Goal: Task Accomplishment & Management: Manage account settings

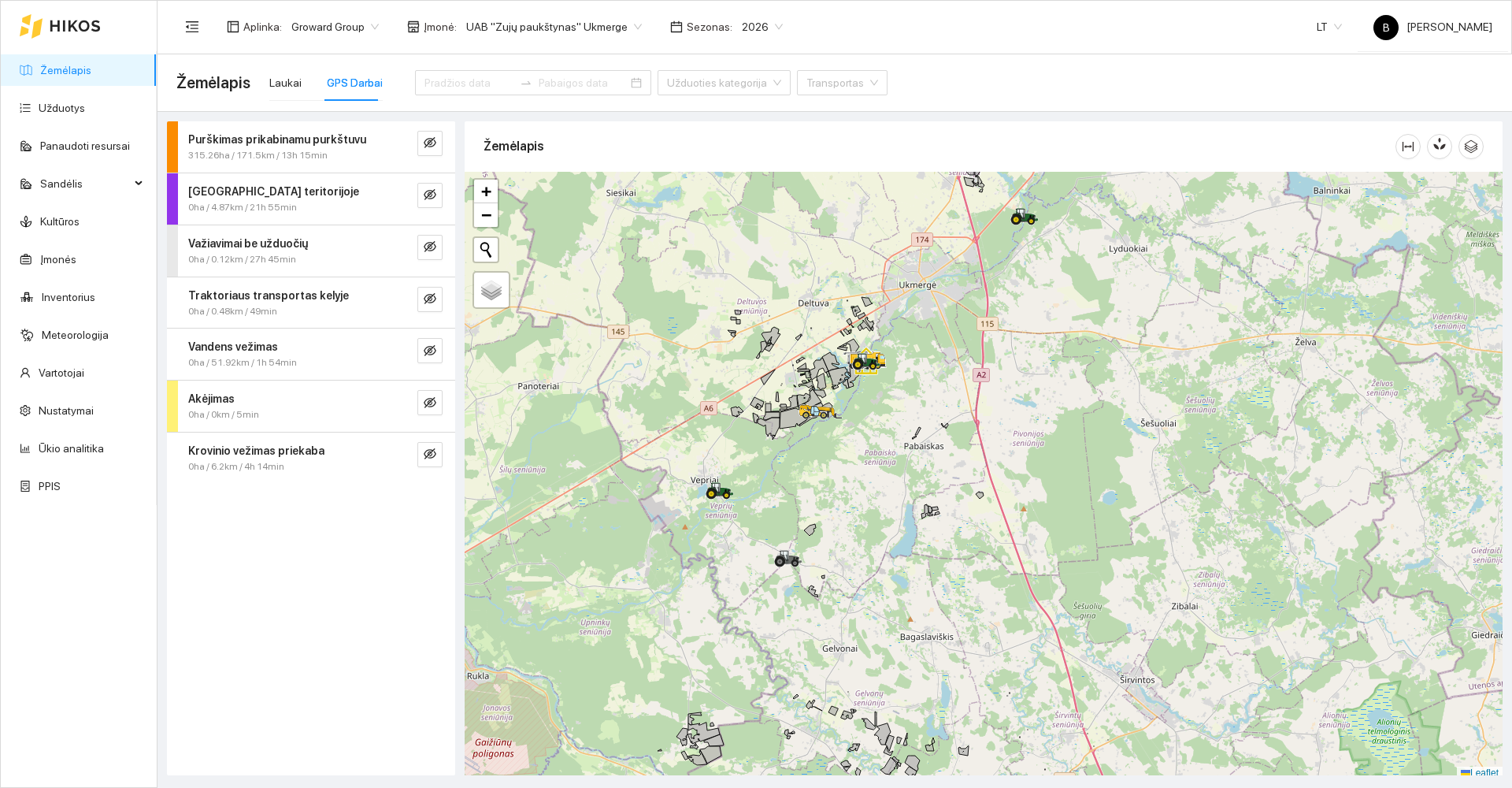
scroll to position [4, 0]
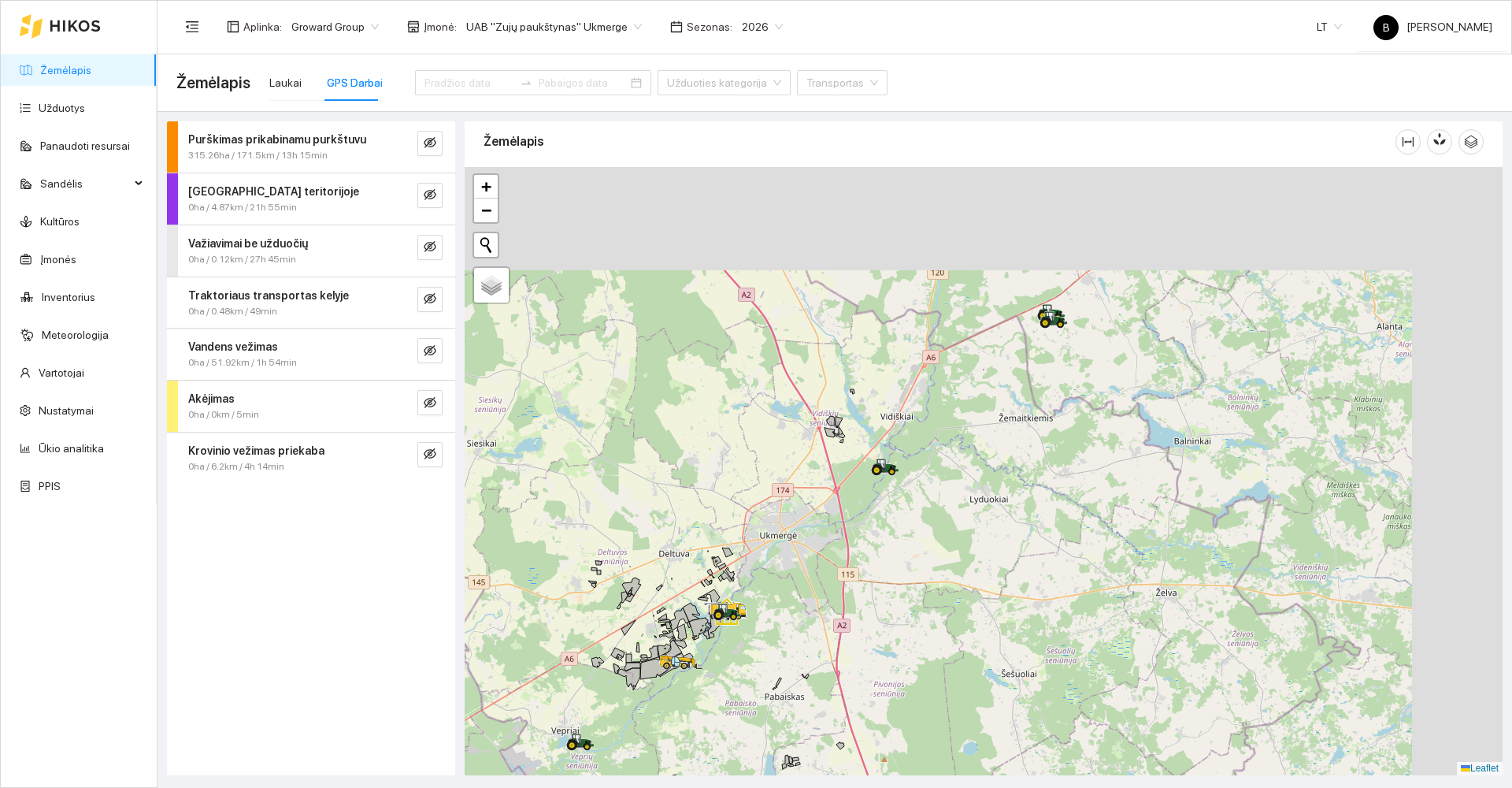
drag, startPoint x: 941, startPoint y: 511, endPoint x: 918, endPoint y: 539, distance: 36.2
click at [918, 539] on div at bounding box center [983, 471] width 1038 height 608
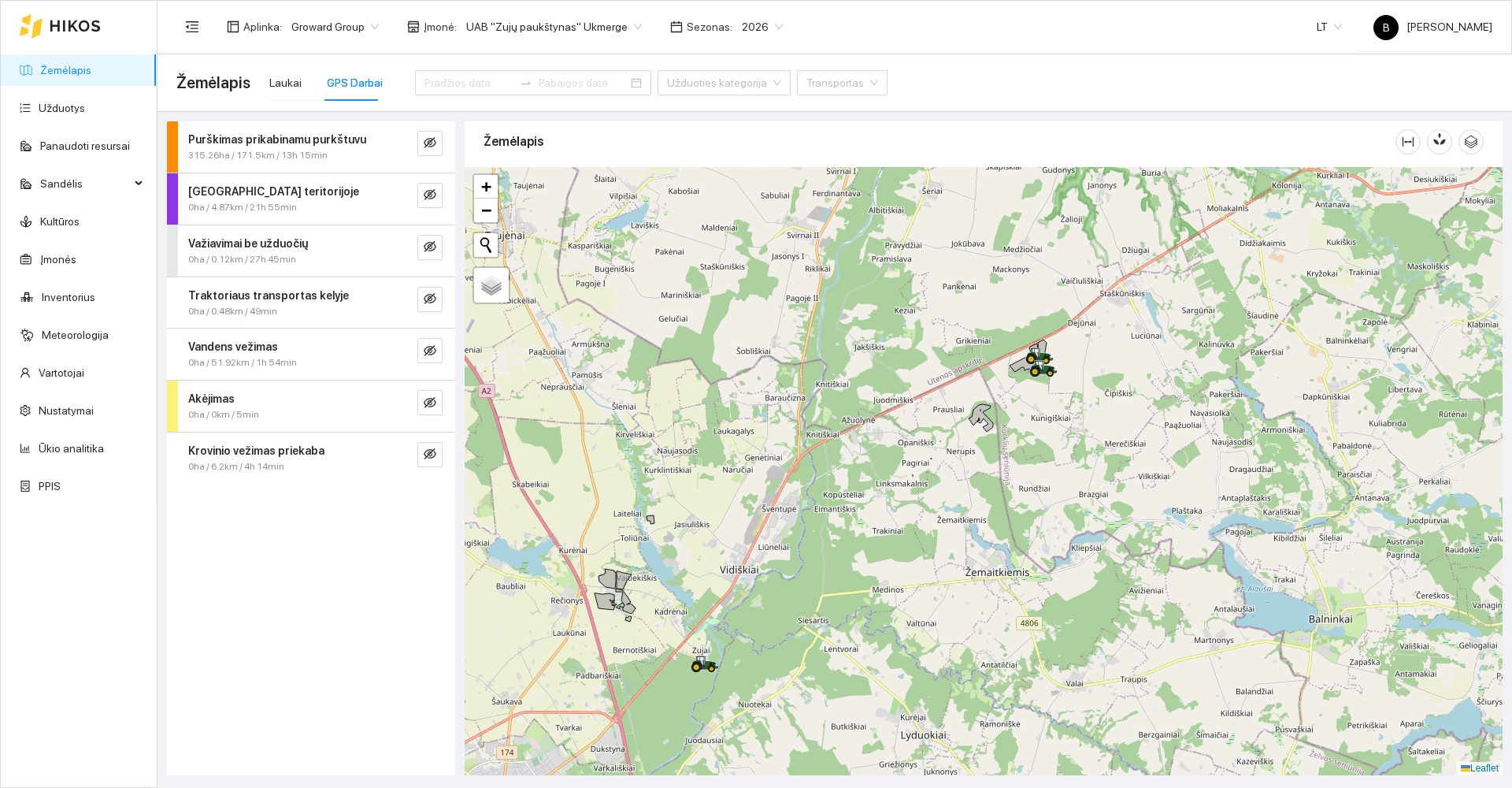
drag, startPoint x: 1051, startPoint y: 326, endPoint x: 1032, endPoint y: 448, distance: 123.5
click at [1032, 448] on div at bounding box center [983, 471] width 1038 height 608
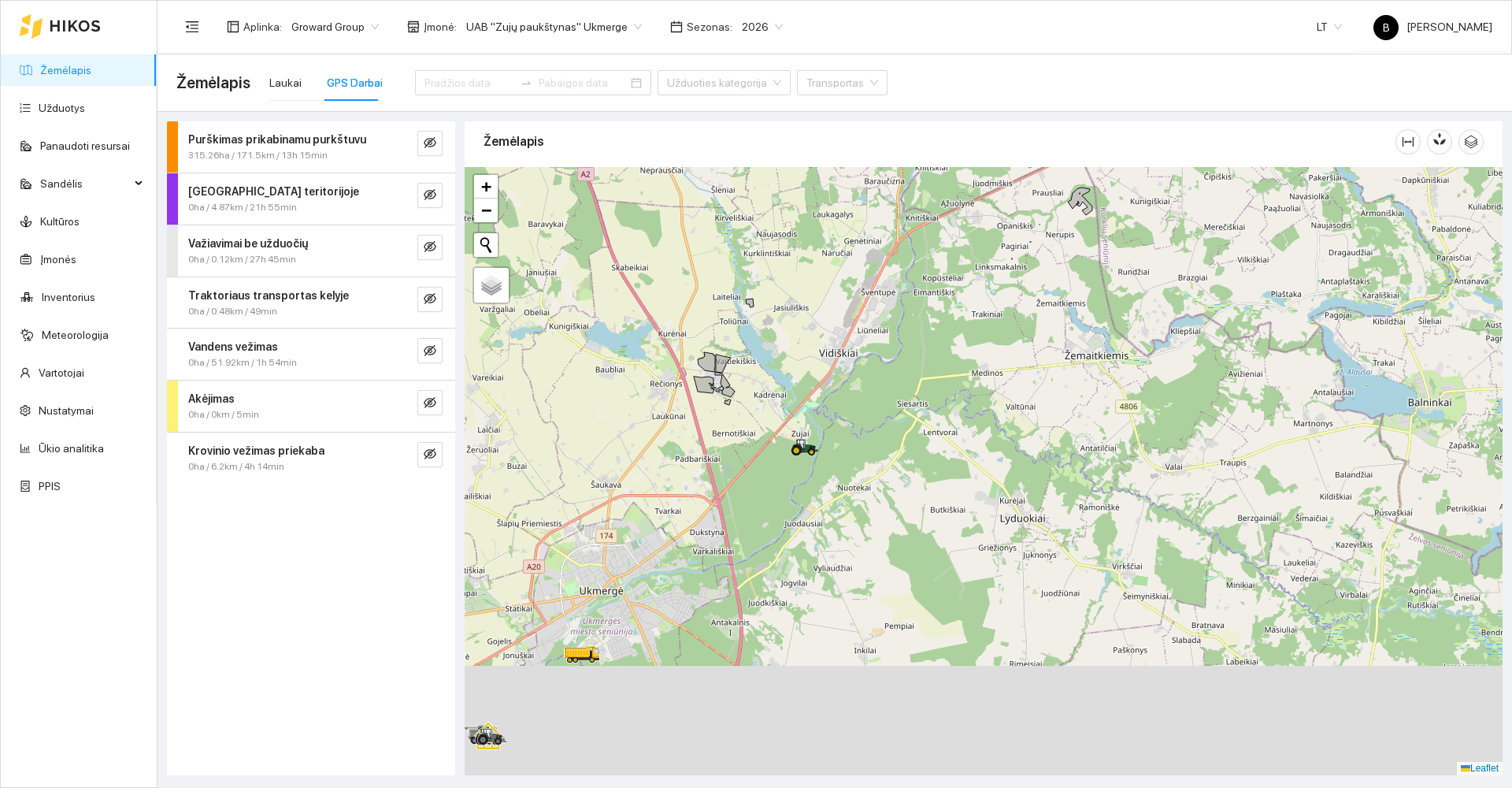
drag, startPoint x: 899, startPoint y: 593, endPoint x: 1046, endPoint y: 287, distance: 339.5
click at [1023, 314] on div at bounding box center [983, 471] width 1038 height 608
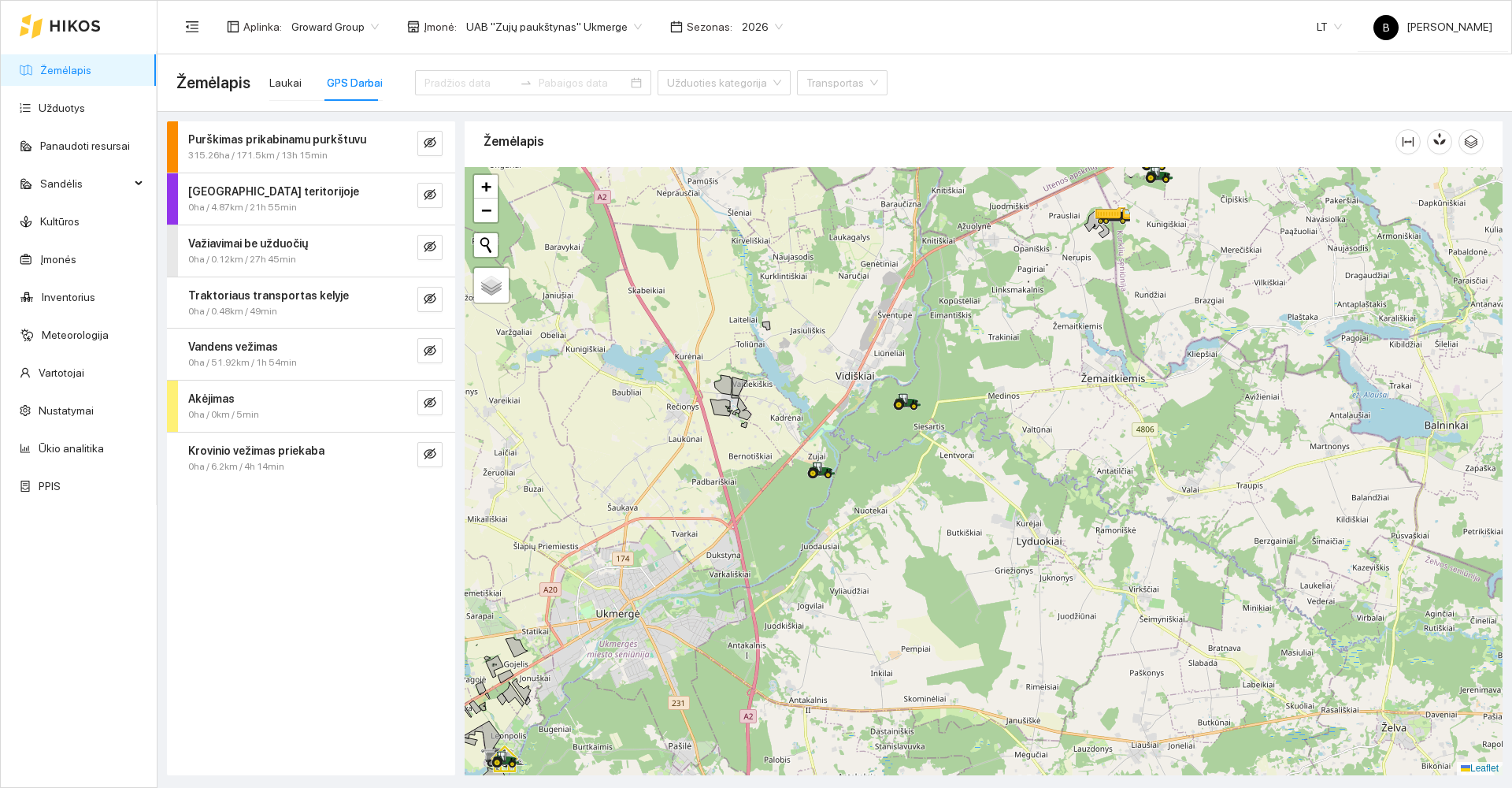
drag, startPoint x: 945, startPoint y: 594, endPoint x: 892, endPoint y: 684, distance: 104.4
click at [892, 684] on div at bounding box center [983, 471] width 1038 height 608
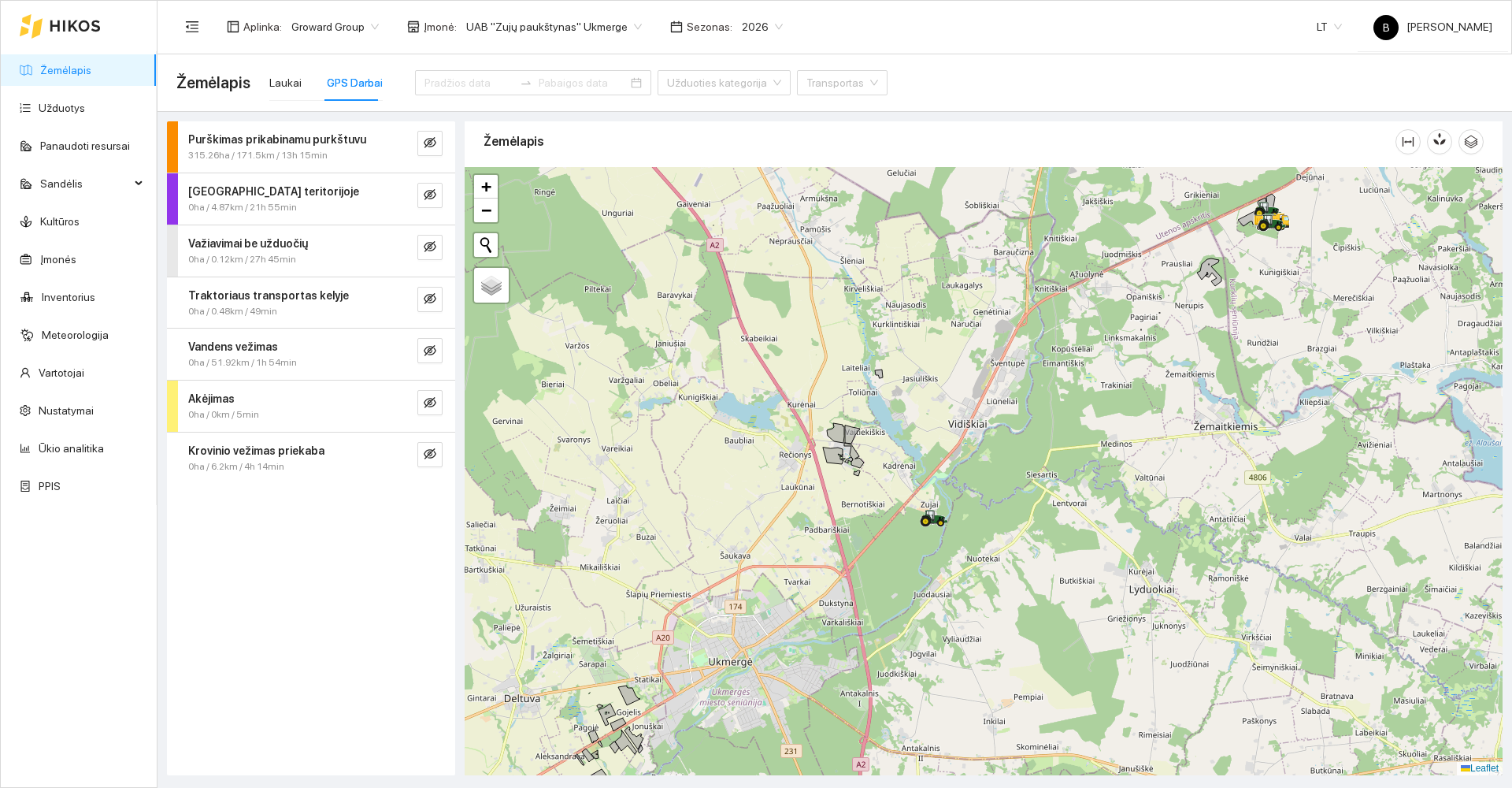
drag, startPoint x: 939, startPoint y: 606, endPoint x: 1116, endPoint y: 482, distance: 216.1
click at [1104, 490] on div at bounding box center [983, 471] width 1038 height 608
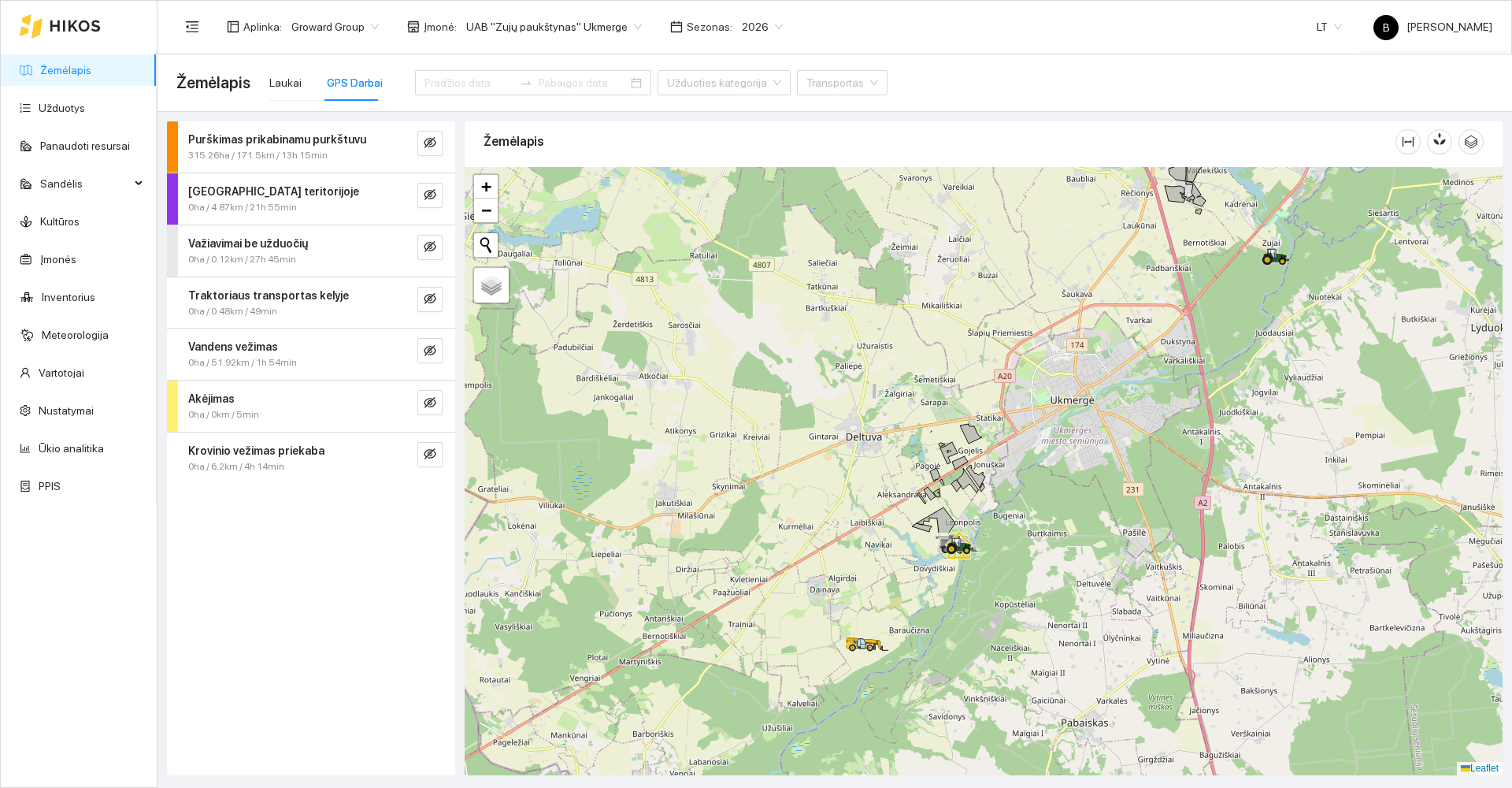
drag, startPoint x: 806, startPoint y: 448, endPoint x: 816, endPoint y: 350, distance: 98.5
click at [817, 350] on div at bounding box center [983, 471] width 1038 height 608
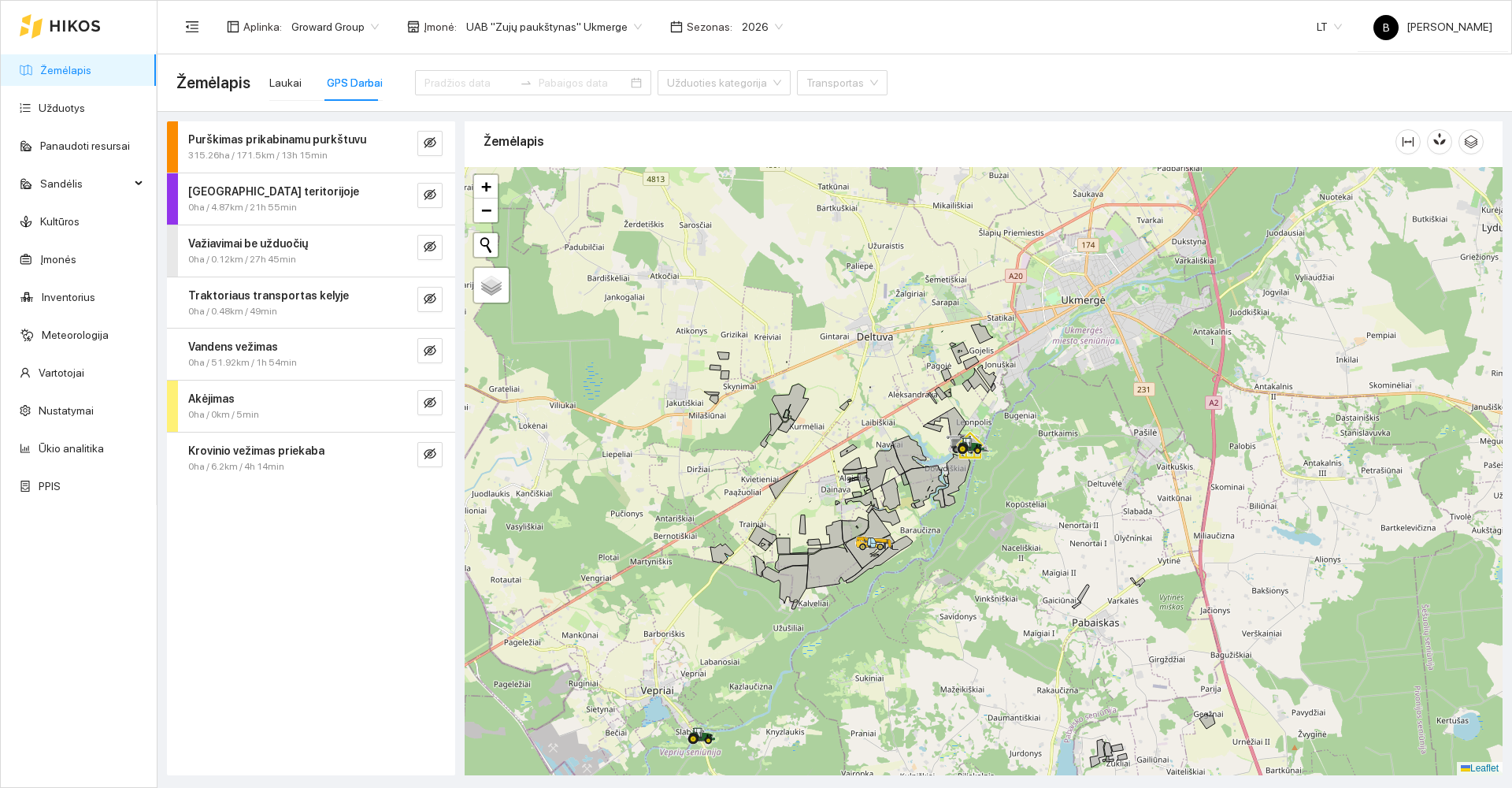
click at [51, 67] on link "Žemėlapis" at bounding box center [66, 70] width 52 height 12
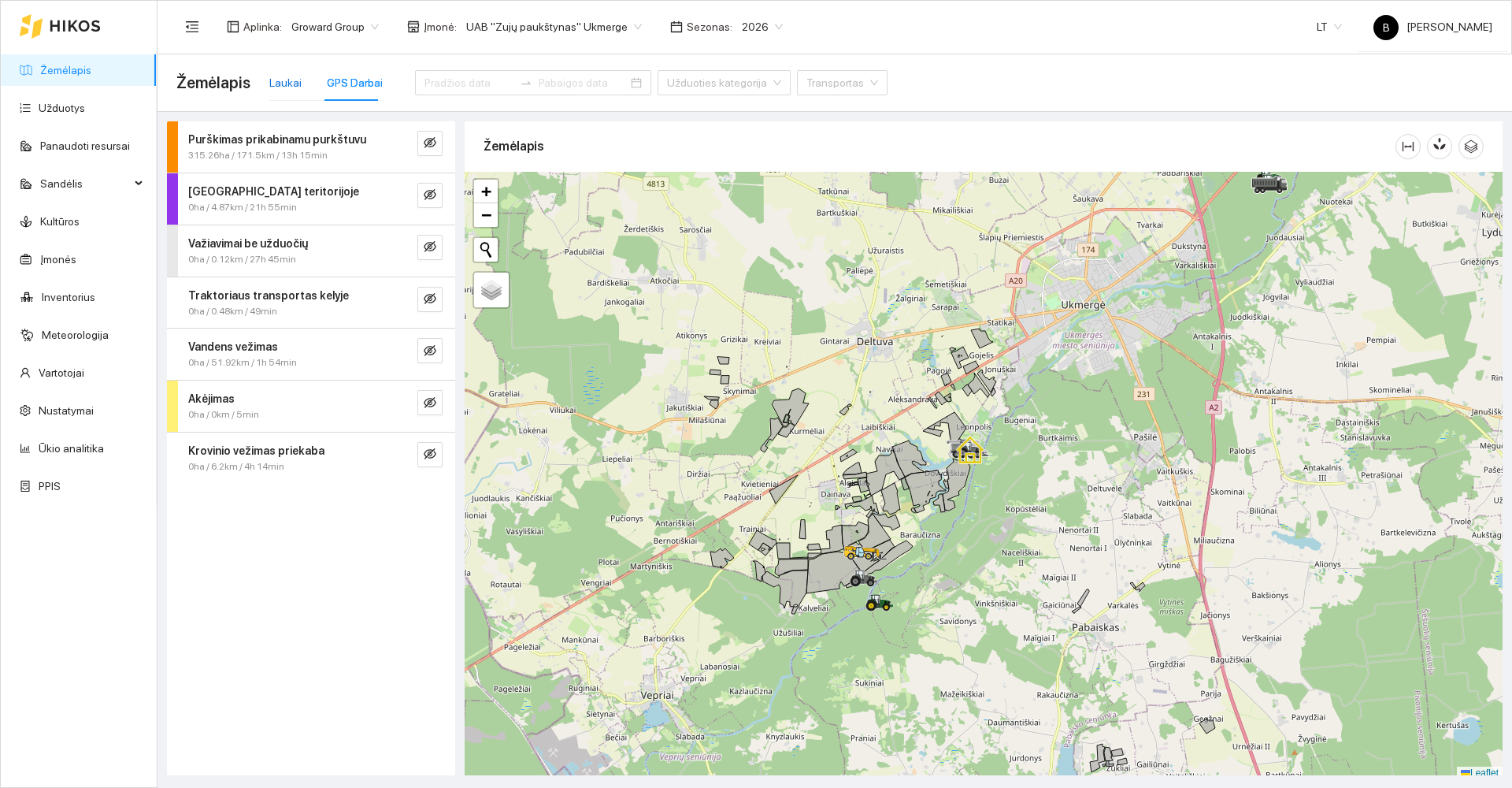
click at [282, 81] on div "Laukai" at bounding box center [285, 83] width 32 height 18
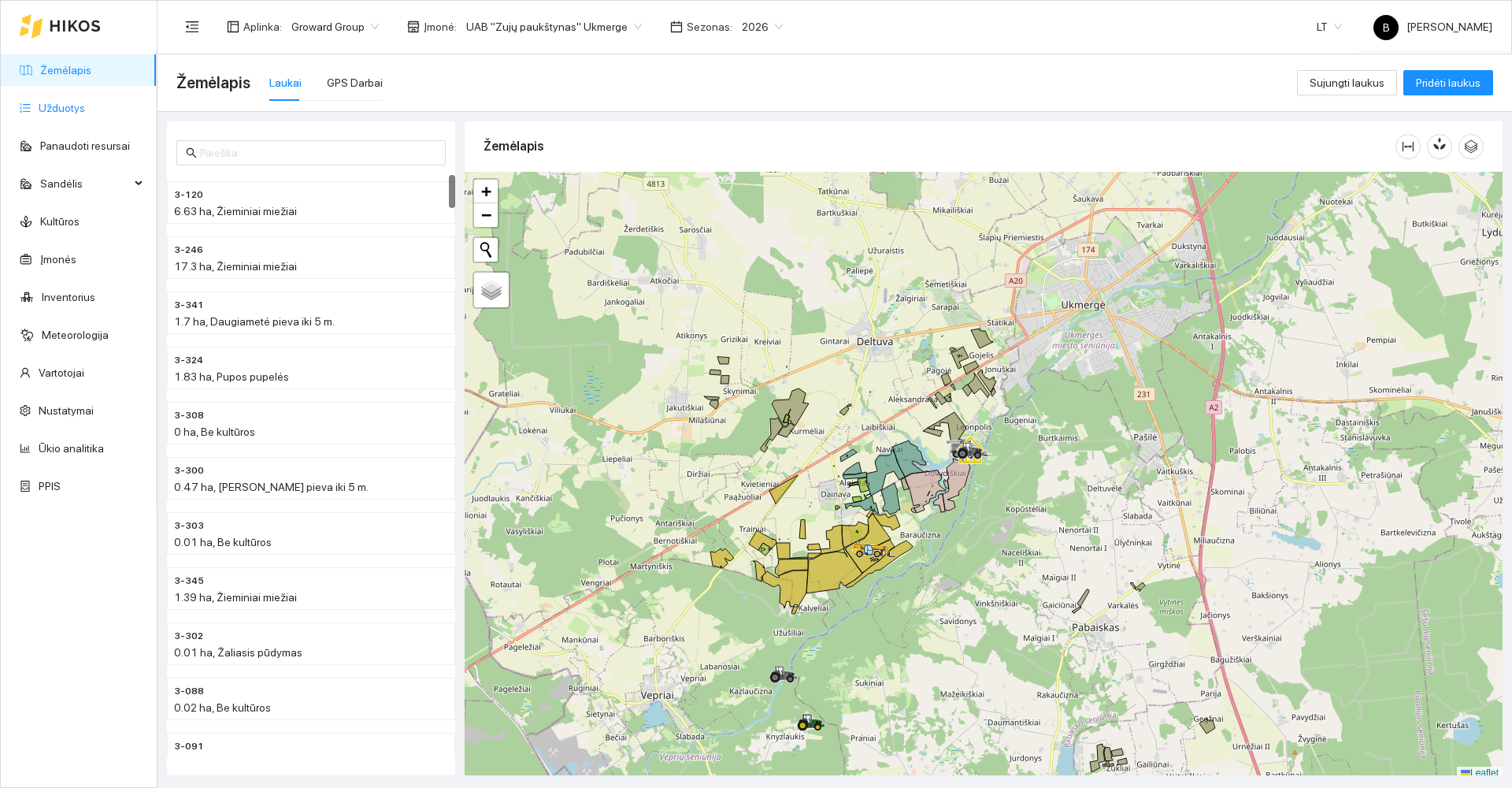
click at [57, 108] on link "Užduotys" at bounding box center [61, 107] width 46 height 12
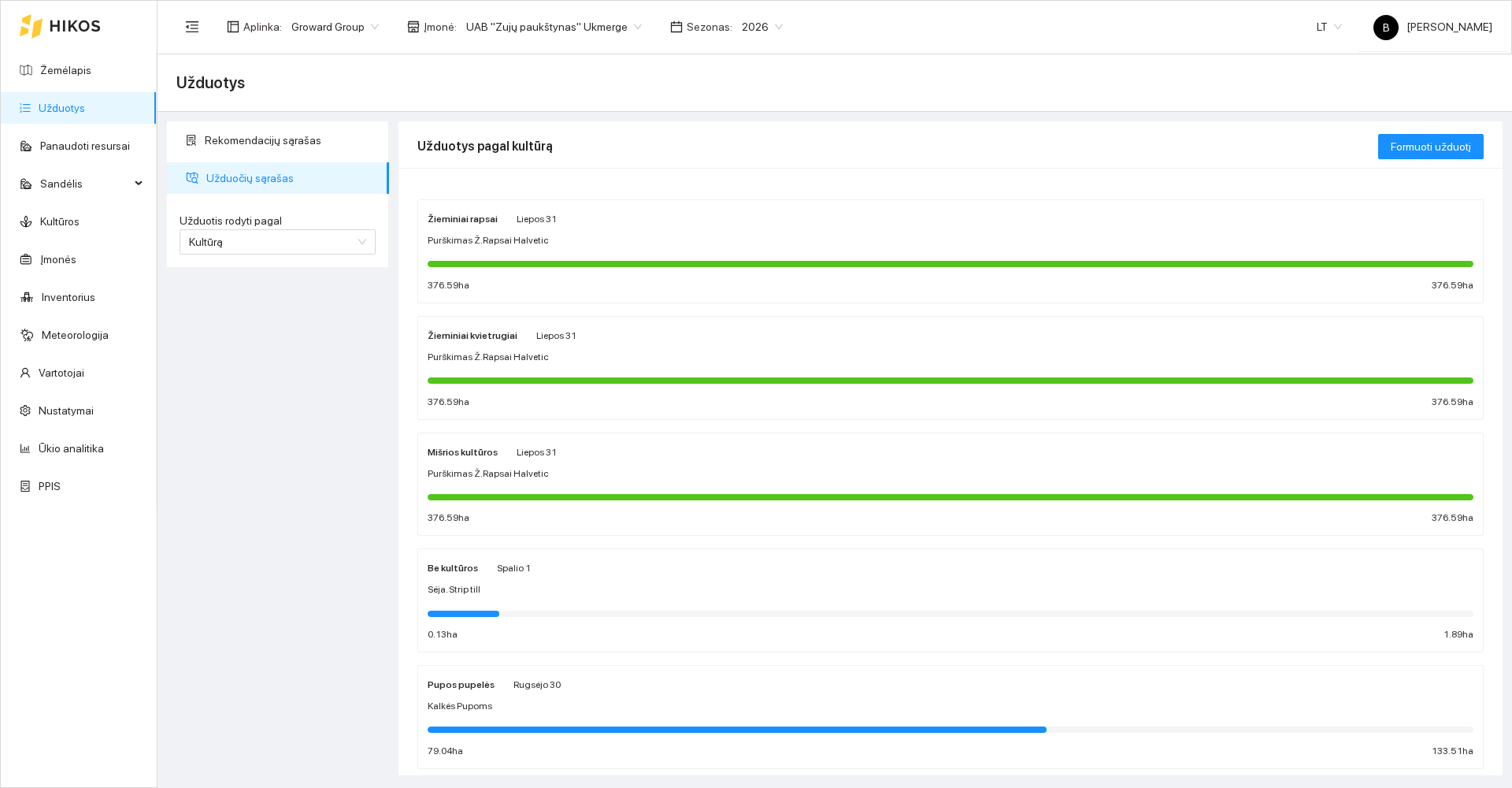
click at [618, 229] on div "Žieminiai rapsai Liepos 31 Purškimas Ž.Rapsai Halvetic 376.59 ha 376.59 ha" at bounding box center [950, 251] width 1046 height 84
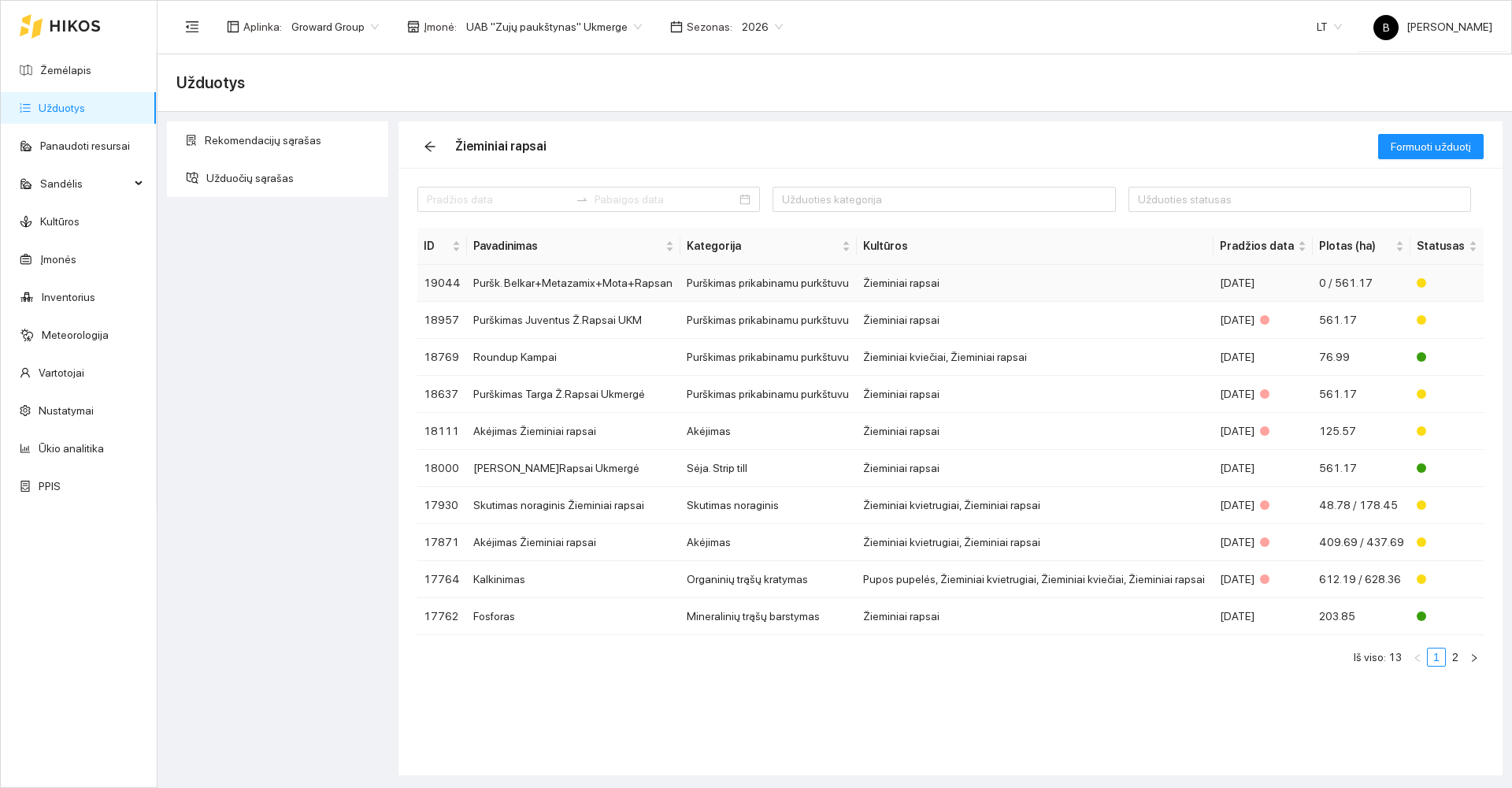
click at [593, 284] on td "Puršk. Belkar+Metazamix+Mota+Rapsan" at bounding box center [574, 283] width 213 height 37
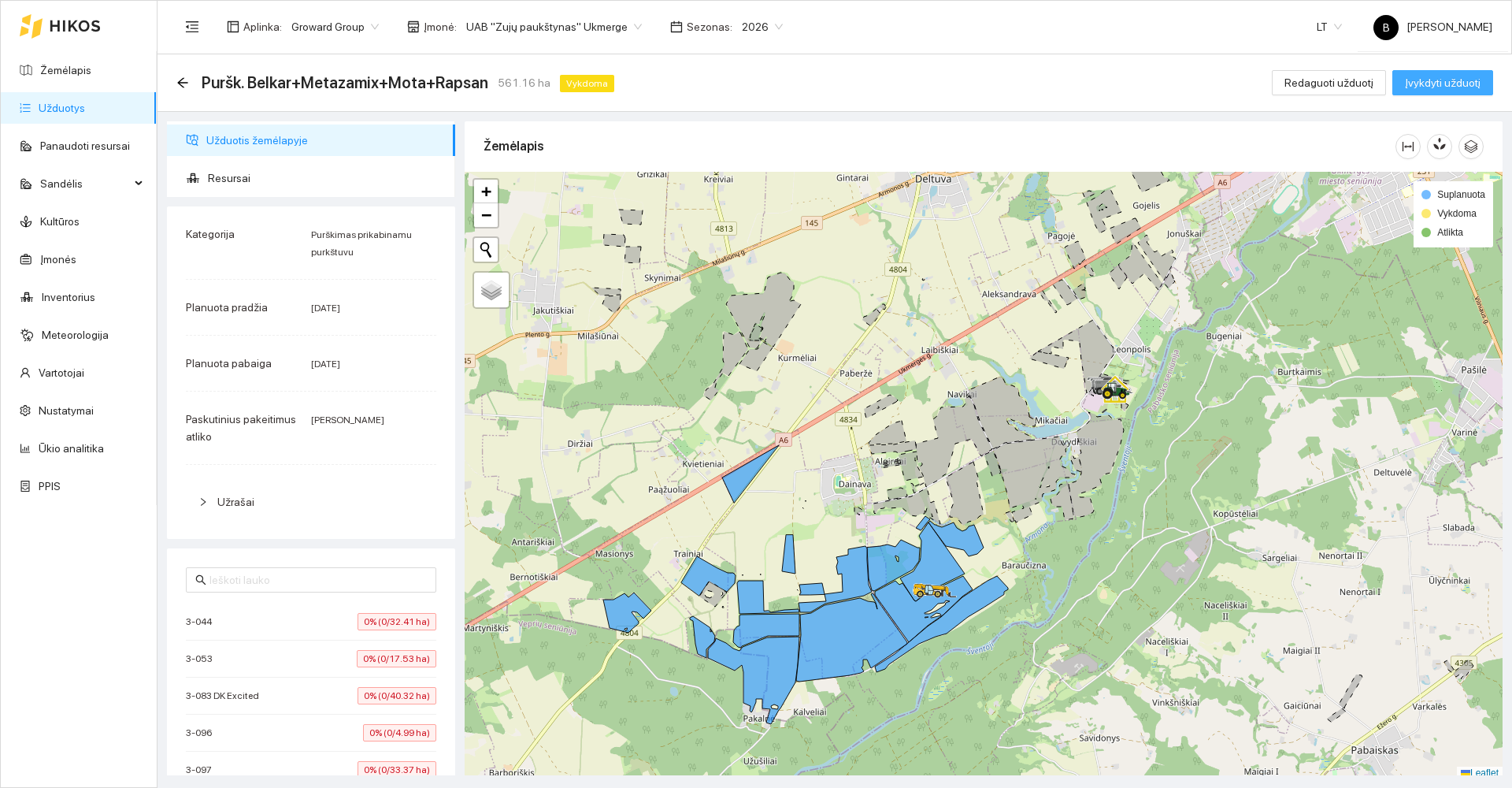
click at [1466, 72] on button "Įvykdyti užduotį" at bounding box center [1442, 83] width 100 height 25
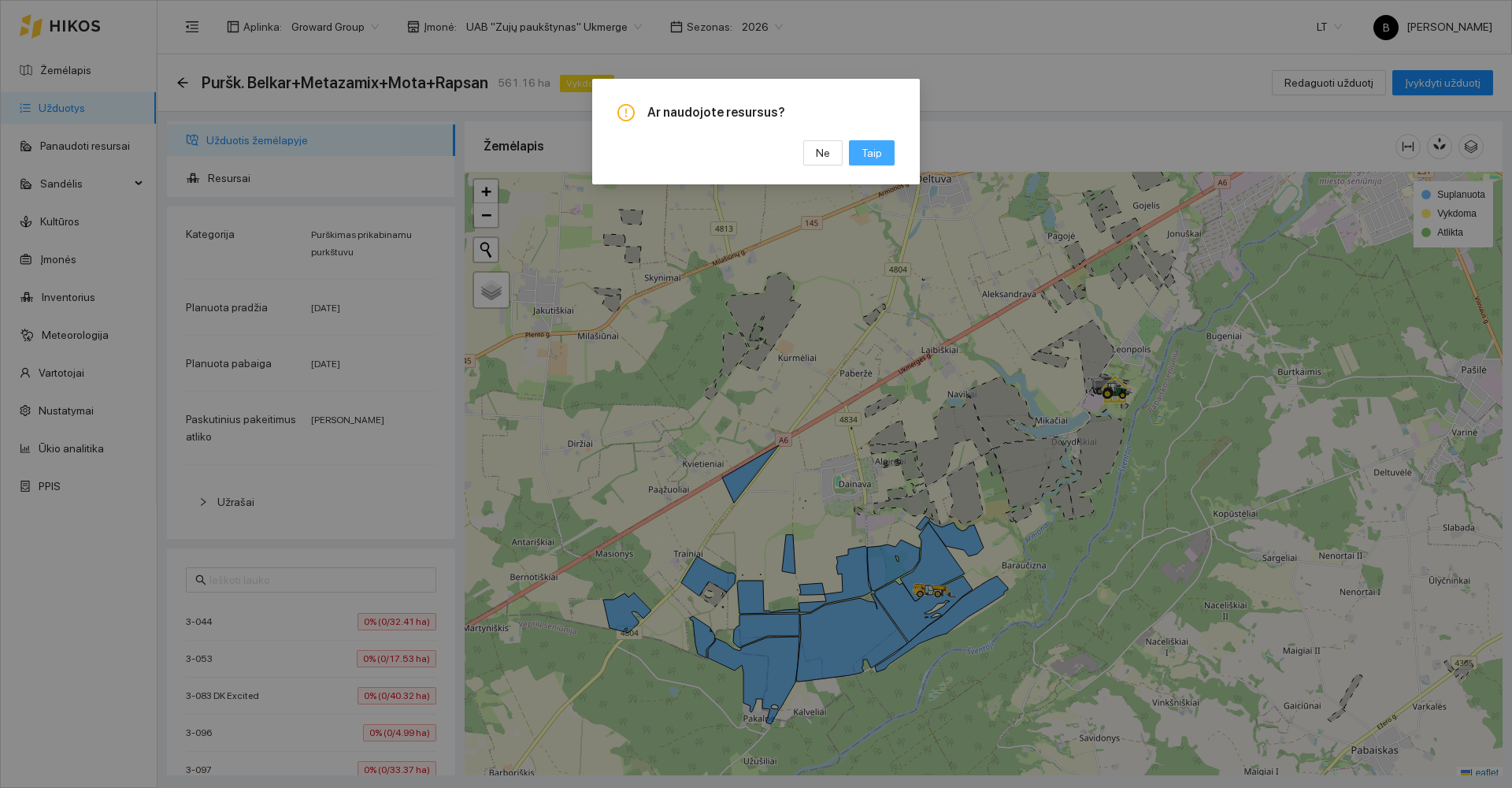
click at [878, 155] on span "Taip" at bounding box center [871, 153] width 20 height 18
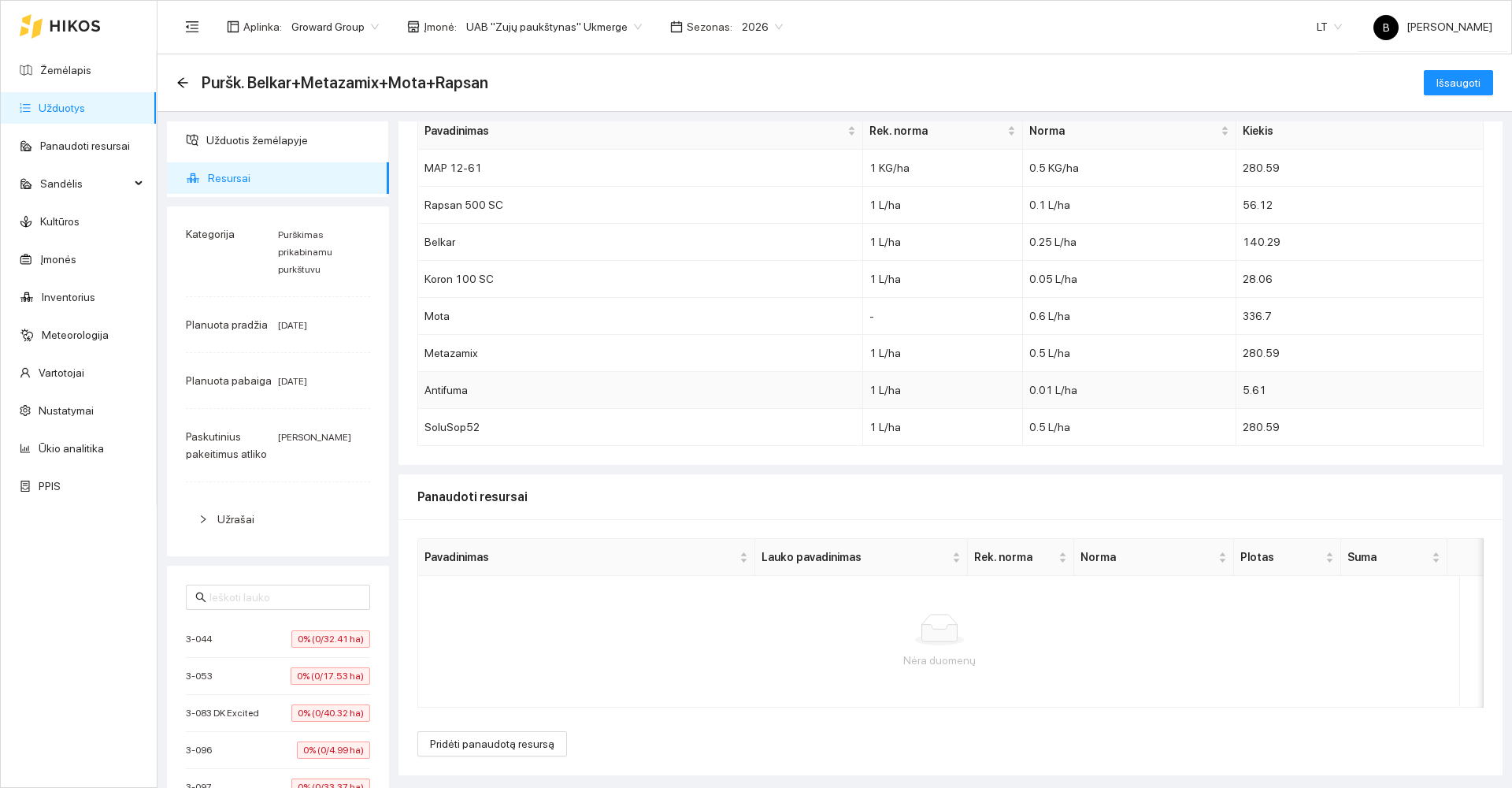
scroll to position [79, 0]
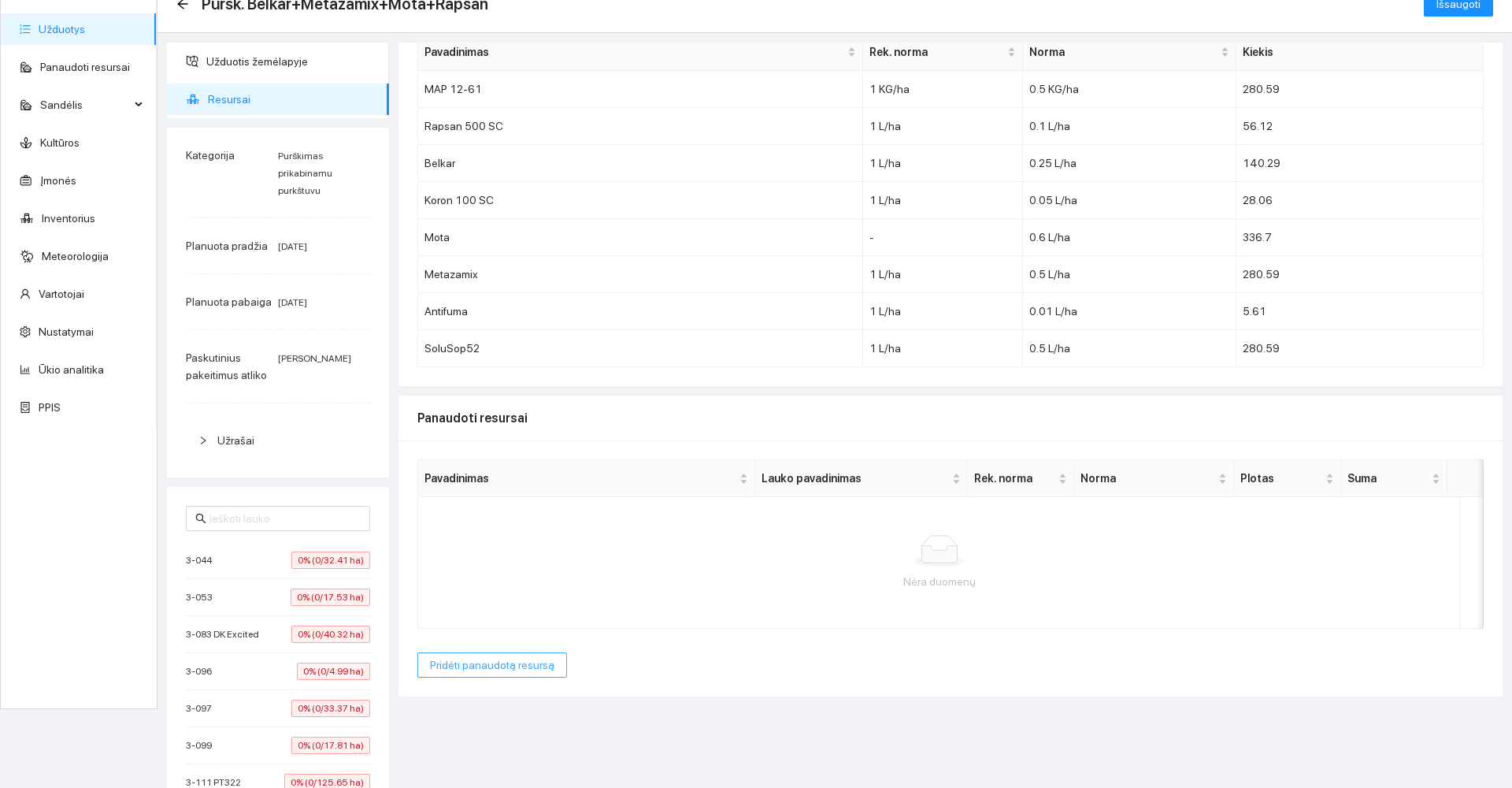
click at [489, 671] on span "Pridėti panaudotą resursą" at bounding box center [492, 665] width 124 height 18
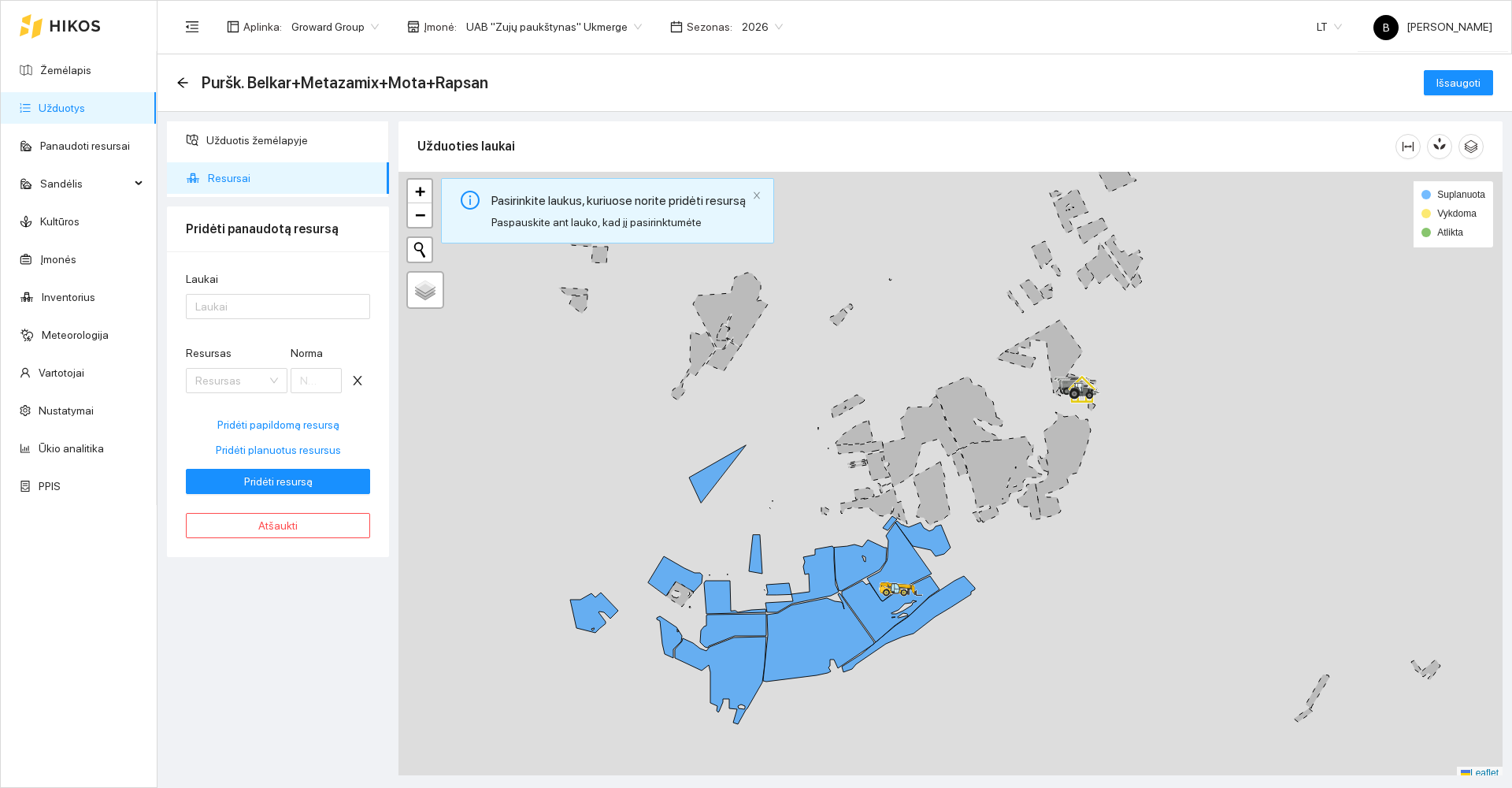
scroll to position [0, 0]
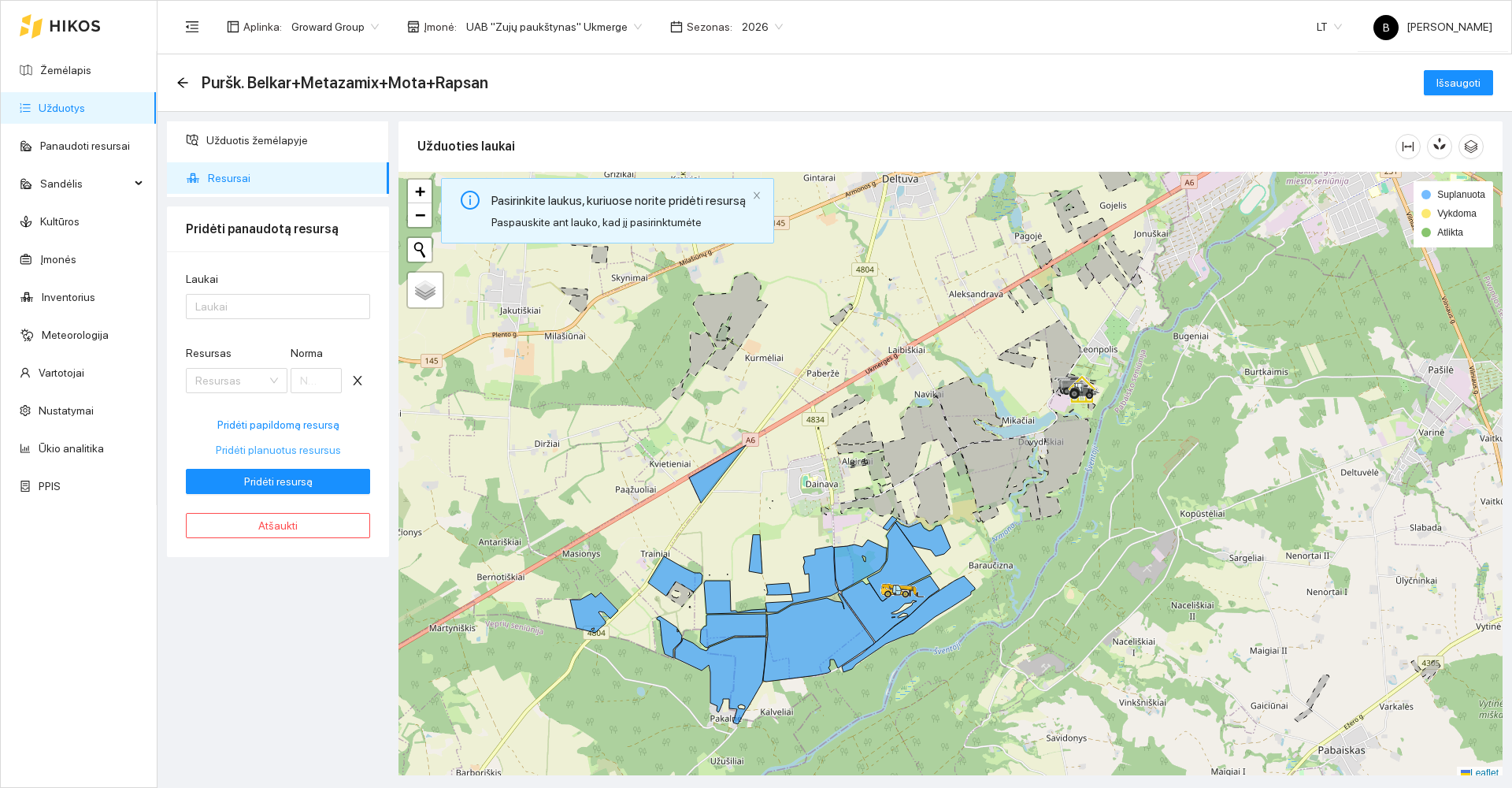
click at [283, 446] on span "Pridėti planuotus resursus" at bounding box center [278, 450] width 125 height 18
type input "0.5"
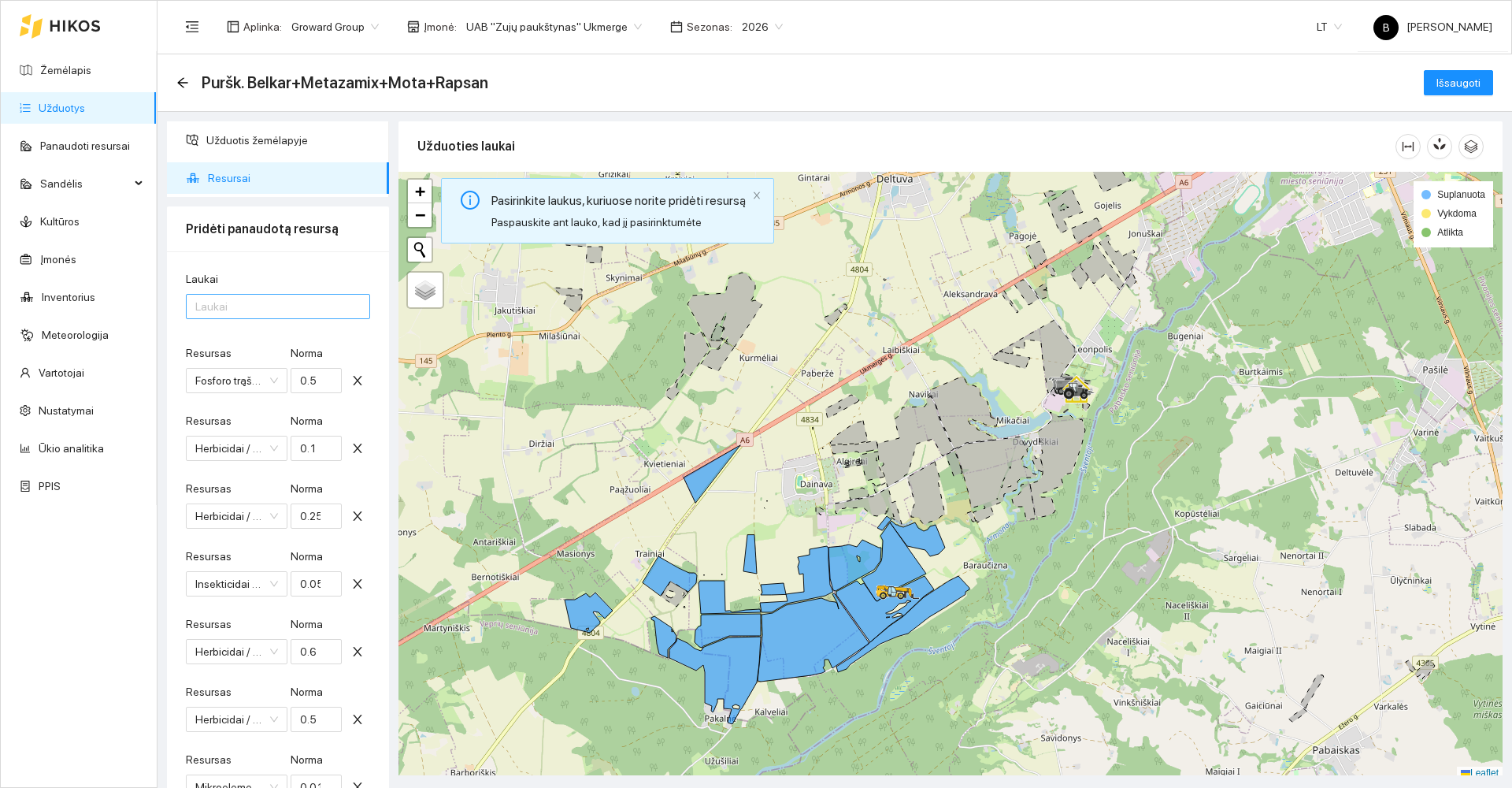
click at [250, 302] on div at bounding box center [270, 306] width 161 height 19
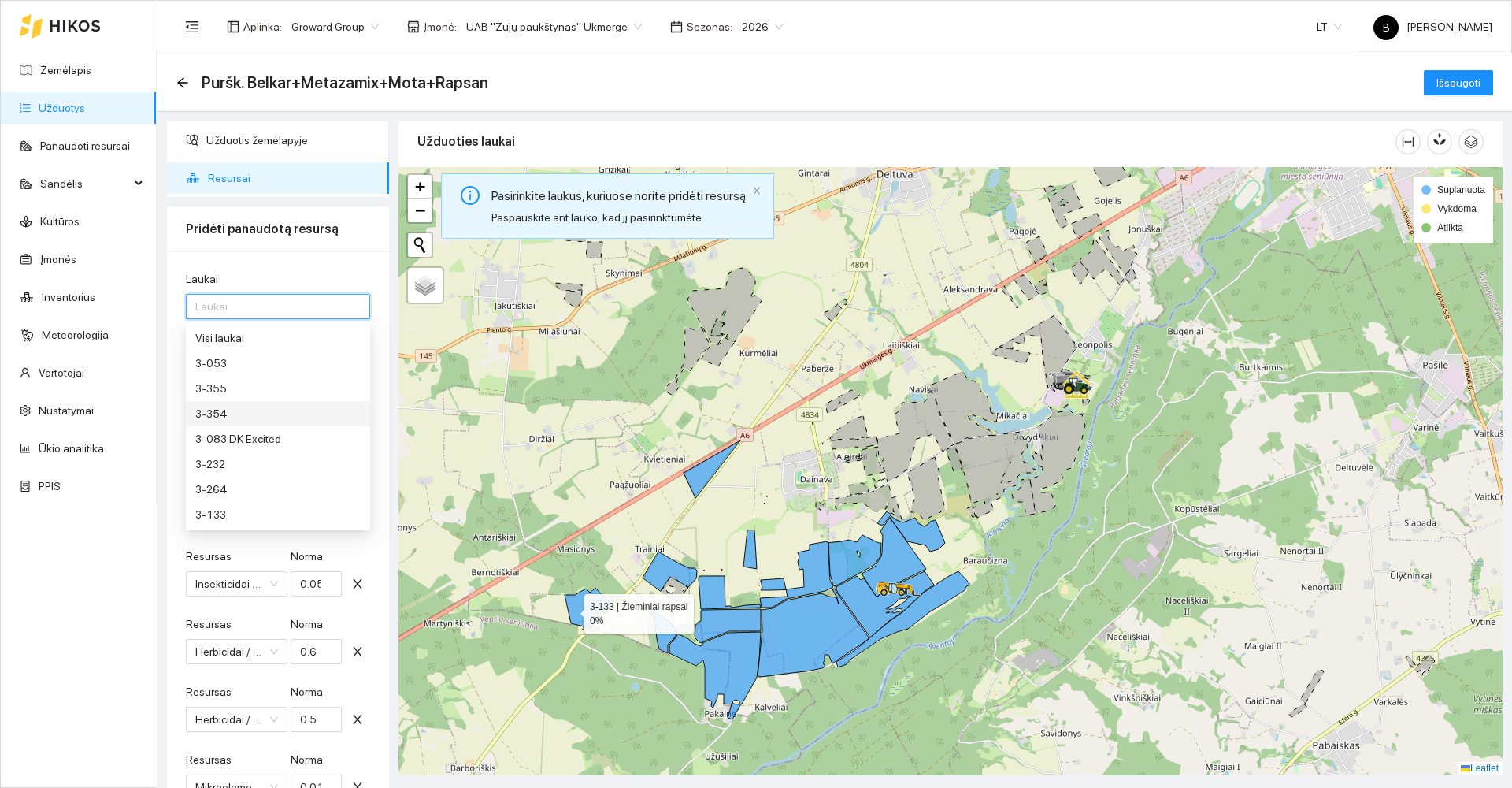
click at [570, 614] on icon at bounding box center [589, 607] width 48 height 40
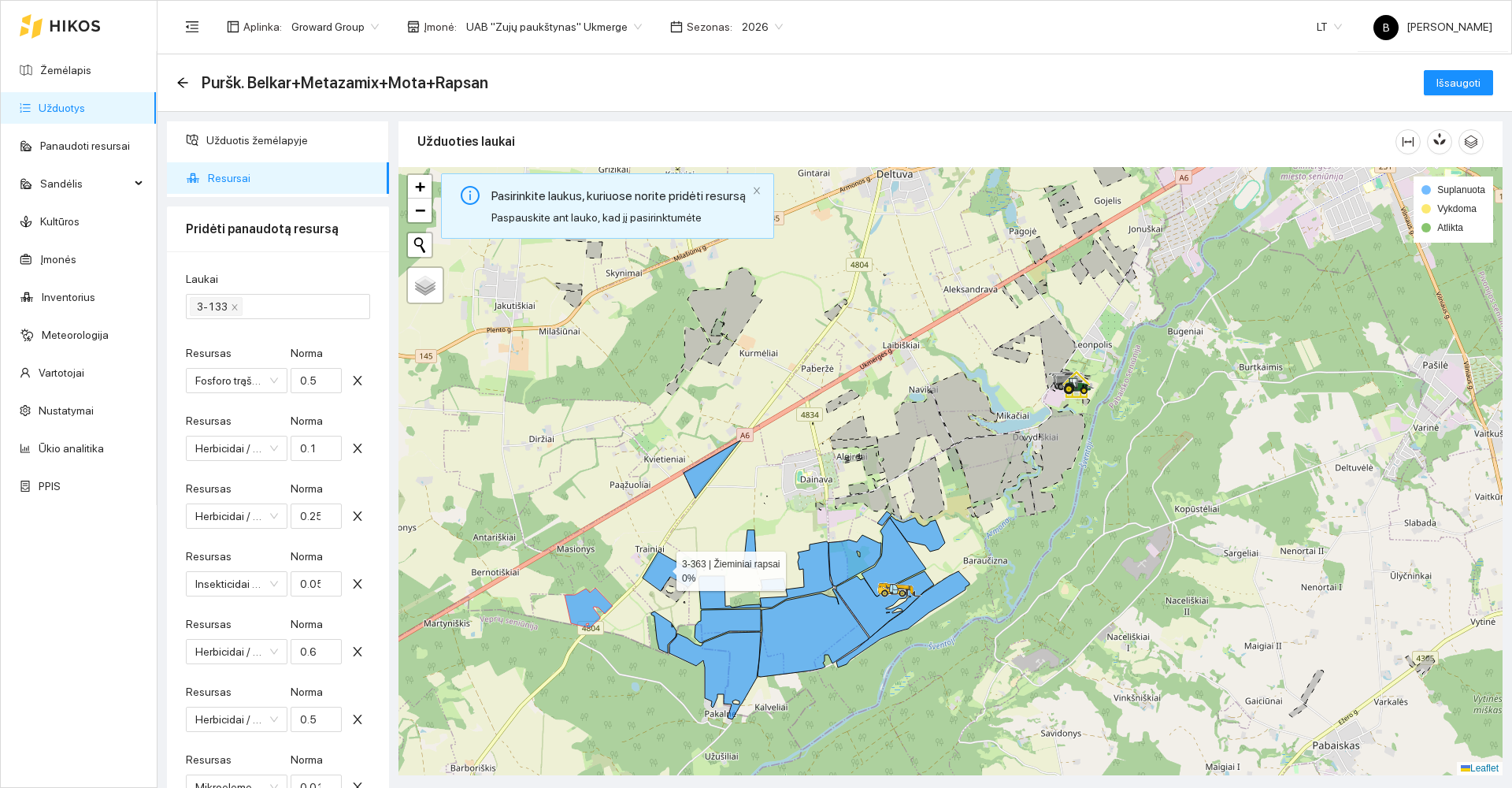
click at [662, 567] on icon at bounding box center [669, 571] width 54 height 39
click at [751, 553] on icon at bounding box center [750, 549] width 13 height 38
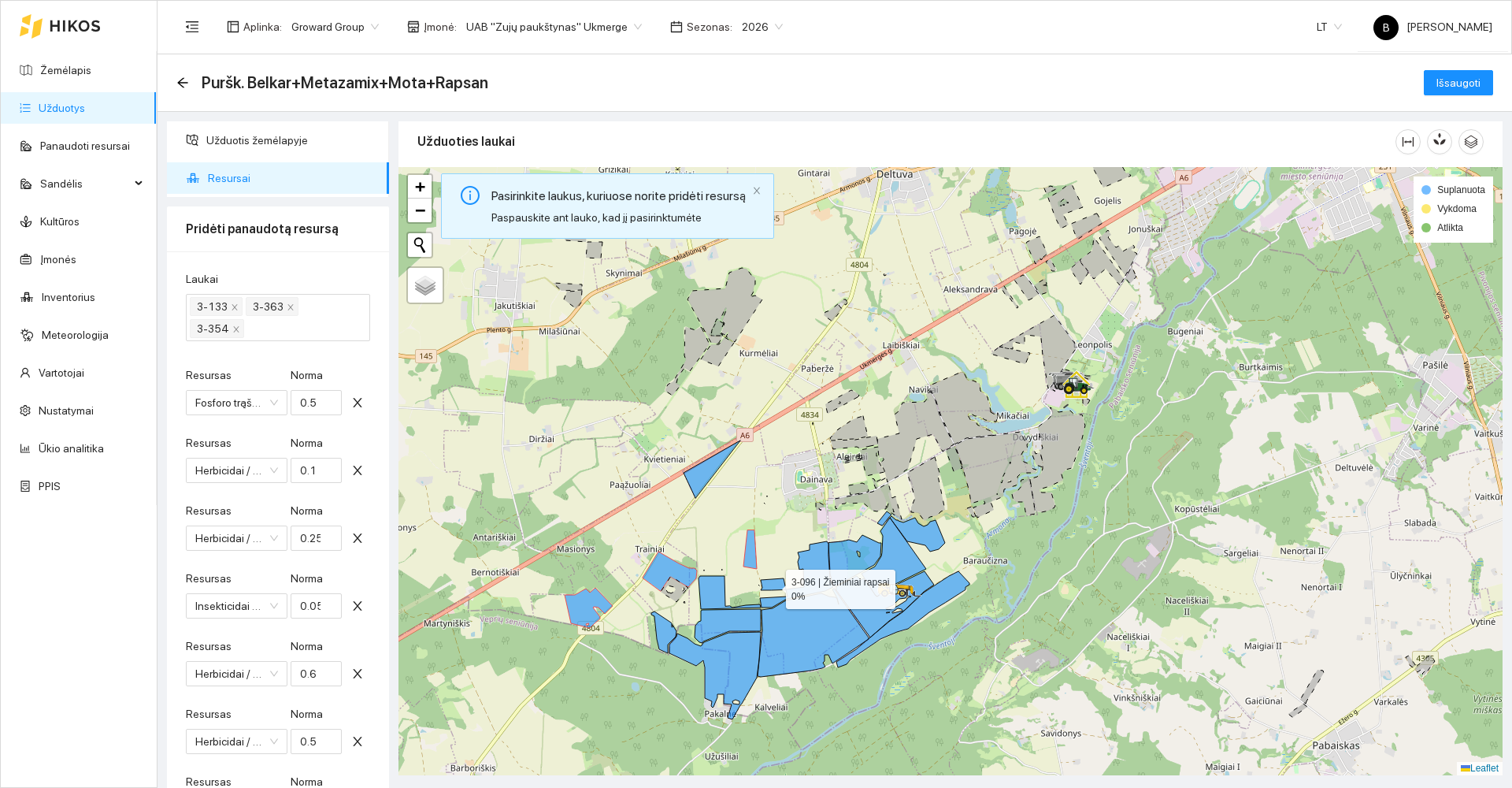
click at [772, 585] on icon at bounding box center [773, 584] width 25 height 12
click at [718, 593] on icon at bounding box center [729, 592] width 62 height 33
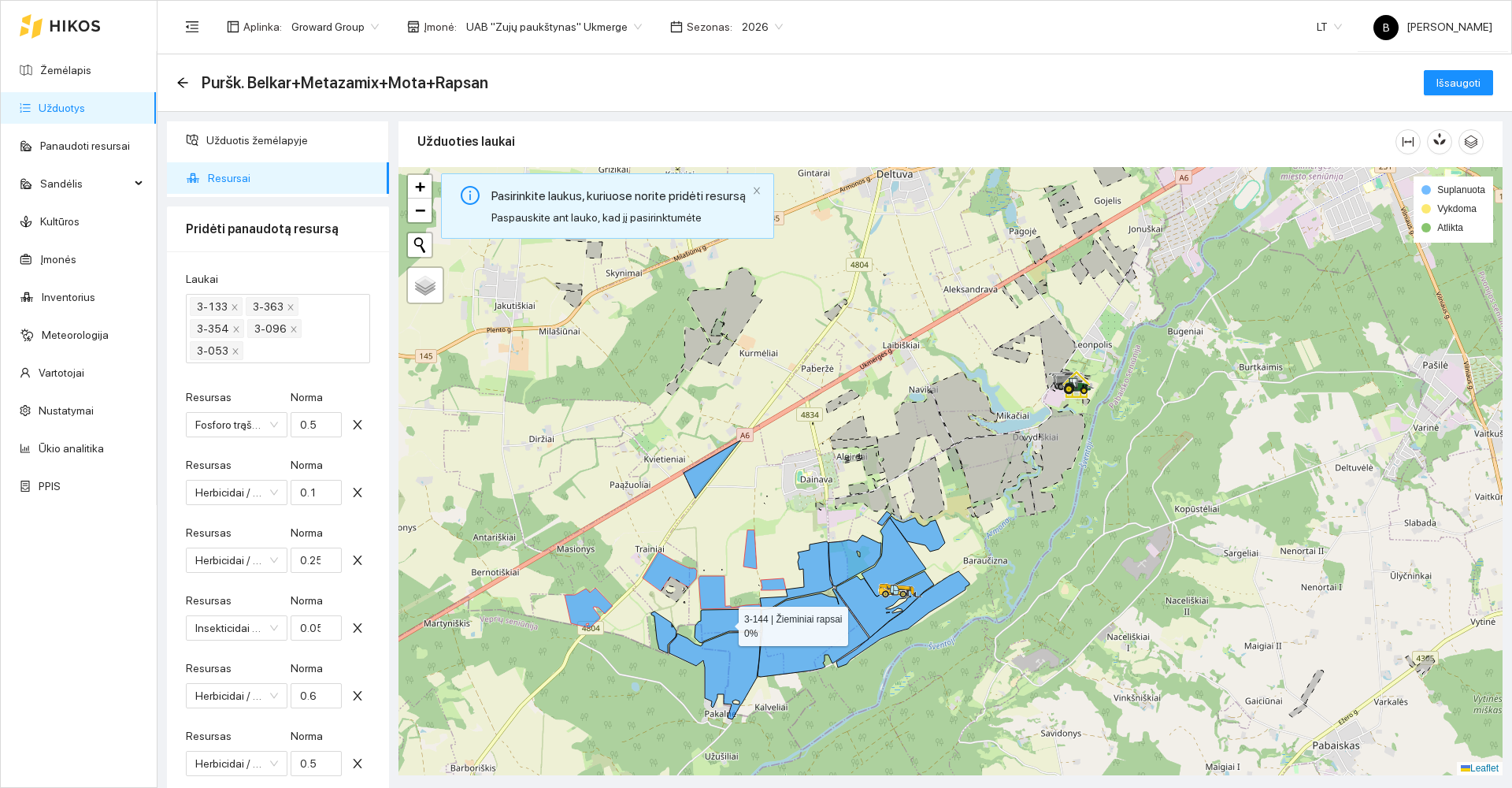
drag, startPoint x: 725, startPoint y: 622, endPoint x: 725, endPoint y: 634, distance: 12.0
click at [725, 622] on icon at bounding box center [728, 625] width 66 height 34
drag, startPoint x: 661, startPoint y: 628, endPoint x: 704, endPoint y: 656, distance: 51.3
click at [663, 632] on icon at bounding box center [664, 632] width 25 height 42
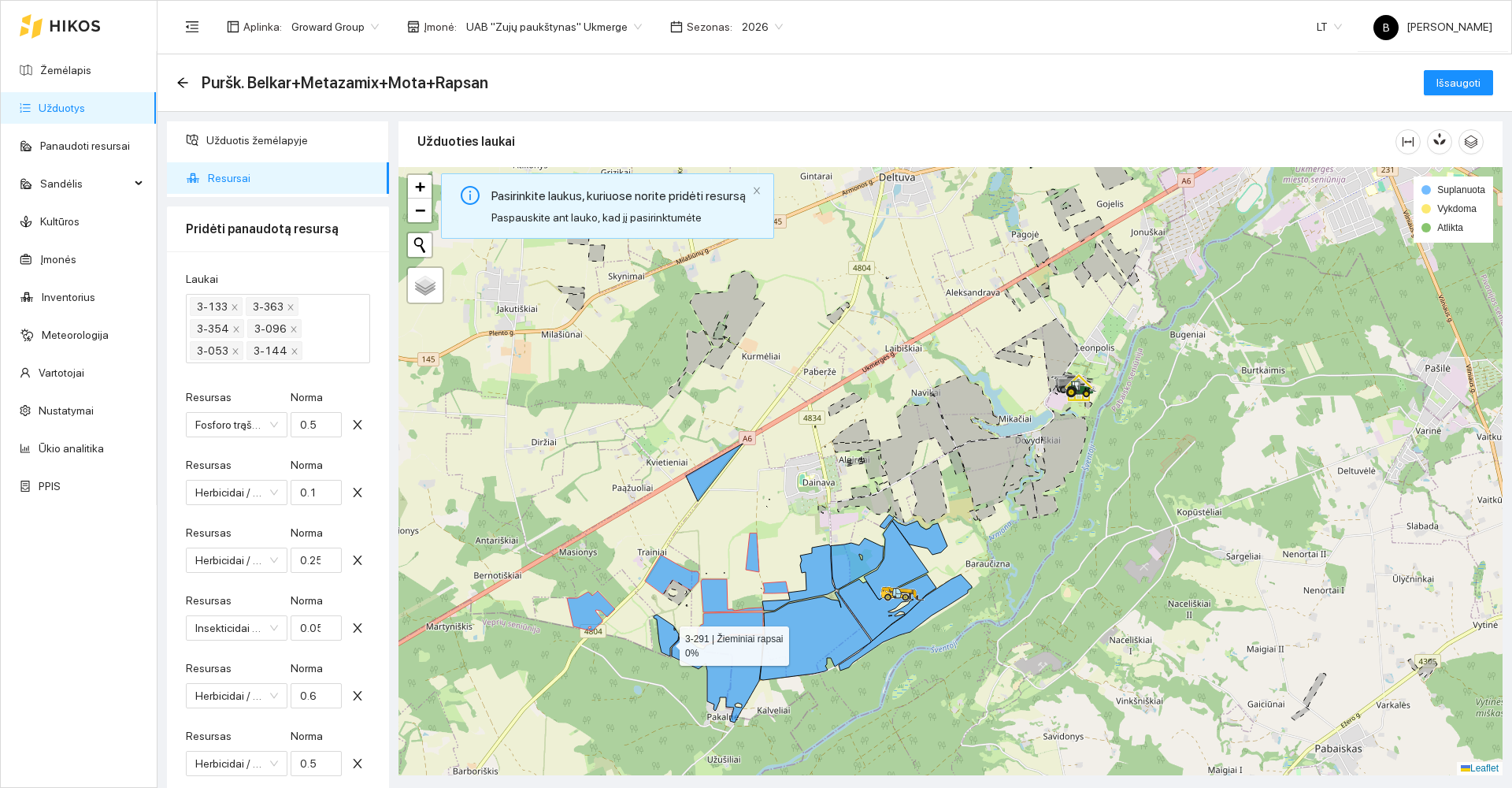
click at [665, 641] on icon at bounding box center [666, 634] width 25 height 42
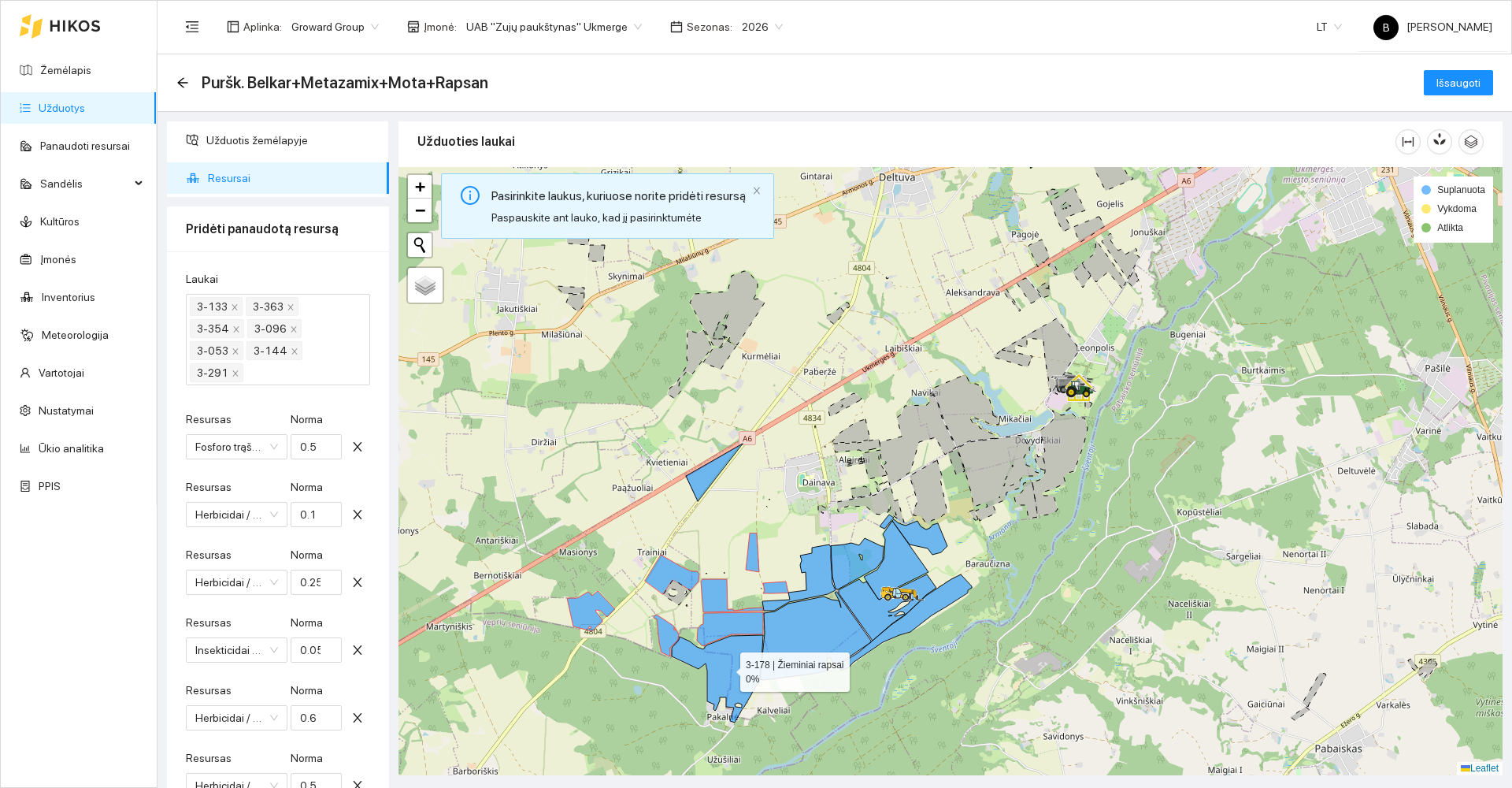
click at [722, 662] on icon at bounding box center [717, 679] width 92 height 87
click at [871, 604] on icon at bounding box center [887, 607] width 98 height 66
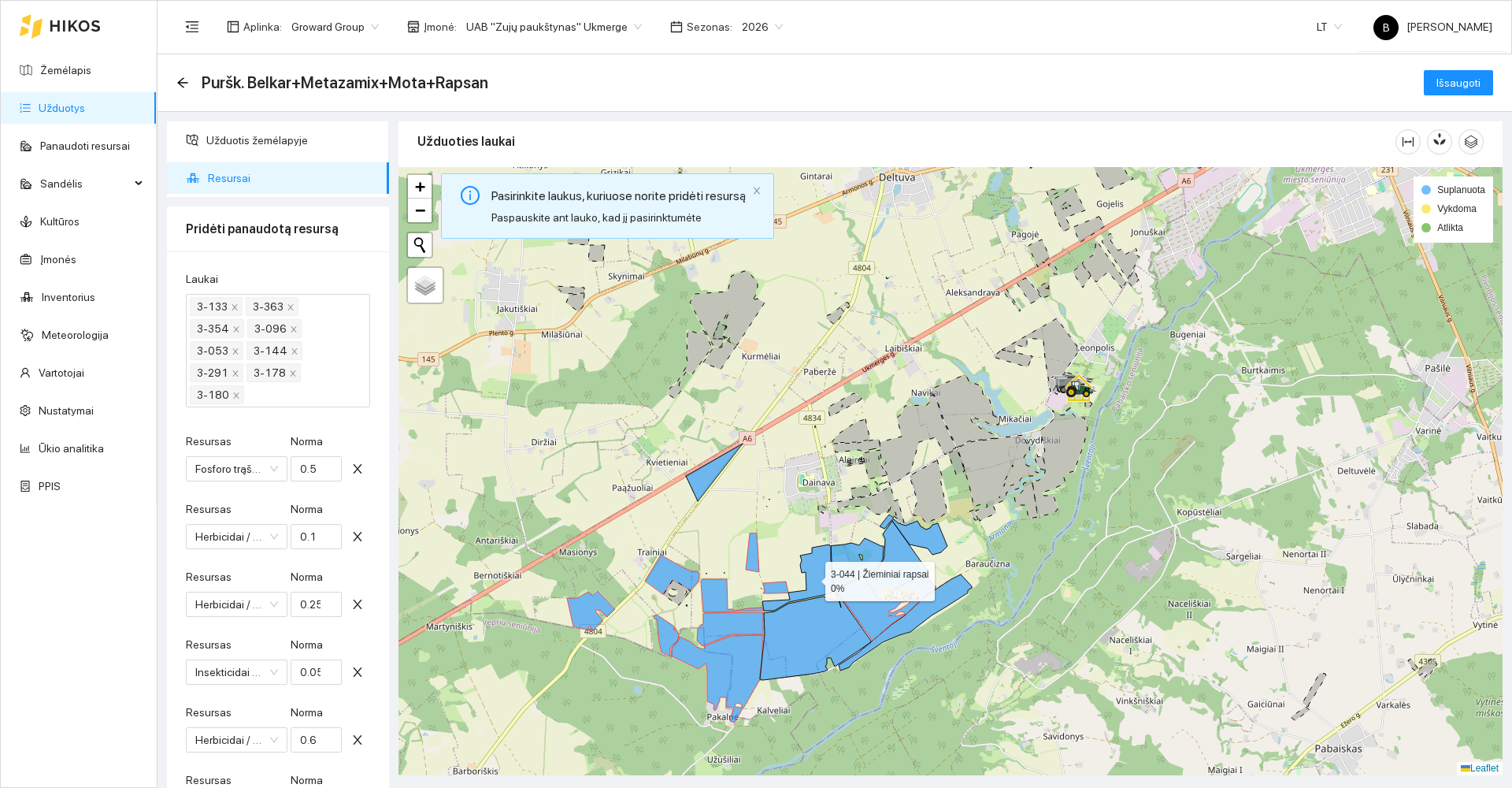
click at [815, 579] on icon at bounding box center [799, 577] width 73 height 66
drag, startPoint x: 899, startPoint y: 566, endPoint x: 907, endPoint y: 562, distance: 8.9
click at [899, 566] on icon at bounding box center [895, 560] width 65 height 79
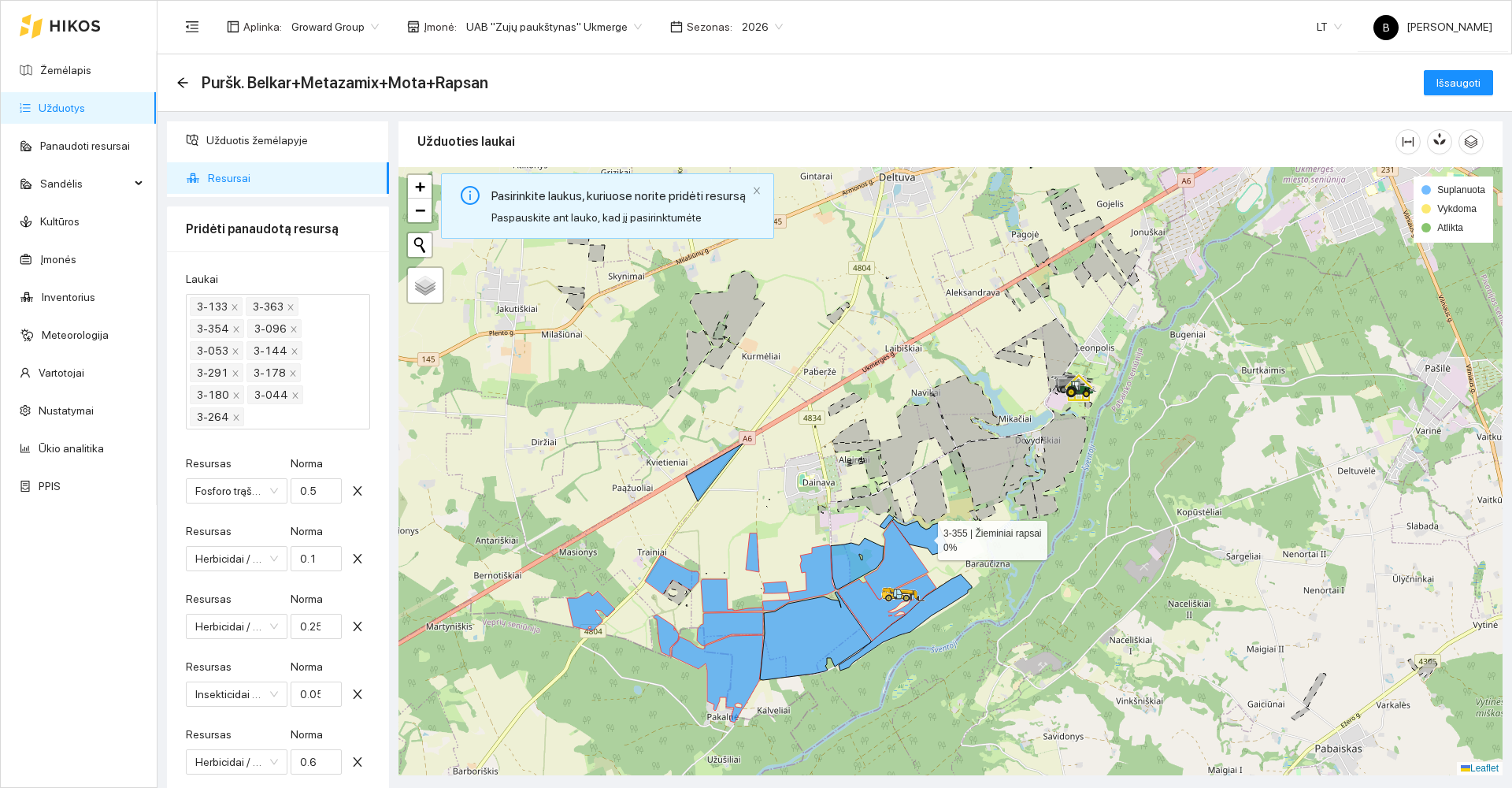
drag, startPoint x: 923, startPoint y: 537, endPoint x: 894, endPoint y: 525, distance: 31.4
click at [919, 536] on icon at bounding box center [919, 537] width 55 height 36
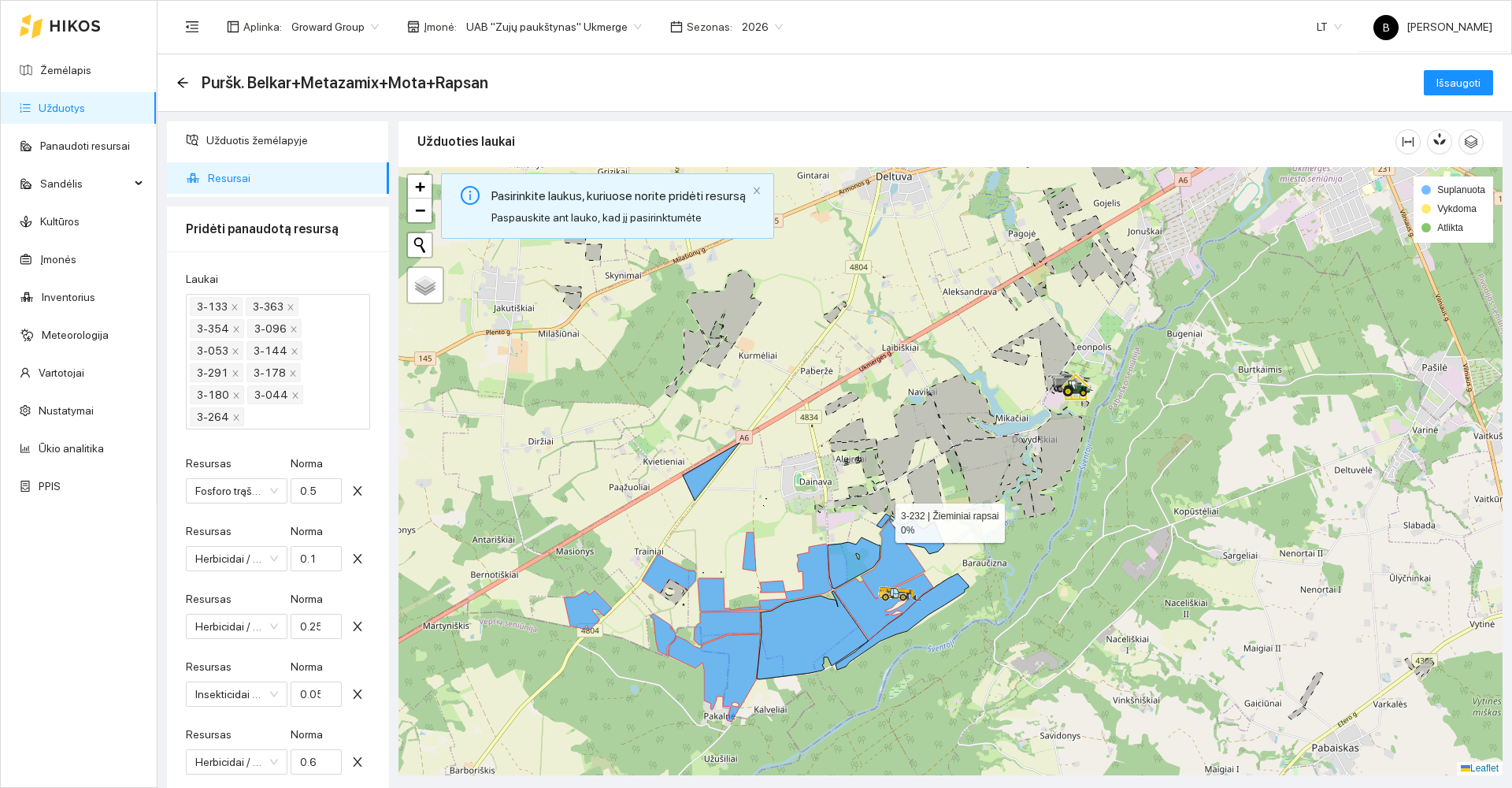
click at [881, 519] on icon at bounding box center [884, 521] width 14 height 14
click at [832, 568] on icon at bounding box center [854, 563] width 52 height 52
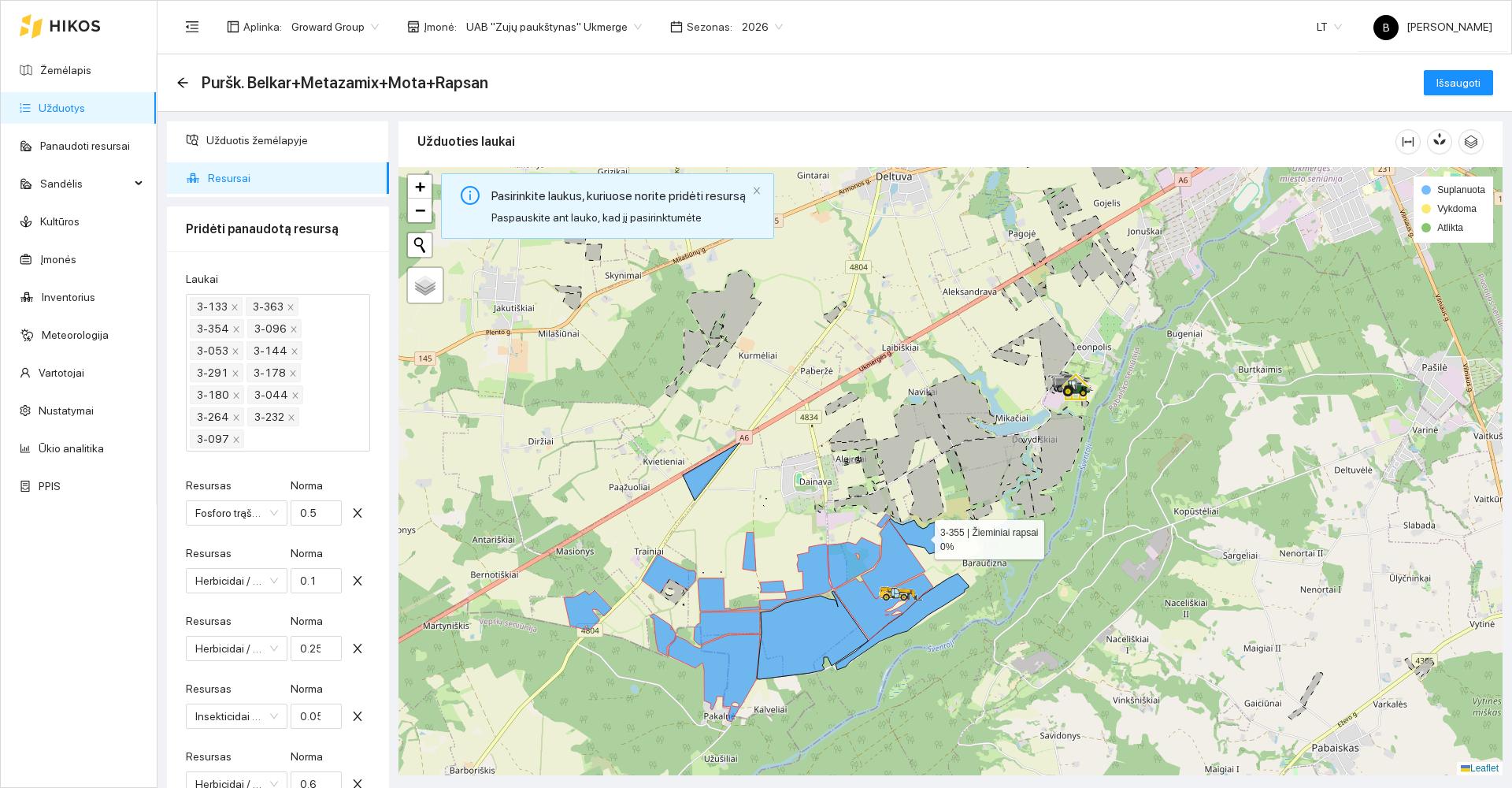
click at [934, 539] on icon at bounding box center [917, 536] width 55 height 36
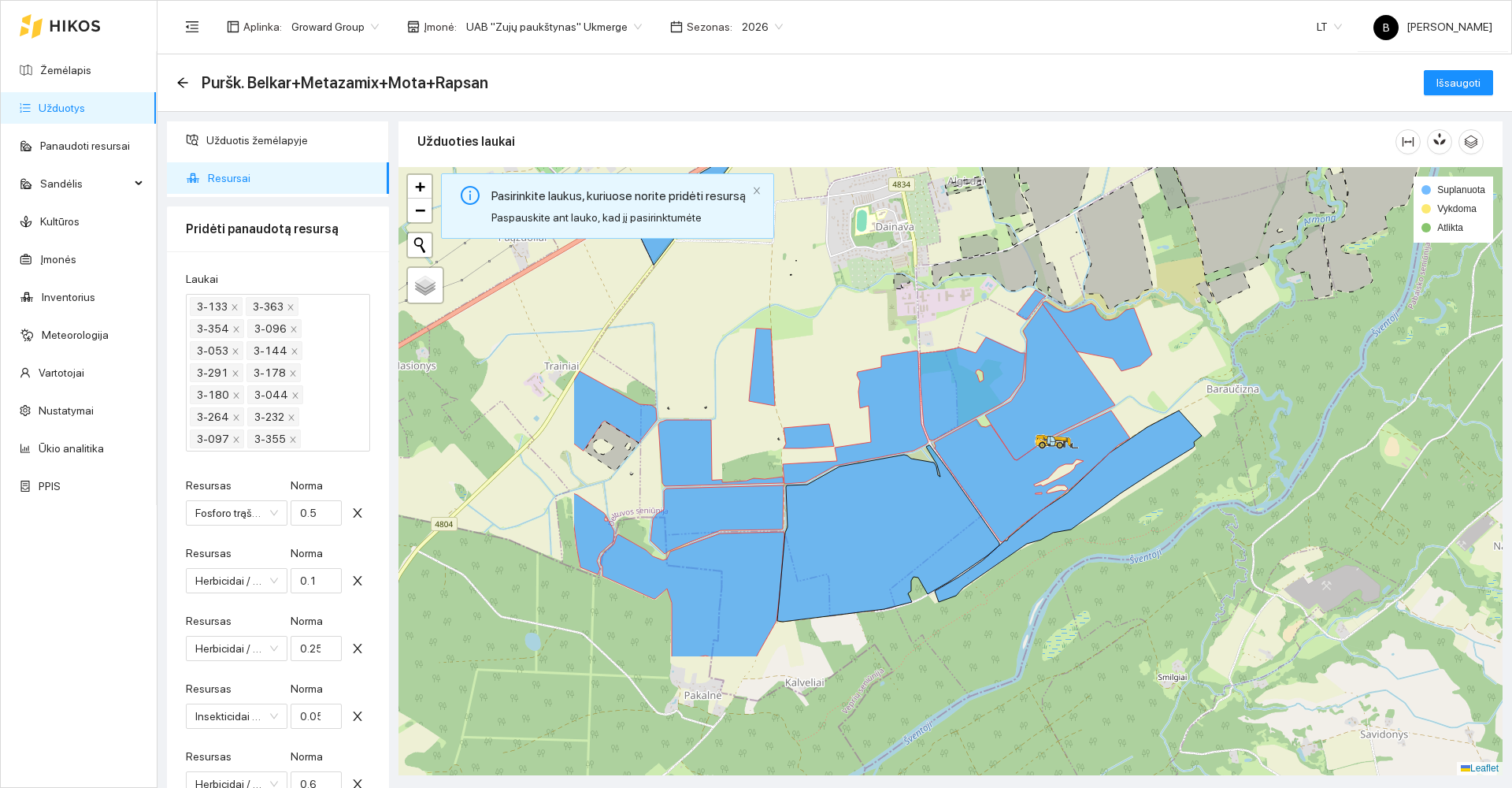
drag, startPoint x: 916, startPoint y: 532, endPoint x: 1201, endPoint y: 353, distance: 336.6
click at [1201, 353] on div at bounding box center [951, 471] width 1104 height 608
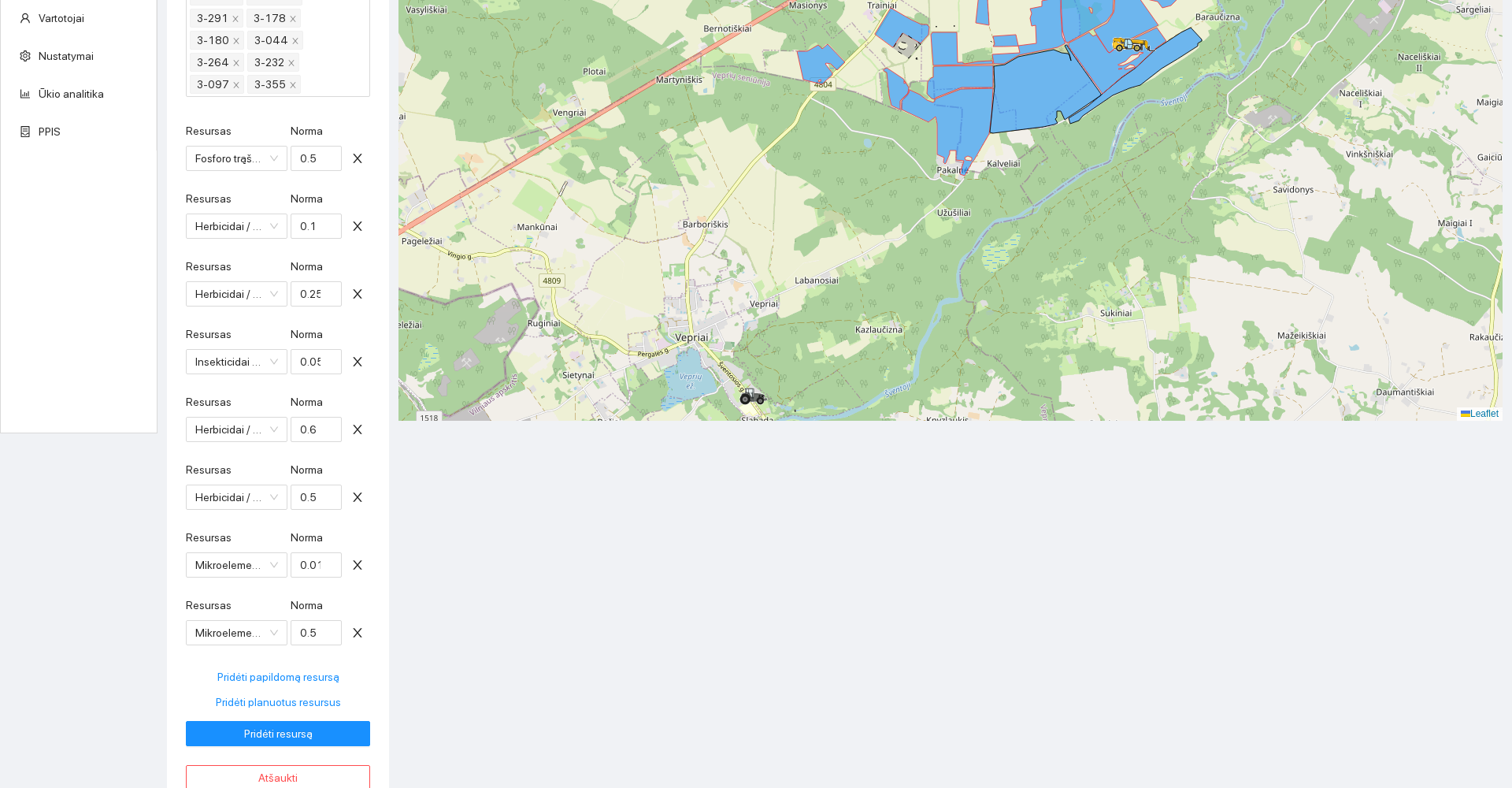
scroll to position [376, 0]
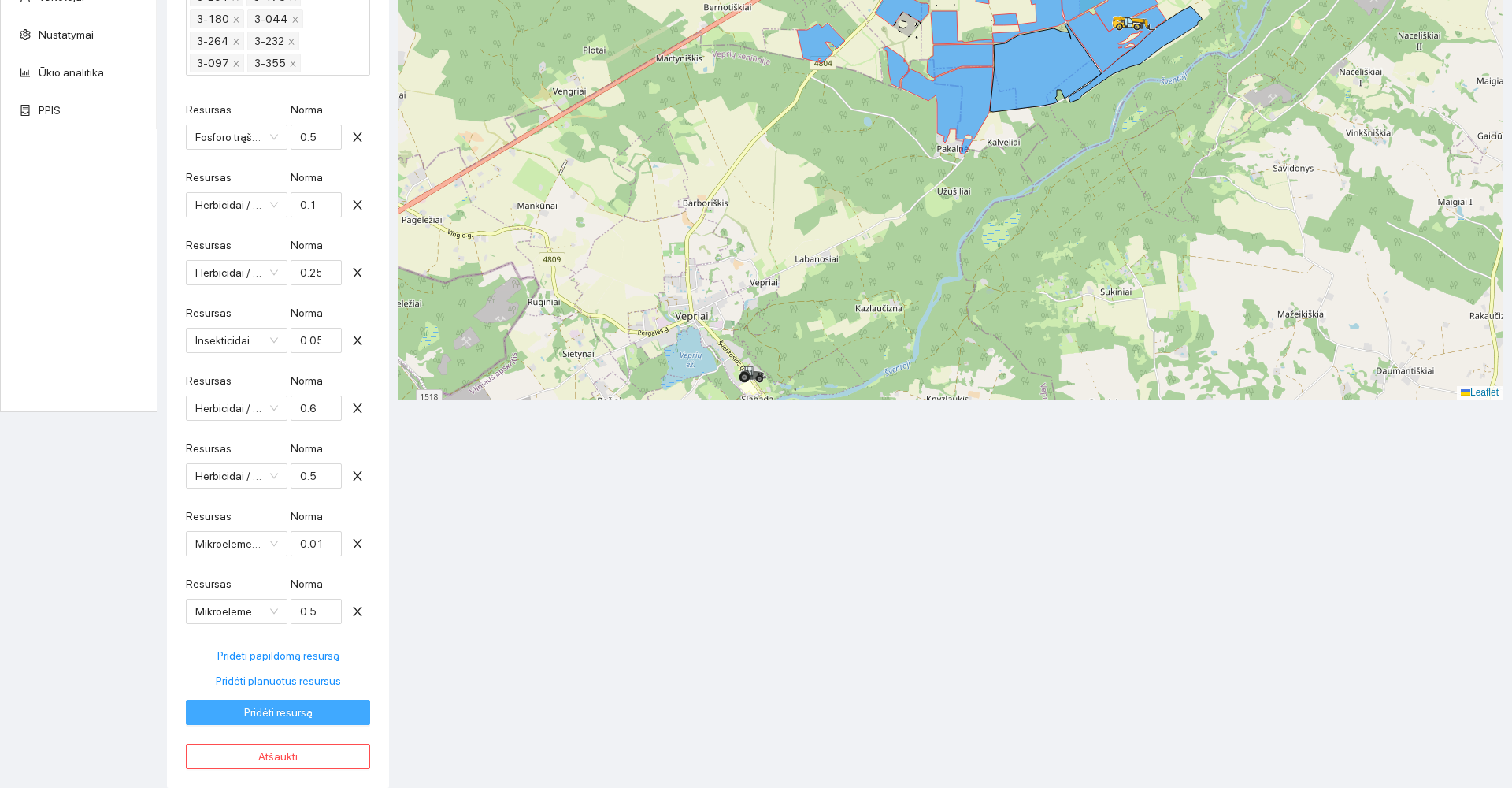
click at [268, 712] on span "Pridėti resursą" at bounding box center [278, 712] width 68 height 18
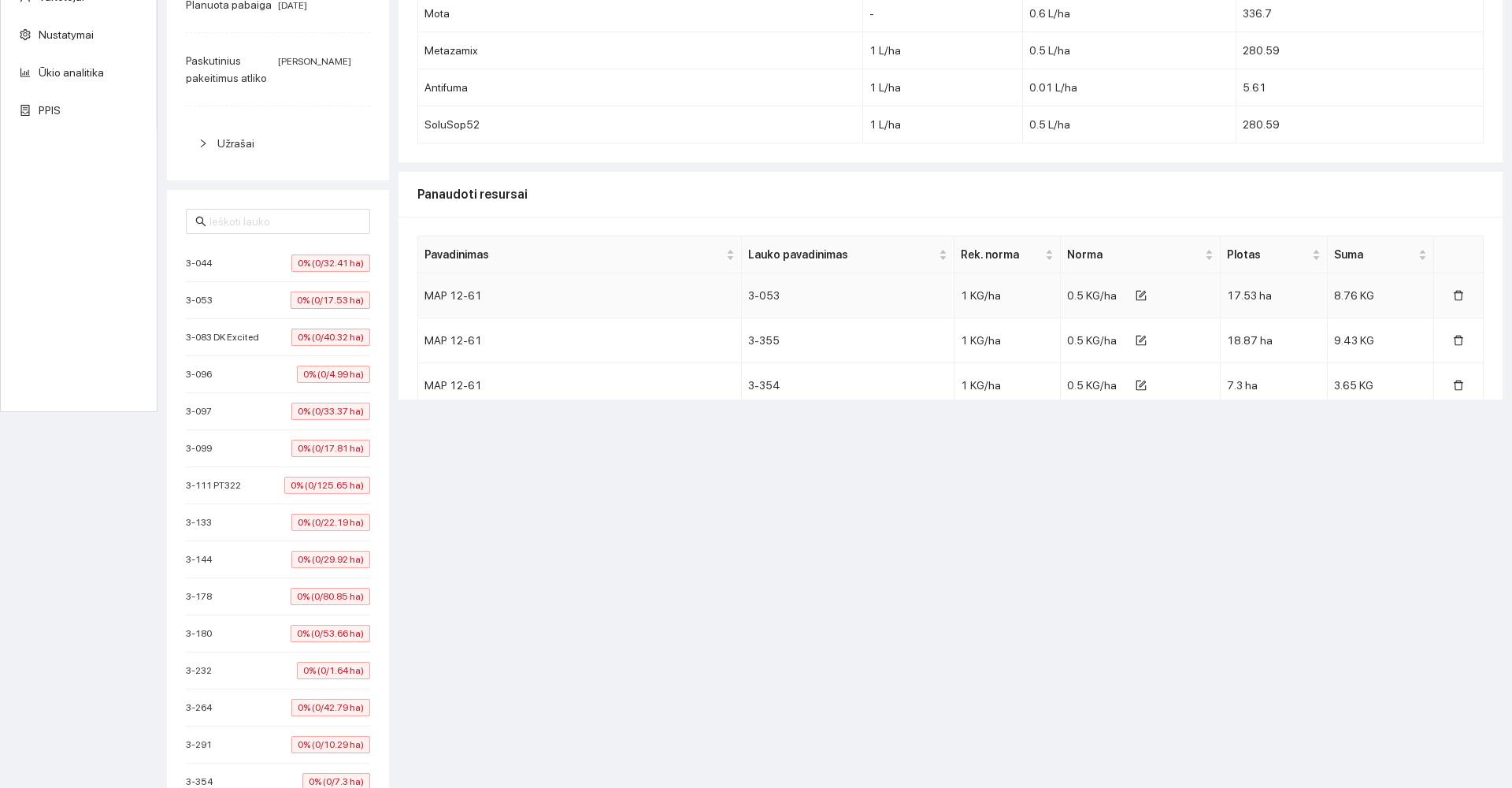
scroll to position [0, 0]
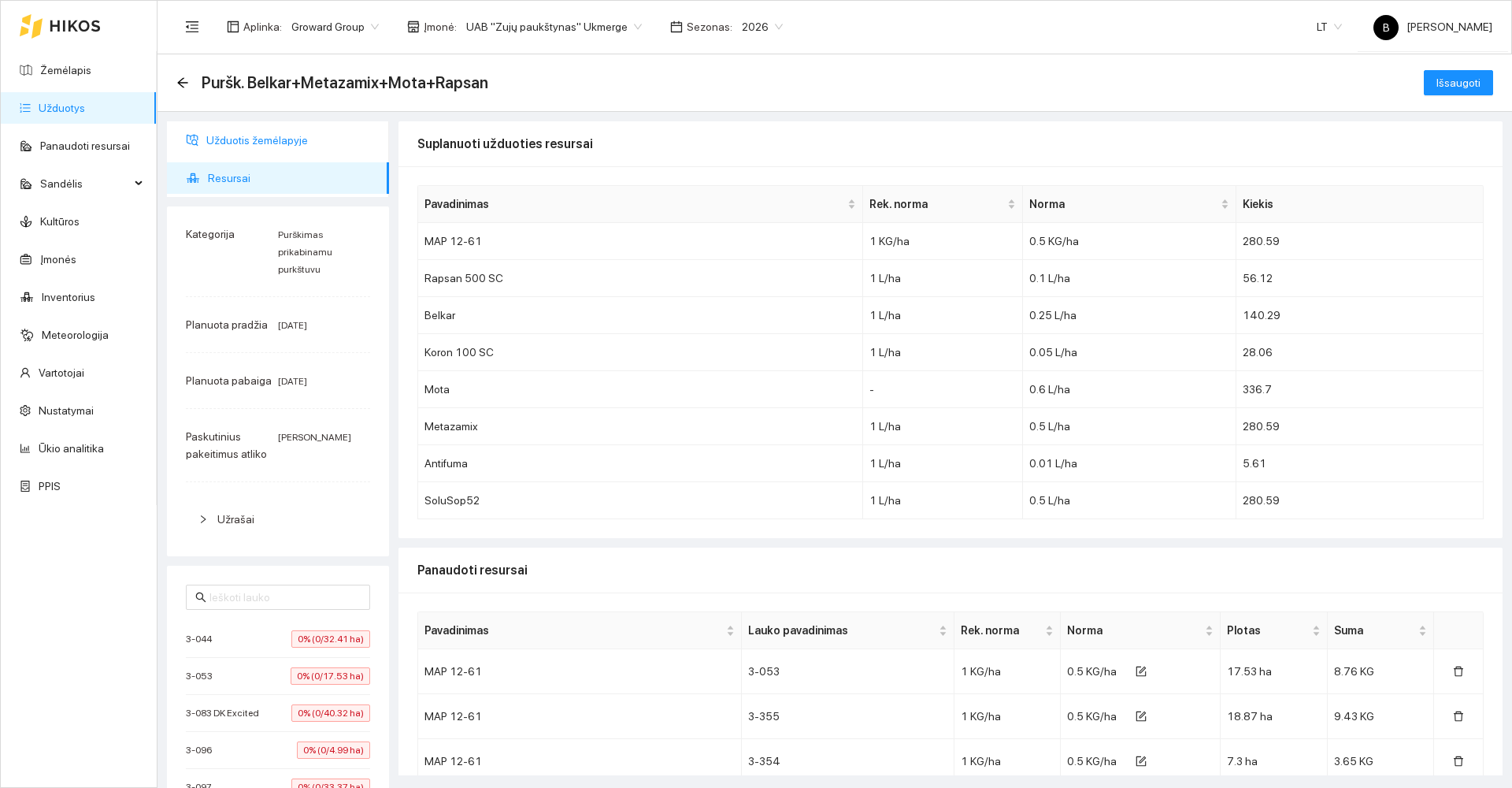
click at [270, 137] on span "Užduotis žemėlapyje" at bounding box center [290, 139] width 170 height 31
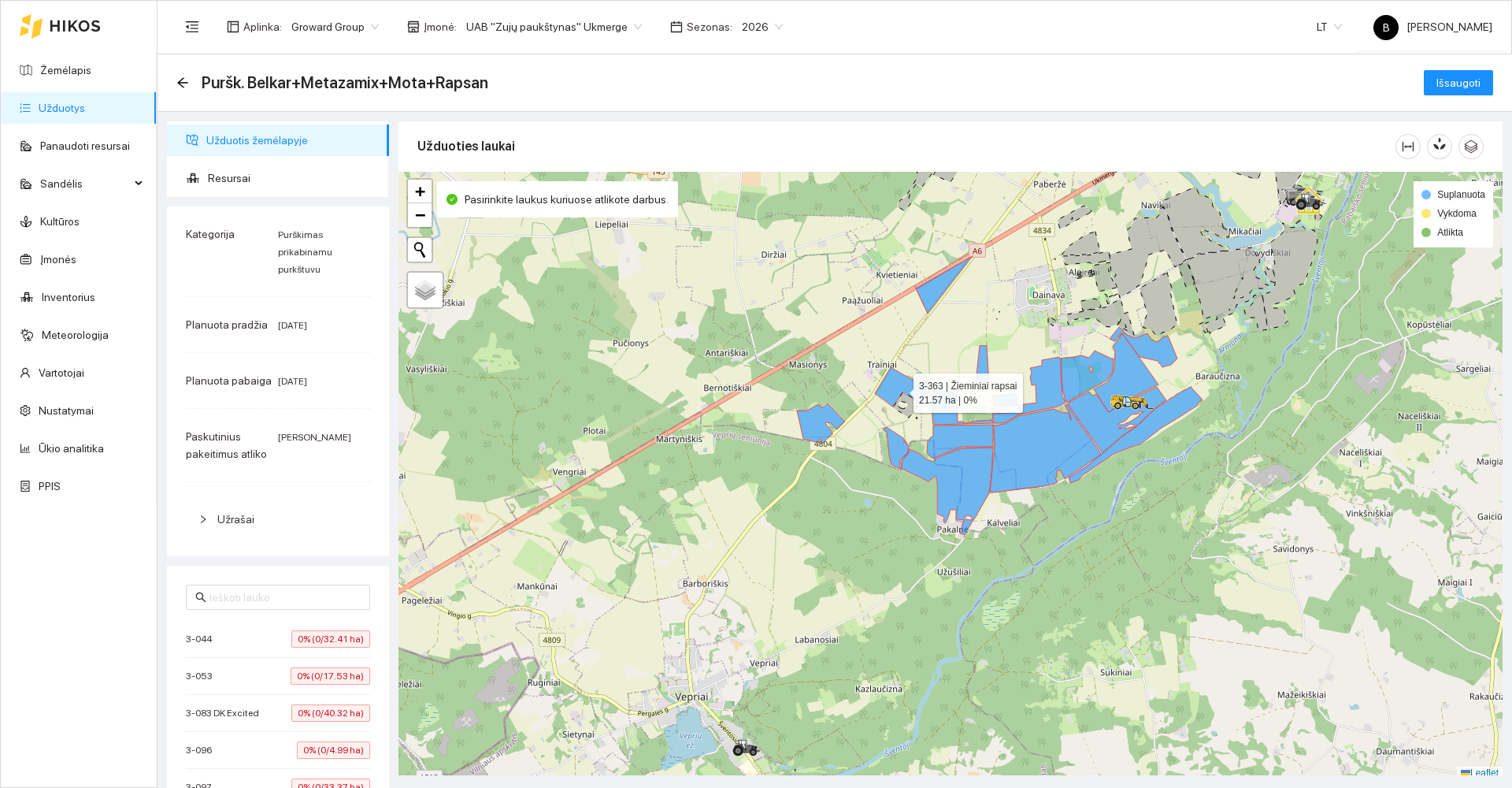
scroll to position [4, 0]
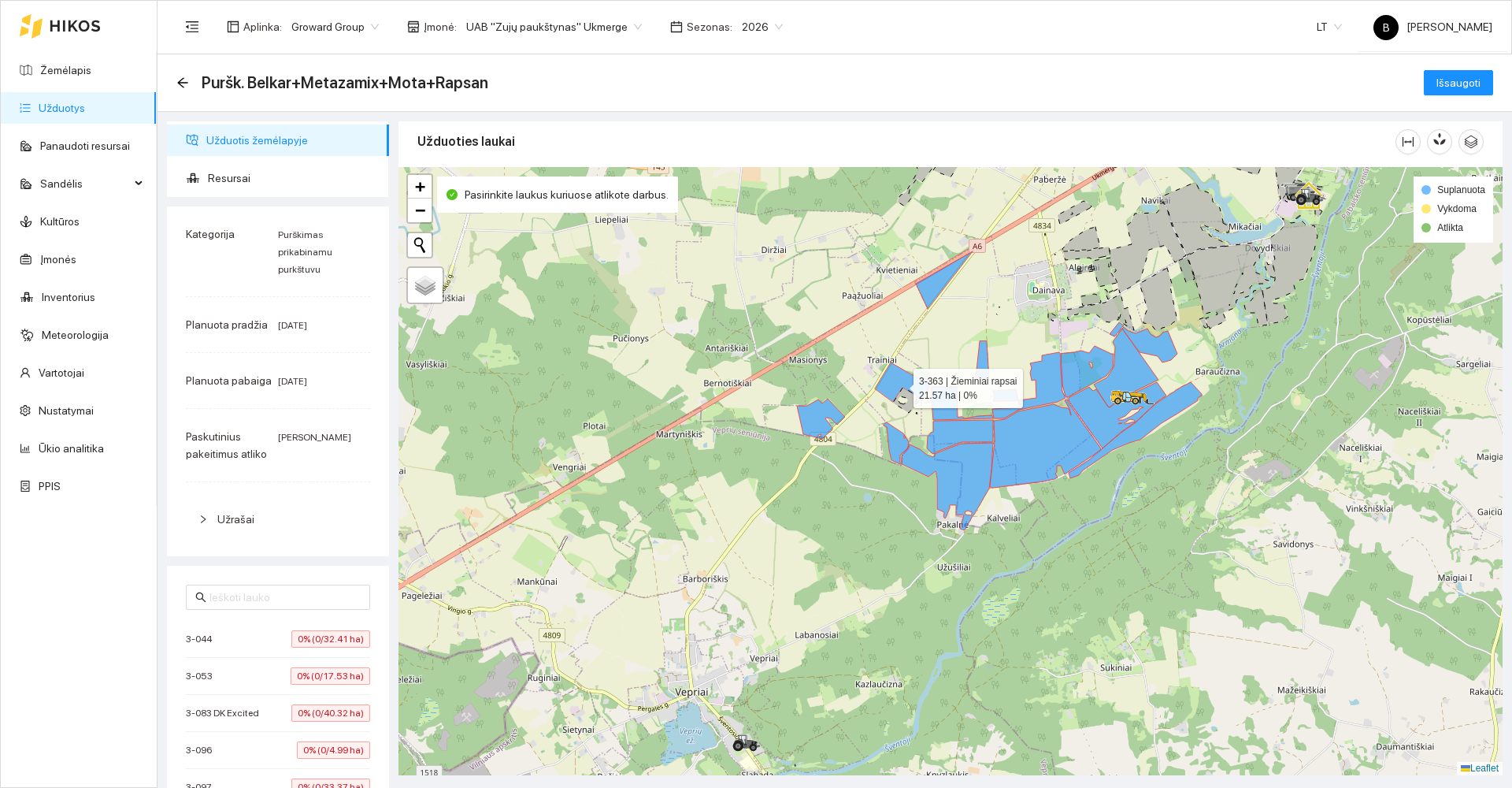
click at [899, 389] on icon at bounding box center [902, 382] width 54 height 39
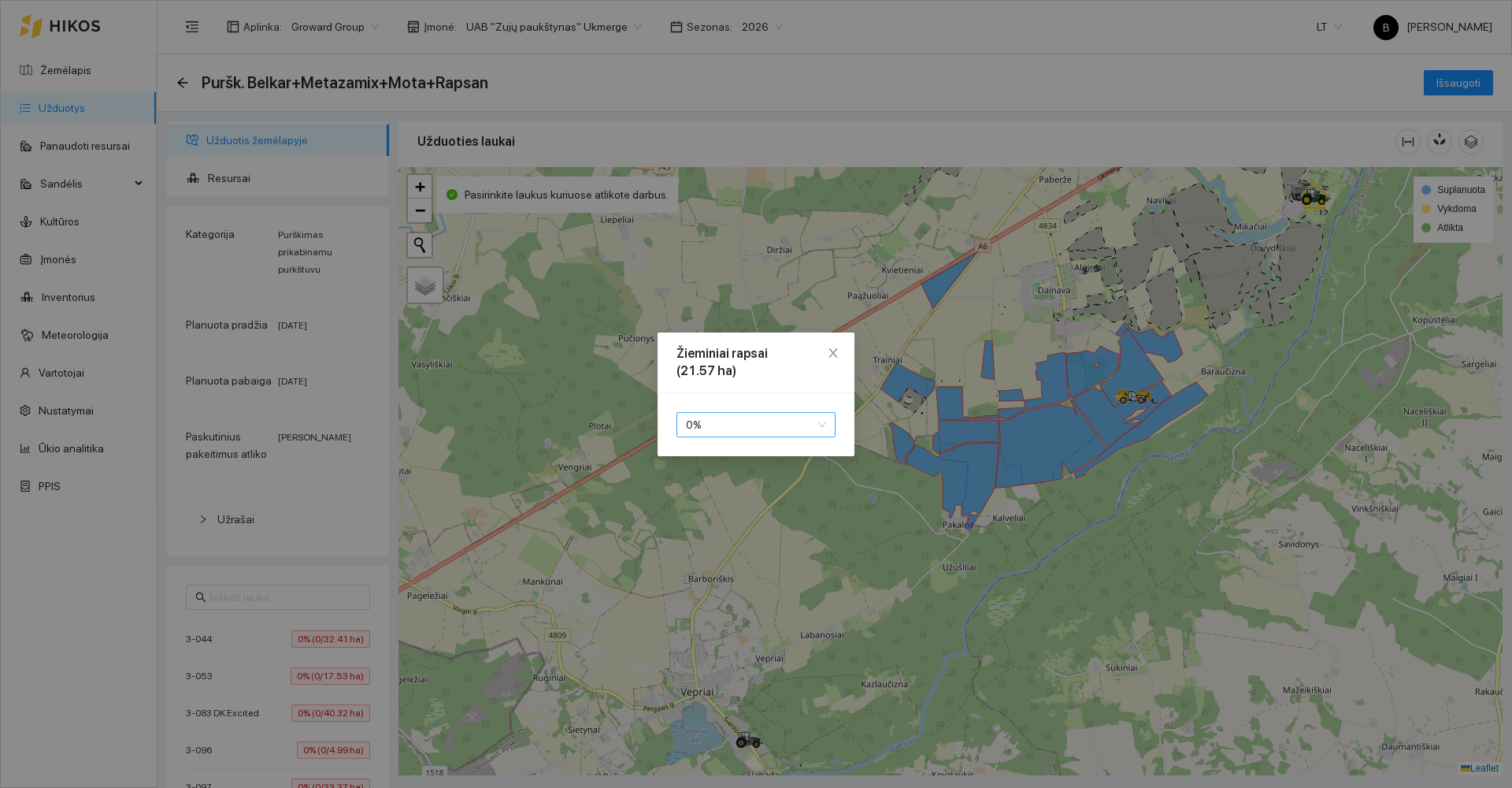
click at [752, 431] on span "0 %" at bounding box center [756, 425] width 140 height 24
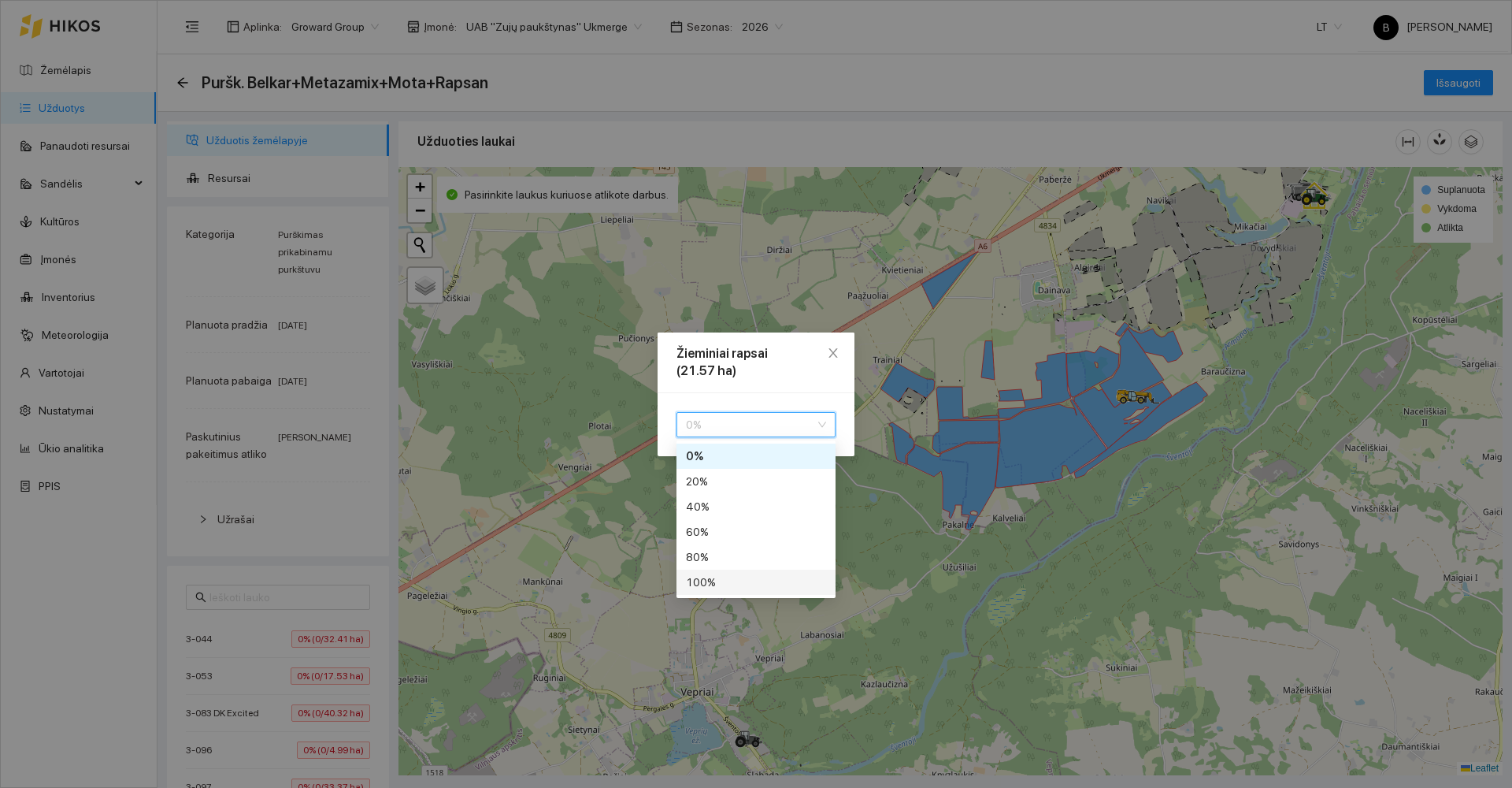
click at [704, 580] on div "100 %" at bounding box center [756, 582] width 140 height 18
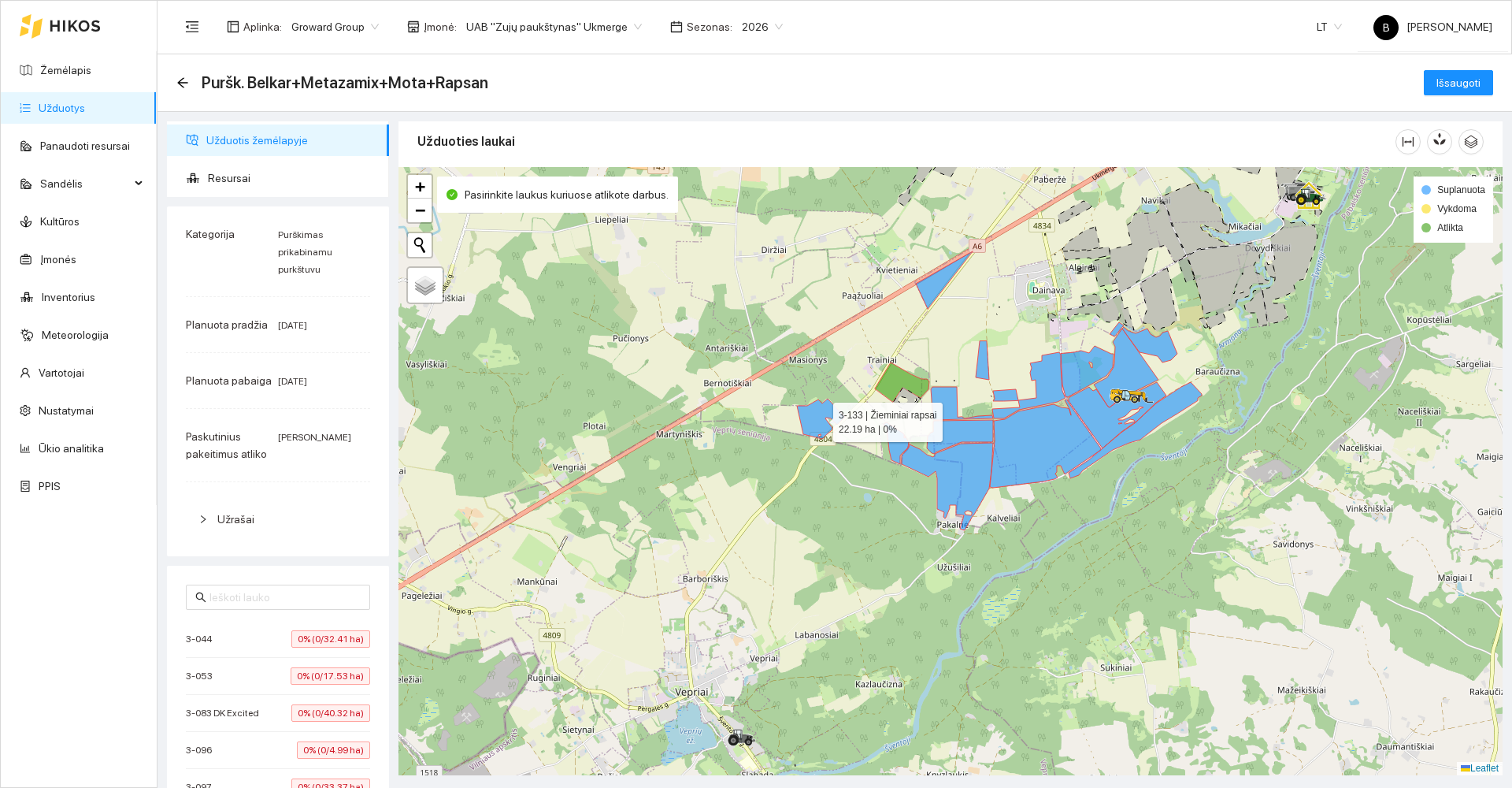
click at [808, 413] on icon at bounding box center [821, 418] width 48 height 40
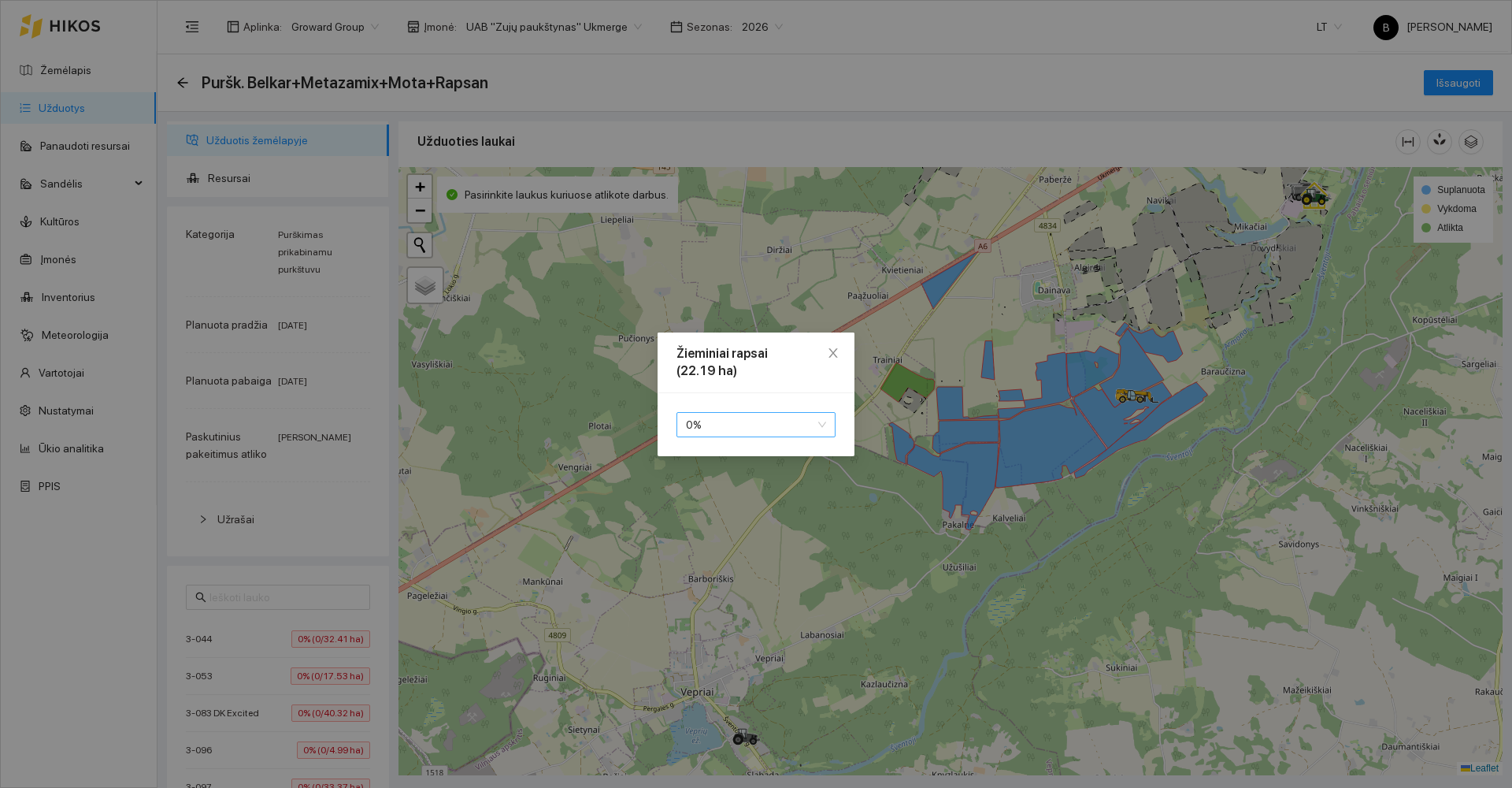
click at [744, 422] on span "0 %" at bounding box center [756, 425] width 140 height 24
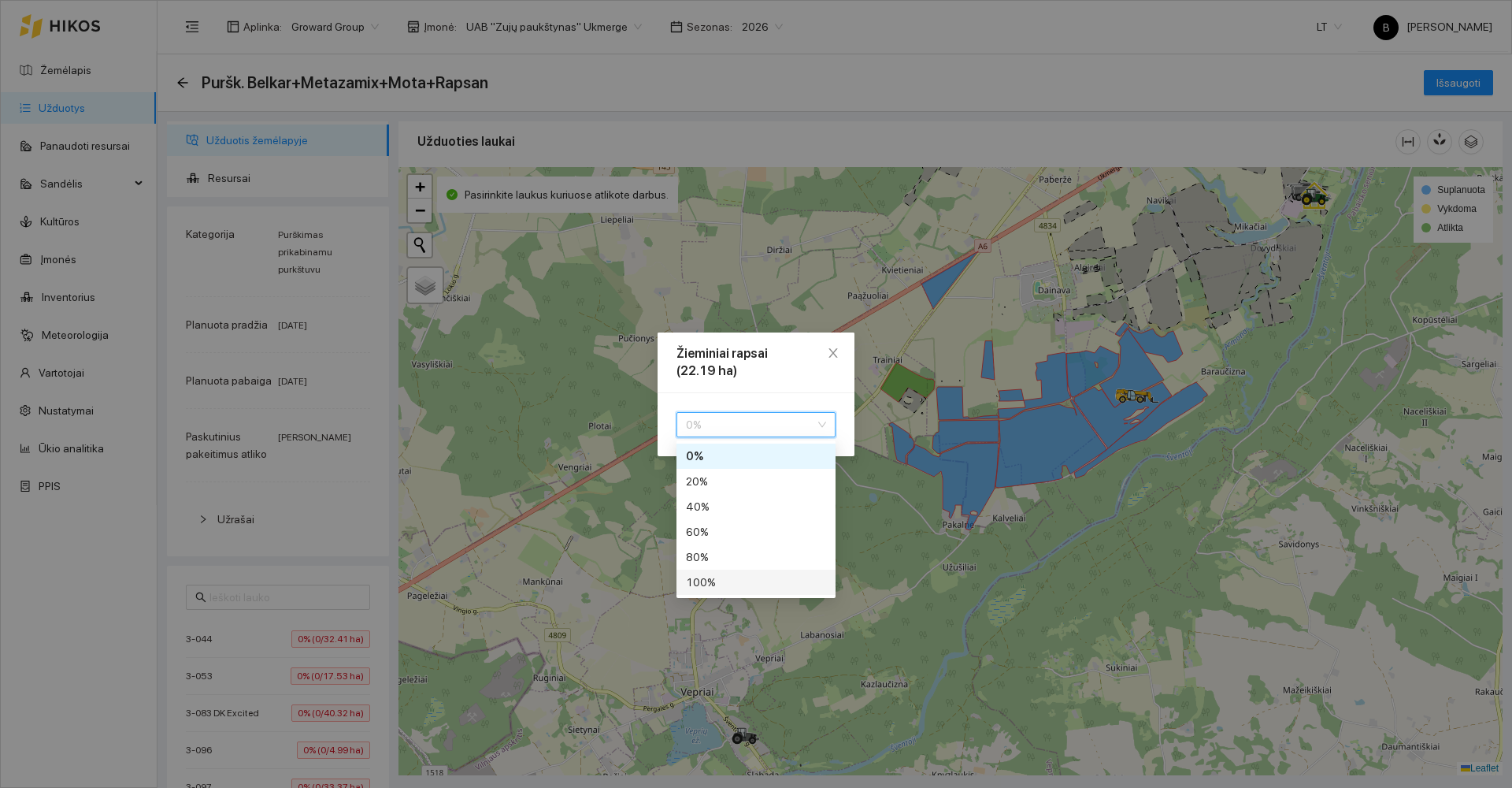
click at [720, 581] on div "100 %" at bounding box center [756, 582] width 140 height 18
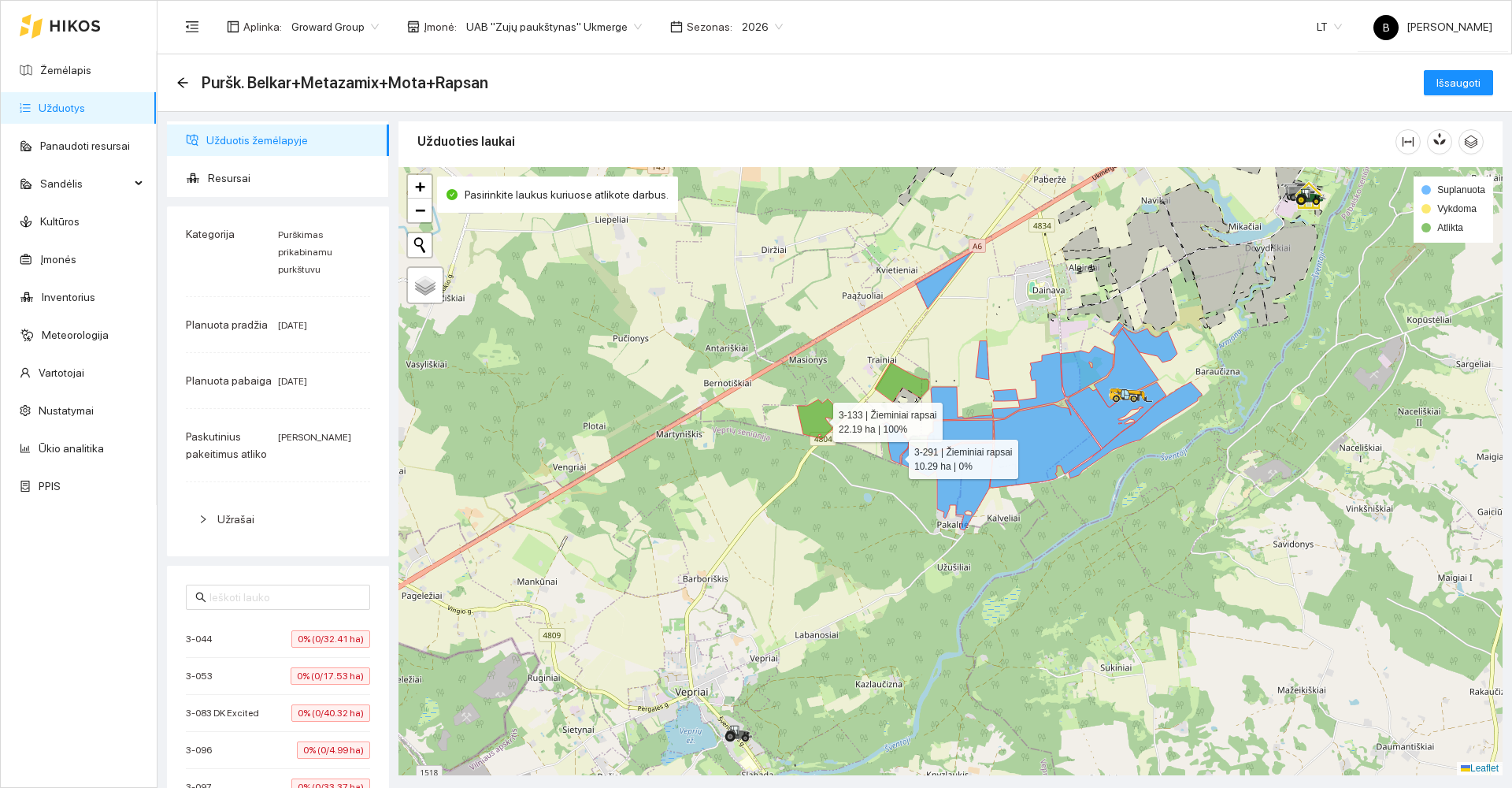
click at [895, 455] on icon at bounding box center [896, 442] width 25 height 42
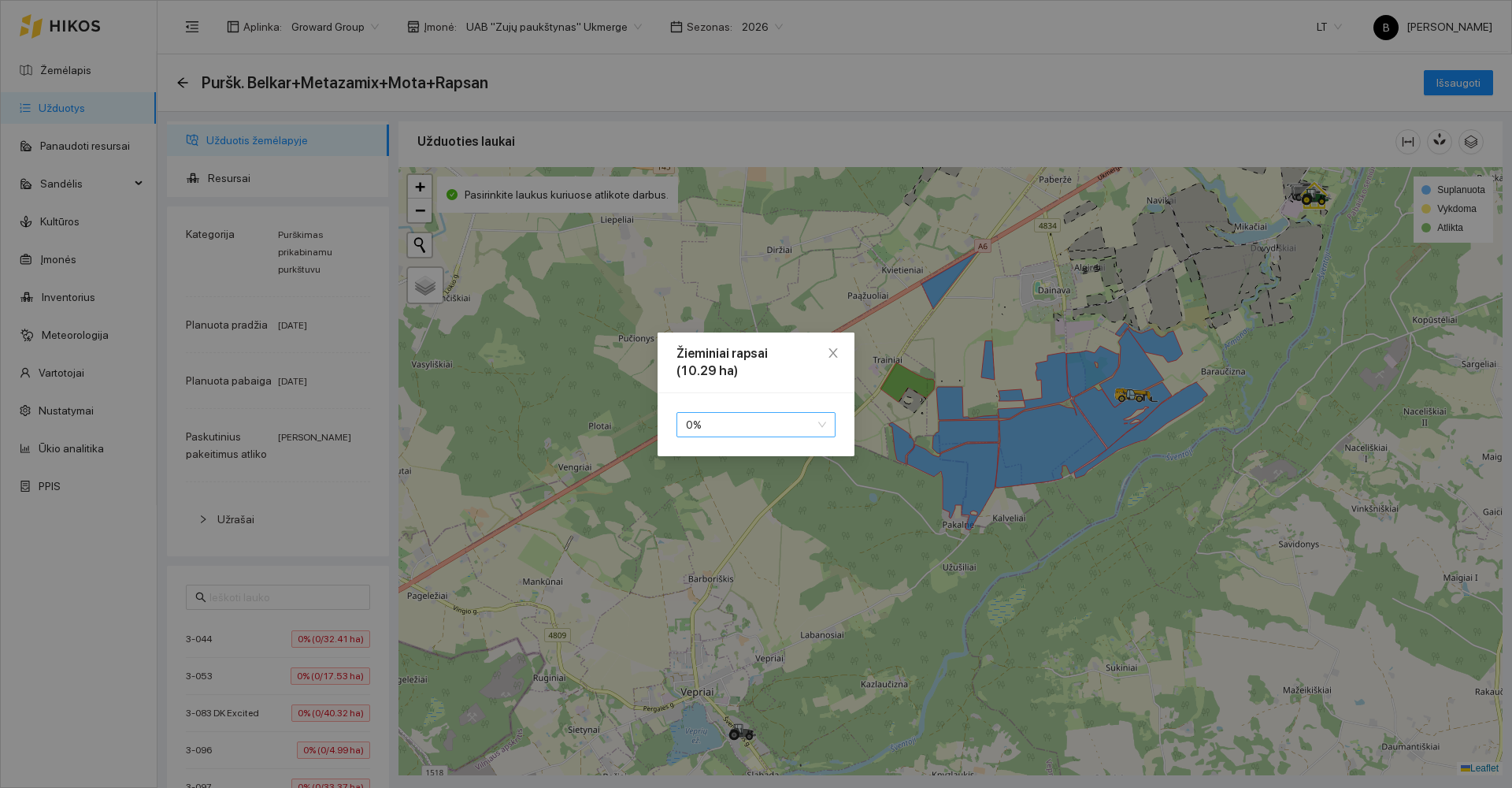
click at [768, 429] on span "0 %" at bounding box center [756, 425] width 140 height 24
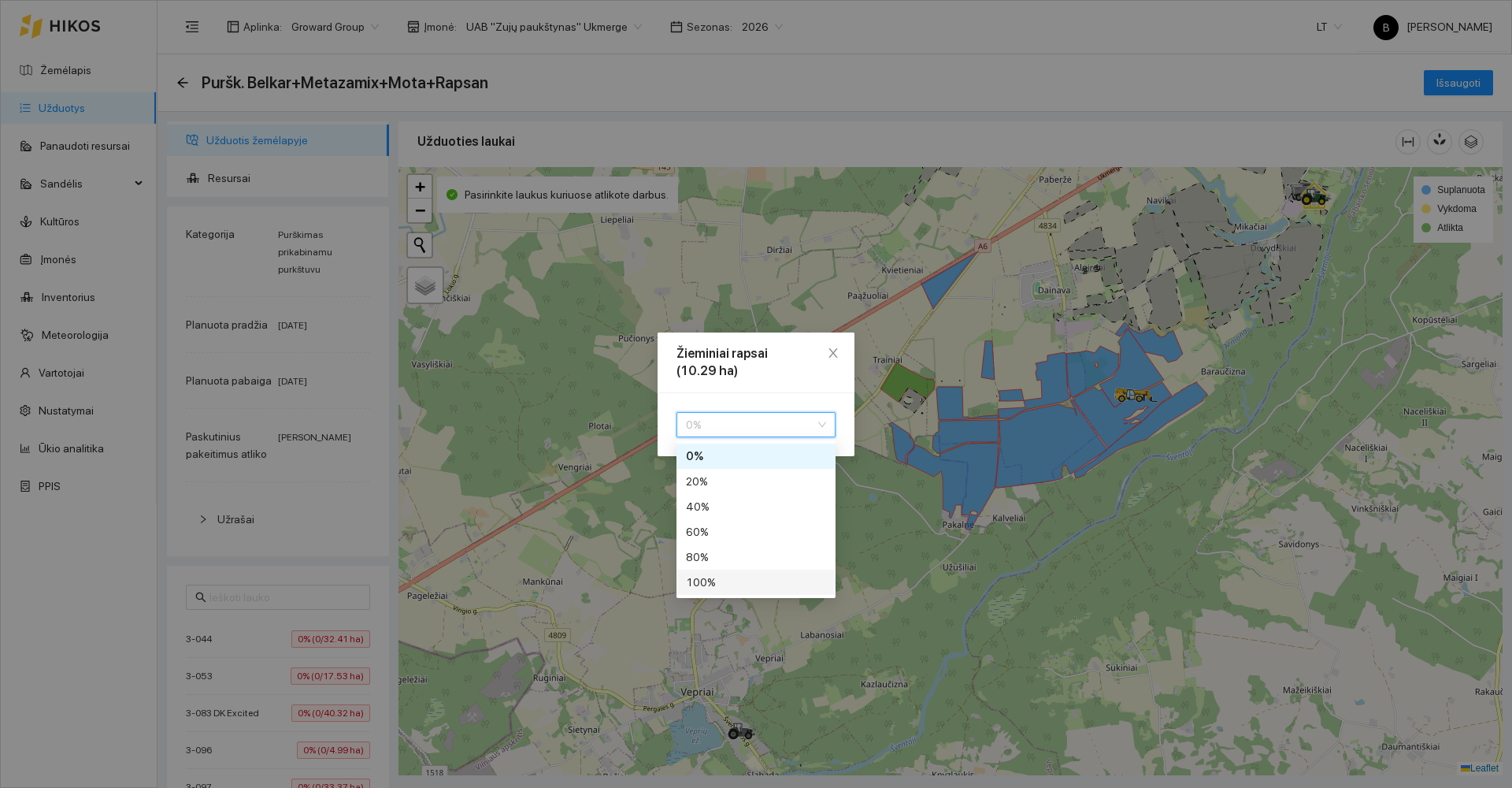
click at [752, 578] on div "100 %" at bounding box center [756, 582] width 140 height 18
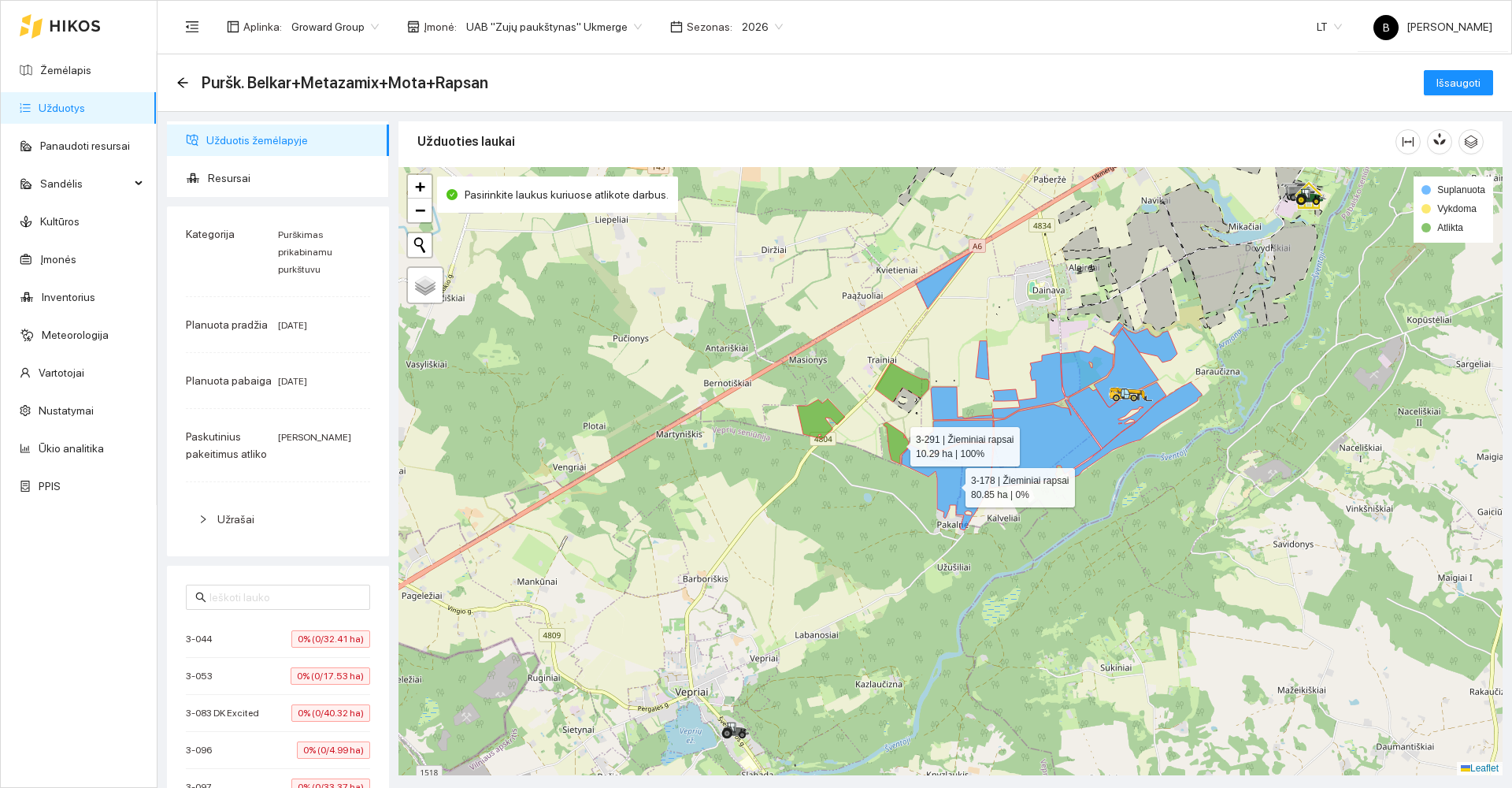
click at [951, 483] on icon at bounding box center [947, 486] width 92 height 87
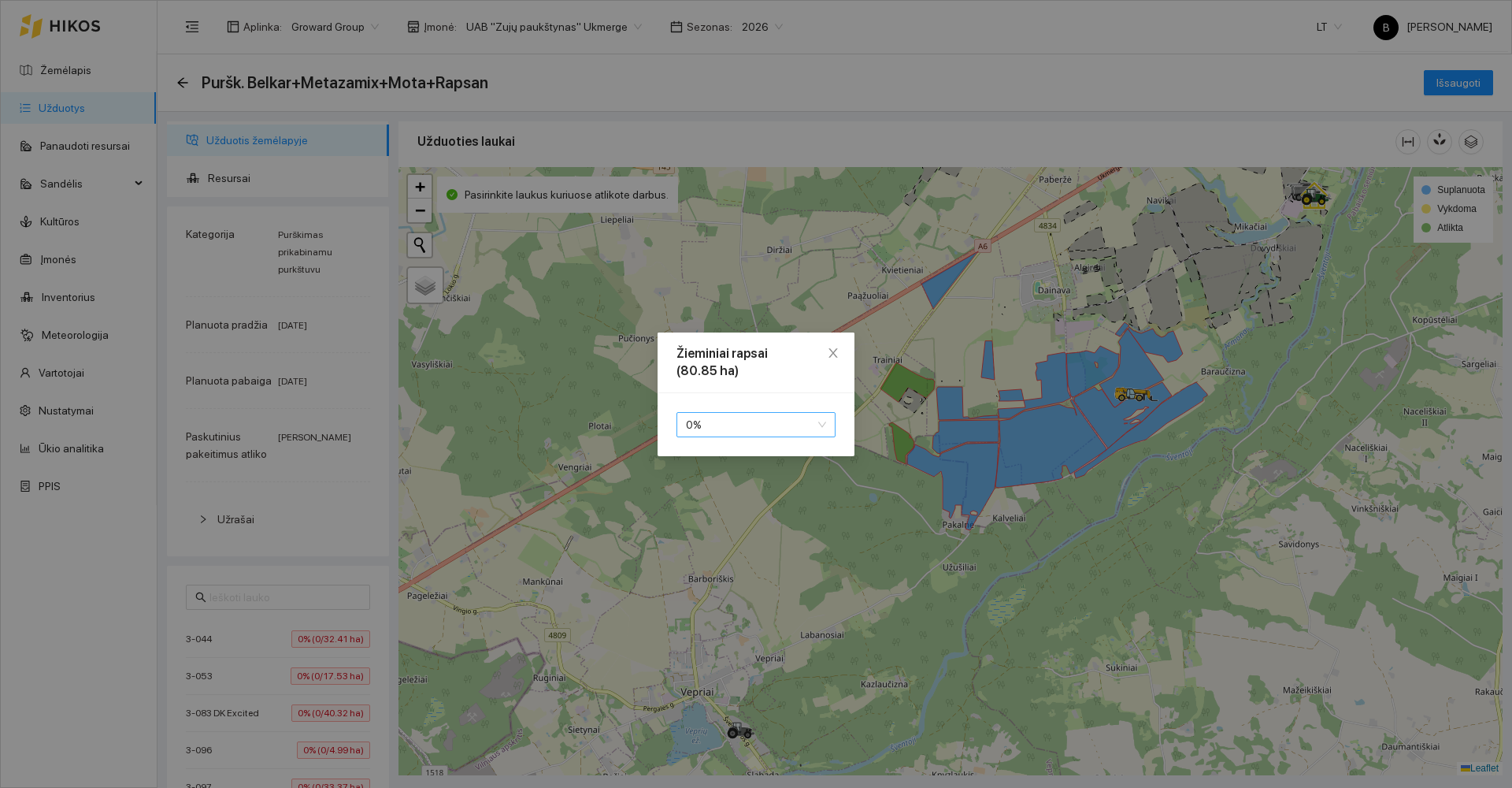
click at [786, 421] on span "0 %" at bounding box center [756, 425] width 140 height 24
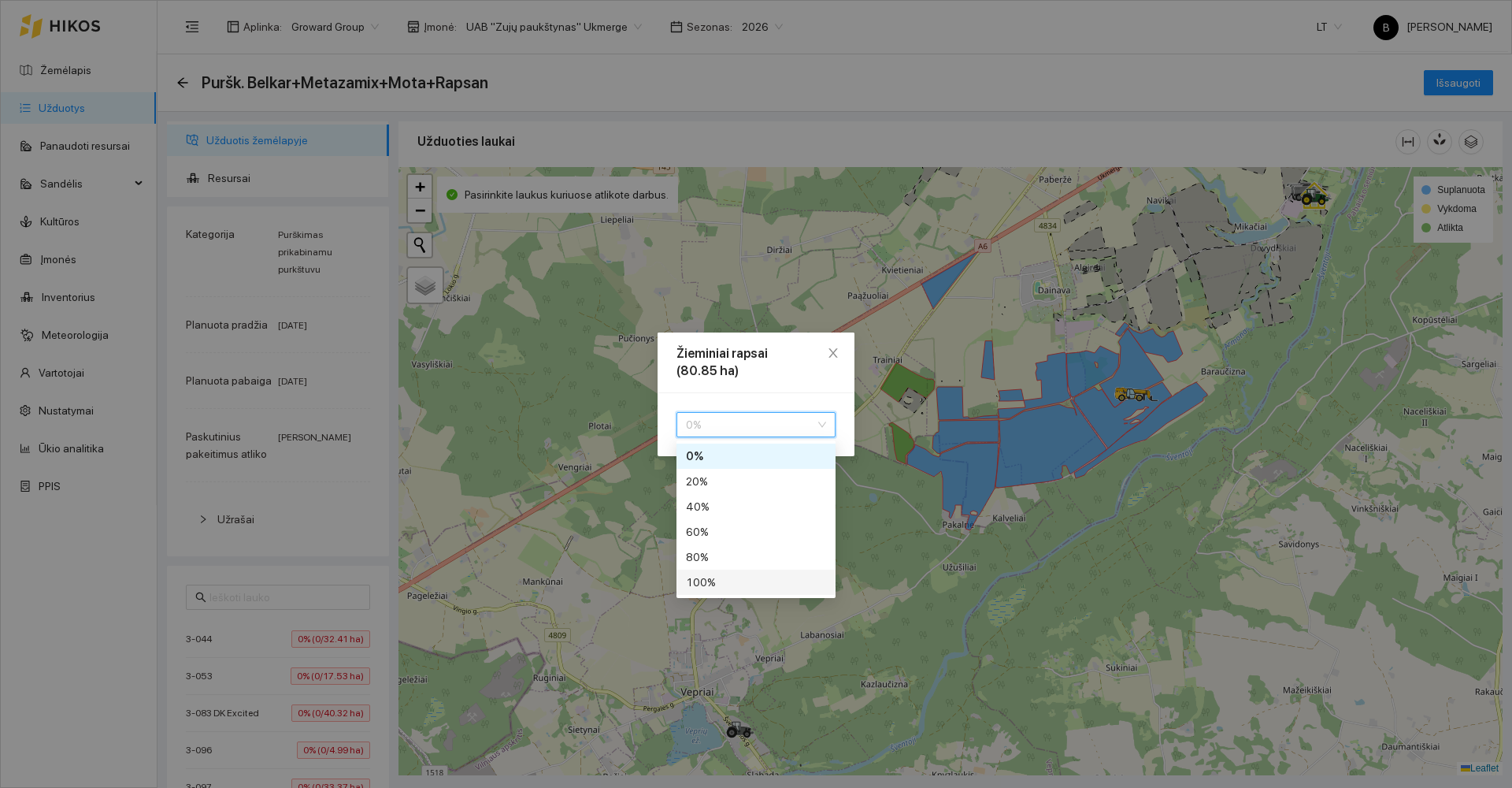
click at [736, 587] on div "100 %" at bounding box center [756, 582] width 140 height 18
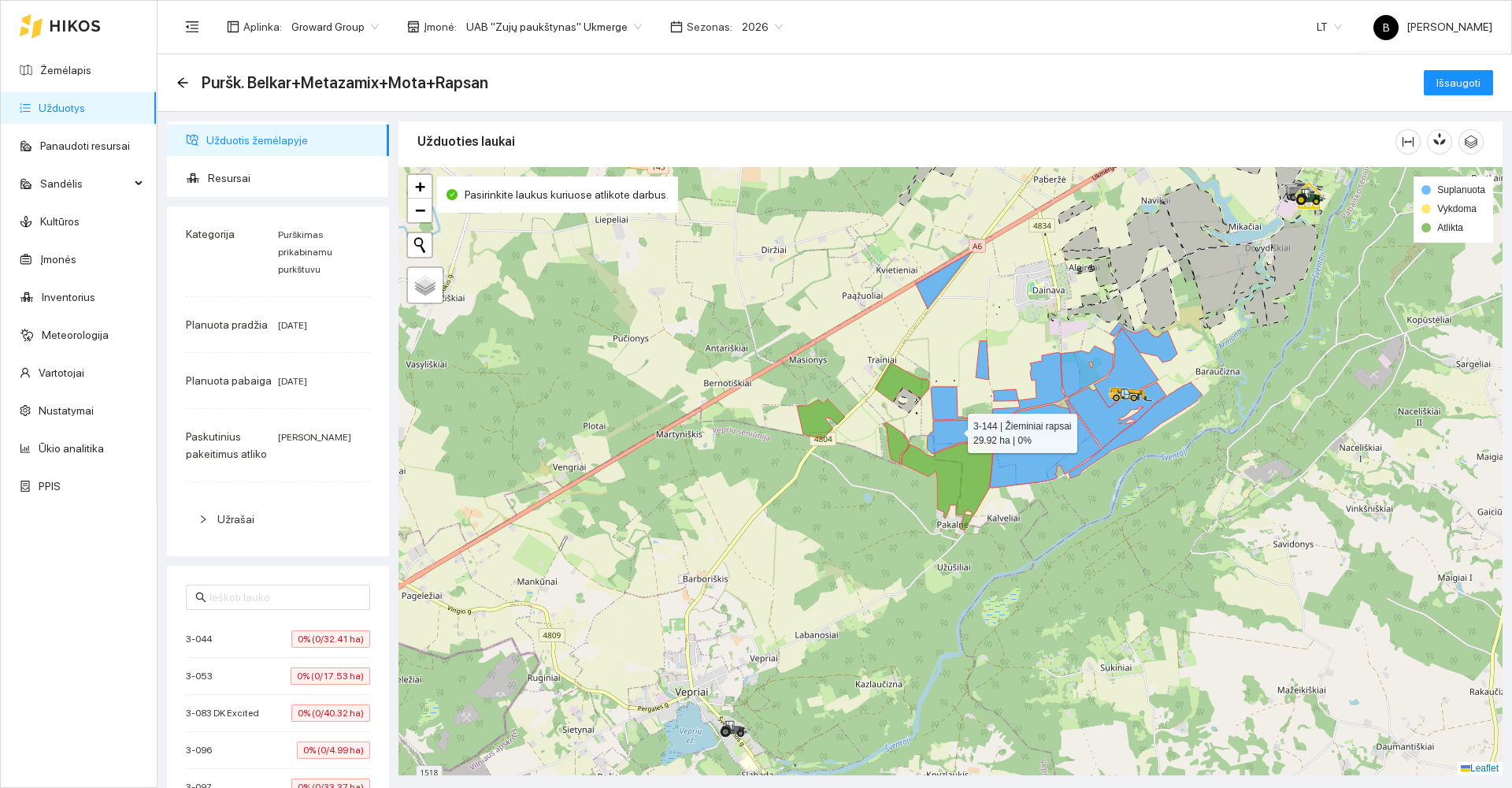
click at [954, 429] on icon at bounding box center [959, 437] width 66 height 34
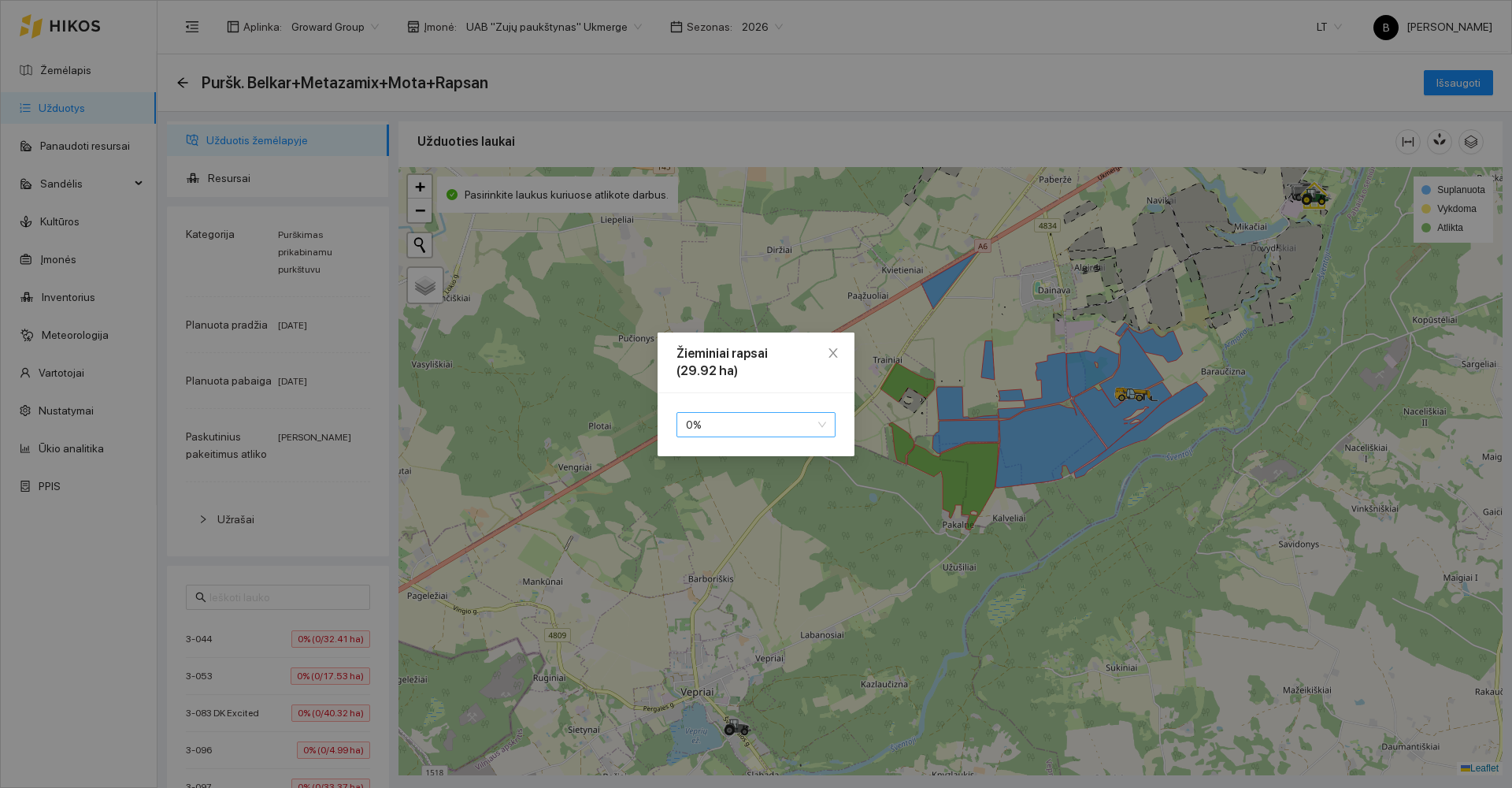
drag, startPoint x: 761, startPoint y: 429, endPoint x: 767, endPoint y: 435, distance: 8.5
click at [762, 429] on span "0 %" at bounding box center [756, 425] width 140 height 24
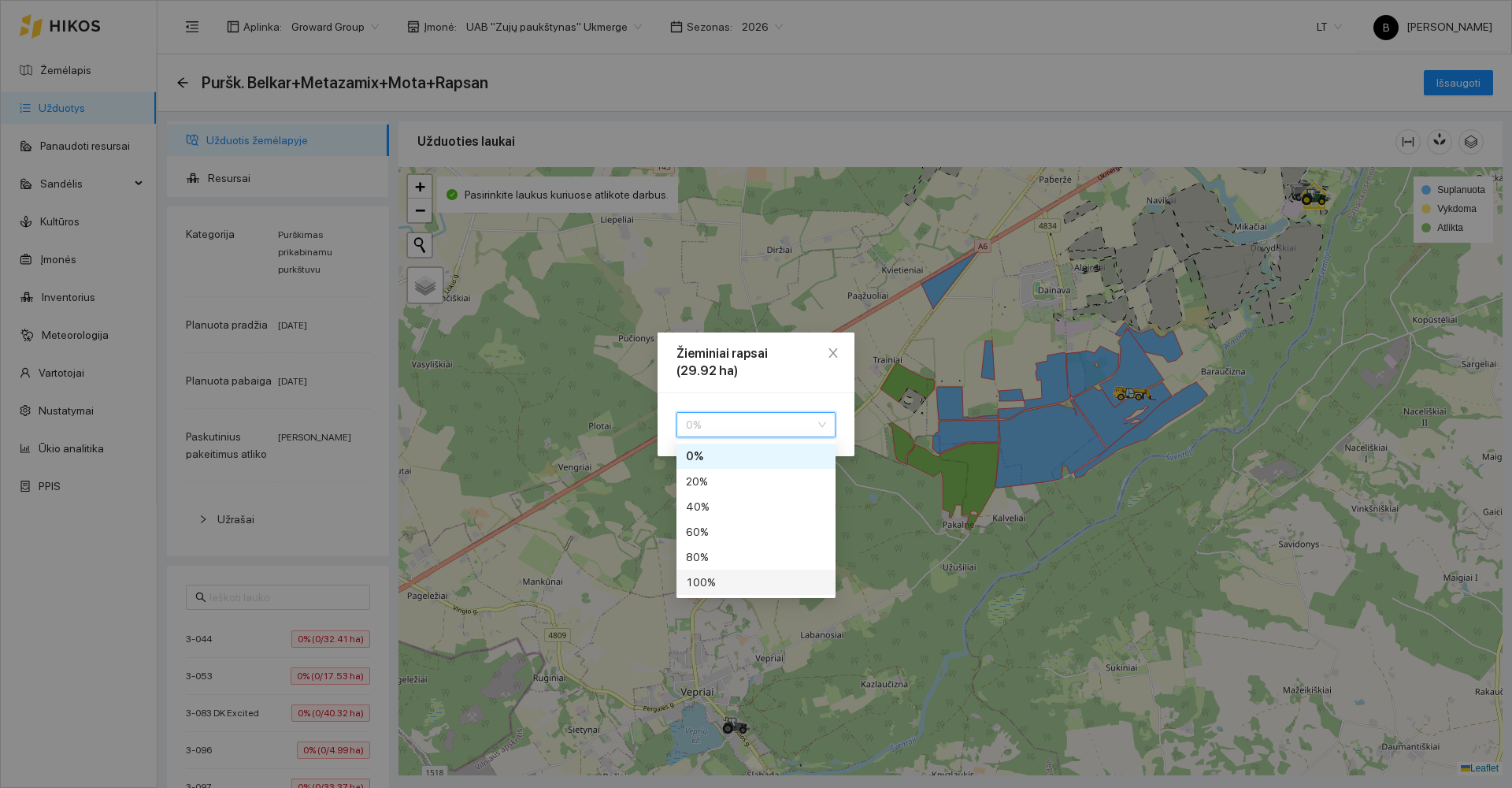
click at [720, 579] on div "100 %" at bounding box center [756, 582] width 140 height 18
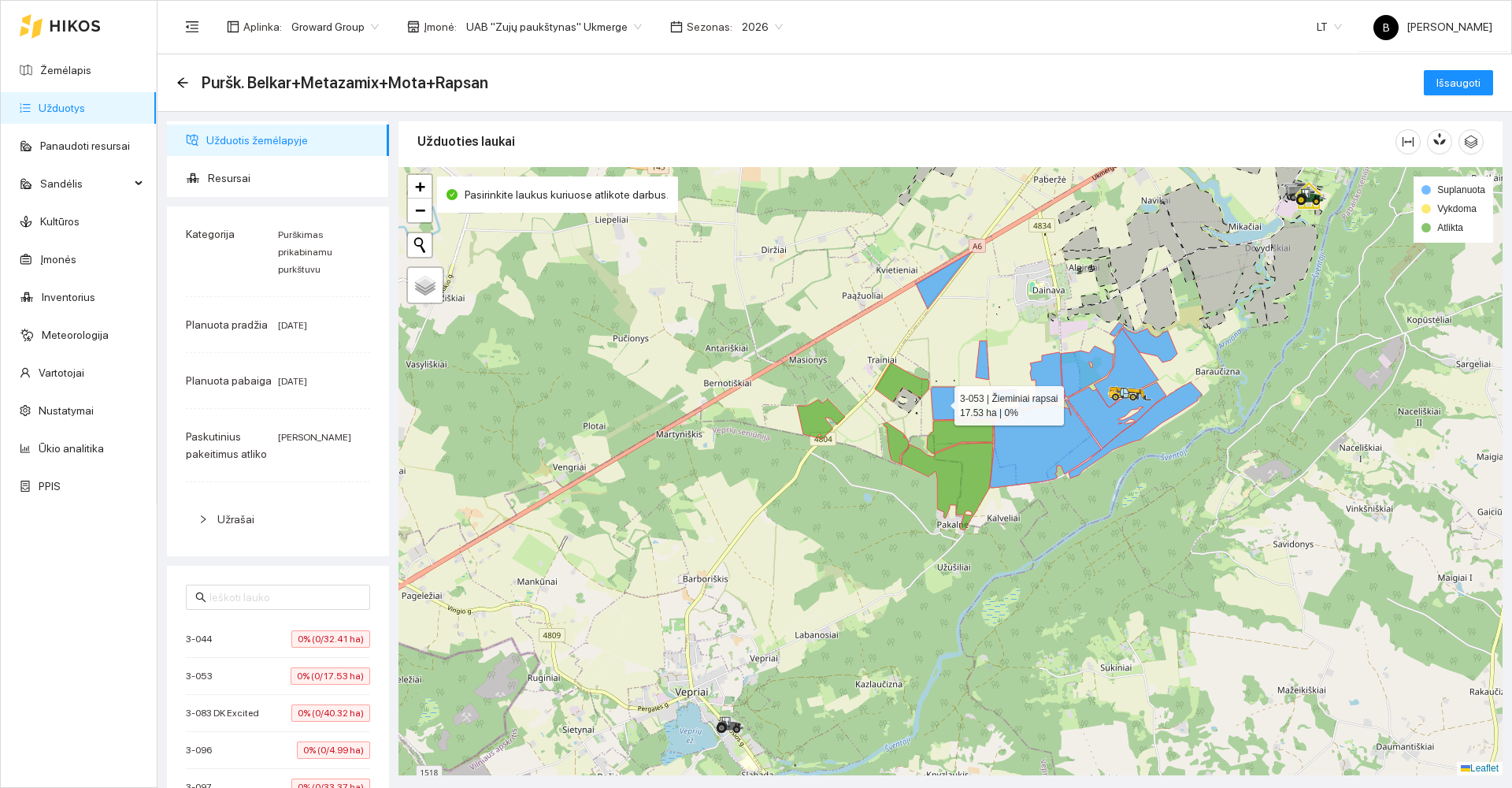
click at [940, 402] on icon at bounding box center [962, 402] width 62 height 33
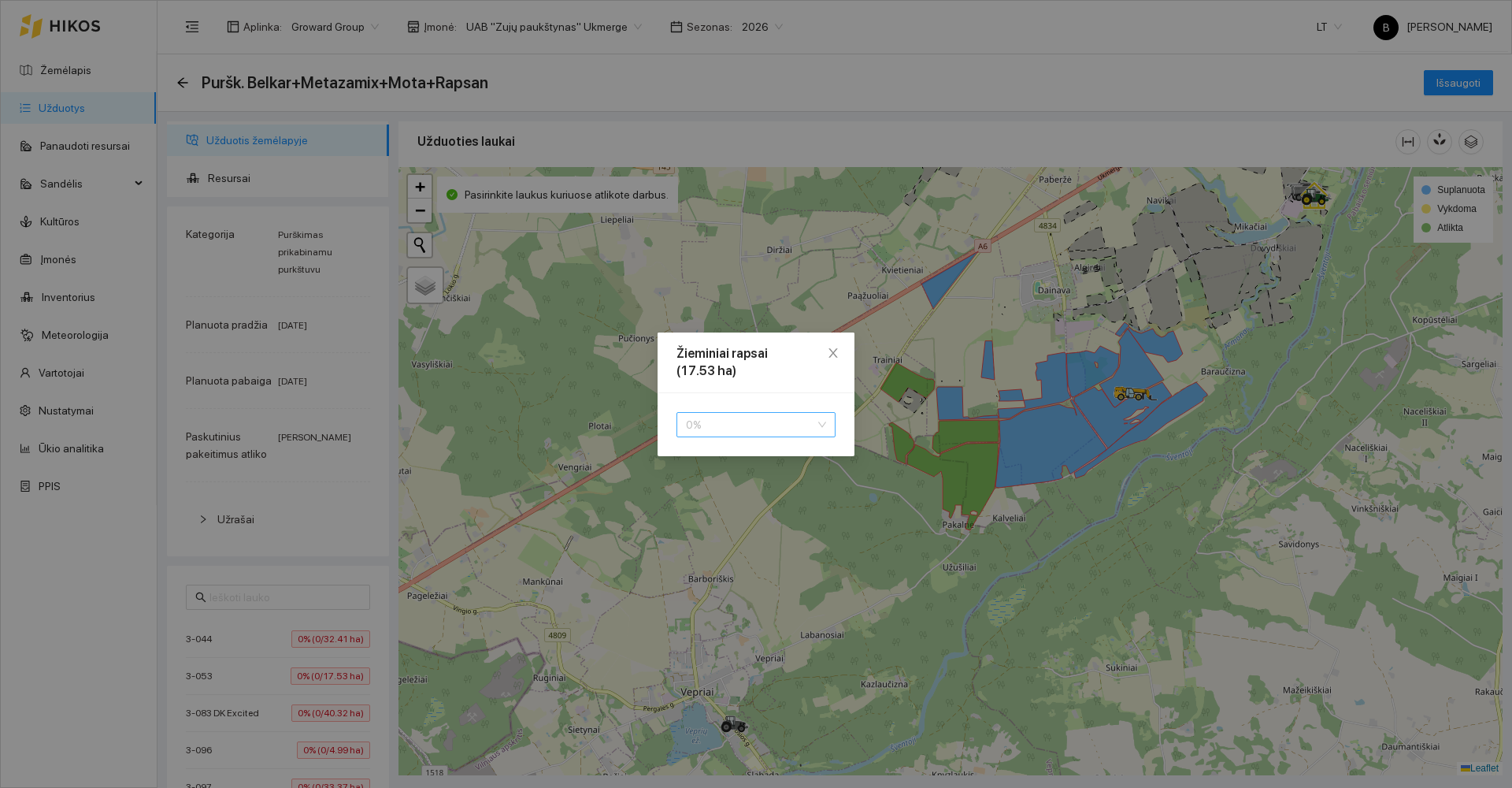
click at [787, 418] on span "0 %" at bounding box center [756, 425] width 140 height 24
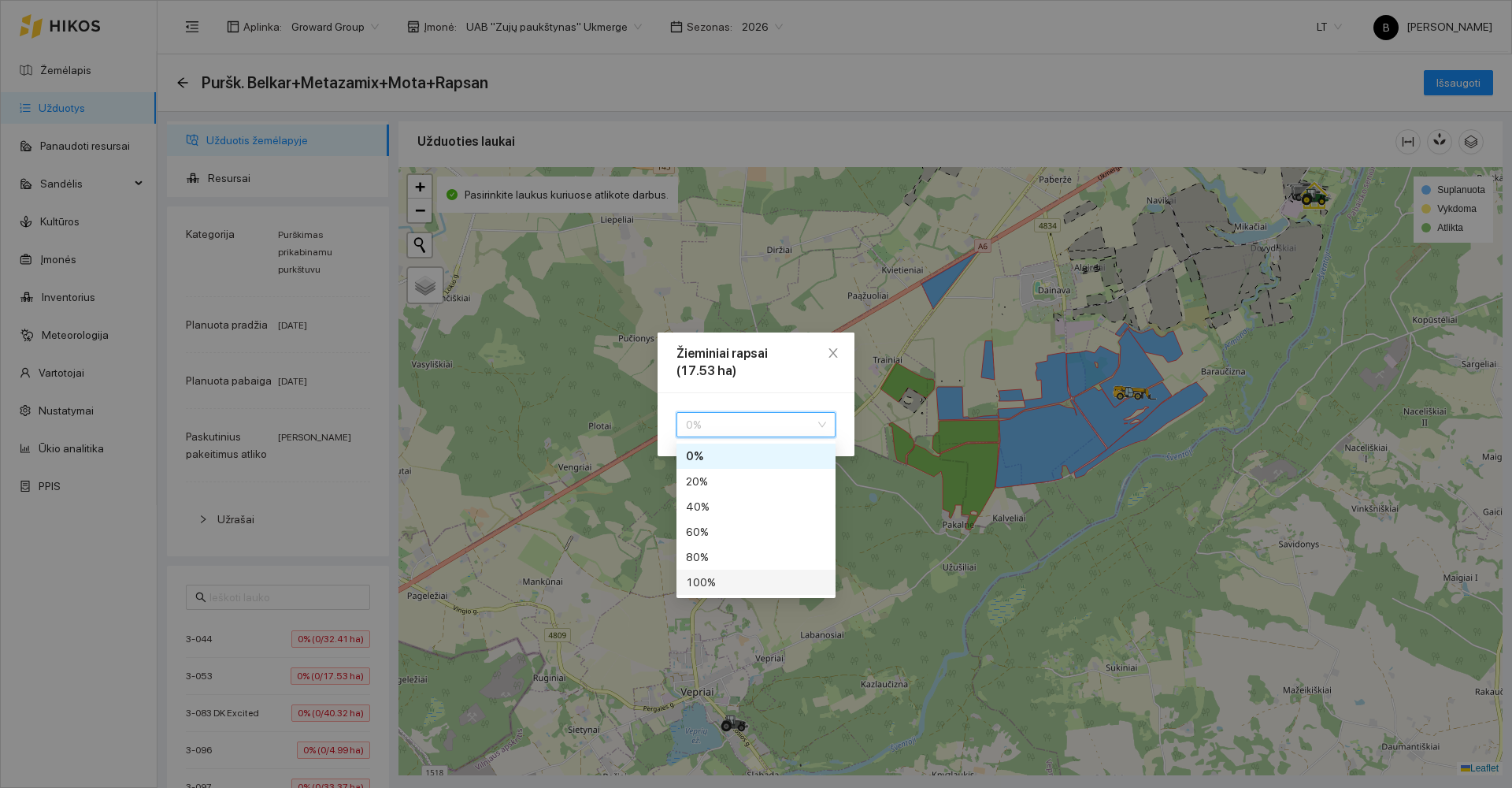
click at [752, 582] on div "100 %" at bounding box center [756, 582] width 140 height 18
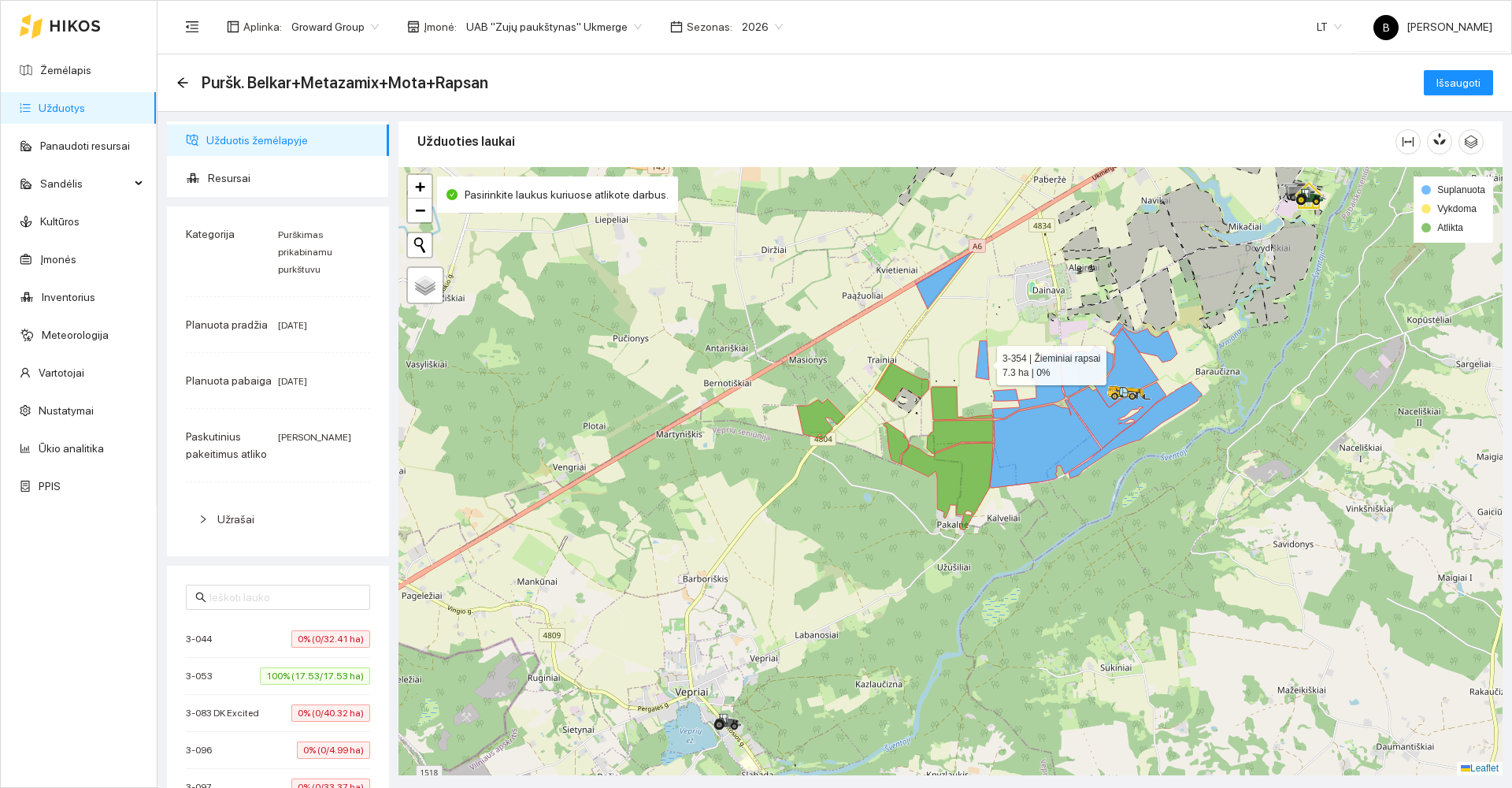
click at [981, 369] on icon at bounding box center [982, 360] width 13 height 38
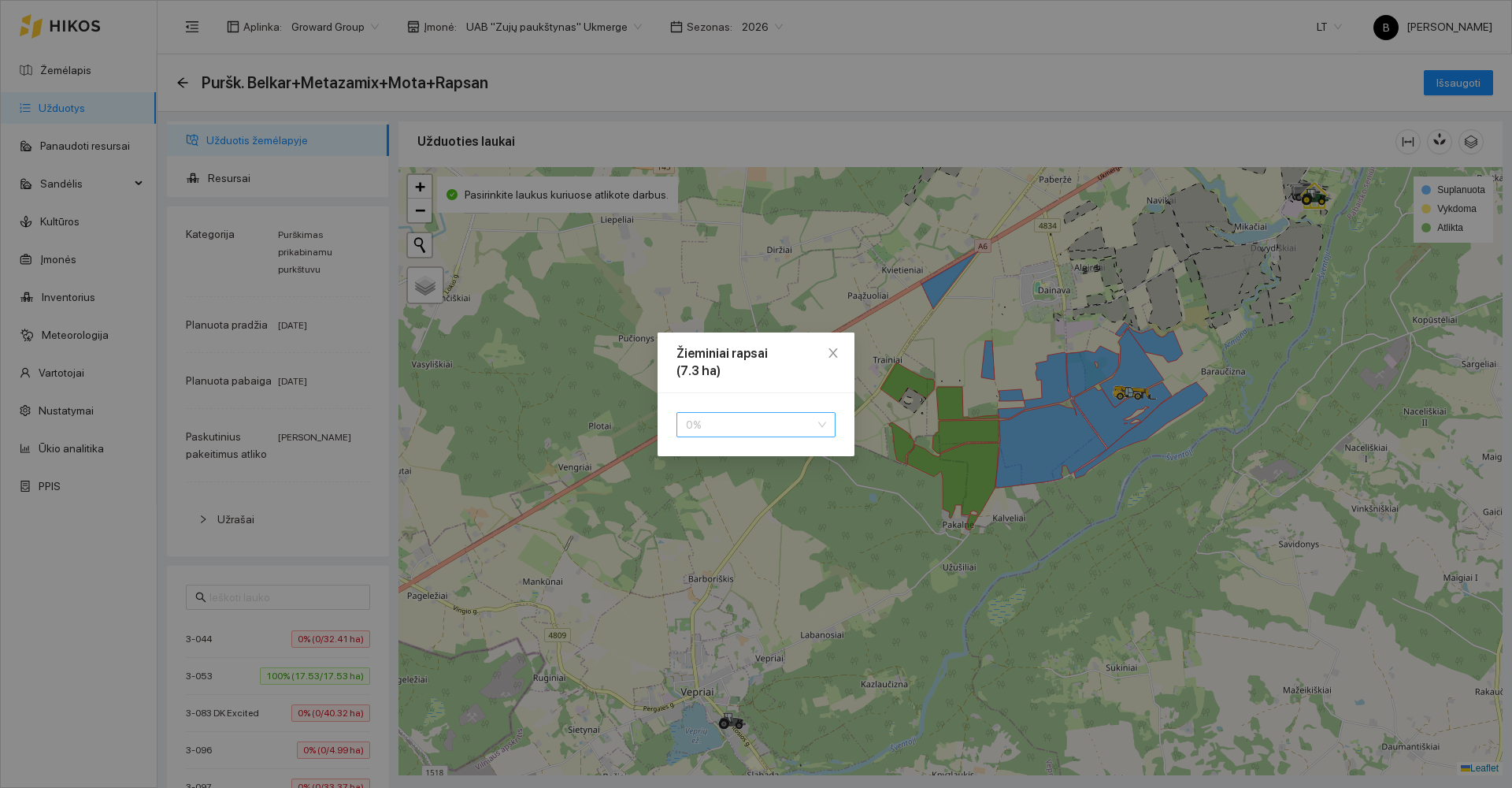
click at [782, 433] on span "0 %" at bounding box center [756, 425] width 140 height 24
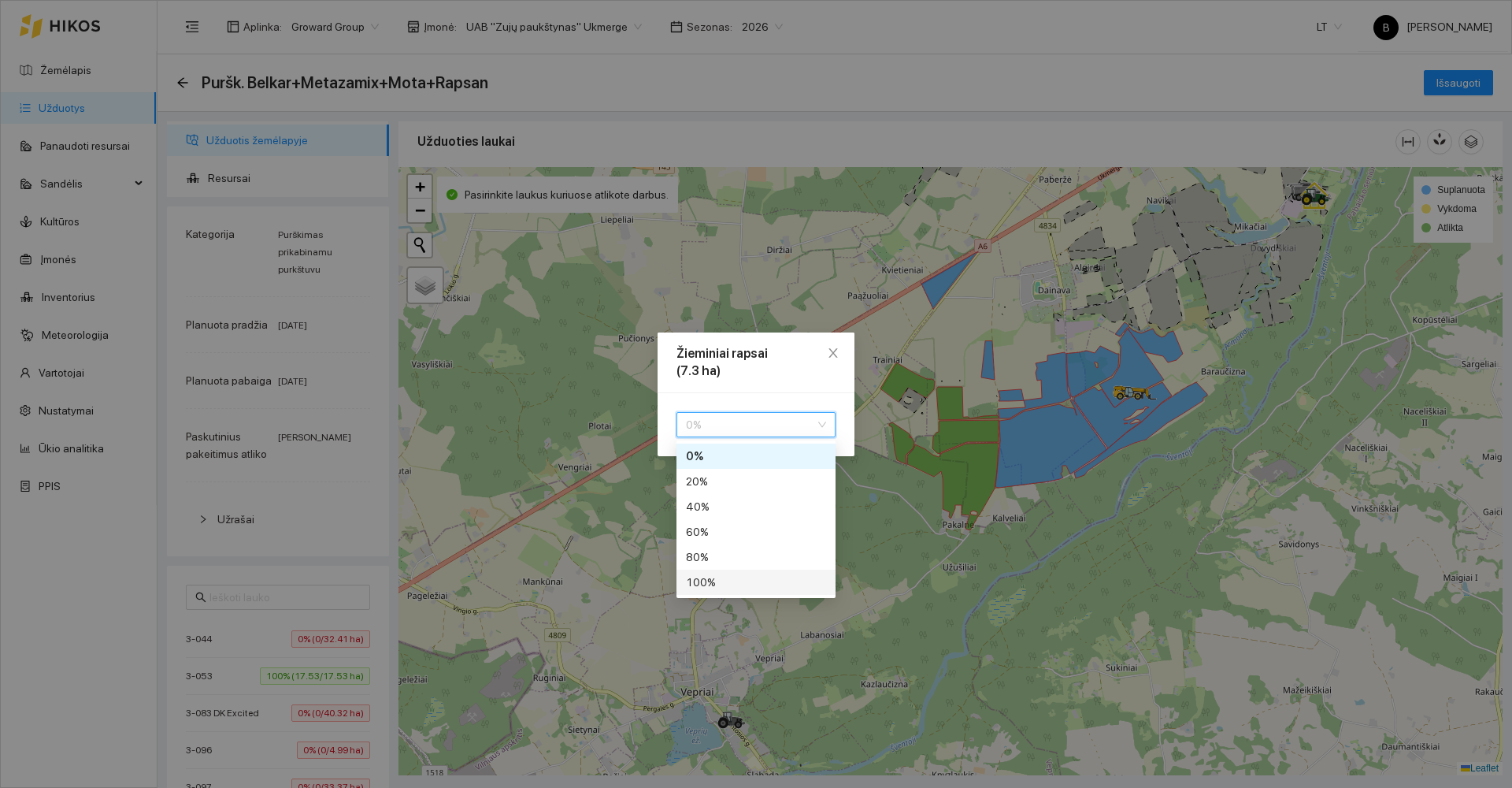
click at [725, 588] on div "100 %" at bounding box center [756, 582] width 140 height 18
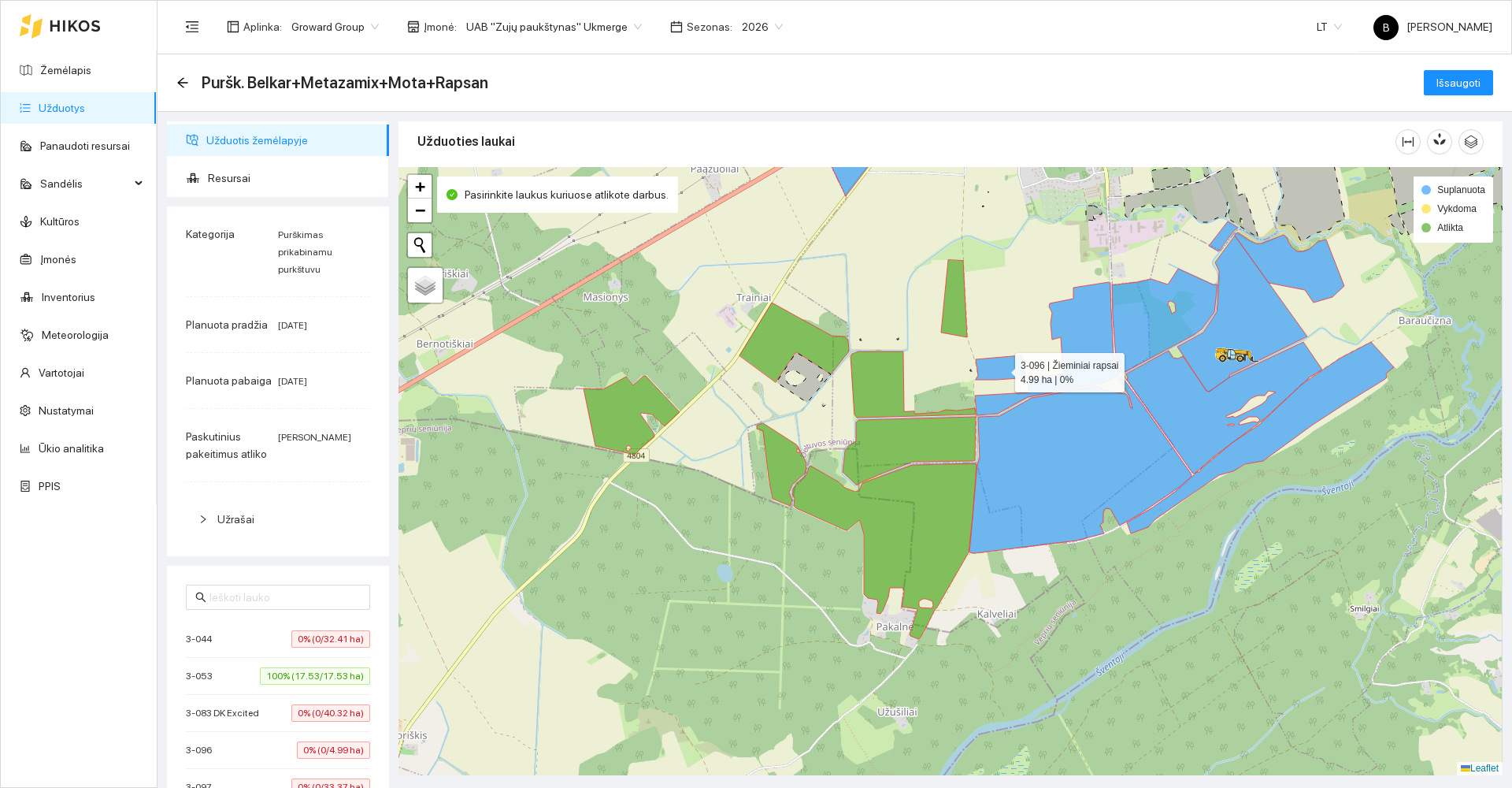
click at [1001, 371] on icon at bounding box center [1000, 367] width 51 height 24
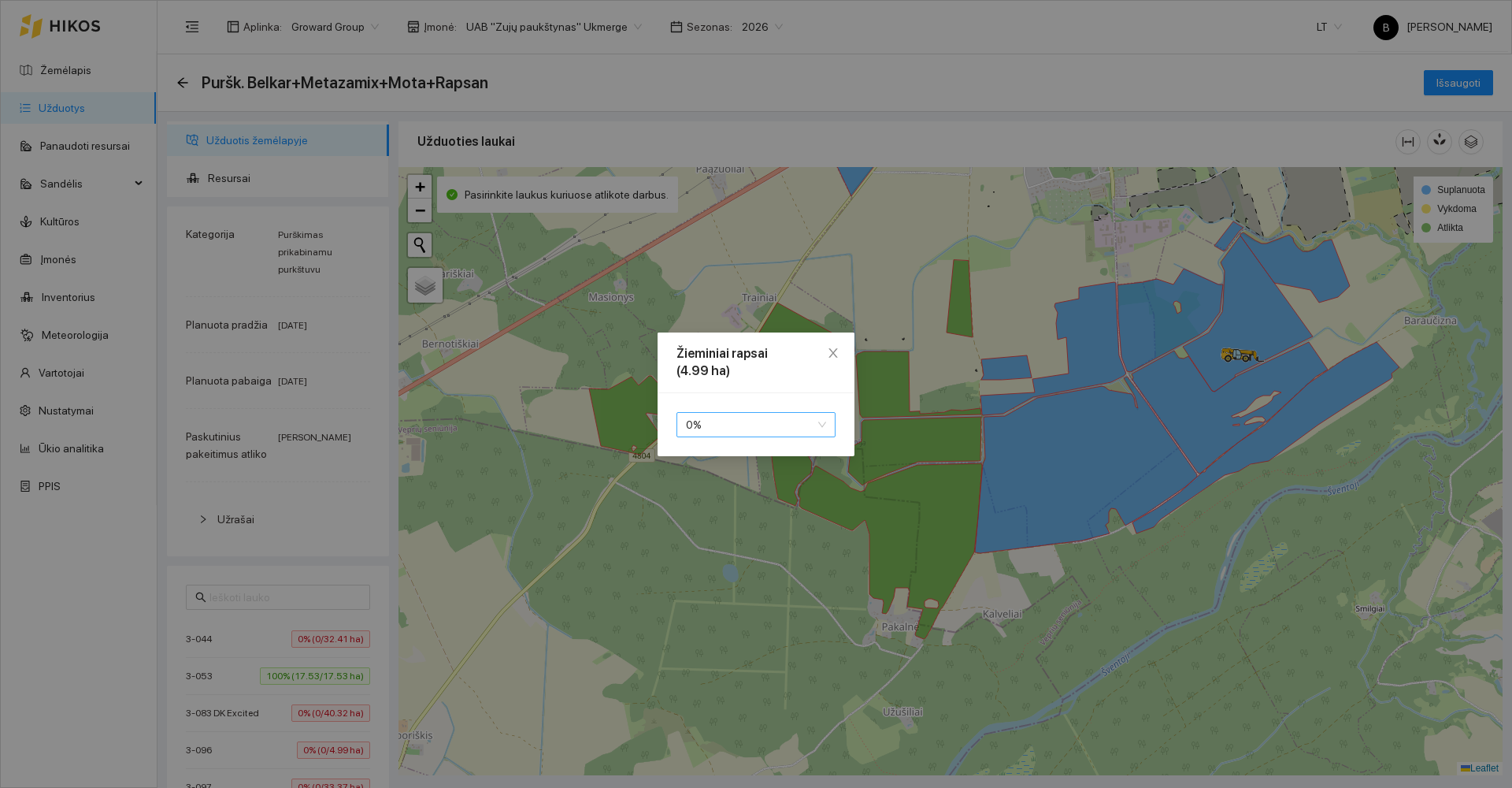
click at [783, 427] on span "0 %" at bounding box center [756, 425] width 140 height 24
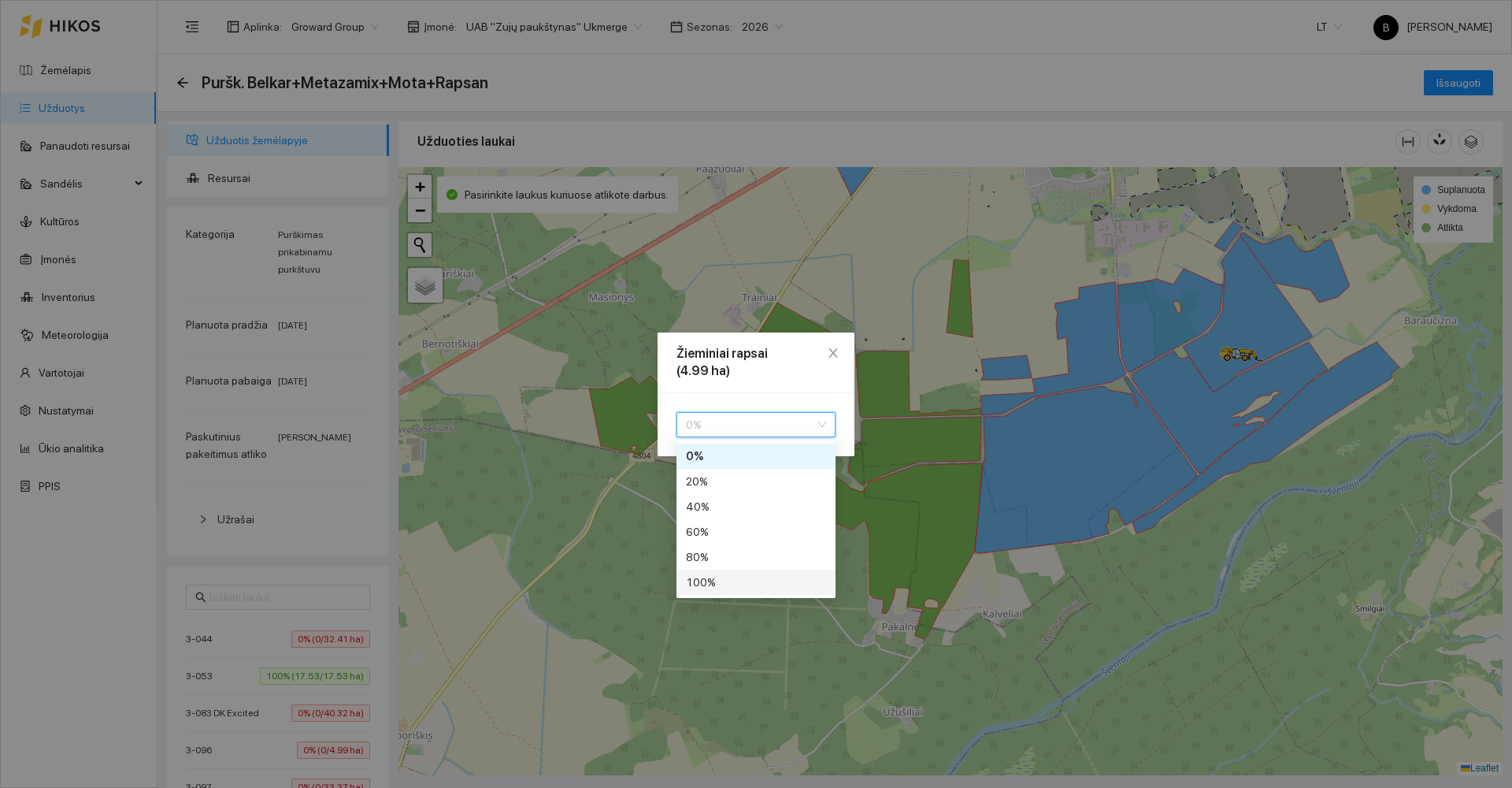
click at [758, 577] on div "100 %" at bounding box center [756, 582] width 140 height 18
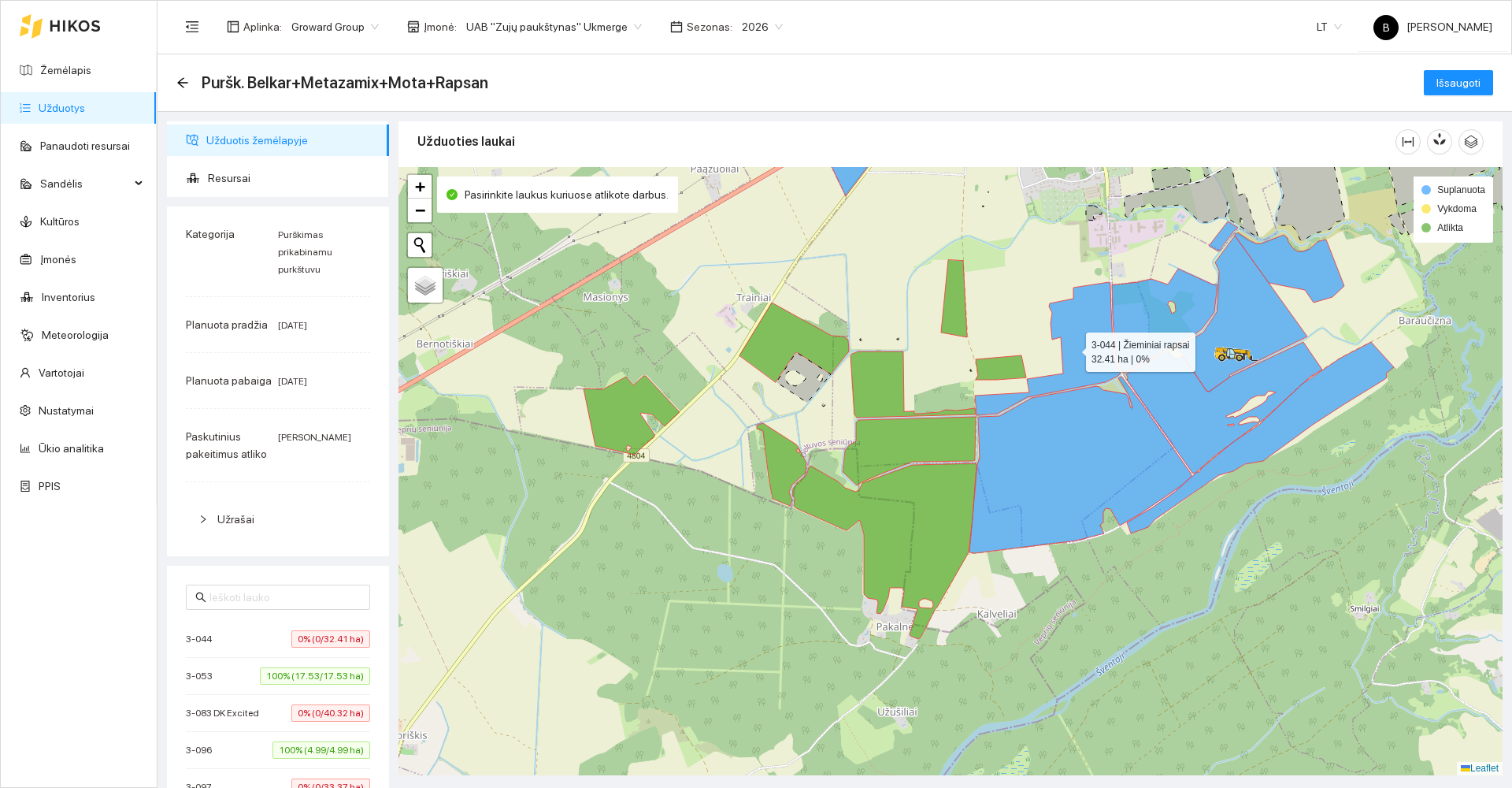
click at [1092, 330] on icon at bounding box center [1047, 348] width 146 height 133
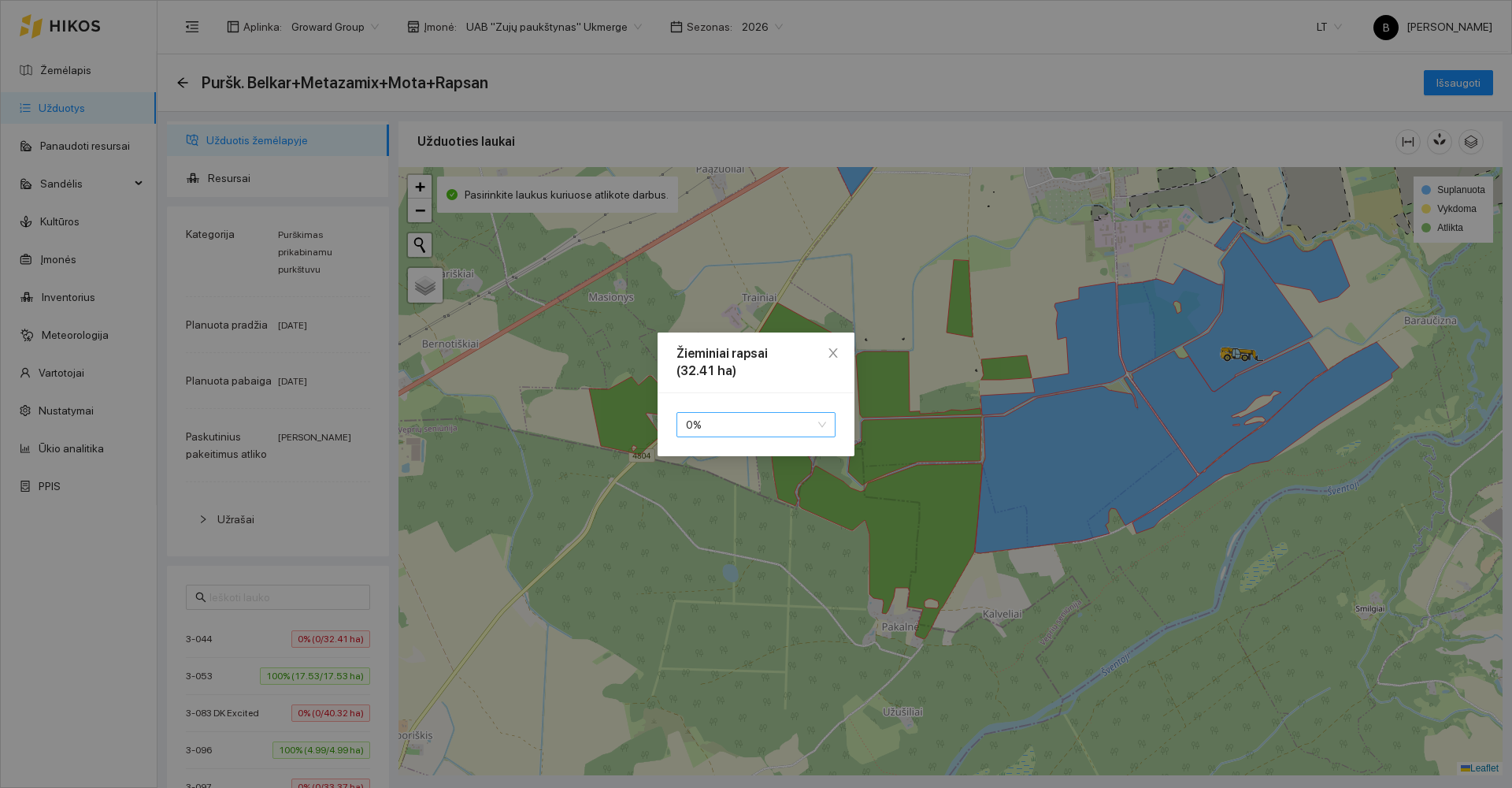
click at [800, 417] on span "0 %" at bounding box center [756, 425] width 140 height 24
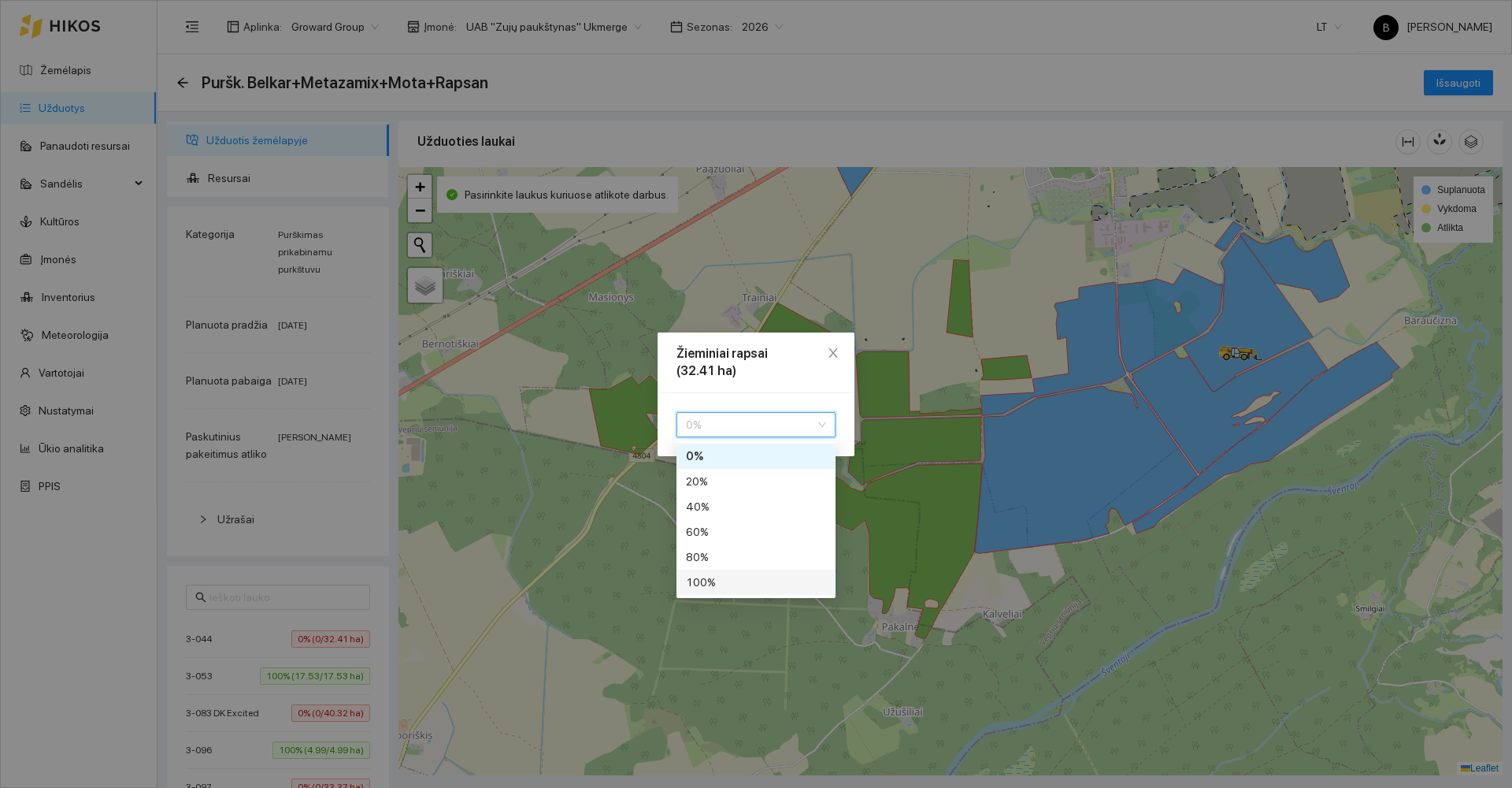
click at [747, 578] on div "100 %" at bounding box center [756, 582] width 140 height 18
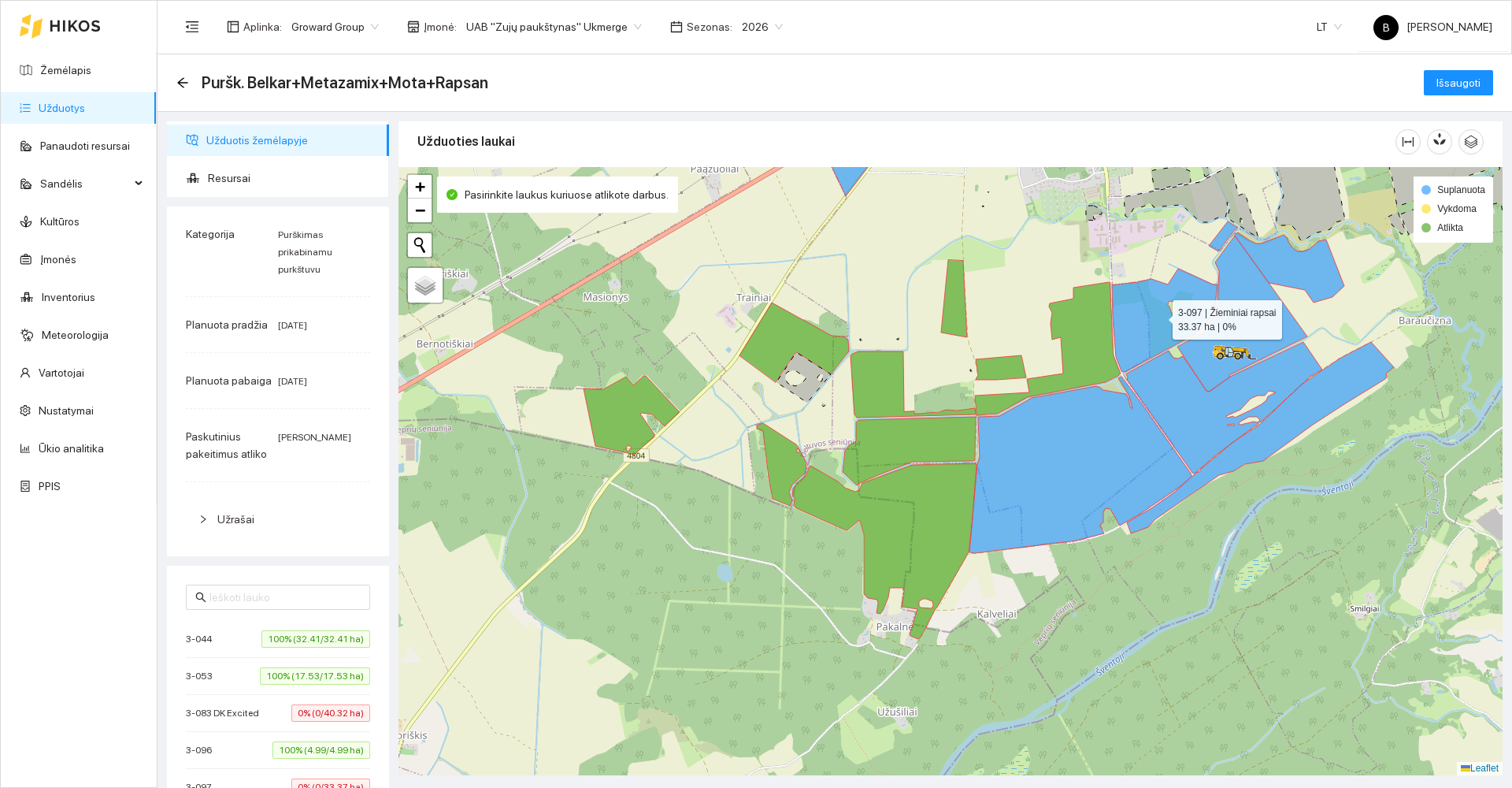
click at [1136, 309] on icon at bounding box center [1165, 320] width 106 height 103
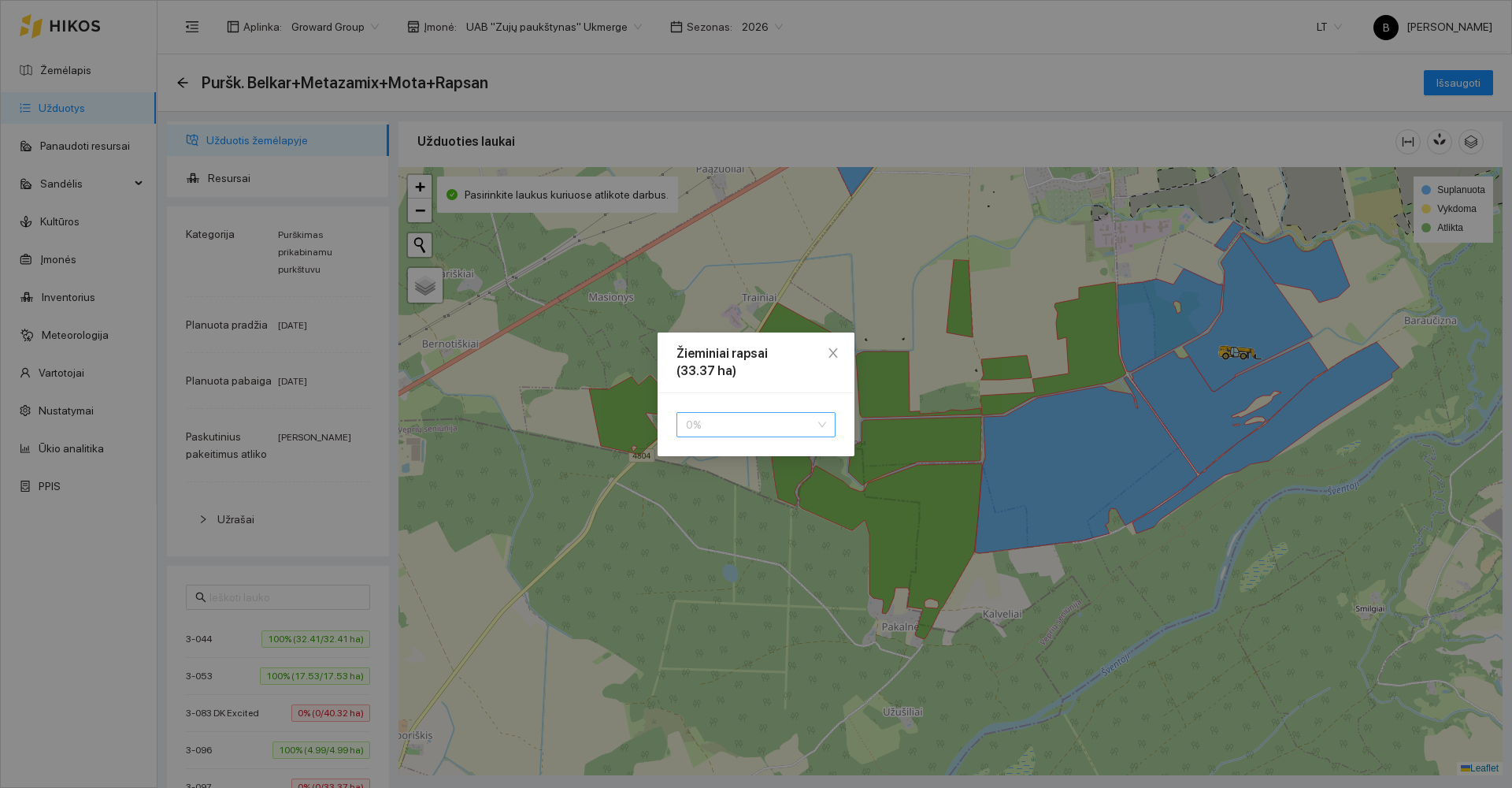
click at [738, 420] on span "0 %" at bounding box center [756, 425] width 140 height 24
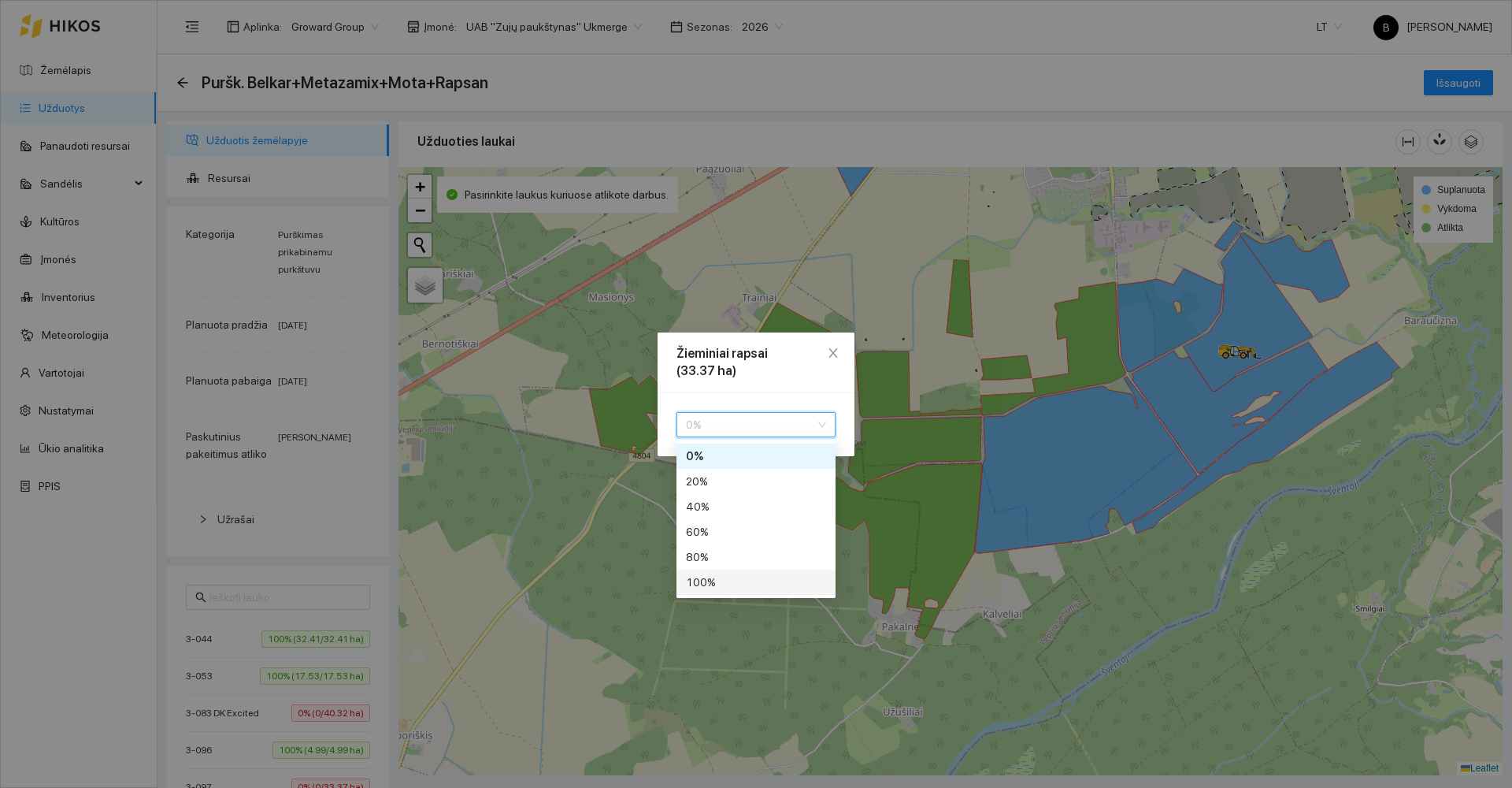
click at [725, 585] on div "100 %" at bounding box center [756, 582] width 140 height 18
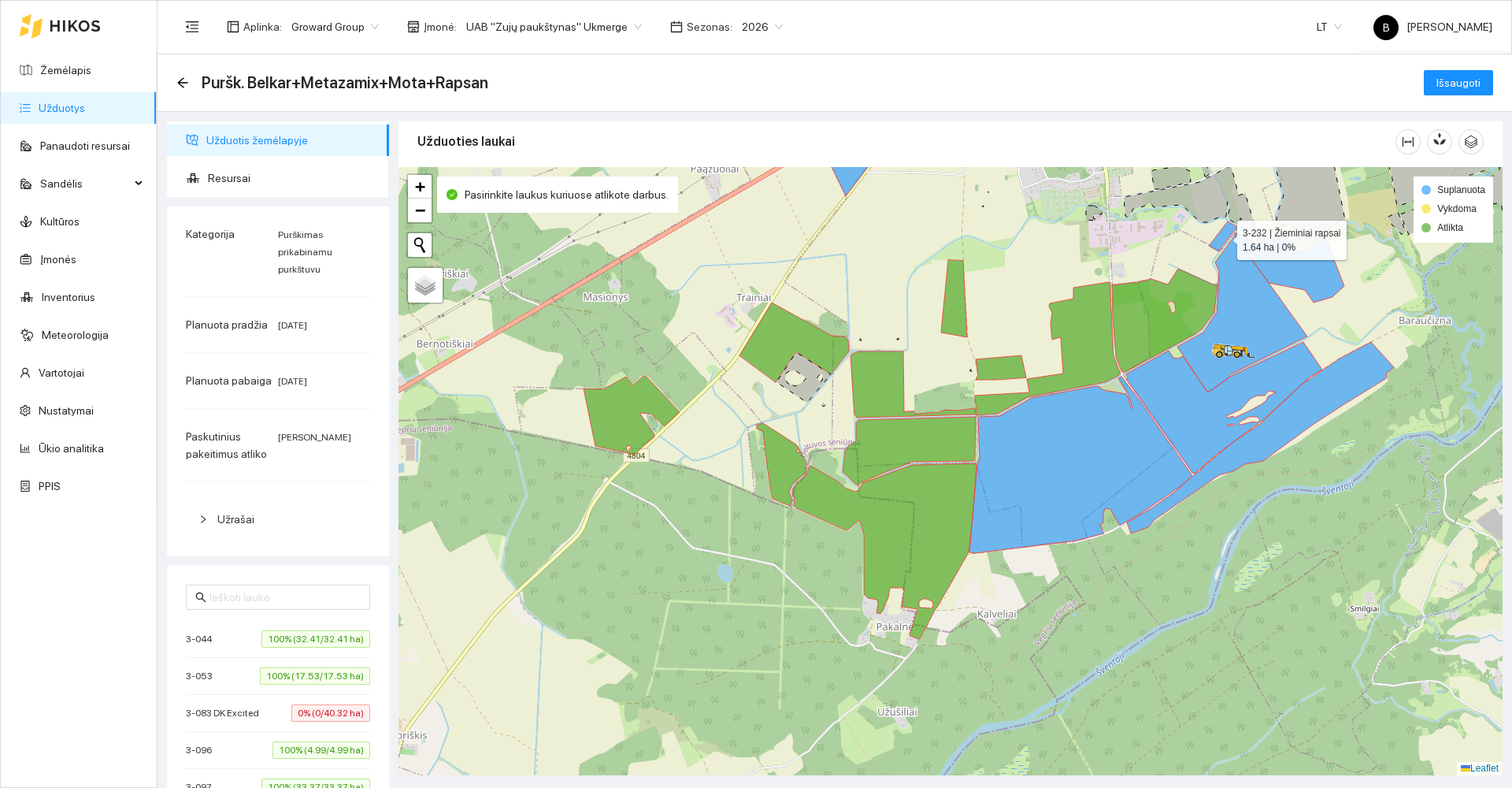
click at [1225, 235] on icon at bounding box center [1223, 236] width 29 height 30
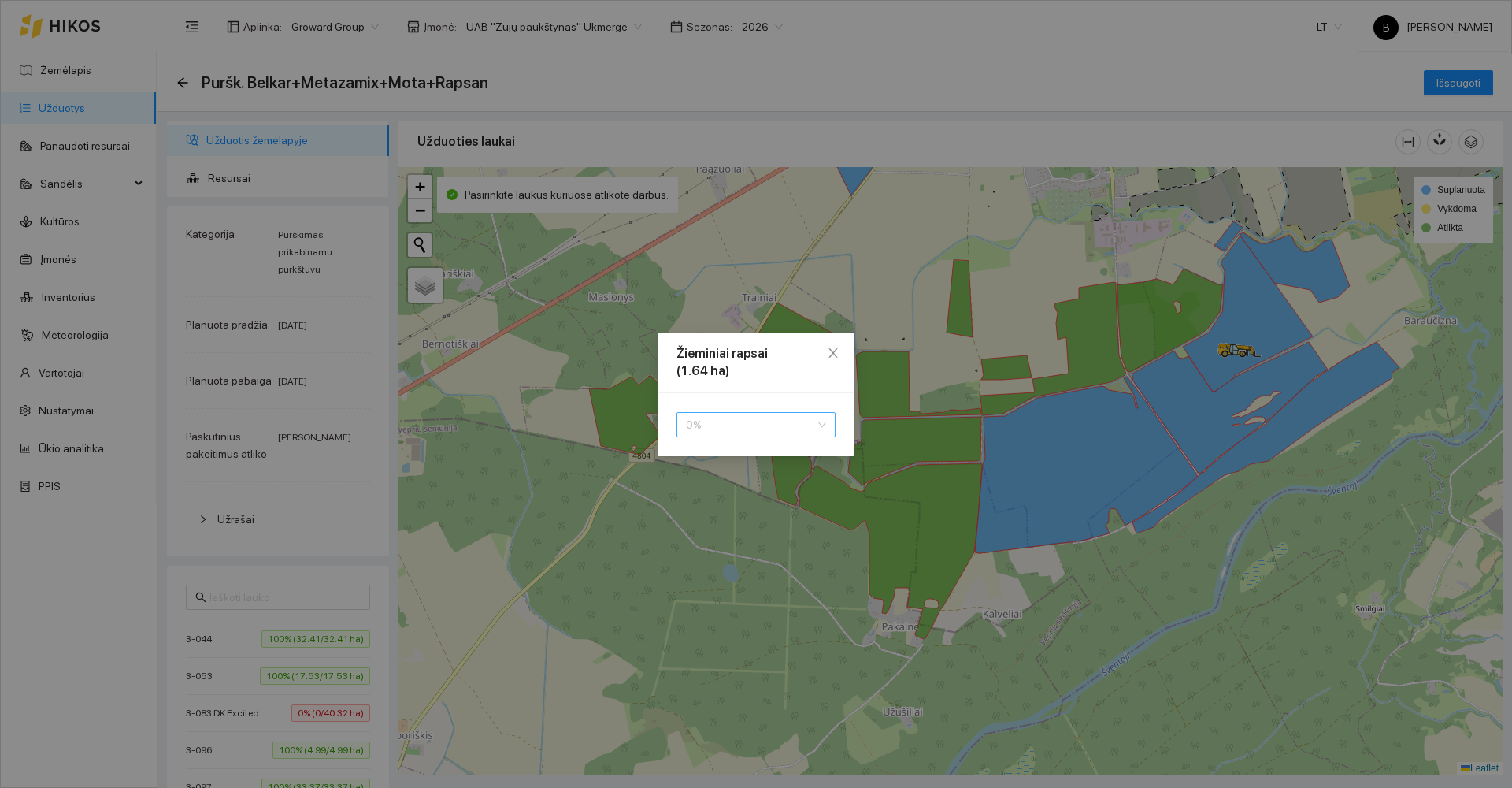
click at [767, 433] on span "0 %" at bounding box center [756, 425] width 140 height 24
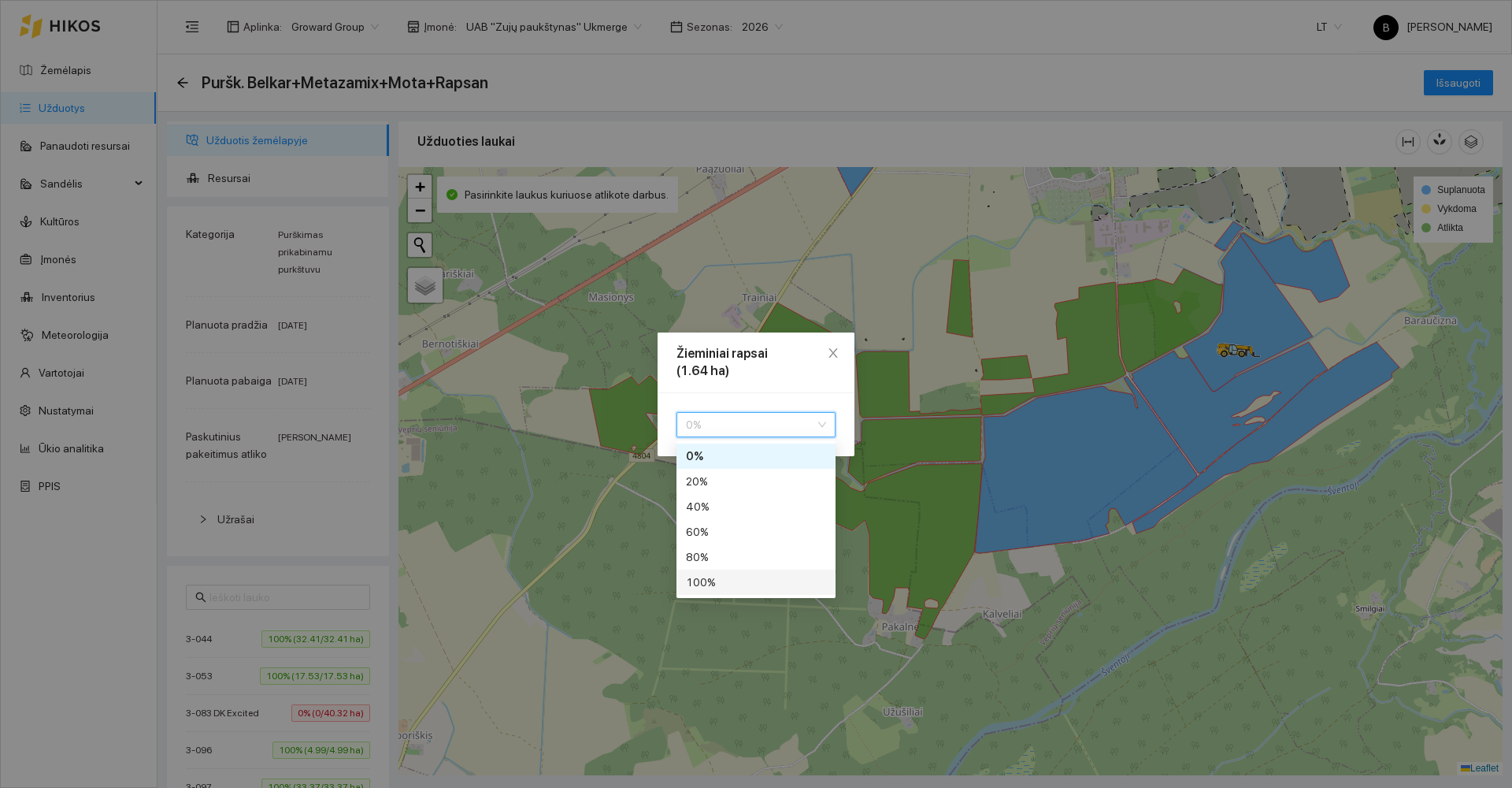
drag, startPoint x: 718, startPoint y: 586, endPoint x: 752, endPoint y: 572, distance: 36.8
click at [719, 583] on div "100 %" at bounding box center [756, 582] width 140 height 18
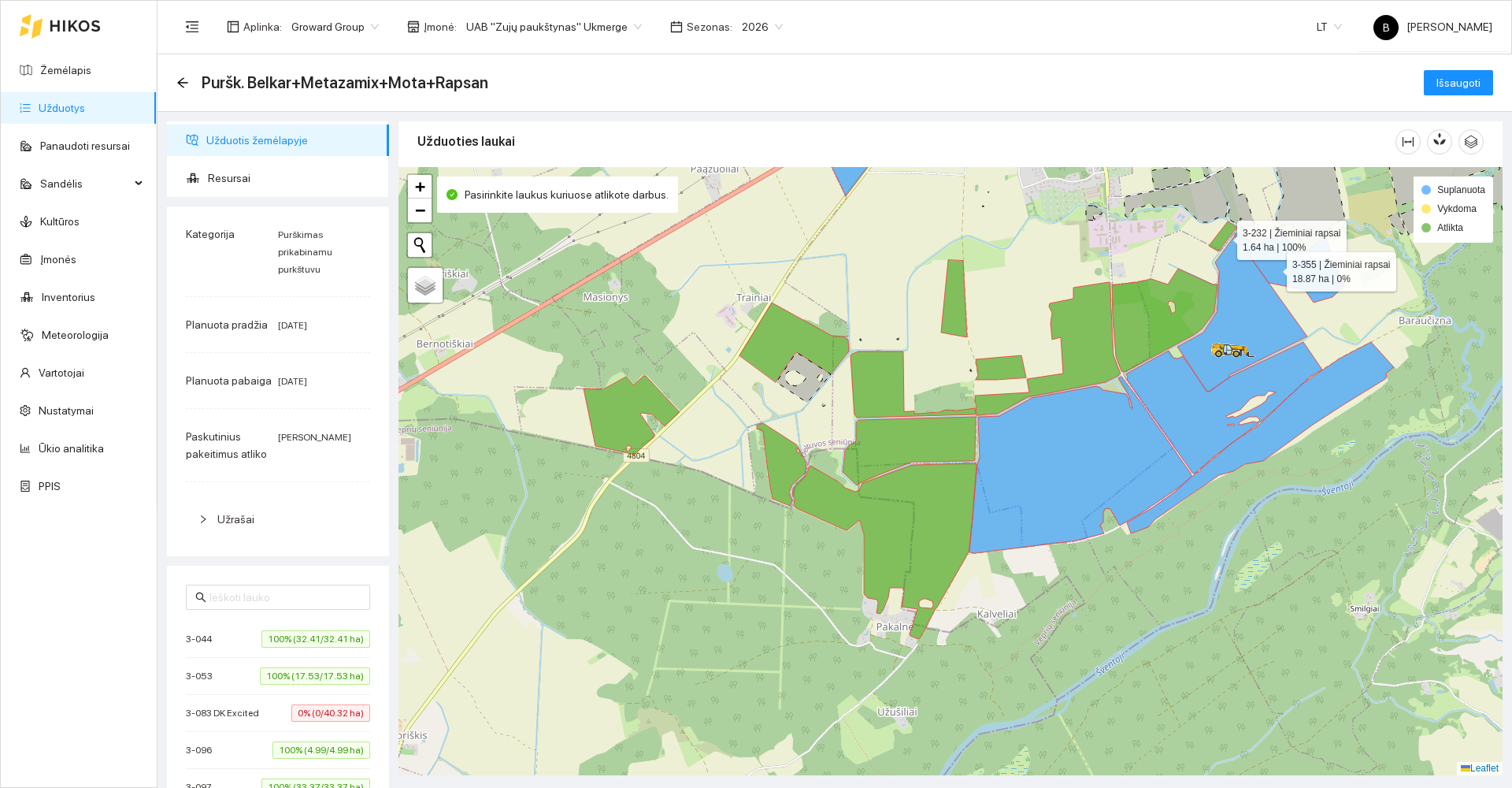
click at [1273, 267] on icon at bounding box center [1289, 267] width 109 height 70
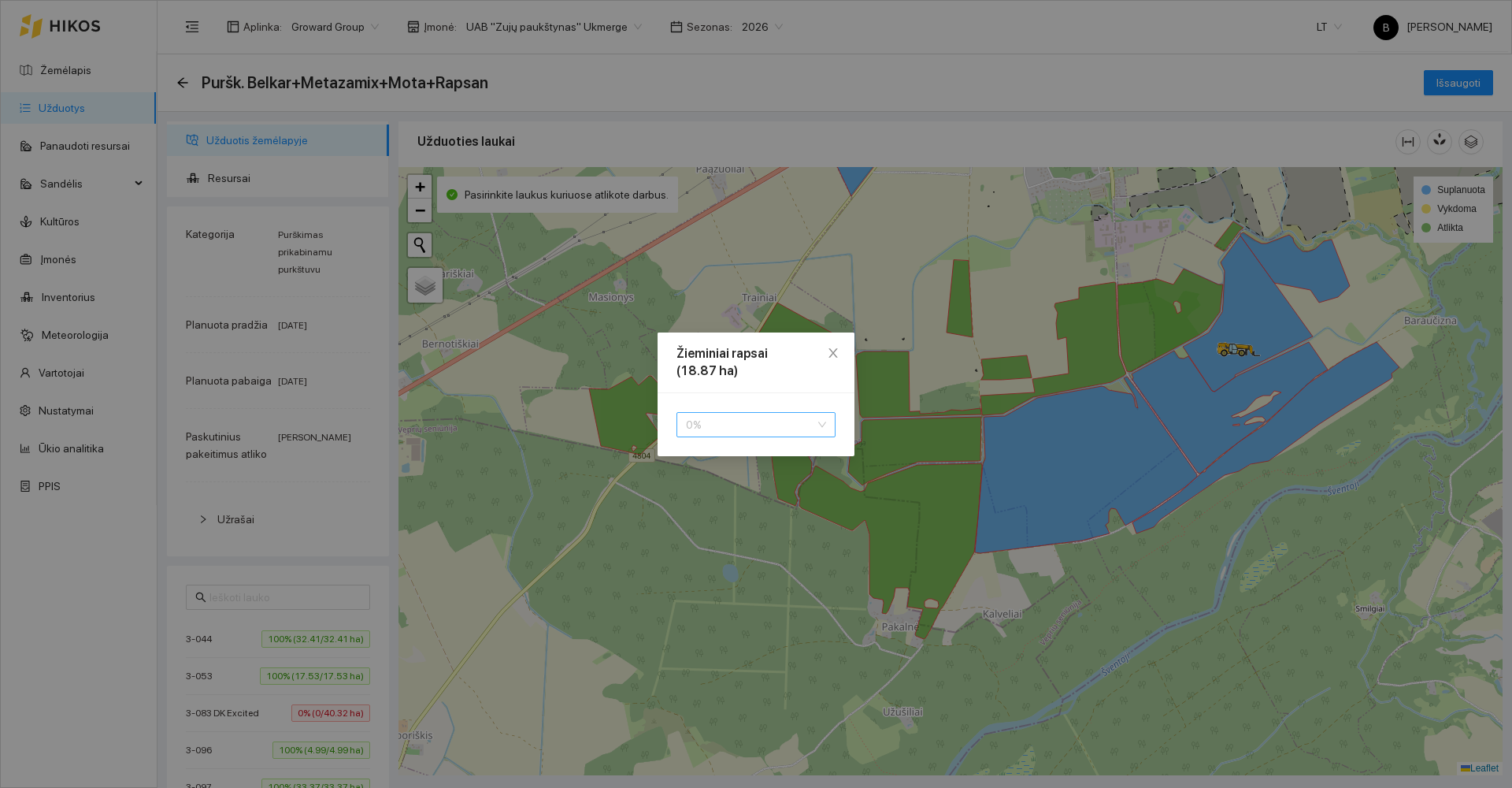
click at [788, 426] on span "0 %" at bounding box center [756, 425] width 140 height 24
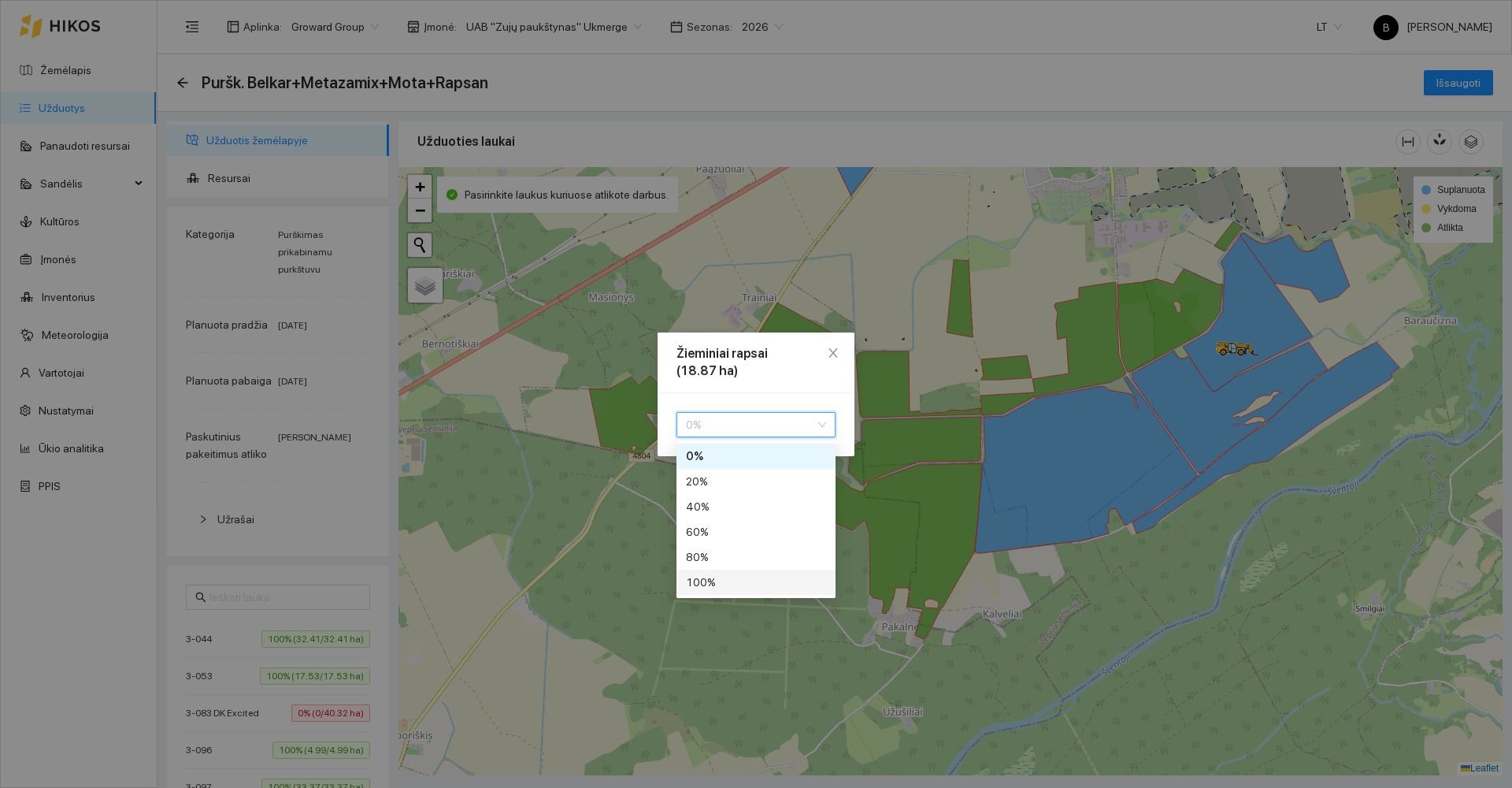
click at [736, 573] on div "100 %" at bounding box center [756, 582] width 140 height 18
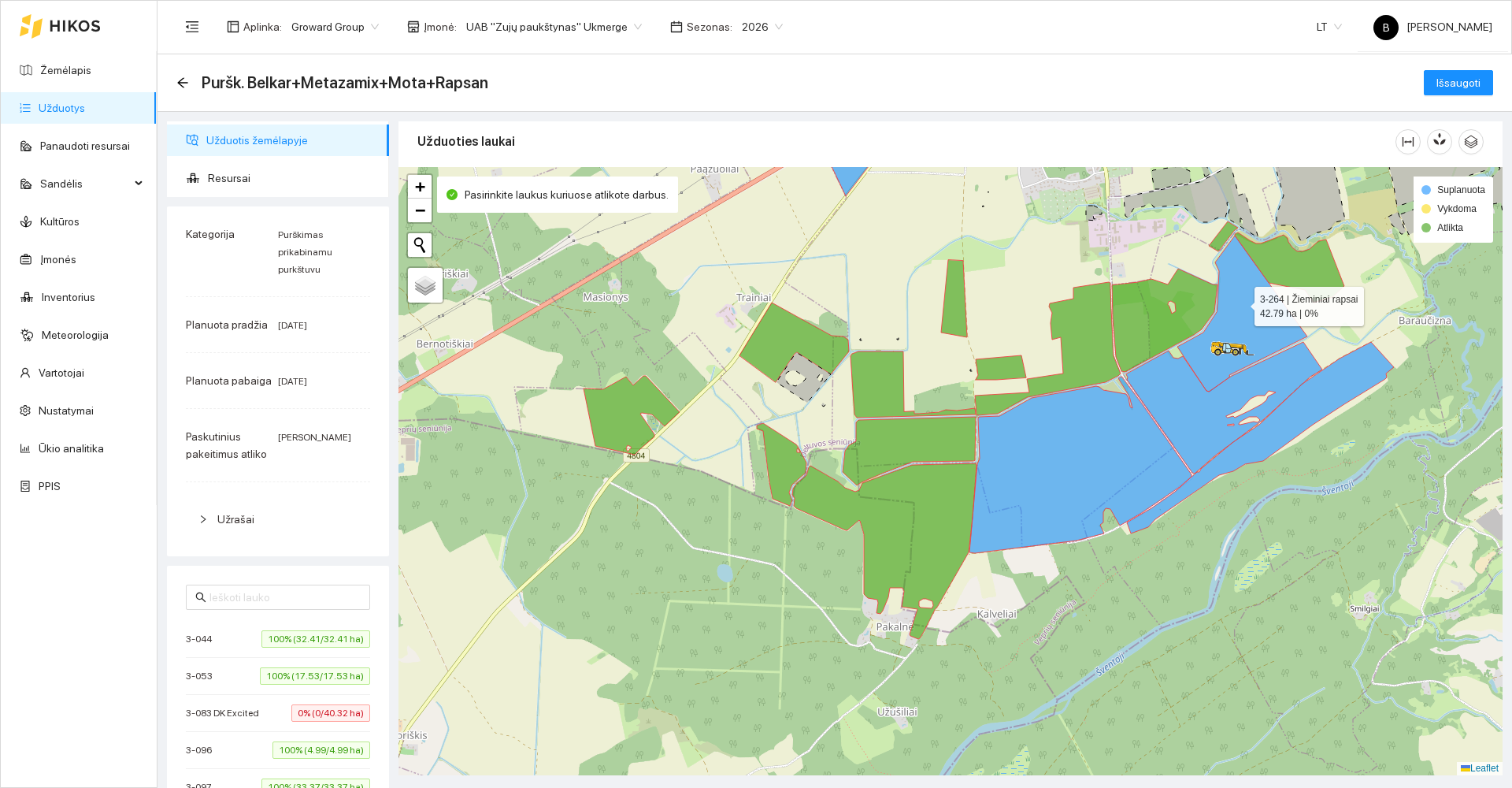
click at [1239, 303] on icon at bounding box center [1242, 314] width 130 height 156
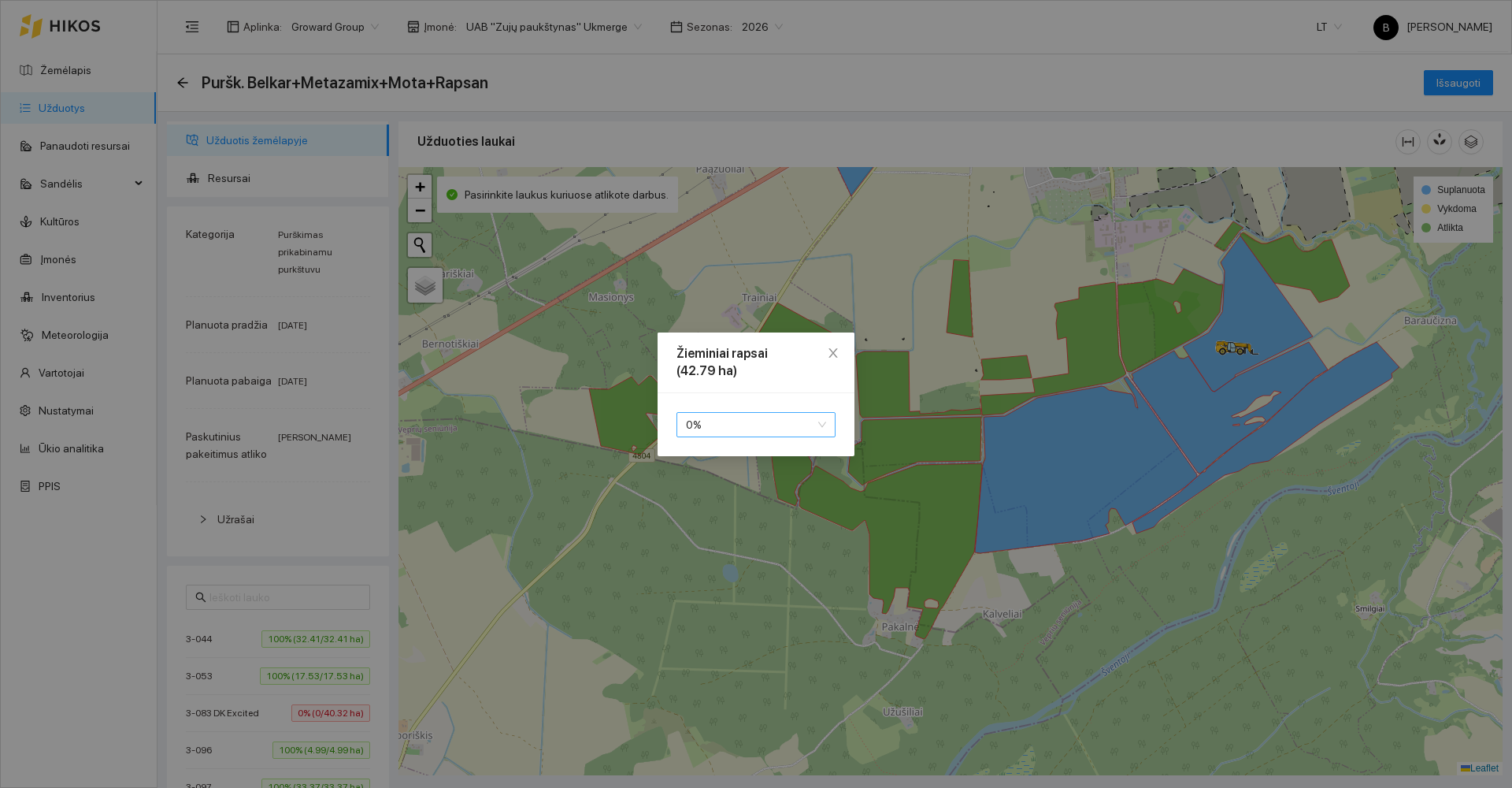
click at [743, 424] on span "0 %" at bounding box center [756, 425] width 140 height 24
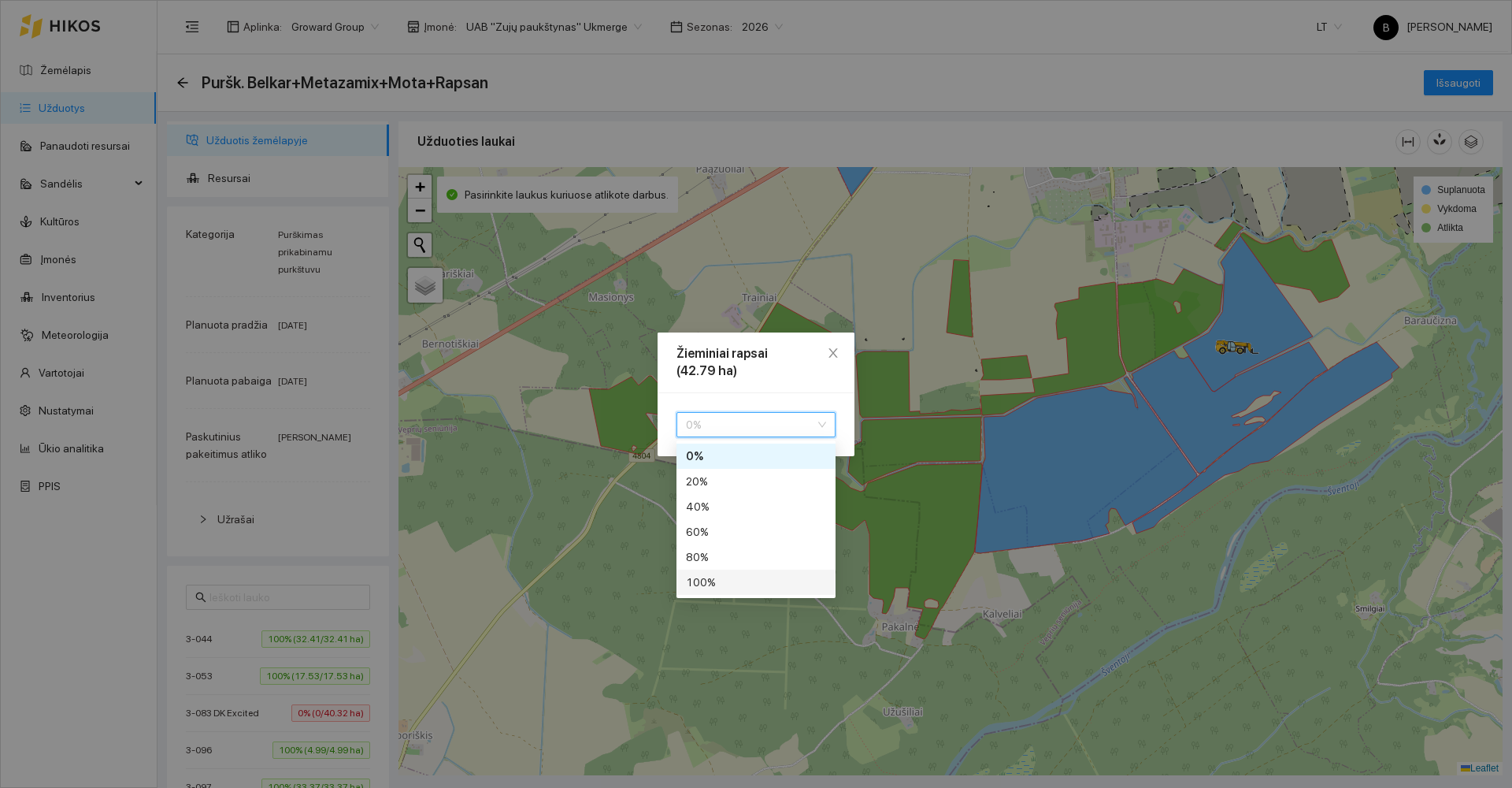
click at [732, 582] on div "100 %" at bounding box center [756, 582] width 140 height 18
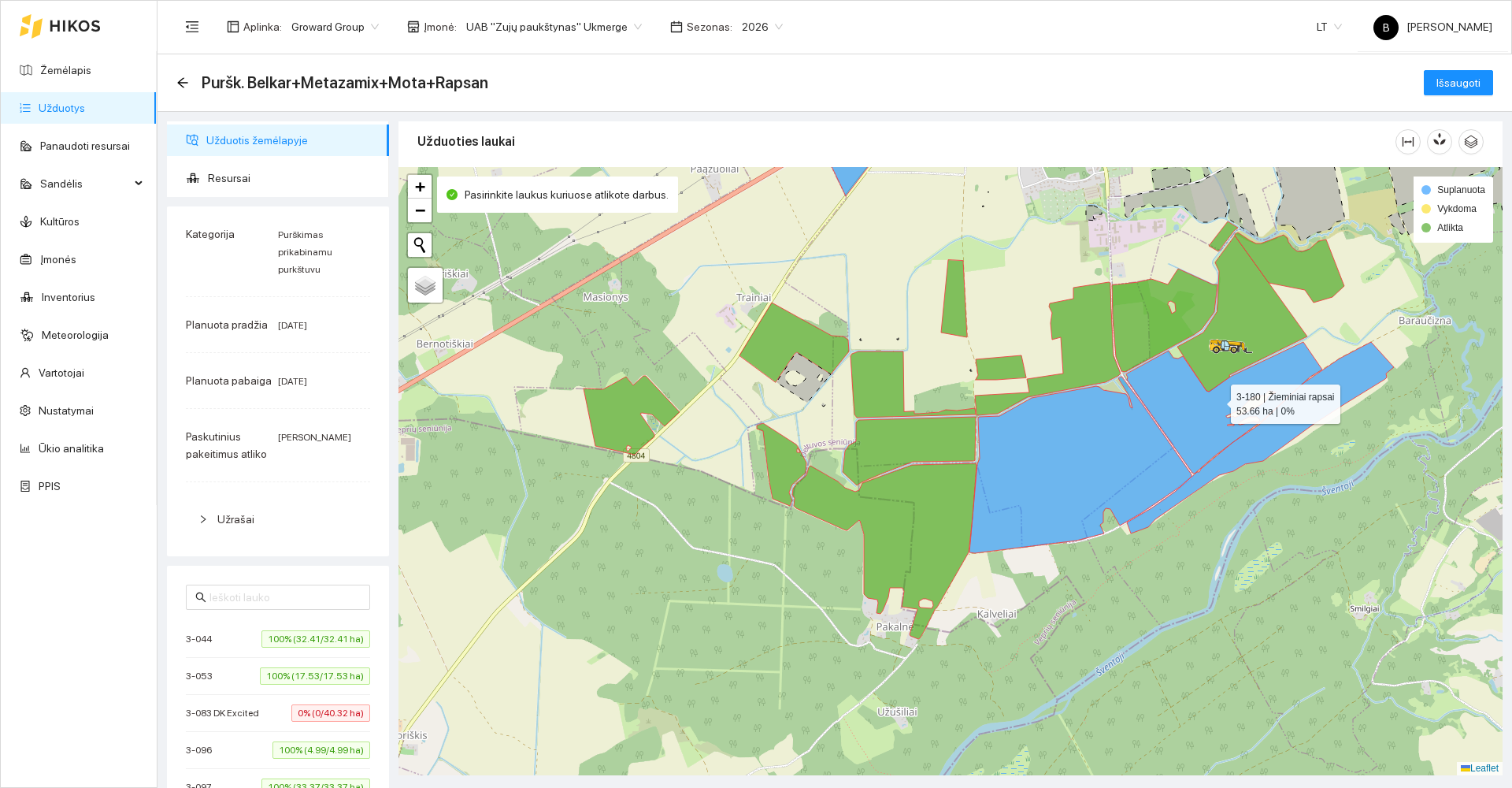
click at [1176, 394] on icon at bounding box center [1224, 408] width 196 height 131
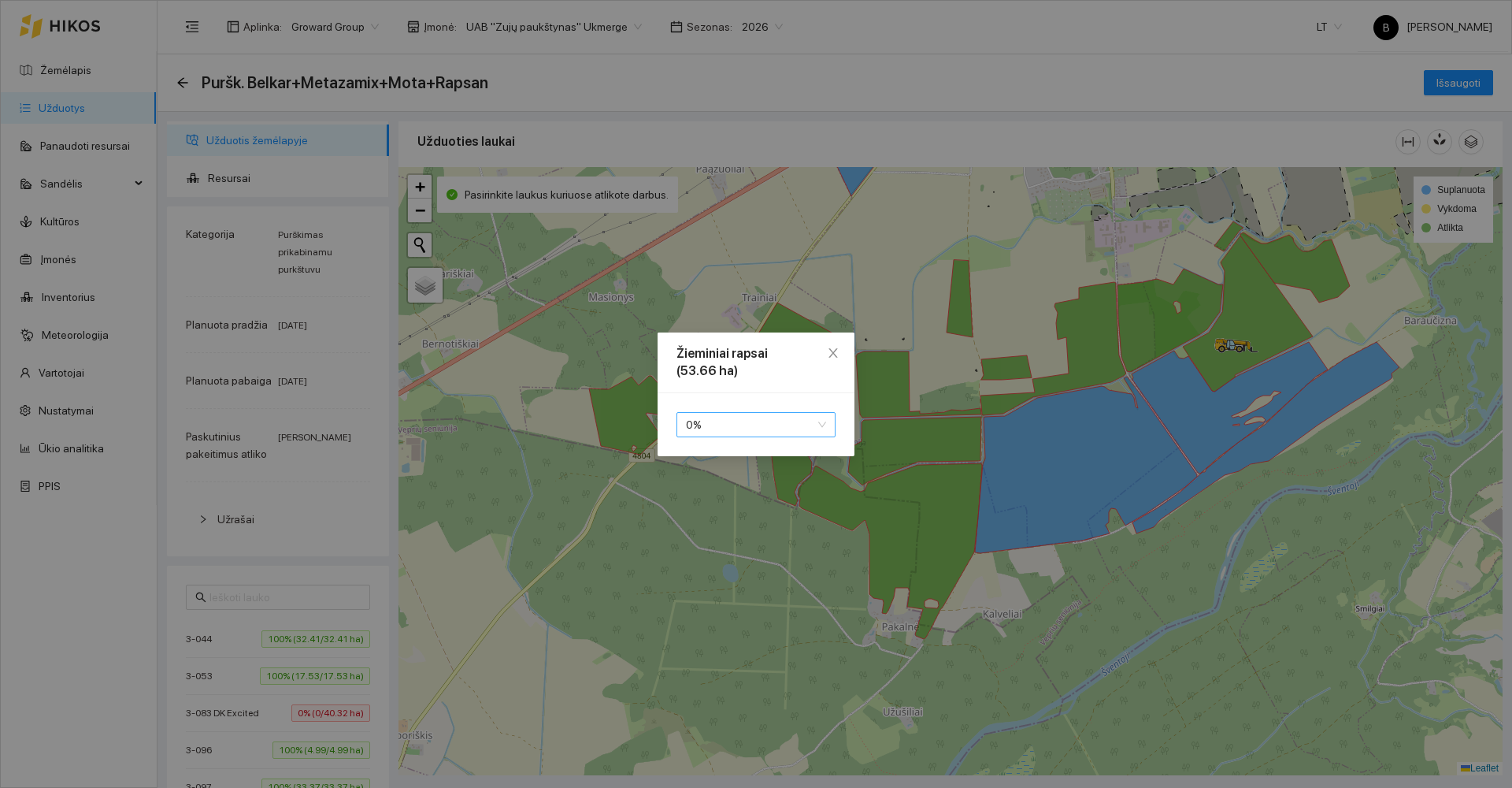
click at [767, 417] on span "0 %" at bounding box center [756, 425] width 140 height 24
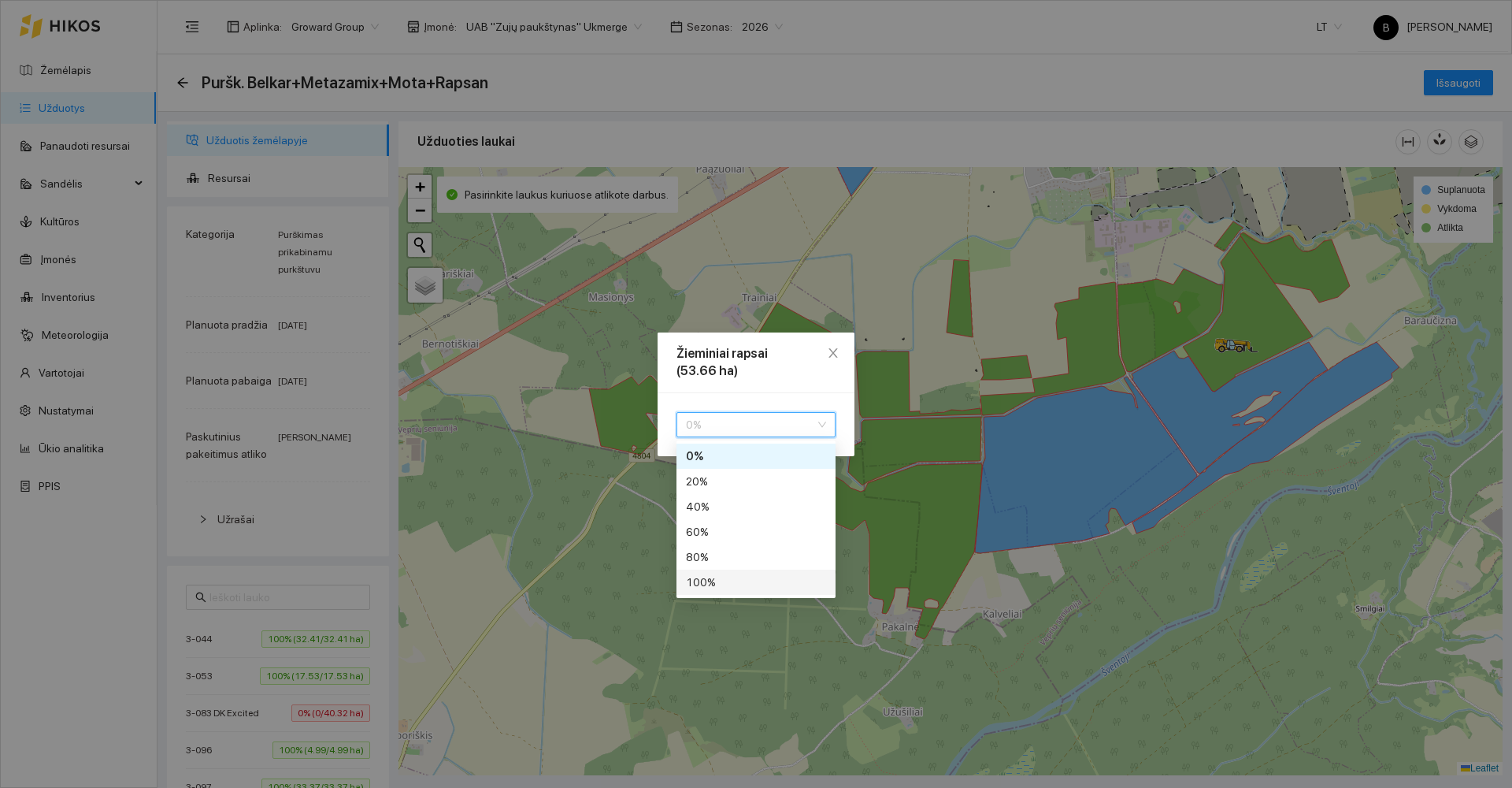
click at [732, 588] on div "100 %" at bounding box center [756, 582] width 140 height 18
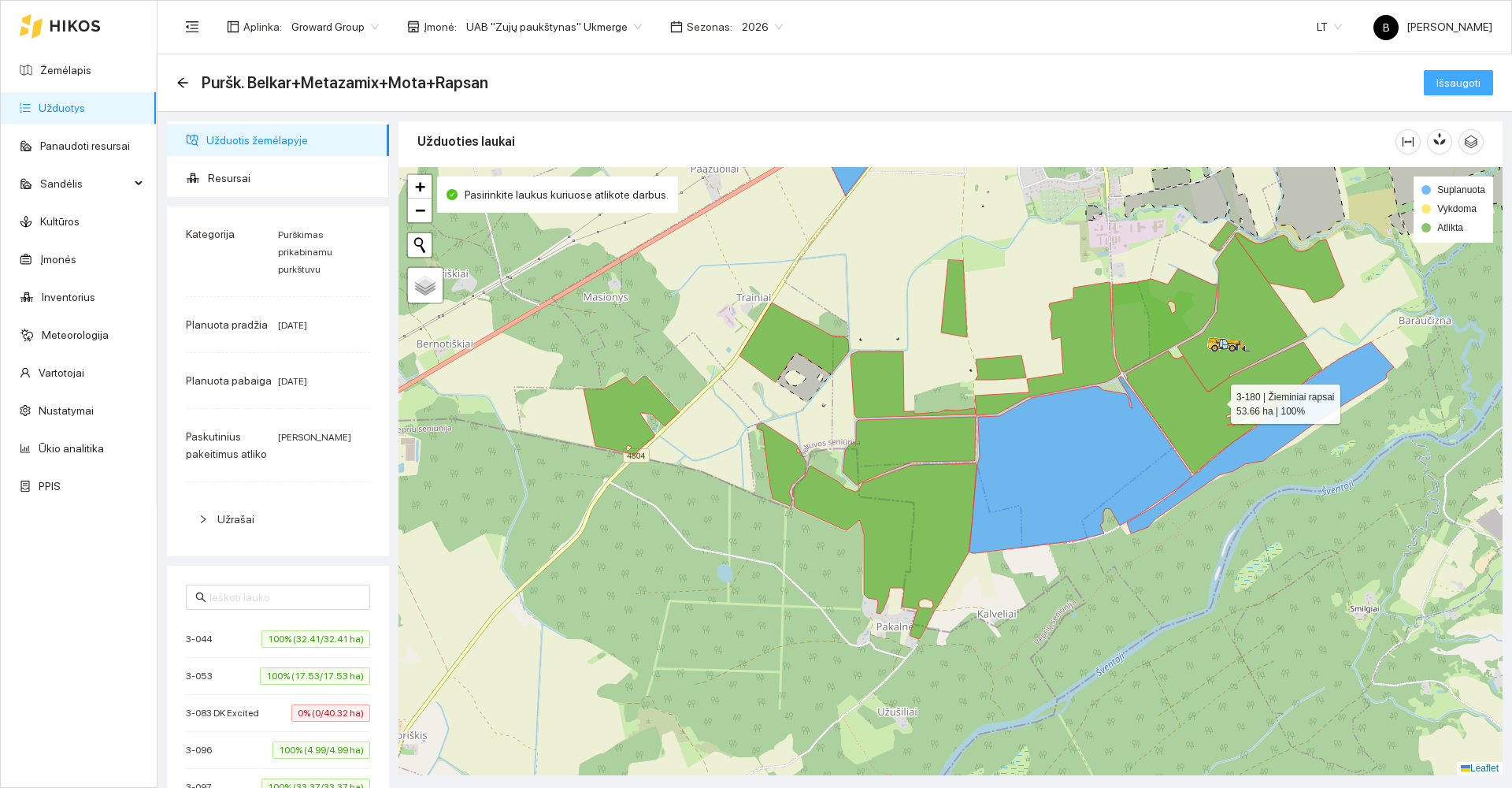
click at [1446, 77] on span "Išsaugoti" at bounding box center [1459, 83] width 44 height 18
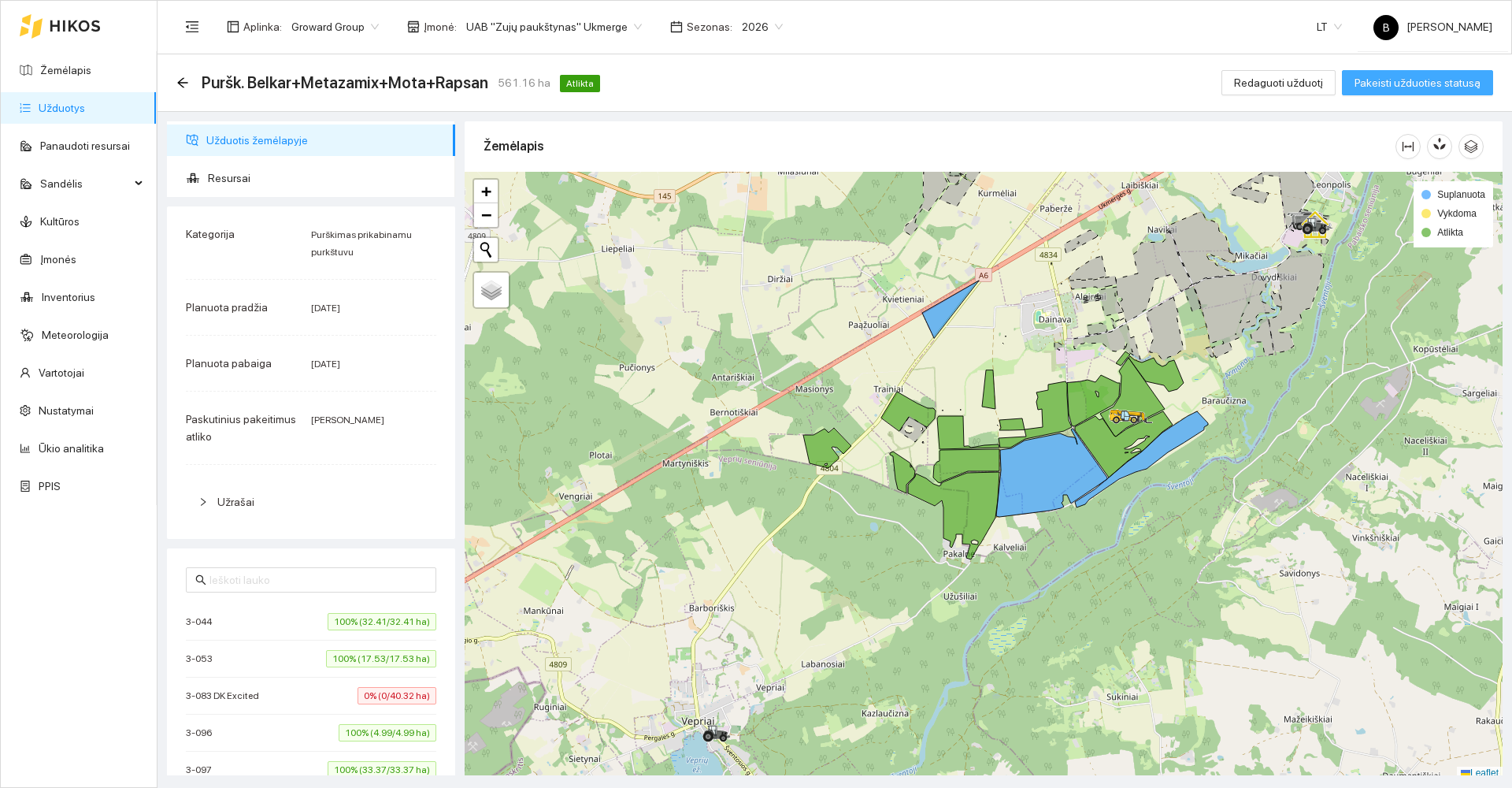
click at [1405, 82] on span "Pakeisti užduoties statusą" at bounding box center [1418, 83] width 126 height 18
click at [180, 89] on div "Atgal" at bounding box center [183, 83] width 12 height 13
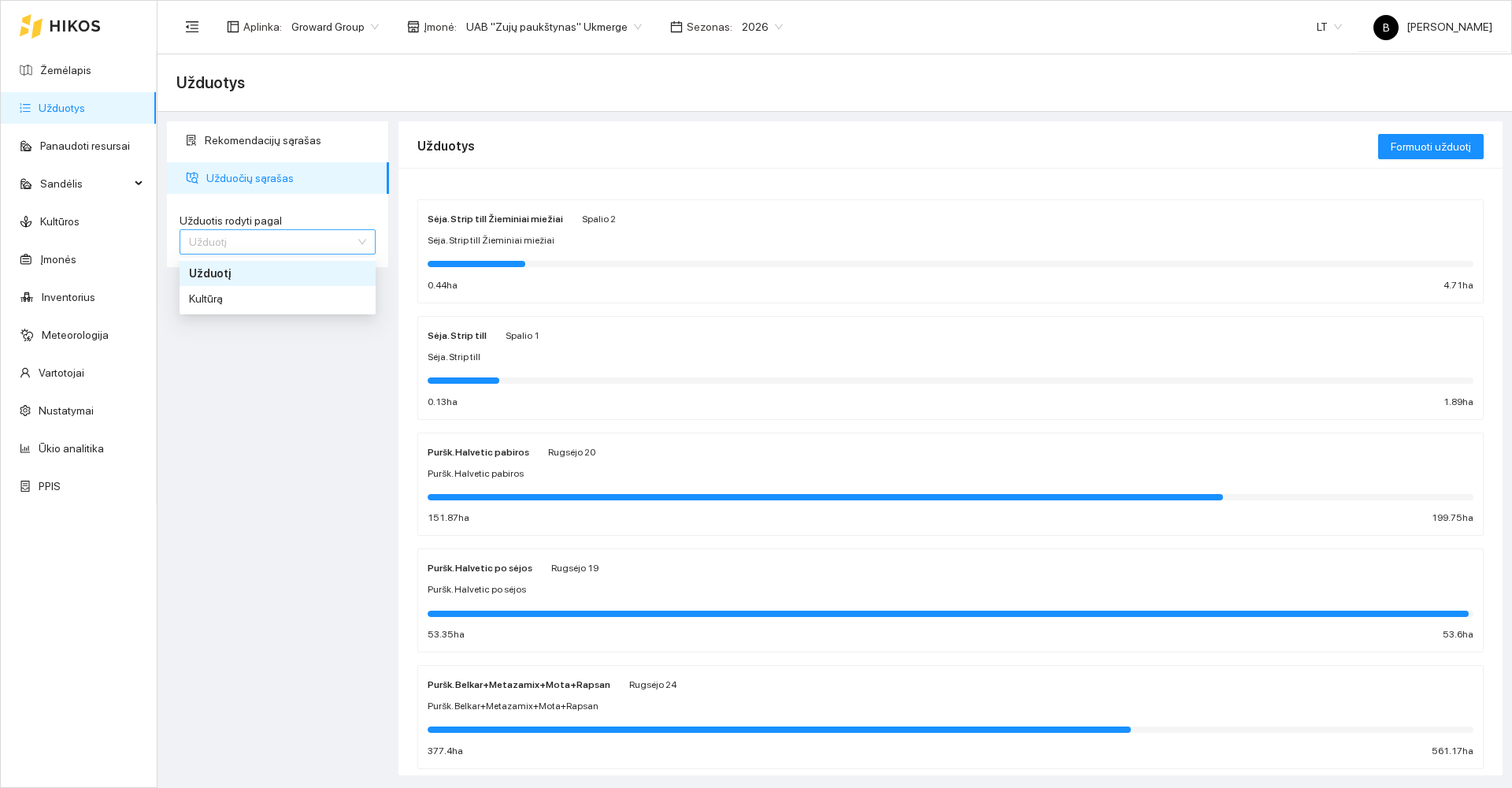
click at [228, 251] on span "Užduotį" at bounding box center [277, 242] width 177 height 24
drag, startPoint x: 243, startPoint y: 304, endPoint x: 268, endPoint y: 307, distance: 25.2
click at [242, 304] on div "Kultūrą" at bounding box center [277, 298] width 177 height 18
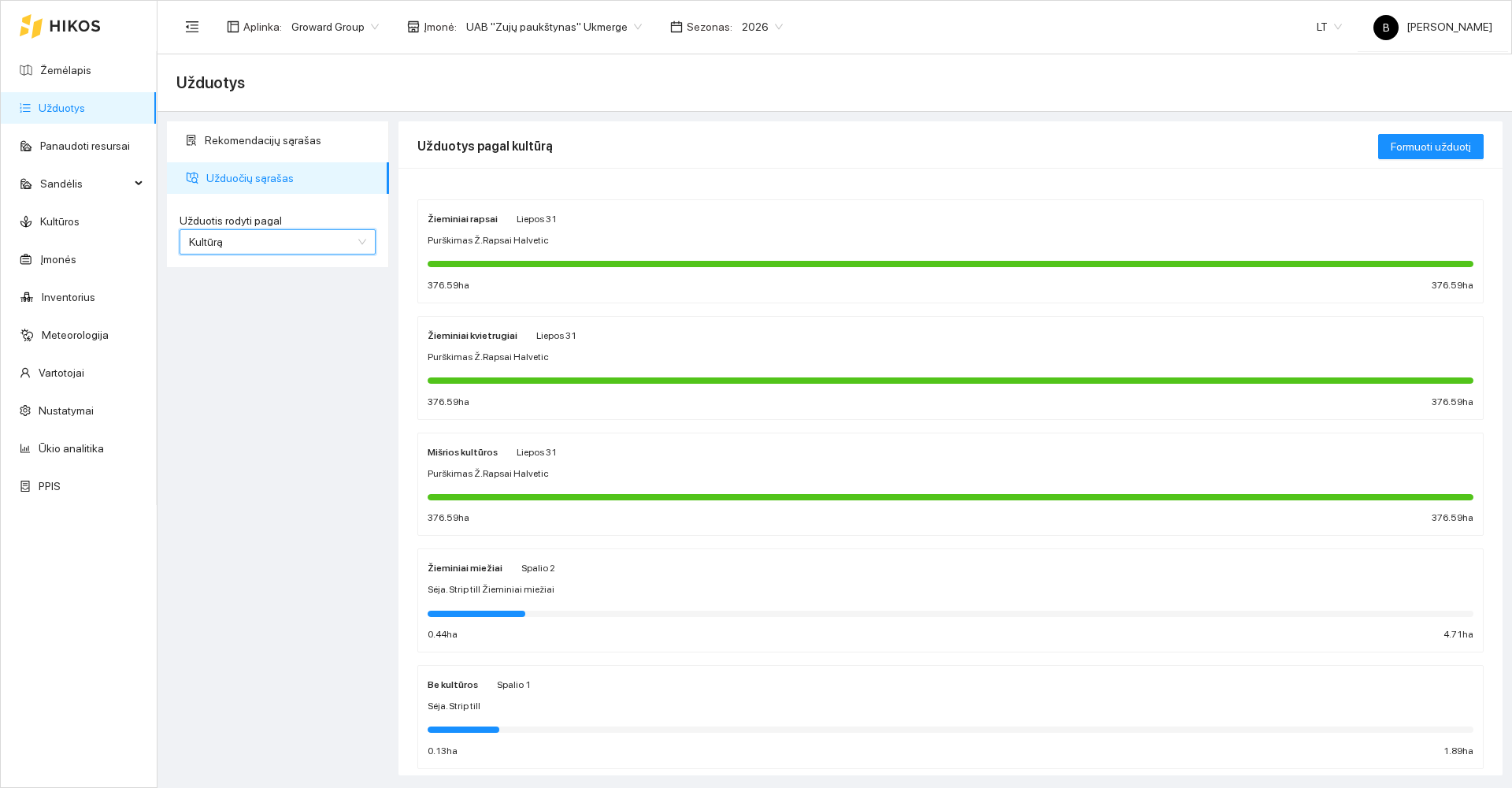
click at [792, 229] on div "Žieminiai rapsai Liepos 31 Purškimas Ž.Rapsai Halvetic 376.59 ha 376.59 ha" at bounding box center [950, 251] width 1046 height 84
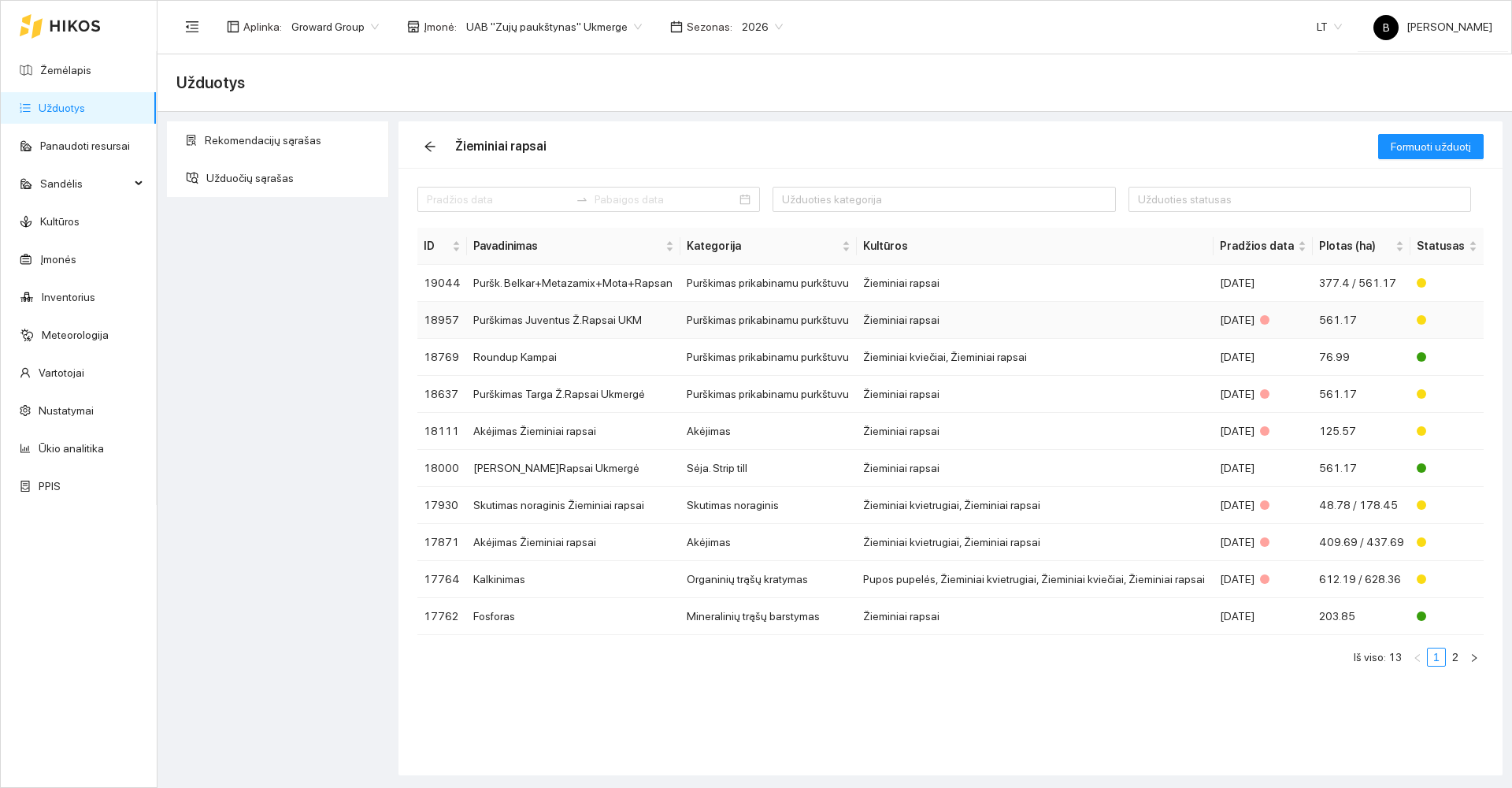
click at [557, 318] on td "Purškimas Juventus Ž.Rapsai UKM" at bounding box center [574, 321] width 213 height 37
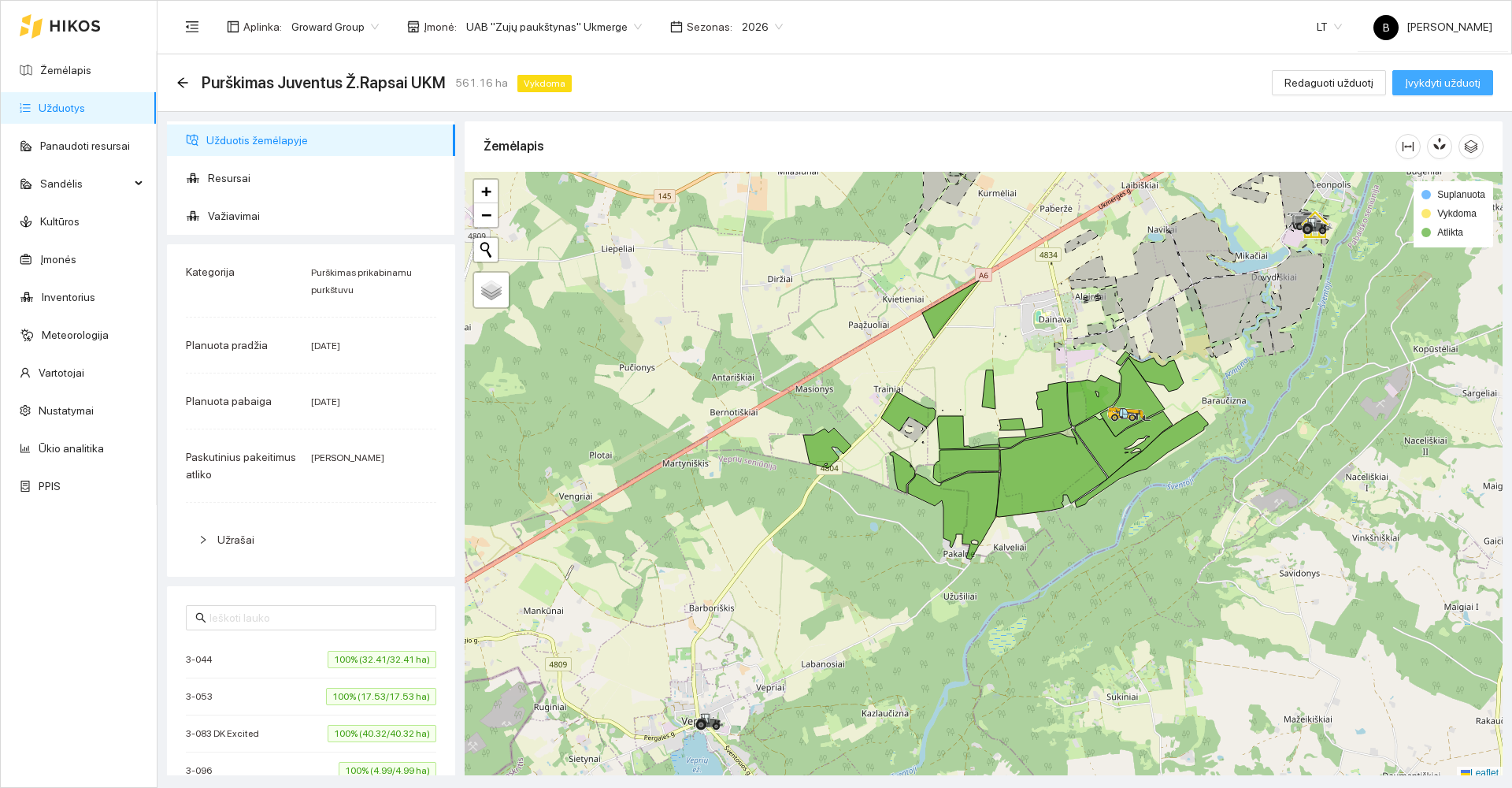
click at [1472, 84] on span "Įvykdyti užduotį" at bounding box center [1443, 83] width 76 height 18
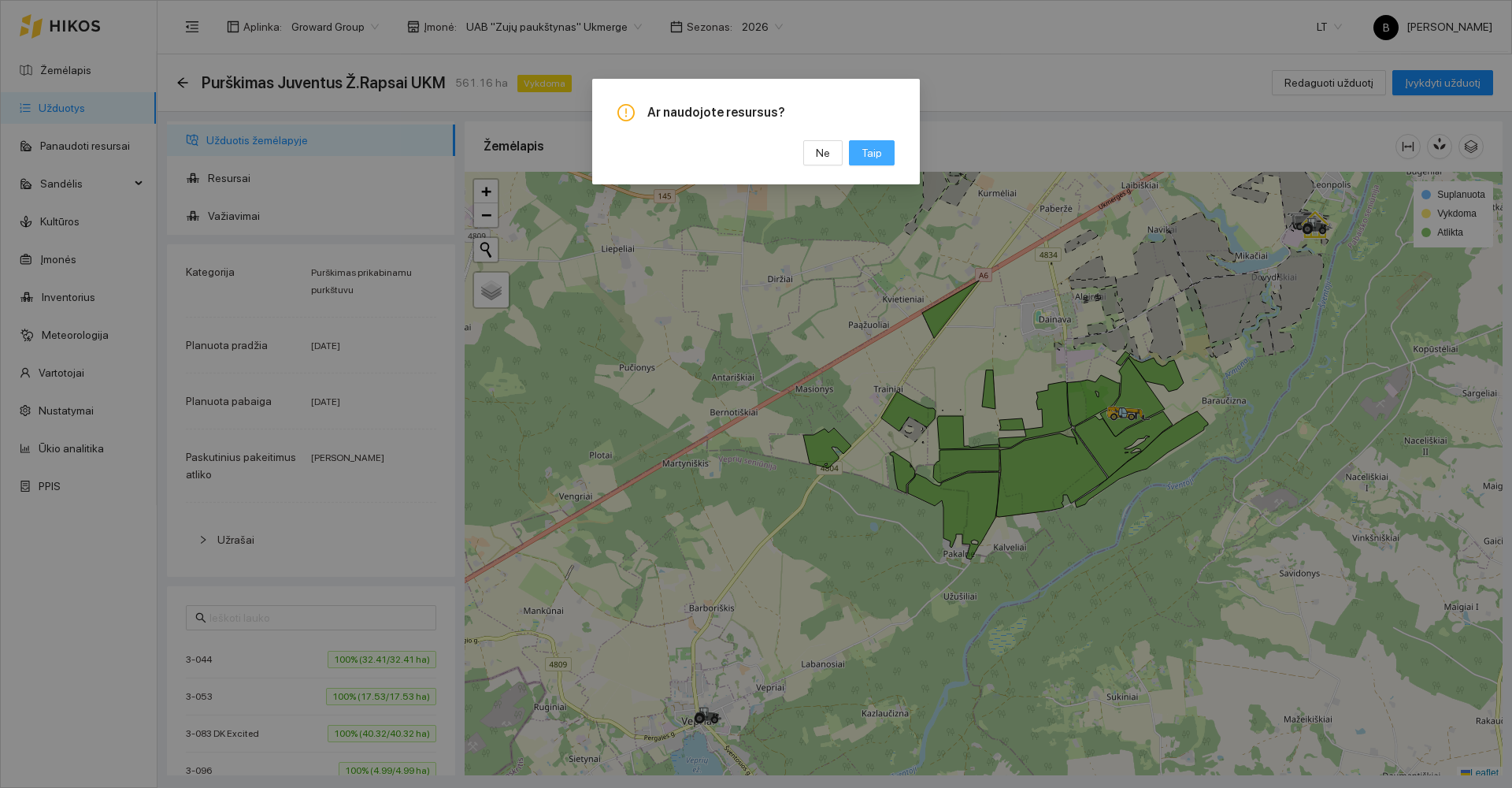
click at [875, 148] on span "Taip" at bounding box center [871, 153] width 20 height 18
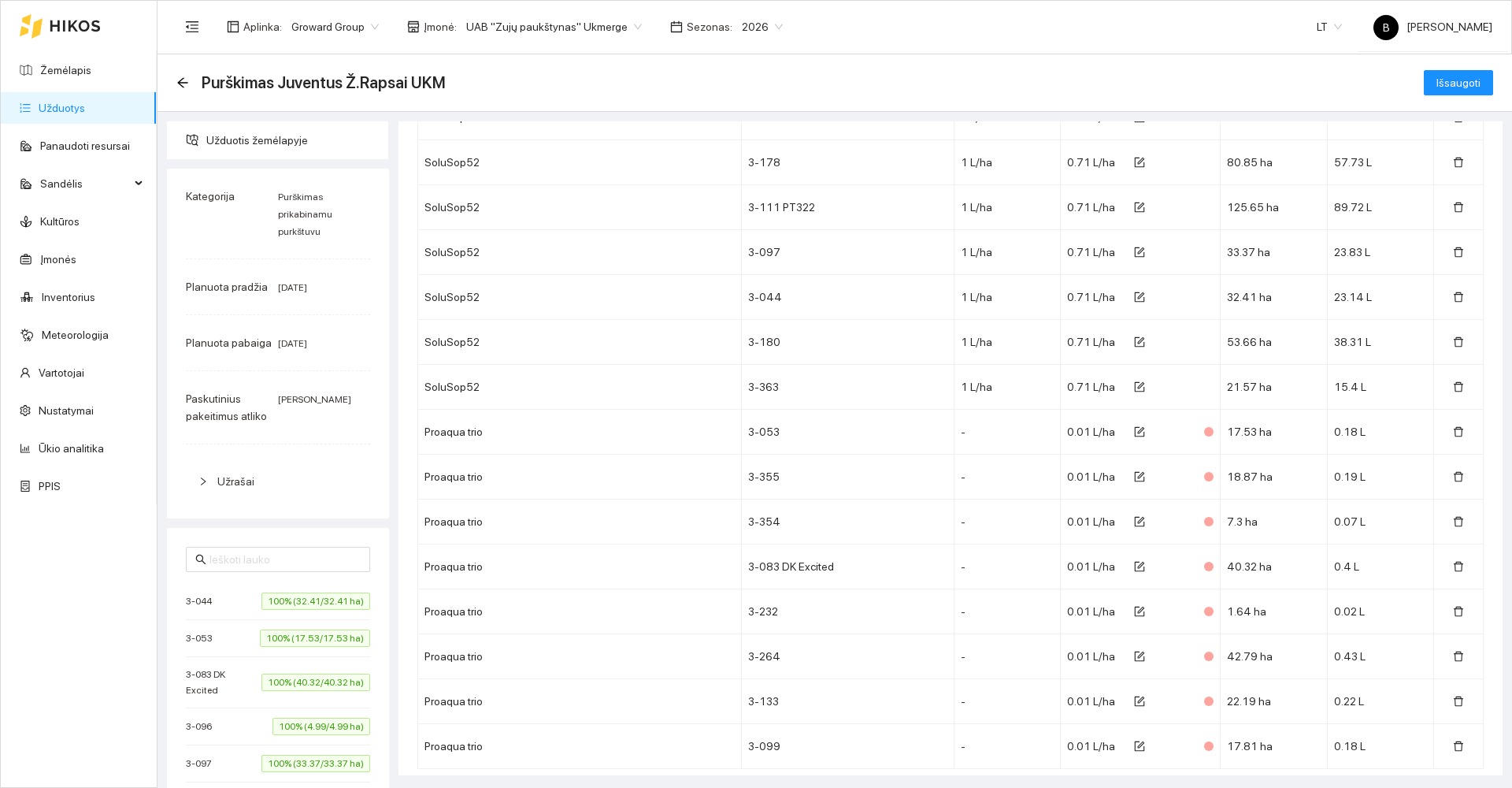
scroll to position [4446, 0]
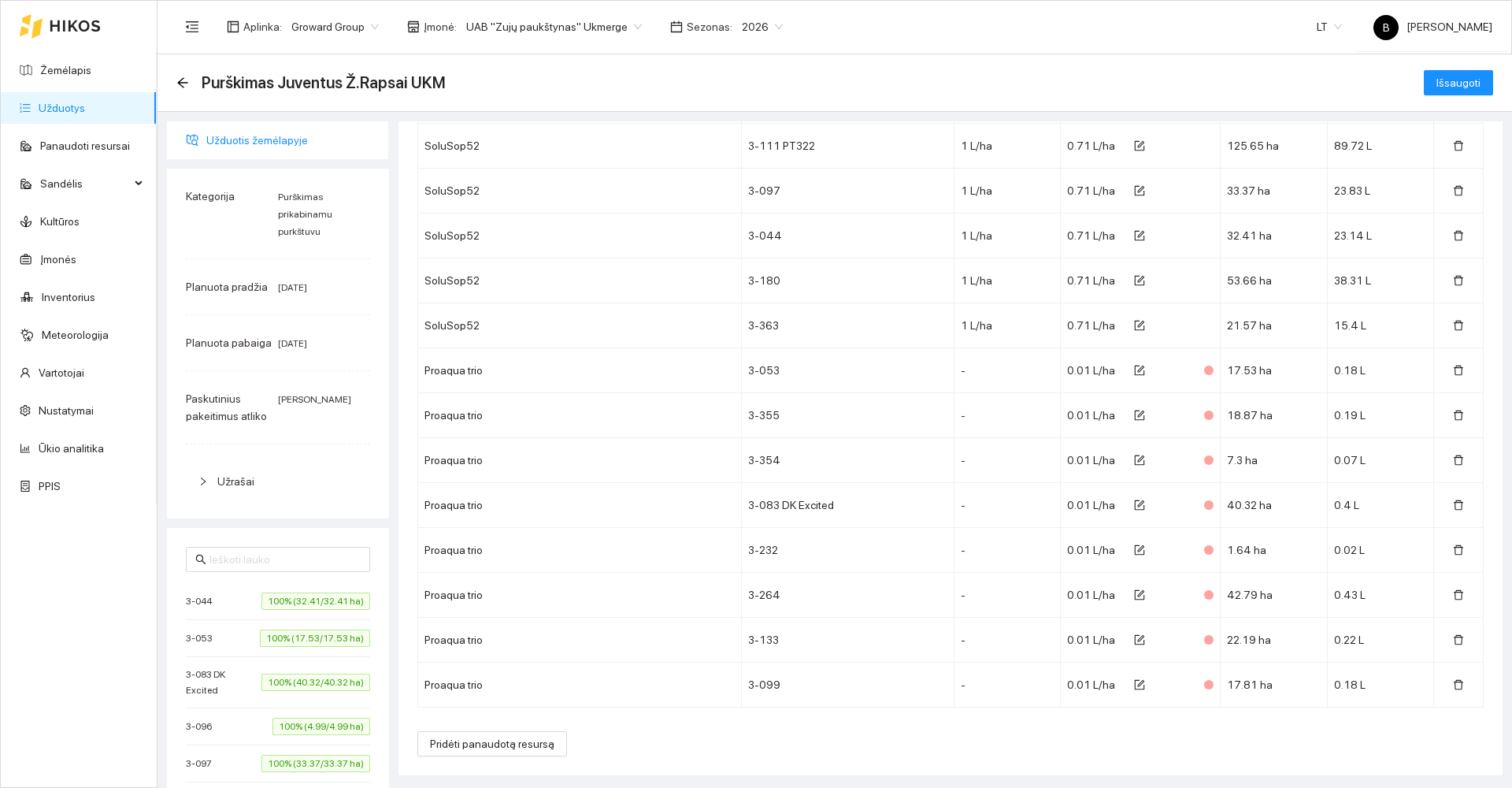
click at [225, 137] on span "Užduotis žemėlapyje" at bounding box center [290, 139] width 170 height 31
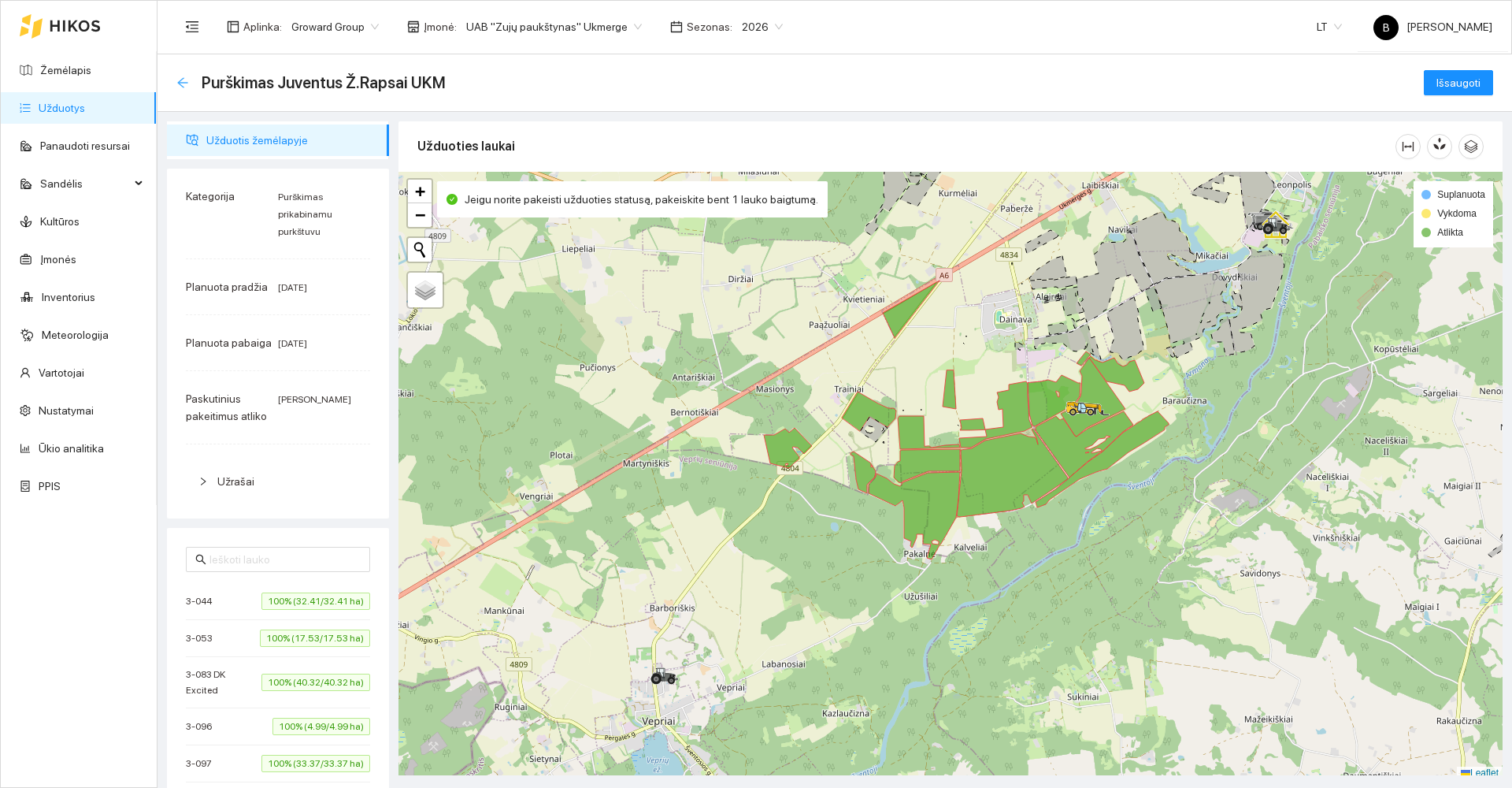
click at [184, 80] on icon "arrow-left" at bounding box center [183, 83] width 12 height 12
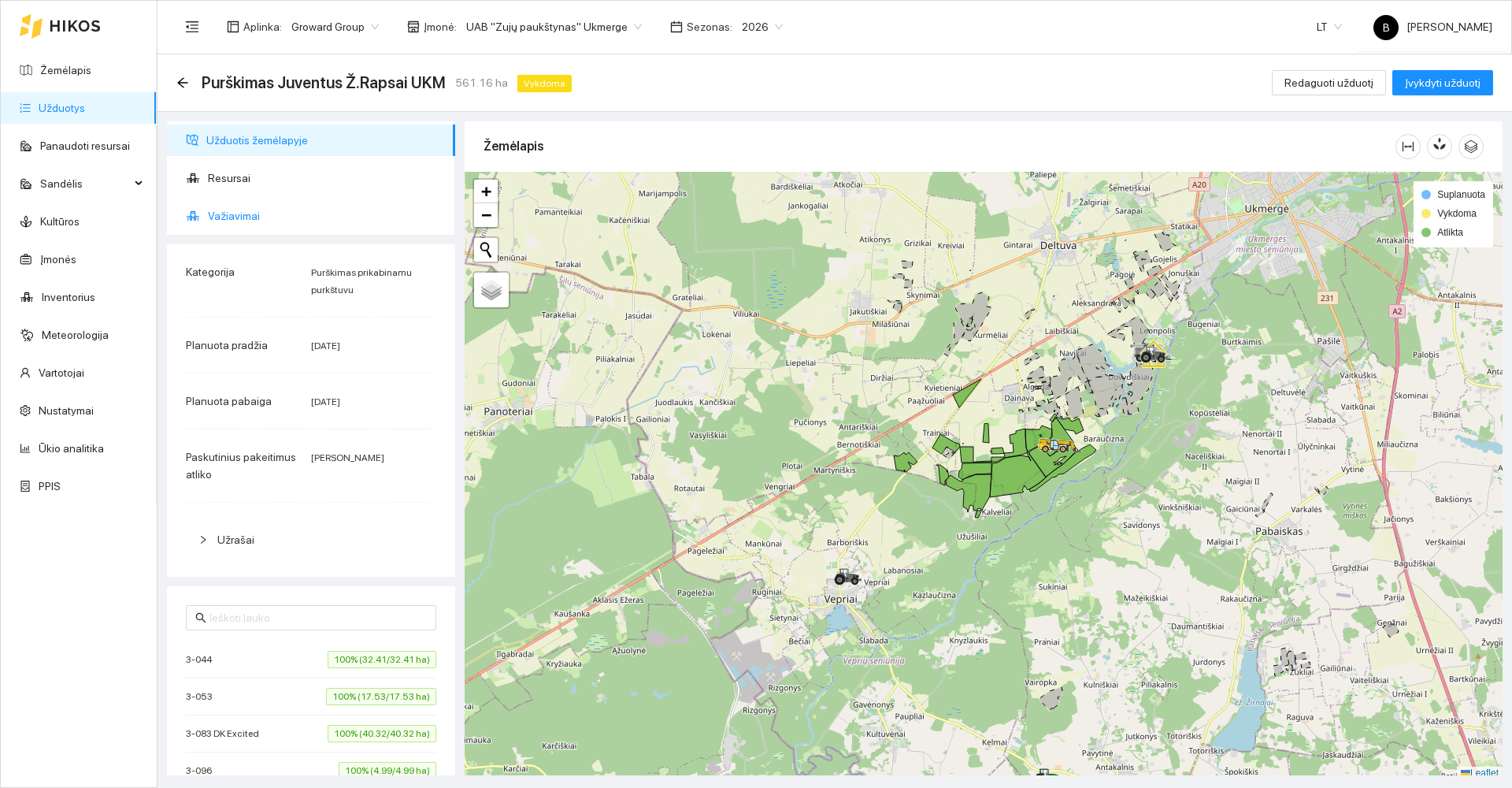
click at [226, 217] on span "Važiavimai" at bounding box center [325, 215] width 235 height 31
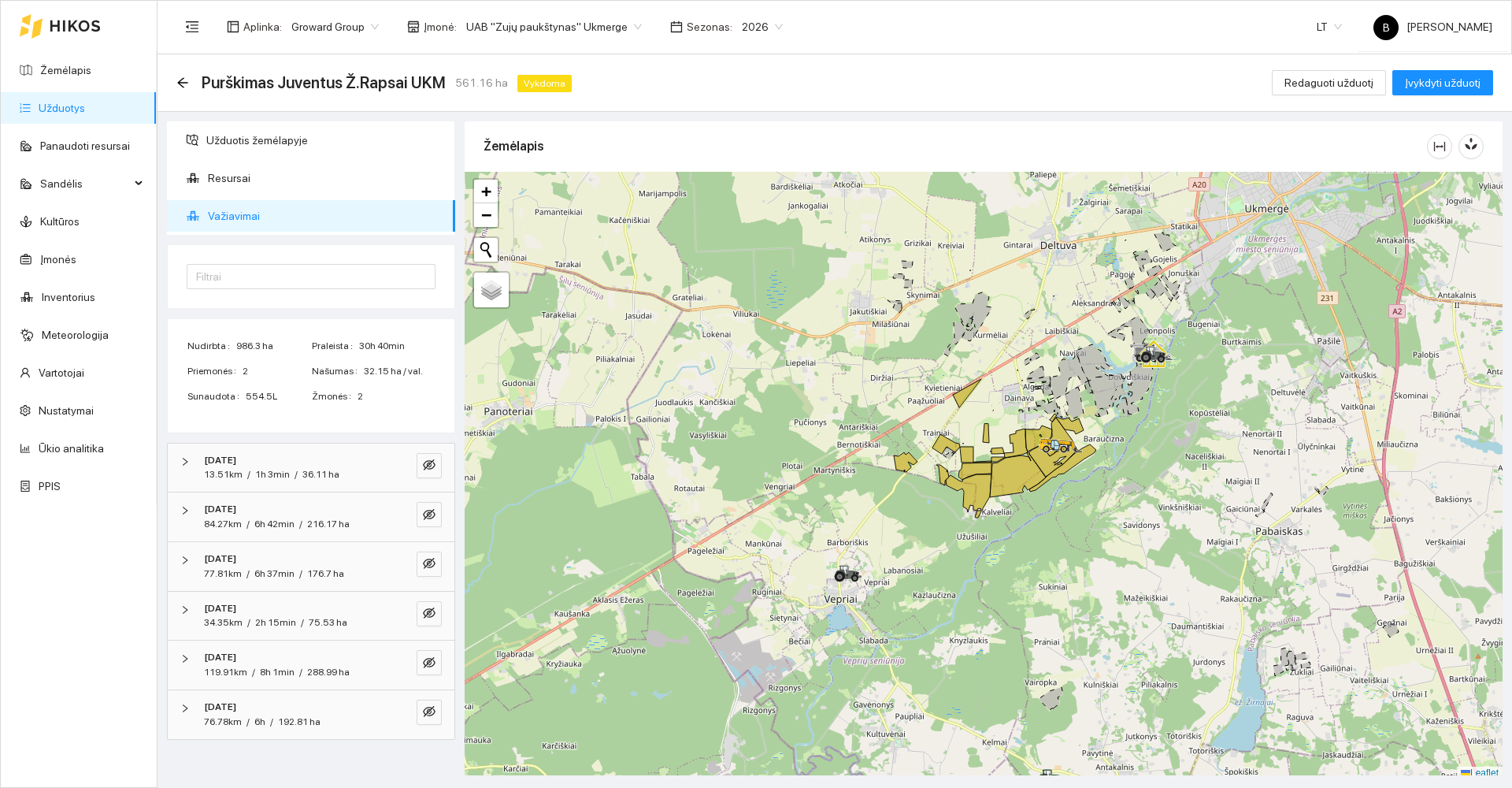
click at [226, 217] on span "Važiavimai" at bounding box center [325, 215] width 235 height 31
click at [1453, 81] on span "Įvykdyti užduotį" at bounding box center [1443, 83] width 76 height 18
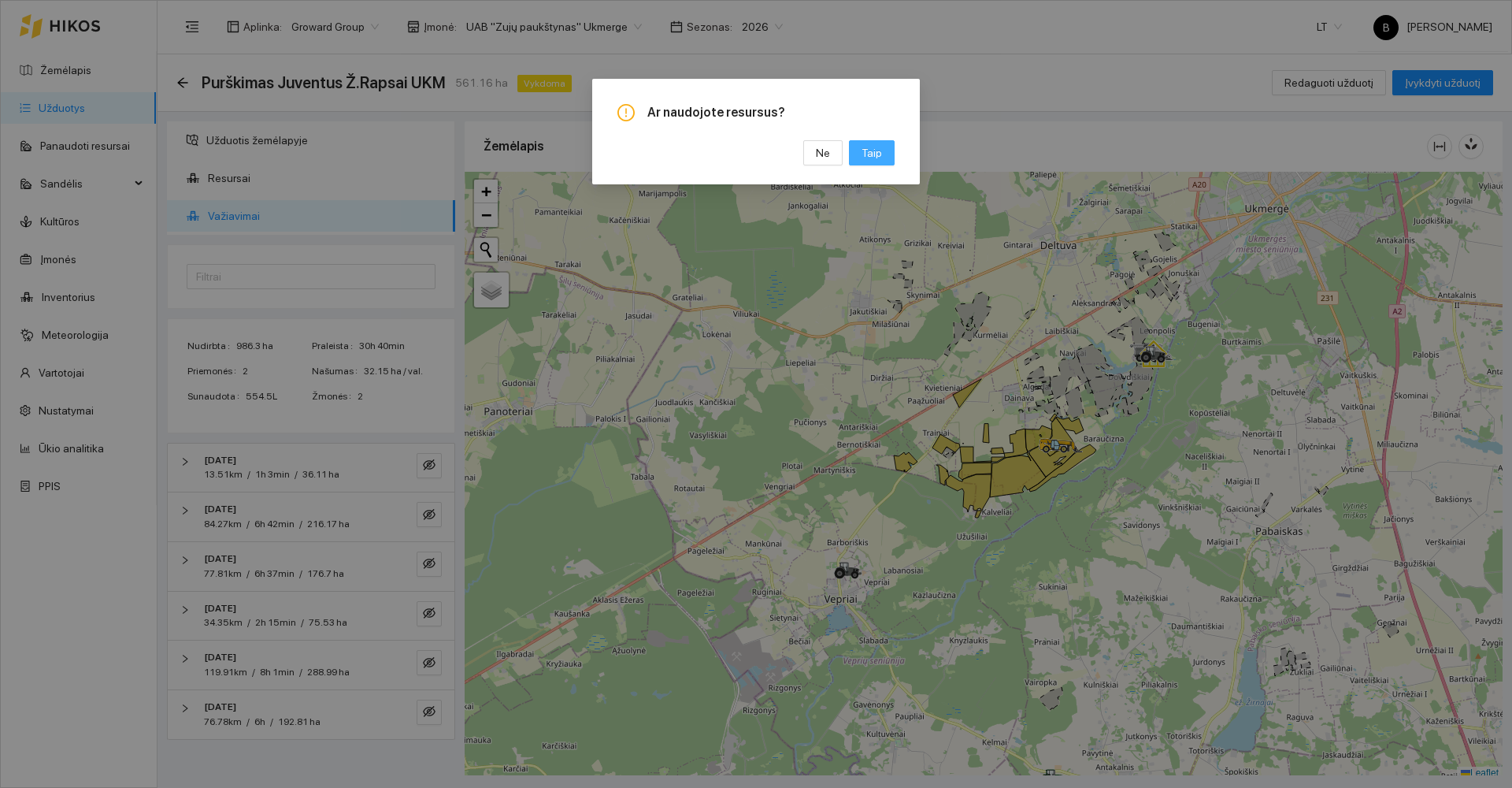
click at [888, 147] on button "Taip" at bounding box center [871, 153] width 45 height 25
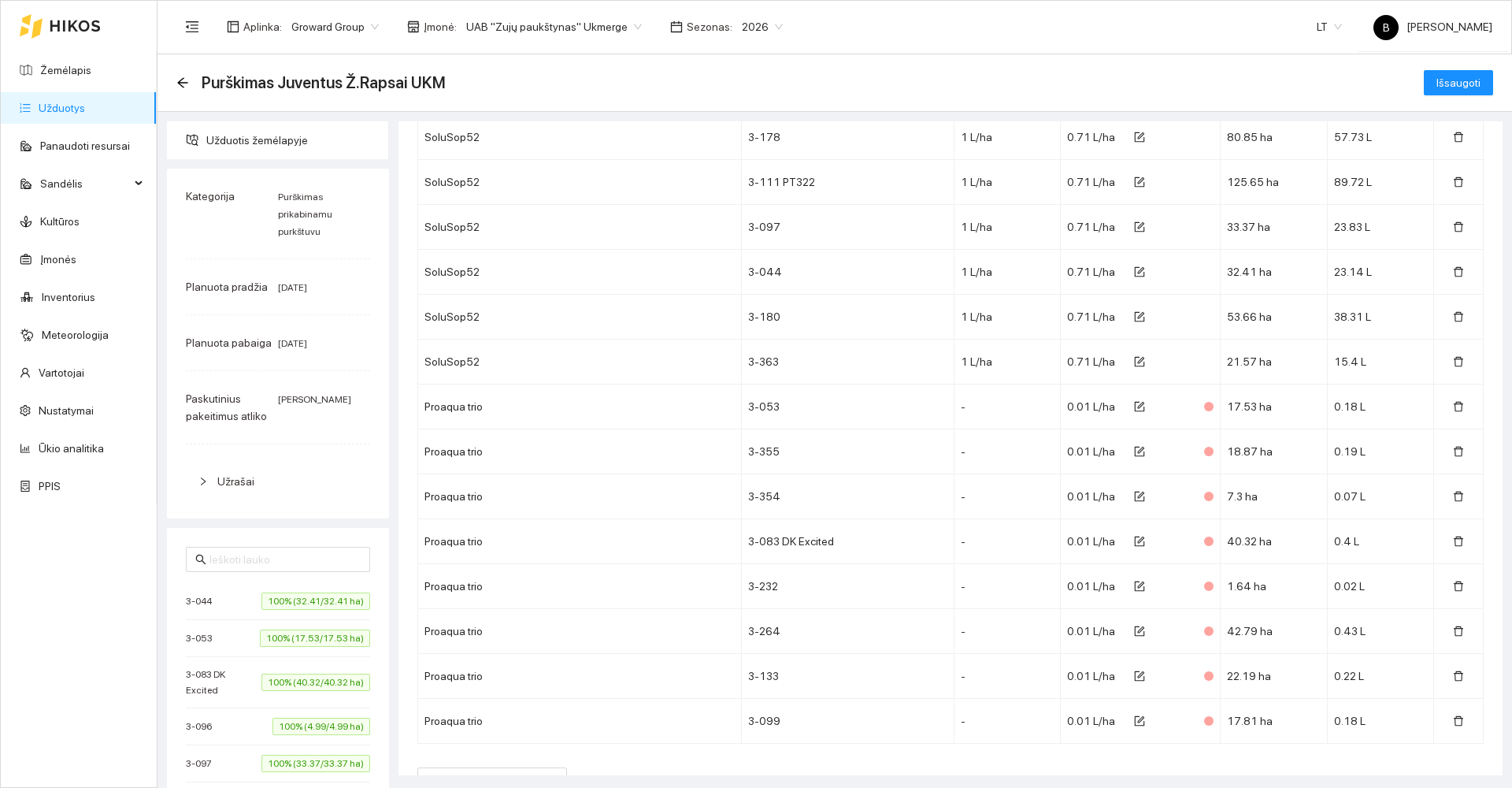
scroll to position [4446, 0]
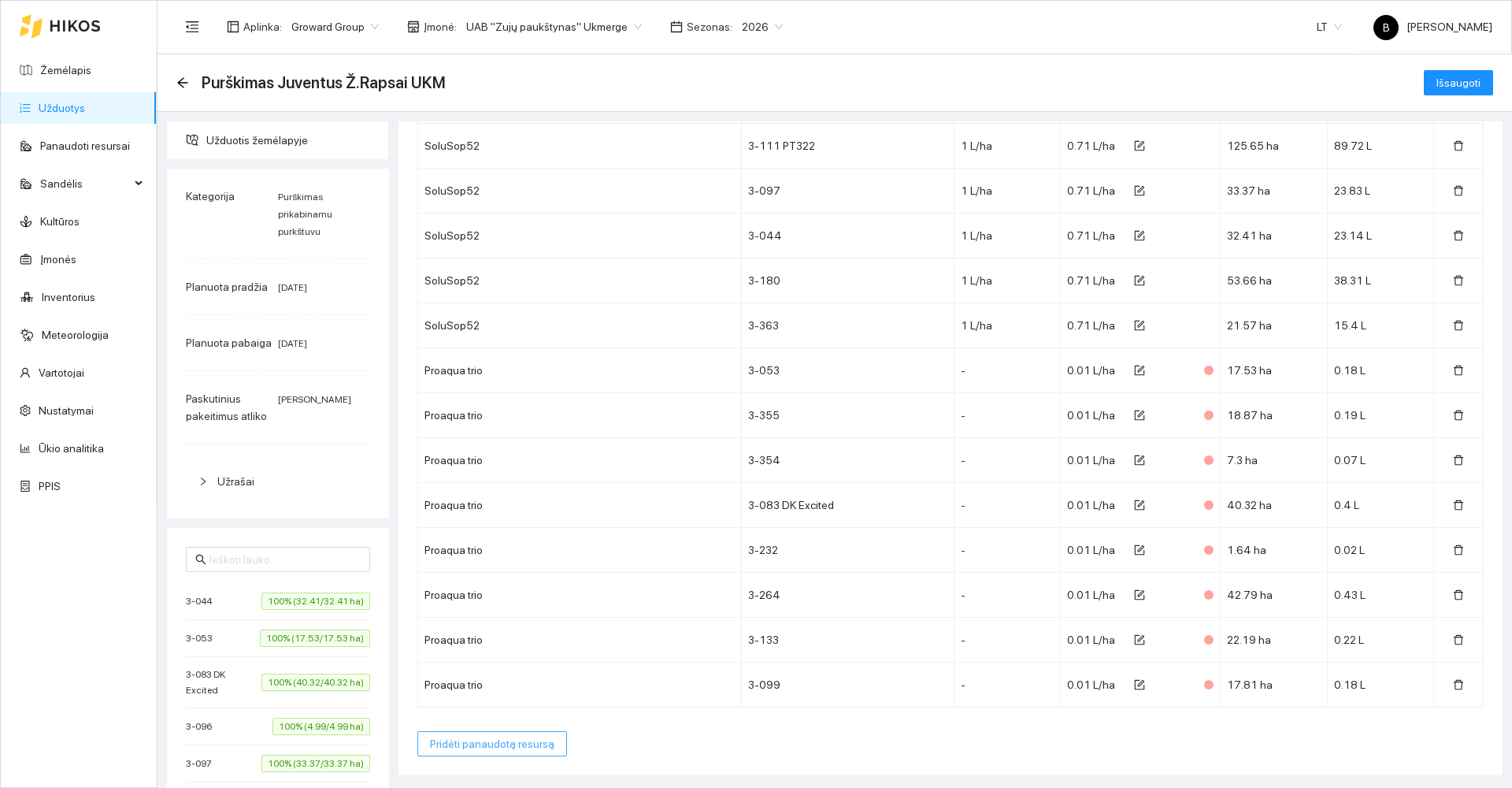
click at [479, 741] on span "Pridėti panaudotą resursą" at bounding box center [492, 744] width 124 height 18
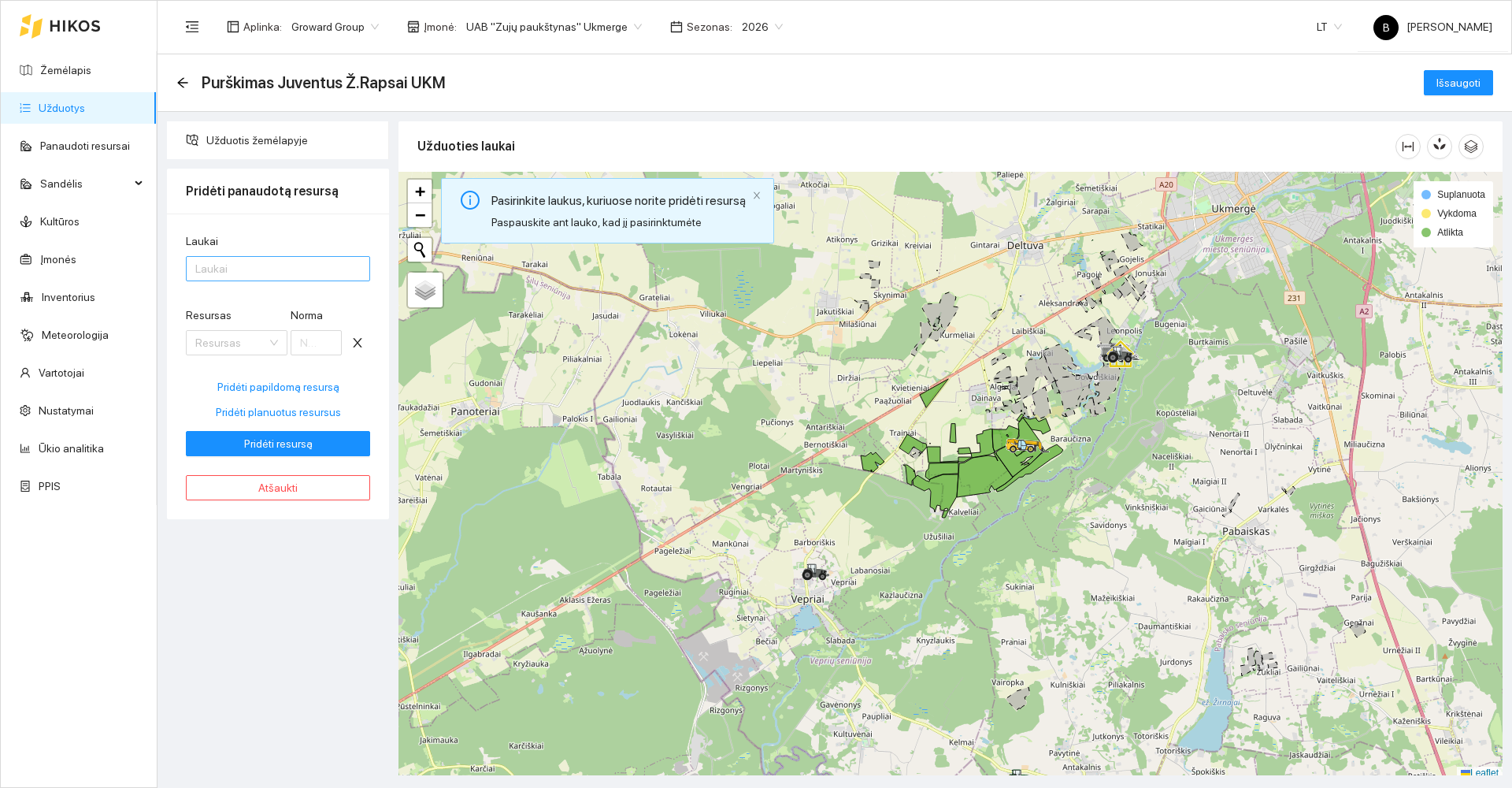
click at [244, 275] on div at bounding box center [270, 268] width 161 height 19
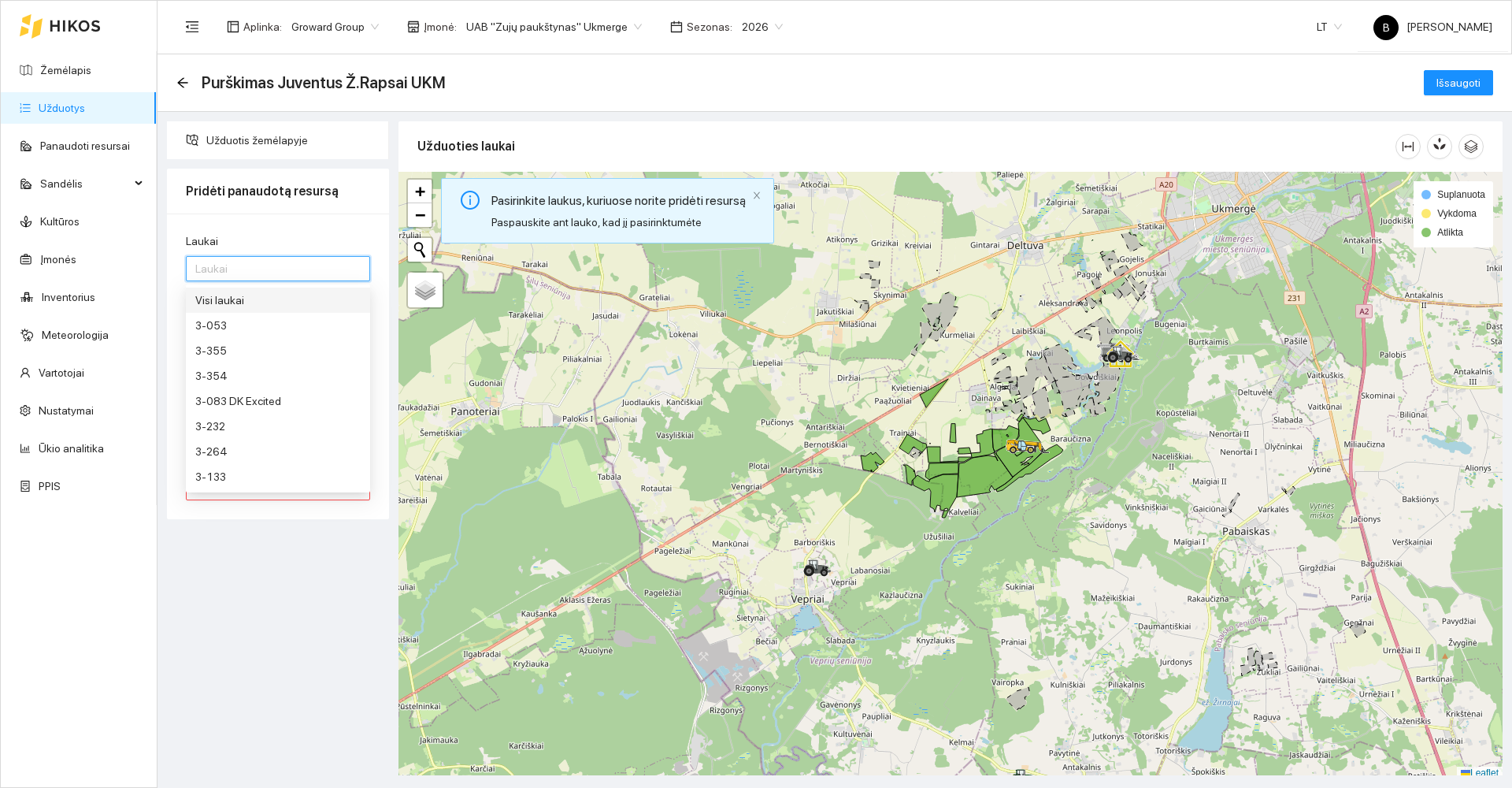
click at [260, 301] on div "Visi laukai" at bounding box center [278, 300] width 165 height 18
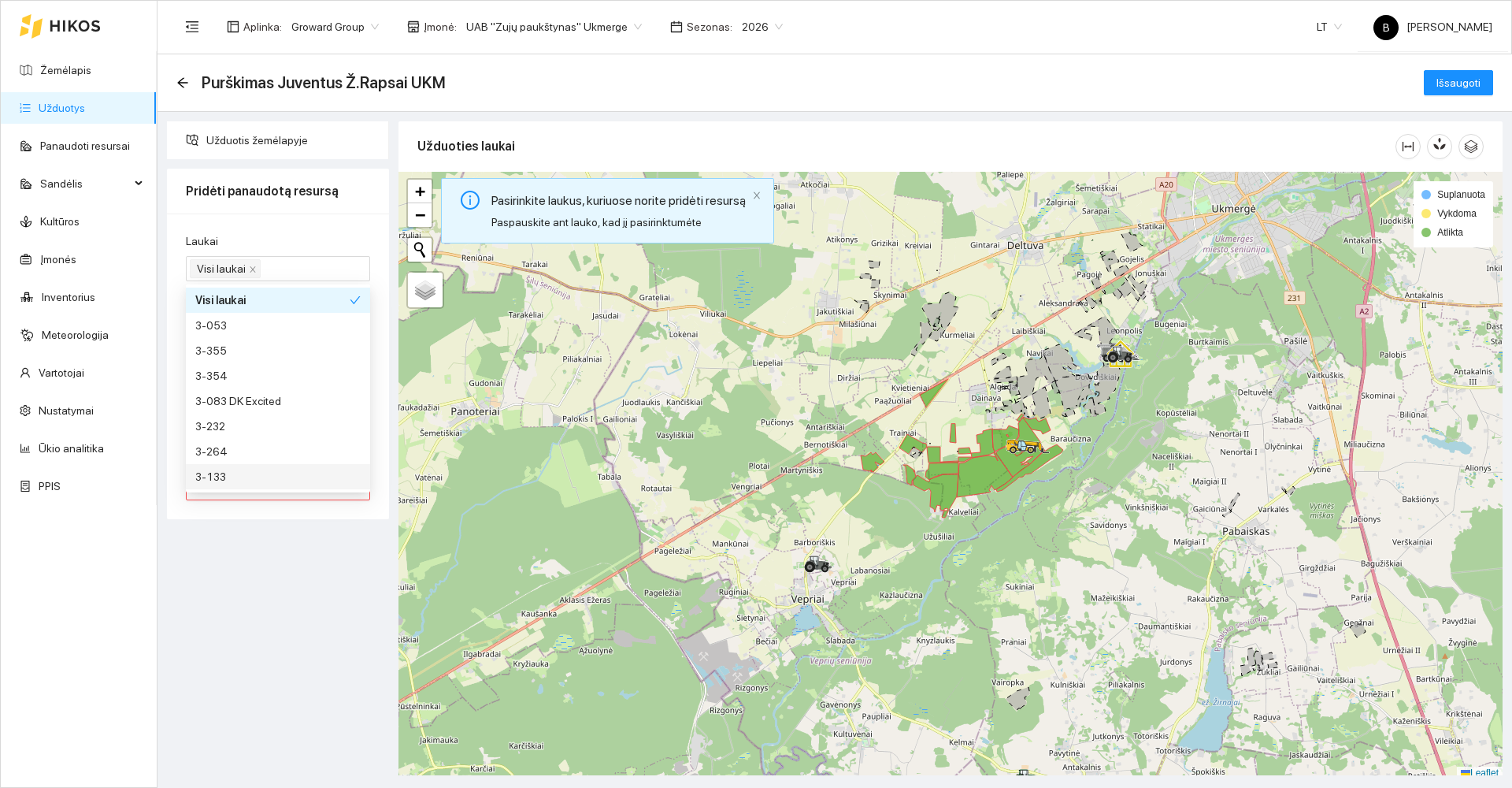
drag, startPoint x: 296, startPoint y: 542, endPoint x: 287, endPoint y: 539, distance: 9.5
click at [295, 540] on div "Užduotis žemėlapyje Pridėti panaudotą resursą Laukai Visi laukai Resursas Resur…" at bounding box center [278, 449] width 232 height 654
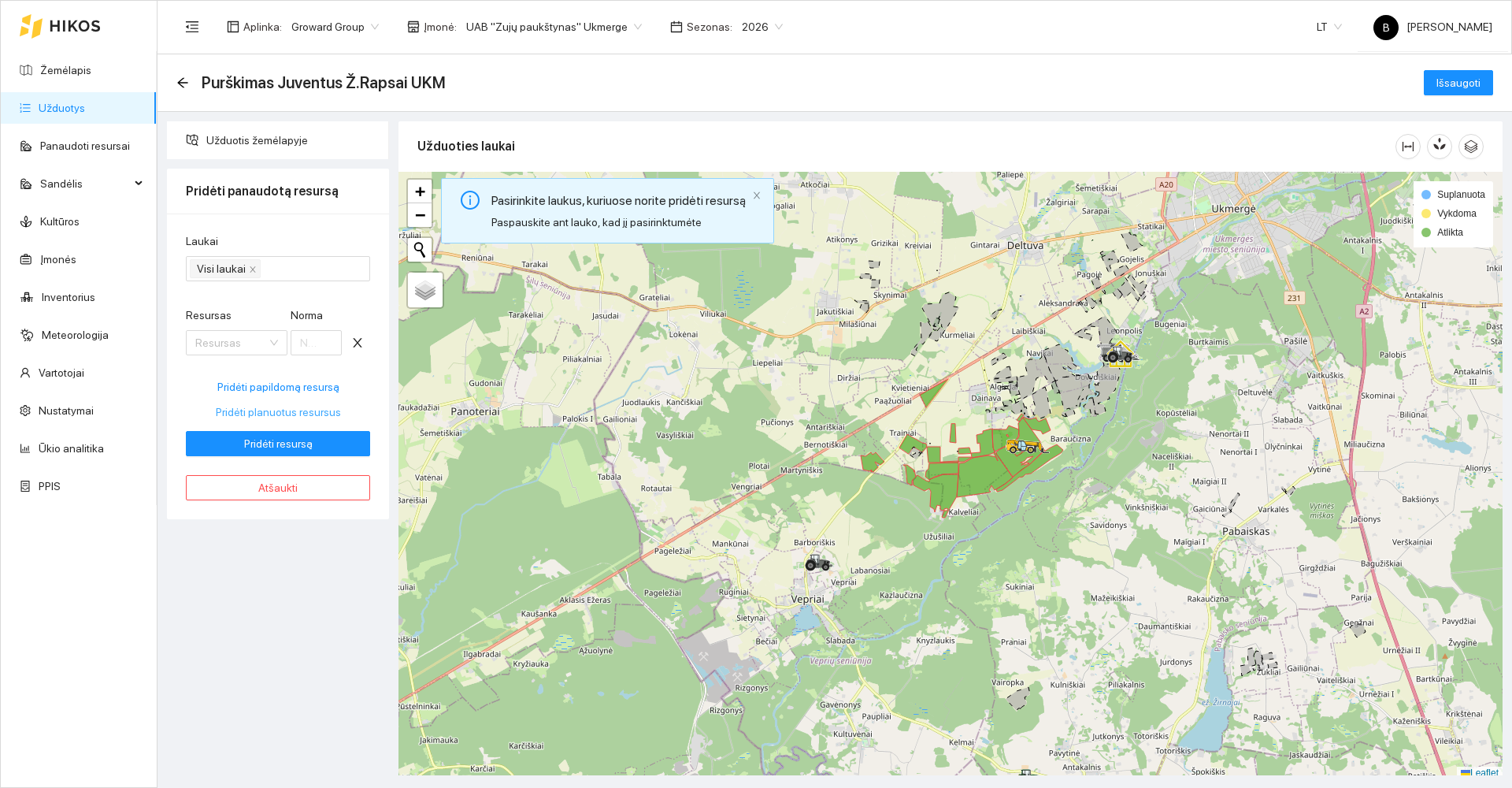
click at [272, 411] on span "Pridėti planuotus resursus" at bounding box center [278, 412] width 125 height 18
type input "0.8"
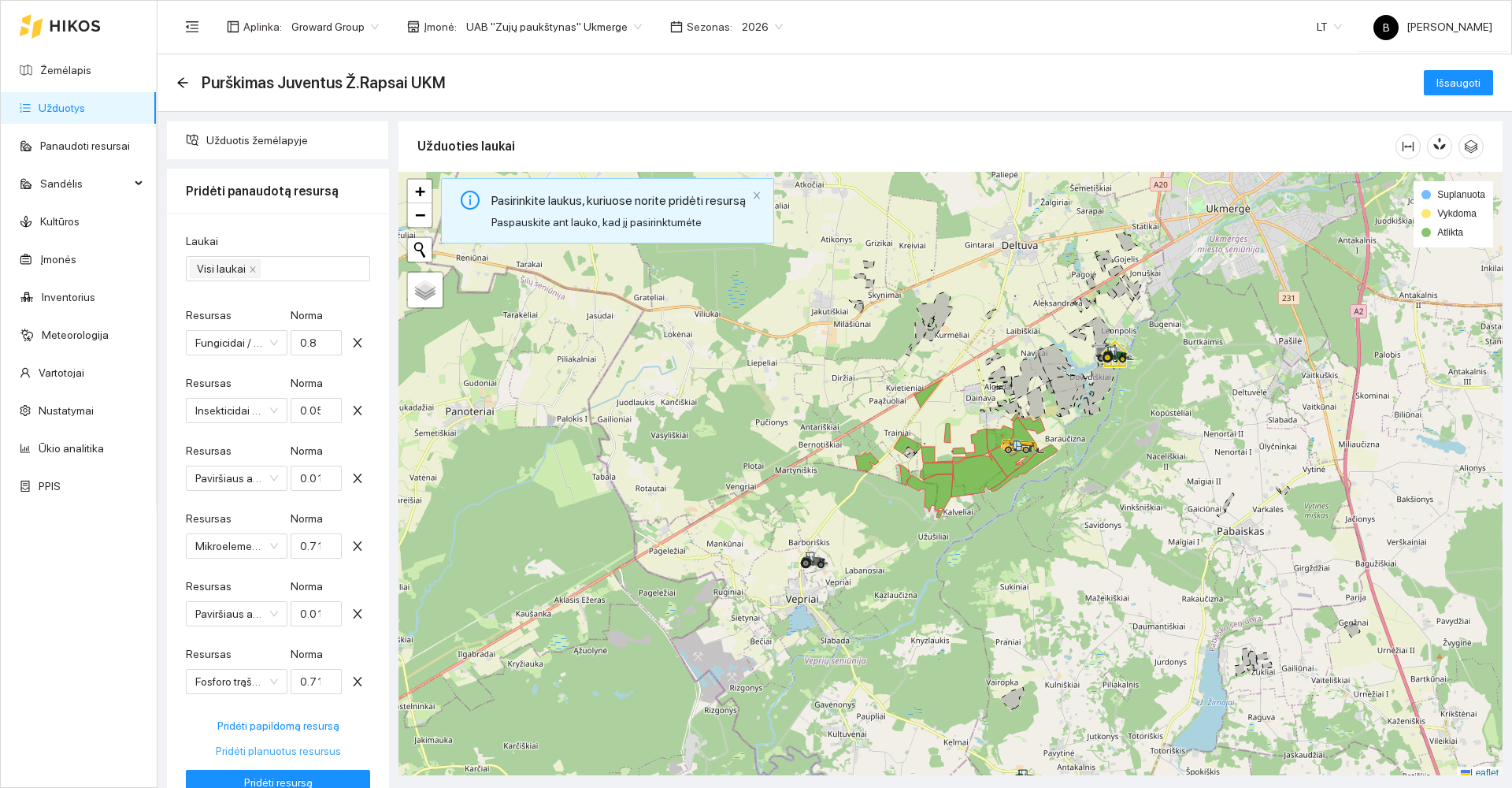
scroll to position [70, 0]
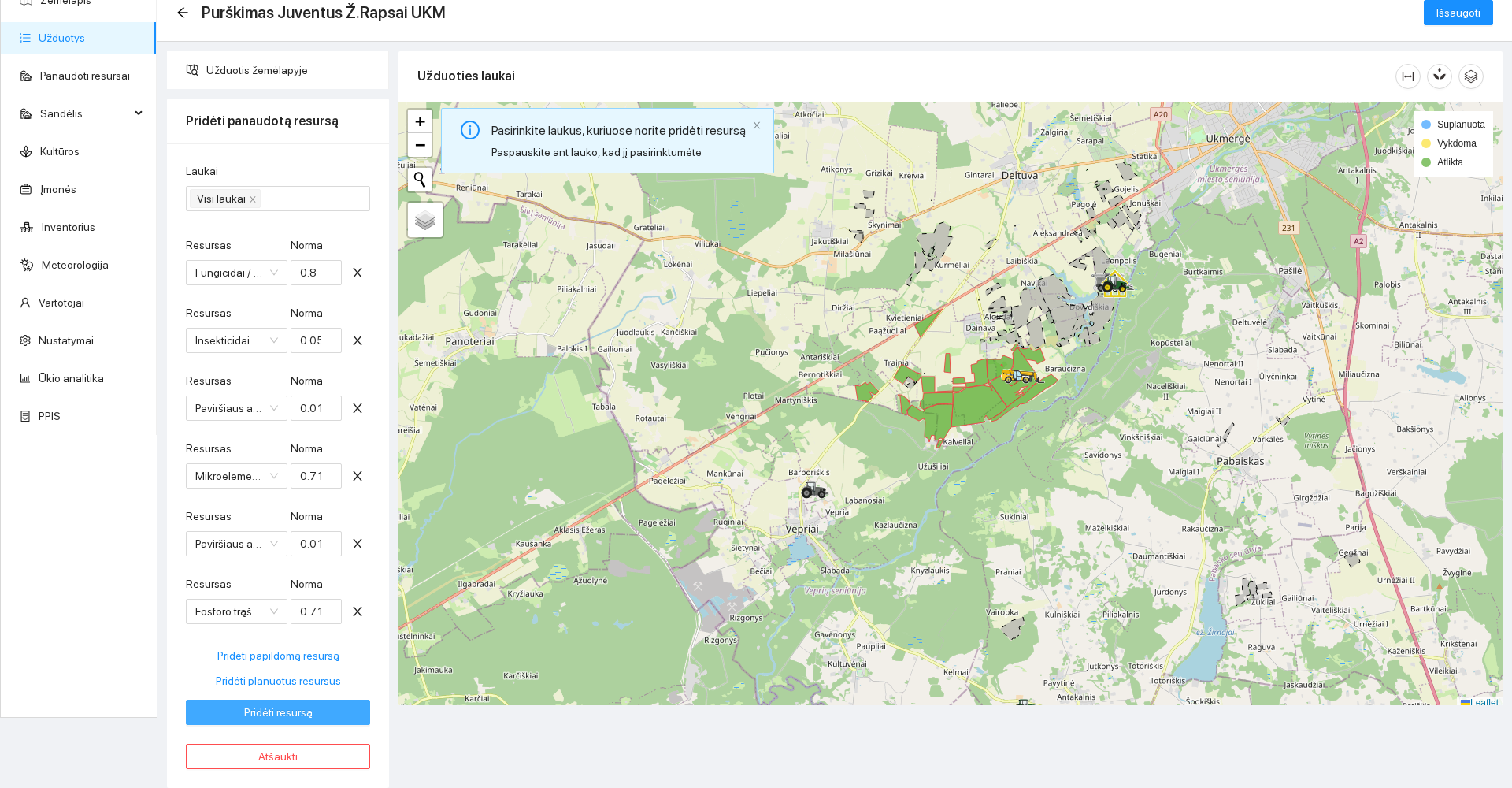
click at [263, 711] on span "Pridėti resursą" at bounding box center [278, 712] width 68 height 18
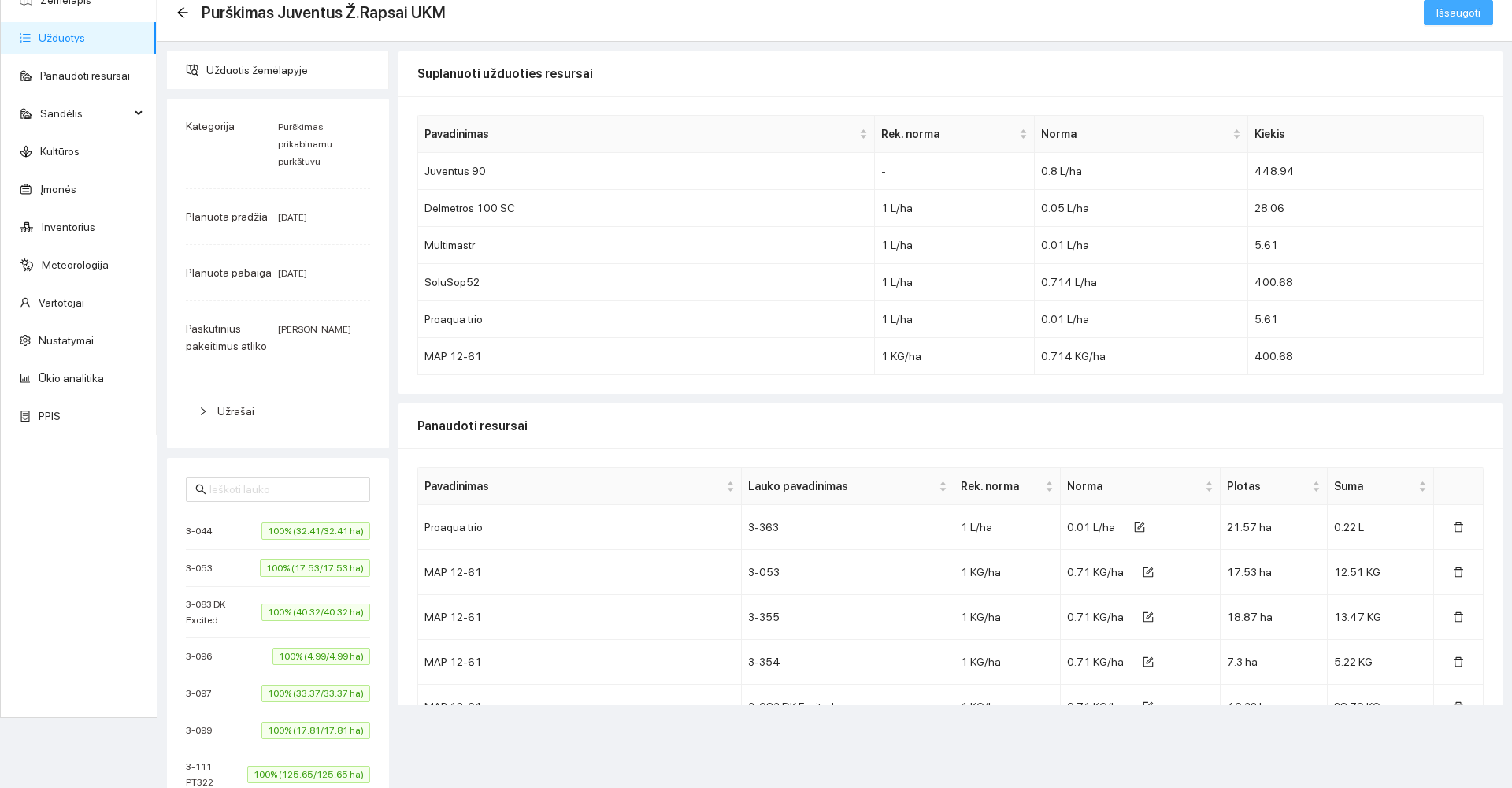
click at [1450, 8] on span "Išsaugoti" at bounding box center [1459, 12] width 44 height 18
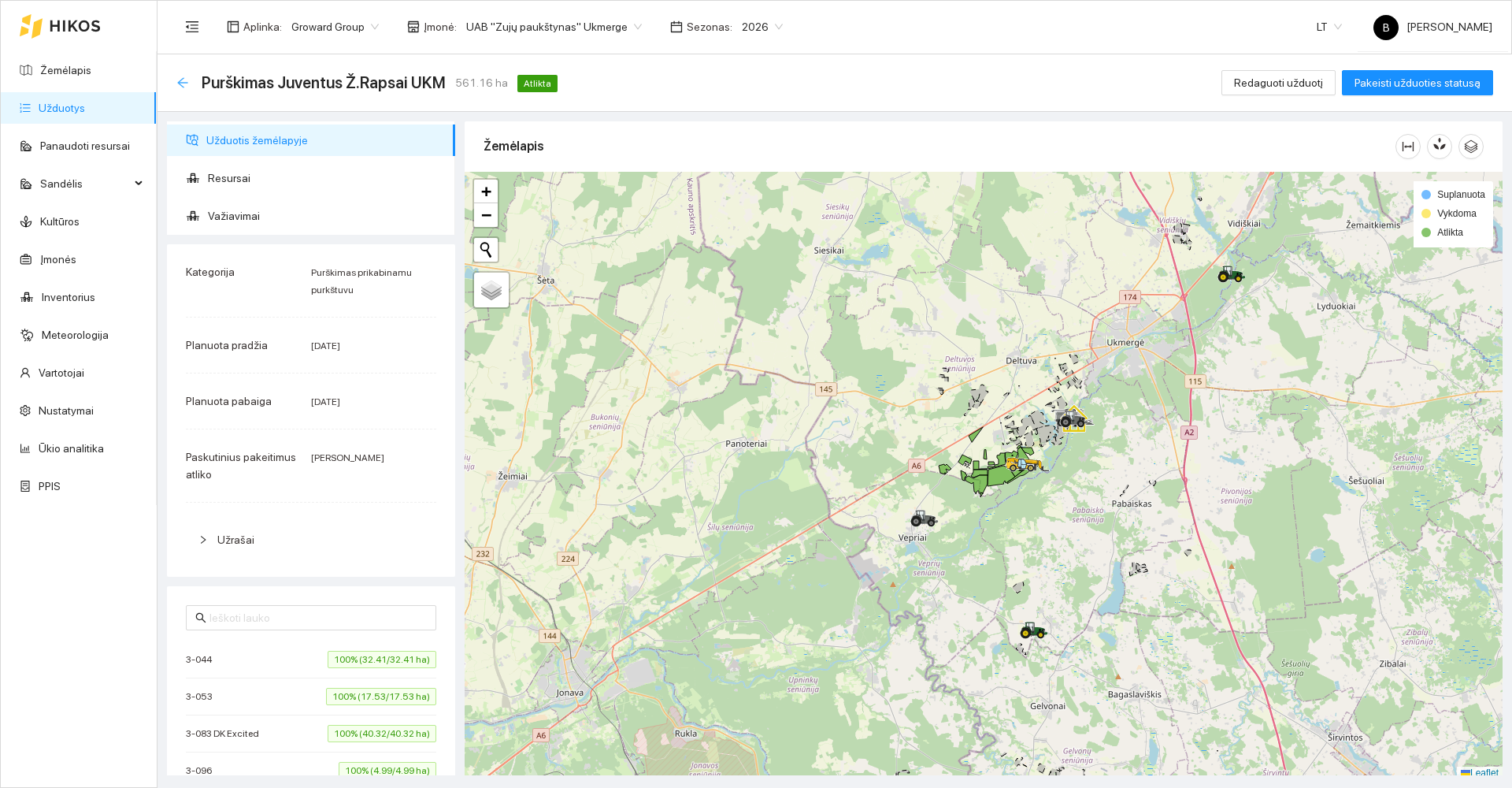
click at [179, 81] on icon "arrow-left" at bounding box center [182, 83] width 11 height 11
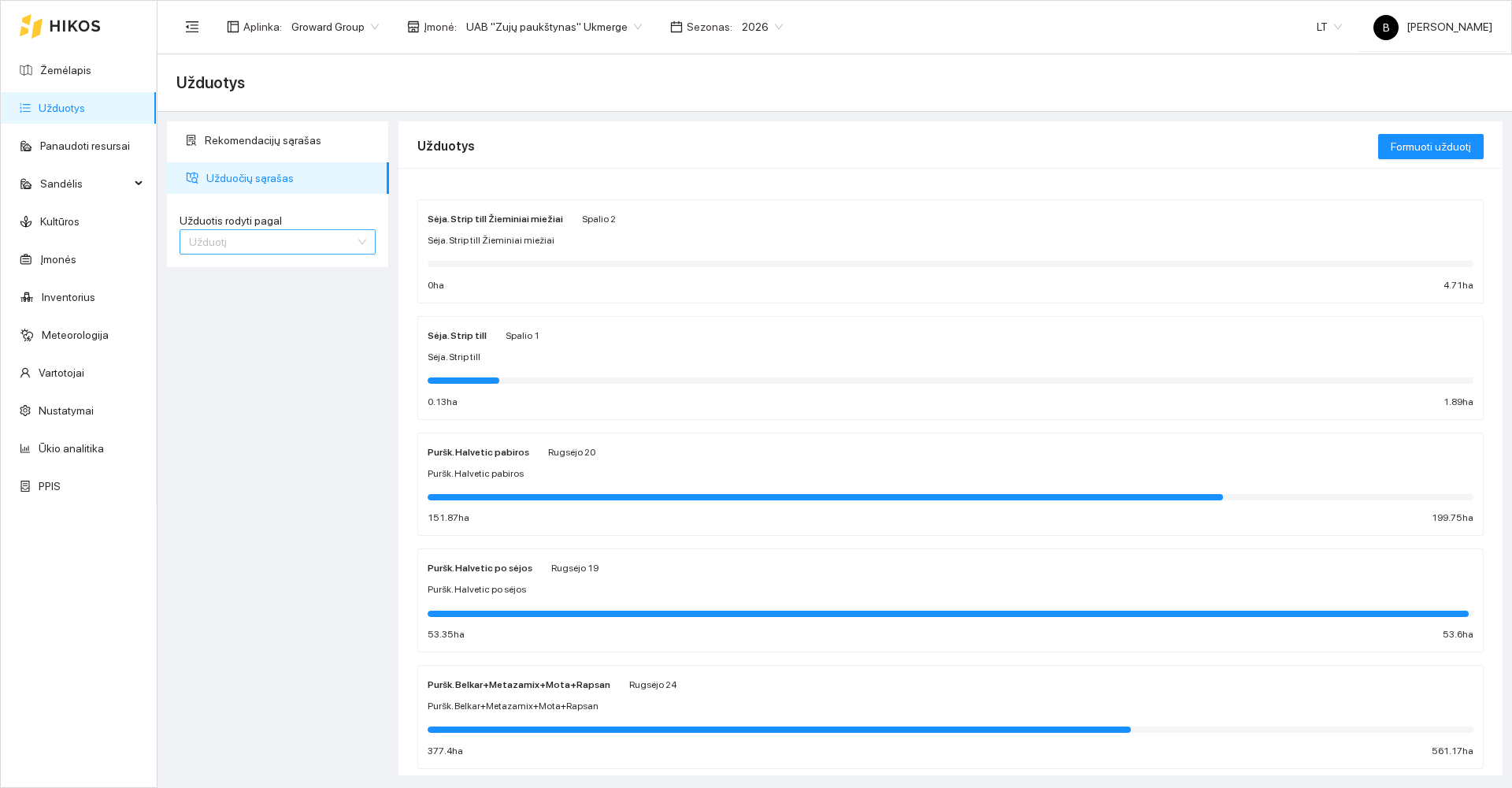
click at [269, 247] on span "Užduotį" at bounding box center [277, 242] width 177 height 24
click at [263, 302] on div "Kultūrą" at bounding box center [277, 298] width 177 height 18
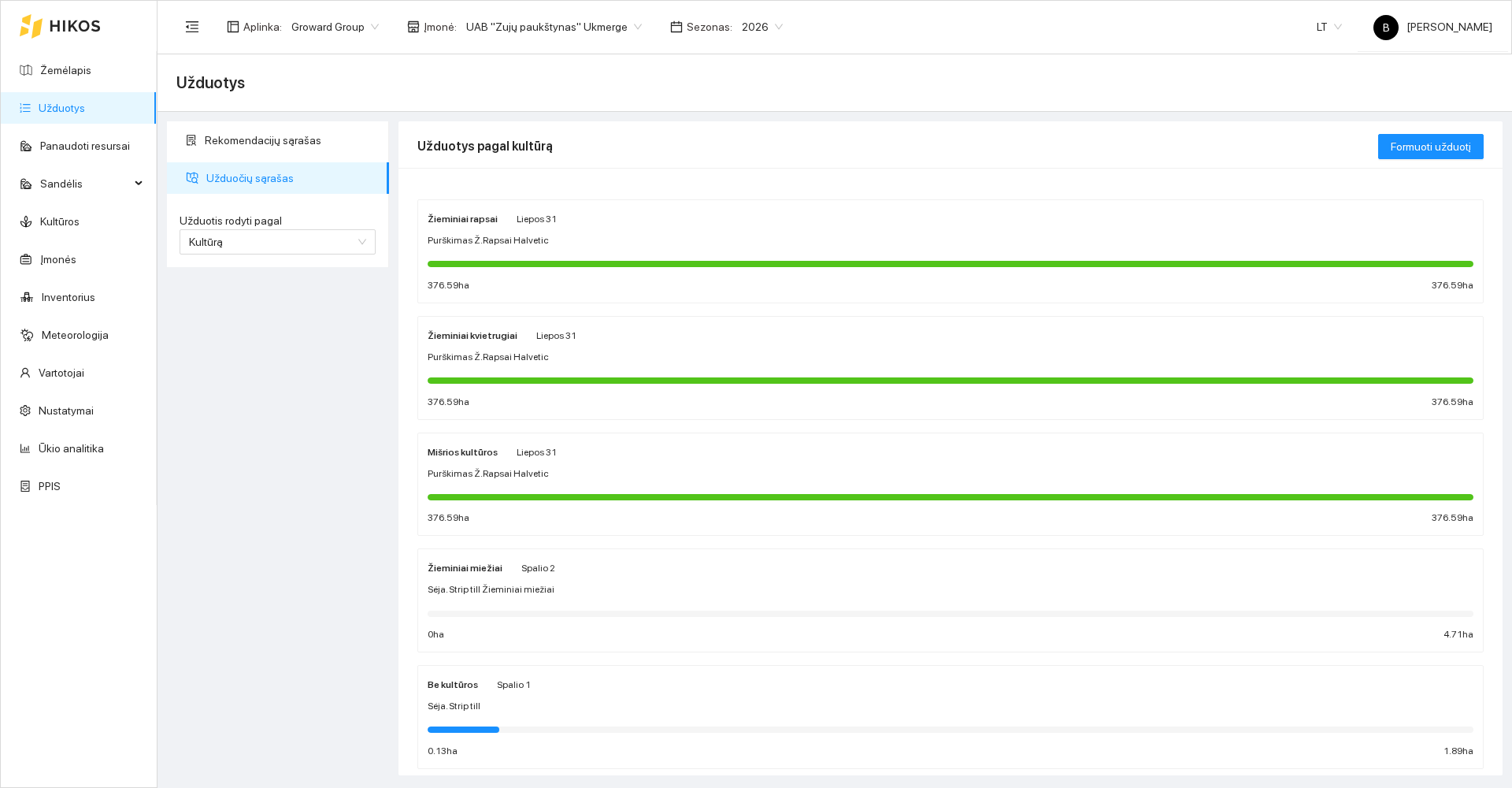
click at [622, 239] on div "Purškimas Ž.Rapsai Halvetic" at bounding box center [950, 240] width 1046 height 15
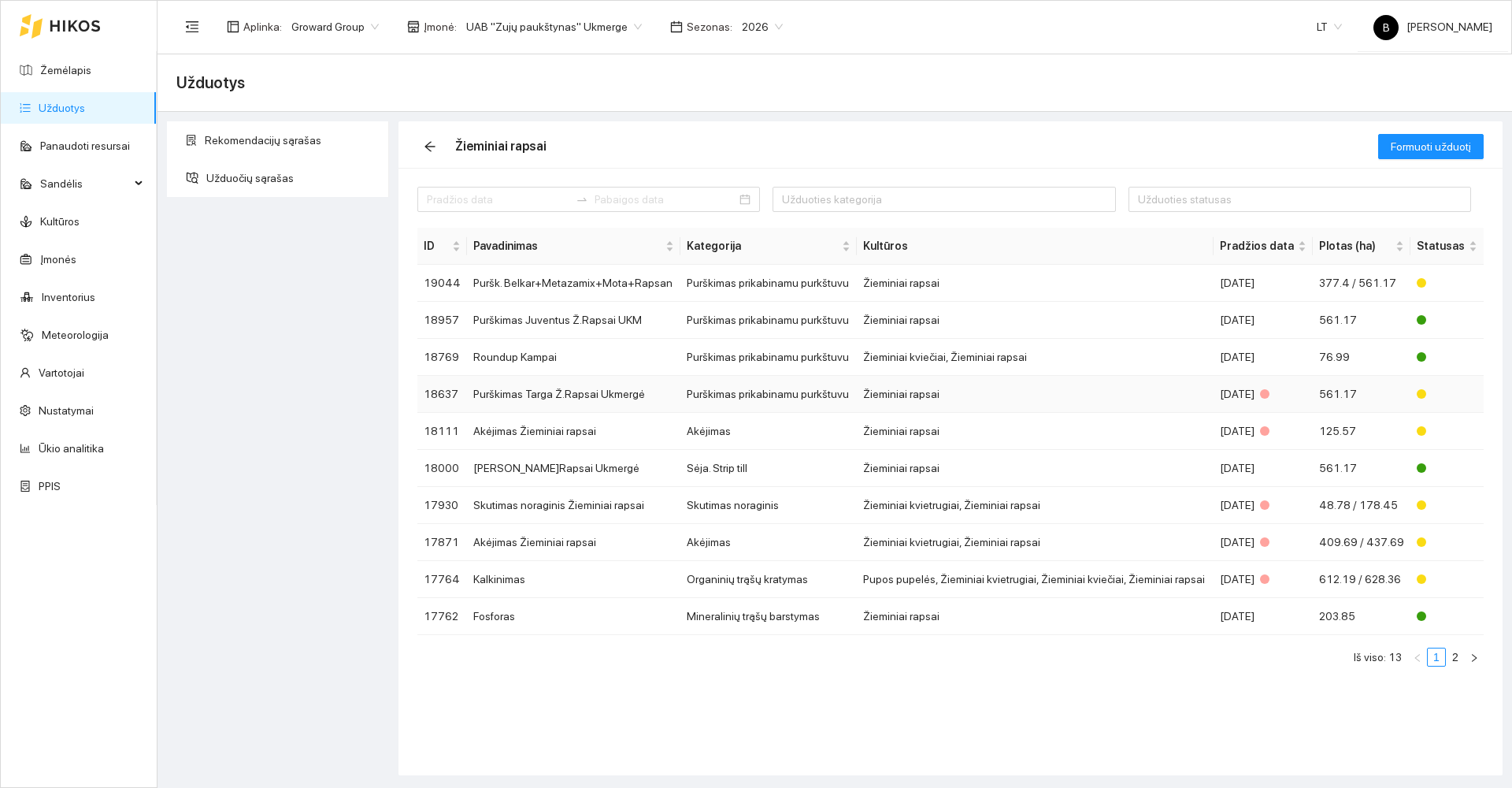
click at [661, 399] on td "Purškimas Targa Ž.Rapsai Ukmergė" at bounding box center [574, 394] width 213 height 37
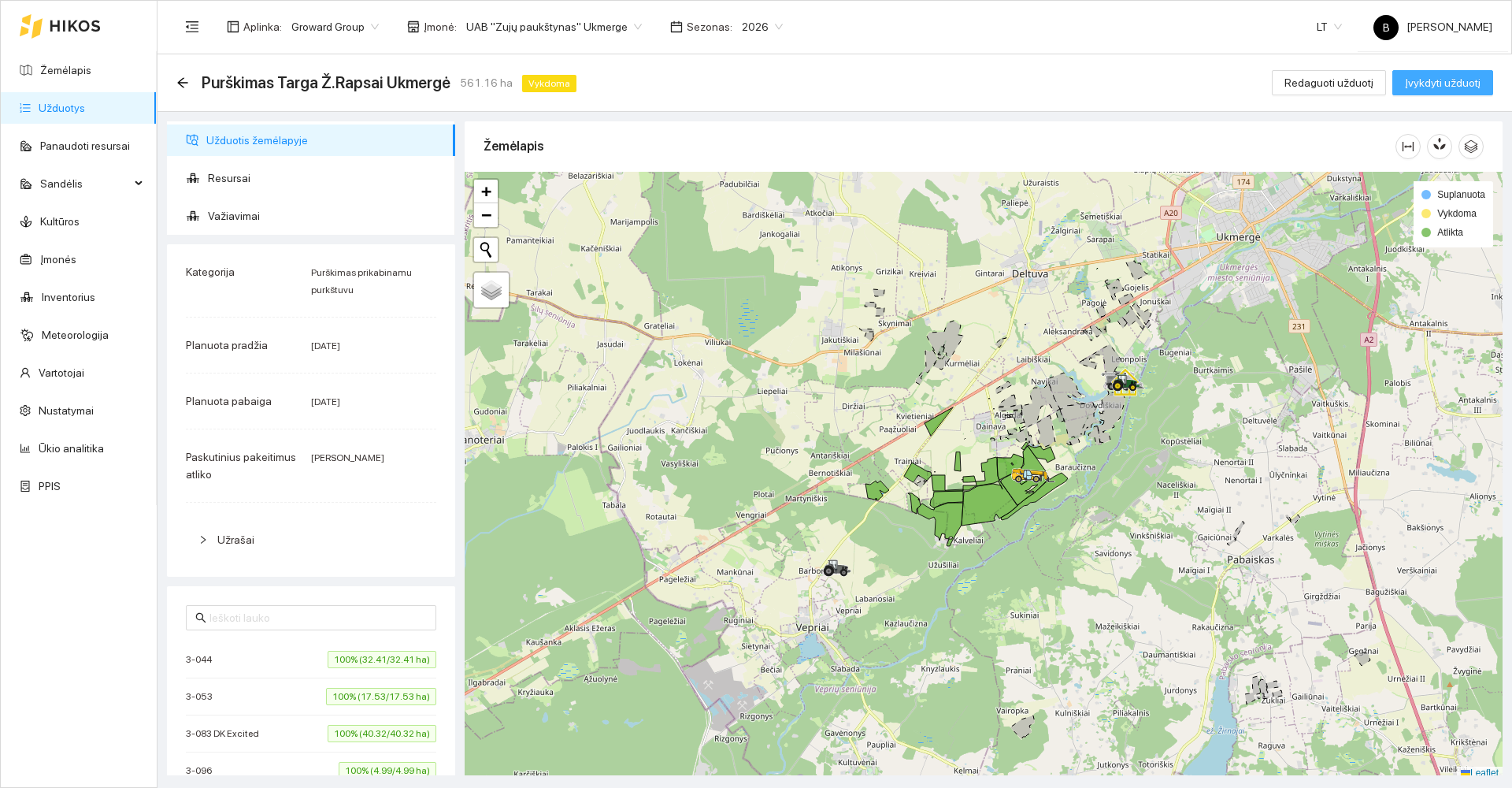
click at [1419, 82] on span "Įvykdyti užduotį" at bounding box center [1443, 83] width 76 height 18
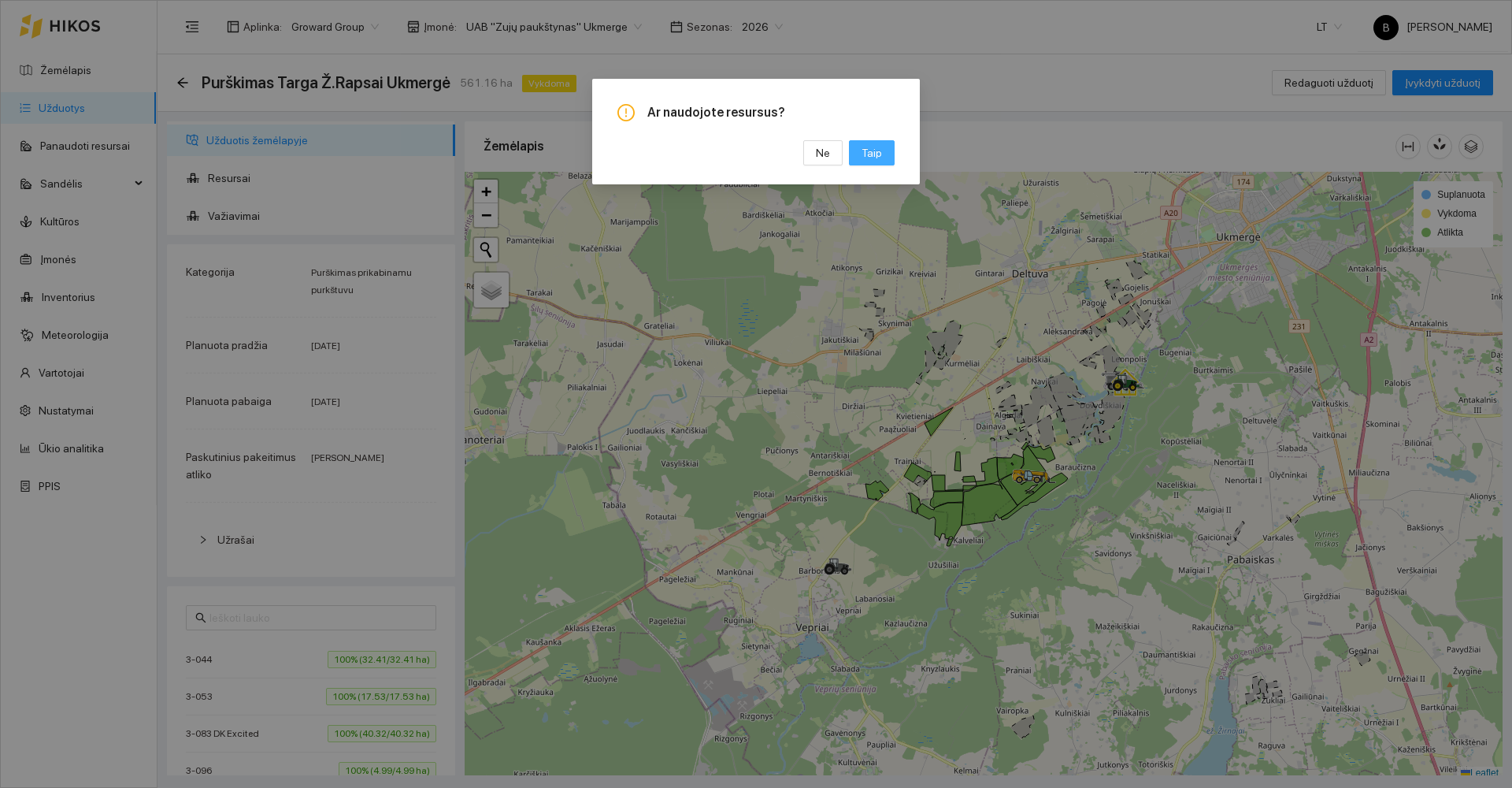
click at [875, 154] on span "Taip" at bounding box center [871, 153] width 20 height 18
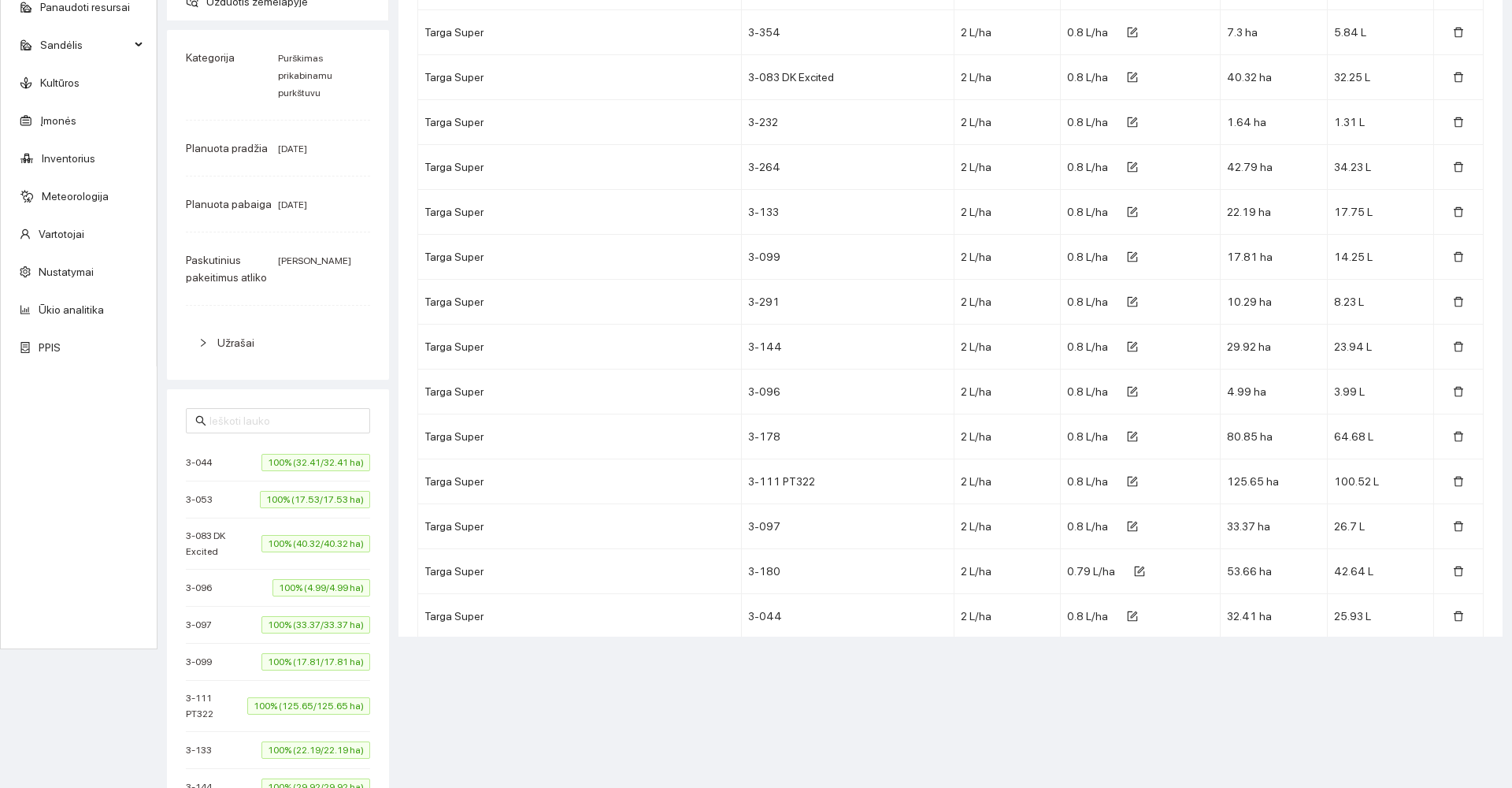
scroll to position [1246, 0]
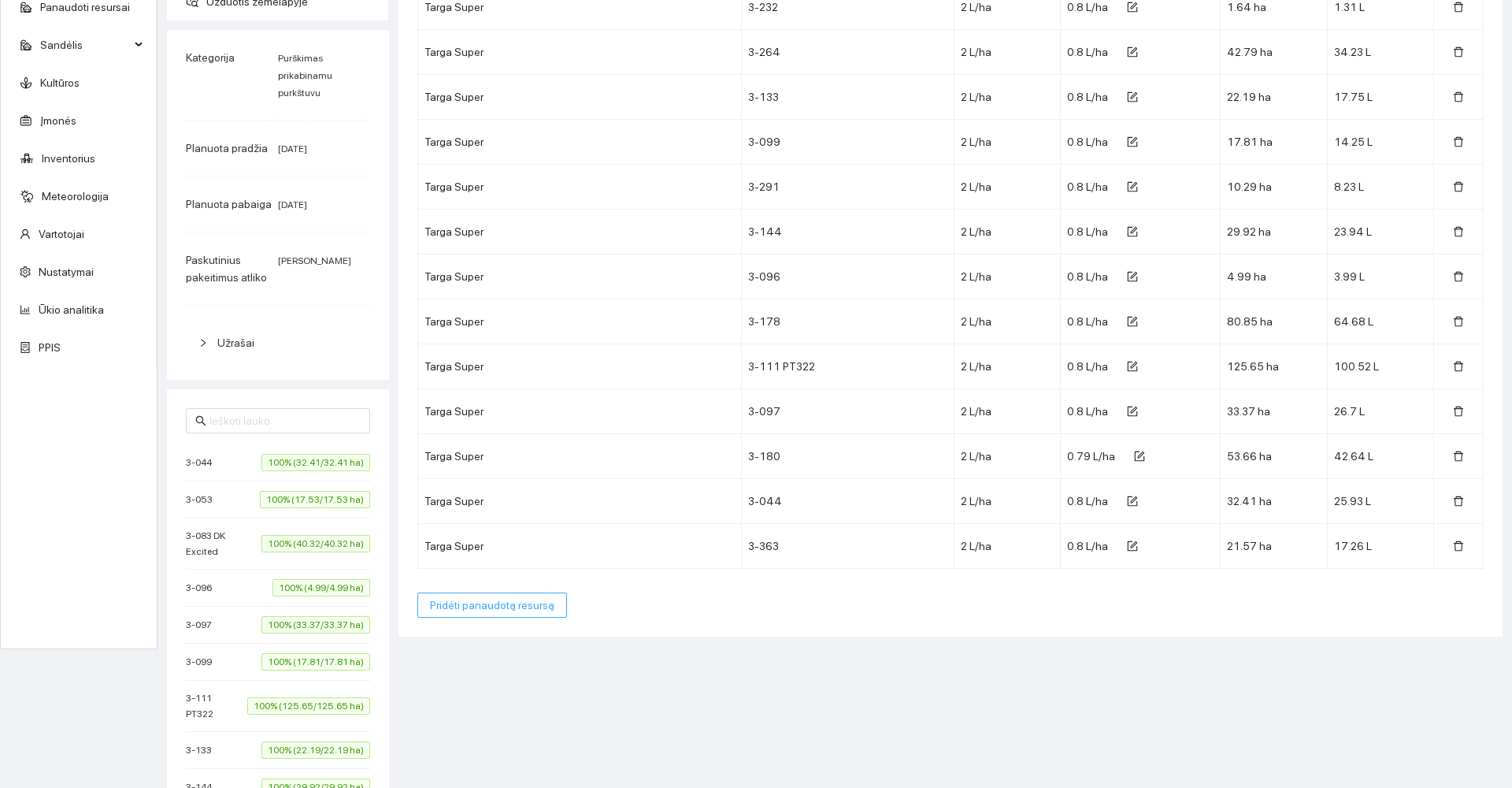
click at [497, 601] on span "Pridėti panaudotą resursą" at bounding box center [492, 605] width 124 height 18
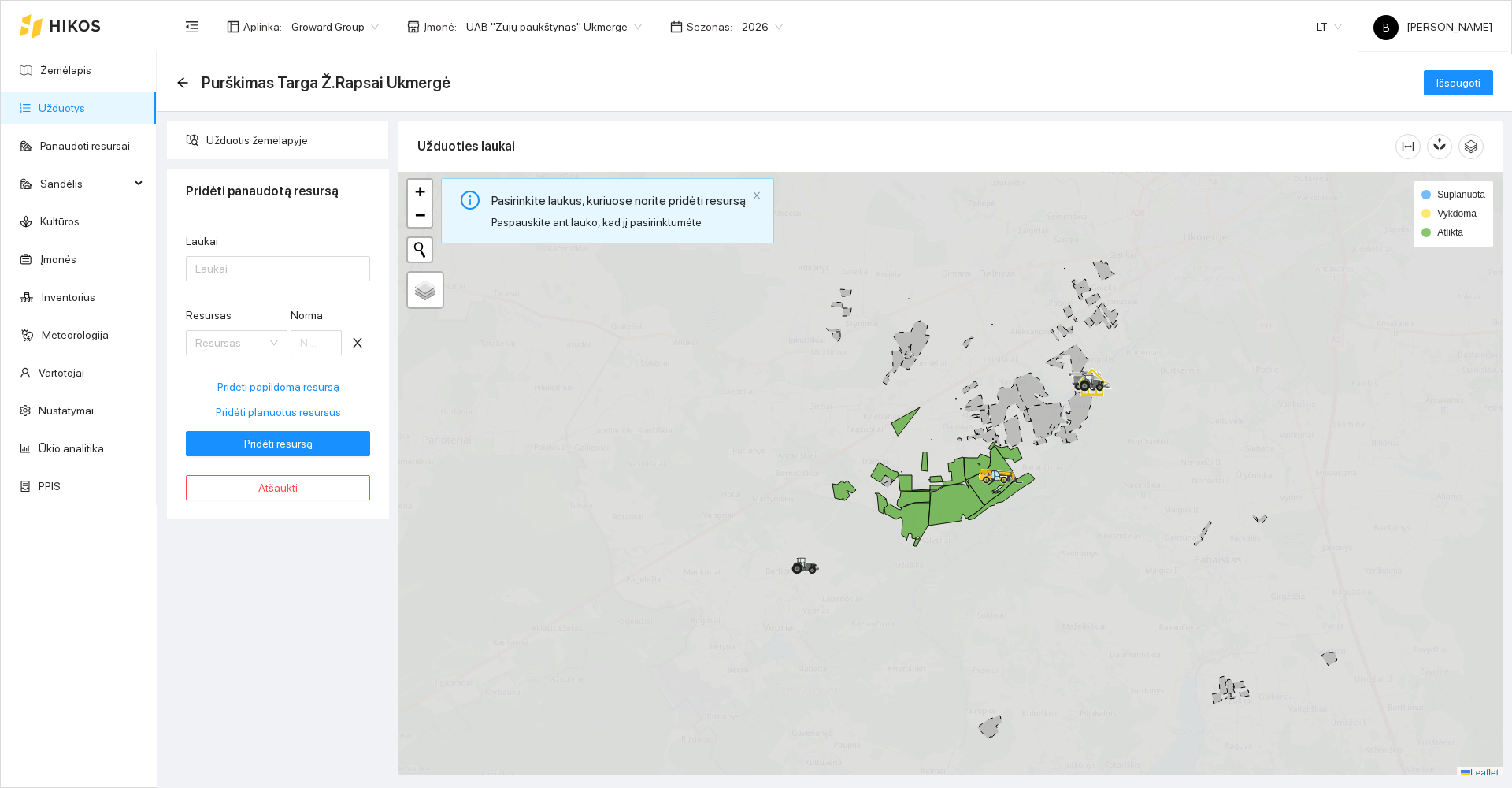
scroll to position [0, 0]
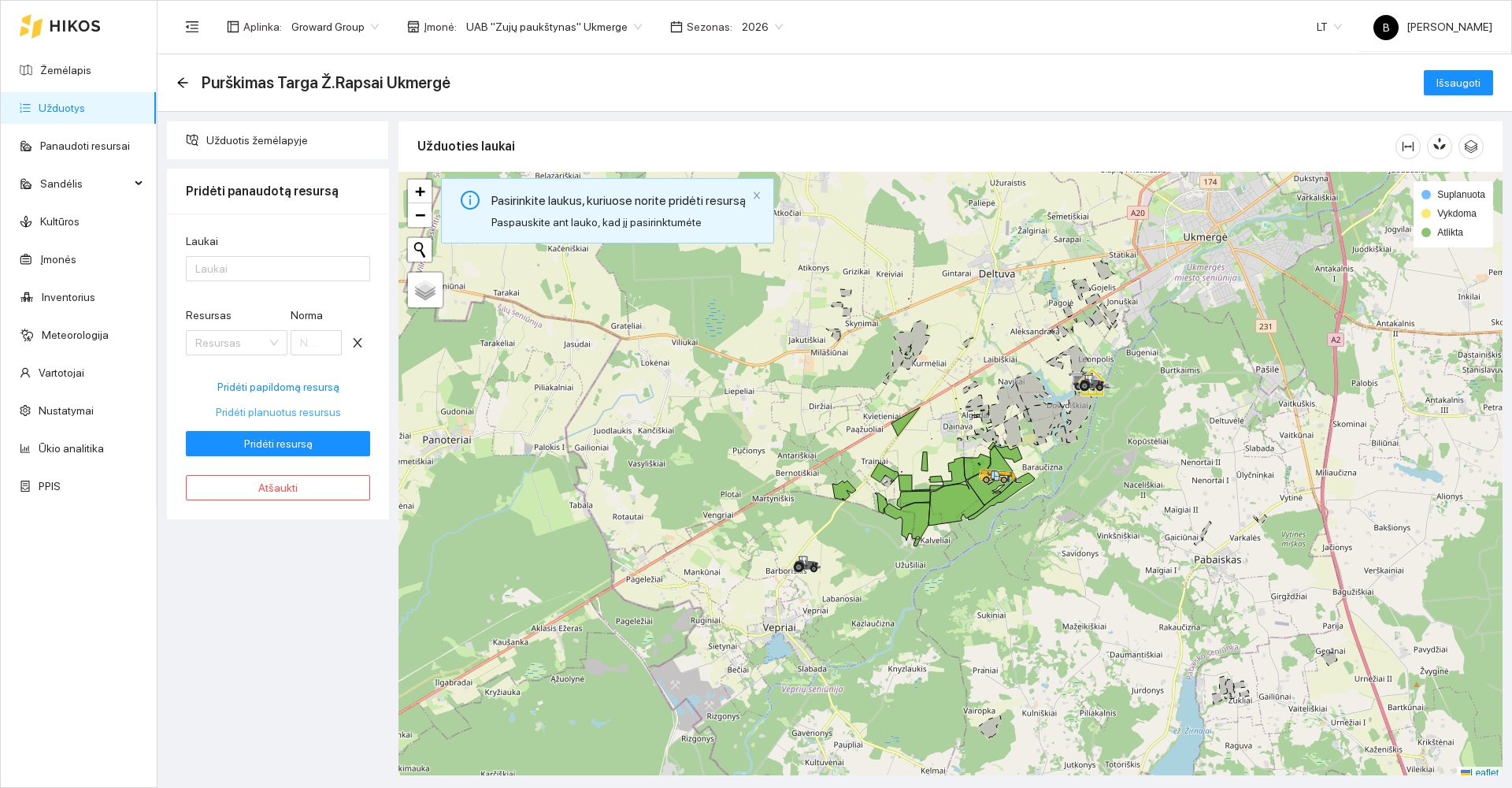
click at [283, 413] on span "Pridėti planuotus resursus" at bounding box center [278, 412] width 125 height 18
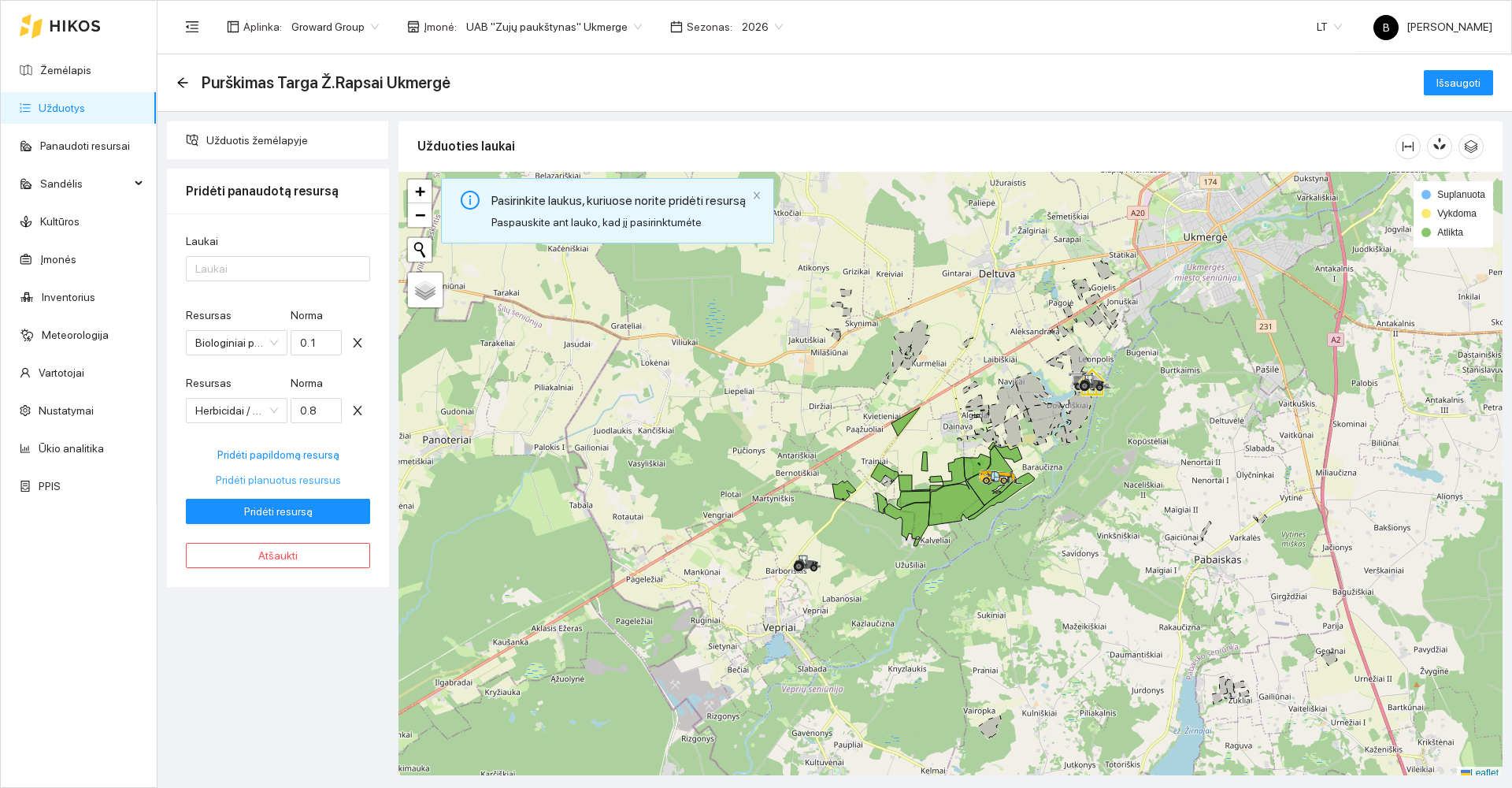
type input "0.1"
click at [266, 273] on div at bounding box center [270, 268] width 161 height 19
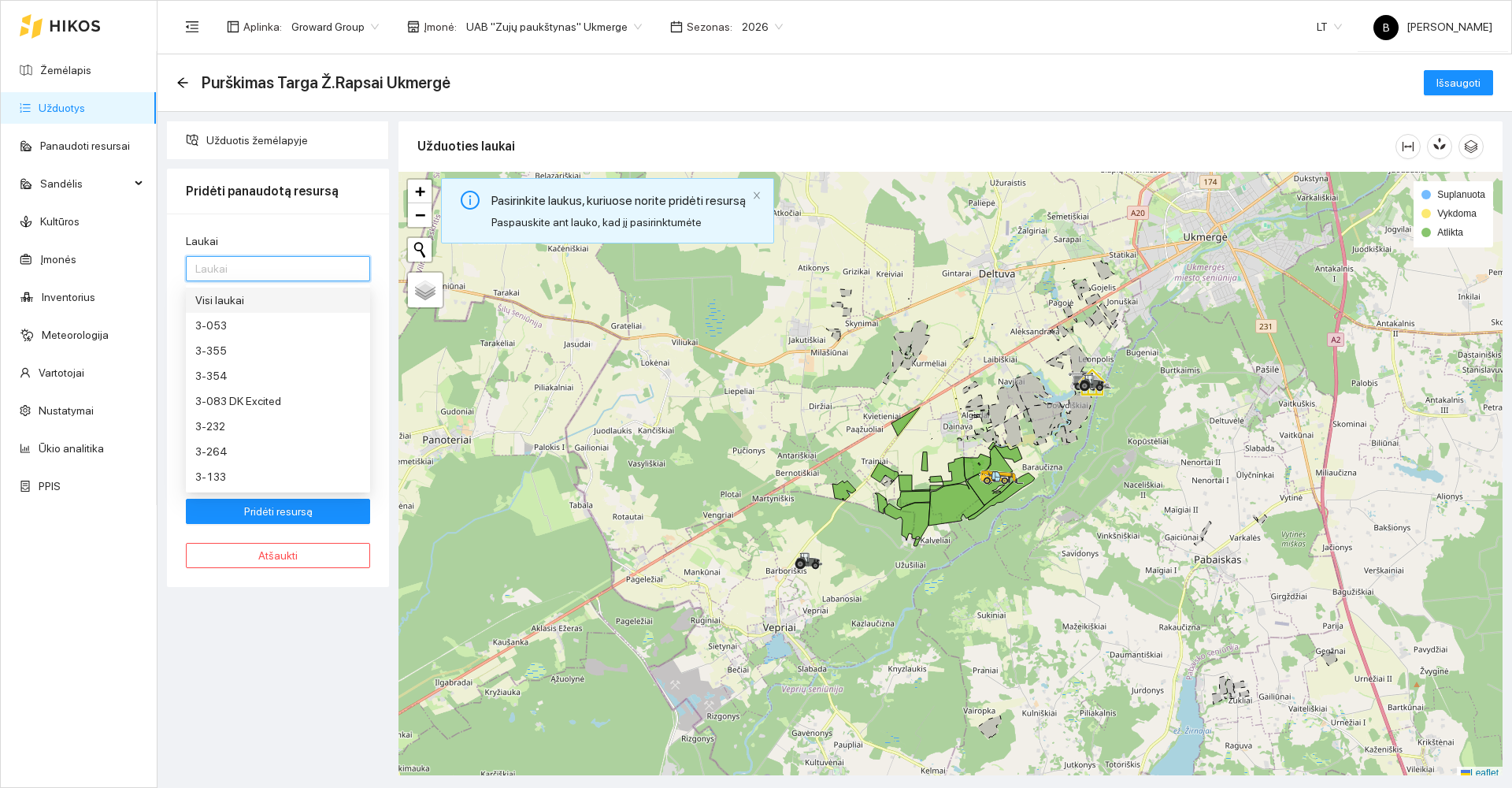
click at [259, 307] on div "Visi laukai" at bounding box center [278, 300] width 165 height 18
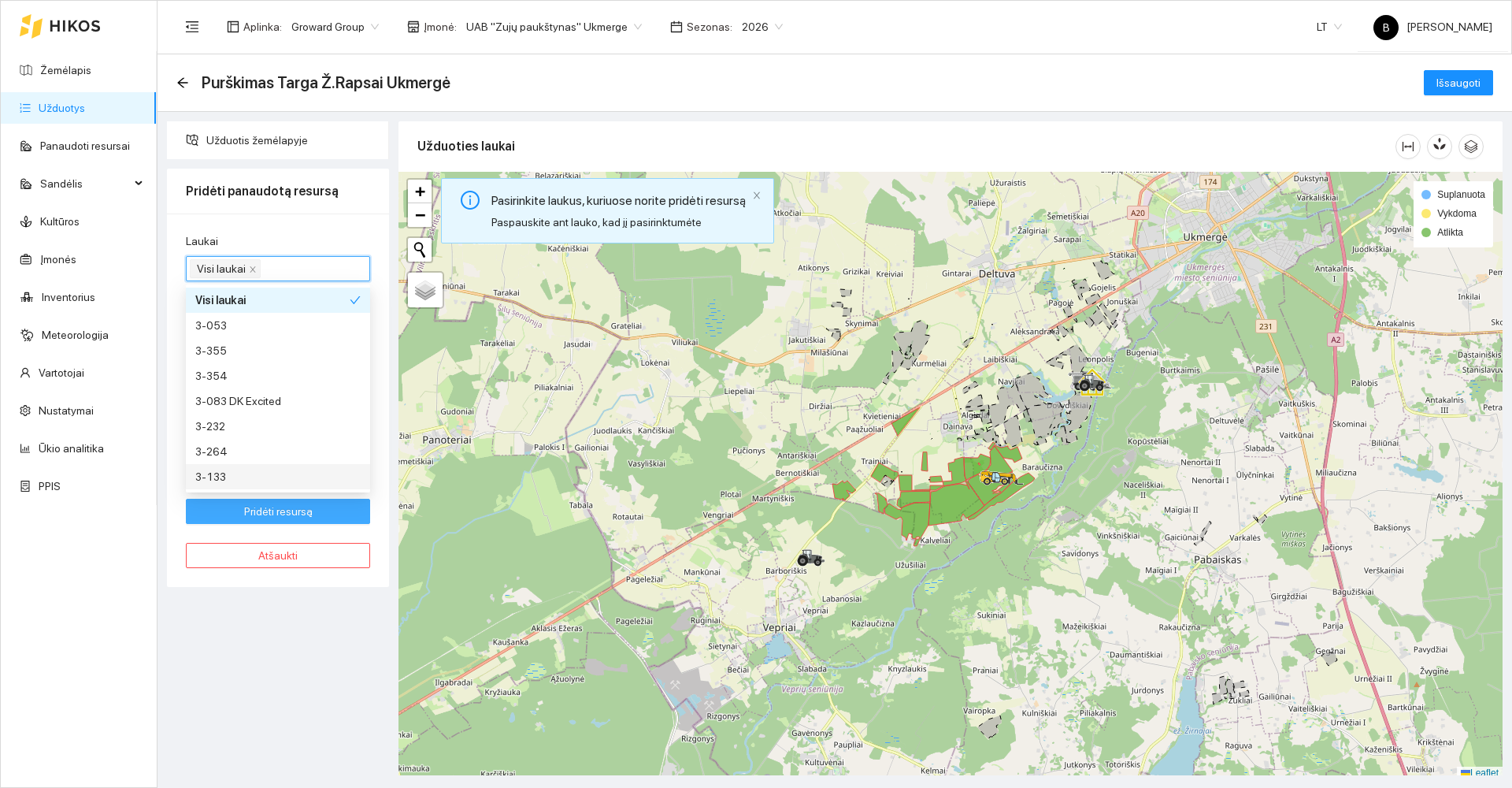
click at [270, 513] on span "Pridėti resursą" at bounding box center [278, 512] width 68 height 18
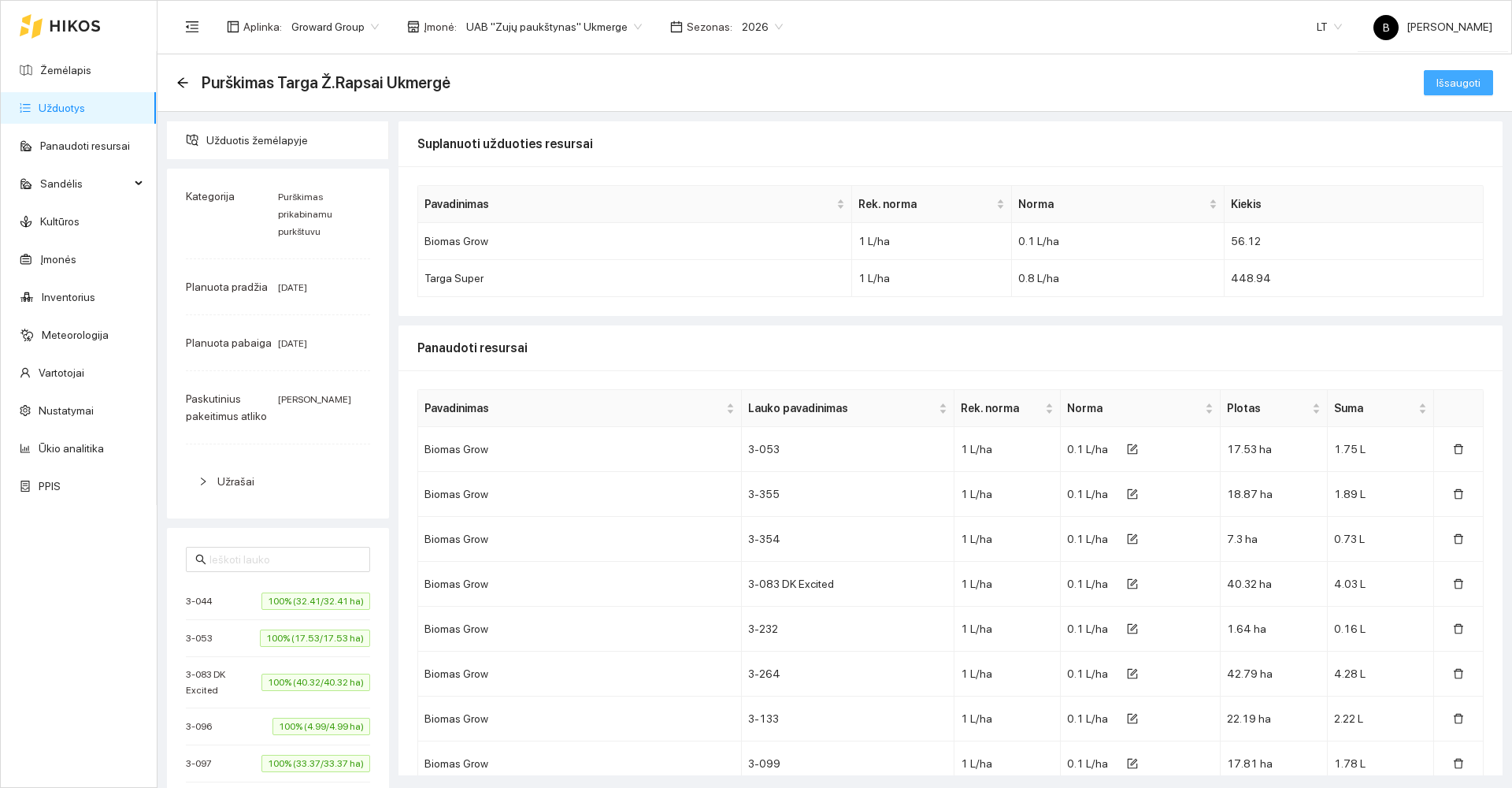
click at [1436, 90] on span "Išsaugoti" at bounding box center [1459, 83] width 44 height 18
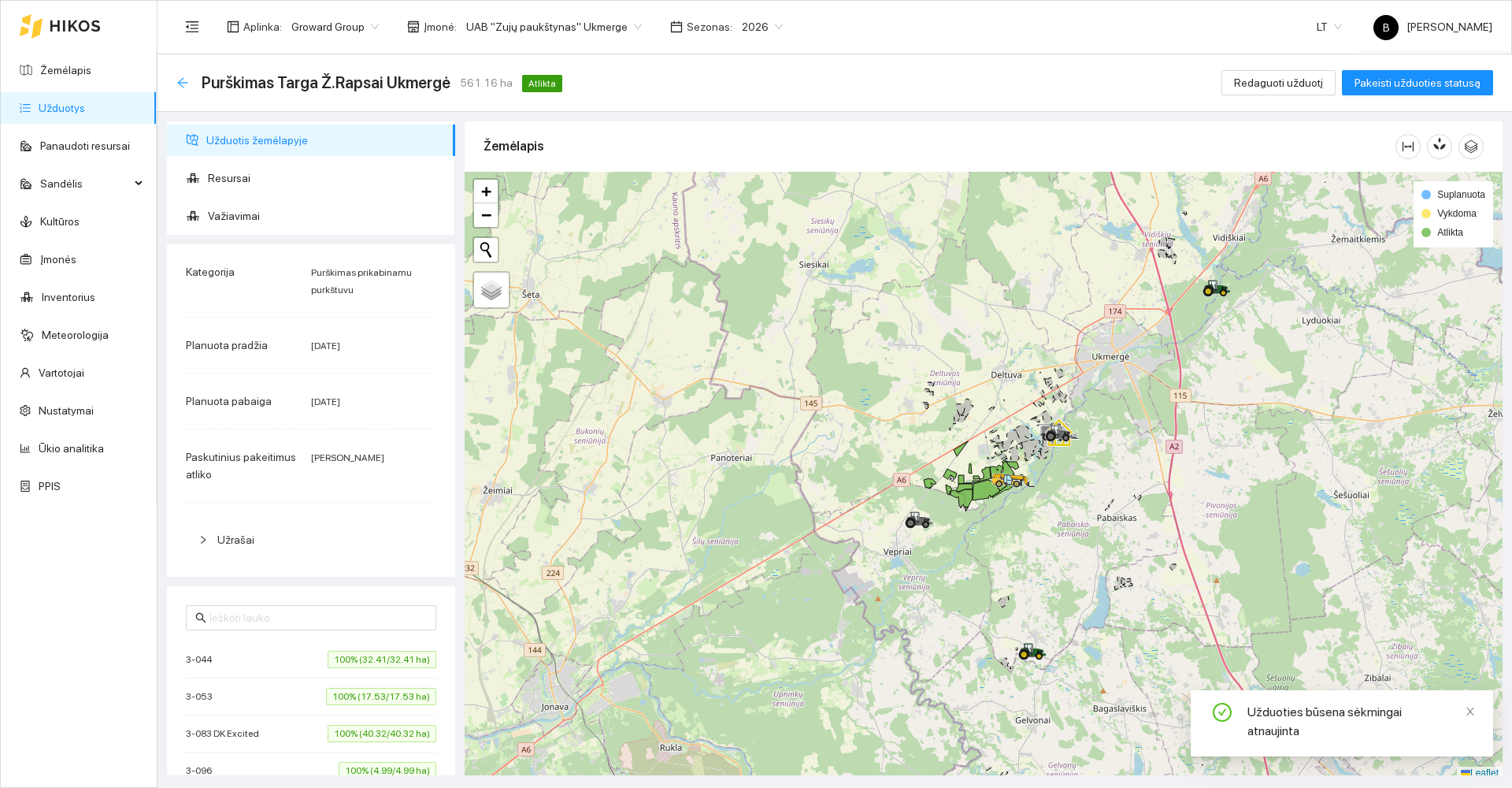
click at [181, 83] on icon "arrow-left" at bounding box center [183, 83] width 12 height 12
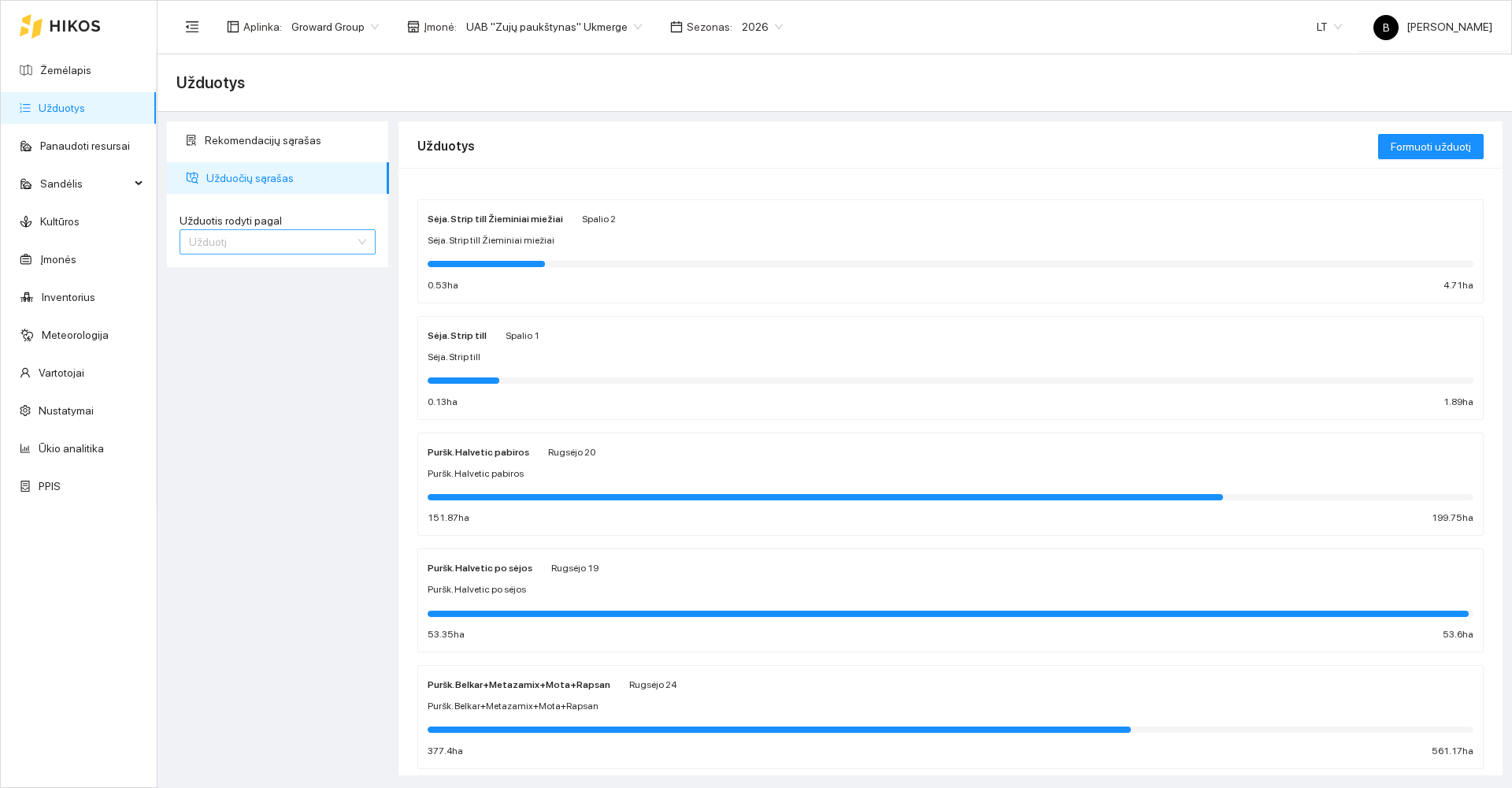
click at [256, 245] on span "Užduotį" at bounding box center [277, 242] width 177 height 24
click at [227, 298] on div "Kultūrą" at bounding box center [277, 298] width 177 height 18
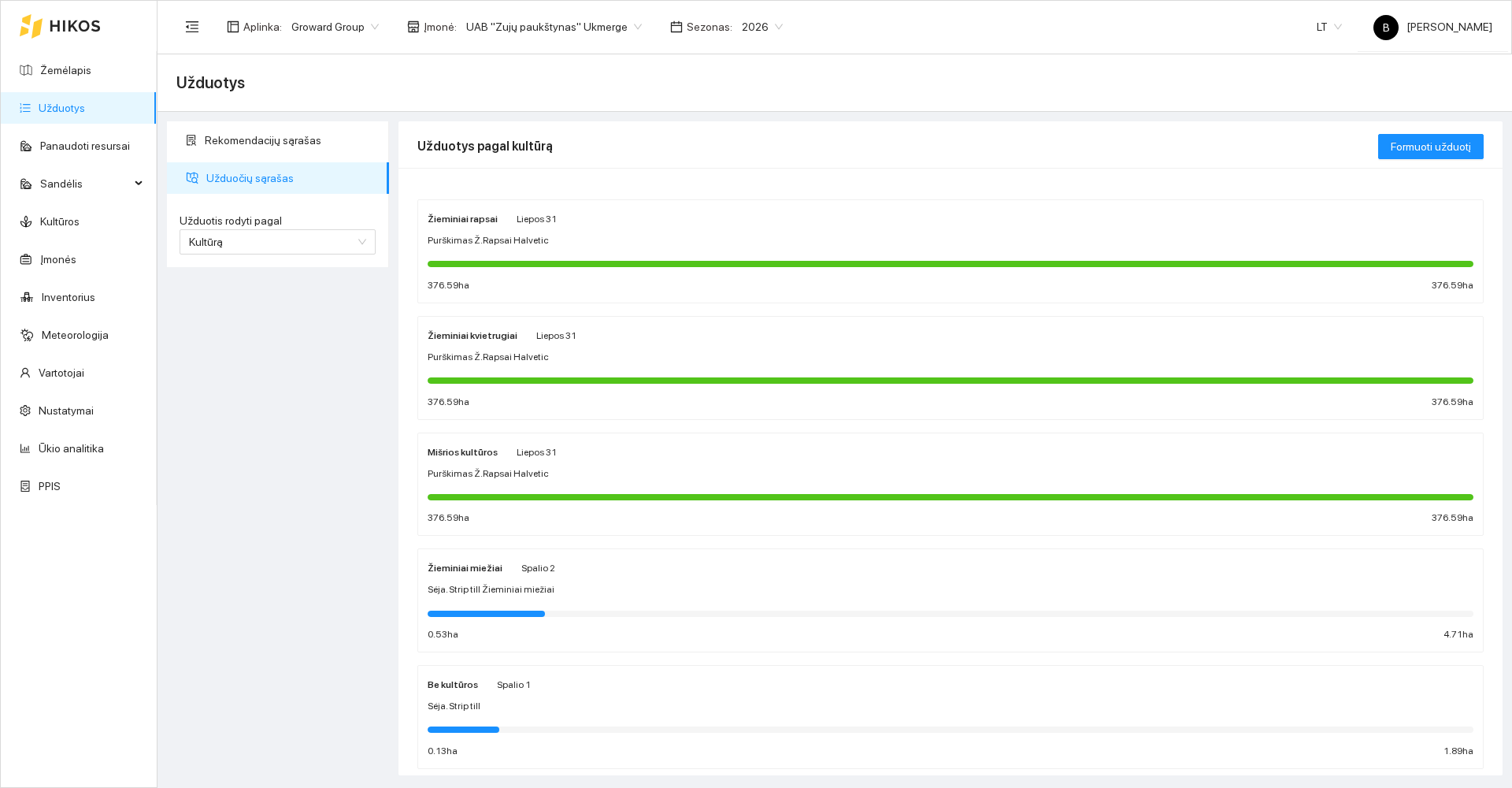
click at [820, 253] on div "Žieminiai rapsai Liepos 31 Purškimas Ž.Rapsai Halvetic 376.59 ha 376.59 ha" at bounding box center [950, 251] width 1046 height 84
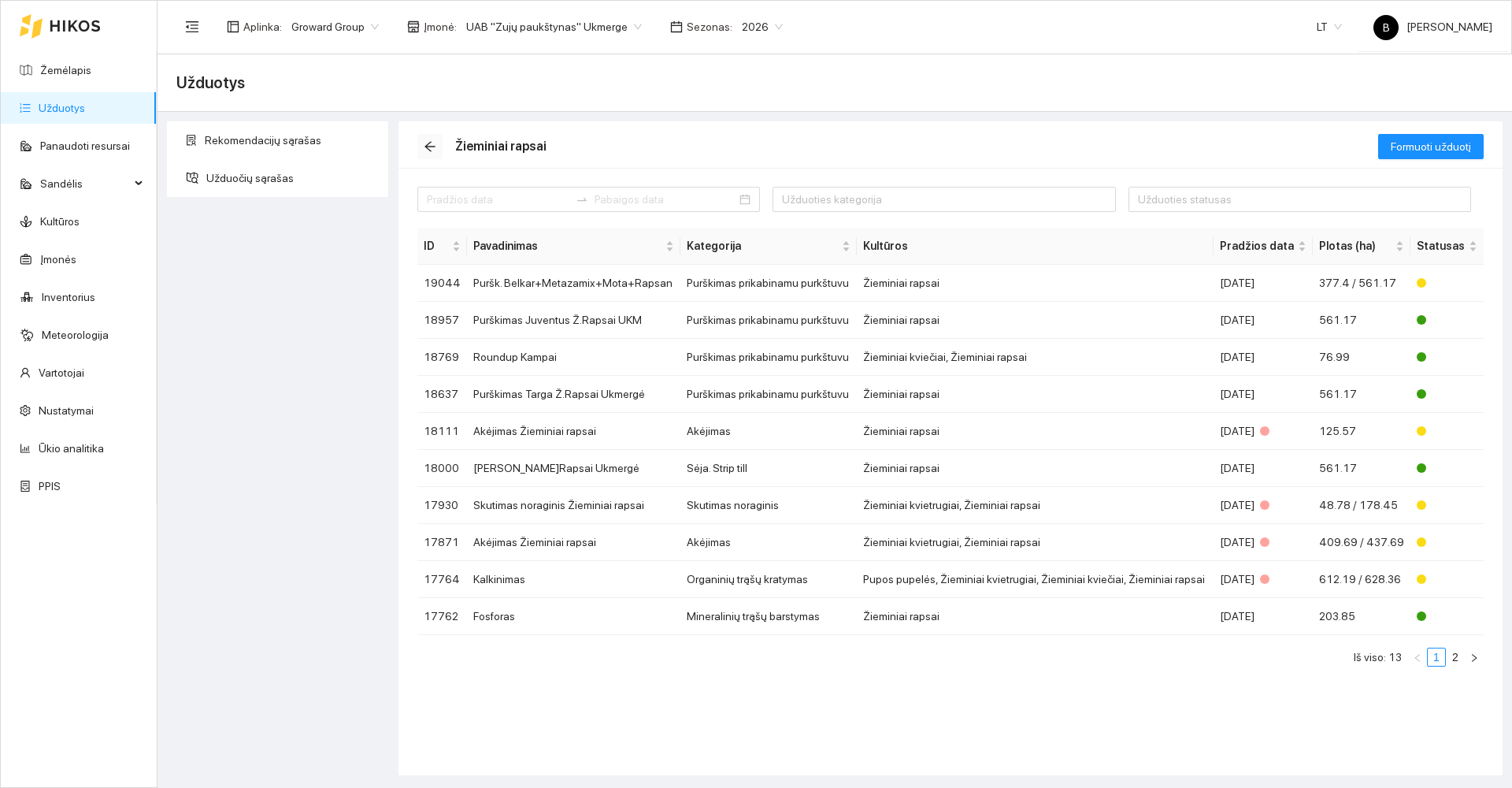
click at [433, 142] on icon "arrow-left" at bounding box center [430, 147] width 12 height 12
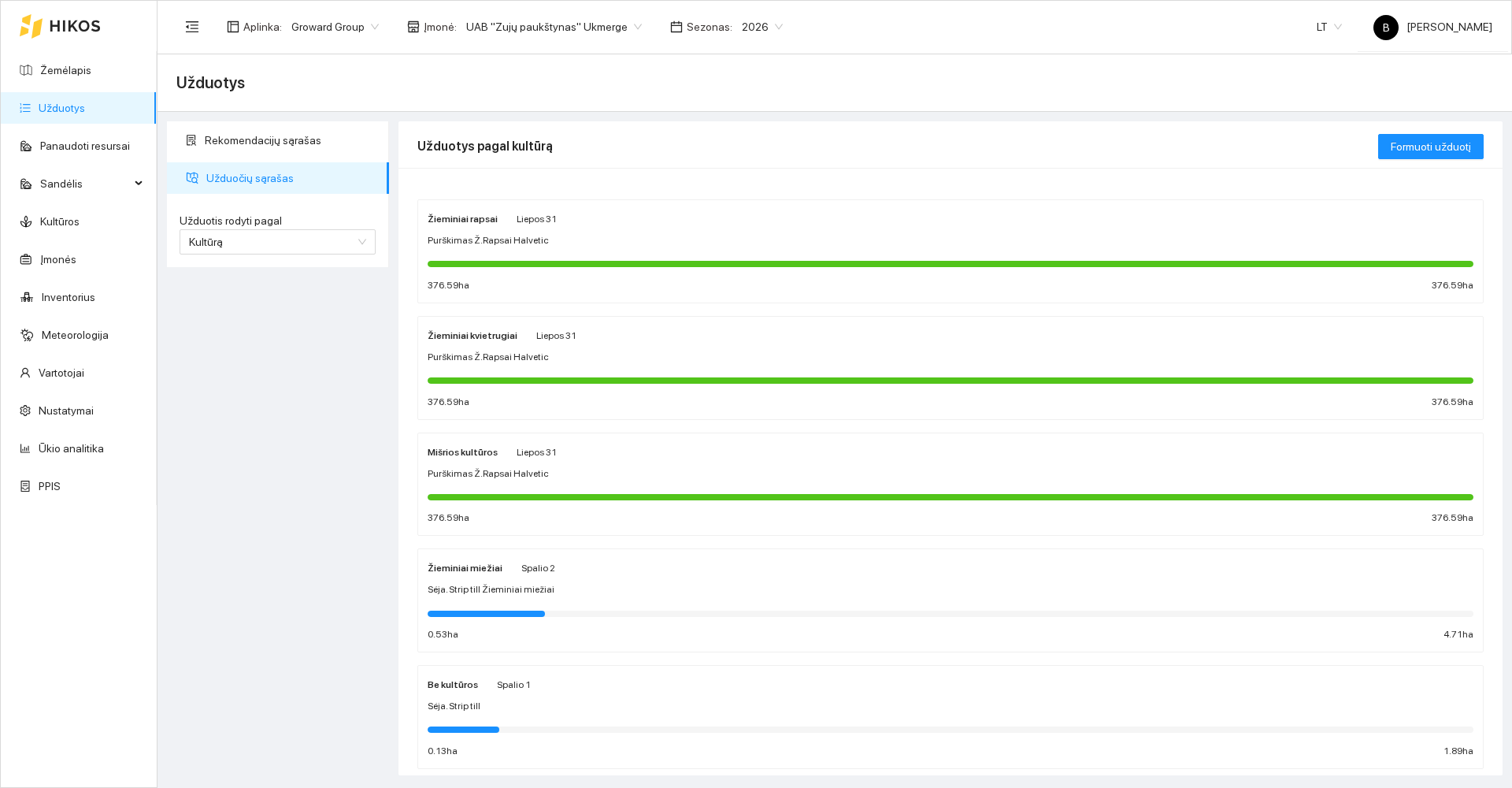
click at [648, 345] on div "Žieminiai kvietrugiai Liepos 31 Purškimas Ž.Rapsai Halvetic 376.59 ha 376.59 ha" at bounding box center [950, 368] width 1046 height 84
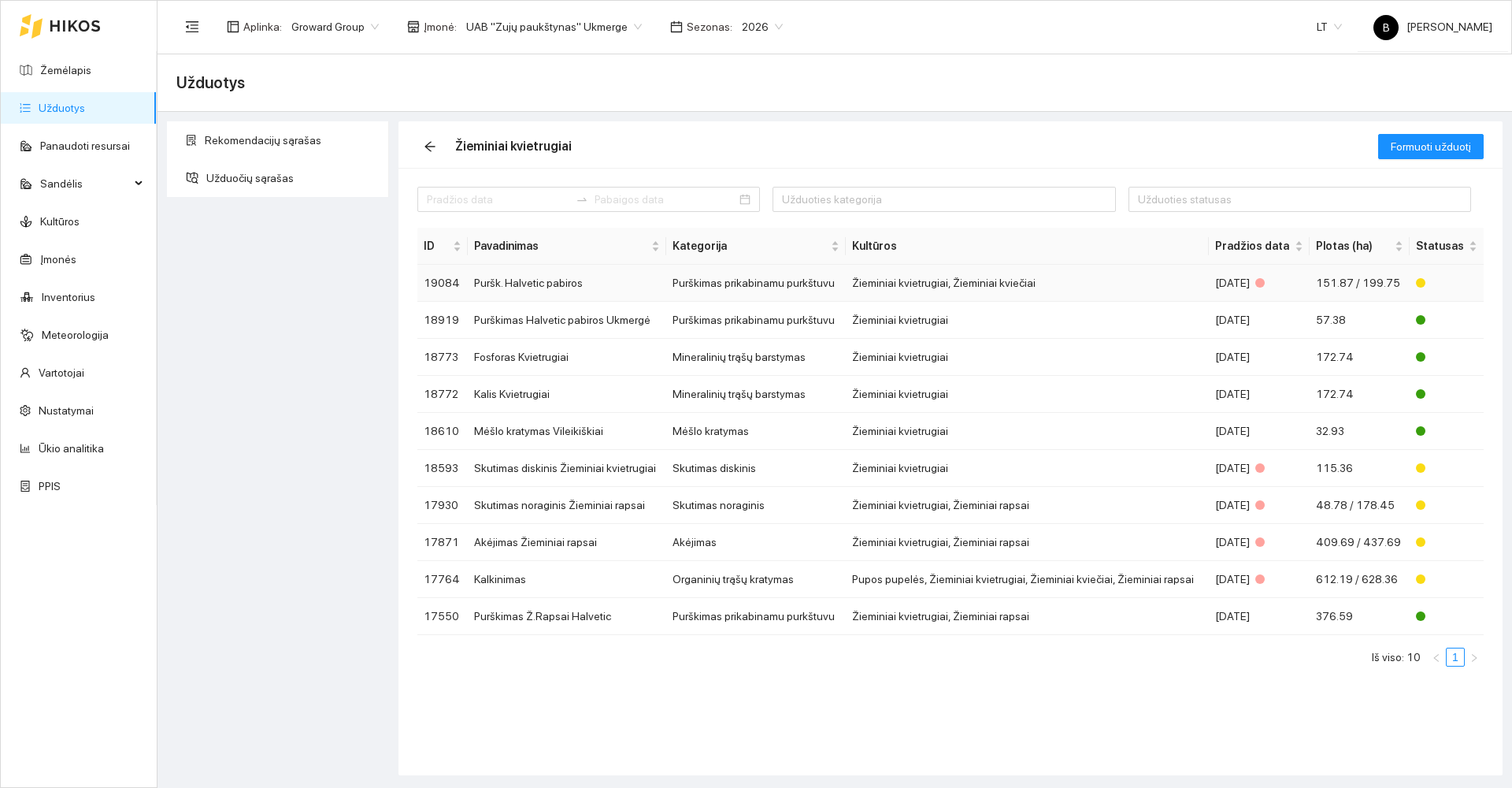
click at [585, 287] on td "Puršk. Halvetic pabiros" at bounding box center [568, 283] width 199 height 37
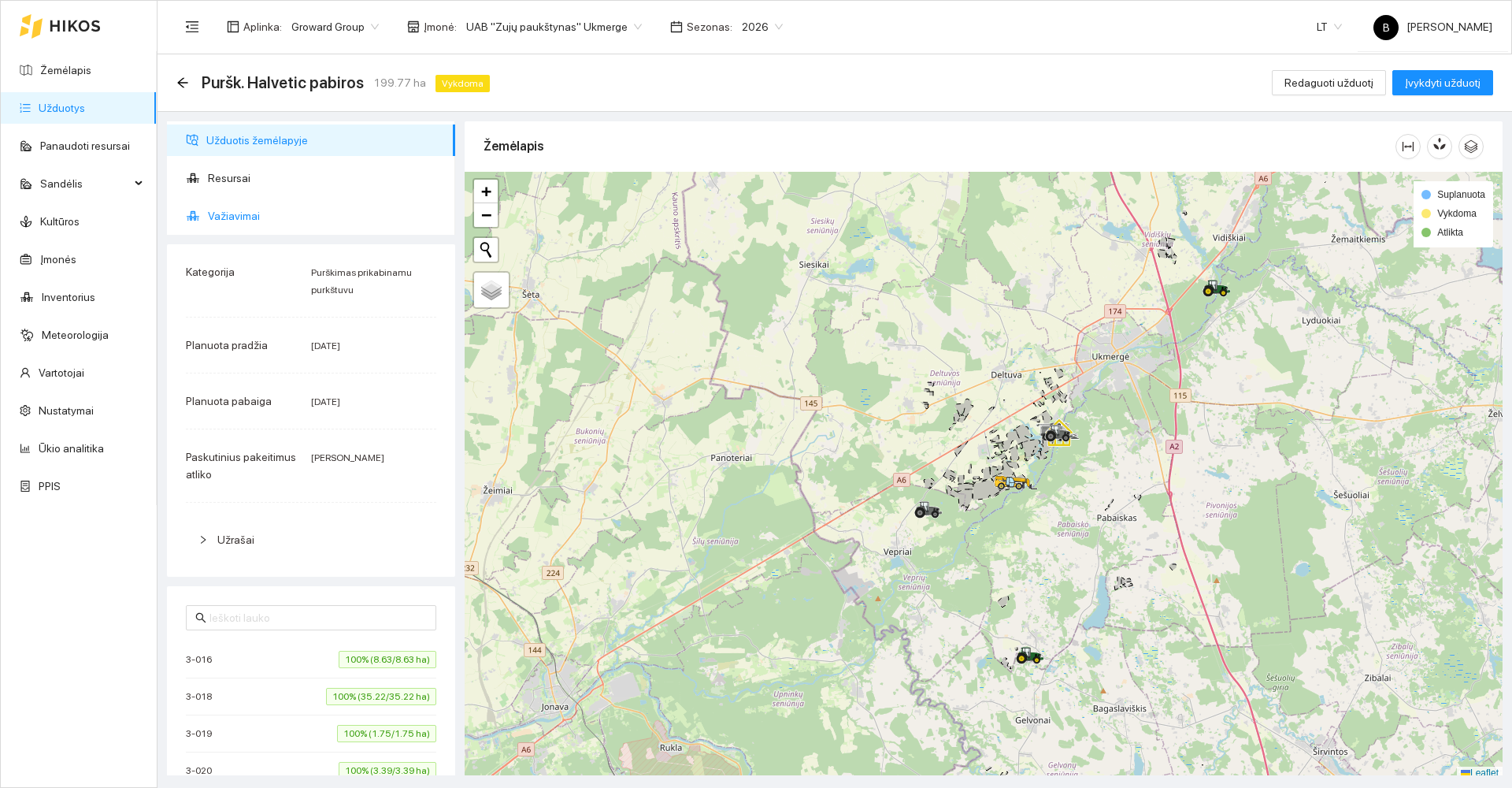
click at [239, 220] on span "Važiavimai" at bounding box center [325, 215] width 235 height 31
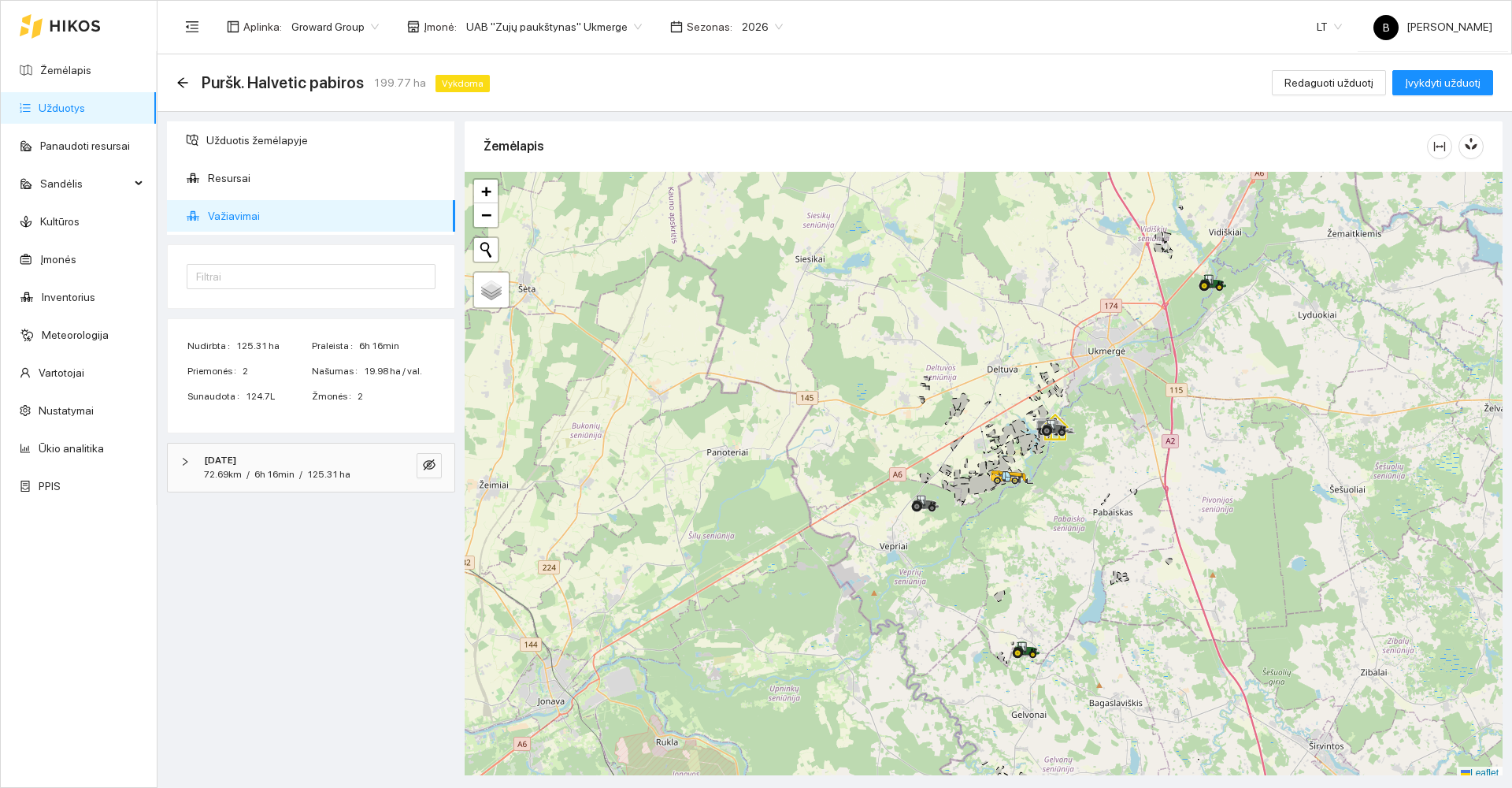
scroll to position [4, 0]
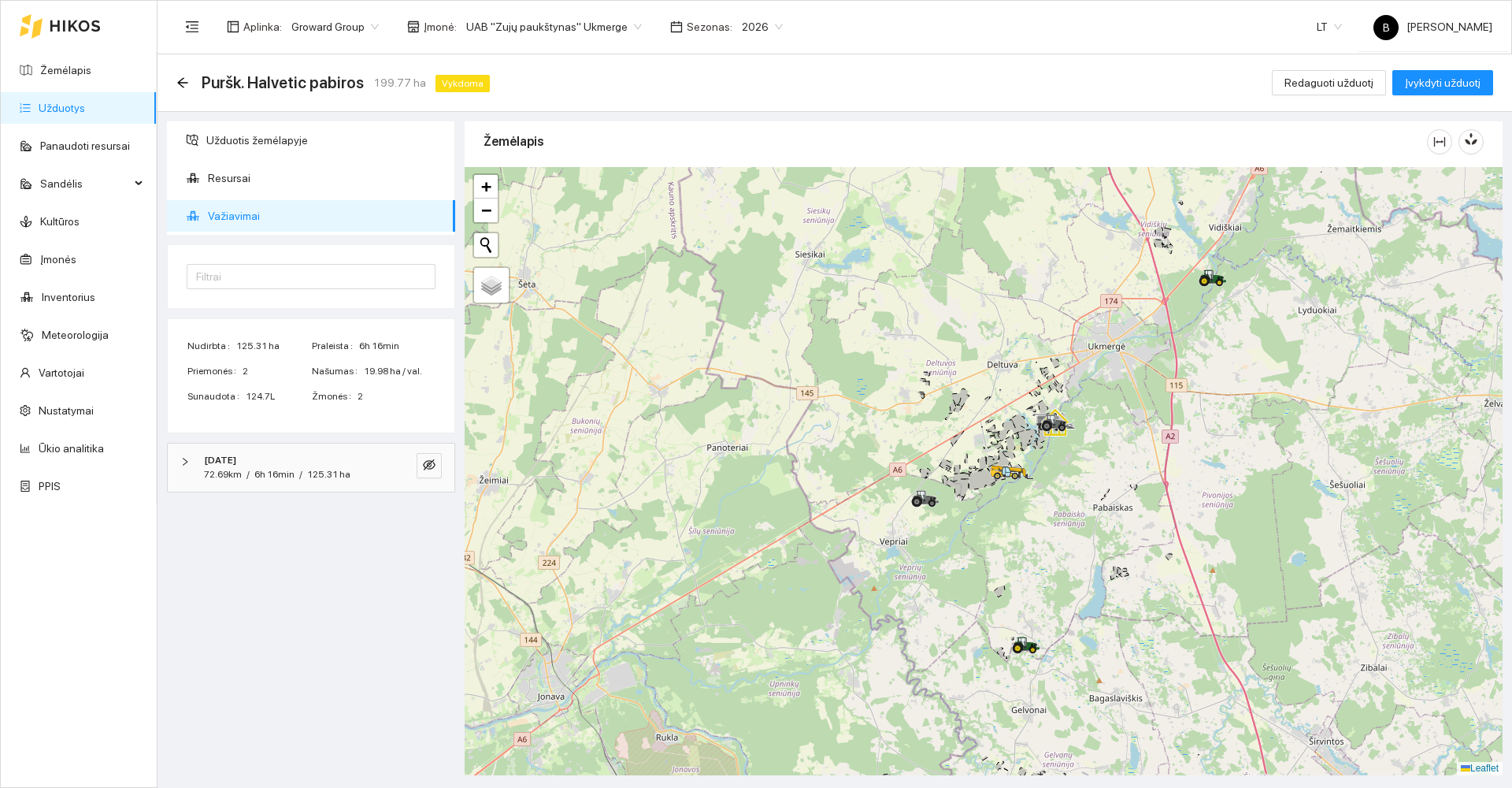
drag, startPoint x: 759, startPoint y: 481, endPoint x: 573, endPoint y: 180, distance: 353.8
click at [573, 180] on div at bounding box center [983, 471] width 1038 height 608
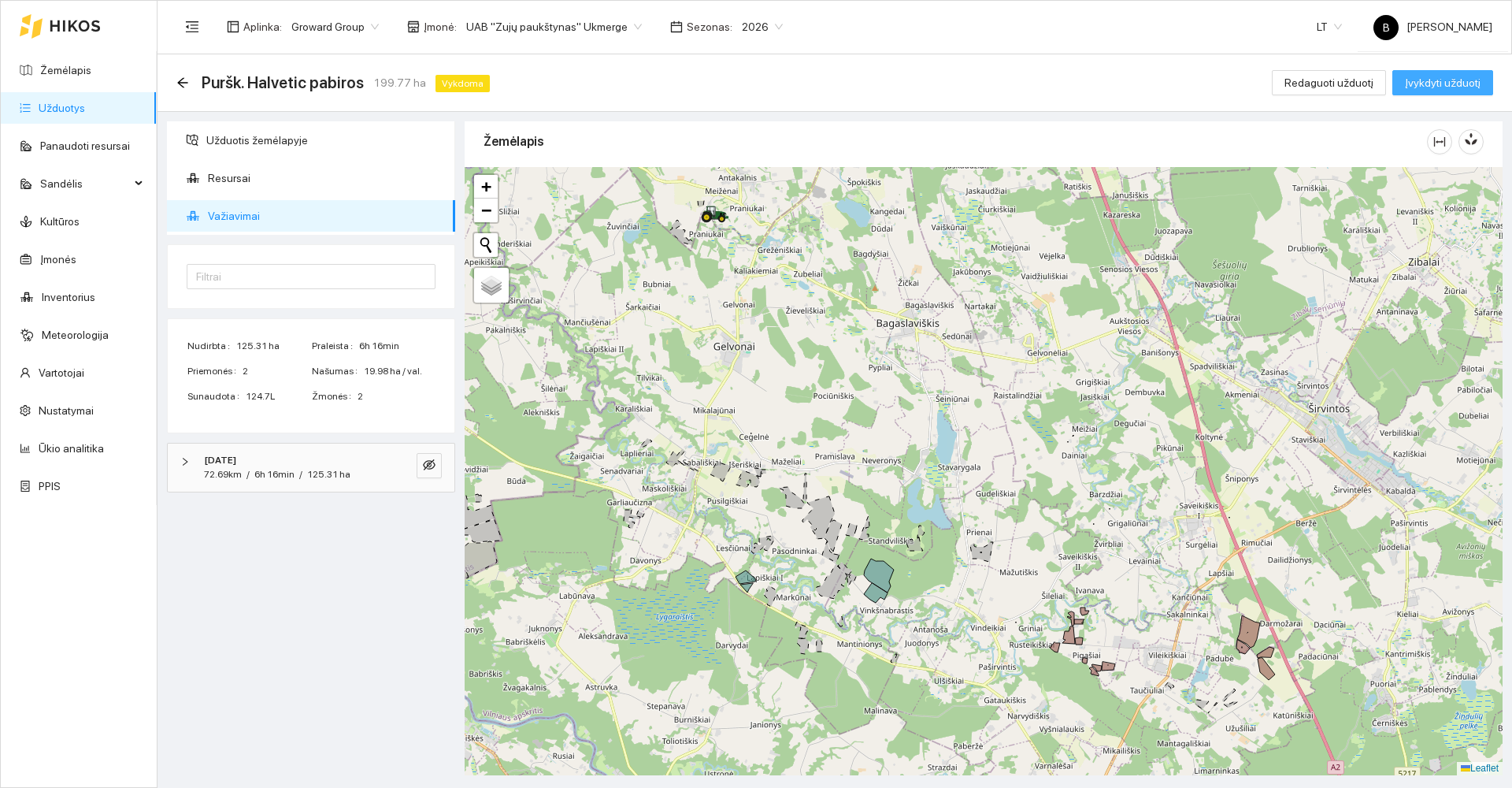
click at [1441, 82] on span "Įvykdyti užduotį" at bounding box center [1443, 83] width 76 height 18
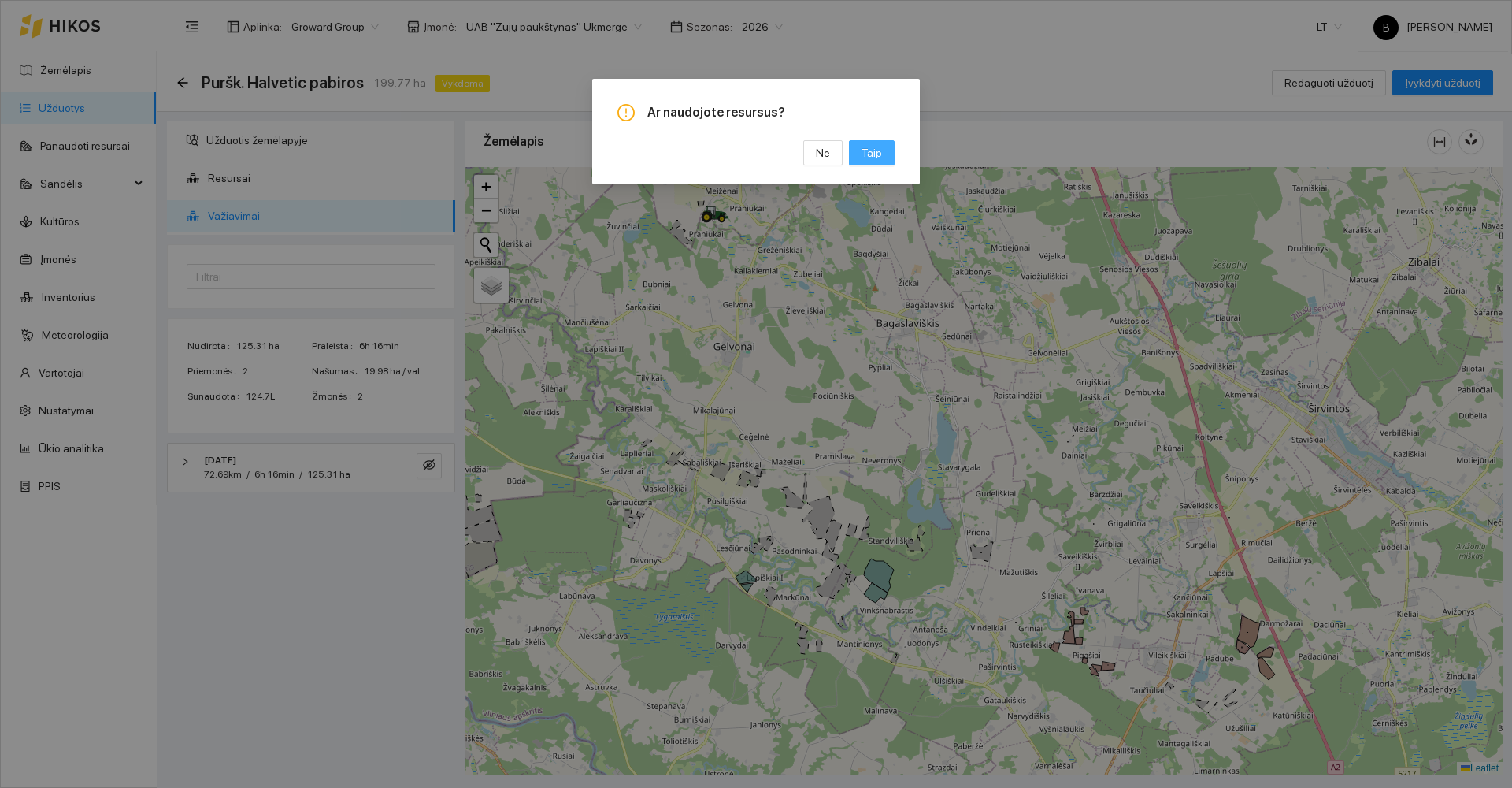
click at [864, 156] on span "Taip" at bounding box center [871, 153] width 20 height 18
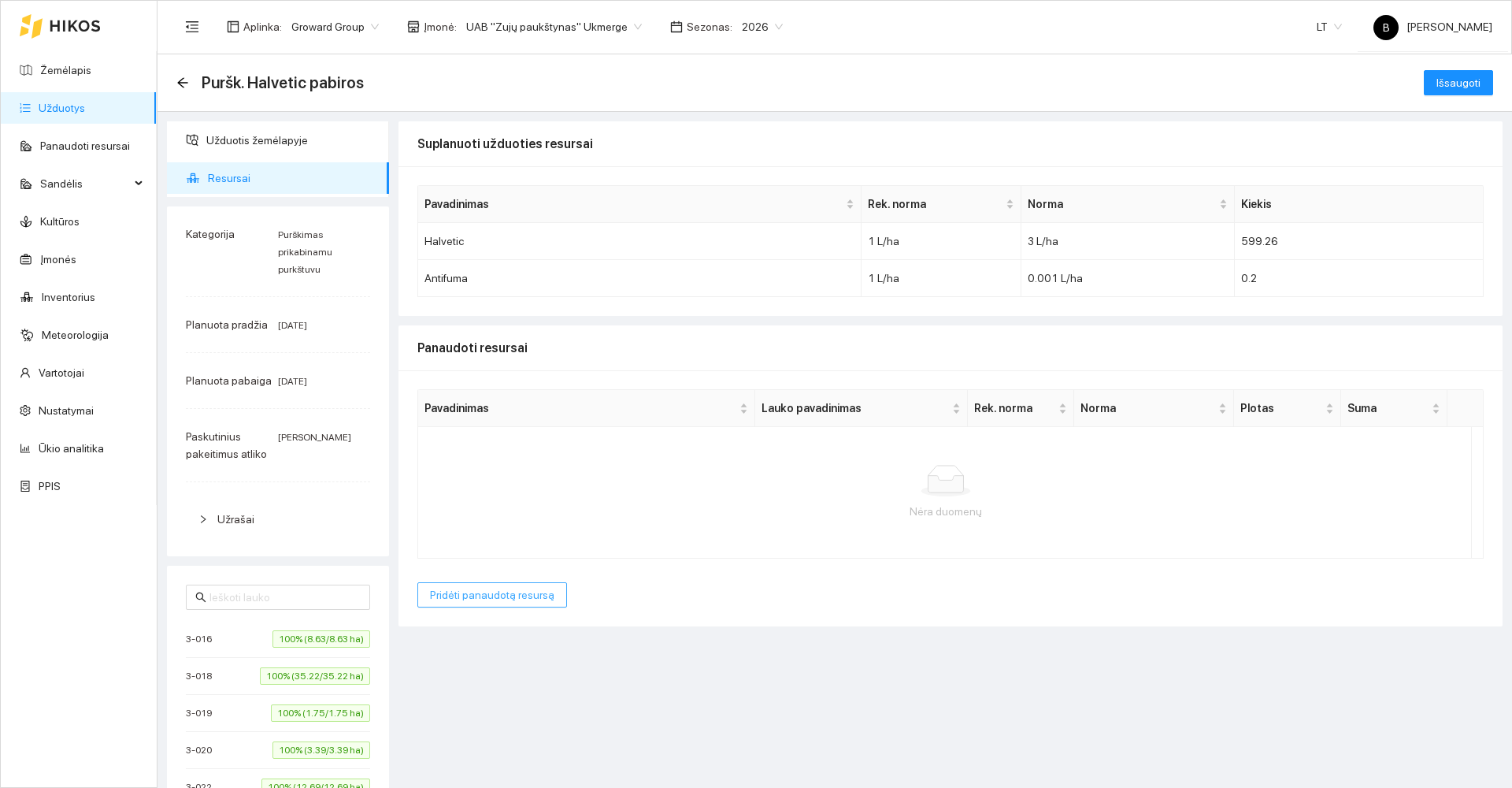
click at [482, 600] on span "Pridėti panaudotą resursą" at bounding box center [492, 595] width 124 height 18
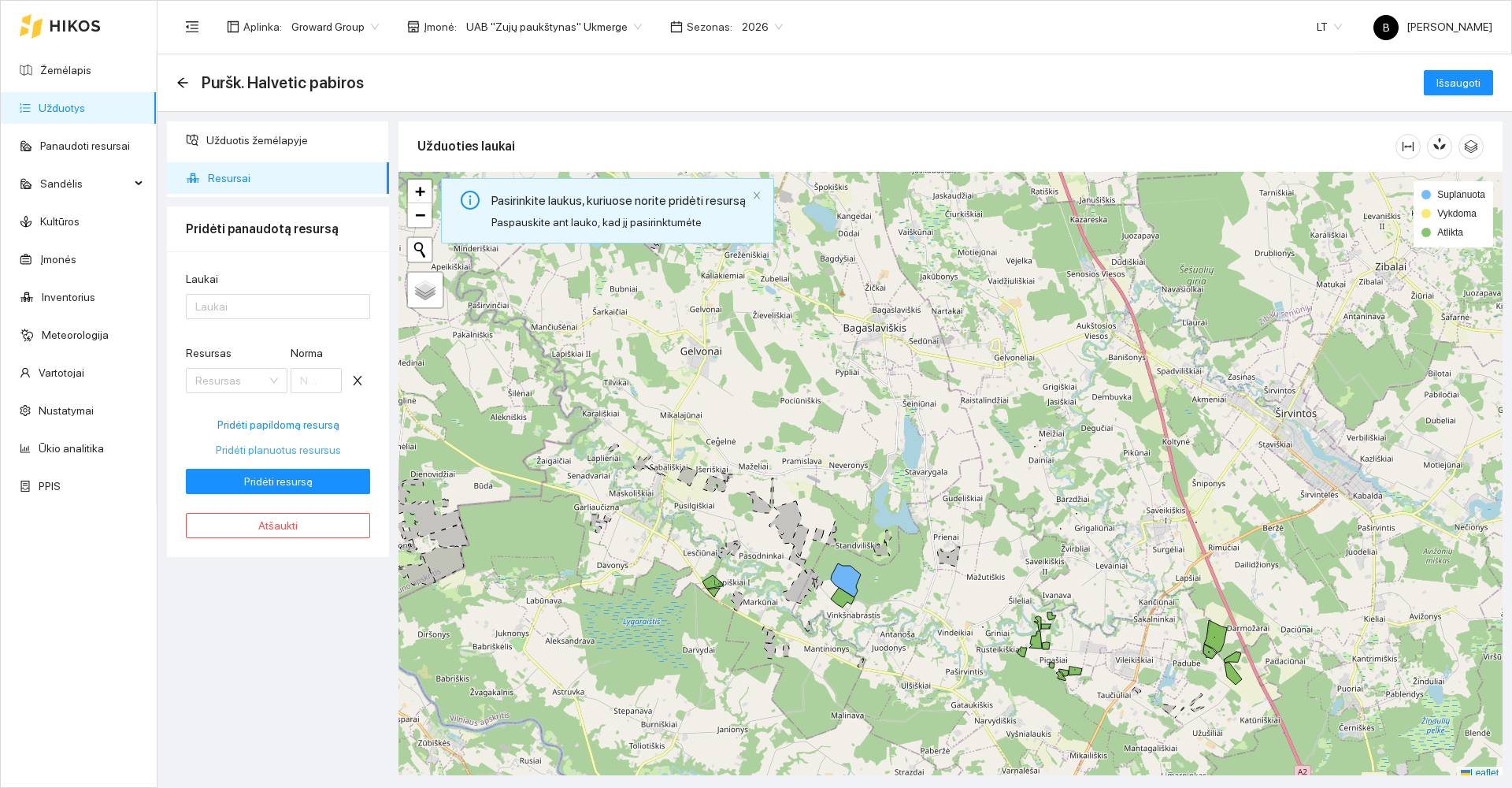
click at [288, 454] on span "Pridėti planuotus resursus" at bounding box center [278, 450] width 125 height 18
type input "3"
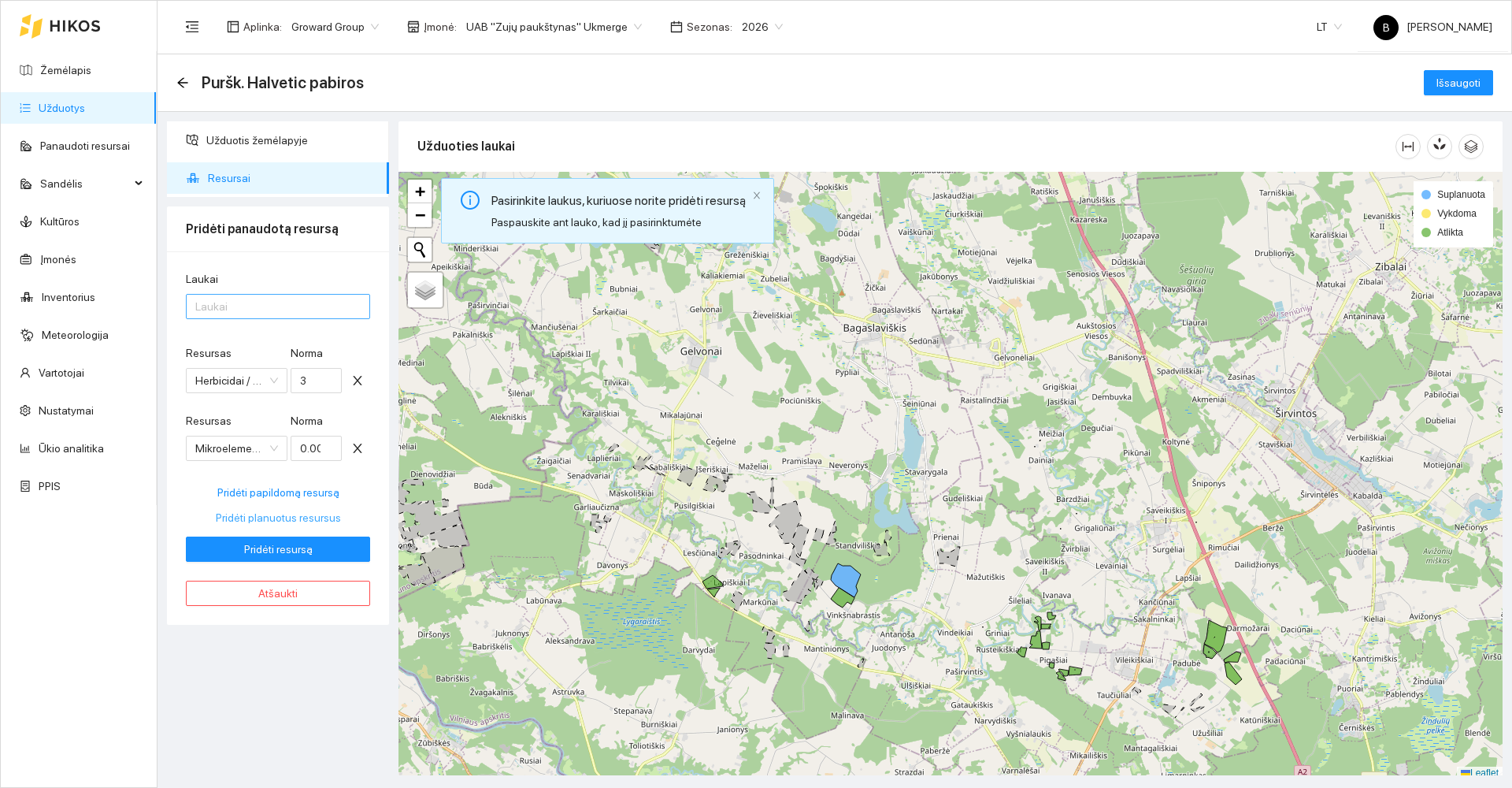
click at [264, 306] on div at bounding box center [270, 306] width 161 height 19
click at [267, 337] on div "Visi laukai" at bounding box center [278, 338] width 165 height 18
click at [291, 552] on span "Pridėti resursą" at bounding box center [278, 549] width 68 height 18
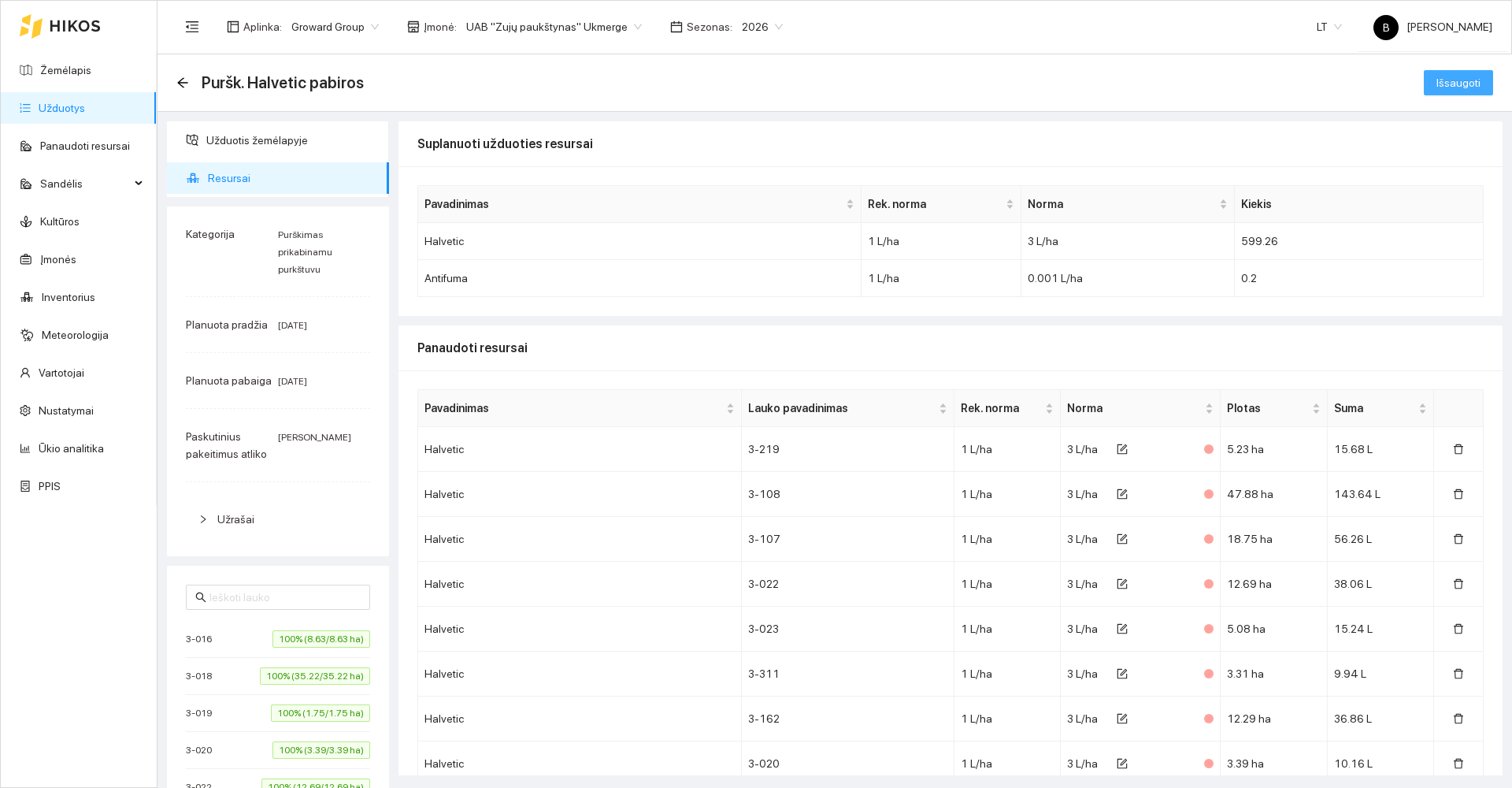
click at [1448, 84] on span "Išsaugoti" at bounding box center [1459, 83] width 44 height 18
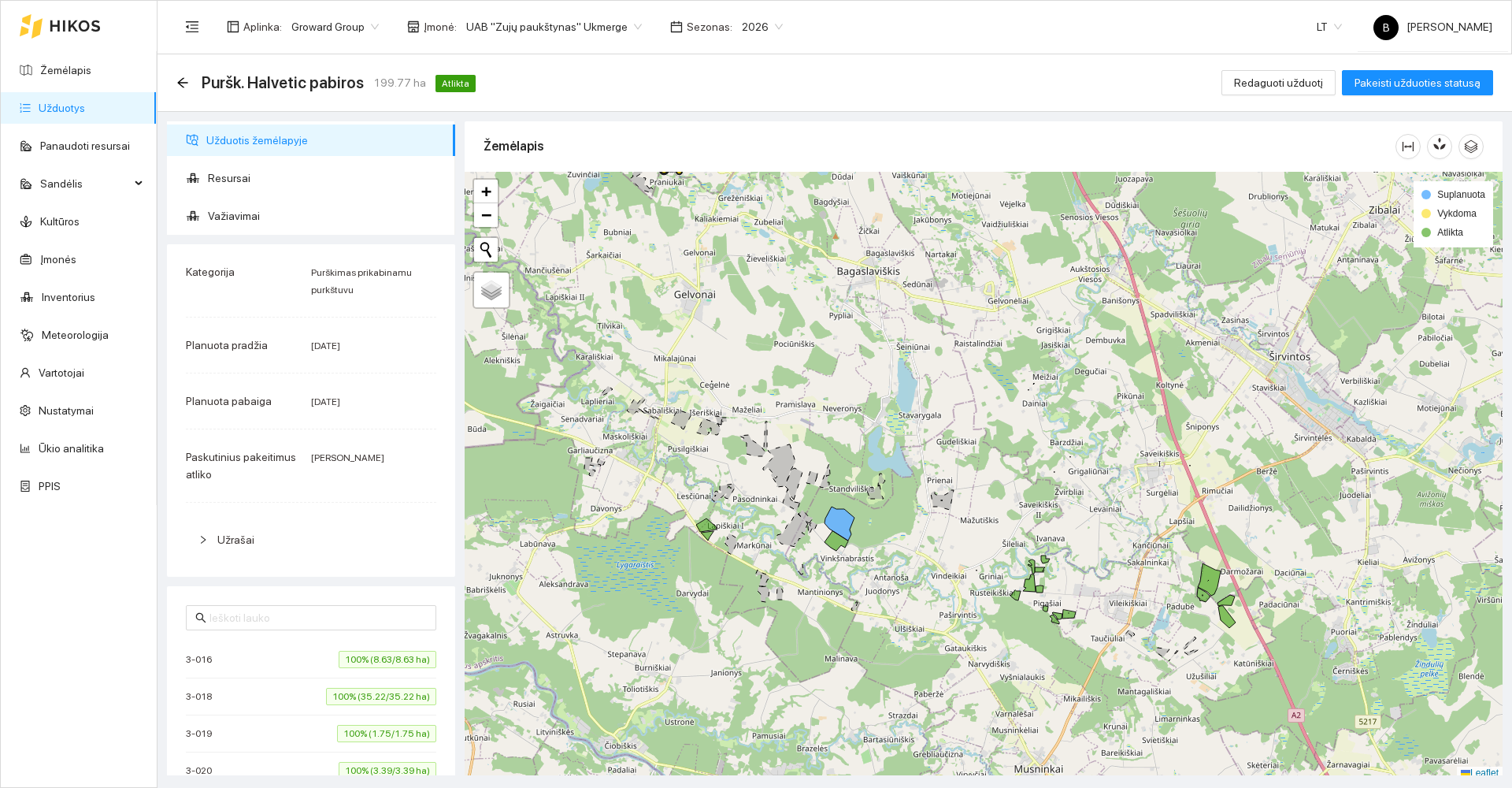
scroll to position [4, 0]
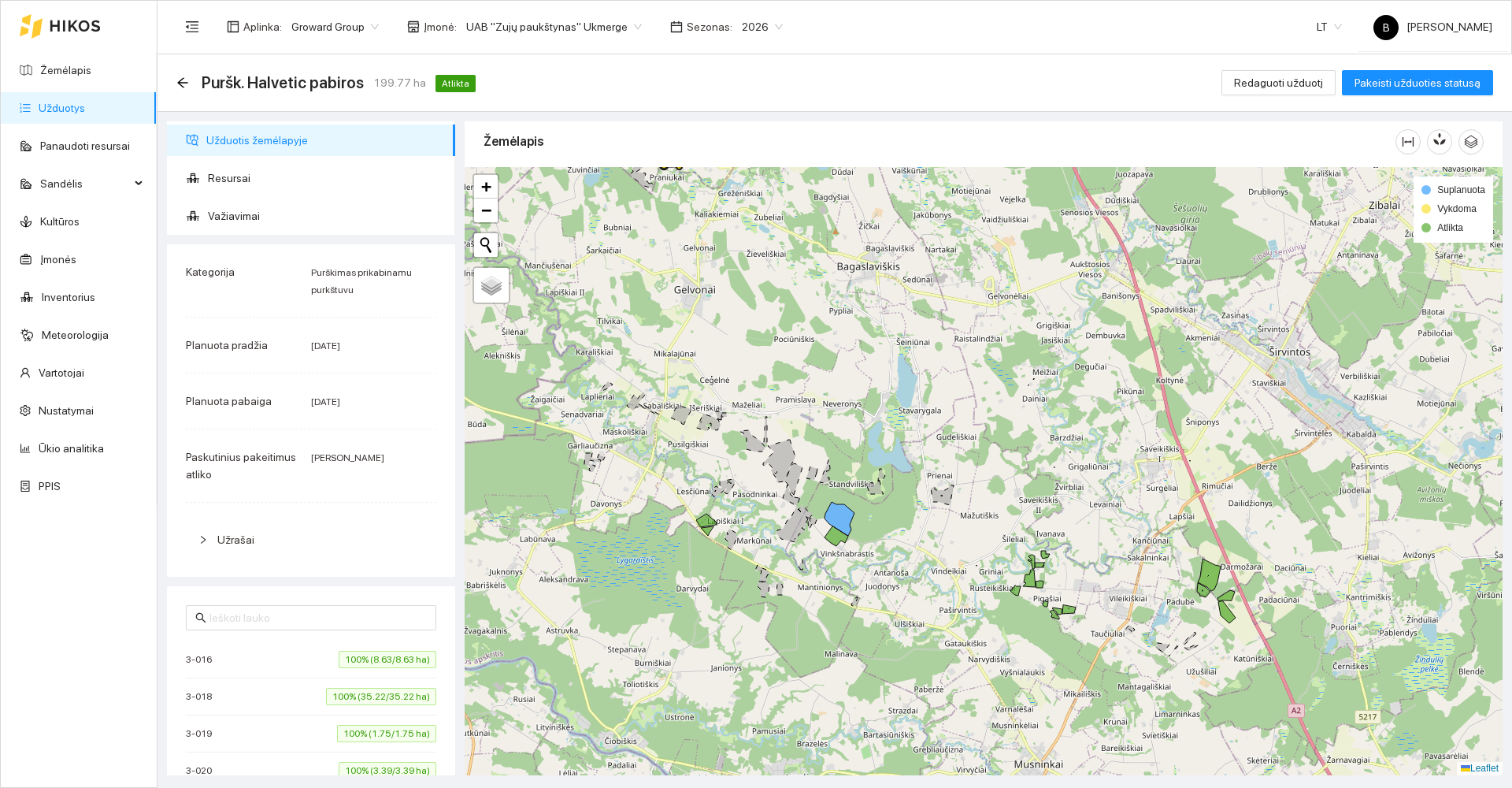
drag, startPoint x: 987, startPoint y: 483, endPoint x: 1046, endPoint y: 385, distance: 114.4
click at [1046, 385] on div at bounding box center [983, 471] width 1038 height 608
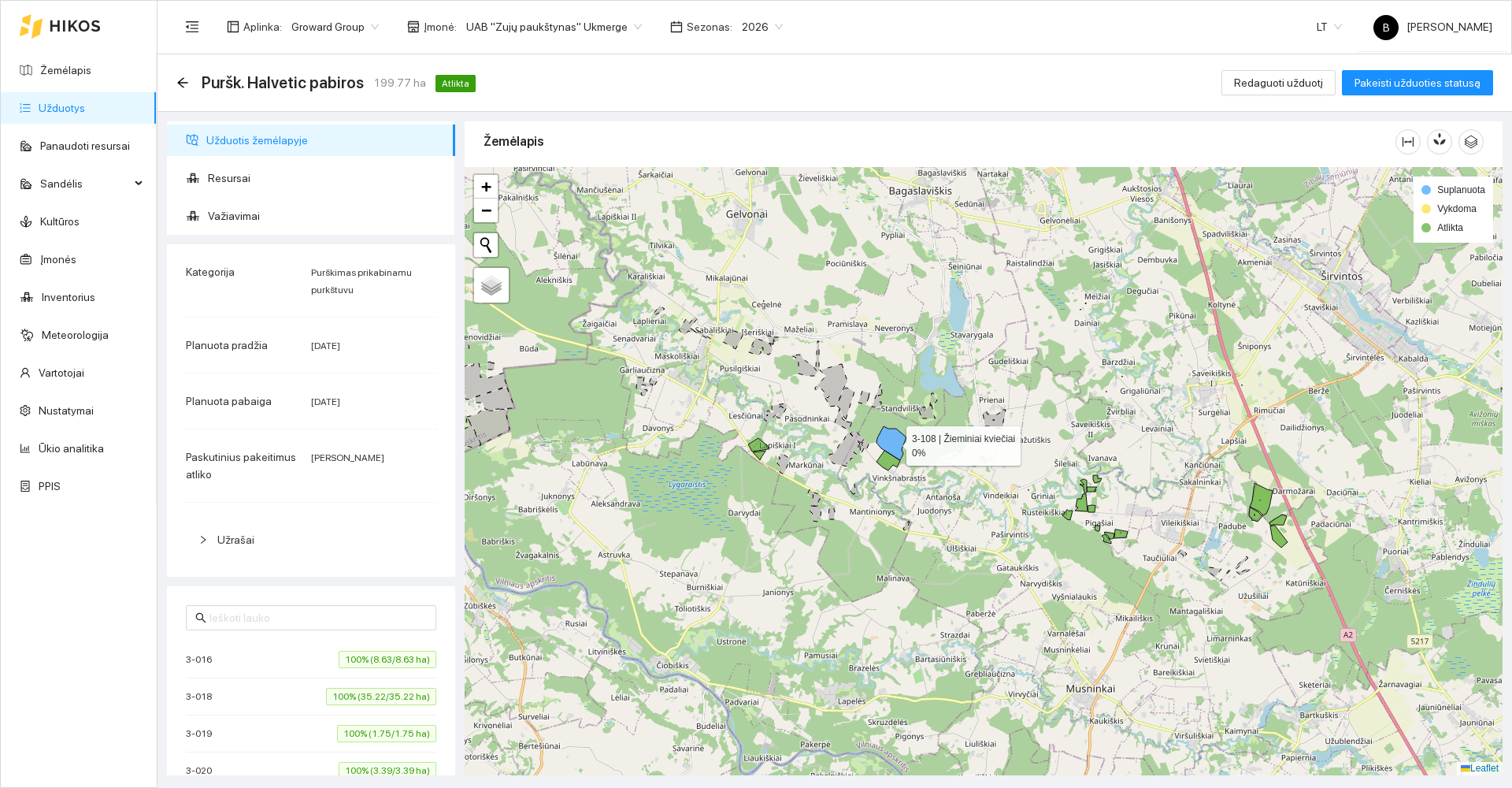
click at [891, 446] on icon at bounding box center [892, 443] width 30 height 34
click at [891, 441] on icon at bounding box center [892, 443] width 30 height 34
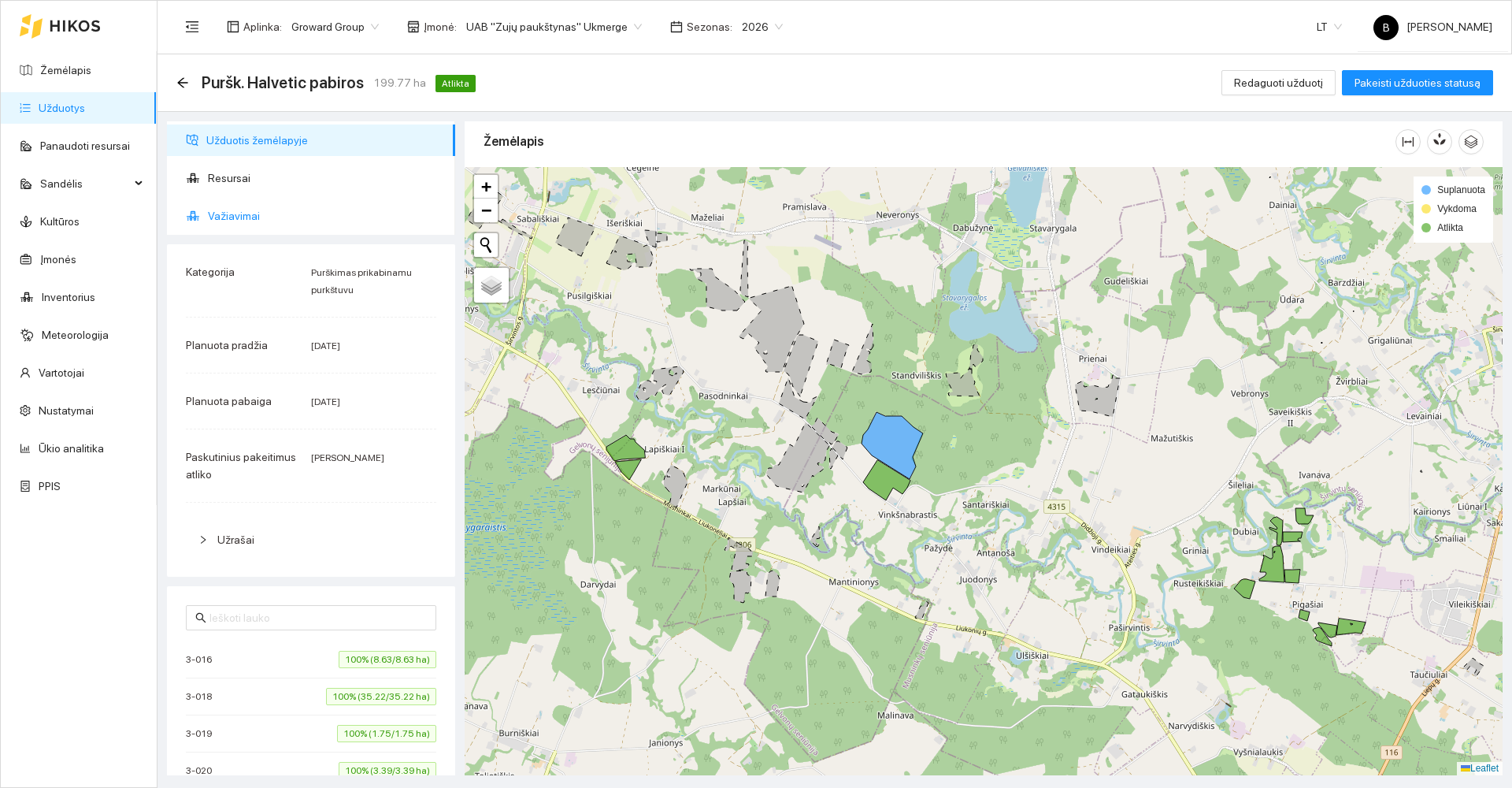
click at [217, 215] on span "Važiavimai" at bounding box center [325, 215] width 235 height 31
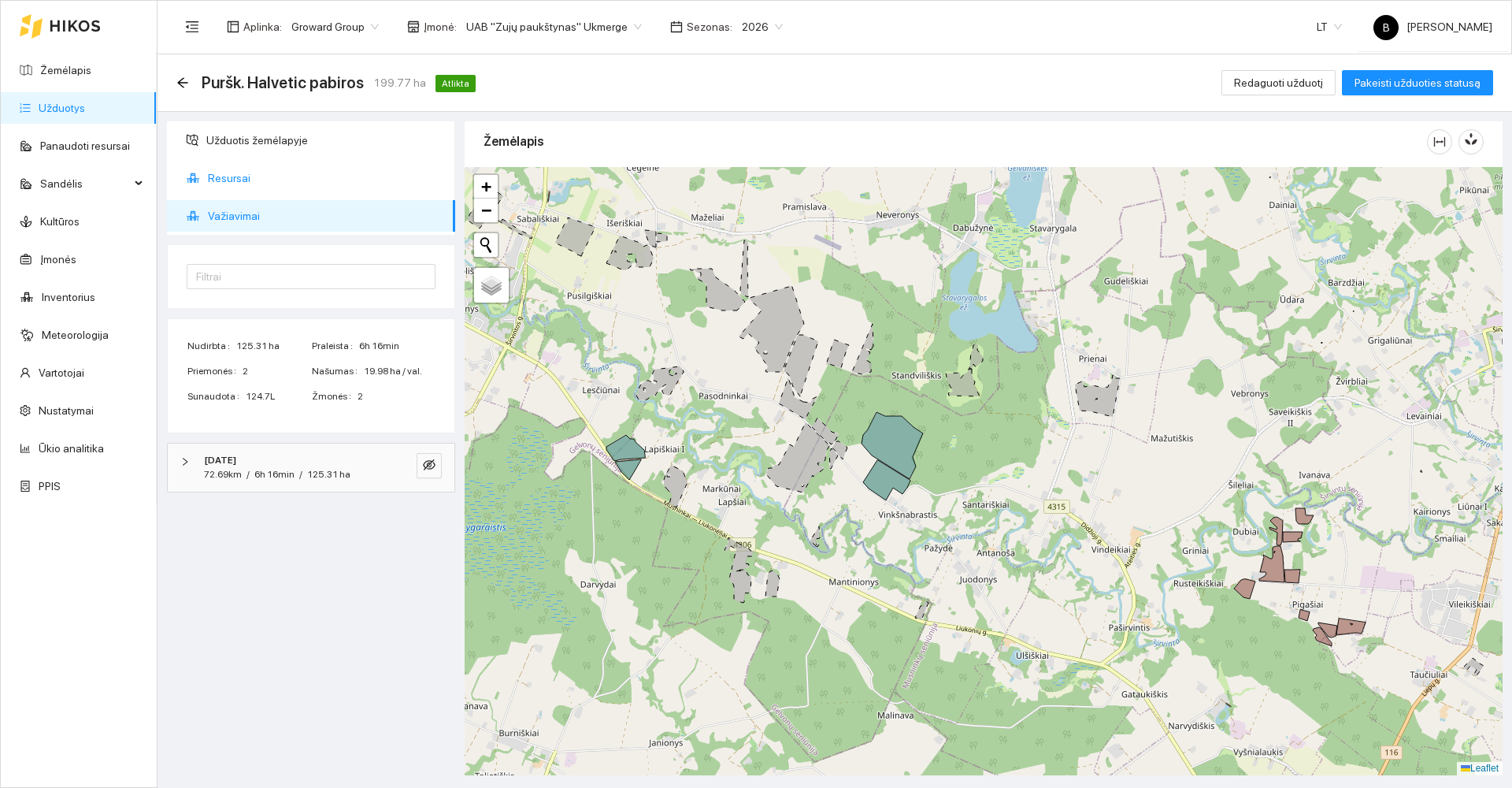
click at [239, 174] on span "Resursai" at bounding box center [325, 178] width 235 height 31
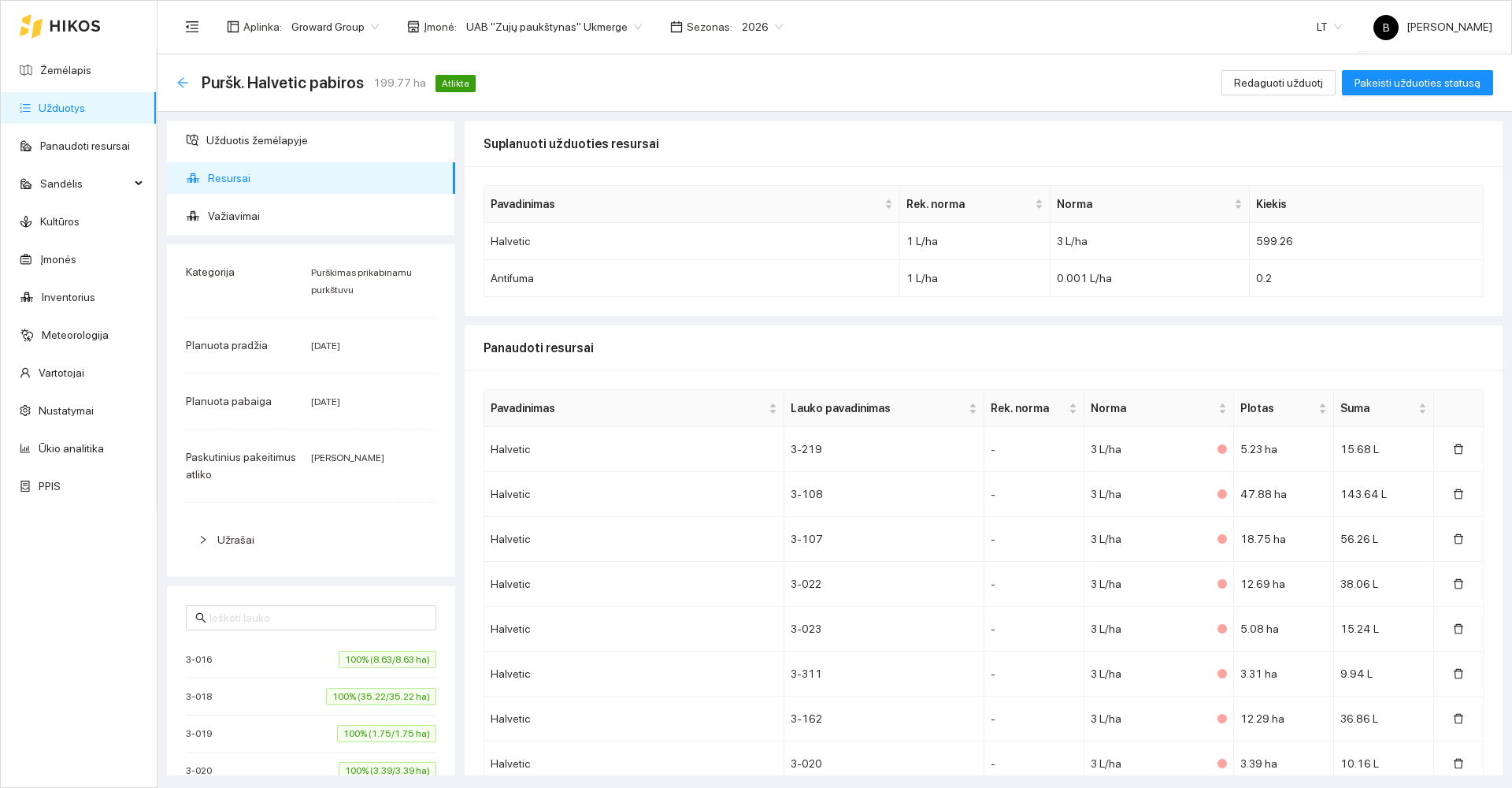
click at [182, 81] on icon "arrow-left" at bounding box center [183, 83] width 12 height 12
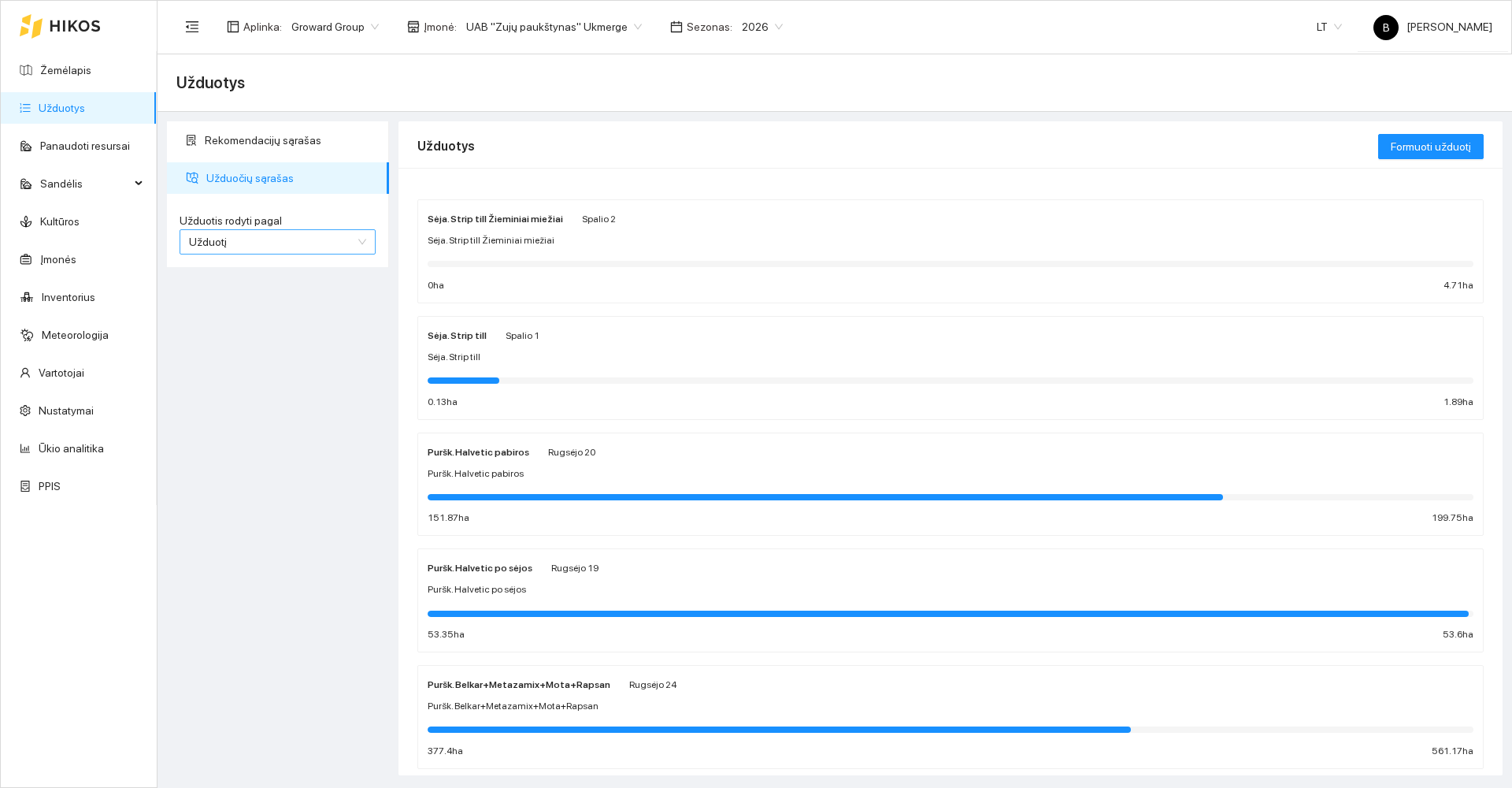
click at [287, 243] on span "Užduotį" at bounding box center [277, 242] width 177 height 24
click at [233, 295] on div "Kultūrą" at bounding box center [277, 298] width 177 height 18
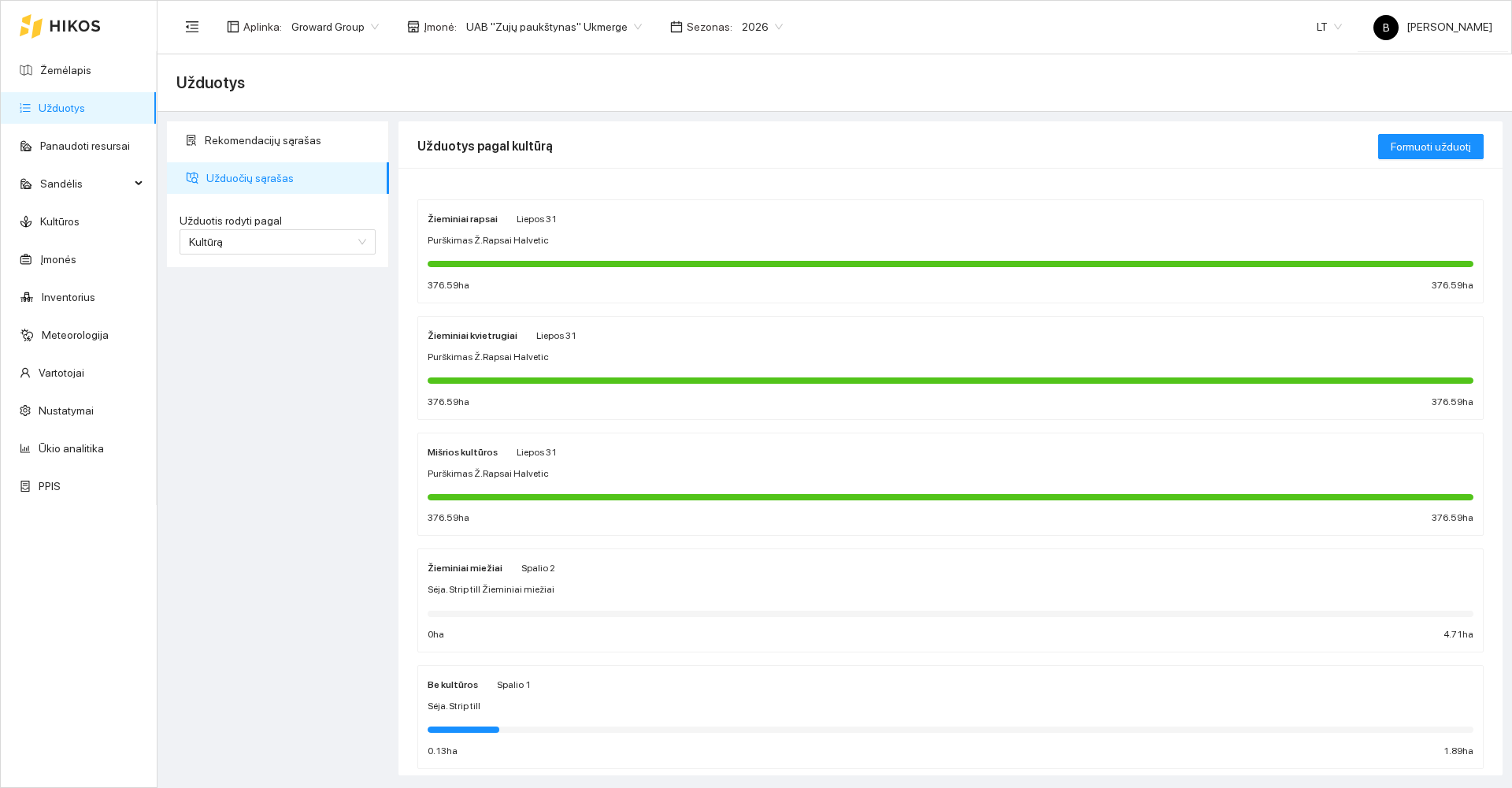
click at [650, 337] on div "Žieminiai kvietrugiai [DATE]" at bounding box center [950, 335] width 1046 height 18
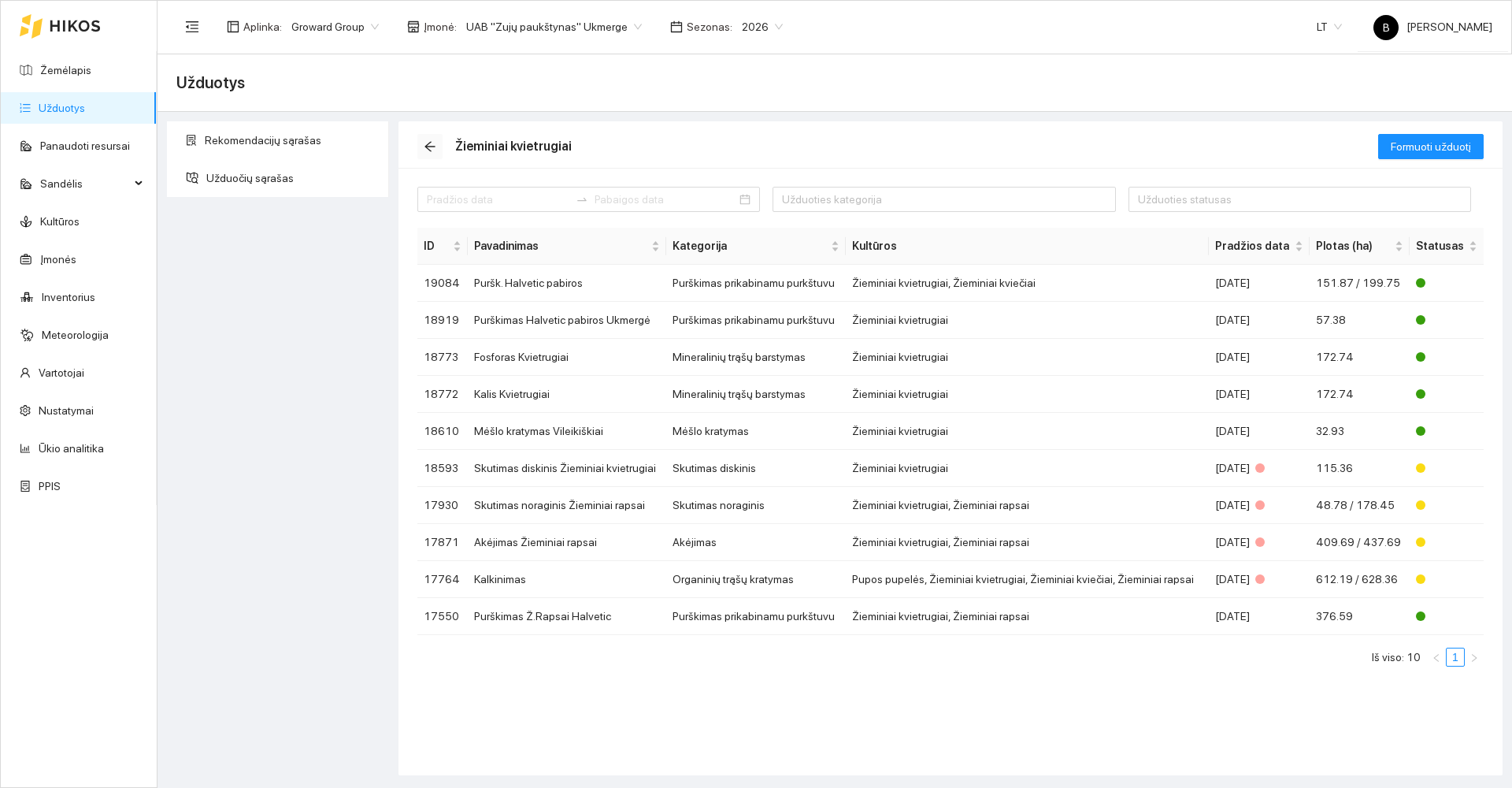
click at [427, 144] on icon "arrow-left" at bounding box center [430, 147] width 11 height 11
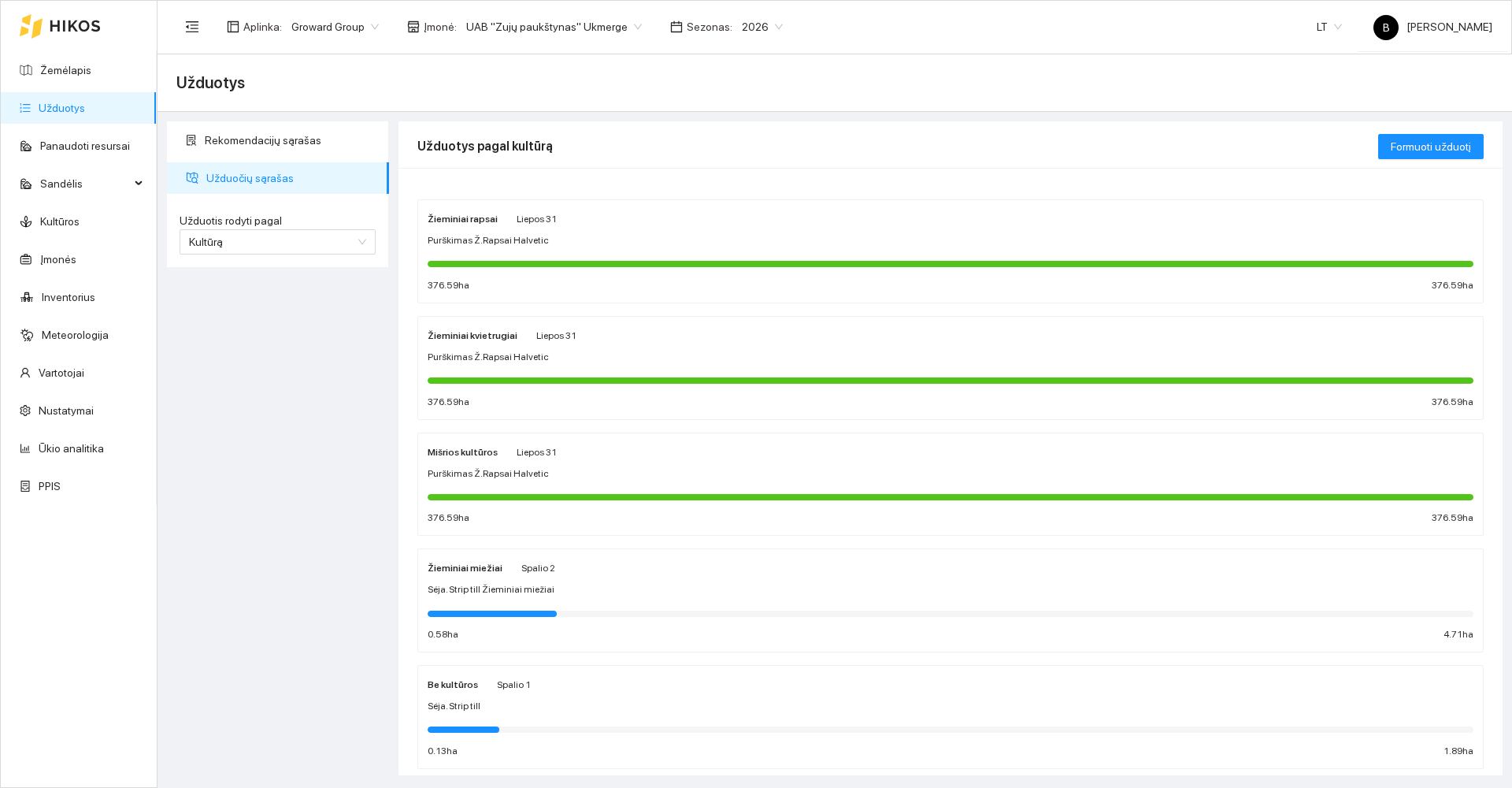
click at [677, 475] on div "Purškimas Ž.Rapsai Halvetic" at bounding box center [950, 474] width 1046 height 15
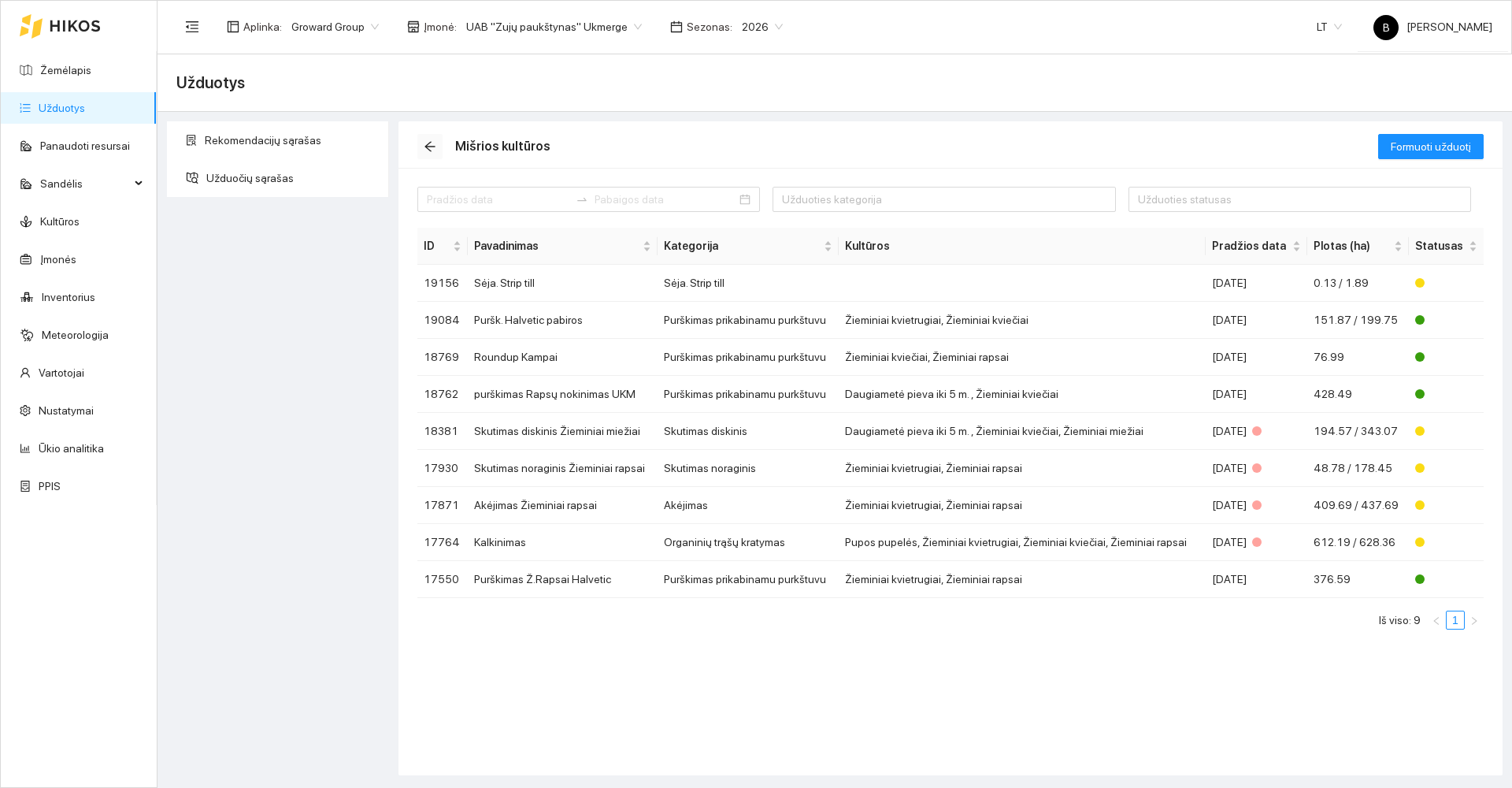
click at [427, 147] on icon "arrow-left" at bounding box center [430, 147] width 12 height 12
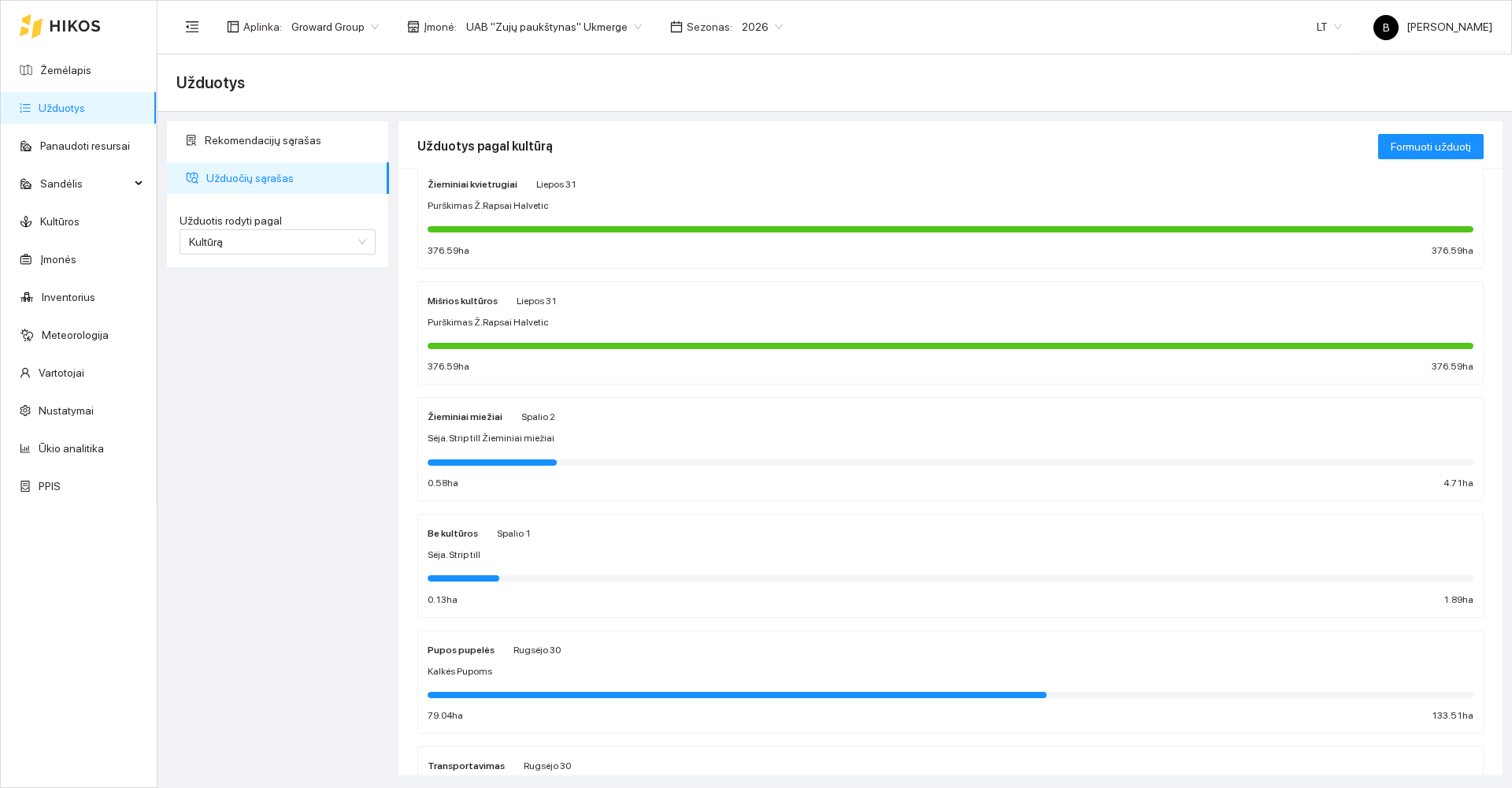
scroll to position [157, 0]
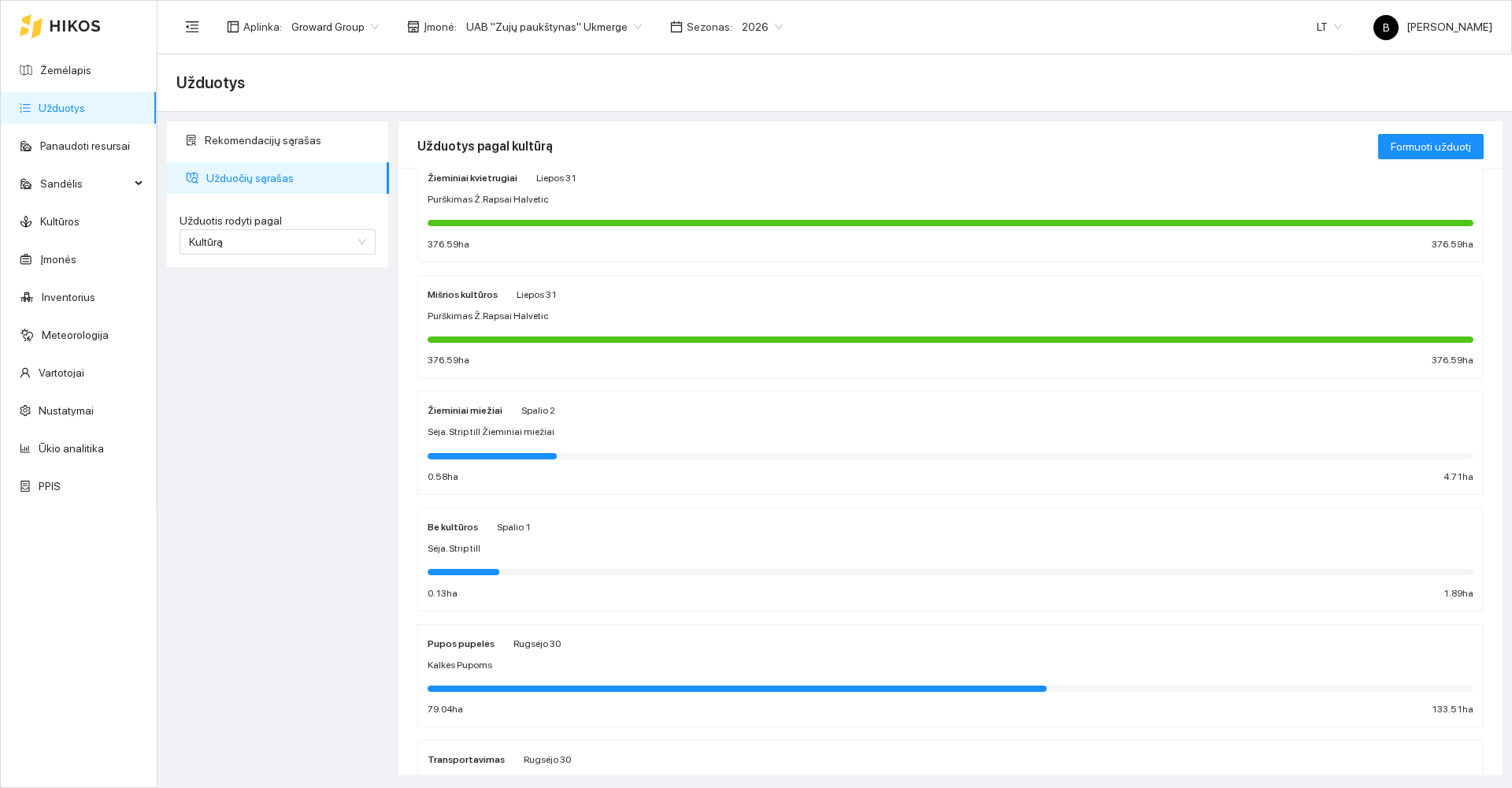
click at [663, 429] on div "Sėja. Strip till Žieminiai miežiai" at bounding box center [950, 432] width 1046 height 15
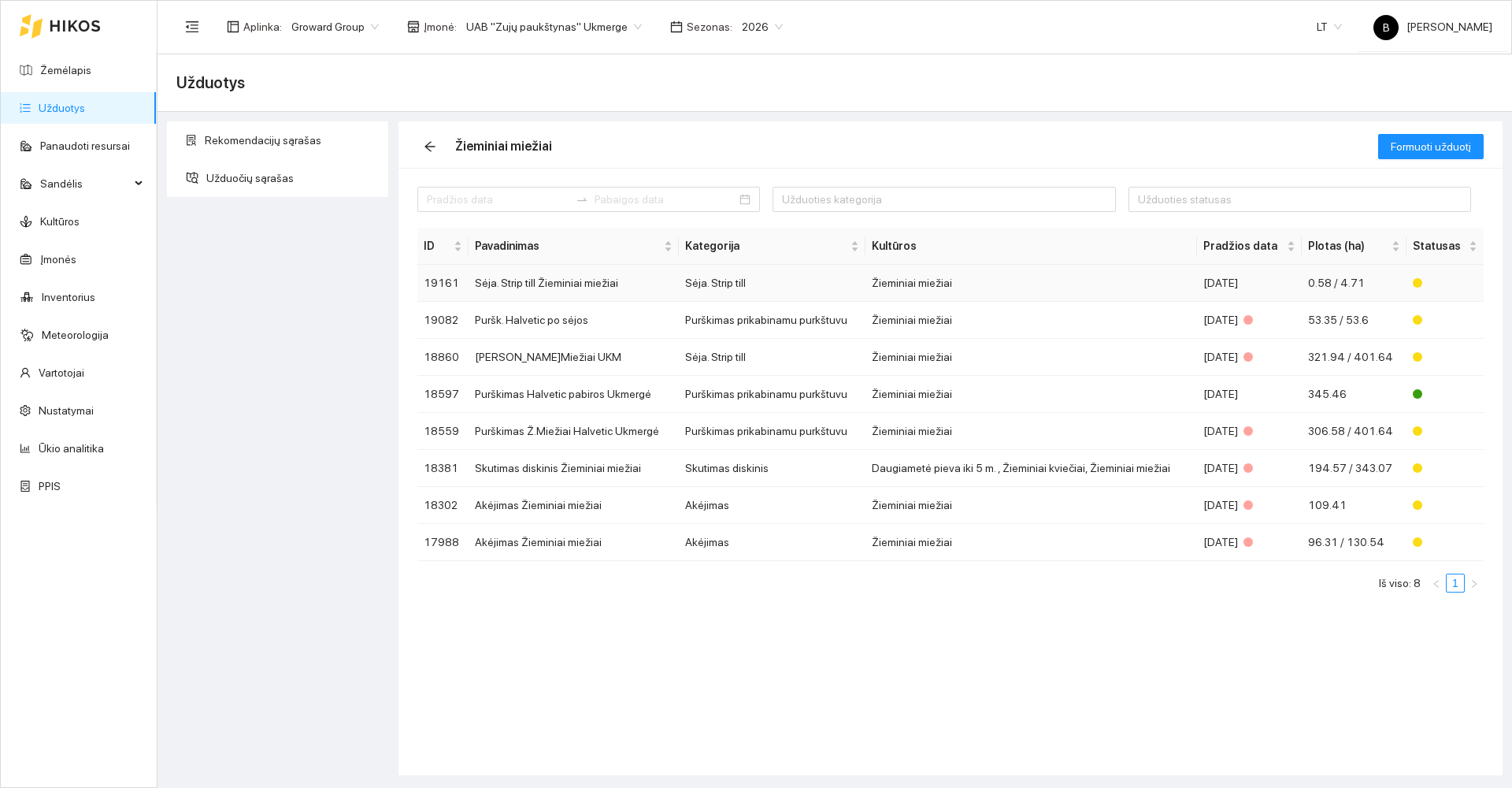
click at [567, 281] on td "Sėja. Strip till Žieminiai miežiai" at bounding box center [573, 283] width 211 height 37
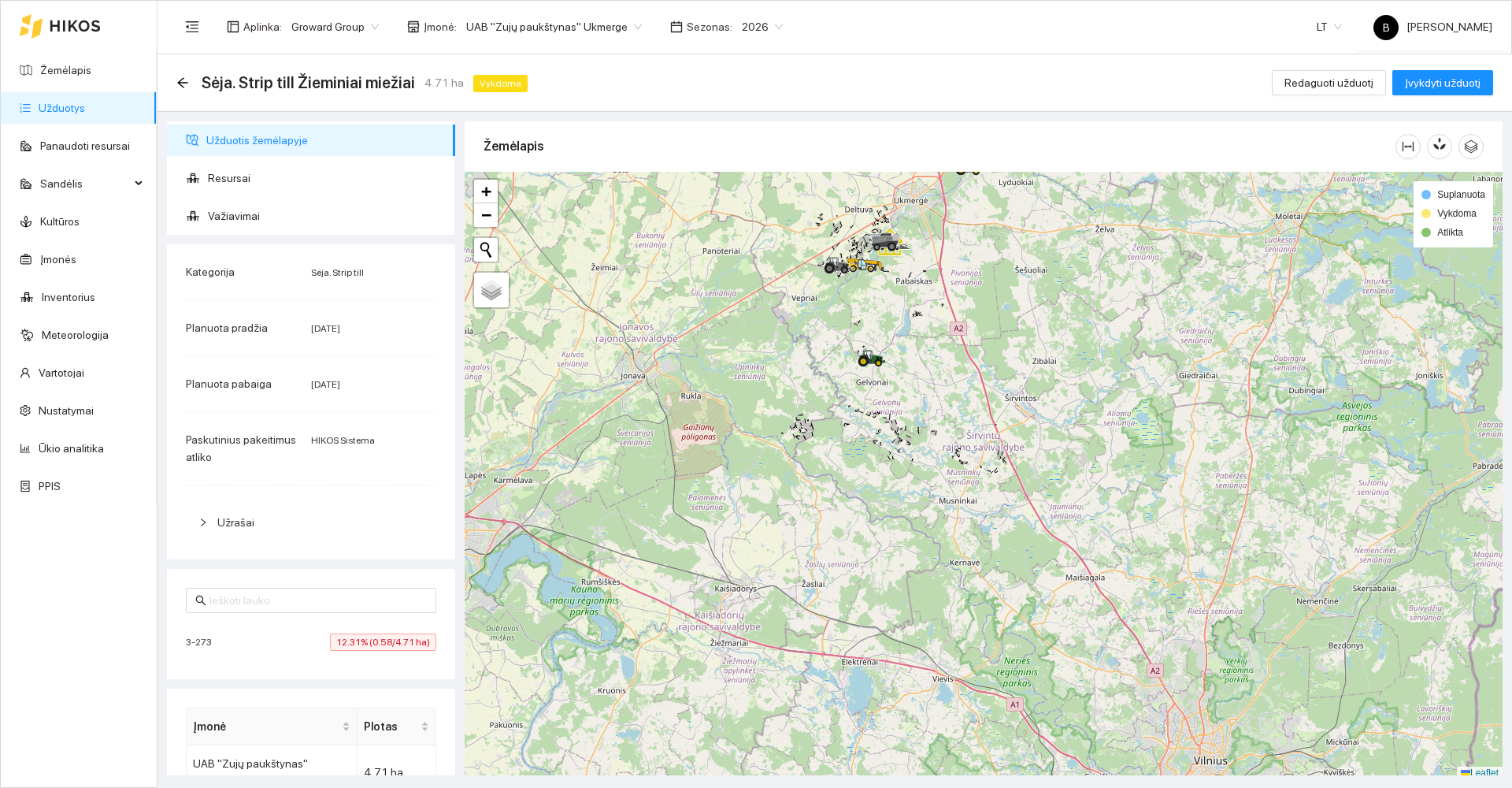
scroll to position [4, 0]
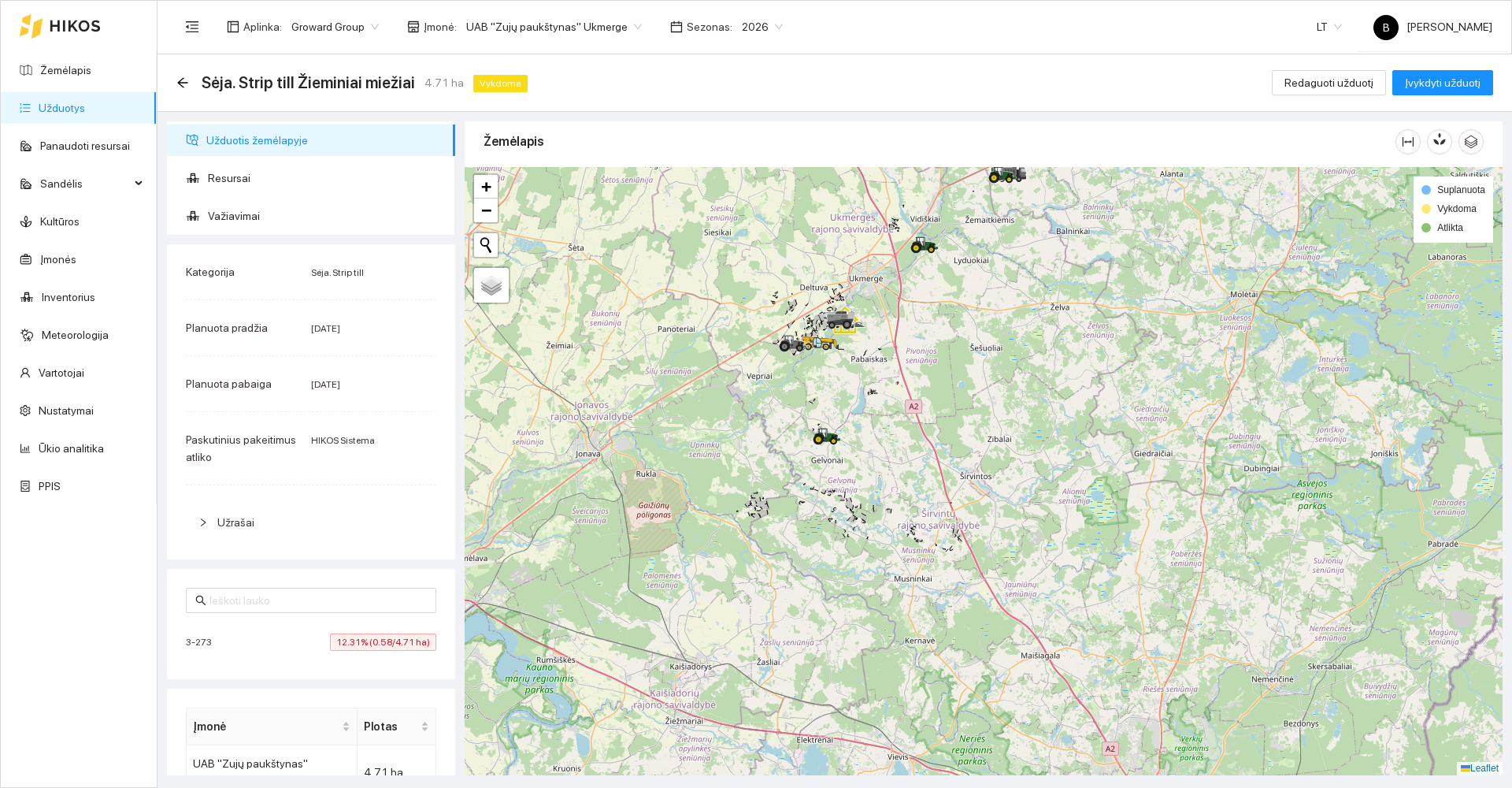
drag, startPoint x: 863, startPoint y: 324, endPoint x: 760, endPoint y: 557, distance: 254.8
click at [760, 559] on div at bounding box center [983, 471] width 1038 height 608
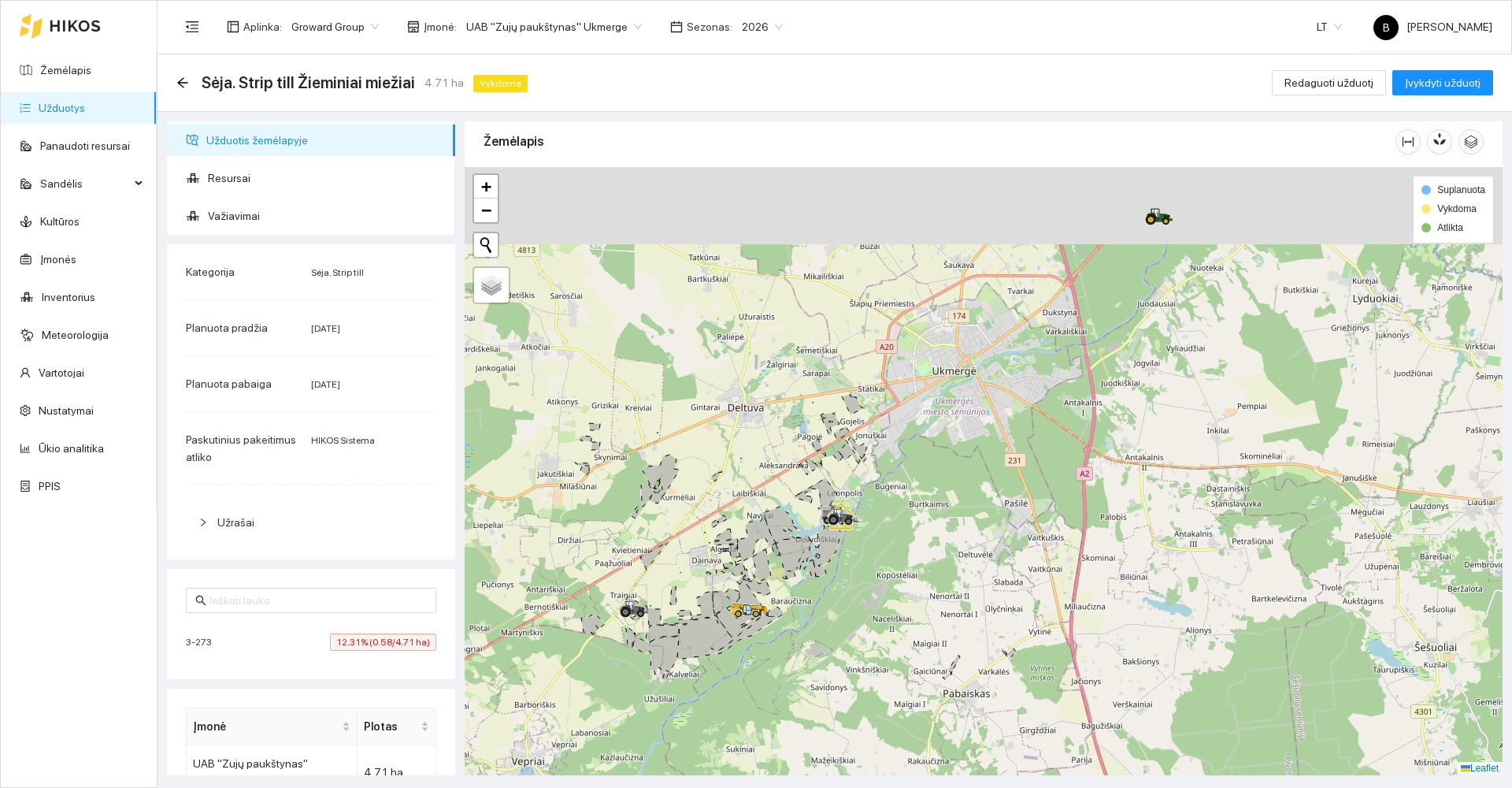
drag, startPoint x: 649, startPoint y: 498, endPoint x: 770, endPoint y: 710, distance: 244.1
click at [779, 720] on div at bounding box center [983, 471] width 1038 height 608
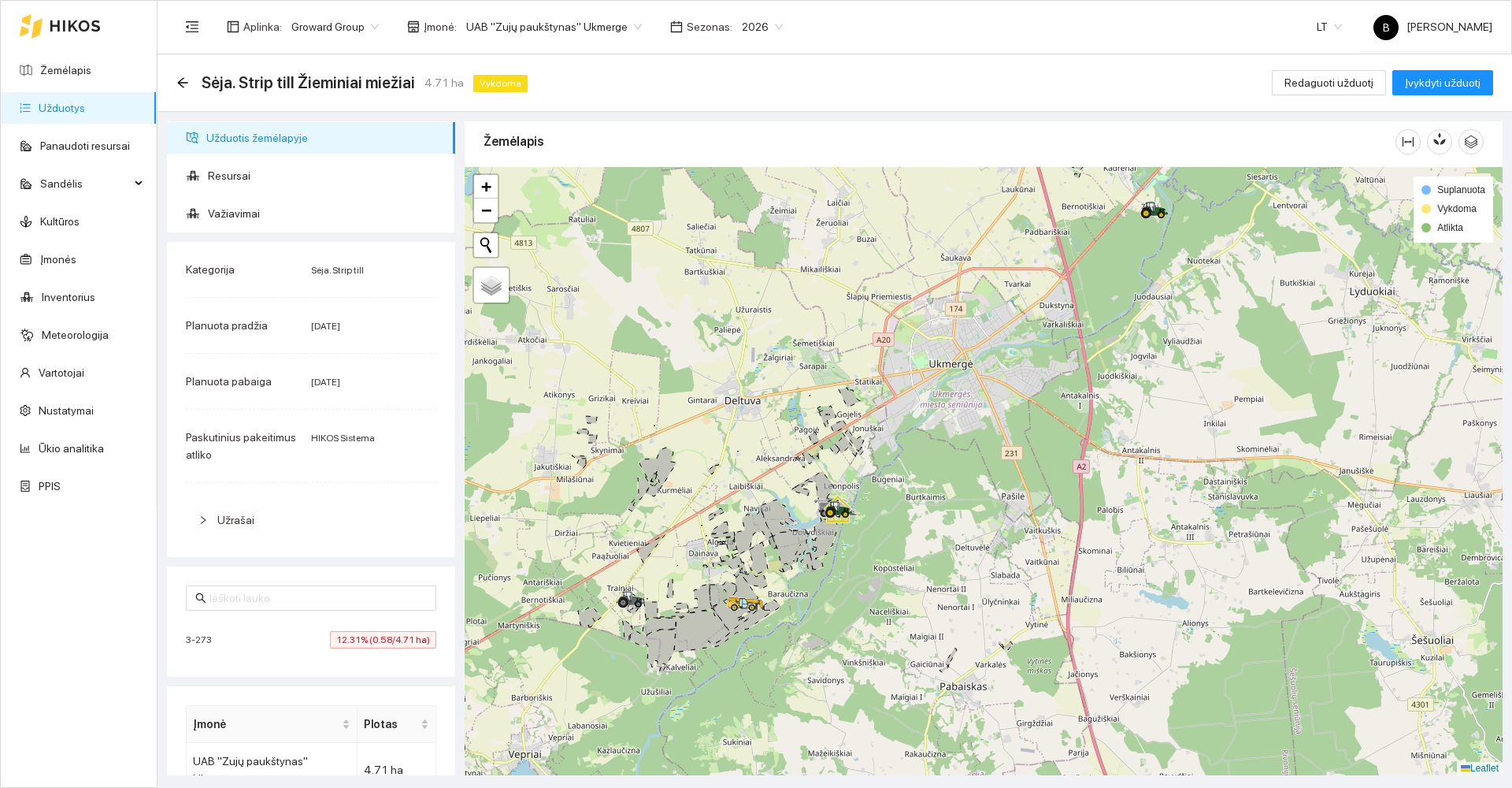
scroll to position [0, 0]
drag, startPoint x: 366, startPoint y: 639, endPoint x: 341, endPoint y: 640, distance: 25.0
click at [366, 638] on span "12.31% (0.58/4.71 ha)" at bounding box center [383, 642] width 107 height 18
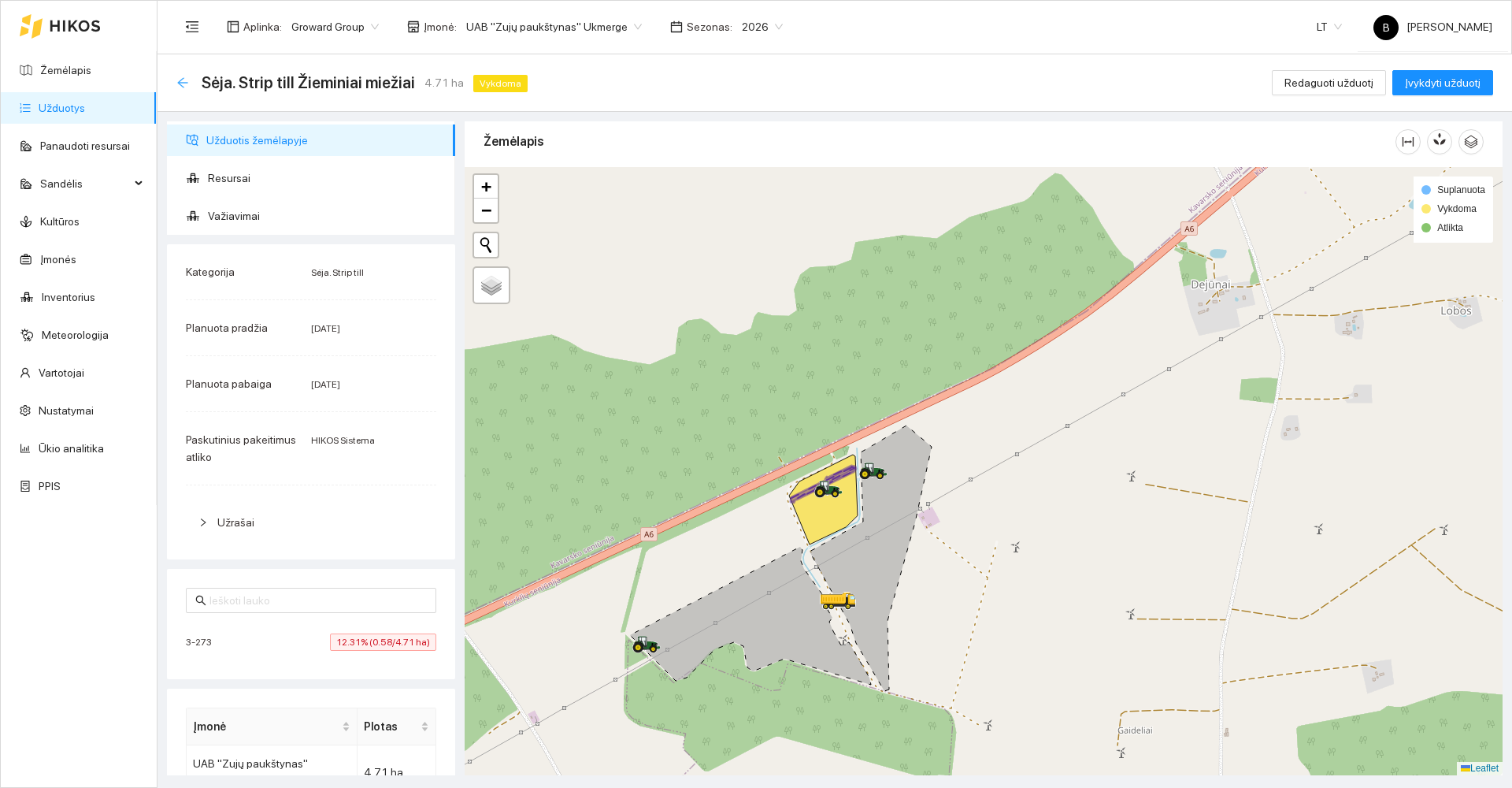
click at [184, 76] on icon "arrow-left" at bounding box center [183, 83] width 12 height 12
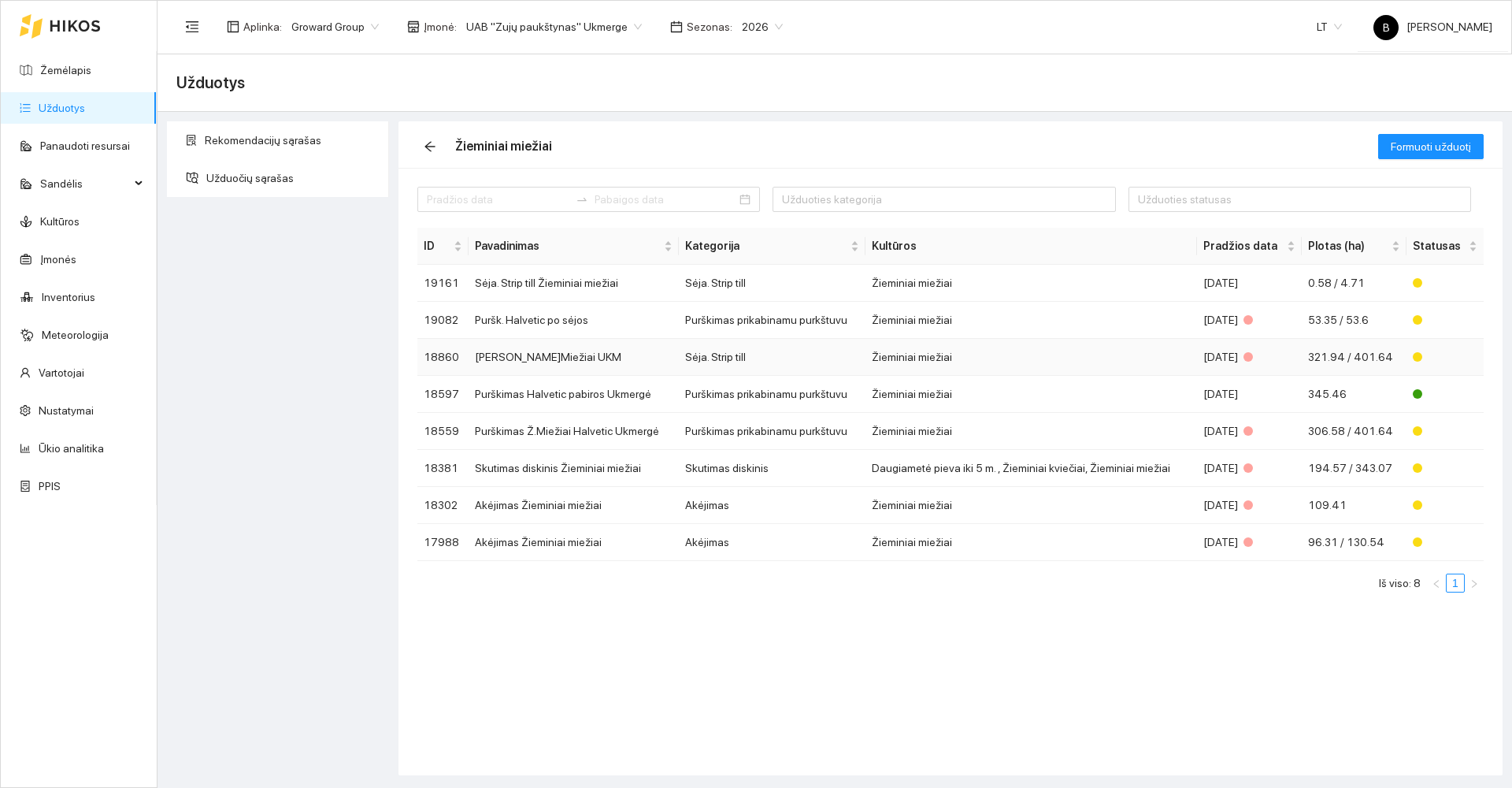
click at [640, 350] on td "[PERSON_NAME]Miežiai UKM" at bounding box center [573, 357] width 211 height 37
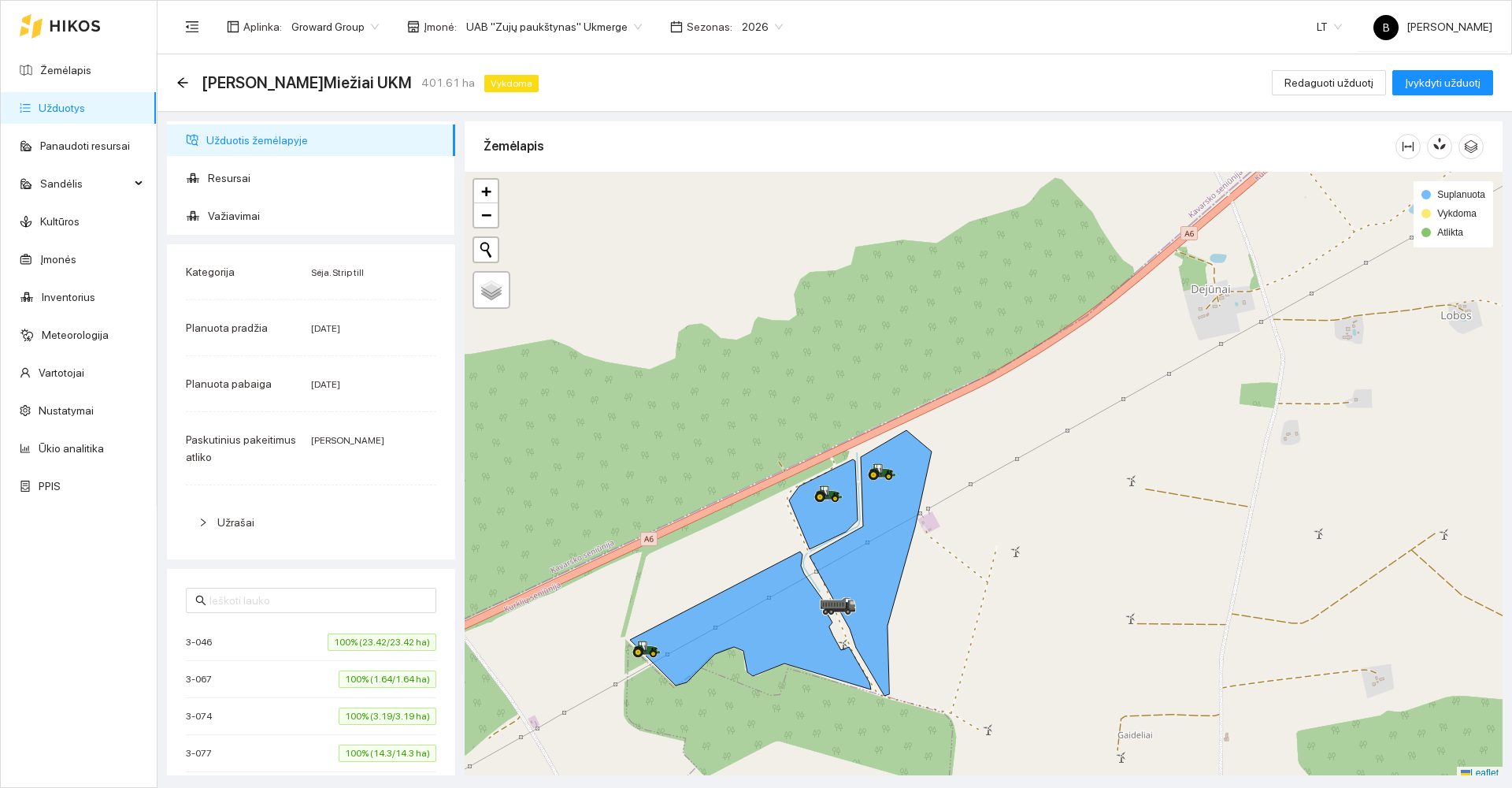
click at [259, 386] on span "Planuota pabaiga" at bounding box center [228, 384] width 86 height 12
click at [330, 385] on span "[DATE]" at bounding box center [325, 384] width 29 height 11
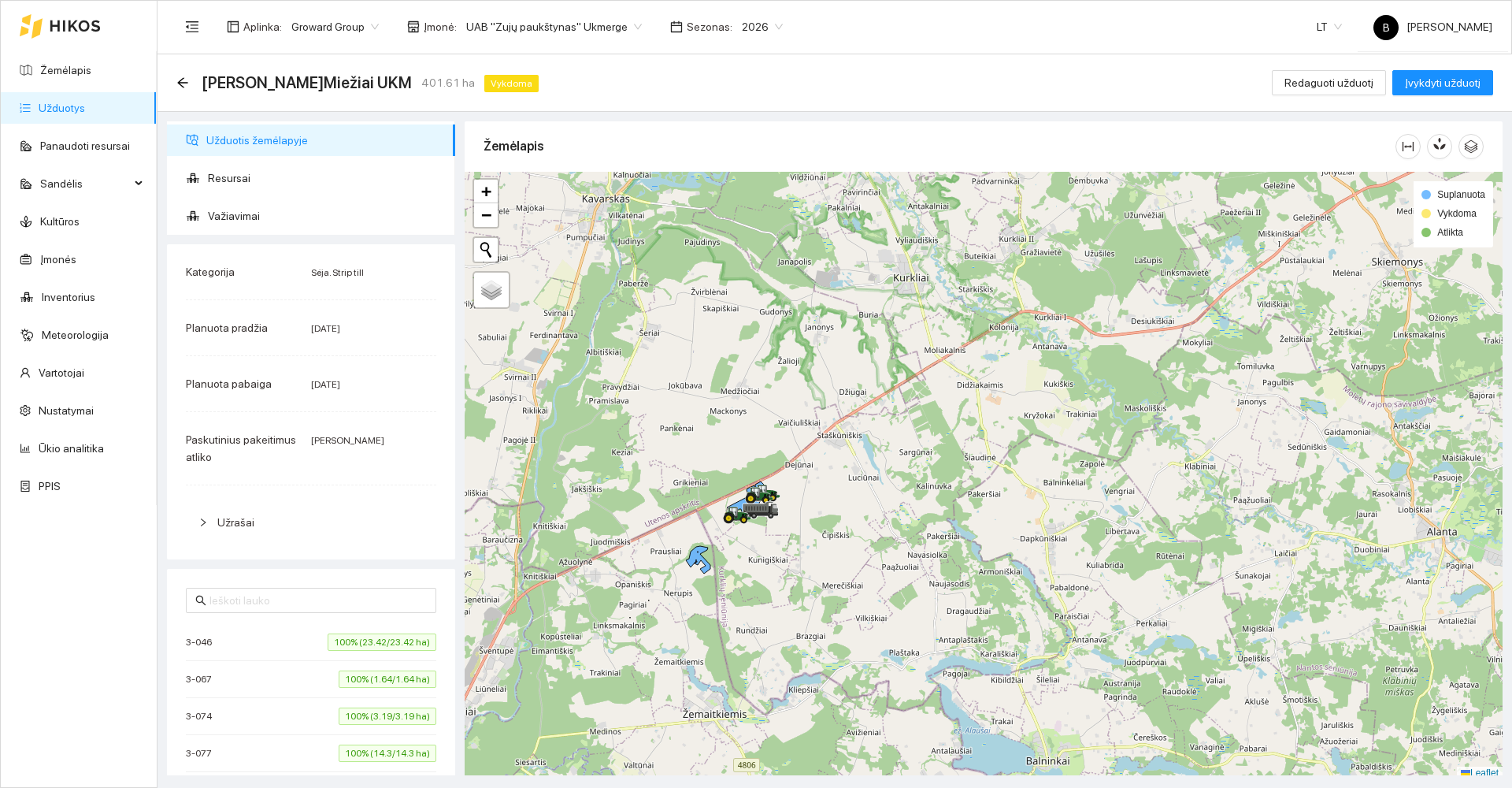
scroll to position [4, 0]
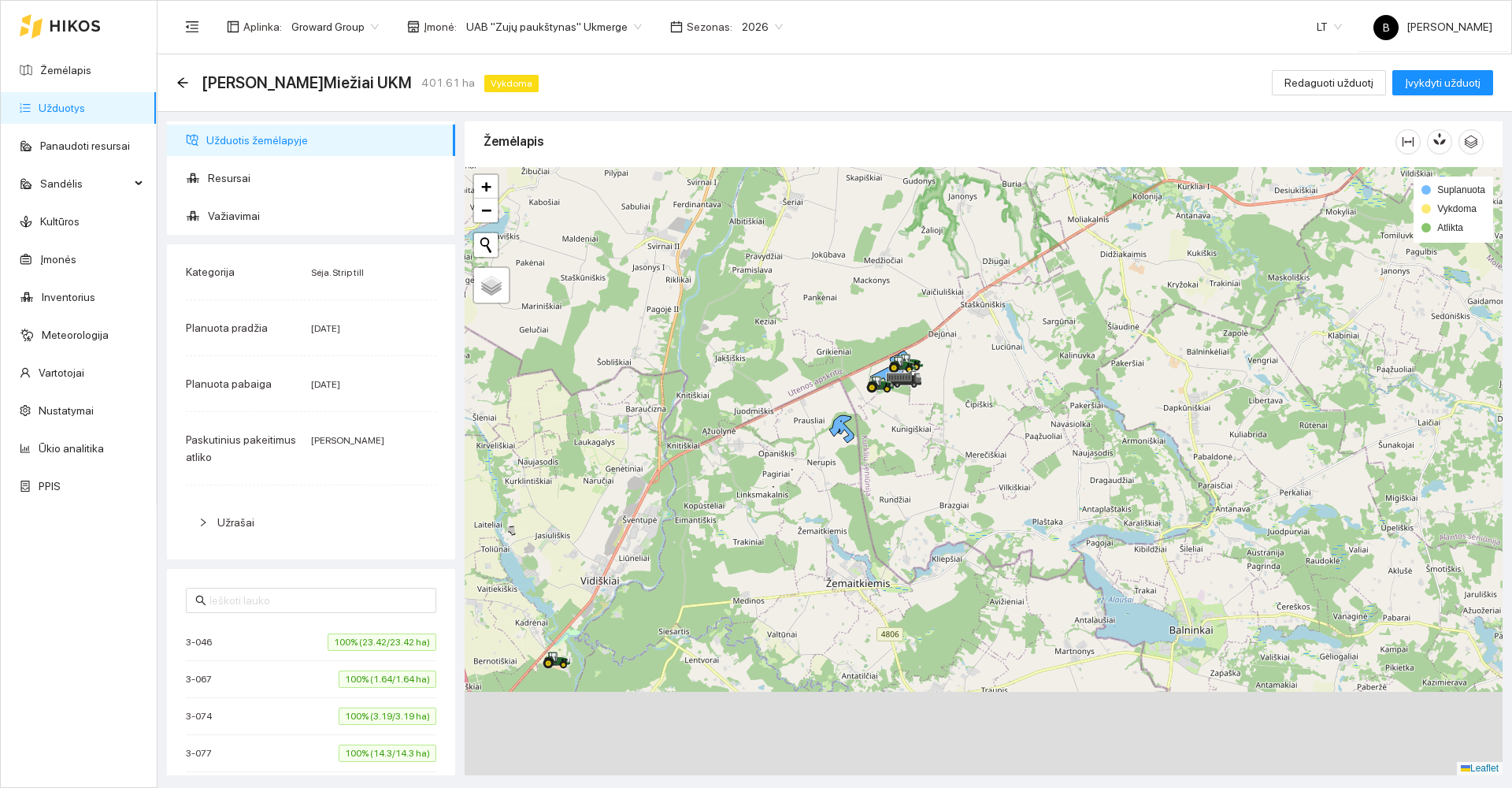
drag, startPoint x: 821, startPoint y: 531, endPoint x: 923, endPoint y: 422, distance: 149.3
click at [917, 433] on div at bounding box center [983, 471] width 1038 height 608
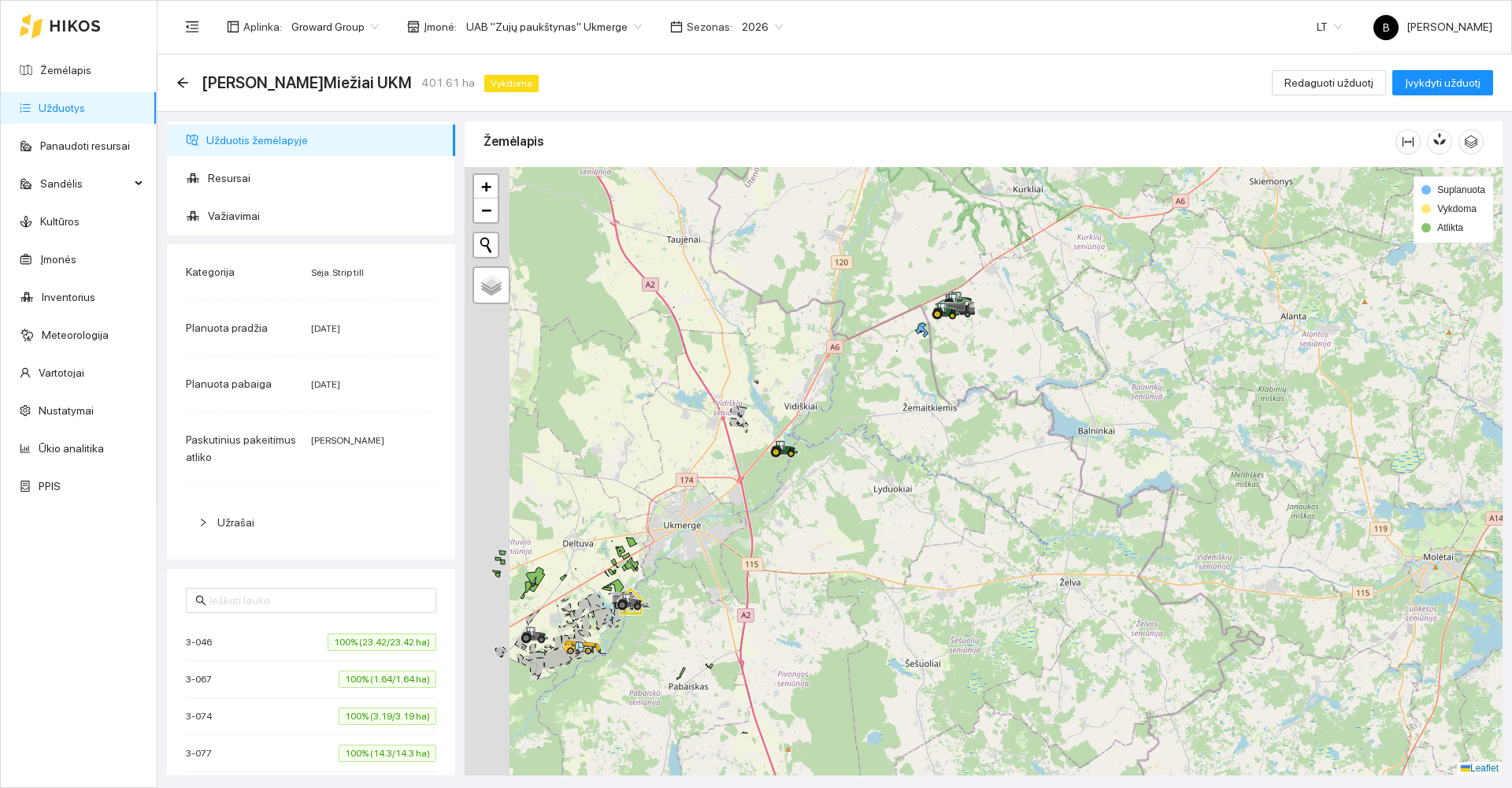
drag, startPoint x: 760, startPoint y: 576, endPoint x: 865, endPoint y: 433, distance: 177.4
click at [865, 434] on div at bounding box center [983, 471] width 1038 height 608
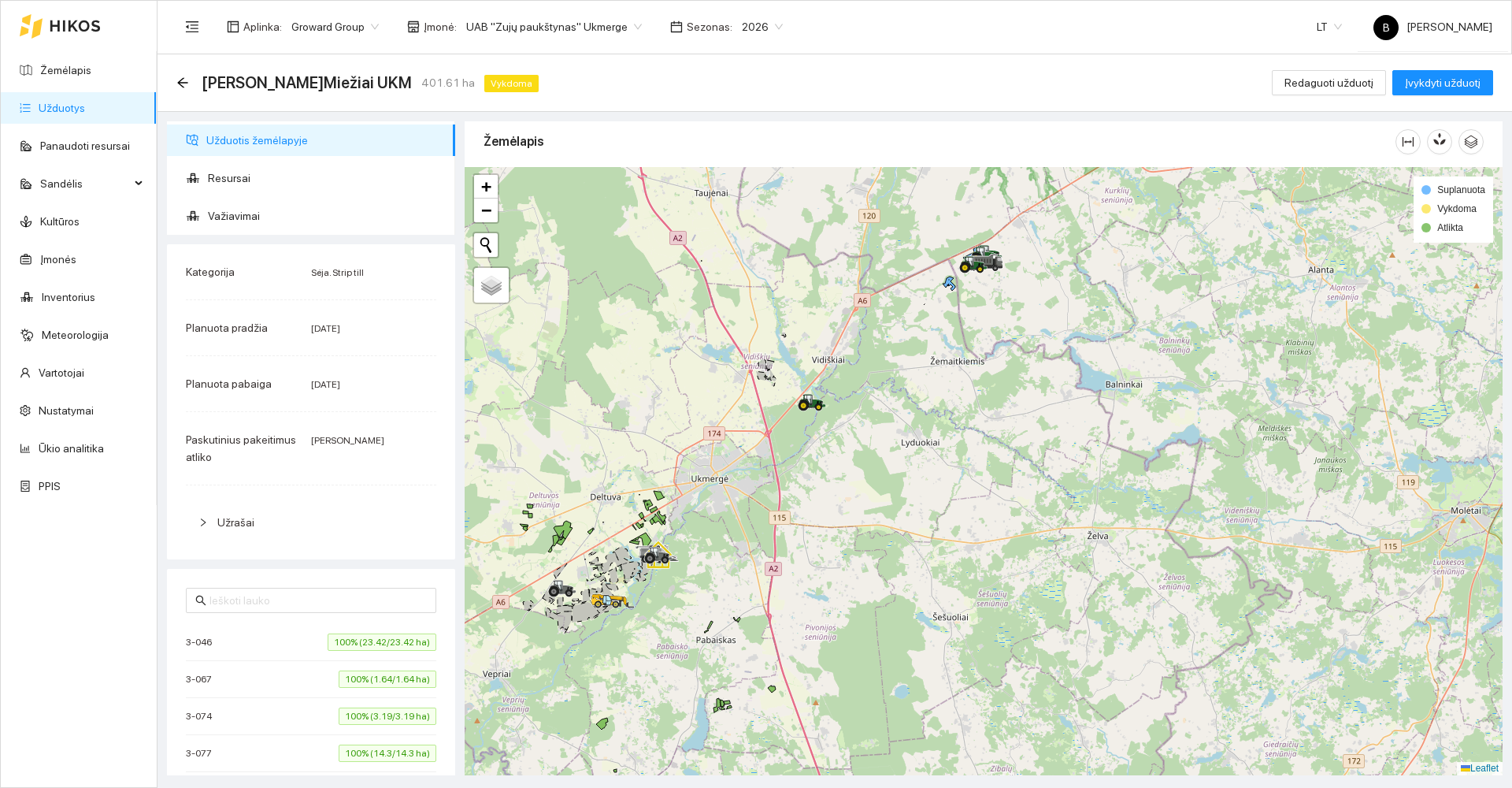
drag, startPoint x: 801, startPoint y: 469, endPoint x: 816, endPoint y: 454, distance: 21.2
click at [815, 455] on div at bounding box center [983, 471] width 1038 height 608
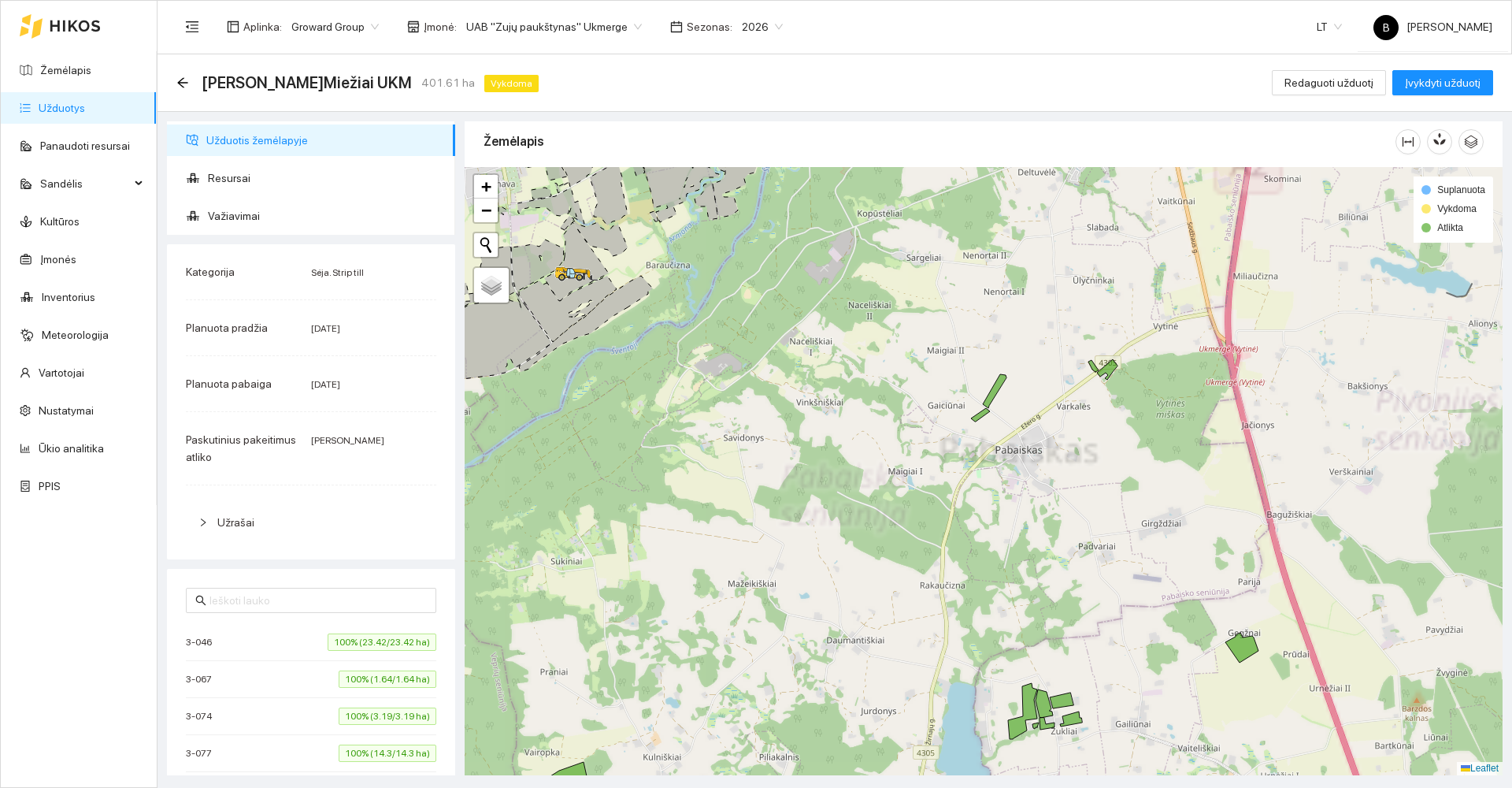
drag, startPoint x: 726, startPoint y: 675, endPoint x: 851, endPoint y: 464, distance: 245.2
click at [850, 466] on div at bounding box center [983, 471] width 1038 height 608
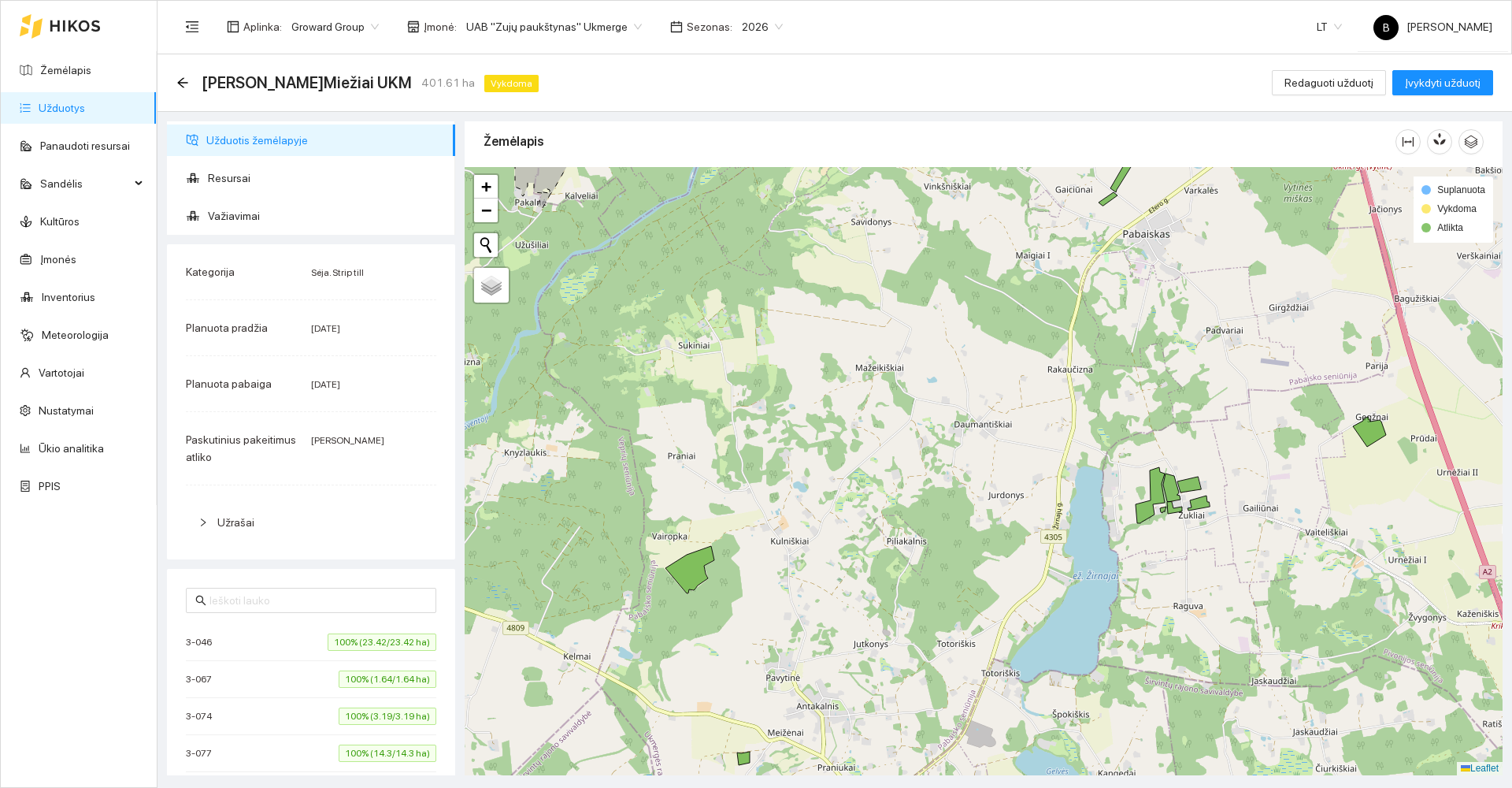
drag, startPoint x: 808, startPoint y: 558, endPoint x: 872, endPoint y: 443, distance: 131.6
click at [872, 443] on div at bounding box center [983, 471] width 1038 height 608
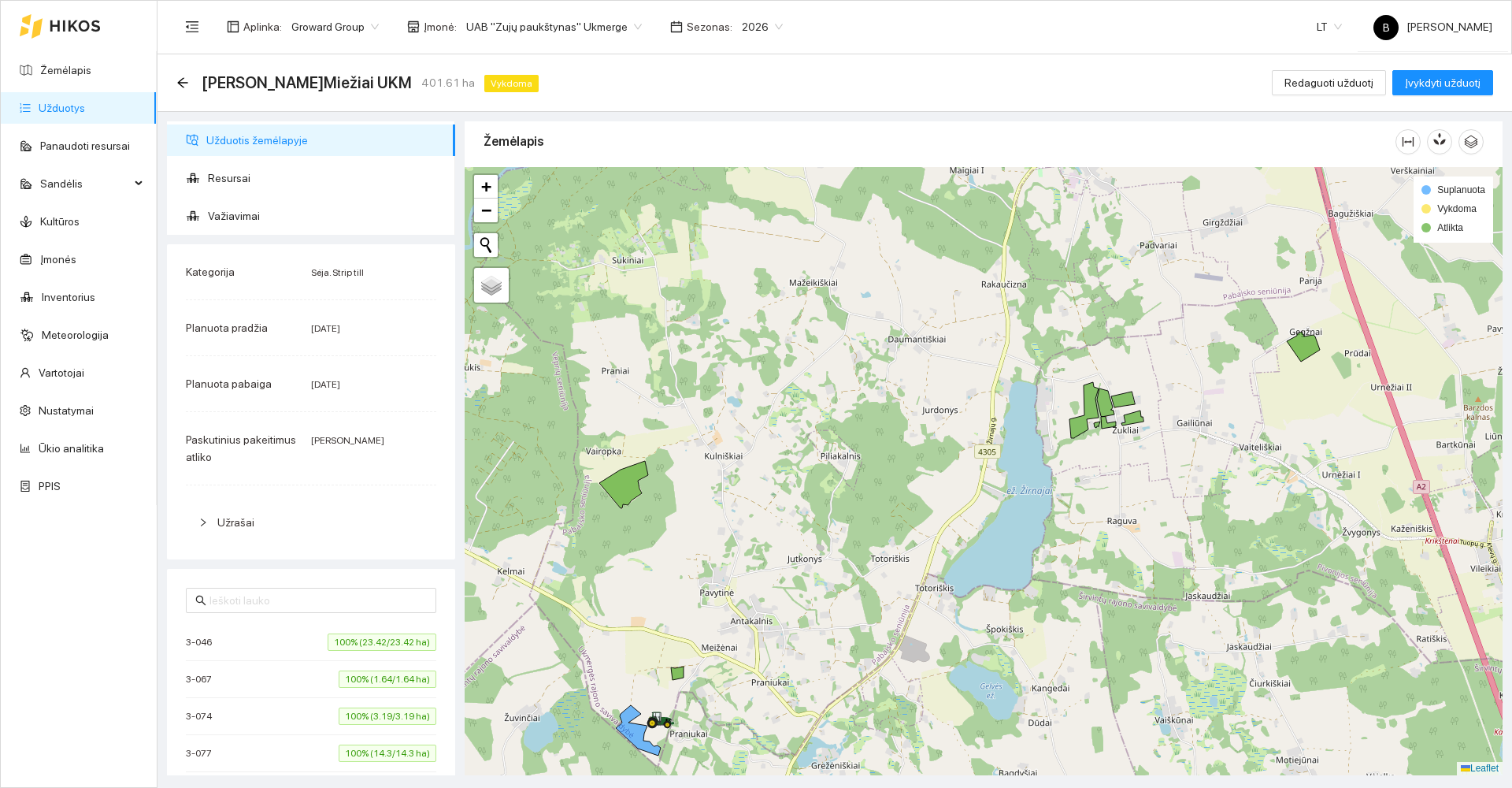
drag, startPoint x: 906, startPoint y: 492, endPoint x: 767, endPoint y: 522, distance: 142.2
click at [763, 535] on div at bounding box center [983, 471] width 1038 height 608
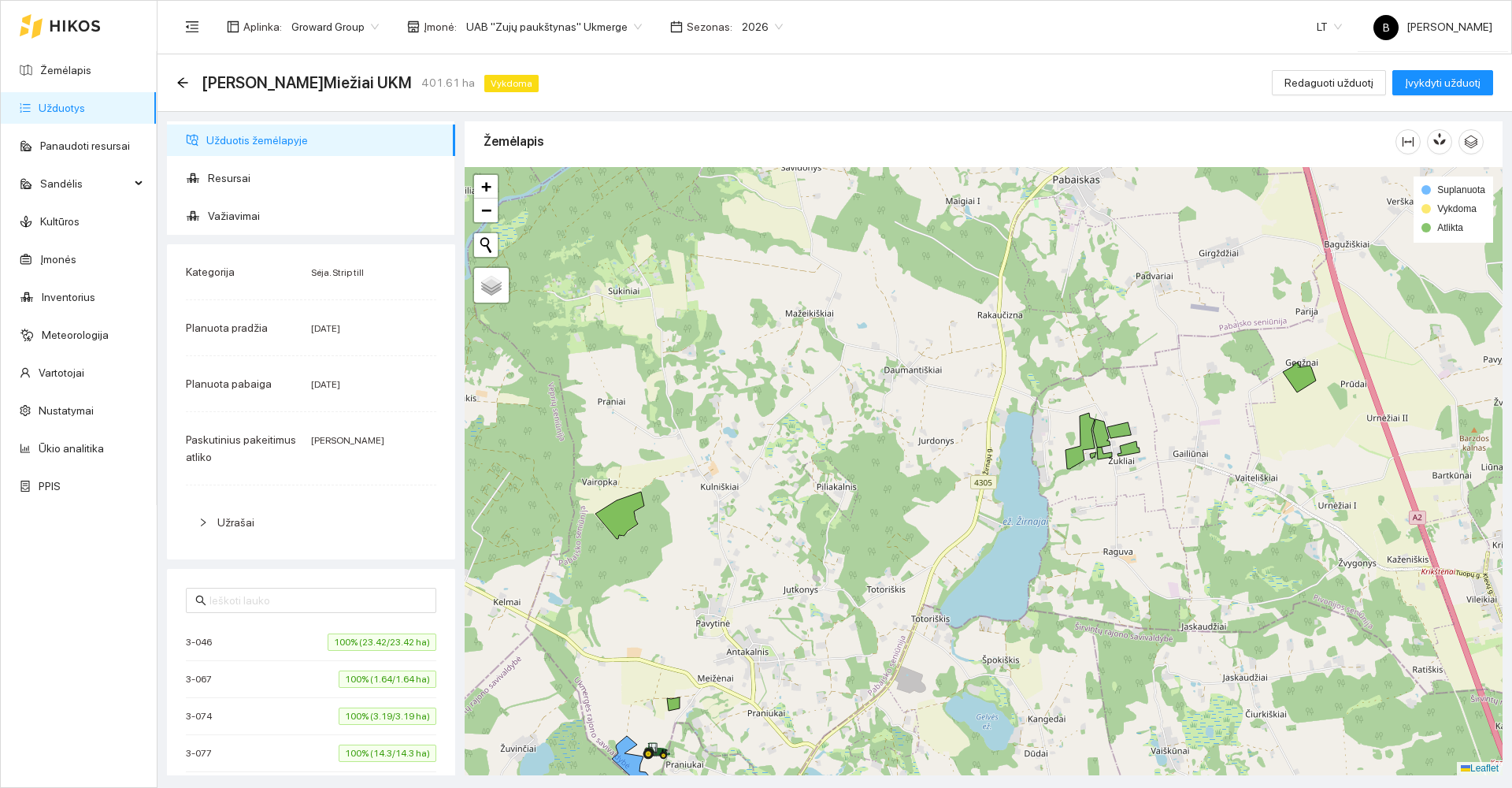
drag, startPoint x: 844, startPoint y: 387, endPoint x: 760, endPoint y: 579, distance: 209.6
click at [760, 579] on div at bounding box center [983, 471] width 1038 height 608
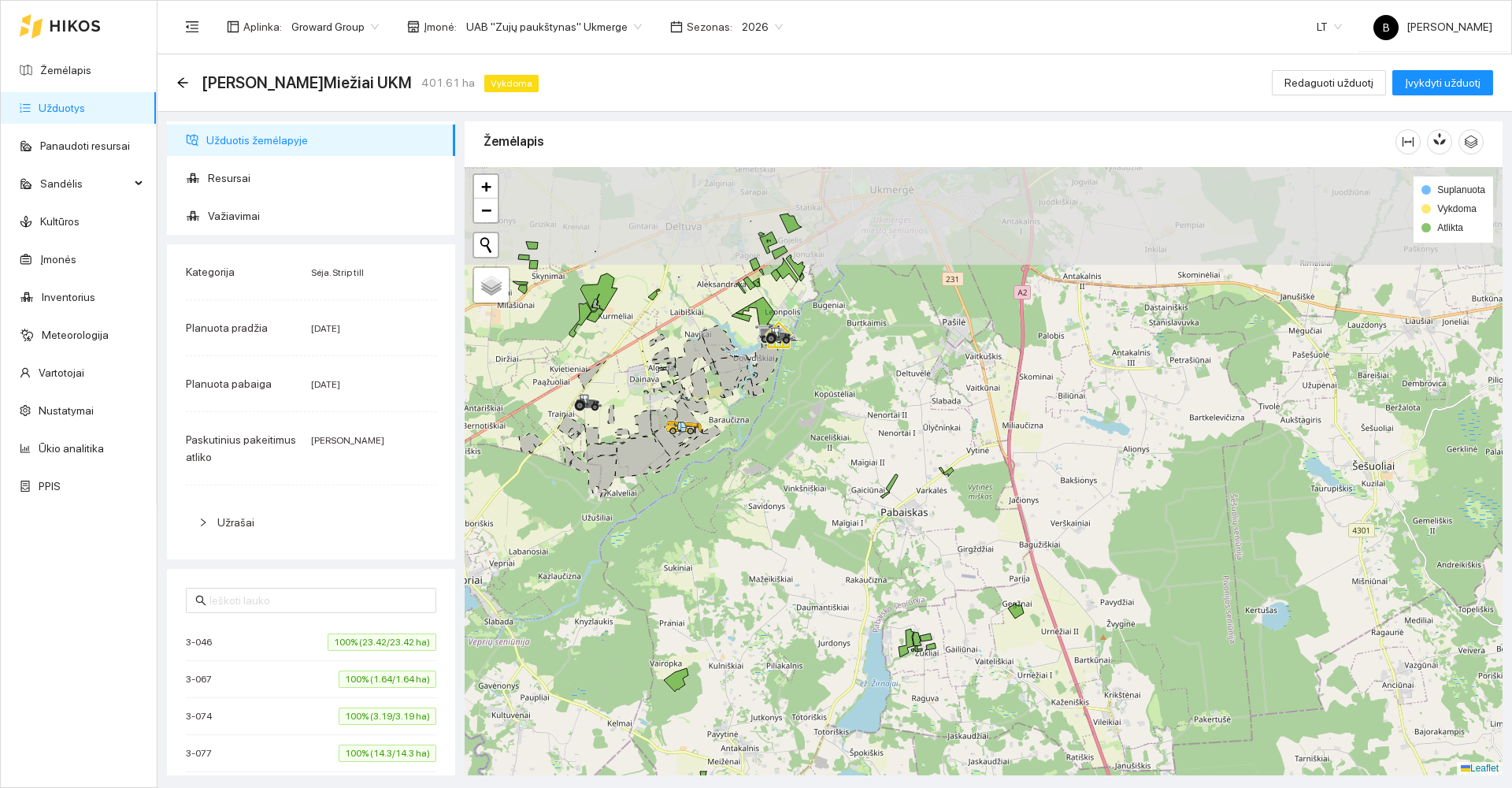
drag, startPoint x: 816, startPoint y: 400, endPoint x: 780, endPoint y: 578, distance: 181.6
click at [780, 584] on div at bounding box center [983, 471] width 1038 height 608
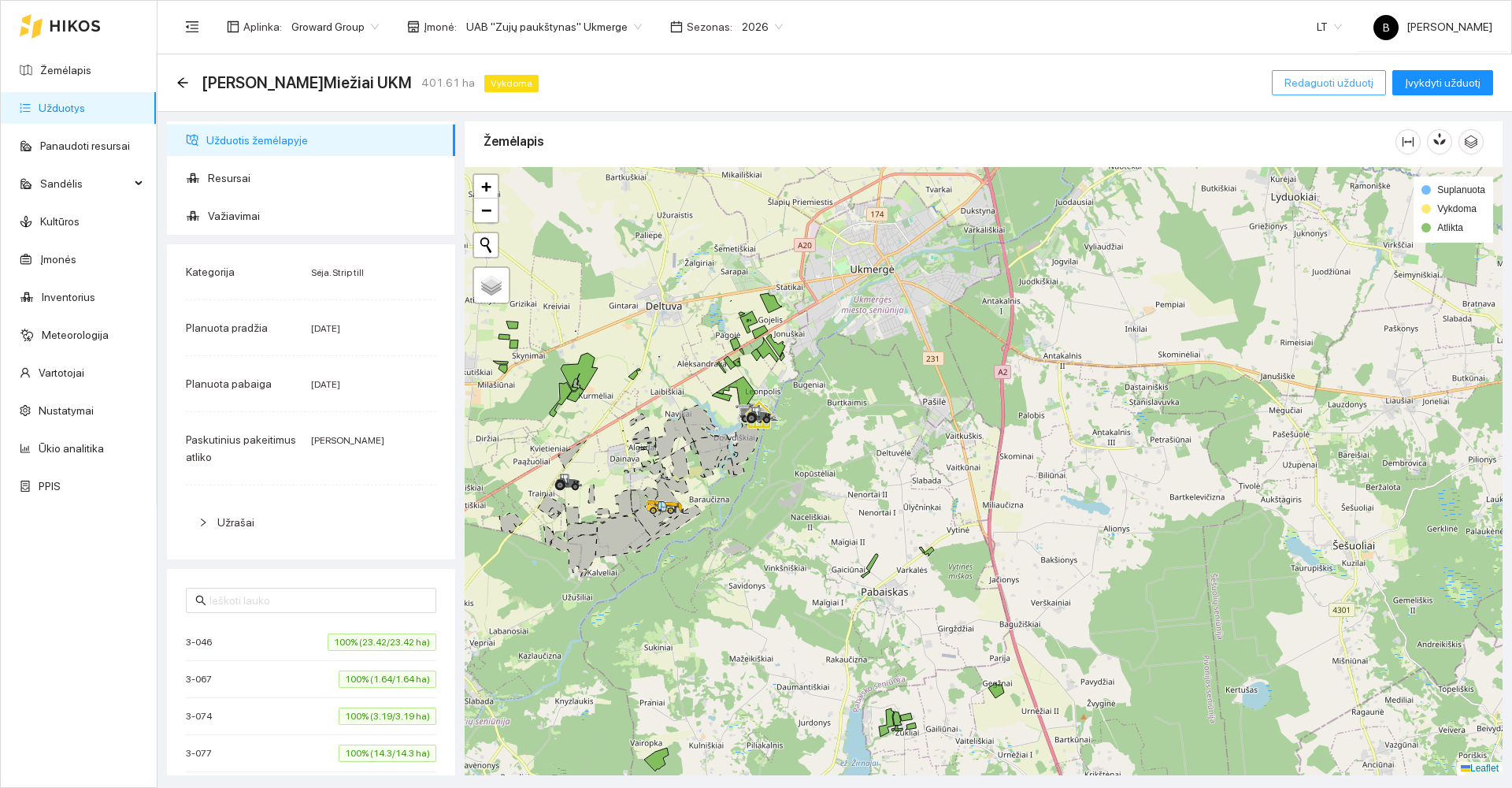
click at [1318, 76] on span "Redaguoti užduotį" at bounding box center [1329, 83] width 89 height 18
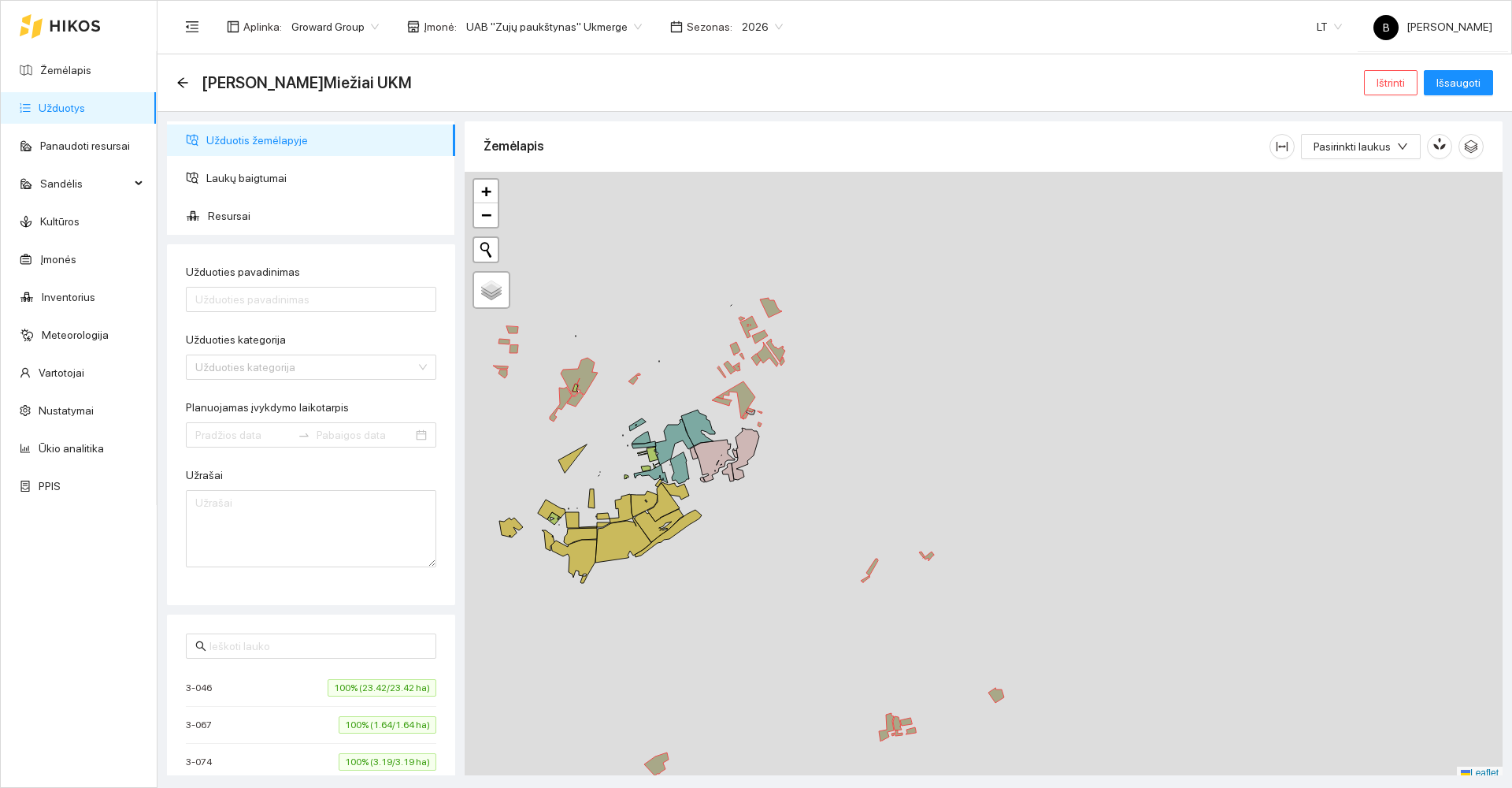
type input "[PERSON_NAME]Miežiai UKM"
type input "[DATE]"
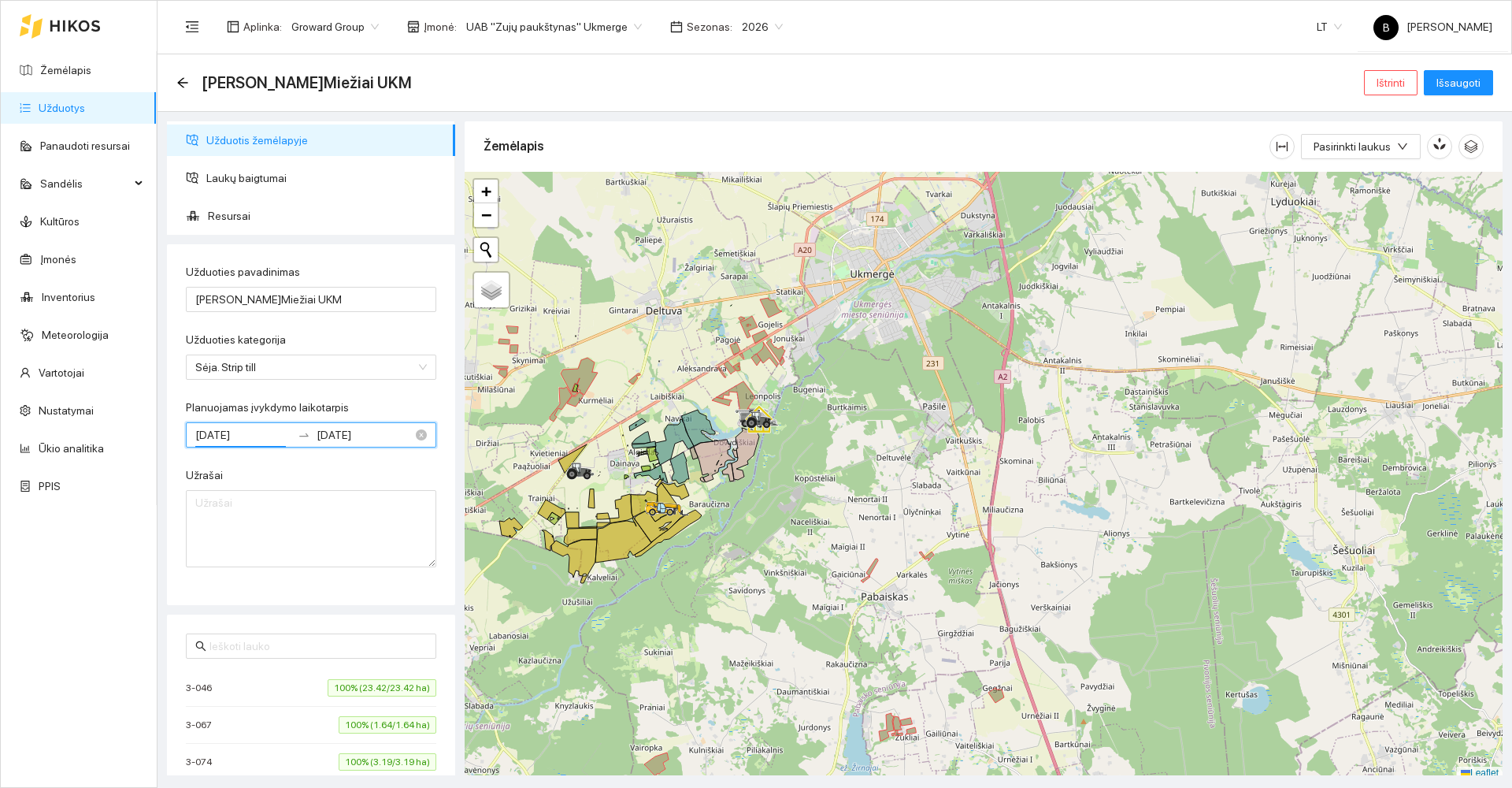
click at [266, 431] on input "[DATE]" at bounding box center [243, 435] width 96 height 18
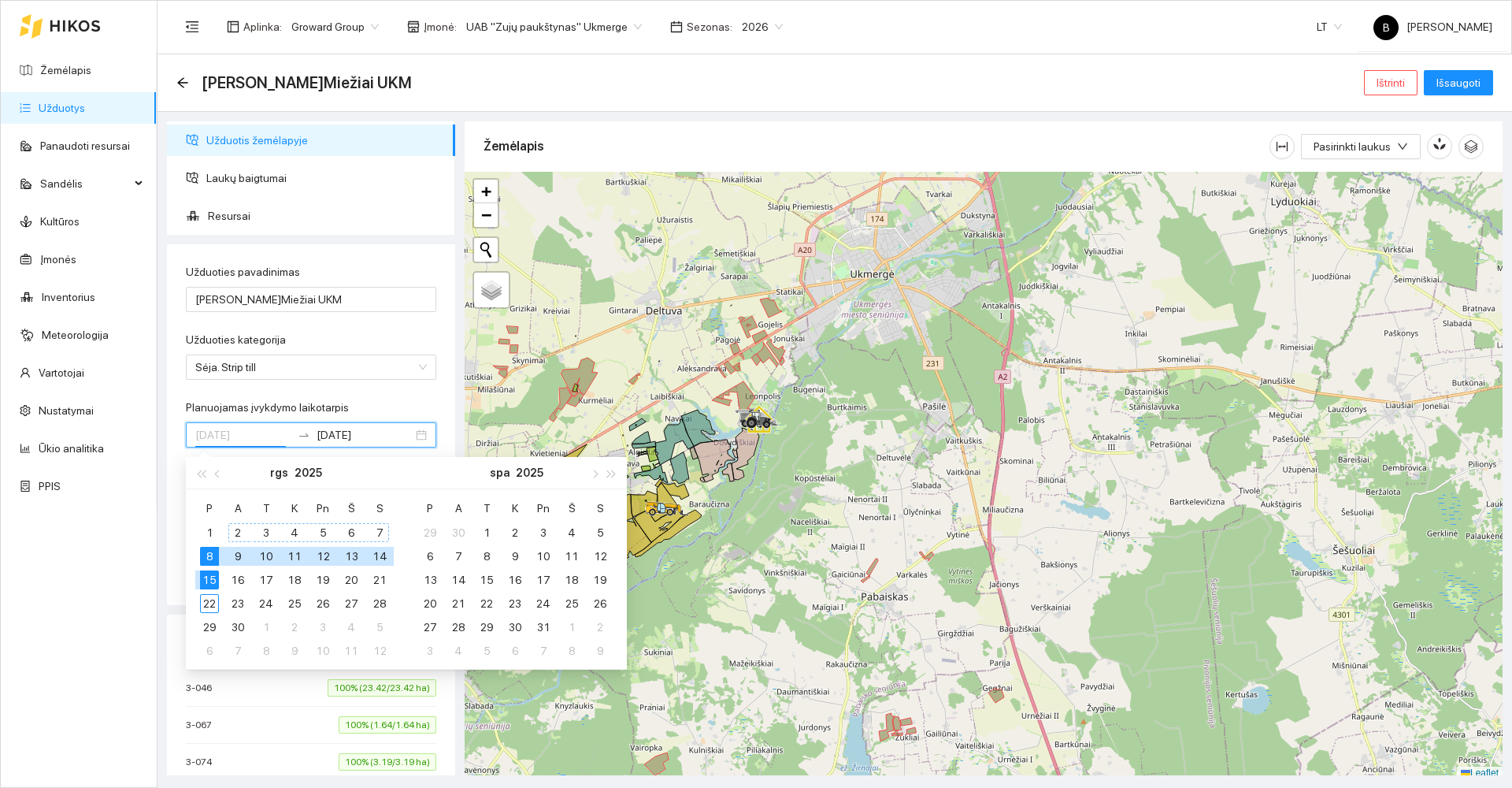
type input "[DATE]"
click at [206, 553] on div "8" at bounding box center [209, 555] width 19 height 19
type input "[DATE]"
click at [242, 606] on div "23" at bounding box center [237, 602] width 19 height 19
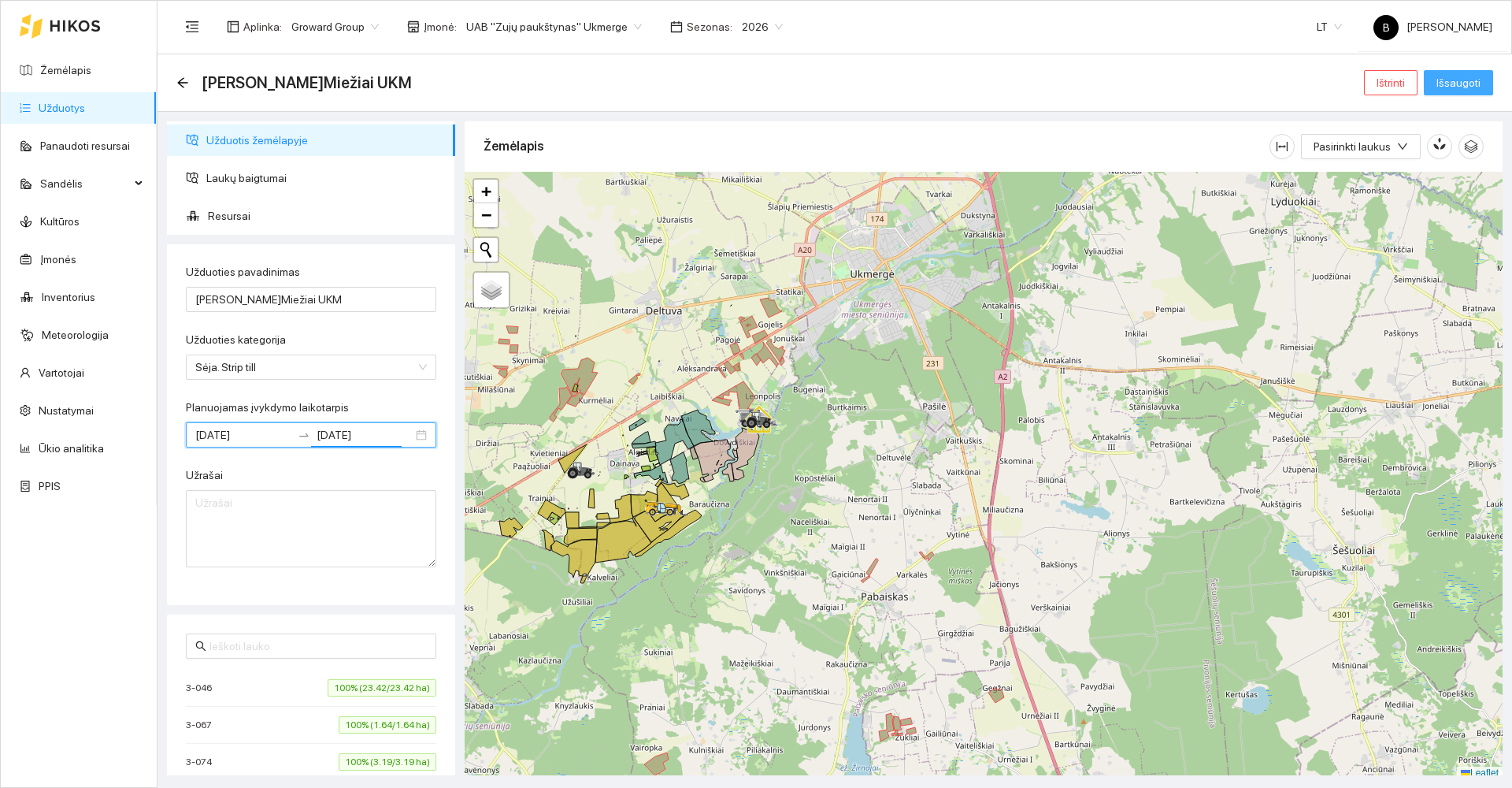
click at [1443, 85] on span "Išsaugoti" at bounding box center [1459, 83] width 44 height 18
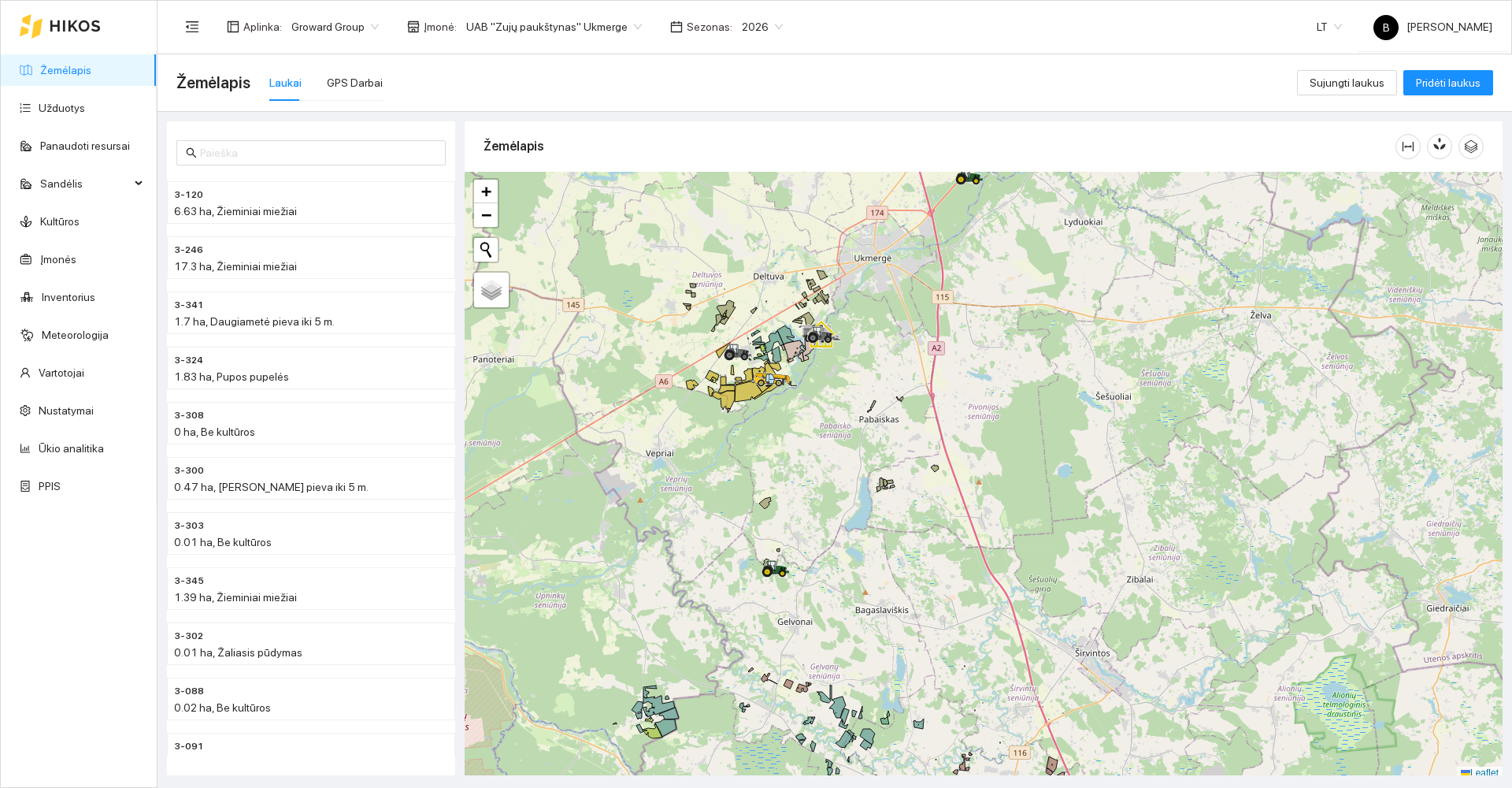
scroll to position [4, 0]
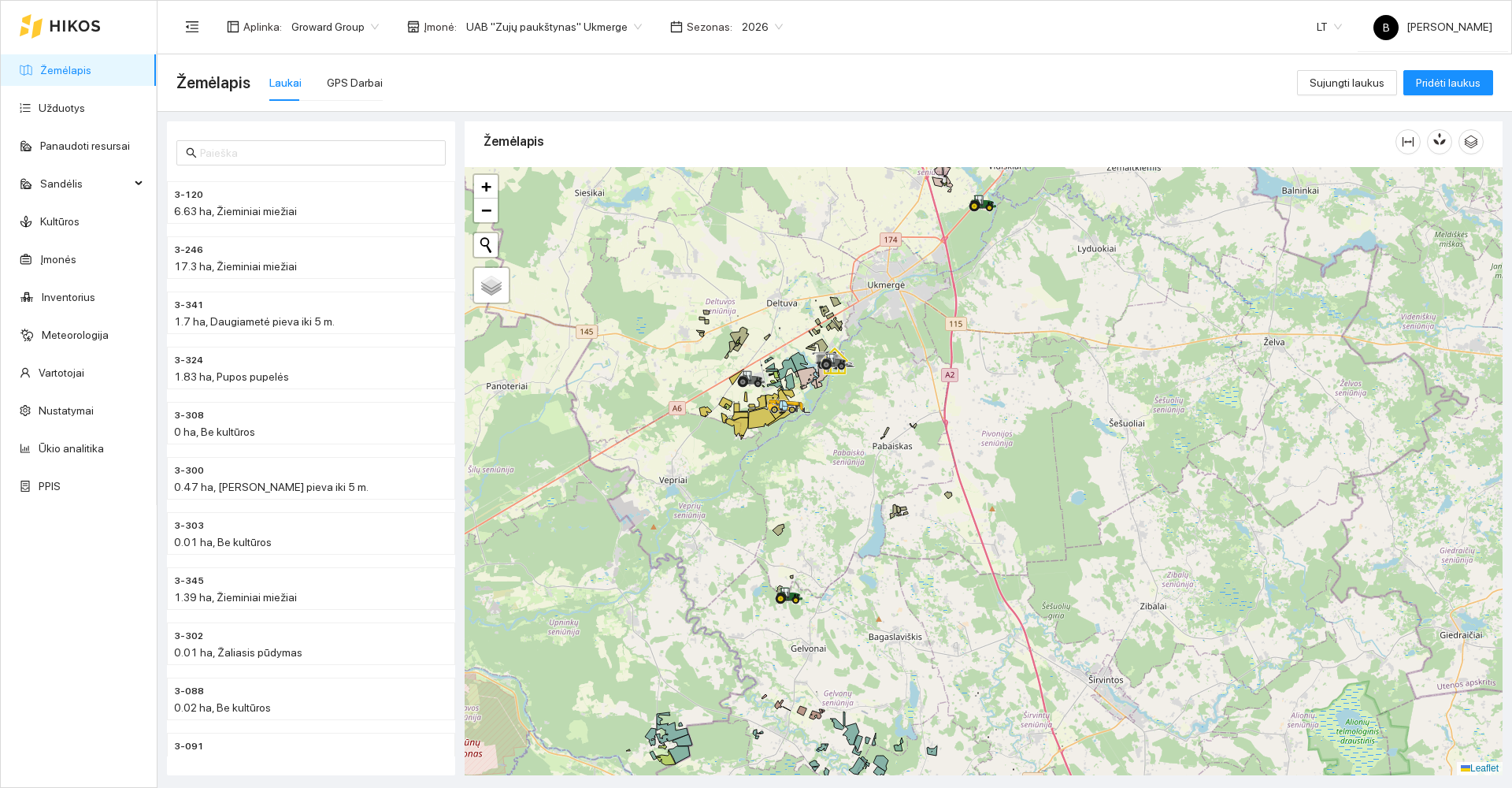
drag, startPoint x: 932, startPoint y: 514, endPoint x: 953, endPoint y: 569, distance: 58.9
click at [951, 572] on div at bounding box center [983, 471] width 1038 height 608
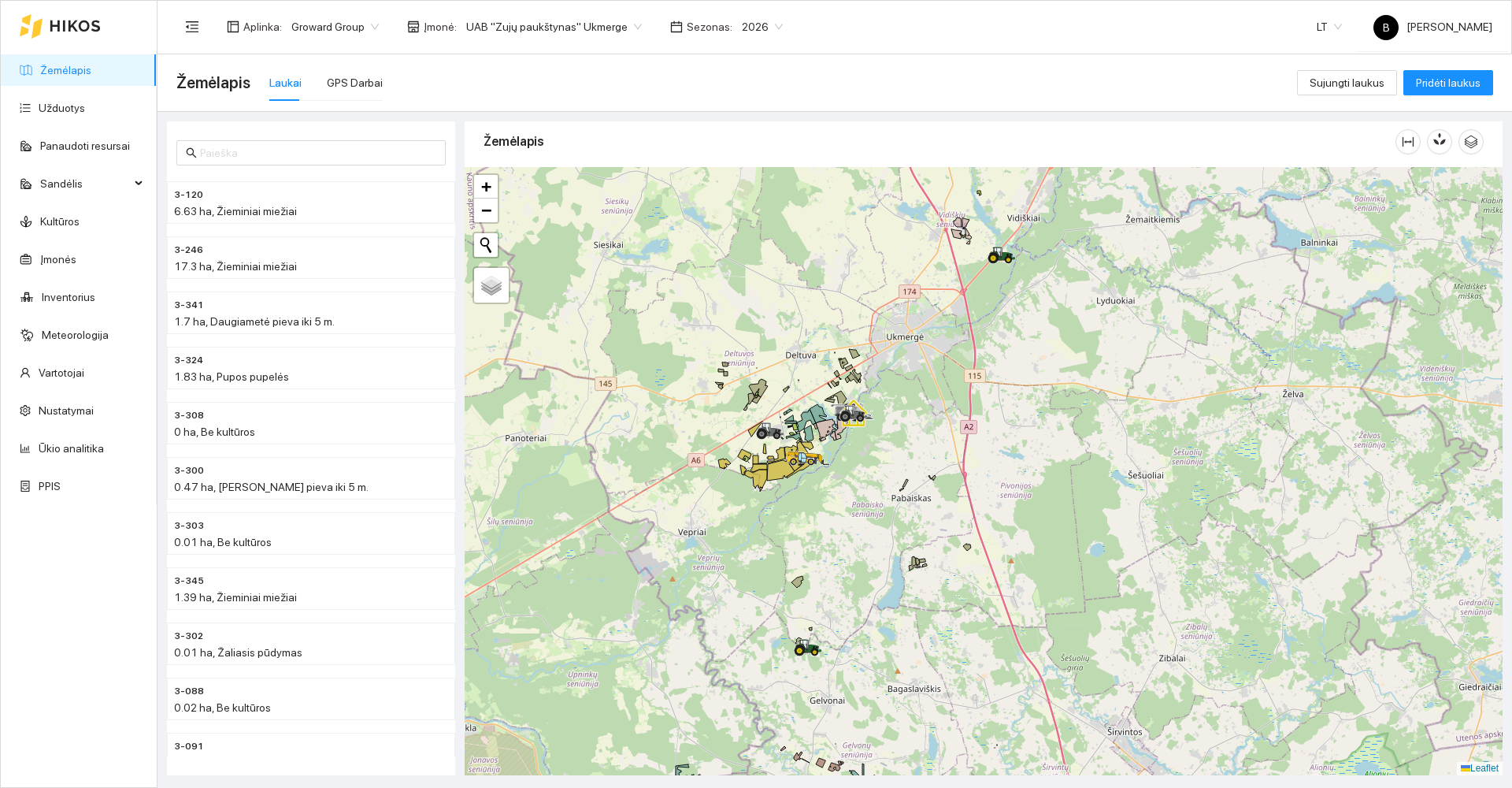
drag, startPoint x: 1032, startPoint y: 385, endPoint x: 1065, endPoint y: 498, distance: 117.7
click at [1065, 498] on div at bounding box center [983, 471] width 1038 height 608
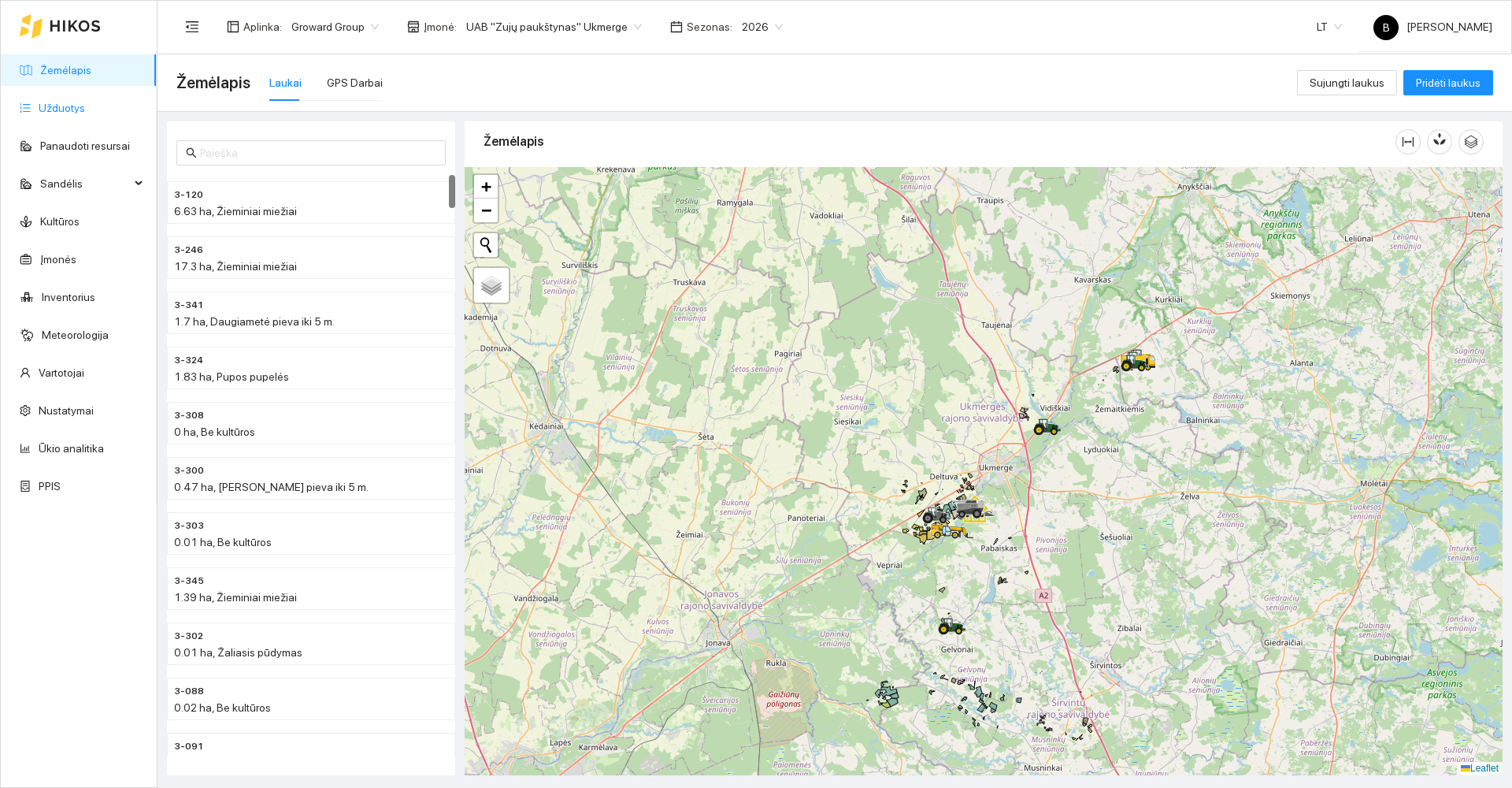
click at [67, 108] on link "Užduotys" at bounding box center [61, 107] width 46 height 12
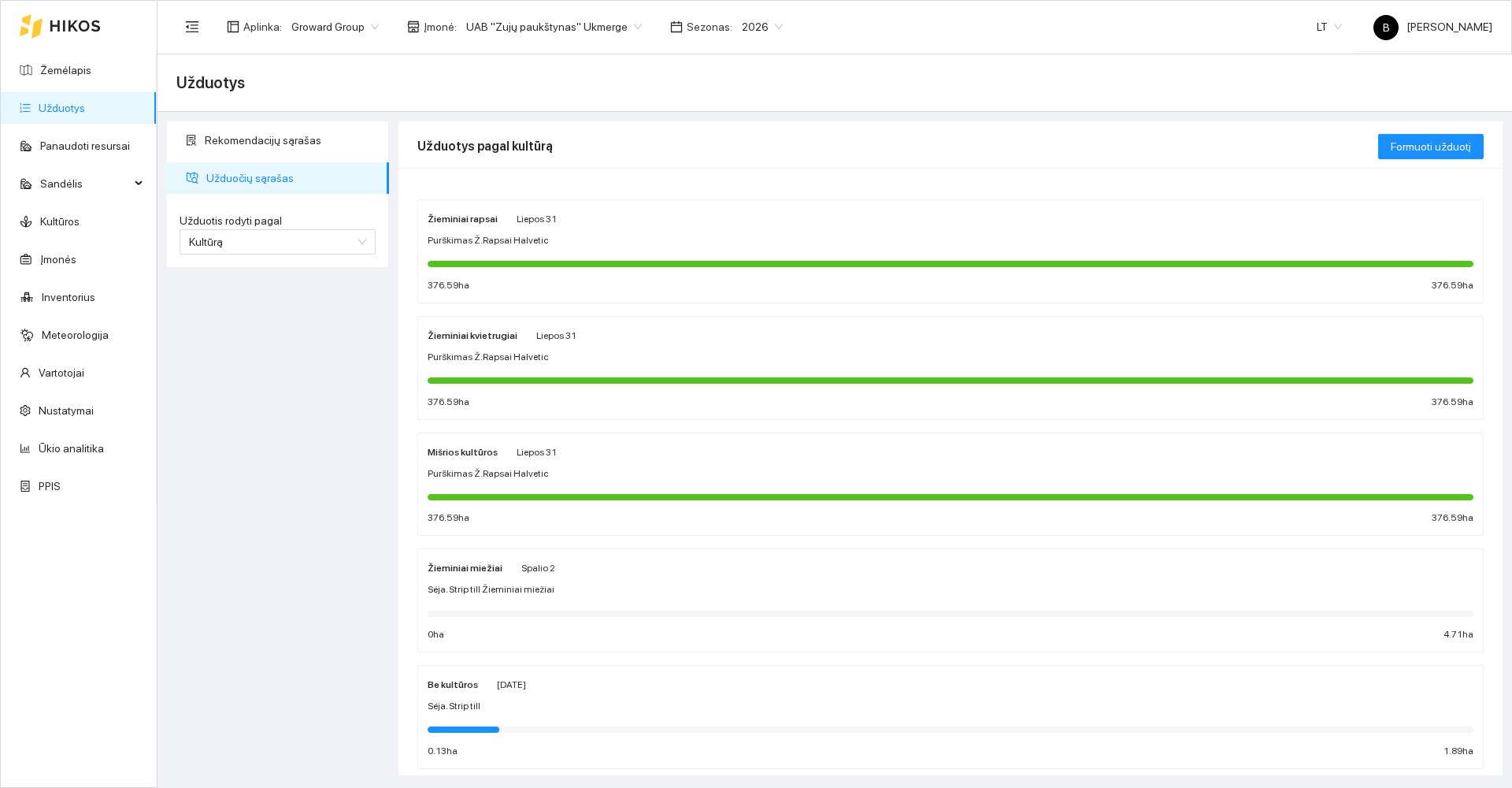
click at [736, 571] on div "Žieminiai miežiai Spalio 2" at bounding box center [950, 568] width 1046 height 18
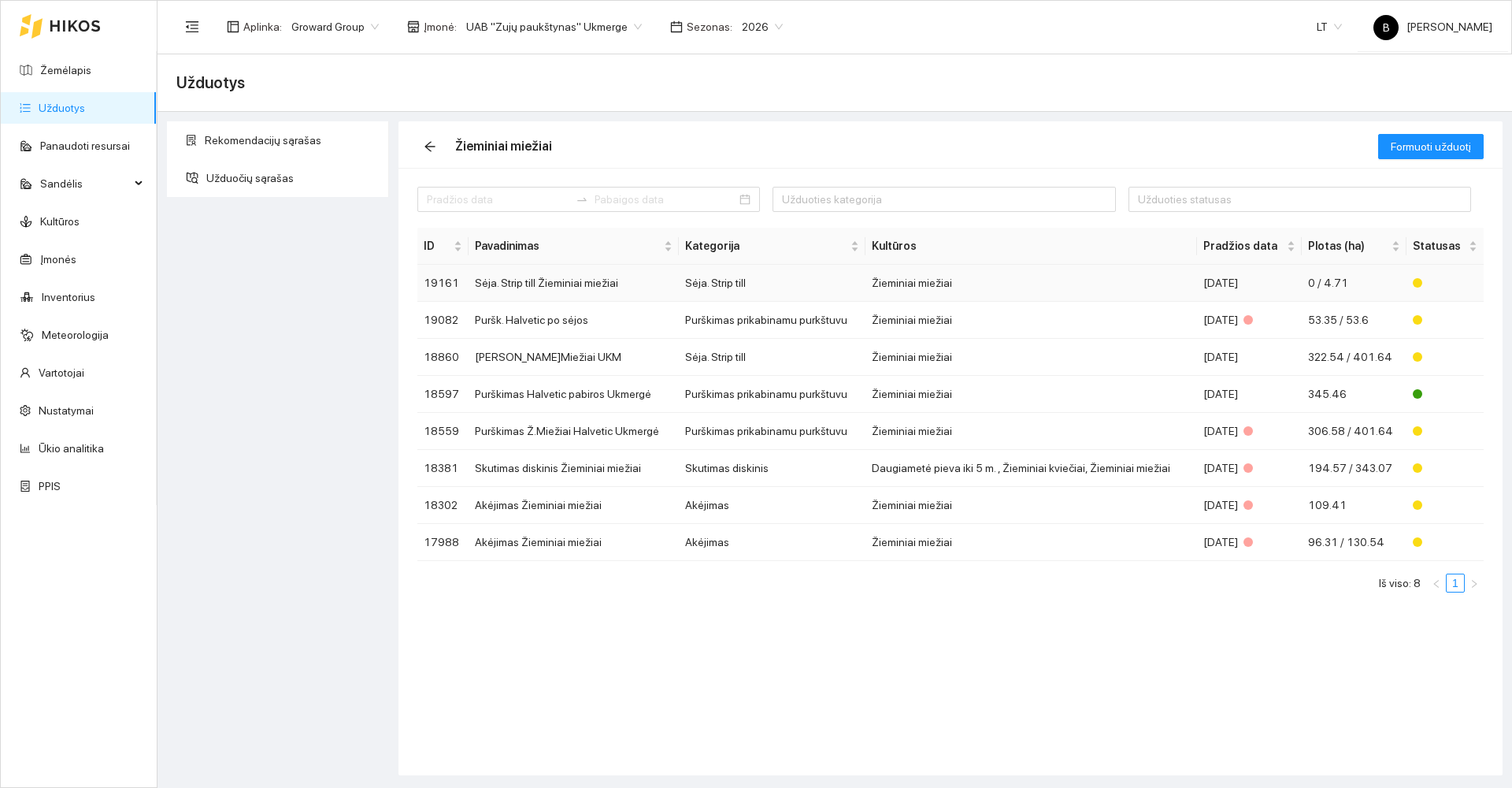
click at [512, 287] on td "Sėja. Strip till Žieminiai miežiai" at bounding box center [573, 283] width 211 height 37
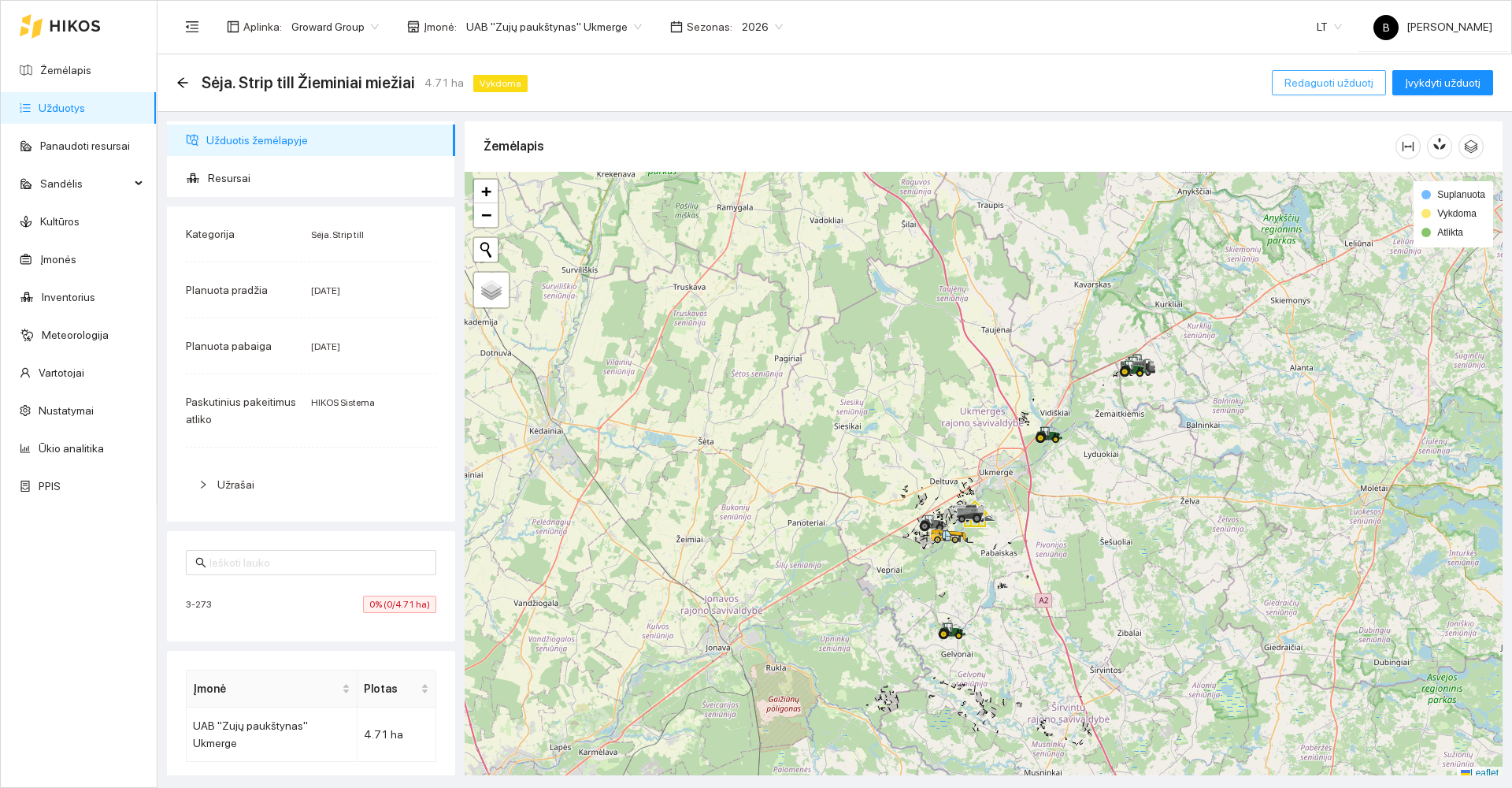
click at [1321, 81] on span "Redaguoti užduotį" at bounding box center [1329, 83] width 89 height 18
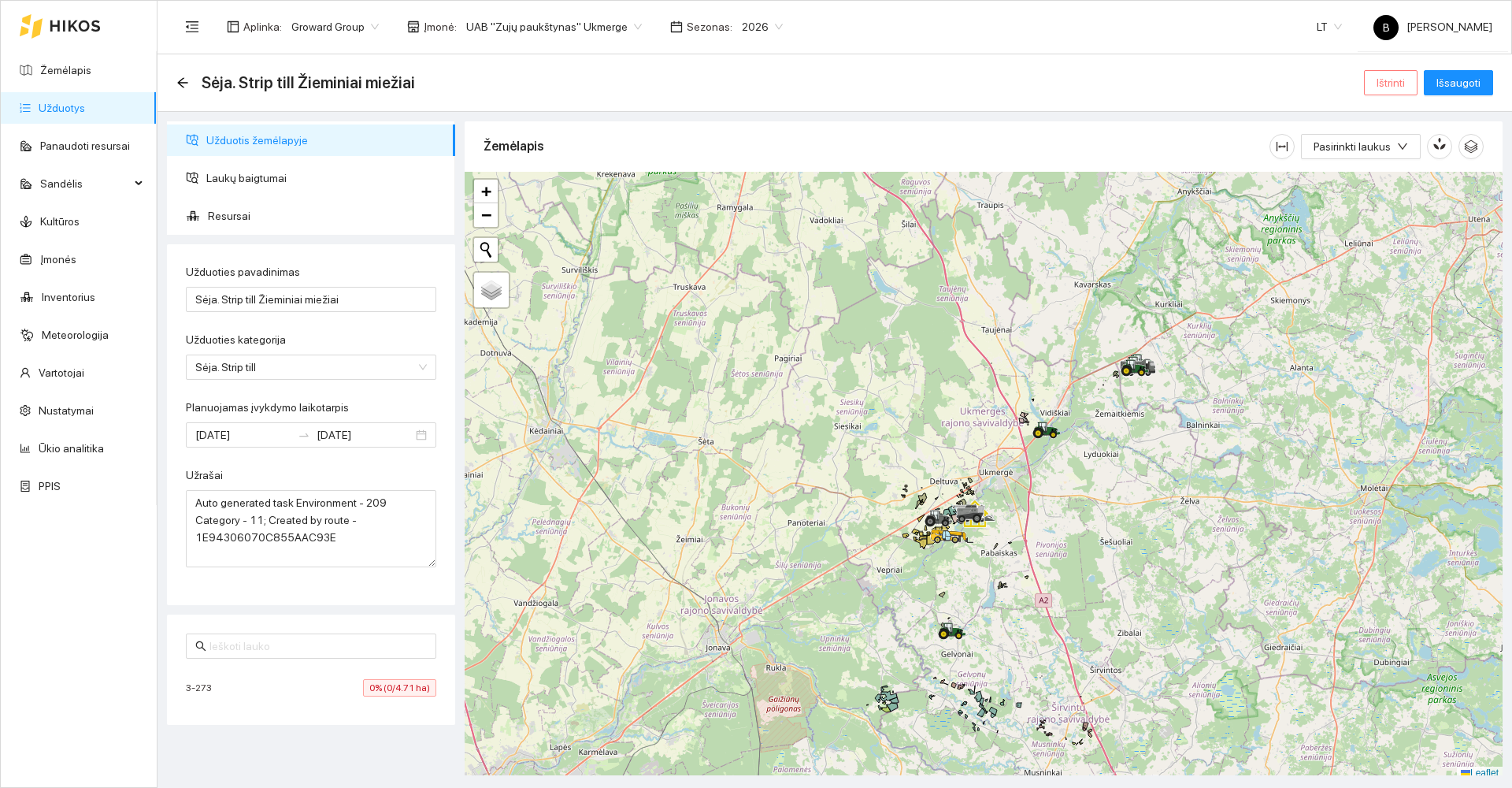
click at [1391, 80] on span "Ištrinti" at bounding box center [1391, 83] width 28 height 18
click at [1389, 157] on span "Taip" at bounding box center [1396, 159] width 20 height 18
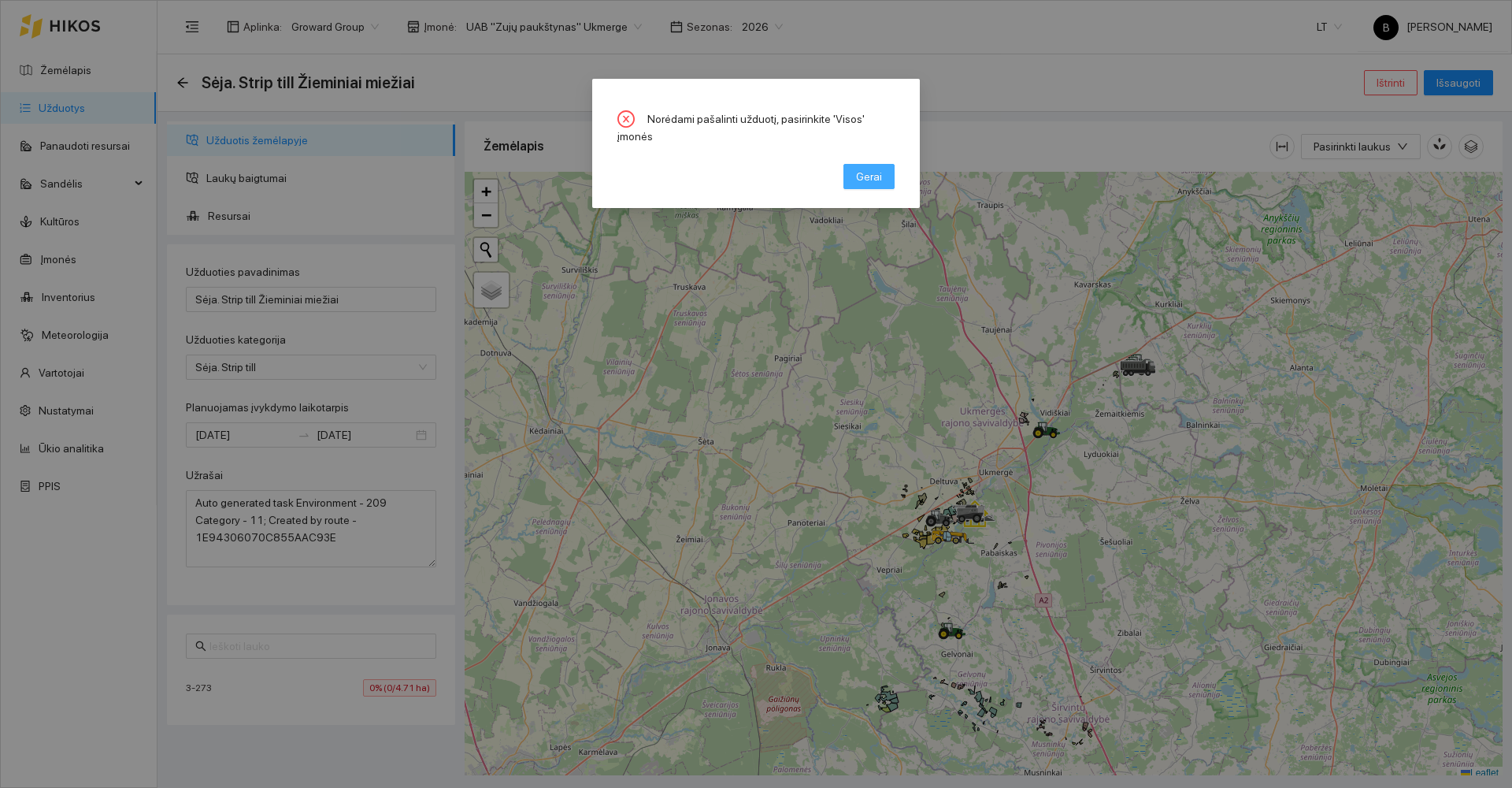
click at [868, 168] on span "Gerai" at bounding box center [869, 177] width 26 height 18
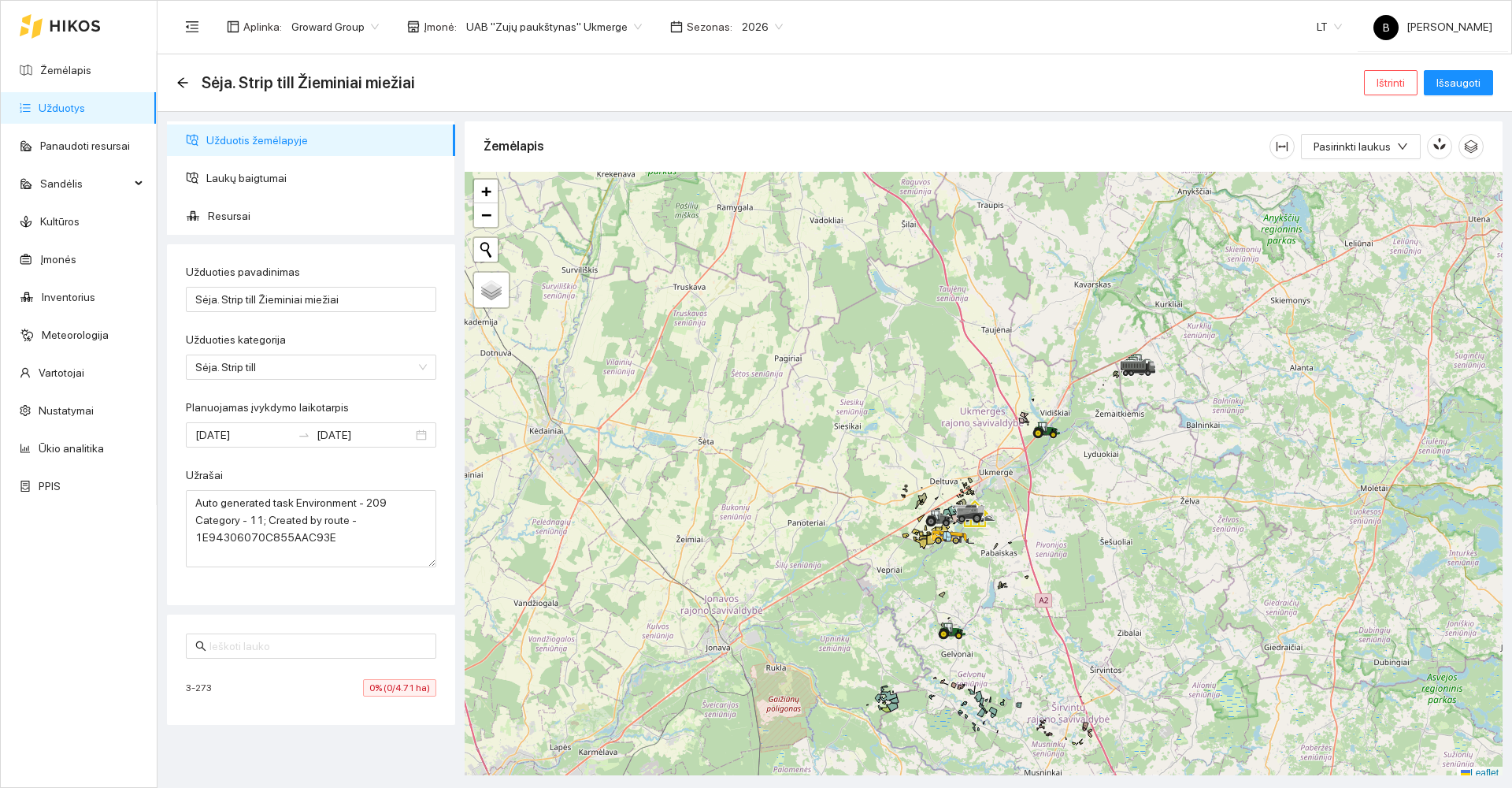
click at [573, 26] on span "UAB "Zujų paukštynas" Ukmerge" at bounding box center [554, 27] width 176 height 24
click at [541, 55] on div "Visos" at bounding box center [545, 58] width 171 height 18
click at [1377, 83] on button "Ištrinti" at bounding box center [1390, 83] width 53 height 25
click at [1391, 159] on span "Taip" at bounding box center [1396, 159] width 20 height 18
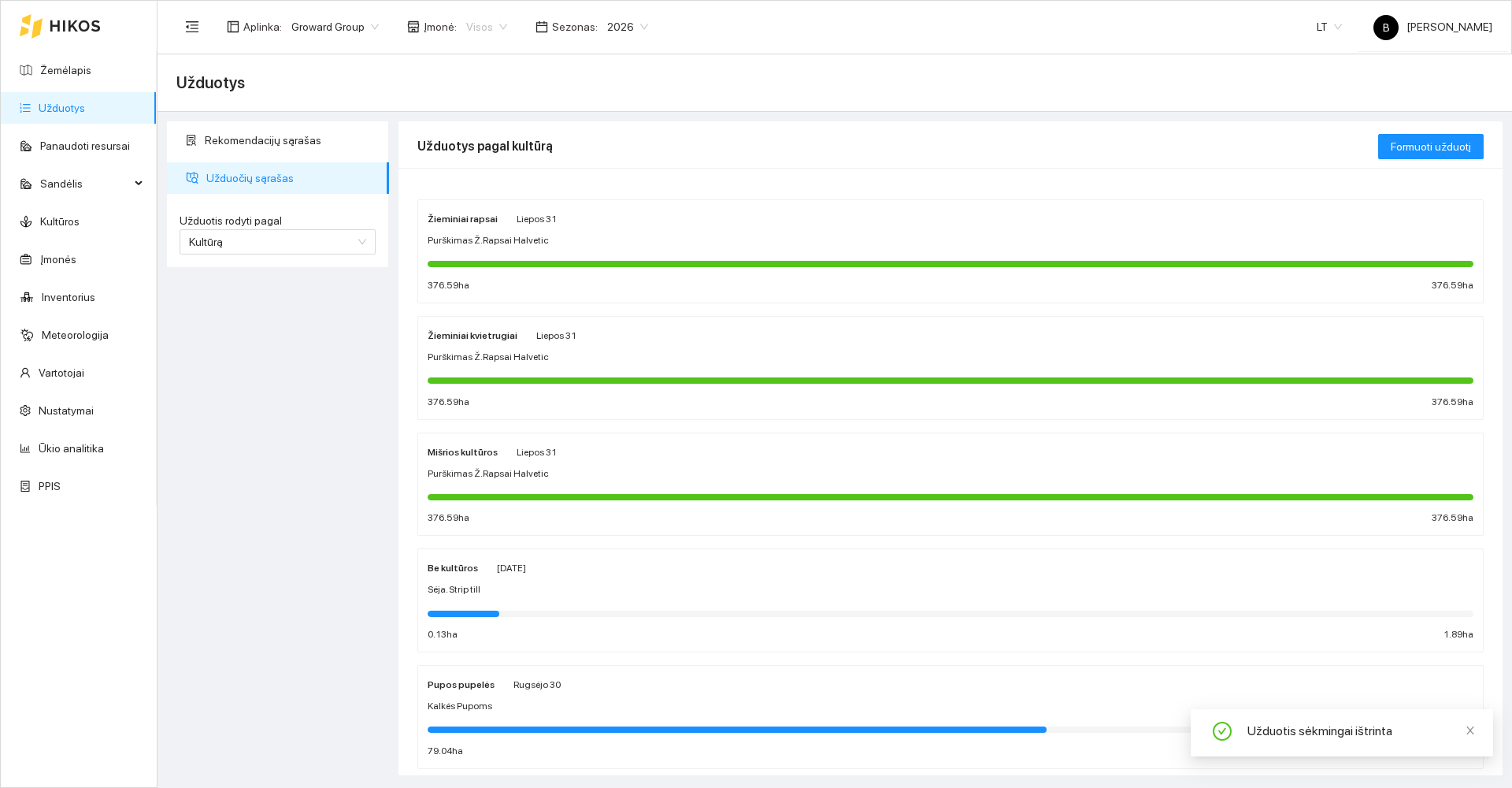
click at [479, 28] on span "Visos" at bounding box center [487, 27] width 41 height 24
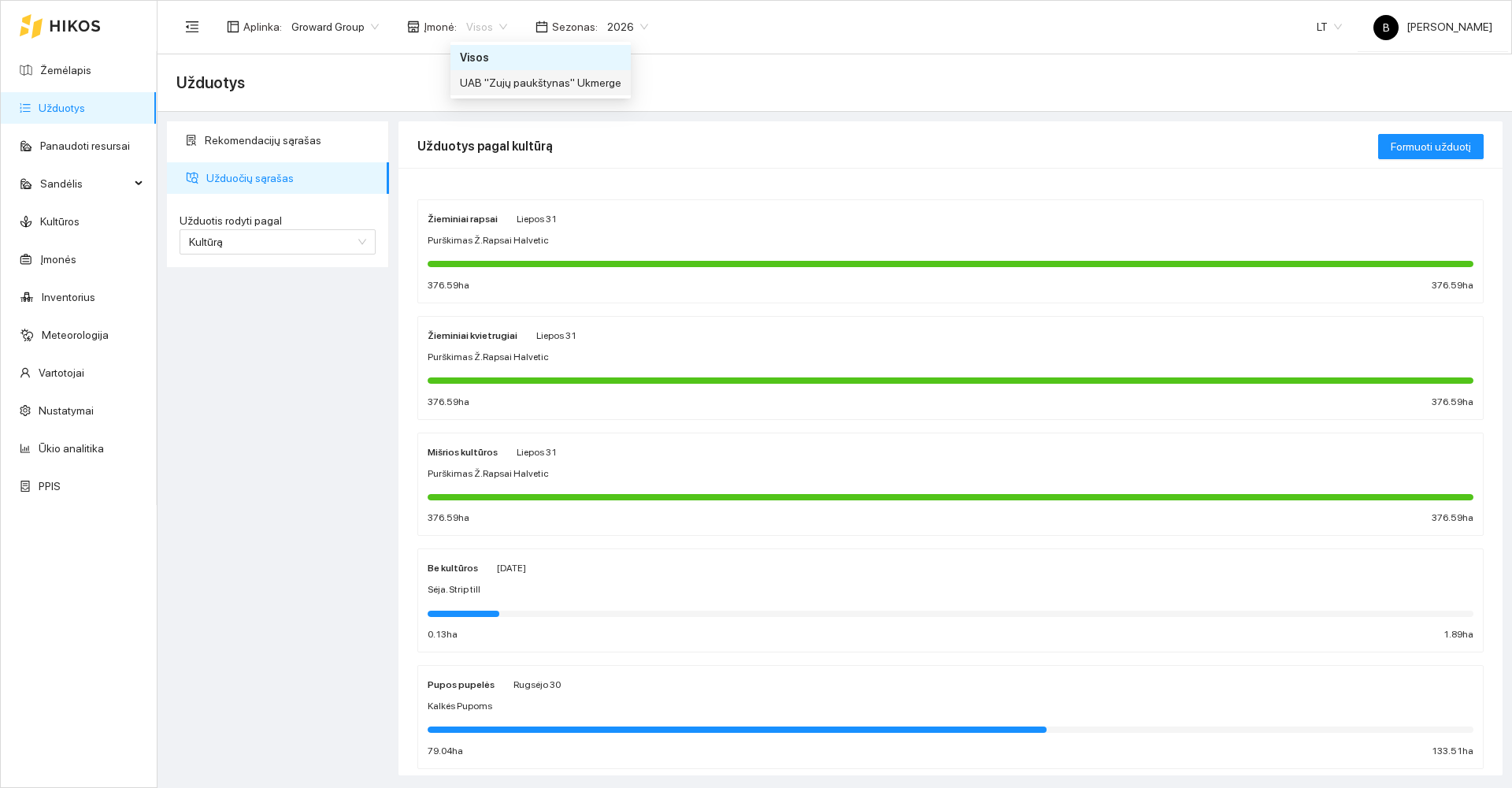
click at [513, 92] on div "UAB "Zujų paukštynas" Ukmerge" at bounding box center [540, 83] width 180 height 25
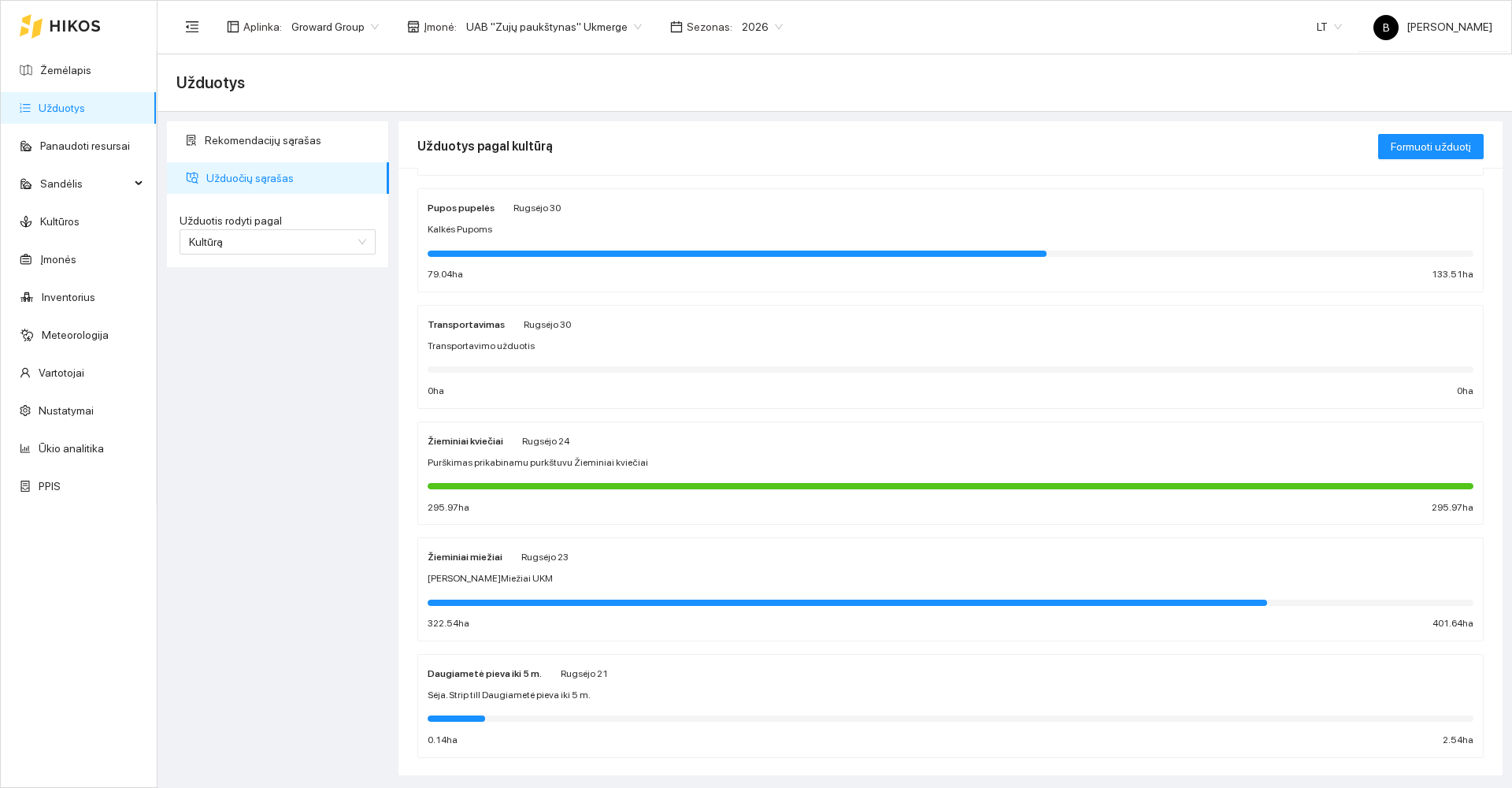
scroll to position [736, 0]
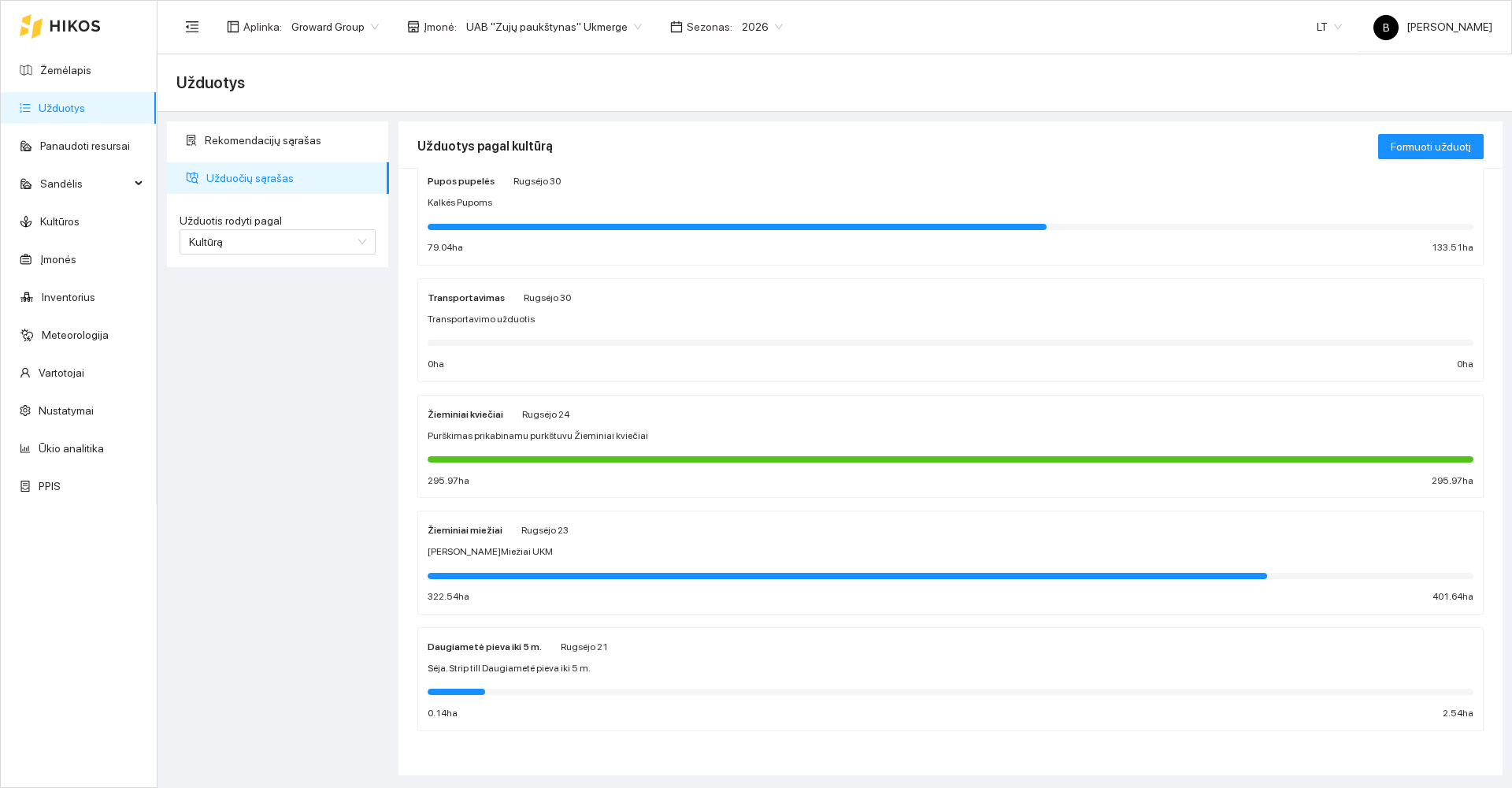
click at [711, 539] on div "Žieminiai miežiai Rugsėjo 23 Sėja Ž.Miežiai UKM 322.54 ha 401.64 ha" at bounding box center [950, 562] width 1046 height 84
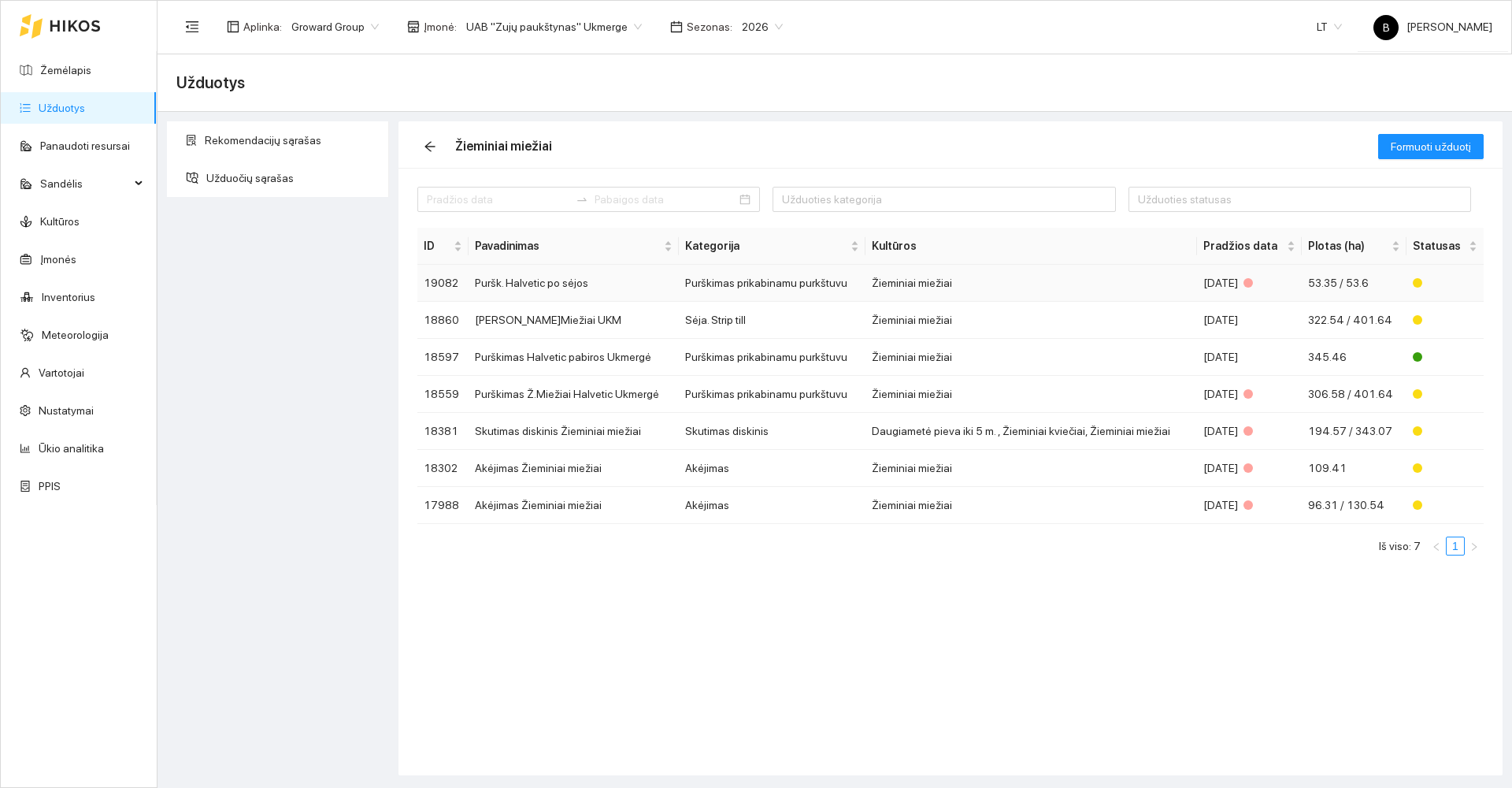
click at [596, 281] on td "Puršk. Halvetic po sėjos" at bounding box center [573, 283] width 211 height 37
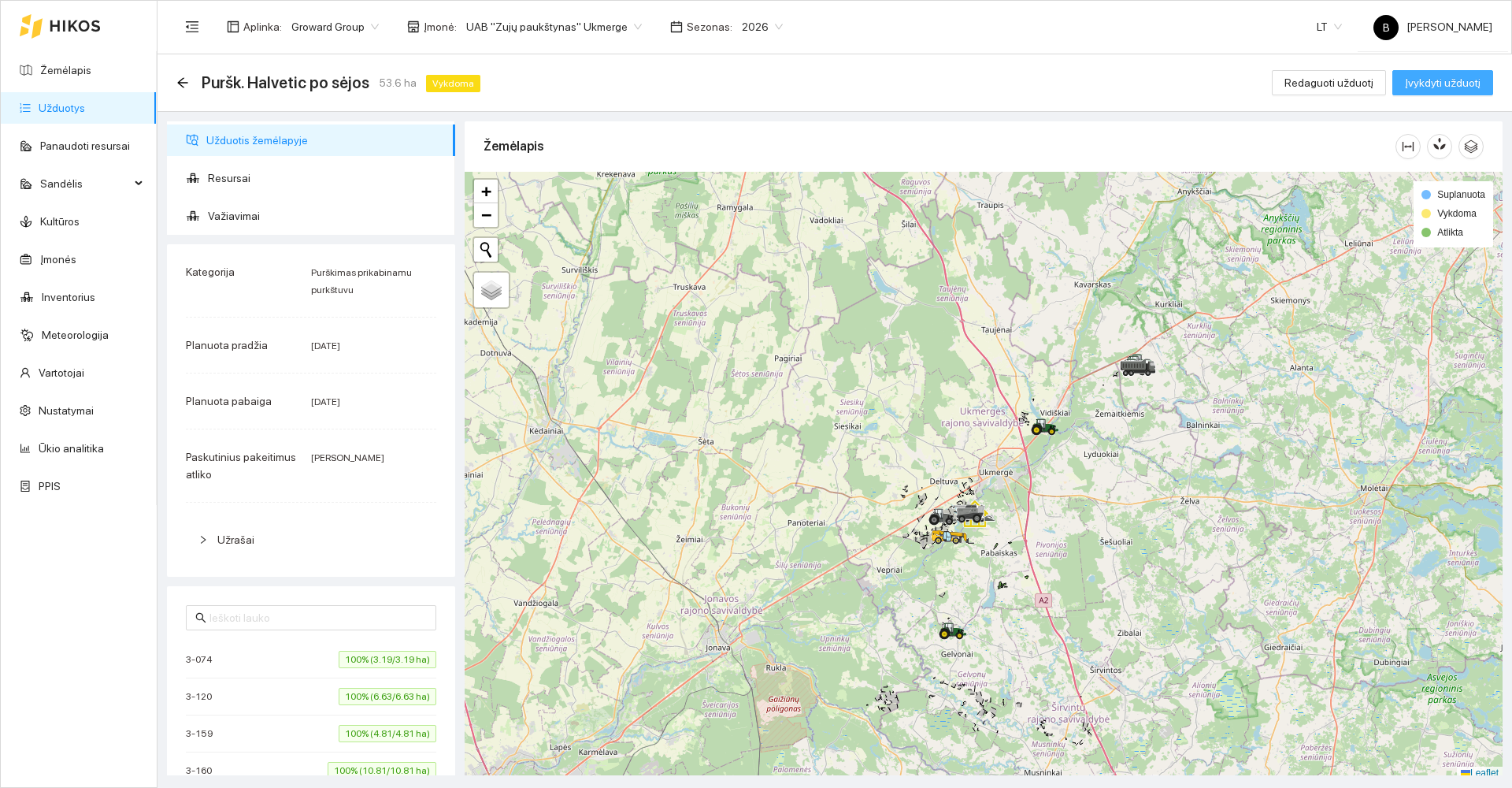
click at [1435, 84] on span "Įvykdyti užduotį" at bounding box center [1443, 83] width 76 height 18
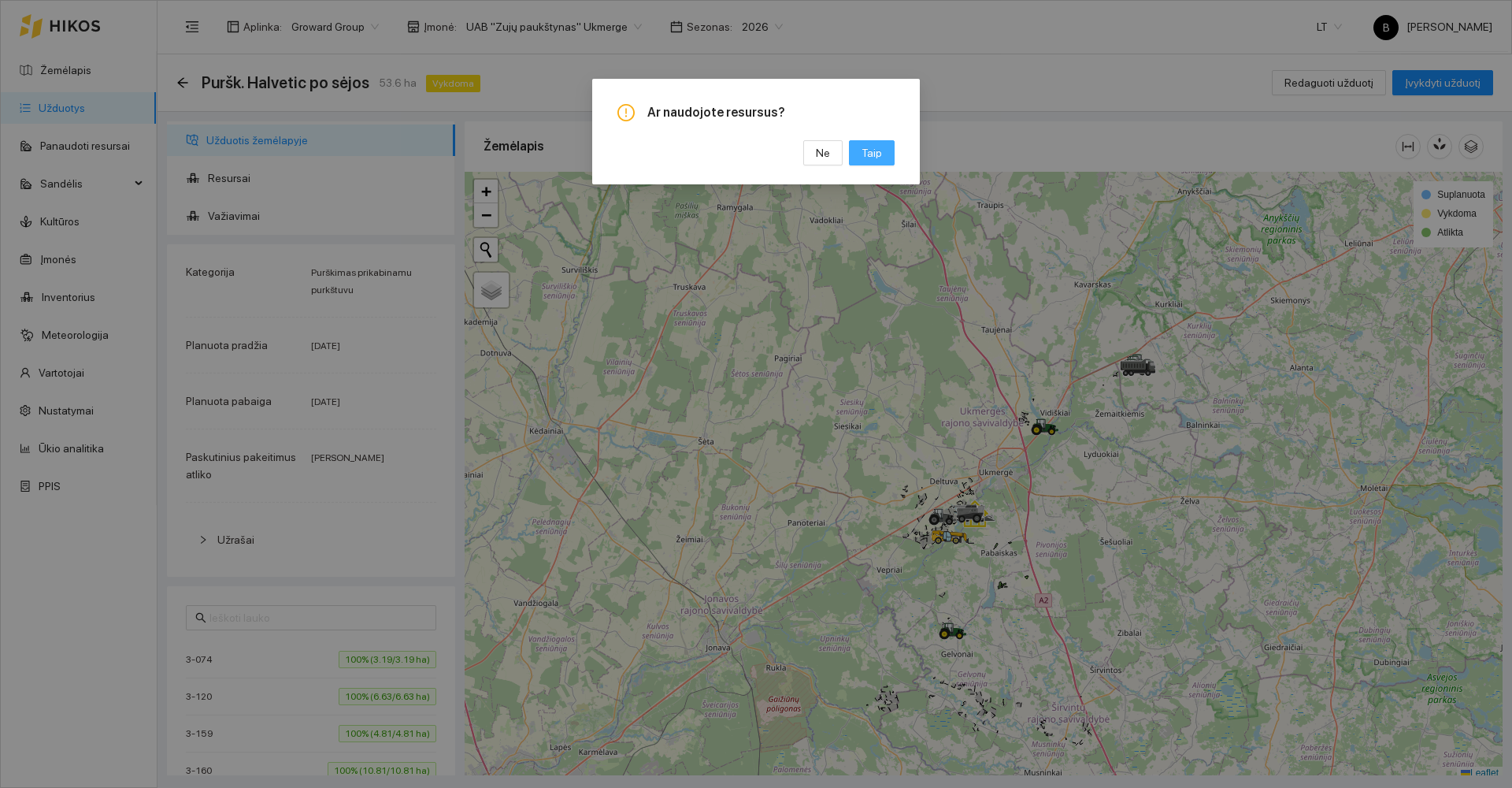
click at [868, 156] on span "Taip" at bounding box center [871, 153] width 20 height 18
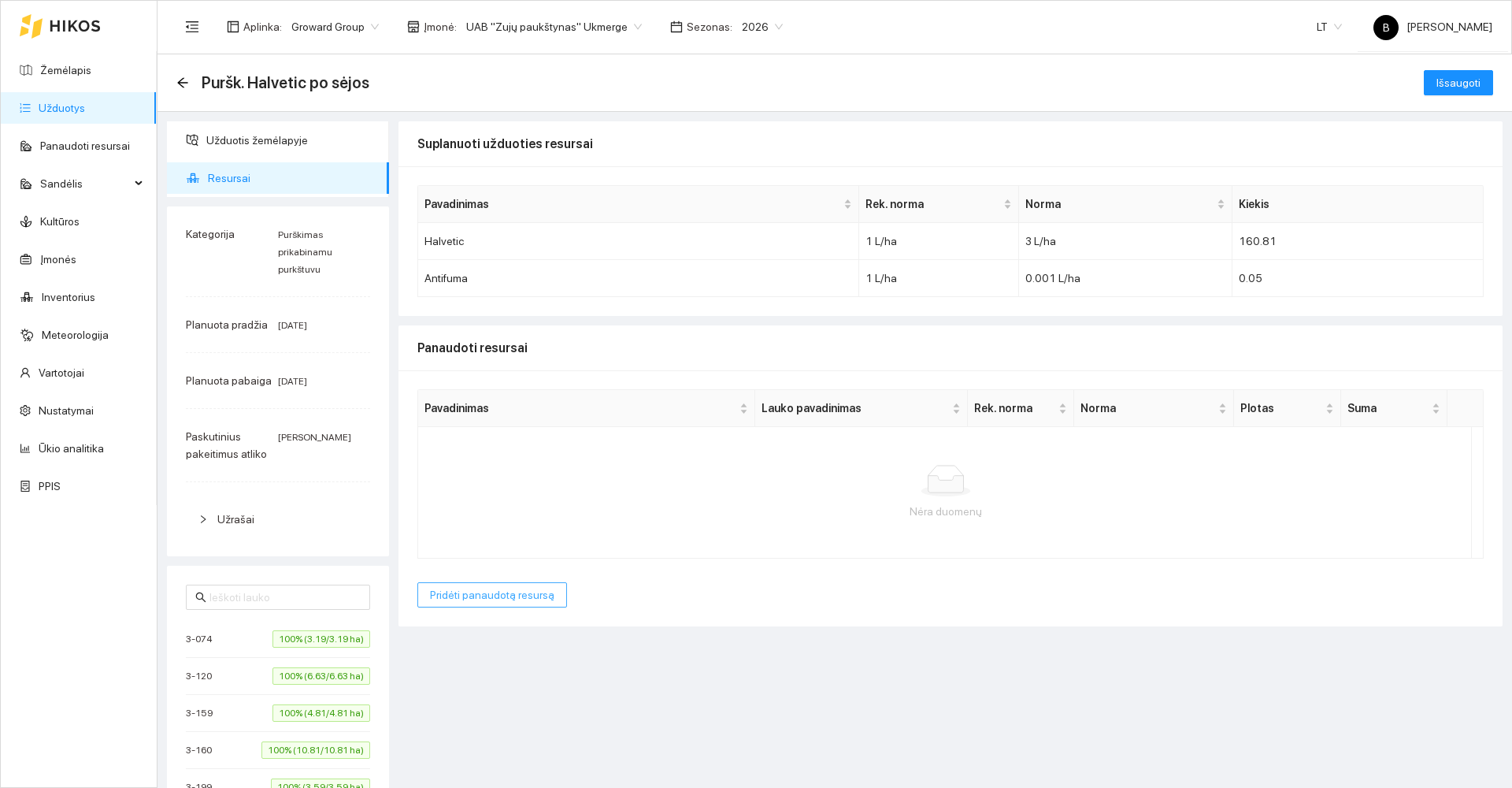
click at [474, 595] on span "Pridėti panaudotą resursą" at bounding box center [492, 595] width 124 height 18
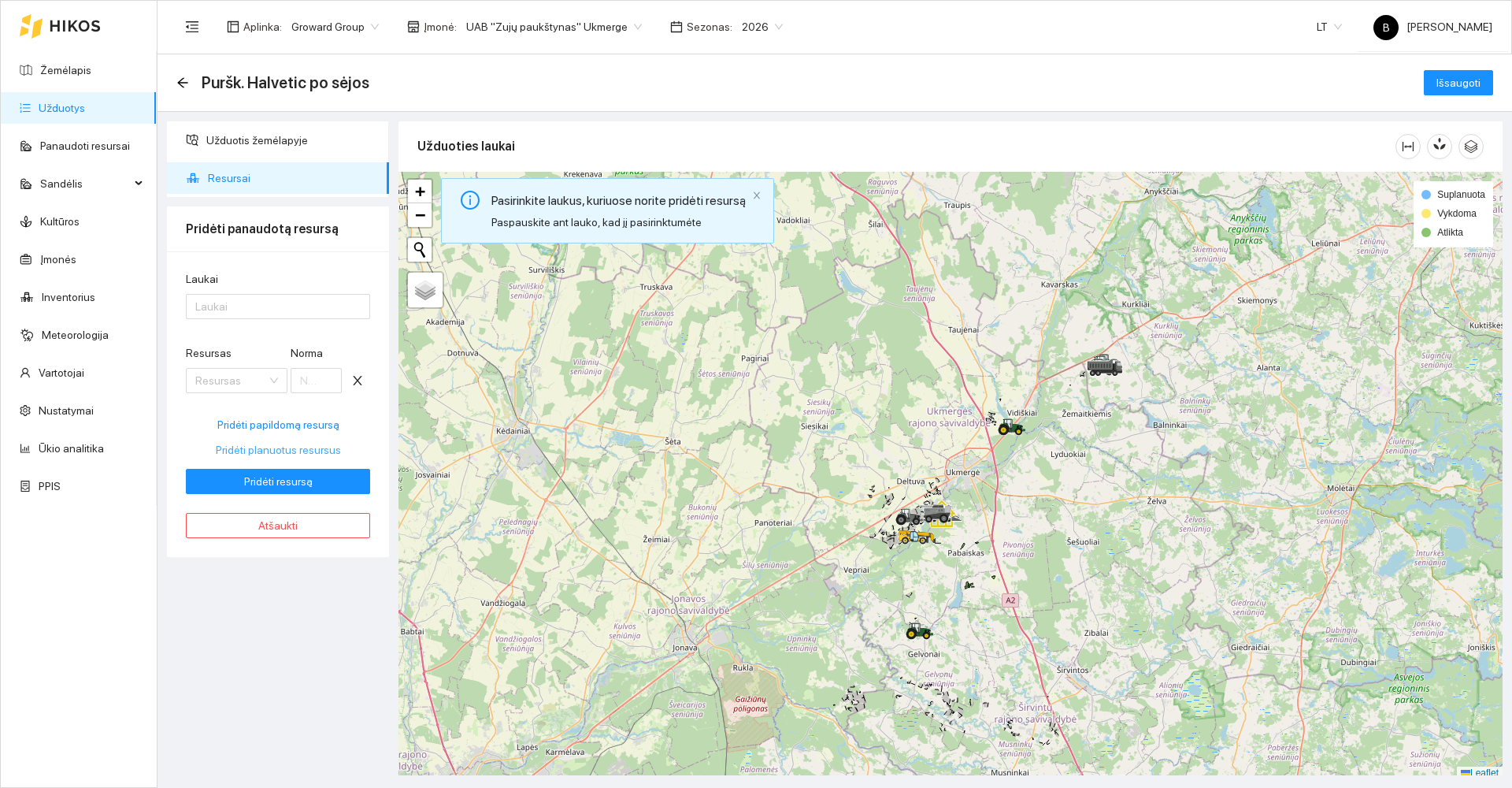
click at [283, 449] on span "Pridėti planuotus resursus" at bounding box center [278, 450] width 125 height 18
type input "3"
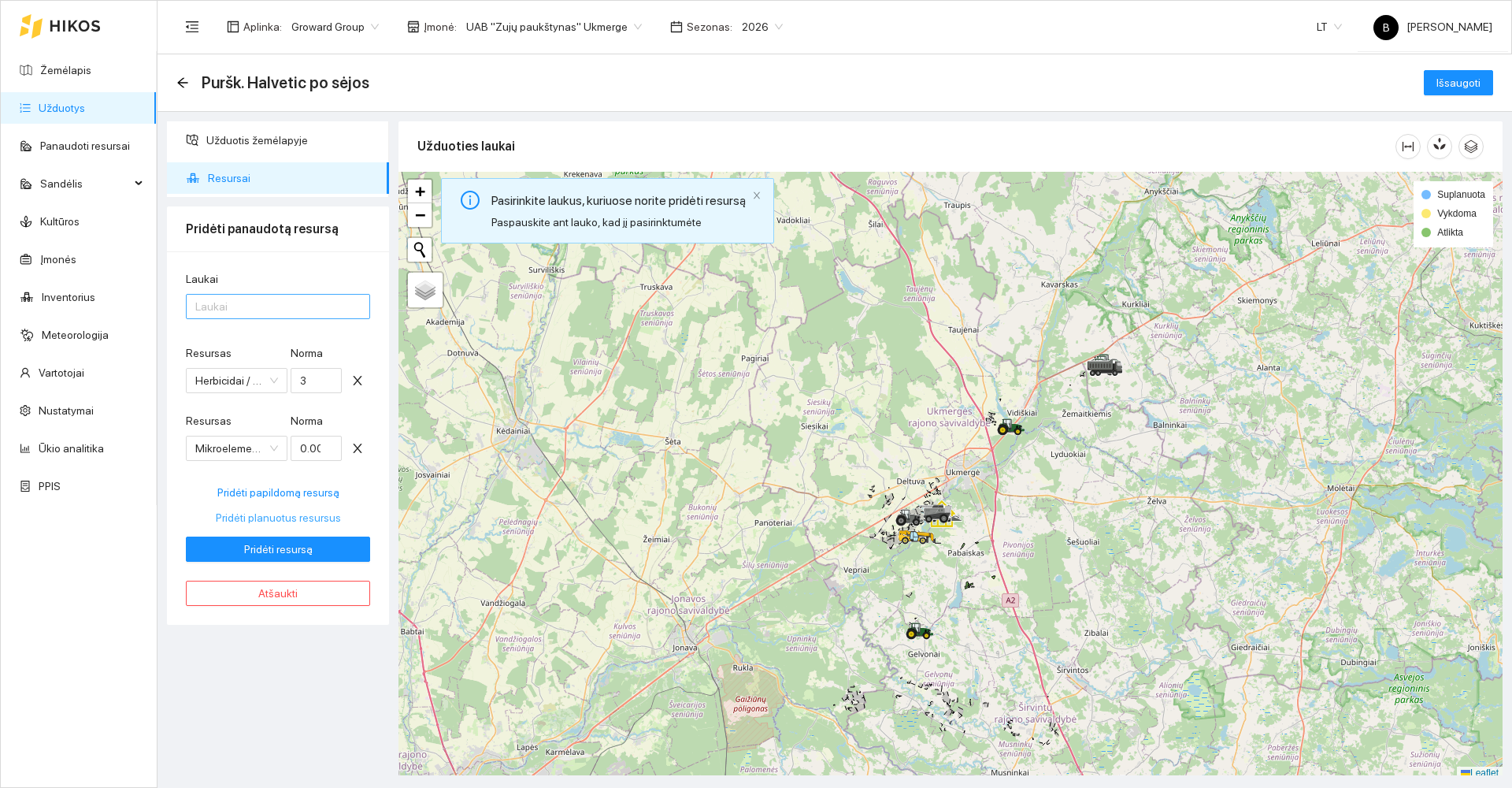
click at [280, 306] on div at bounding box center [270, 306] width 161 height 19
click at [246, 344] on div "Visi laukai" at bounding box center [278, 338] width 165 height 18
click at [275, 553] on span "Pridėti resursą" at bounding box center [278, 549] width 68 height 18
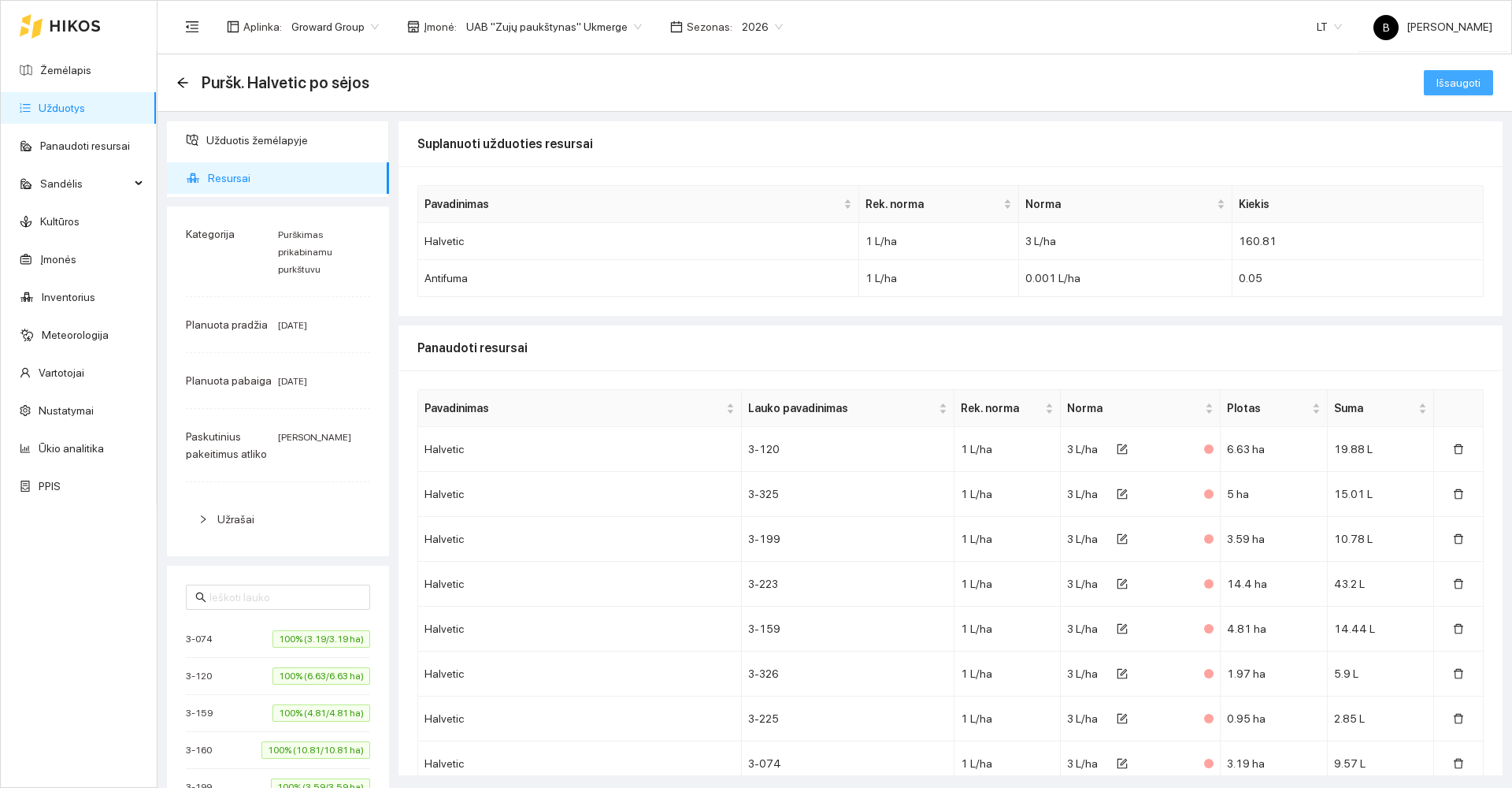
click at [1461, 86] on span "Išsaugoti" at bounding box center [1459, 83] width 44 height 18
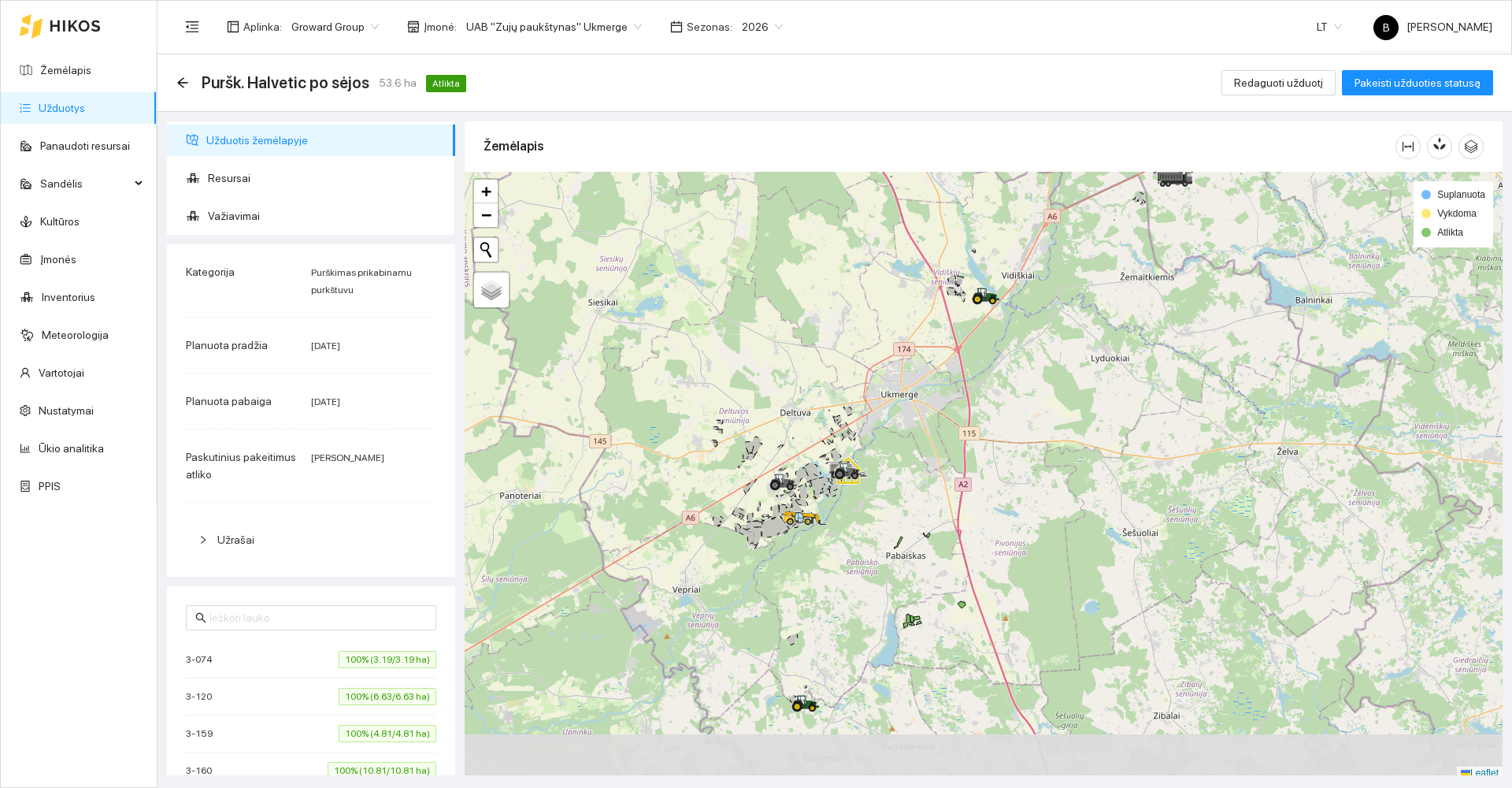
scroll to position [4, 0]
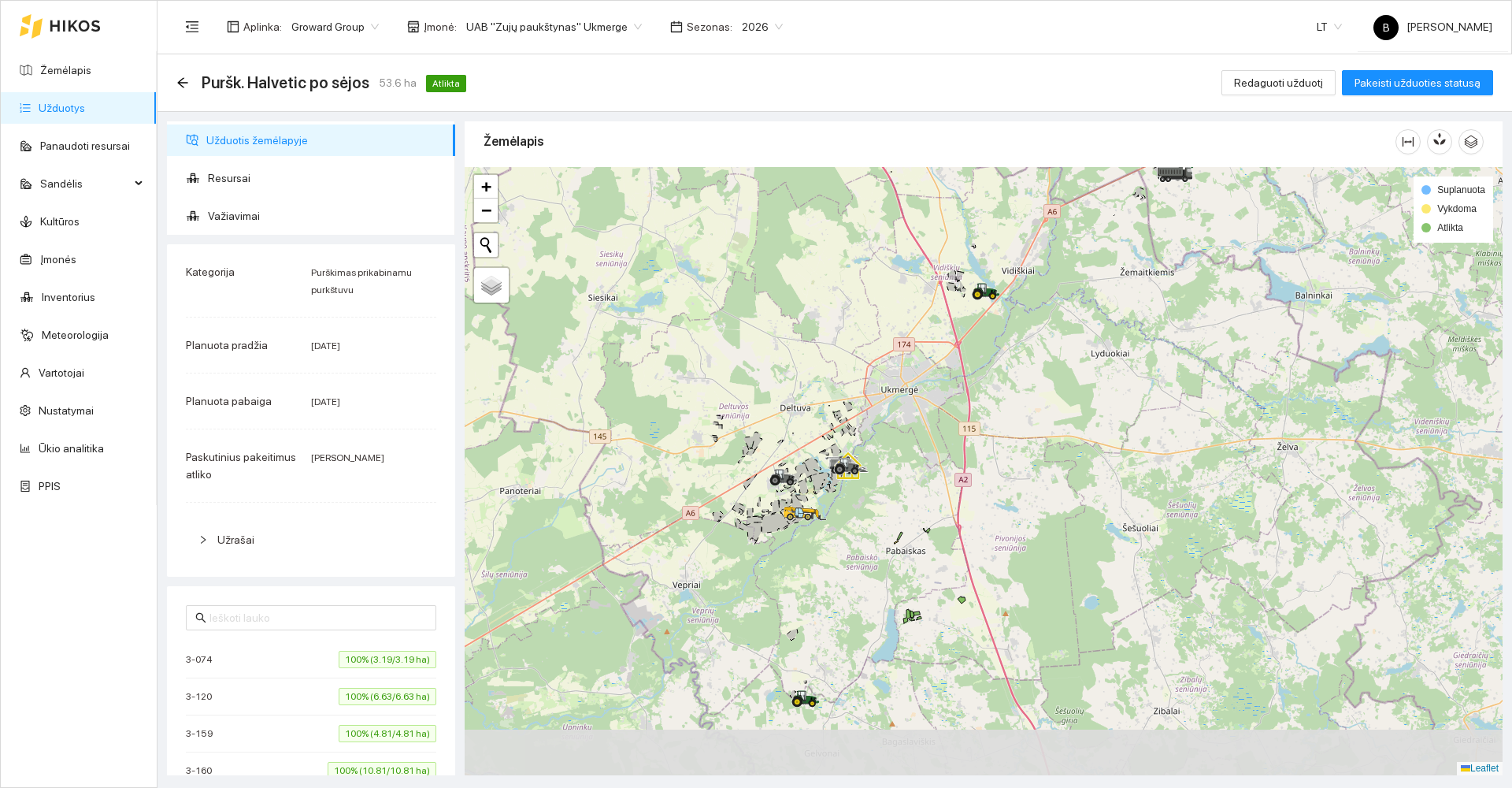
drag, startPoint x: 991, startPoint y: 498, endPoint x: 967, endPoint y: 338, distance: 161.8
click at [967, 339] on div at bounding box center [983, 471] width 1038 height 608
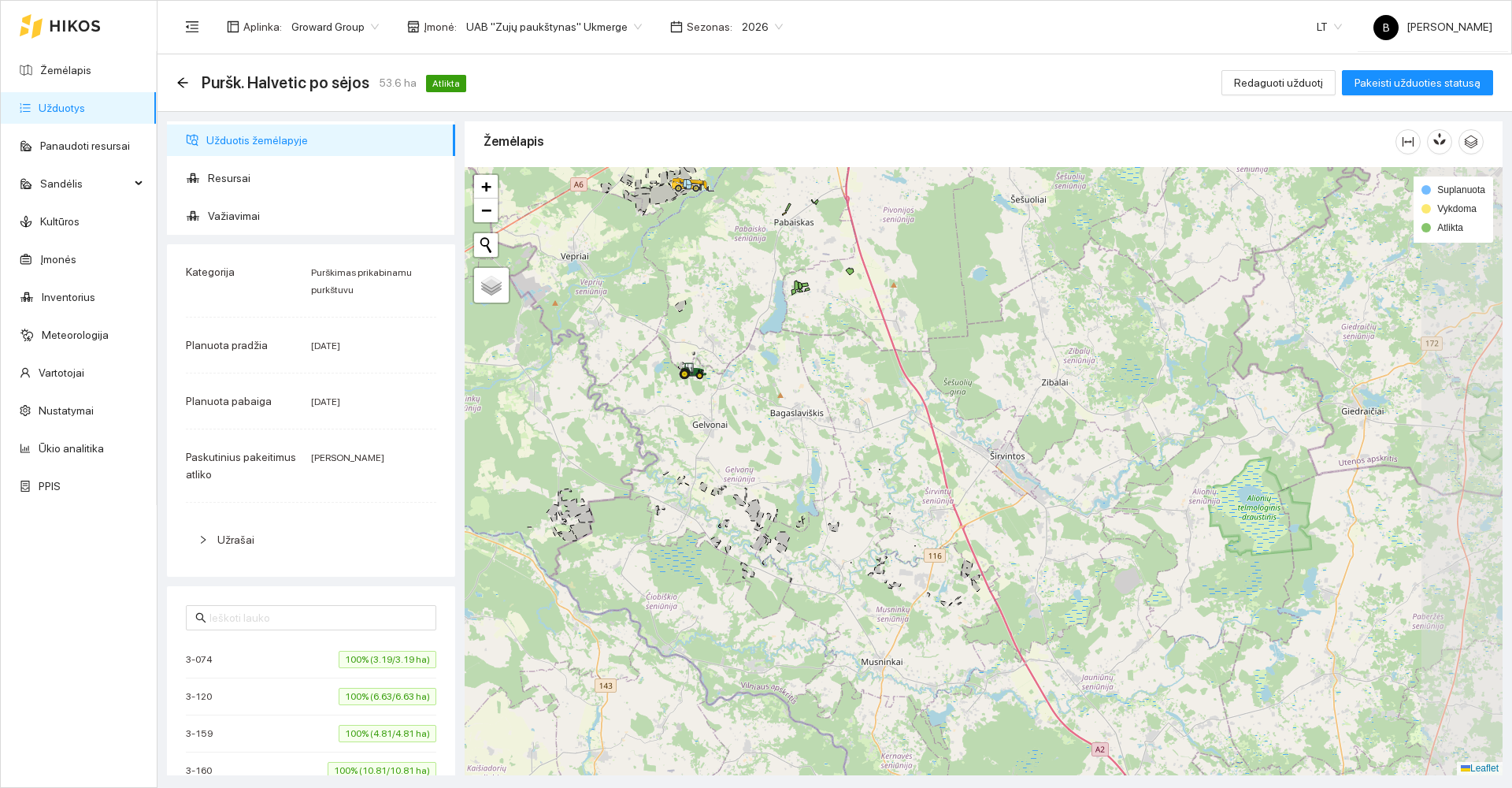
drag, startPoint x: 896, startPoint y: 490, endPoint x: 804, endPoint y: 287, distance: 222.9
click at [801, 296] on div at bounding box center [983, 471] width 1038 height 608
drag, startPoint x: 846, startPoint y: 406, endPoint x: 919, endPoint y: 567, distance: 176.8
click at [919, 568] on div at bounding box center [983, 471] width 1038 height 608
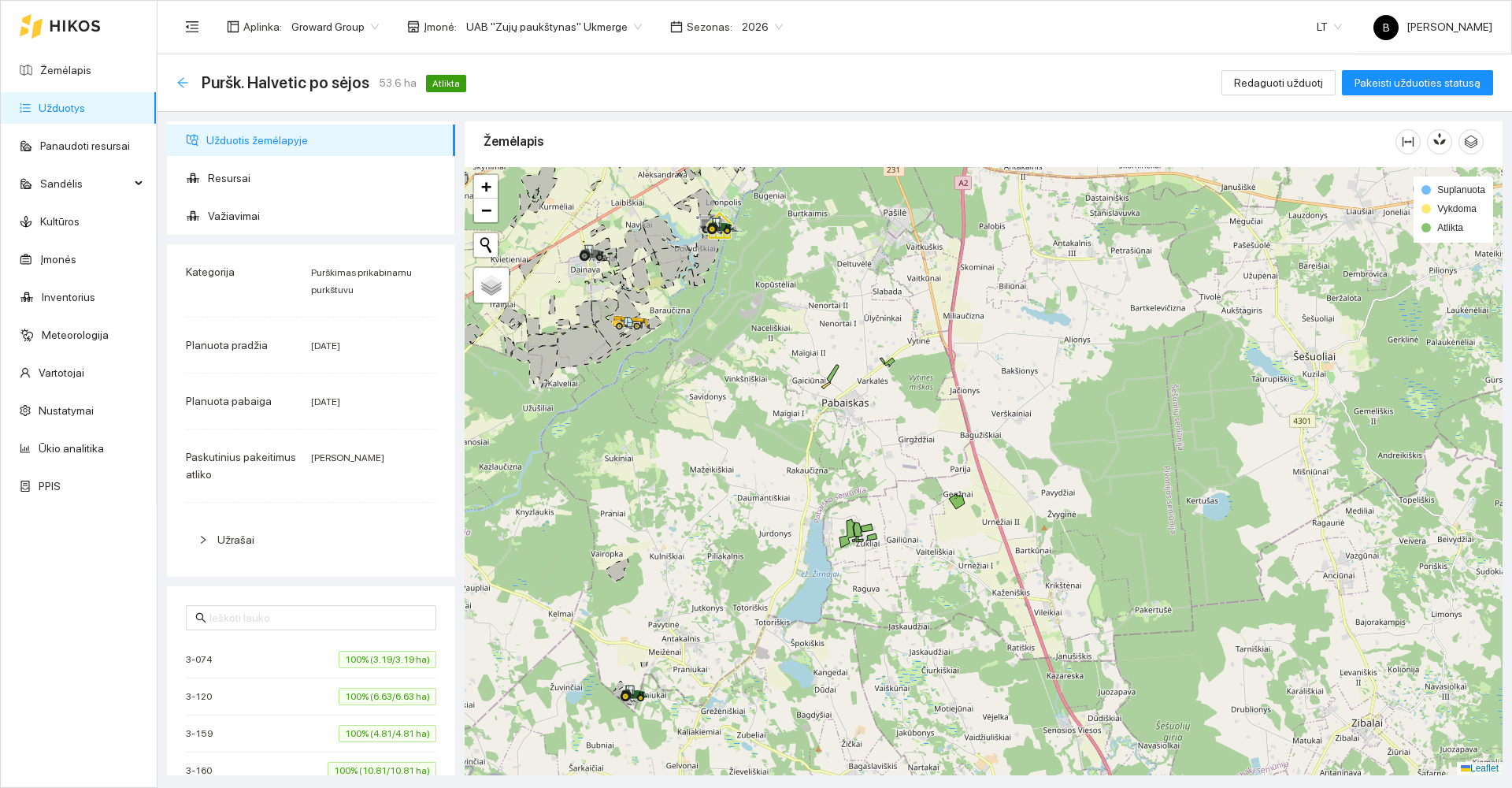
click at [182, 77] on icon "arrow-left" at bounding box center [183, 83] width 12 height 12
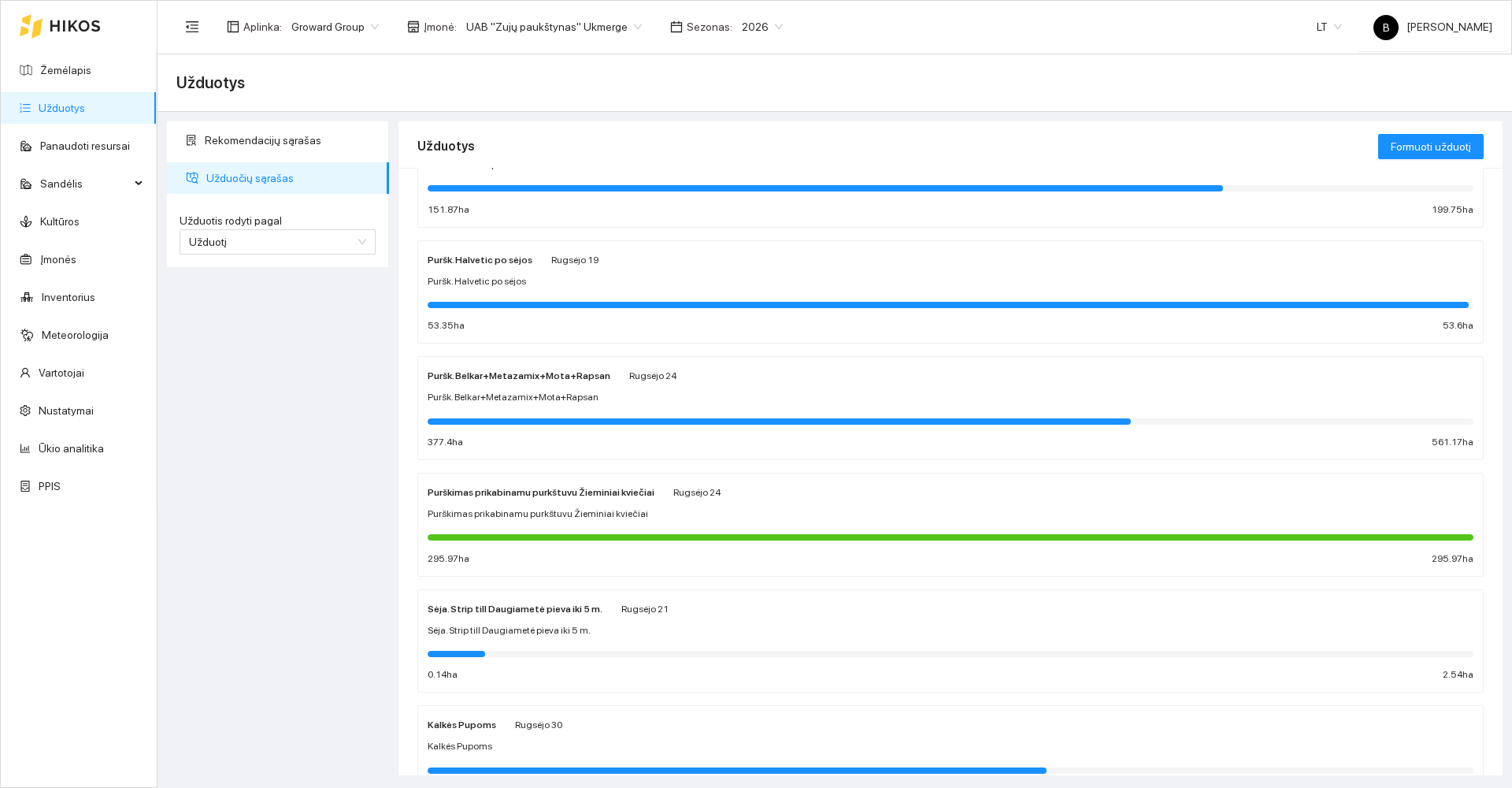
scroll to position [236, 0]
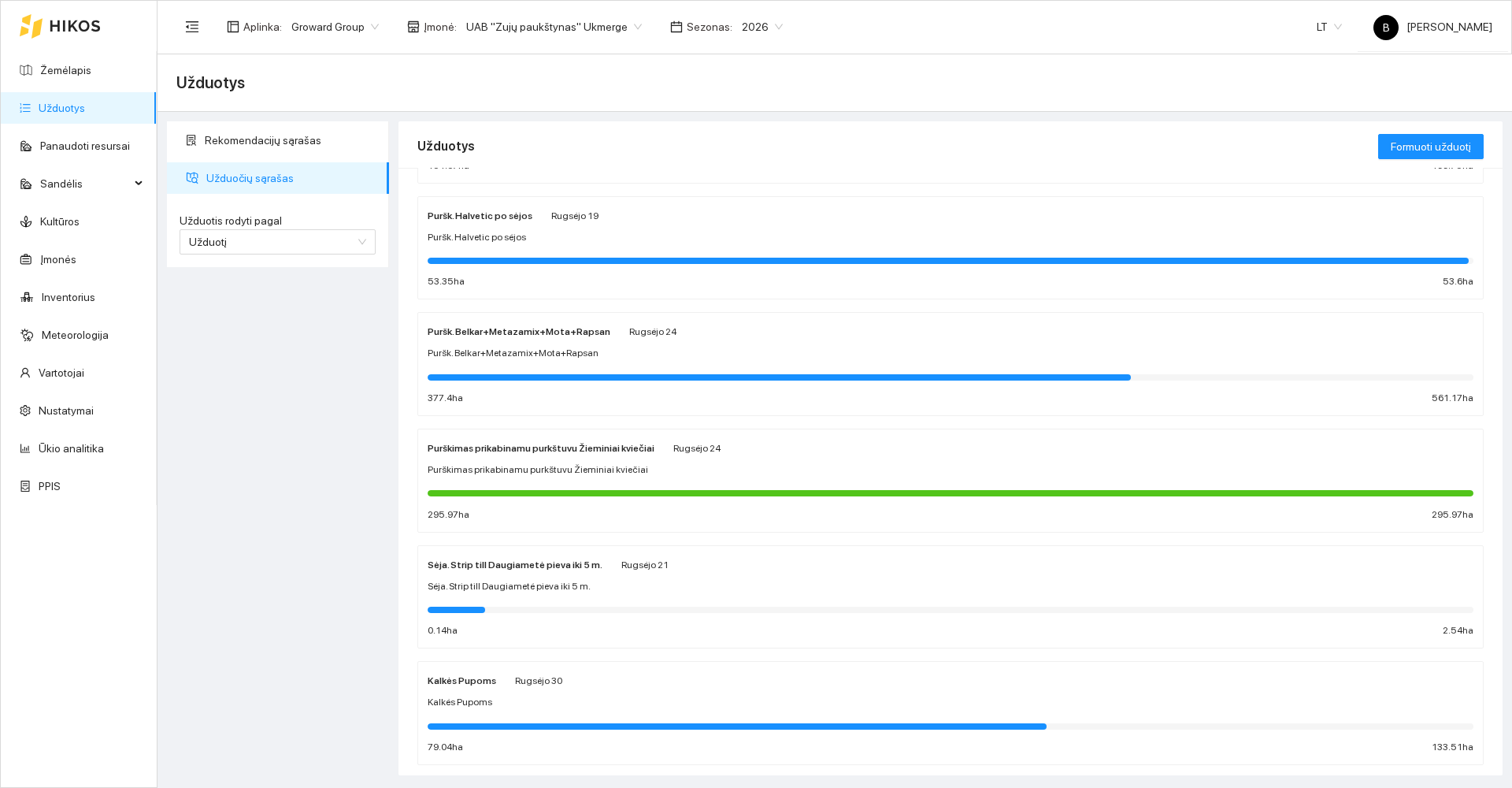
click at [794, 465] on div "Purškimas prikabinamu purkštuvu Žieminiai kviečiai" at bounding box center [950, 469] width 1046 height 15
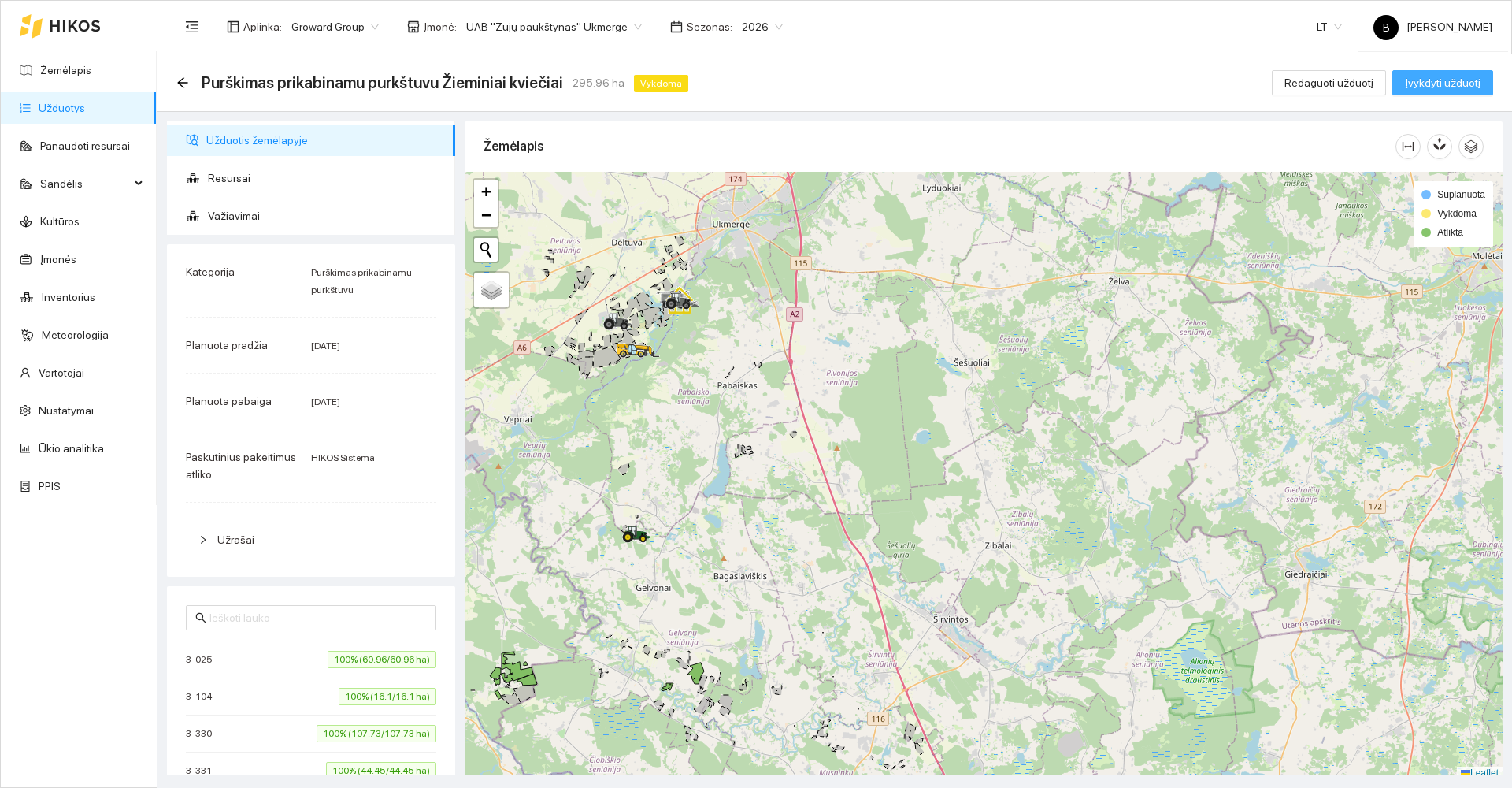
click at [1440, 83] on span "Įvykdyti užduotį" at bounding box center [1443, 83] width 76 height 18
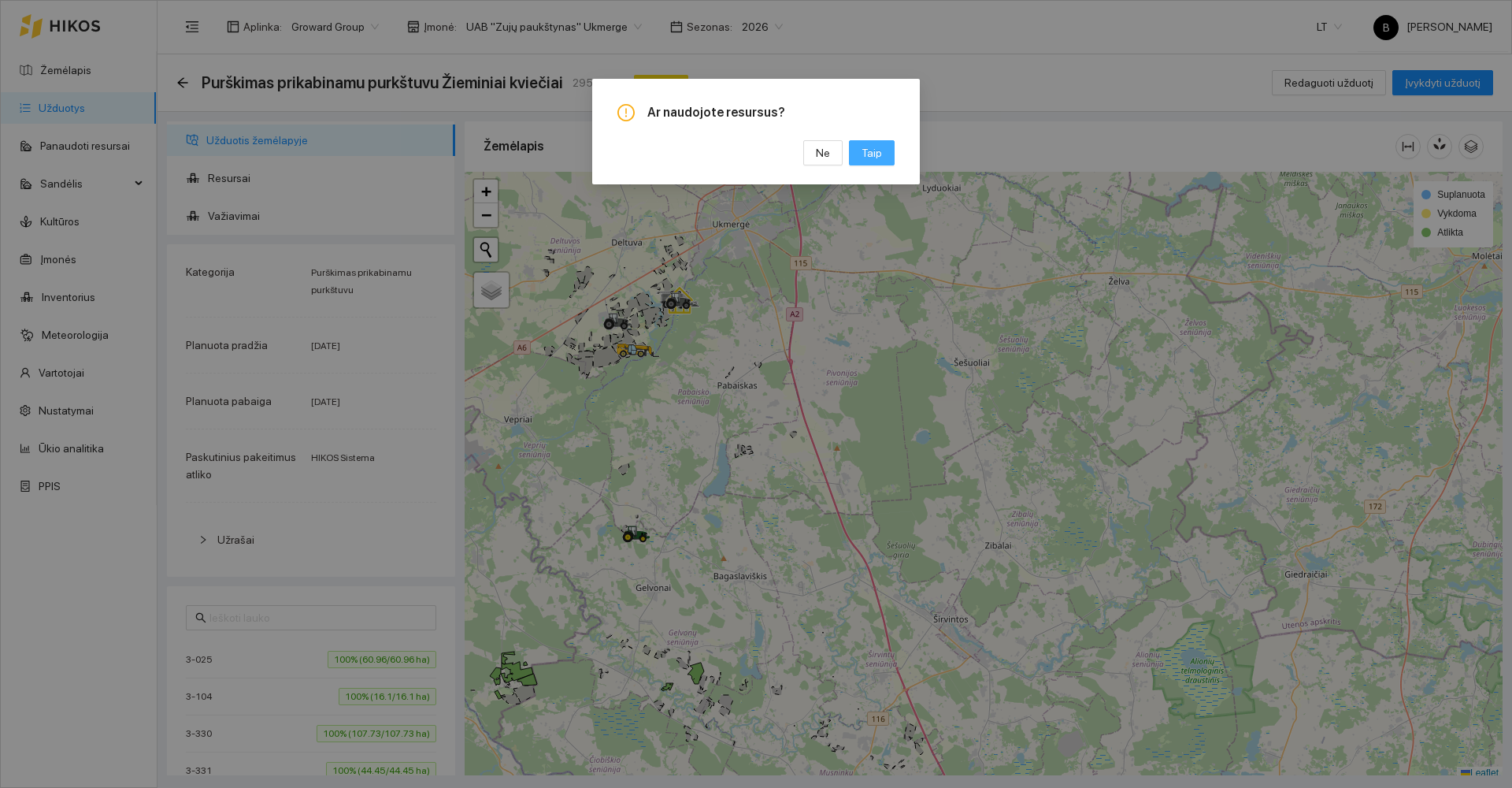
click at [879, 150] on span "Taip" at bounding box center [871, 153] width 20 height 18
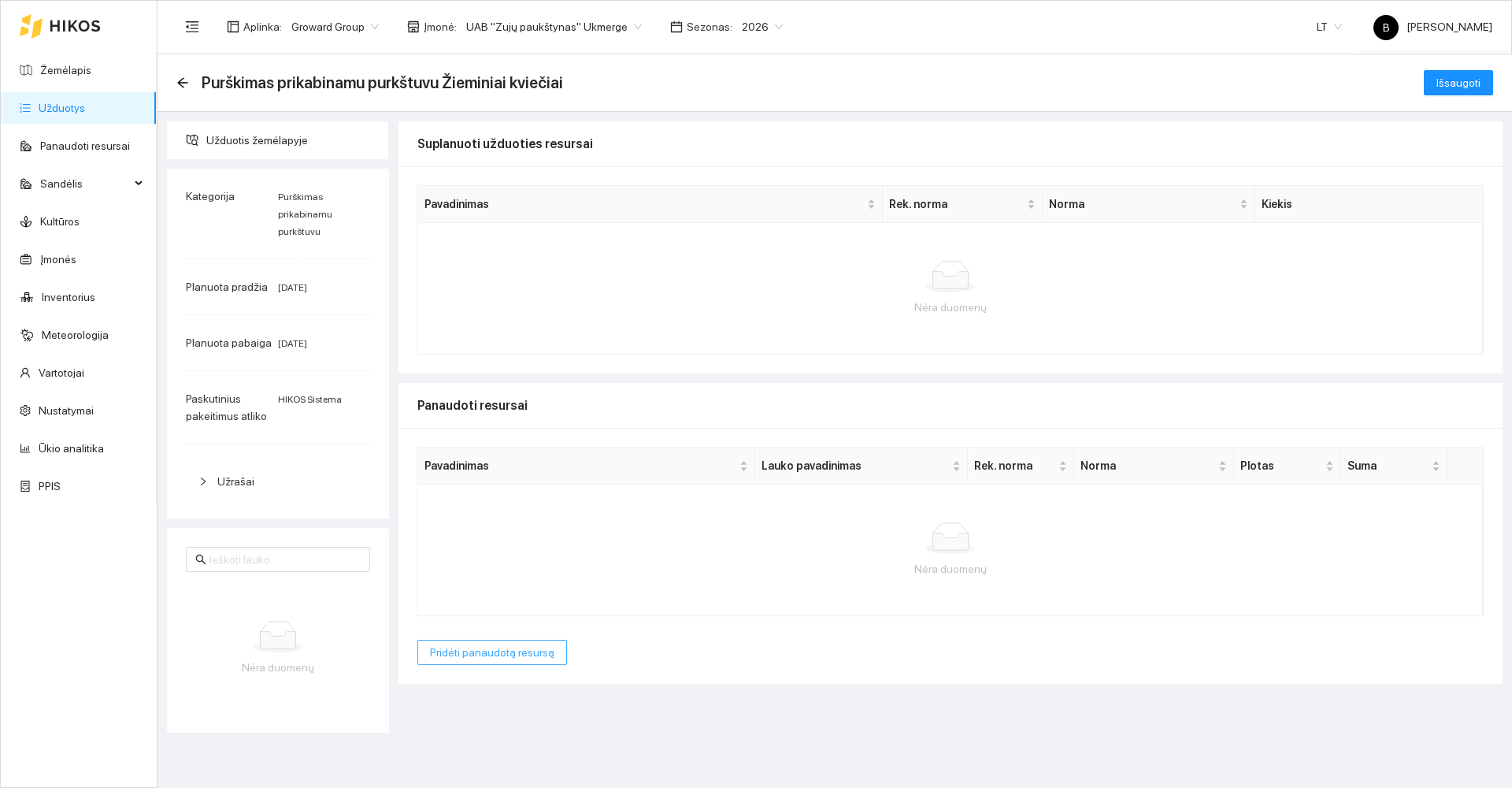
click at [482, 660] on span "Pridėti panaudotą resursą" at bounding box center [492, 652] width 124 height 18
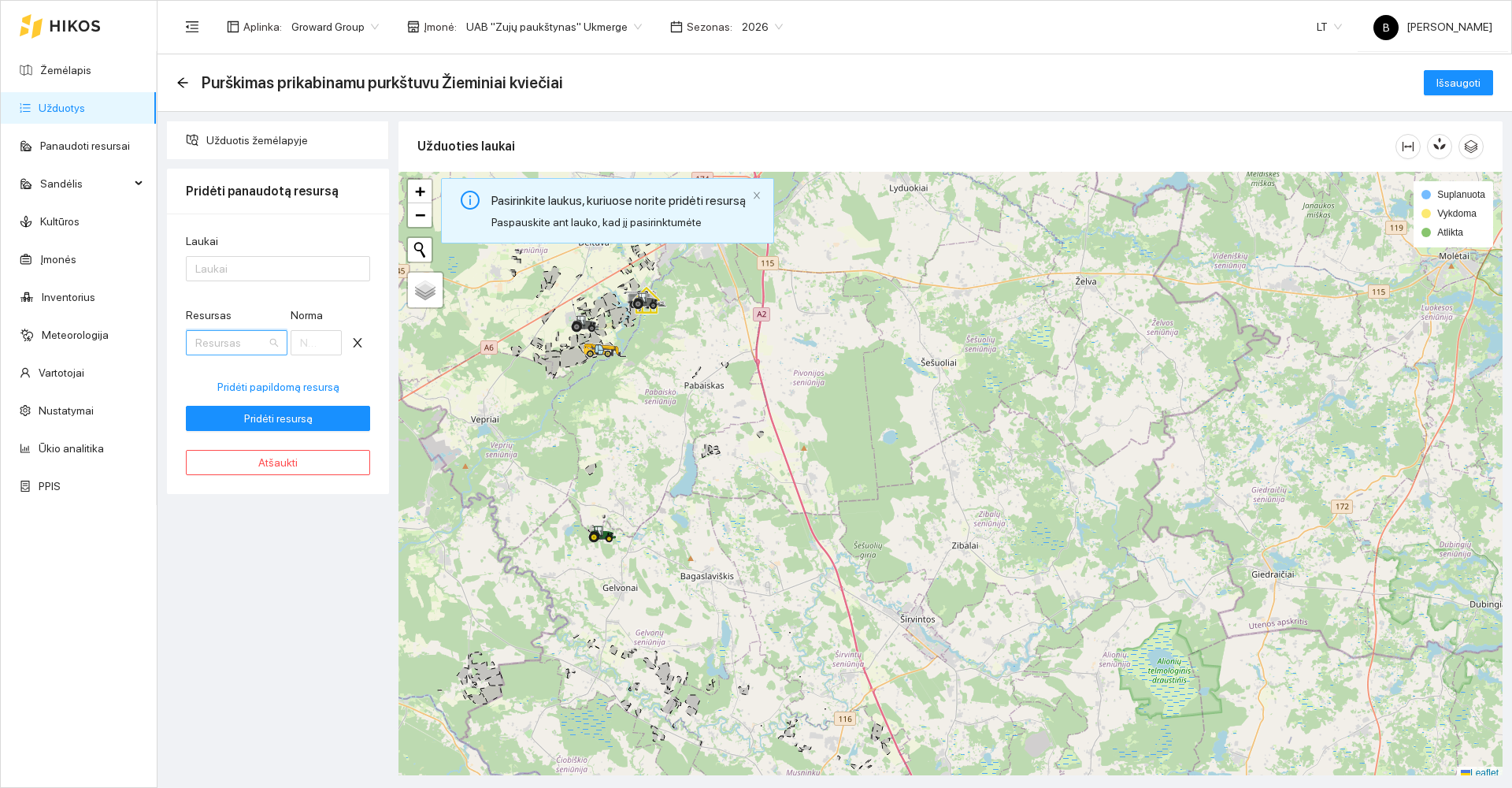
click at [259, 346] on input "Resursas" at bounding box center [231, 342] width 72 height 24
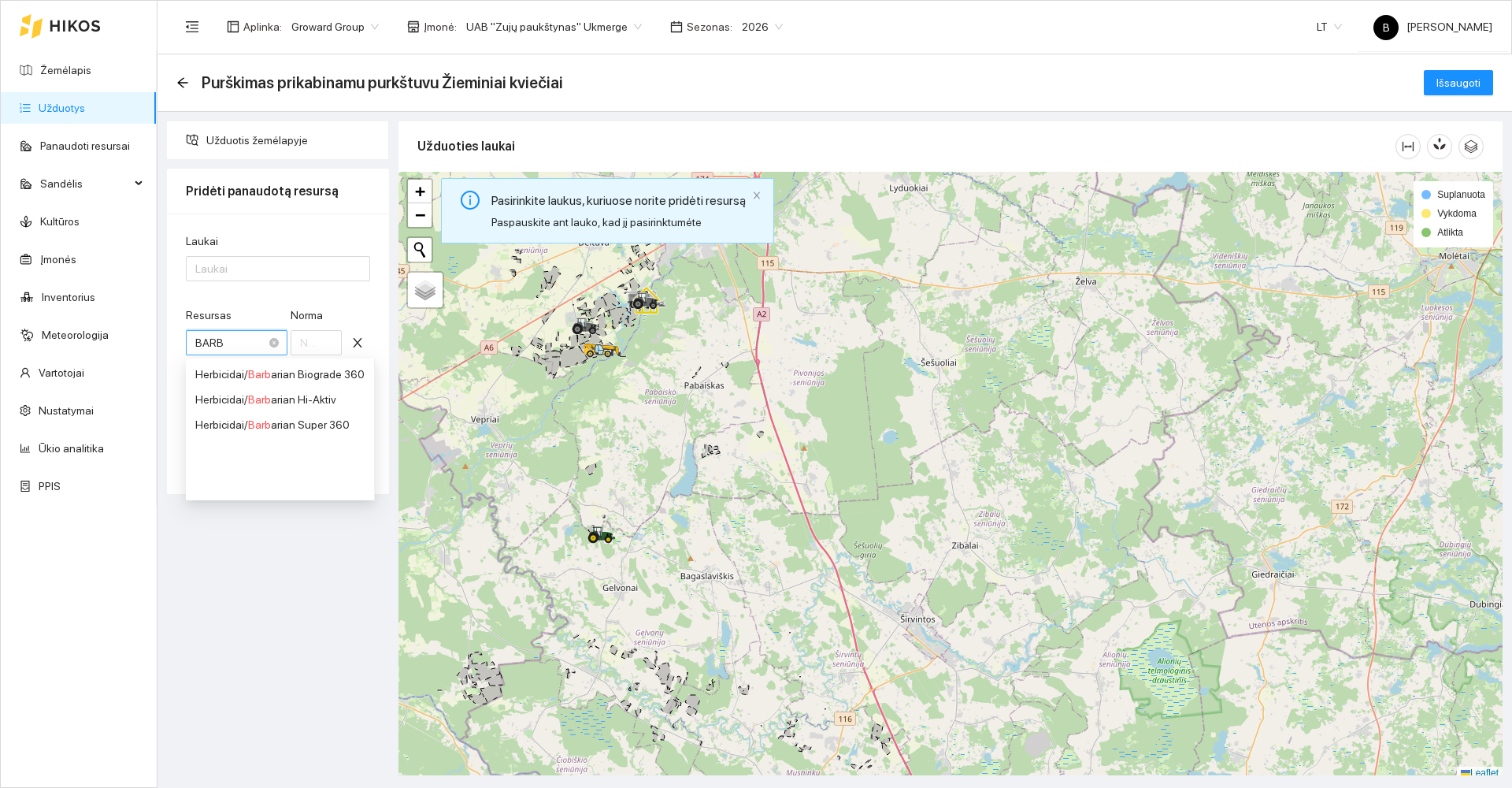
type input "BARBA"
click at [314, 396] on div "Herbicidai / Barba rian Hi-Aktiv" at bounding box center [280, 400] width 170 height 18
type input "1"
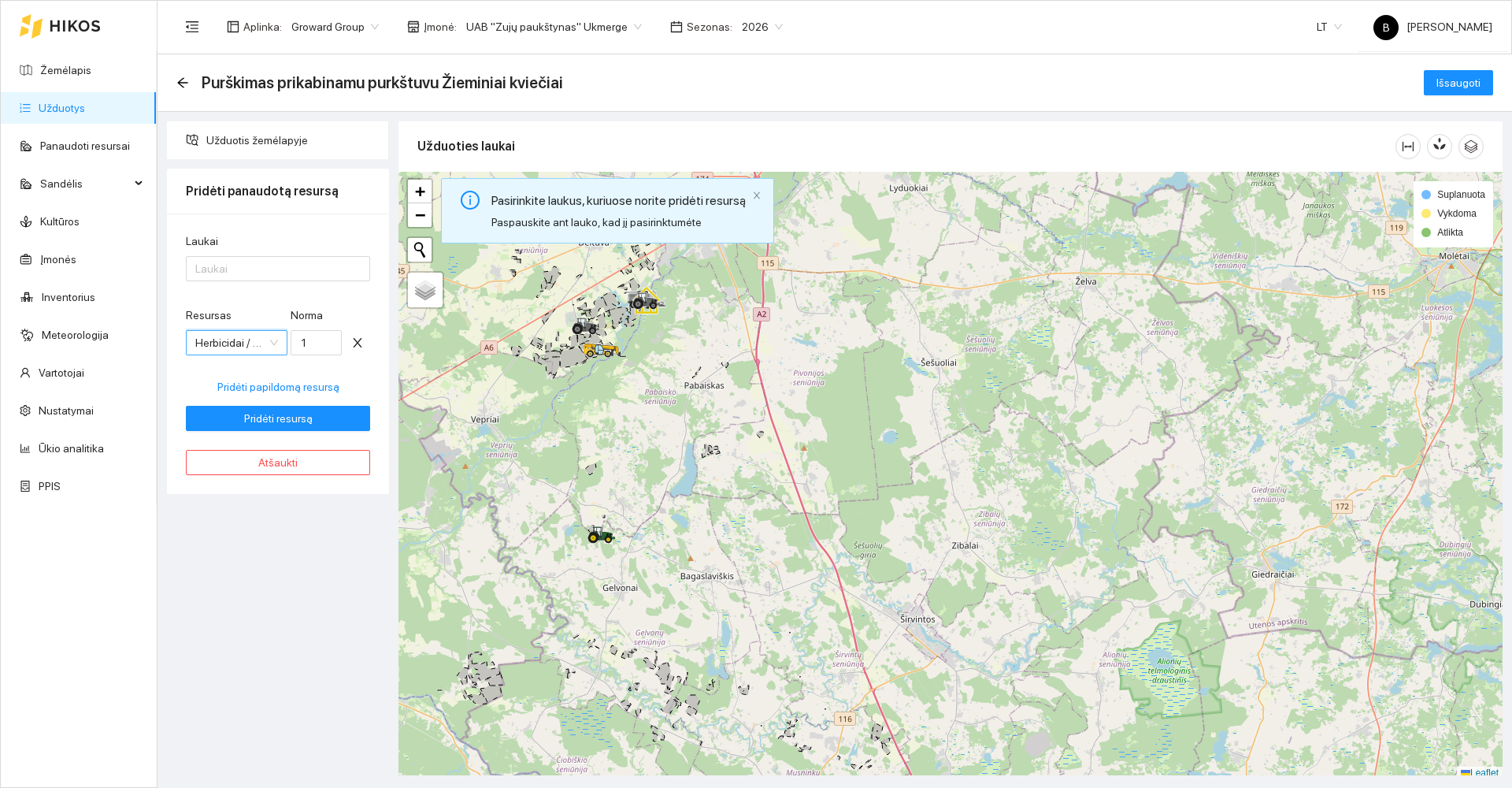
scroll to position [2759, 0]
click at [308, 343] on input "1" at bounding box center [316, 342] width 52 height 25
type input "2"
click at [352, 366] on div "Resursas Herbicidai / Barbarian Hi-Aktiv Norma 2" at bounding box center [277, 340] width 184 height 68
click at [267, 388] on span "Pridėti papildomą resursą" at bounding box center [278, 387] width 122 height 18
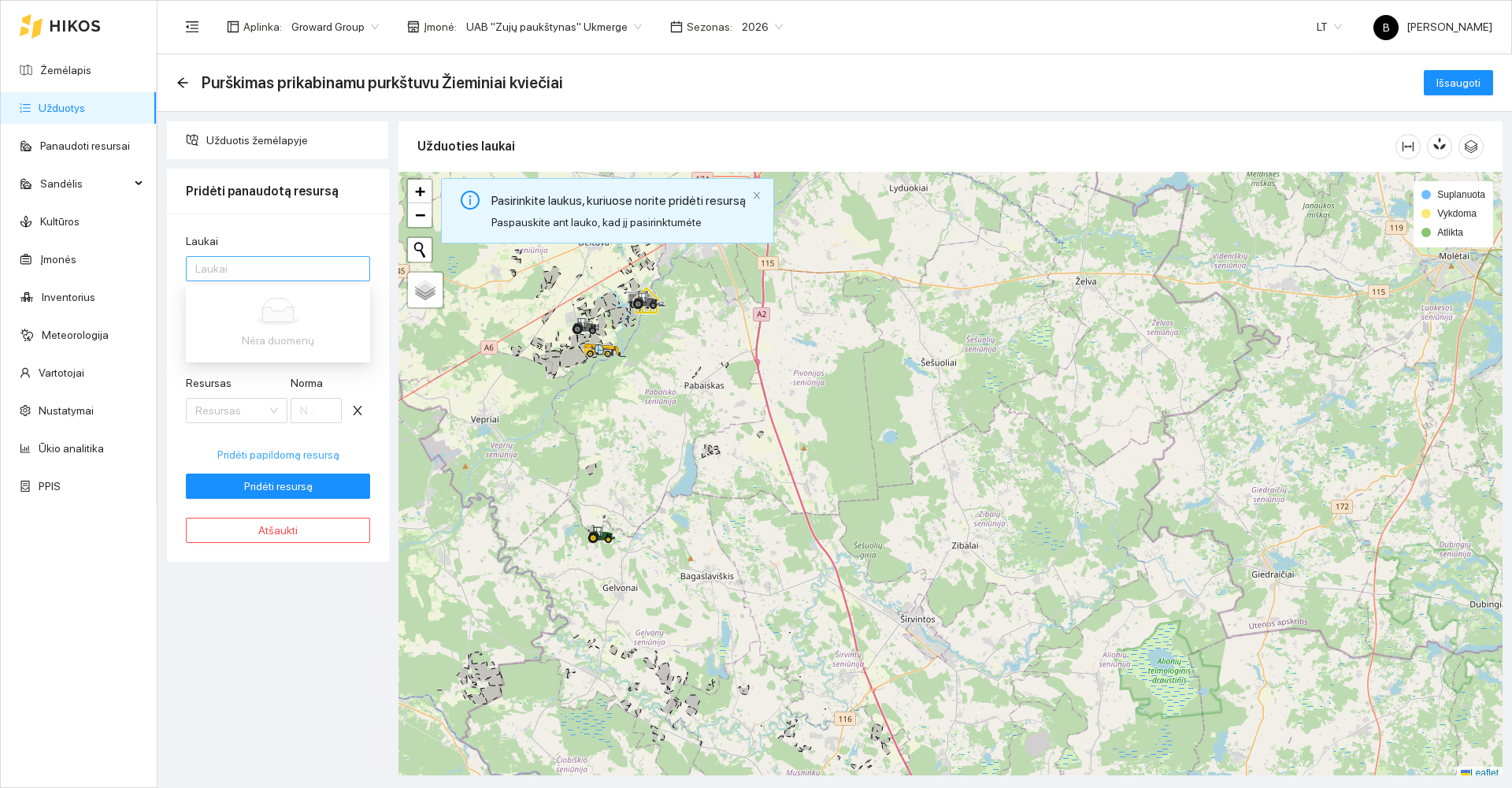
click at [236, 270] on div at bounding box center [270, 268] width 161 height 19
click at [266, 235] on div "Laukai" at bounding box center [277, 244] width 184 height 24
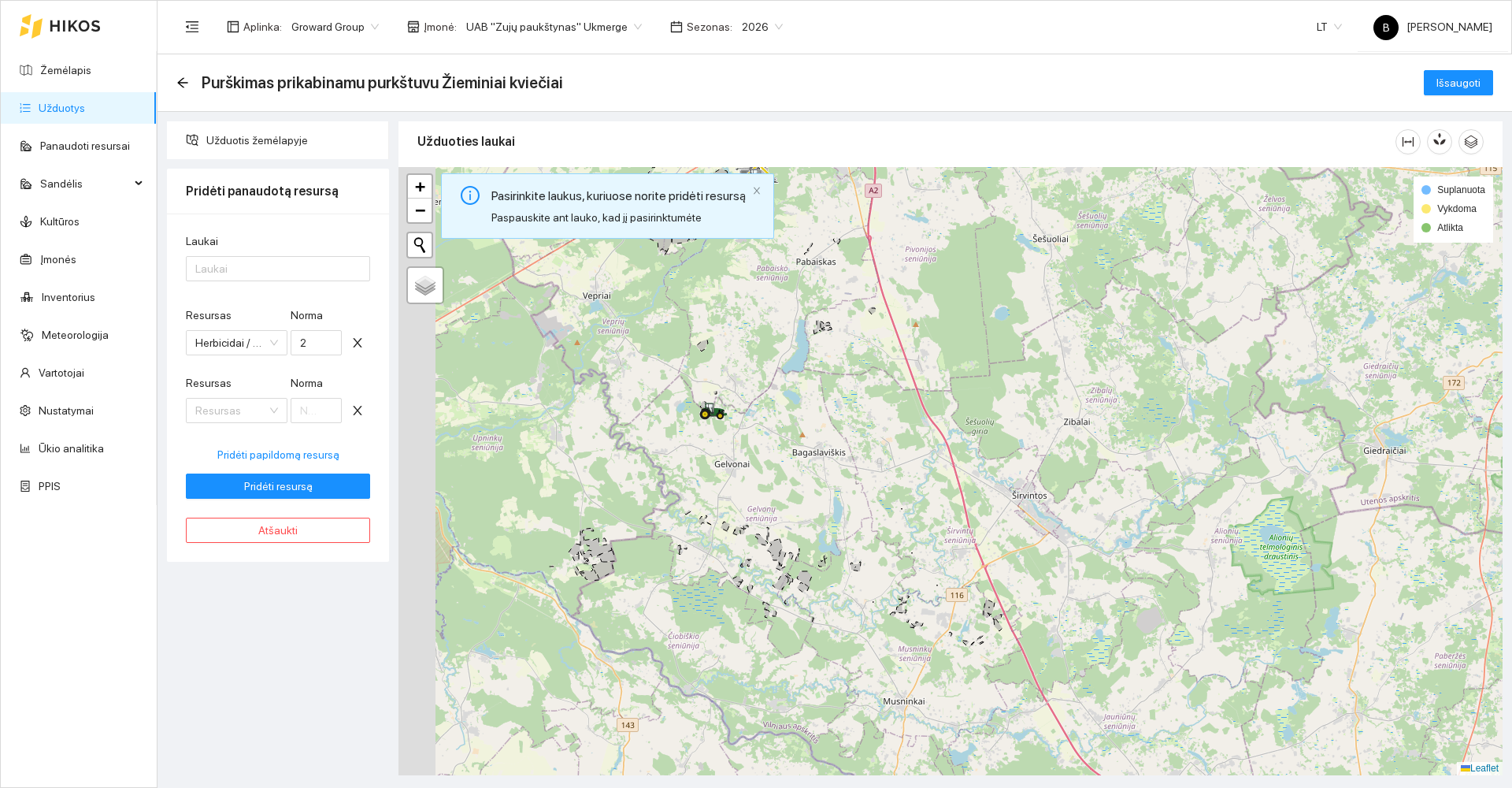
drag, startPoint x: 725, startPoint y: 352, endPoint x: 782, endPoint y: 303, distance: 75.2
click at [782, 303] on div at bounding box center [951, 471] width 1104 height 608
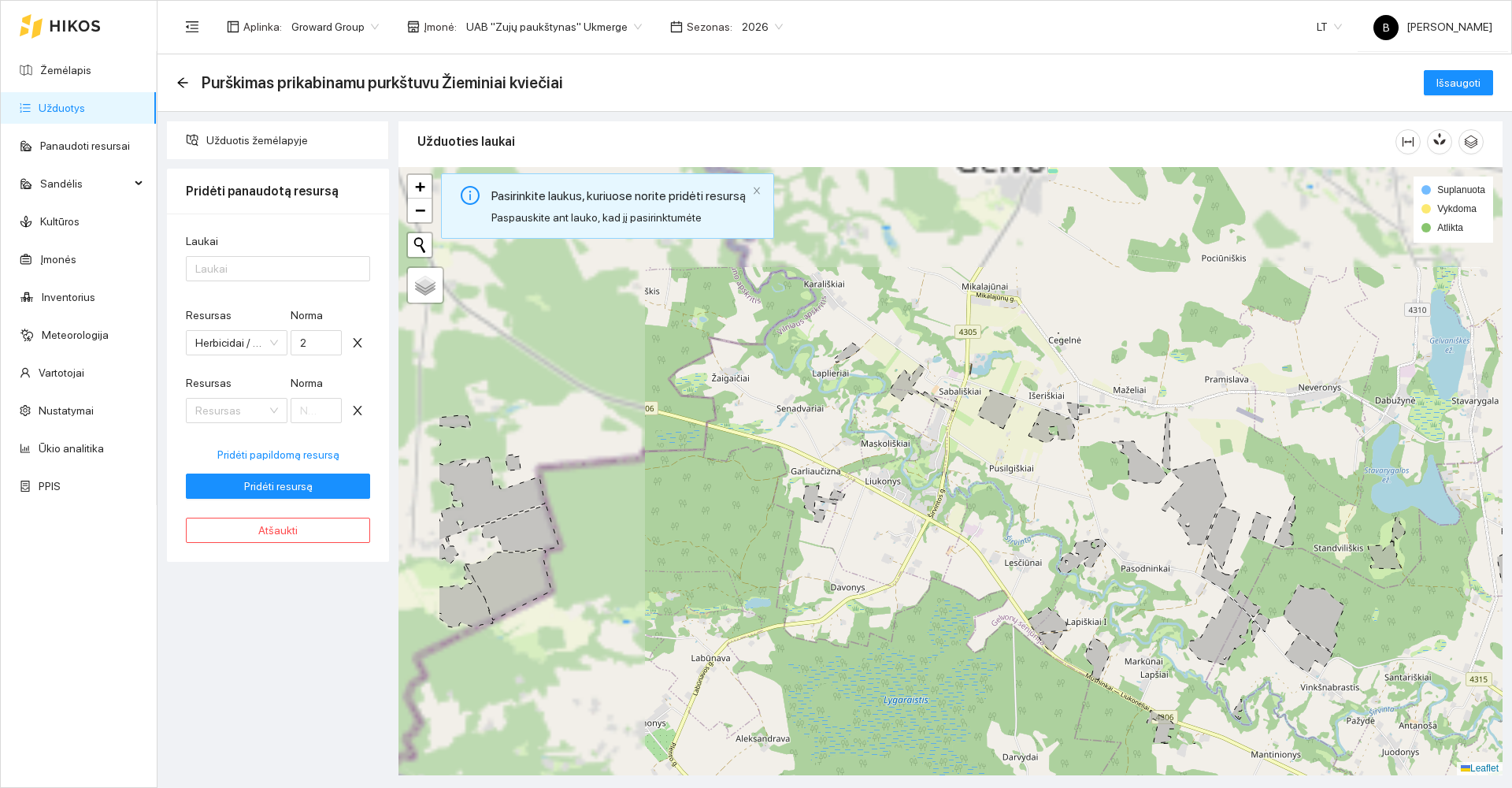
drag, startPoint x: 601, startPoint y: 468, endPoint x: 1042, endPoint y: 235, distance: 498.8
click at [1035, 239] on div at bounding box center [951, 471] width 1104 height 608
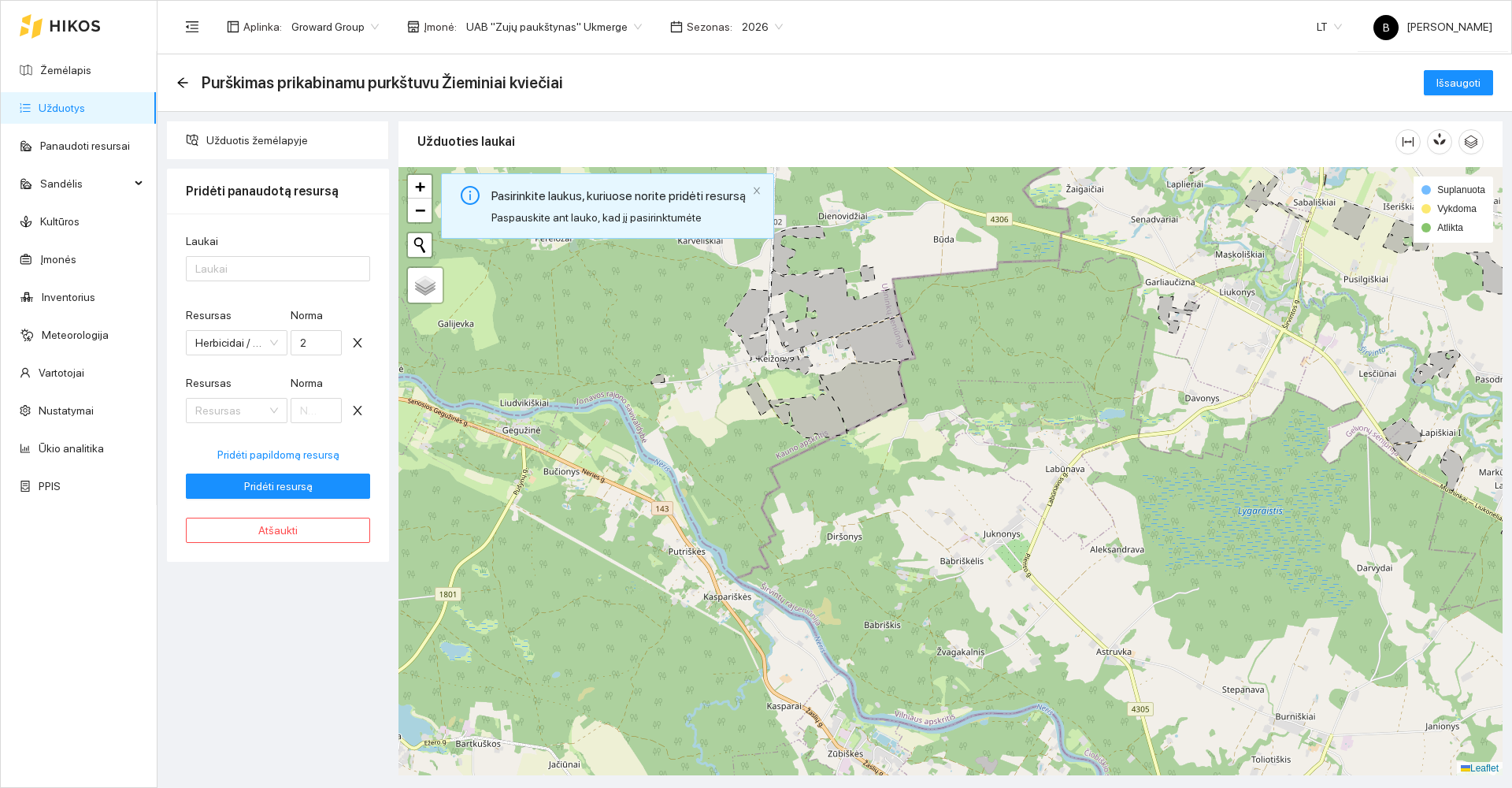
click at [856, 394] on icon at bounding box center [863, 395] width 86 height 70
click at [253, 136] on span "Užduotis žemėlapyje" at bounding box center [290, 139] width 170 height 31
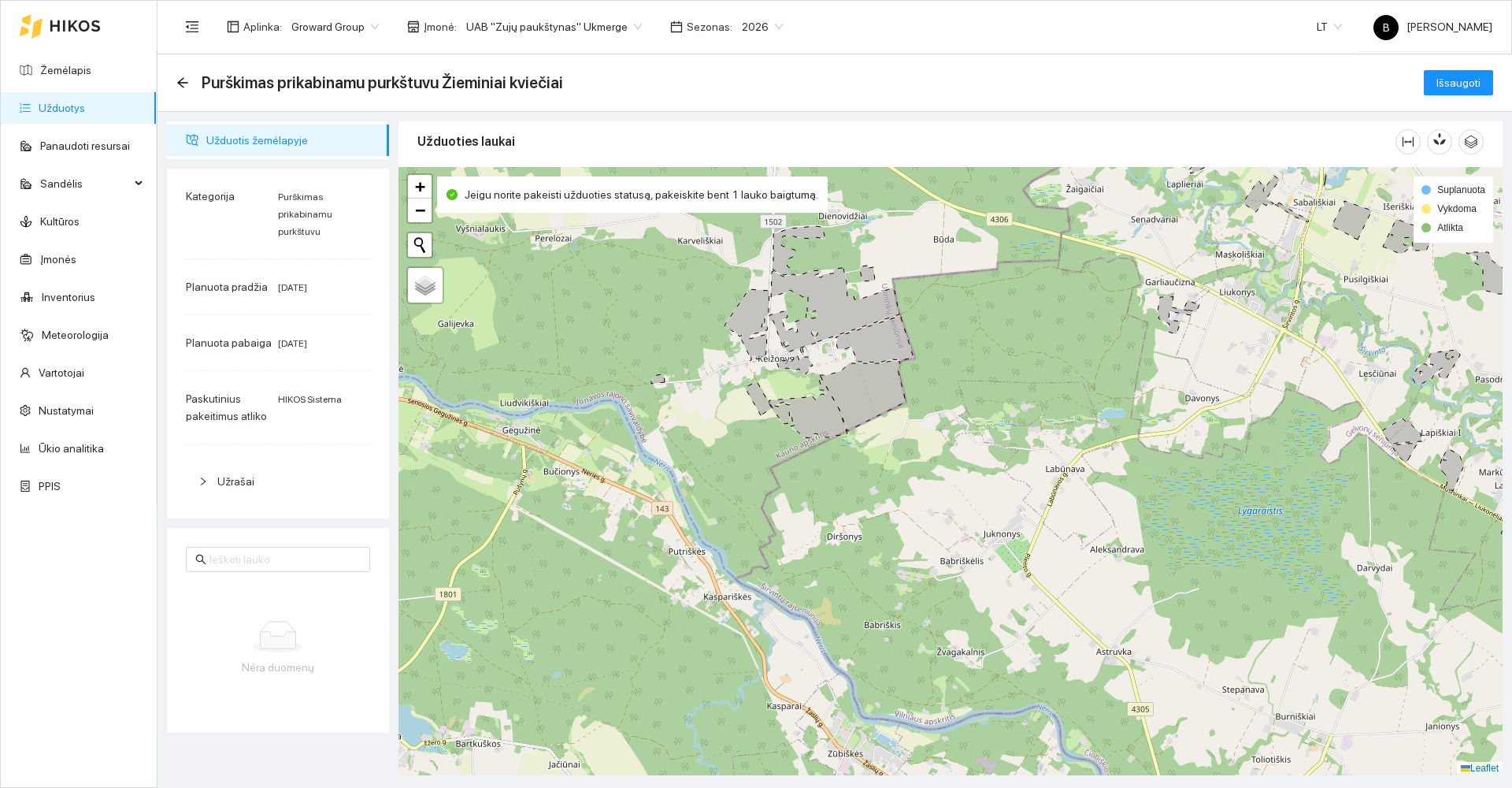
click at [867, 386] on icon at bounding box center [863, 395] width 86 height 70
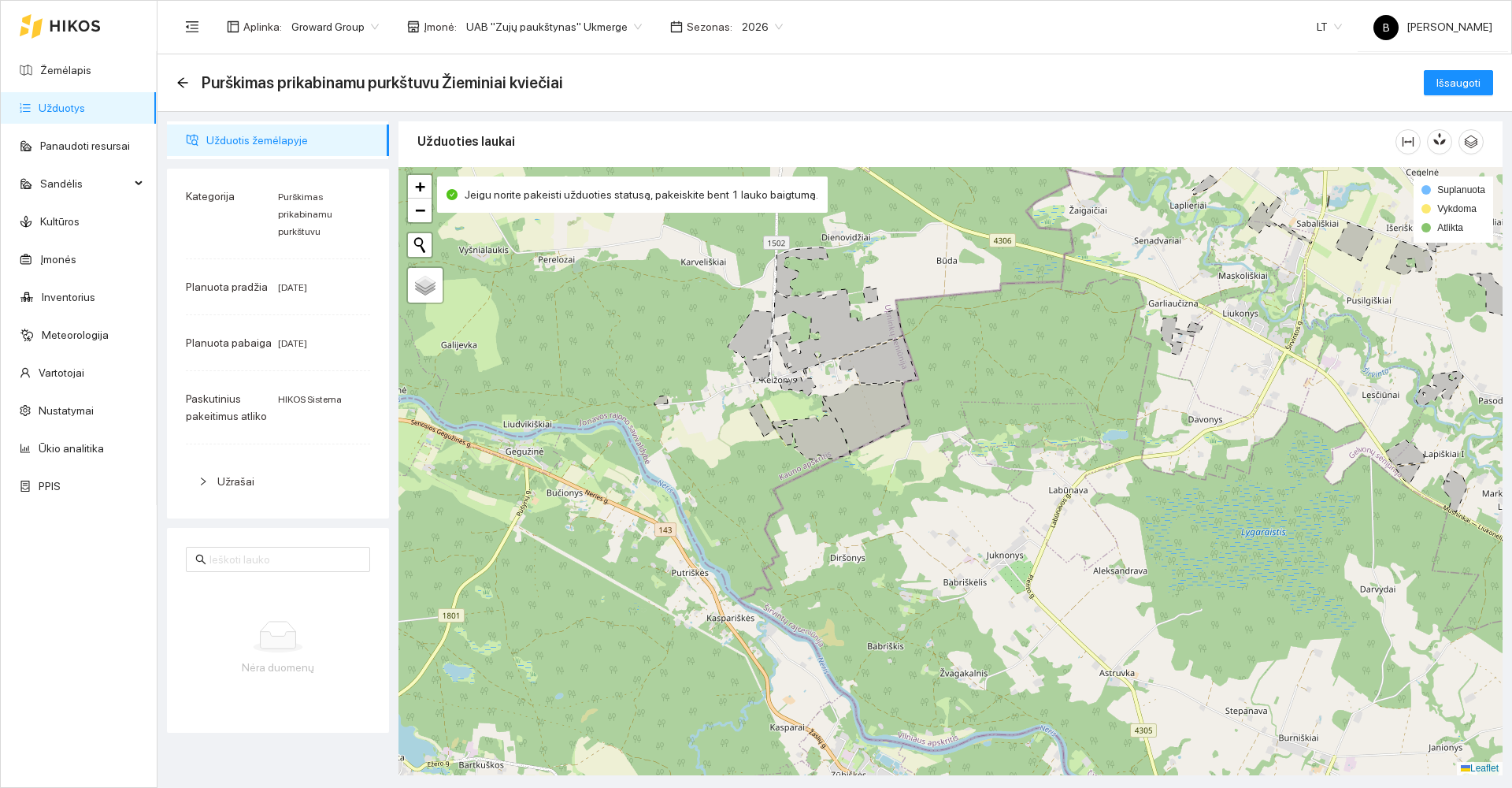
drag, startPoint x: 954, startPoint y: 342, endPoint x: 945, endPoint y: 458, distance: 116.3
click at [945, 461] on div at bounding box center [951, 471] width 1104 height 608
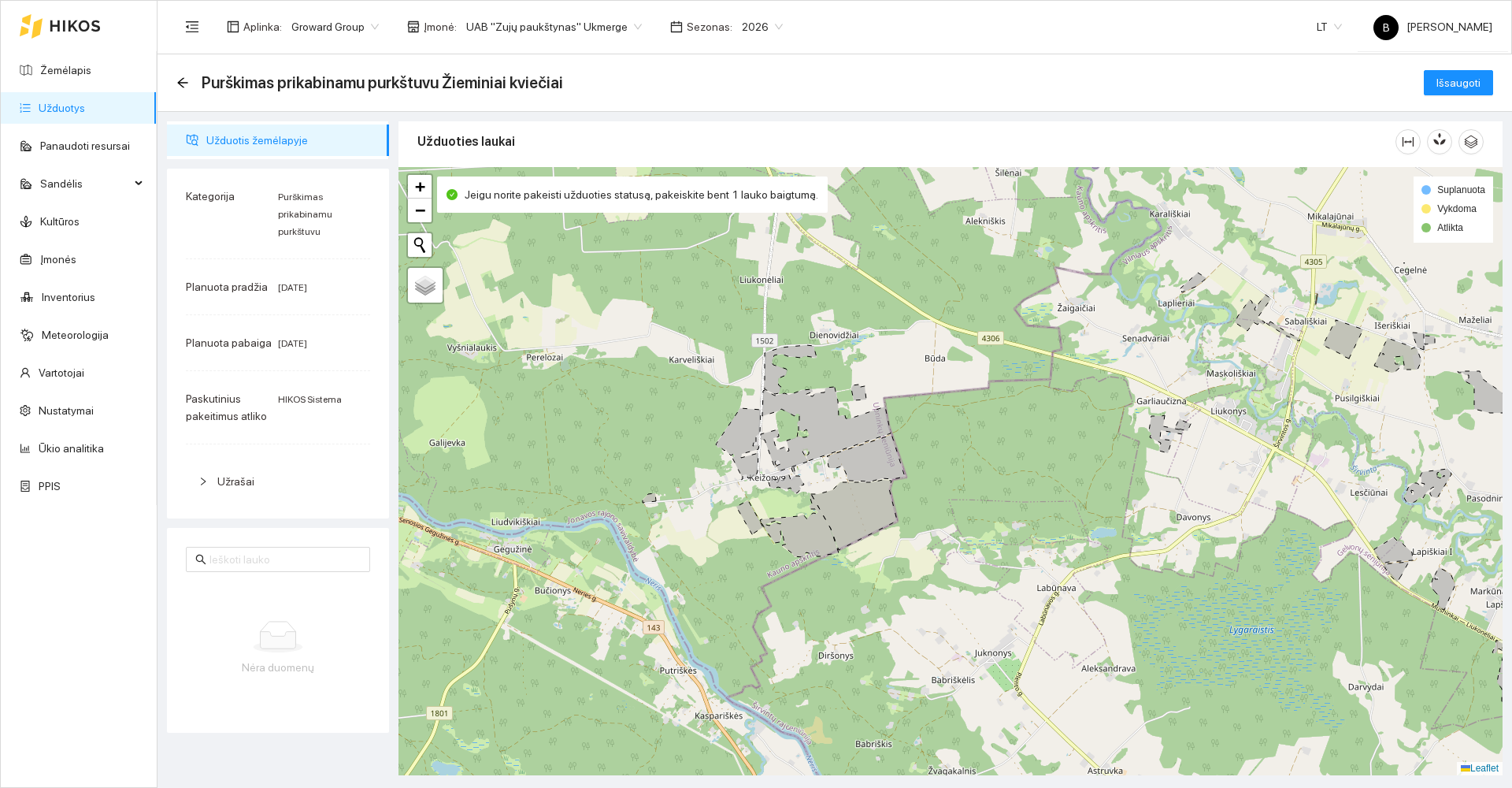
click at [729, 429] on icon at bounding box center [738, 443] width 45 height 72
click at [1449, 77] on span "Išsaugoti" at bounding box center [1459, 83] width 44 height 18
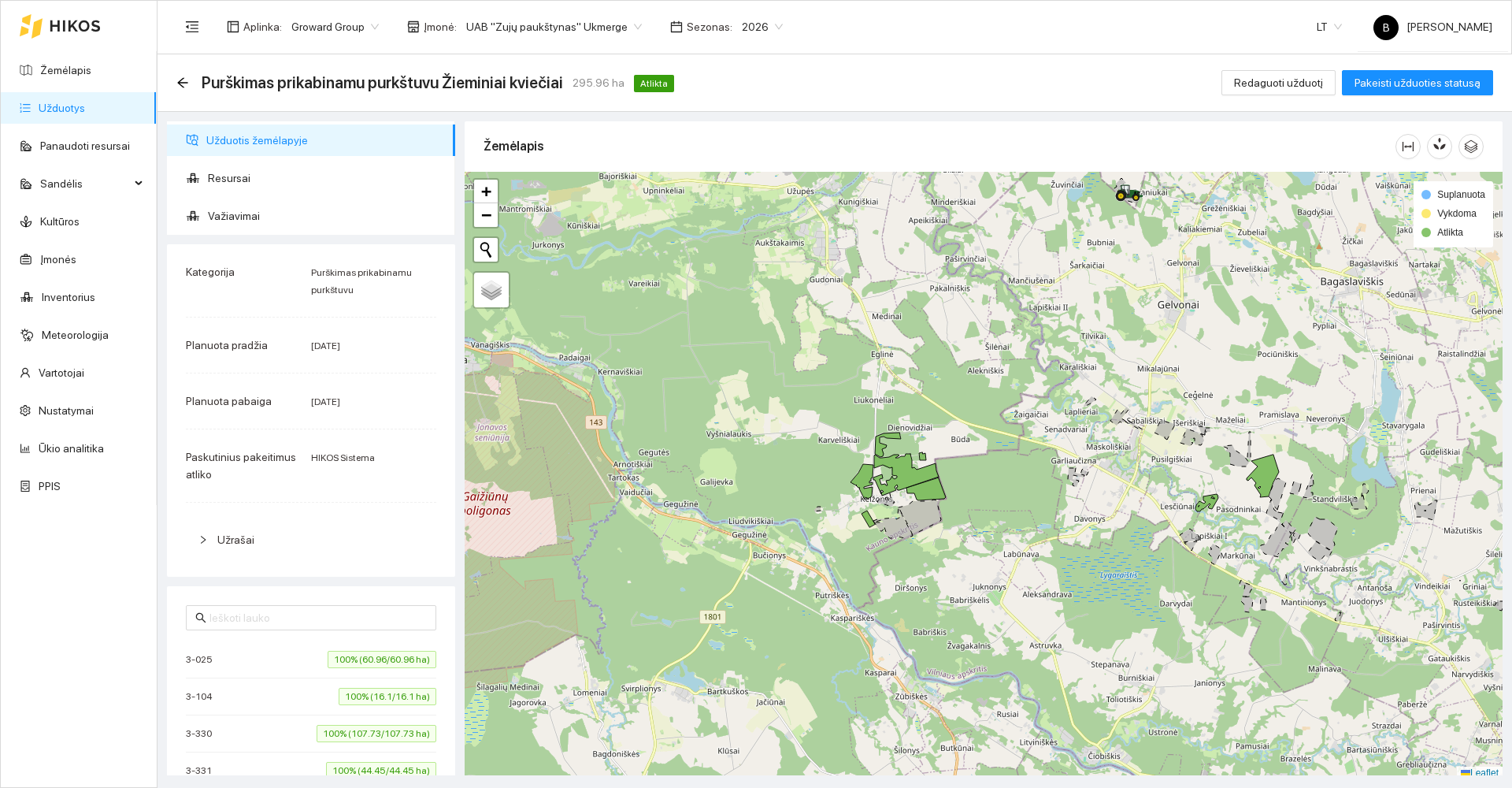
scroll to position [4, 0]
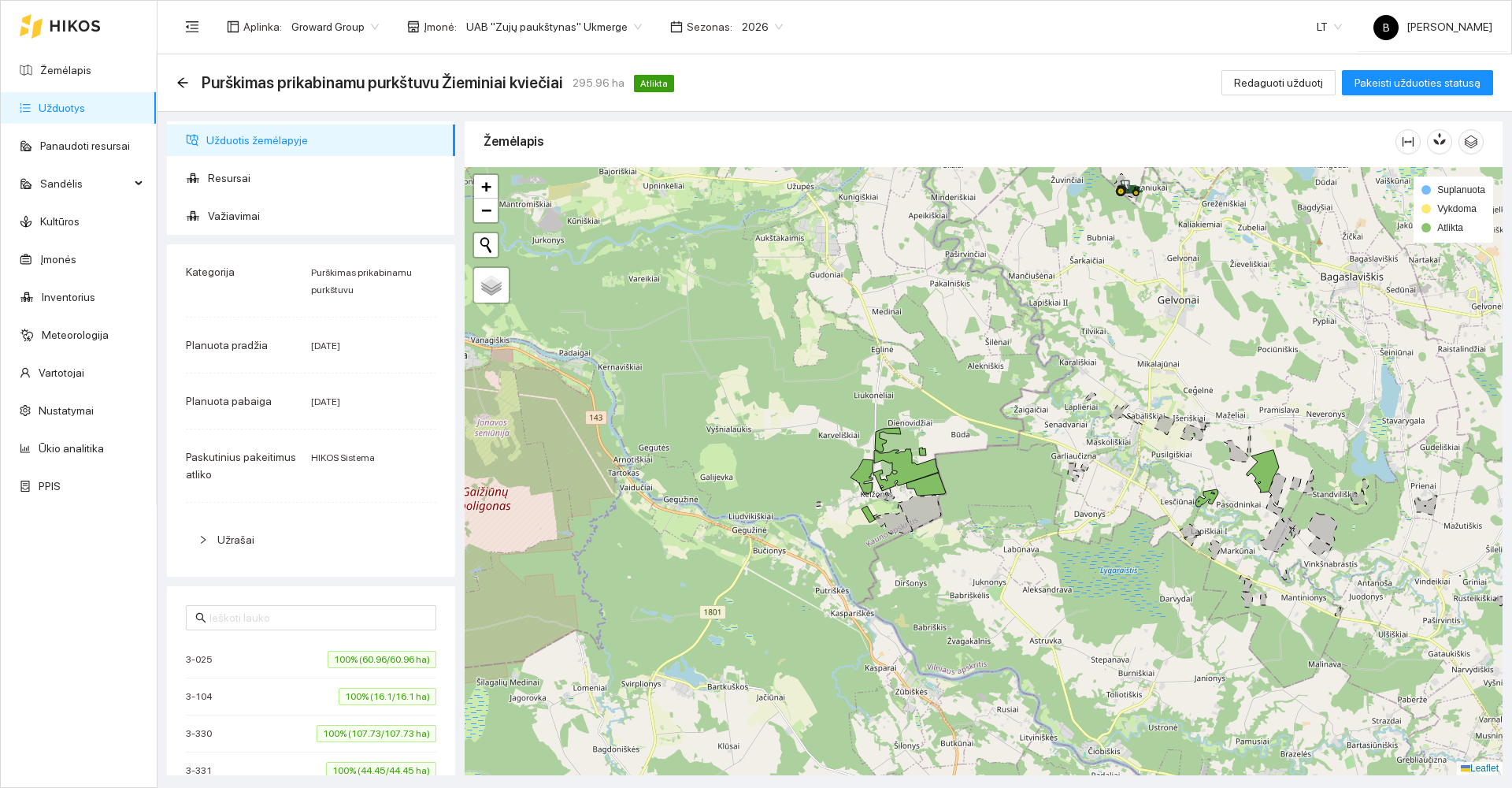
drag, startPoint x: 753, startPoint y: 354, endPoint x: 647, endPoint y: 404, distance: 117.2
click at [647, 405] on div at bounding box center [983, 471] width 1038 height 608
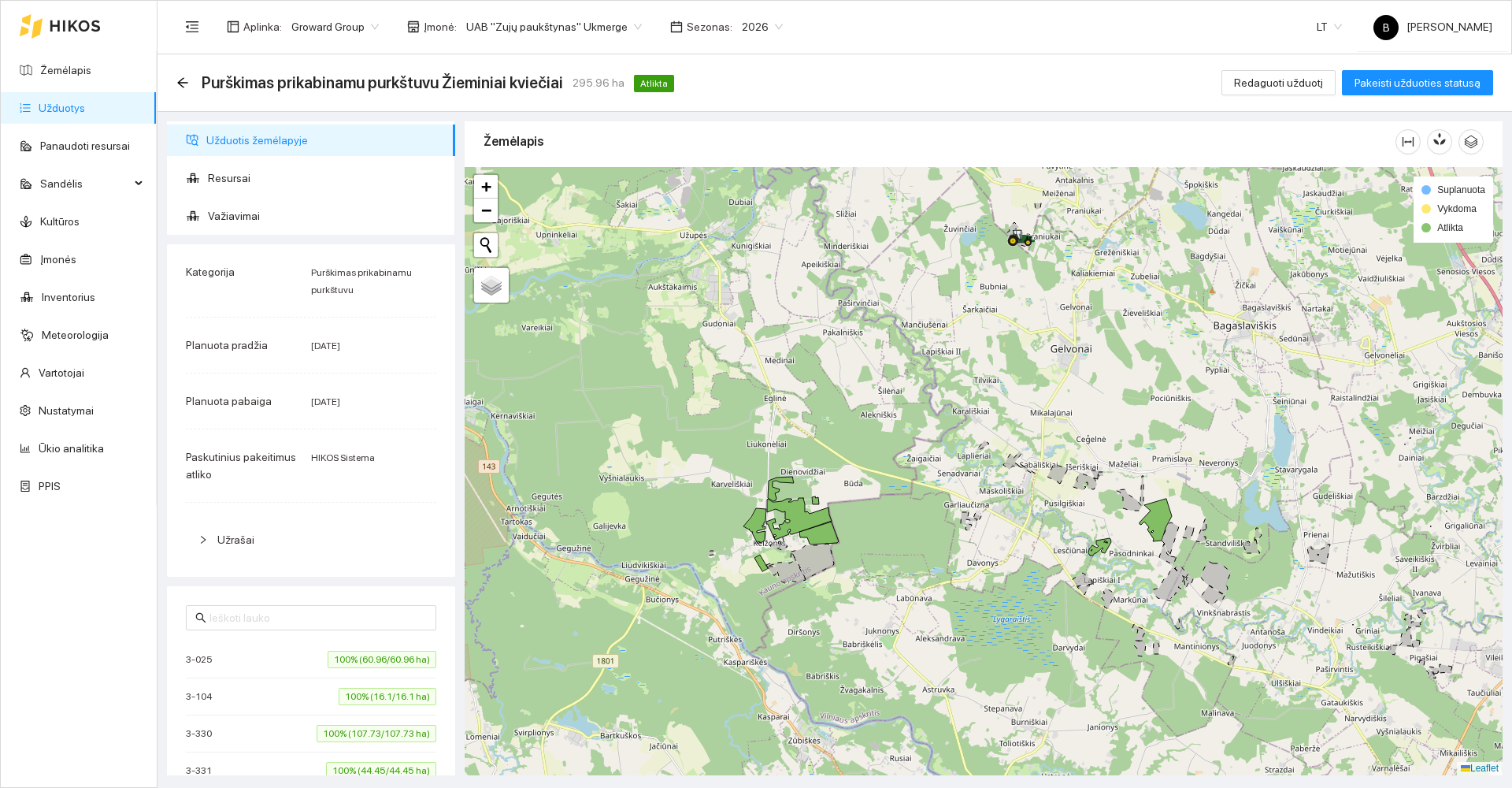
click at [813, 560] on icon at bounding box center [813, 561] width 43 height 36
click at [1298, 81] on span "Redaguoti užduotį" at bounding box center [1278, 83] width 89 height 18
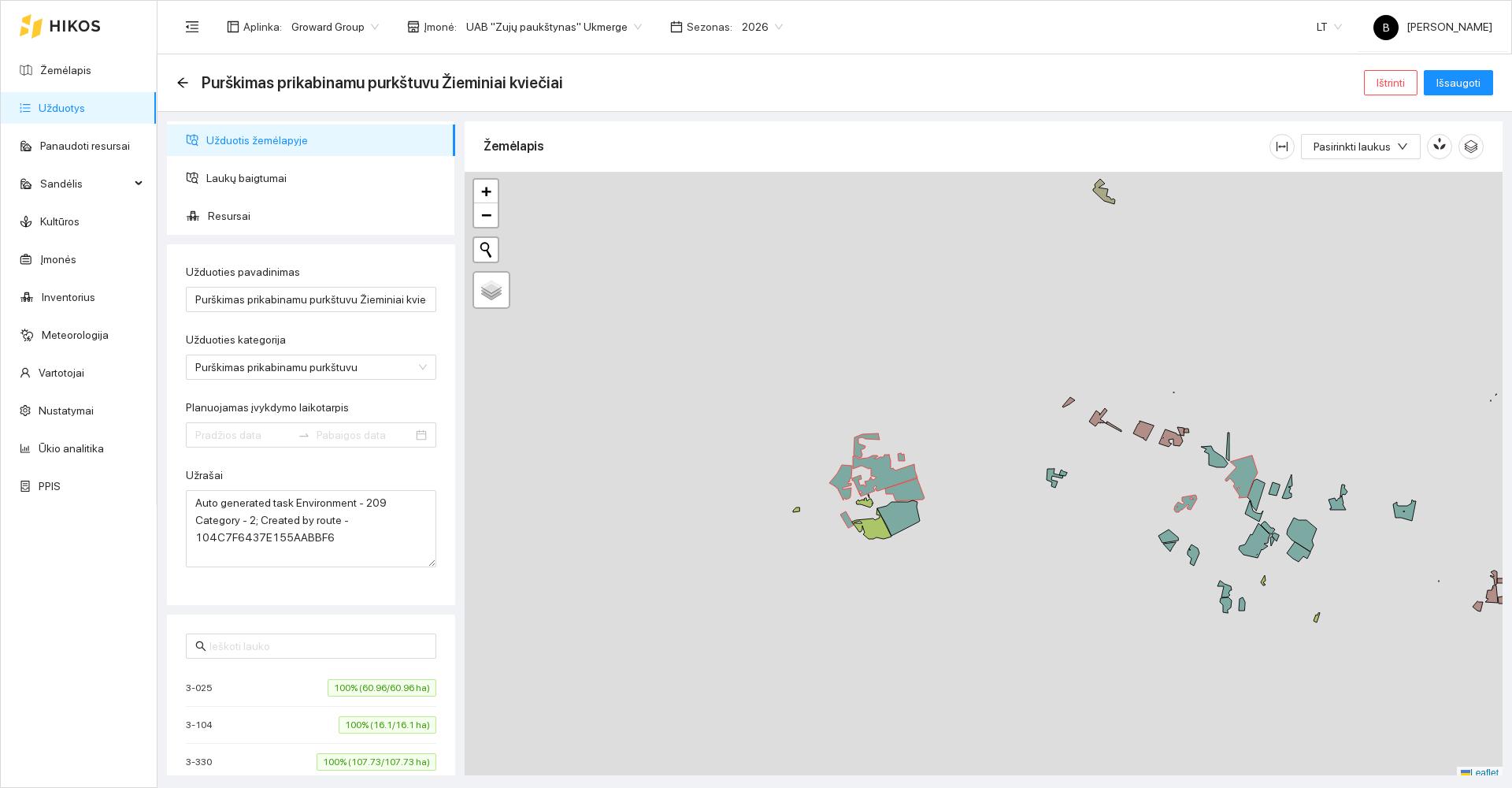
type input "[DATE]"
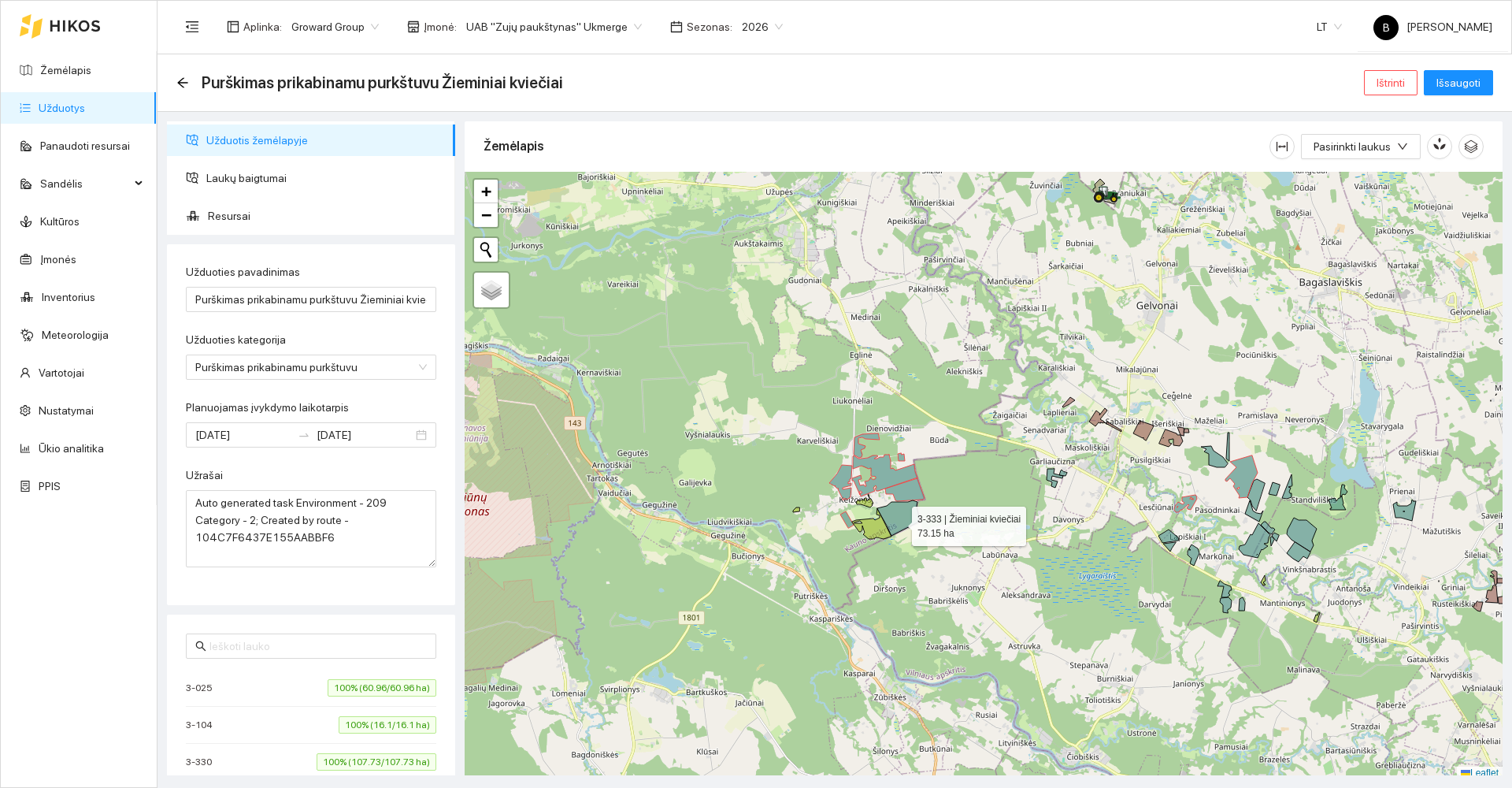
scroll to position [4, 0]
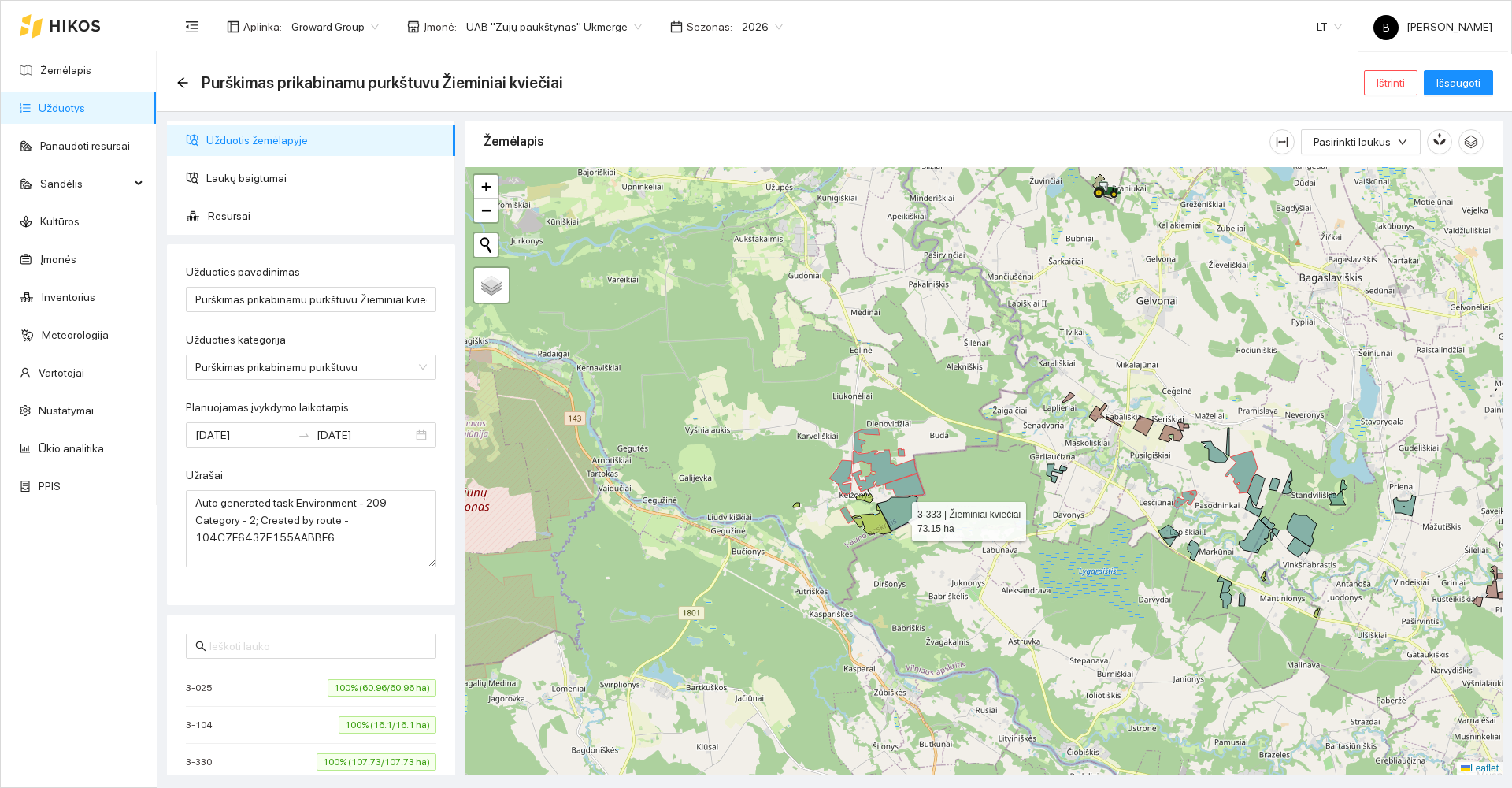
click at [898, 522] on icon at bounding box center [899, 513] width 43 height 36
click at [1469, 79] on span "Išsaugoti" at bounding box center [1459, 83] width 44 height 18
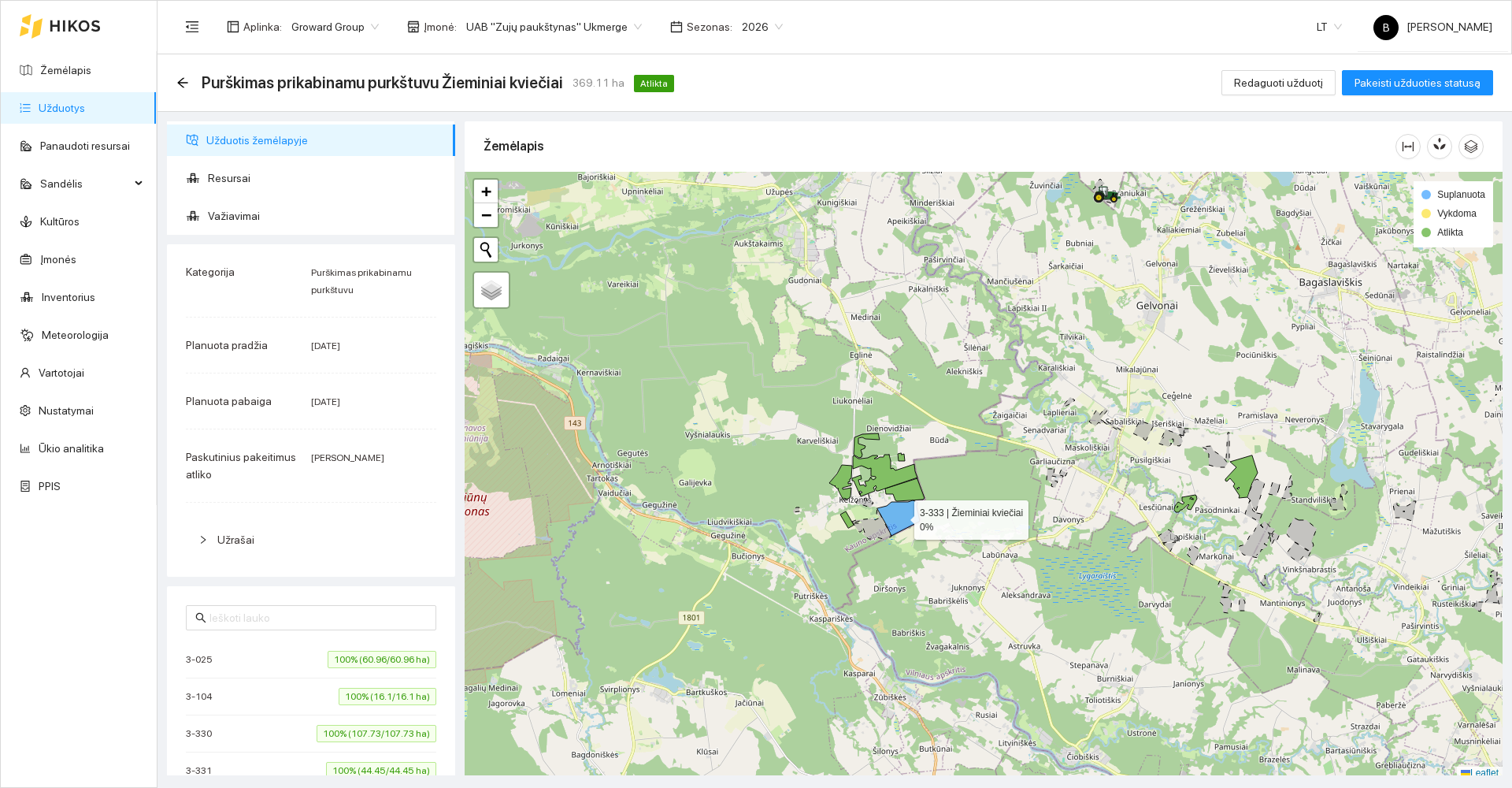
click at [892, 516] on icon at bounding box center [899, 518] width 43 height 36
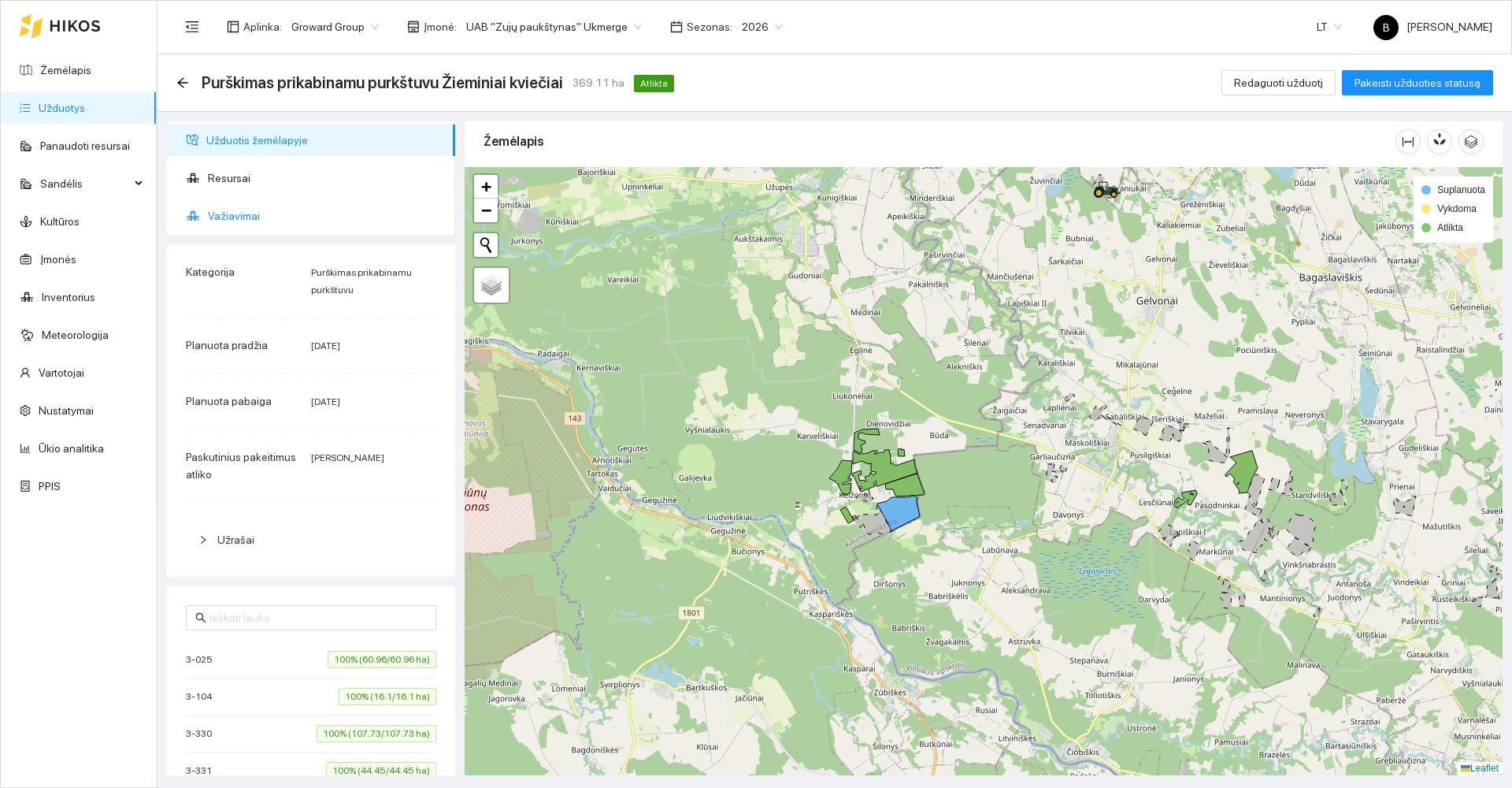
click at [236, 222] on span "Važiavimai" at bounding box center [325, 215] width 235 height 31
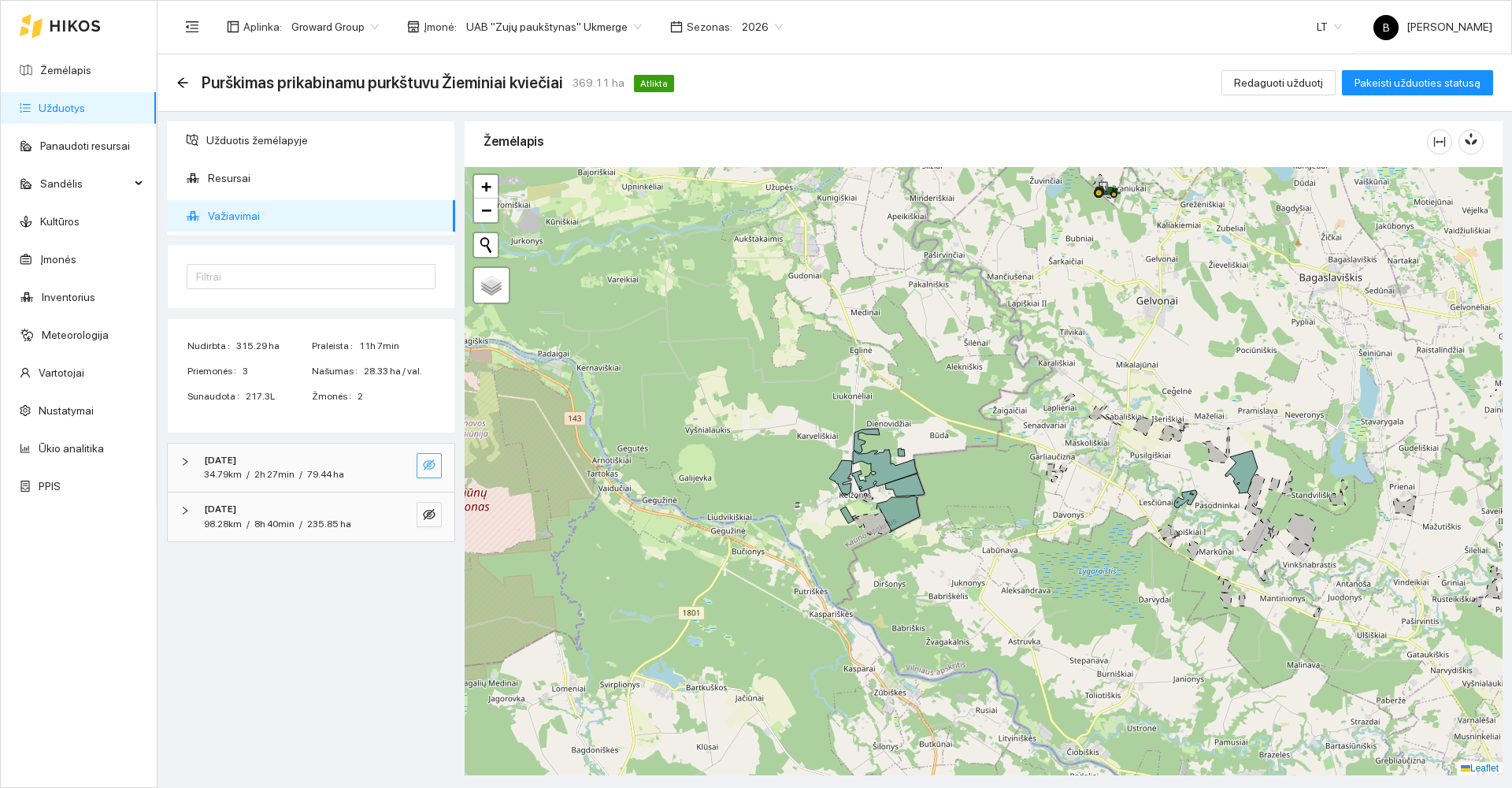
click at [432, 462] on icon "eye-invisible" at bounding box center [429, 465] width 12 height 11
click at [433, 462] on icon "eye" at bounding box center [429, 465] width 12 height 10
click at [427, 505] on button "button" at bounding box center [429, 514] width 25 height 25
click at [429, 510] on icon "eye" at bounding box center [429, 514] width 12 height 10
click at [227, 181] on span "Resursai" at bounding box center [325, 178] width 235 height 31
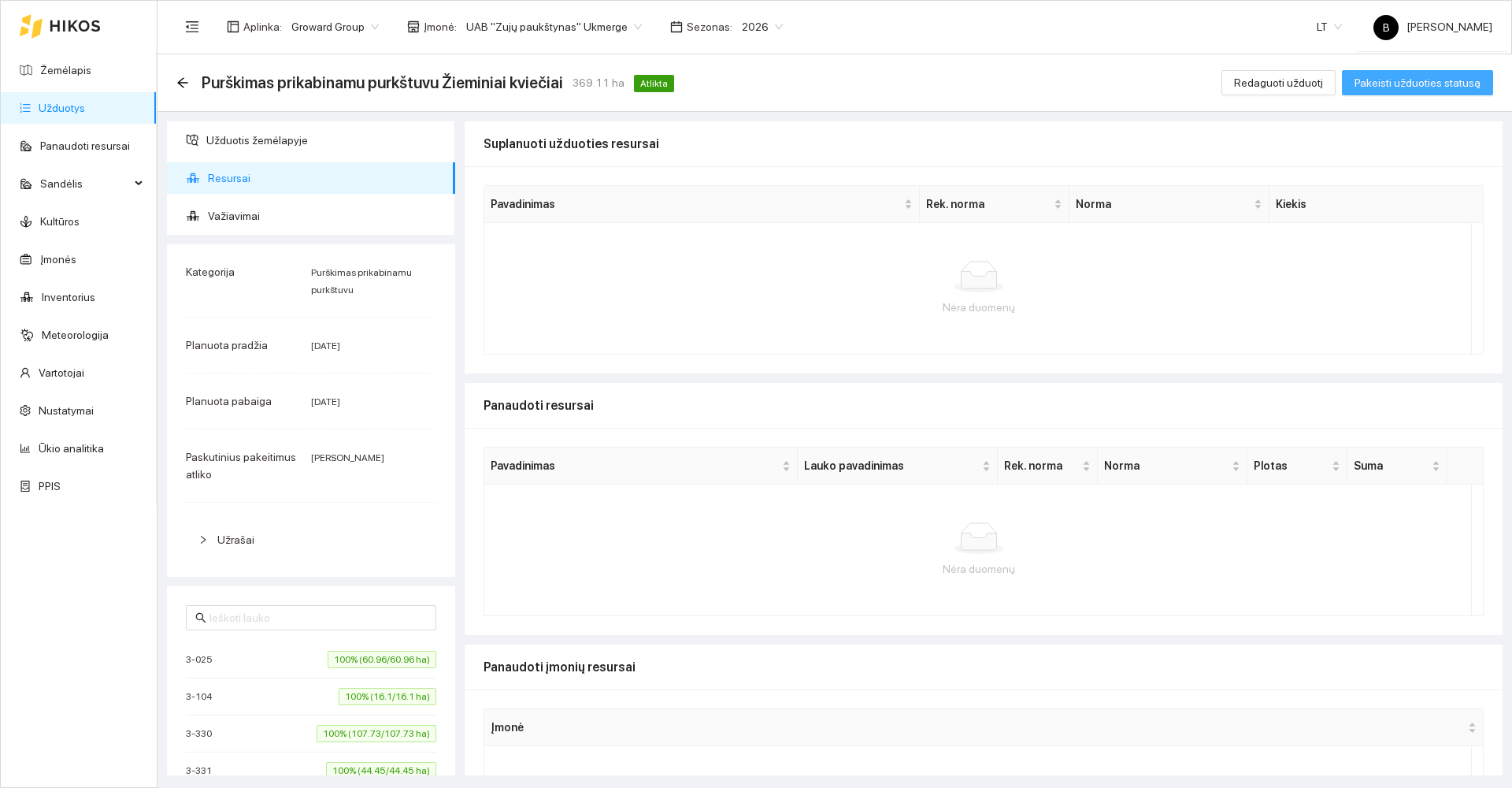
click at [1415, 86] on span "Pakeisti užduoties statusą" at bounding box center [1418, 83] width 126 height 18
click at [246, 146] on span "Užduotis žemėlapyje" at bounding box center [324, 139] width 236 height 31
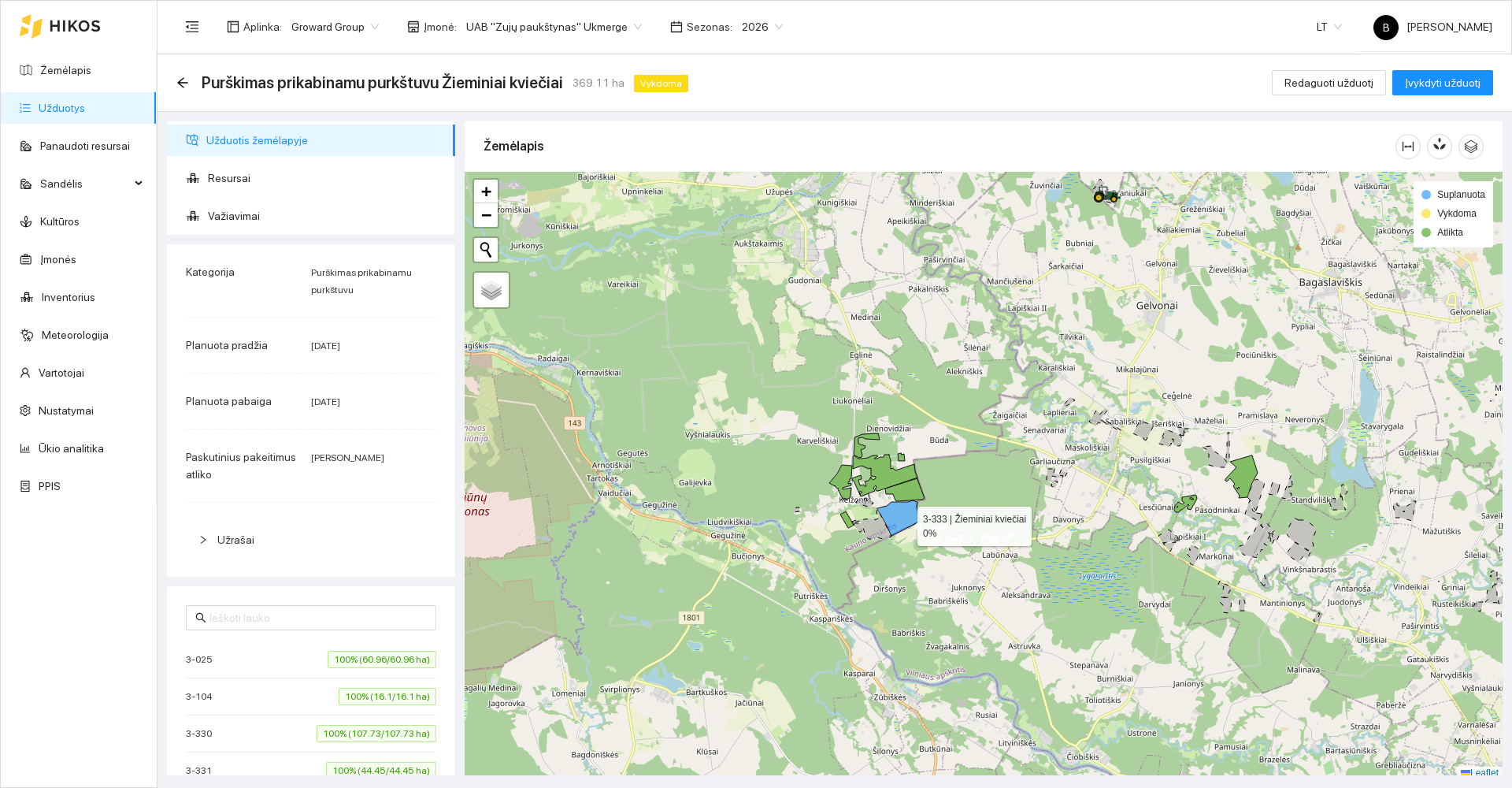
scroll to position [4, 0]
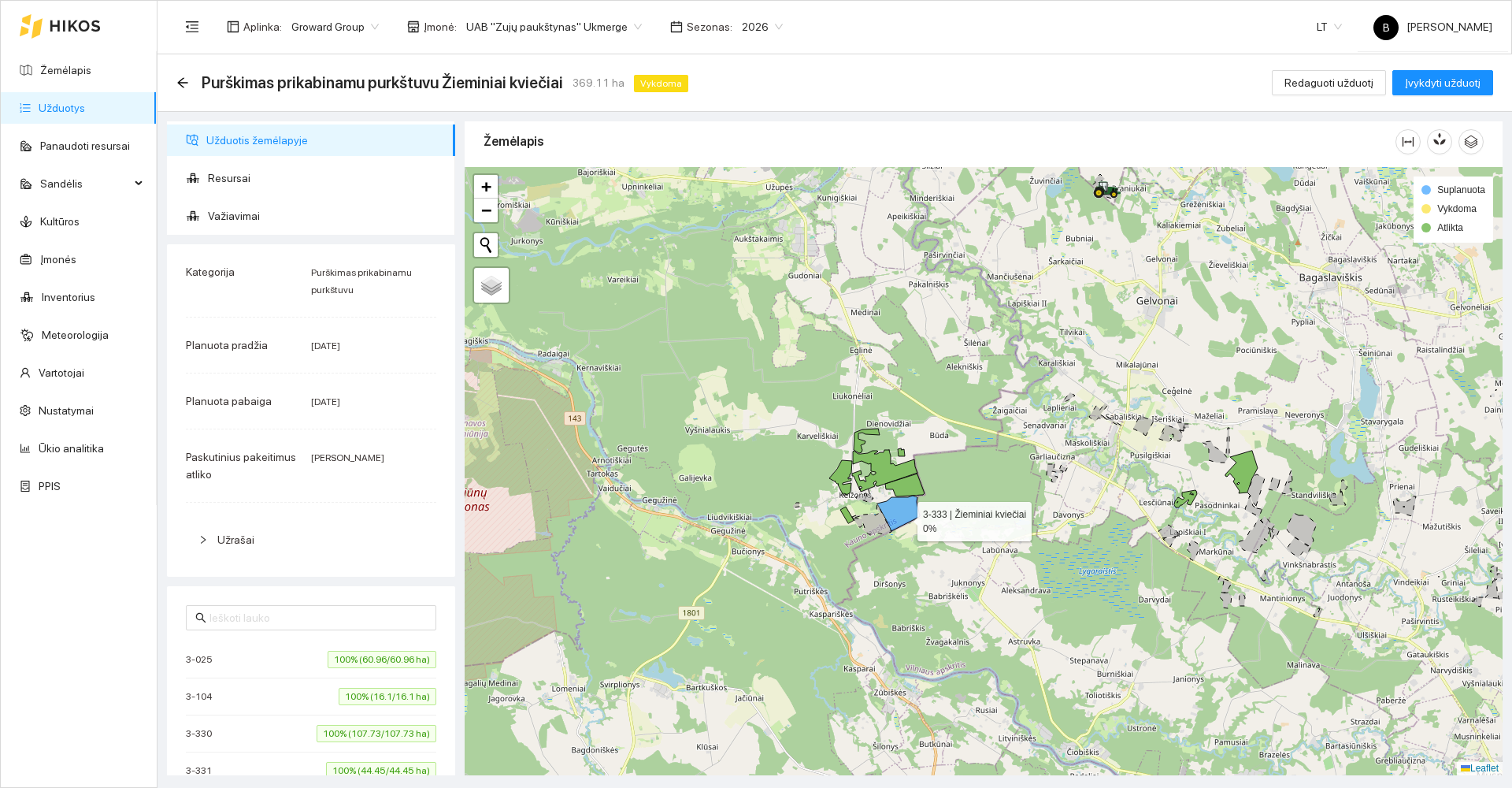
click at [903, 522] on icon at bounding box center [899, 513] width 43 height 36
click at [903, 517] on icon at bounding box center [899, 513] width 43 height 36
click at [903, 516] on icon at bounding box center [899, 513] width 43 height 36
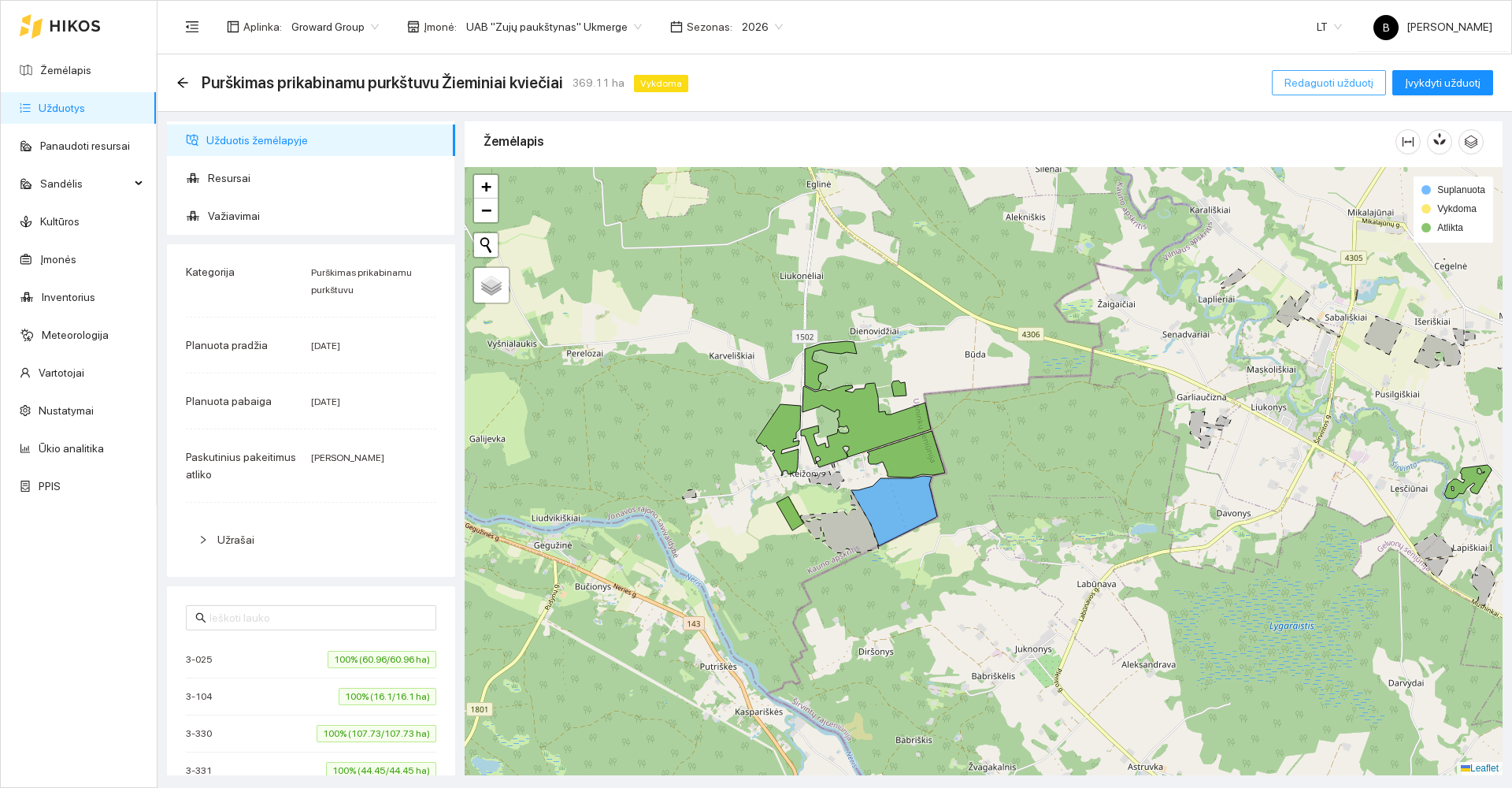
click at [1324, 78] on span "Redaguoti užduotį" at bounding box center [1329, 83] width 89 height 18
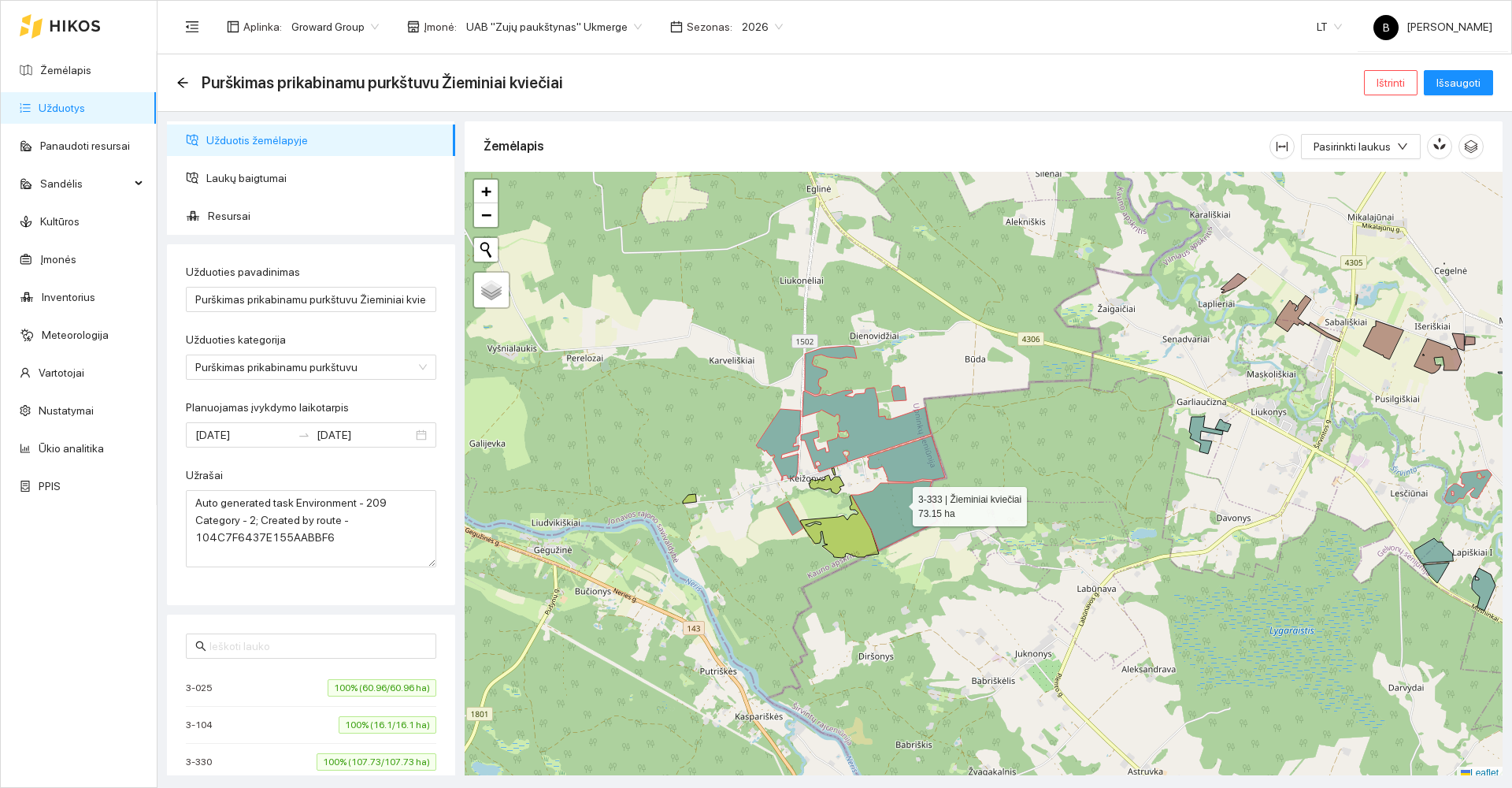
scroll to position [4, 0]
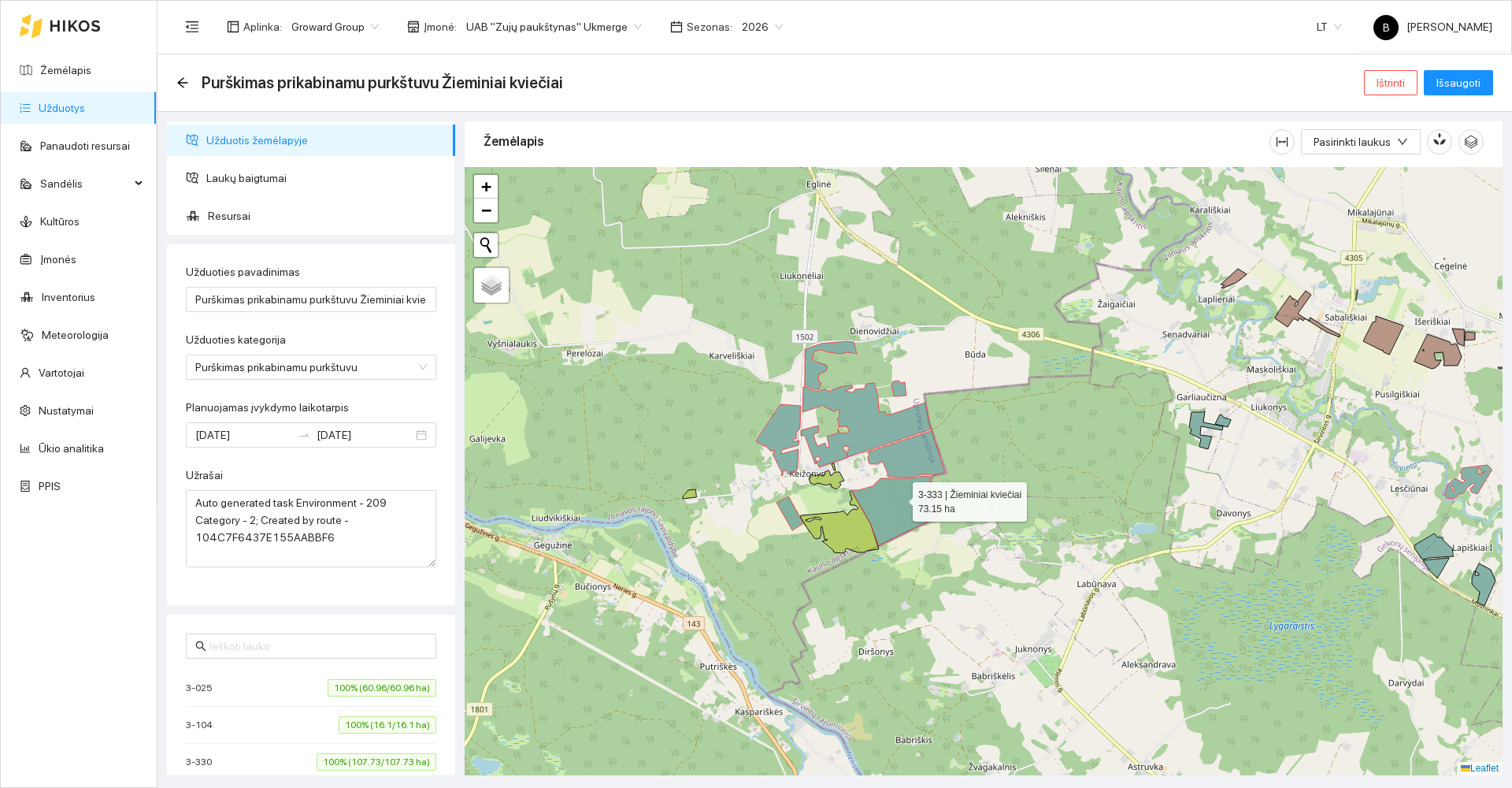
click at [899, 503] on icon at bounding box center [894, 510] width 86 height 70
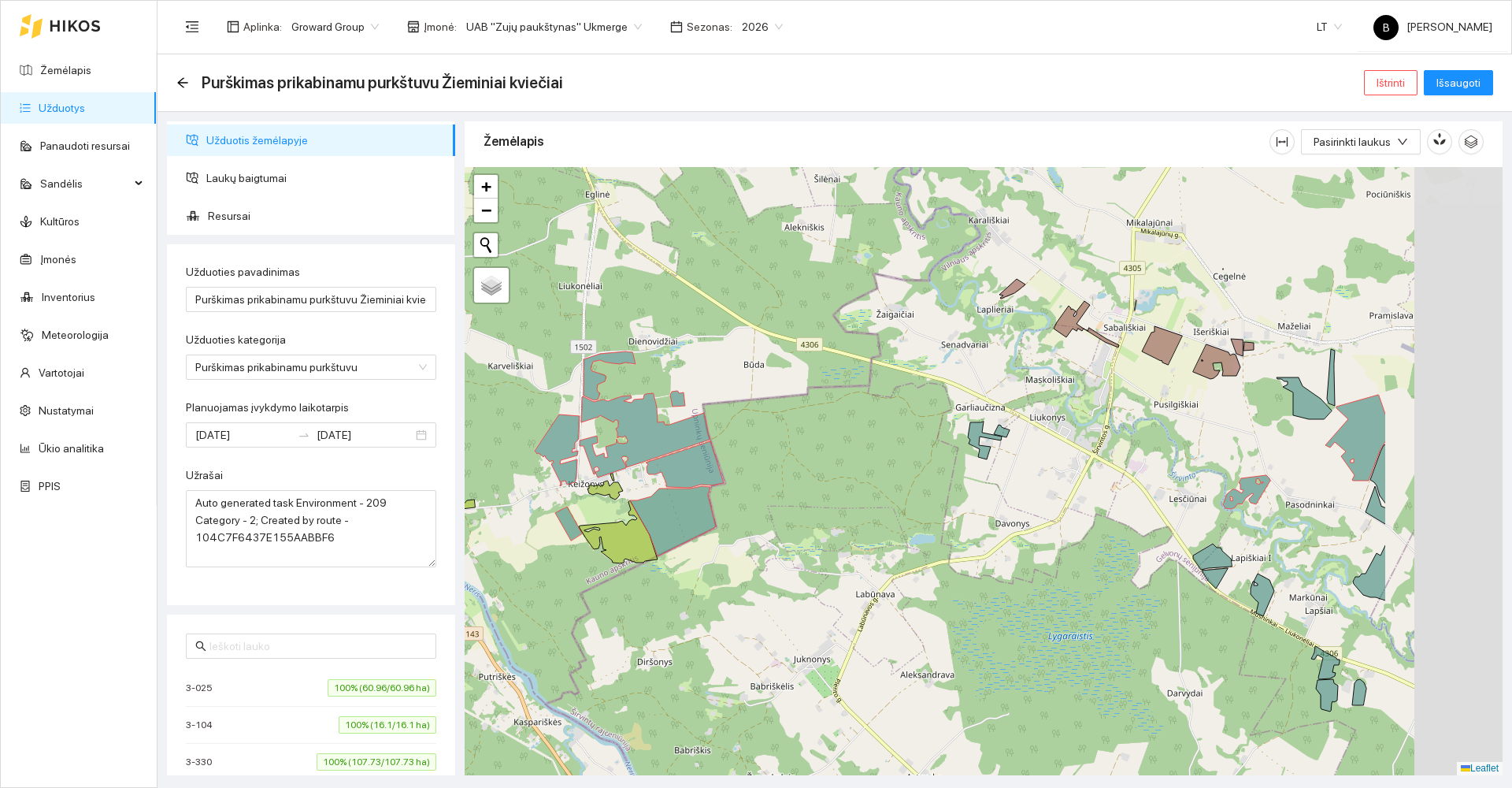
drag, startPoint x: 1008, startPoint y: 492, endPoint x: 733, endPoint y: 458, distance: 277.1
click at [733, 458] on div at bounding box center [983, 471] width 1038 height 608
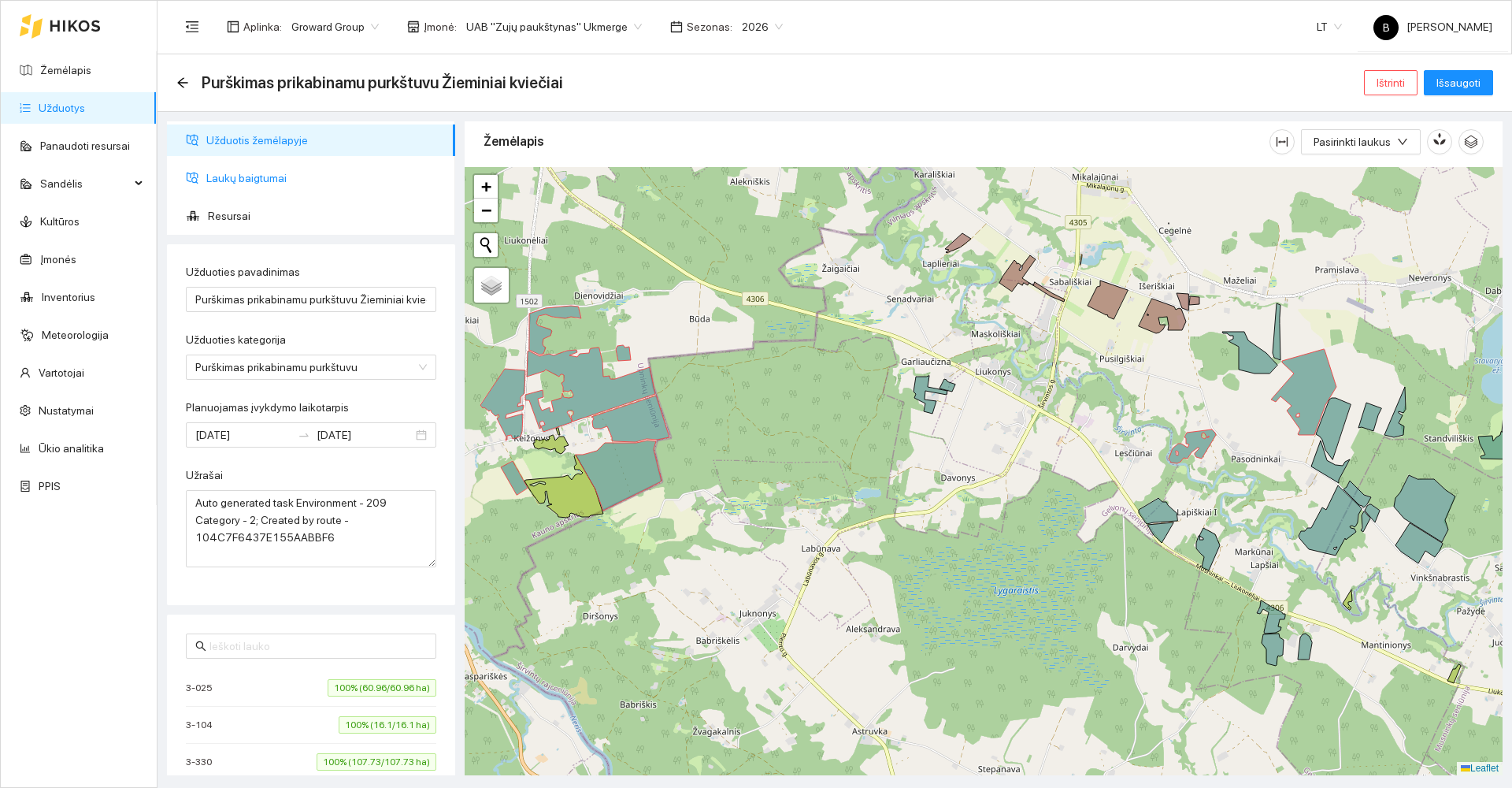
click at [239, 175] on span "Laukų baigtumai" at bounding box center [324, 178] width 236 height 31
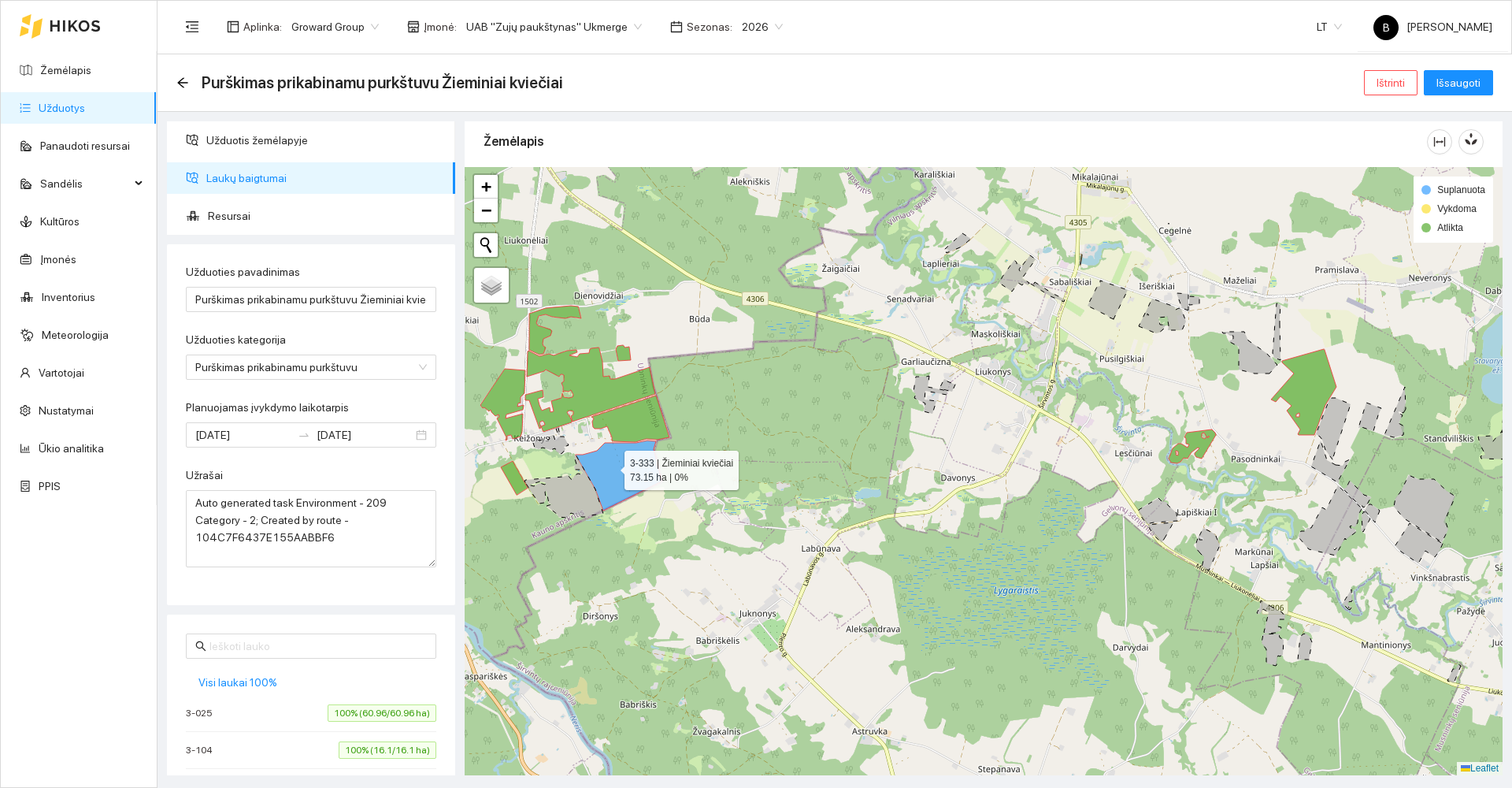
click at [610, 466] on icon at bounding box center [618, 475] width 86 height 70
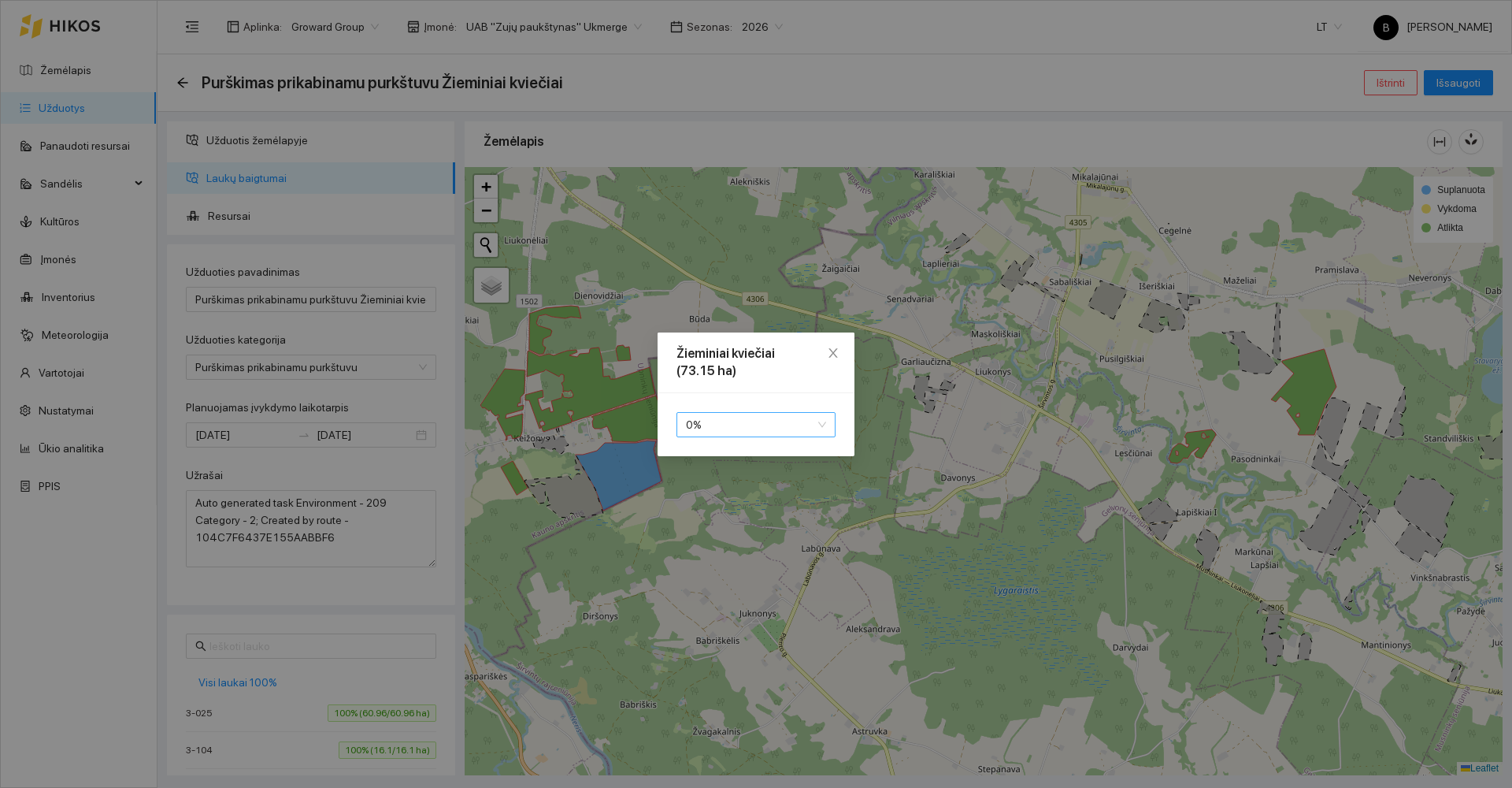
click at [739, 424] on span "0 %" at bounding box center [756, 425] width 140 height 24
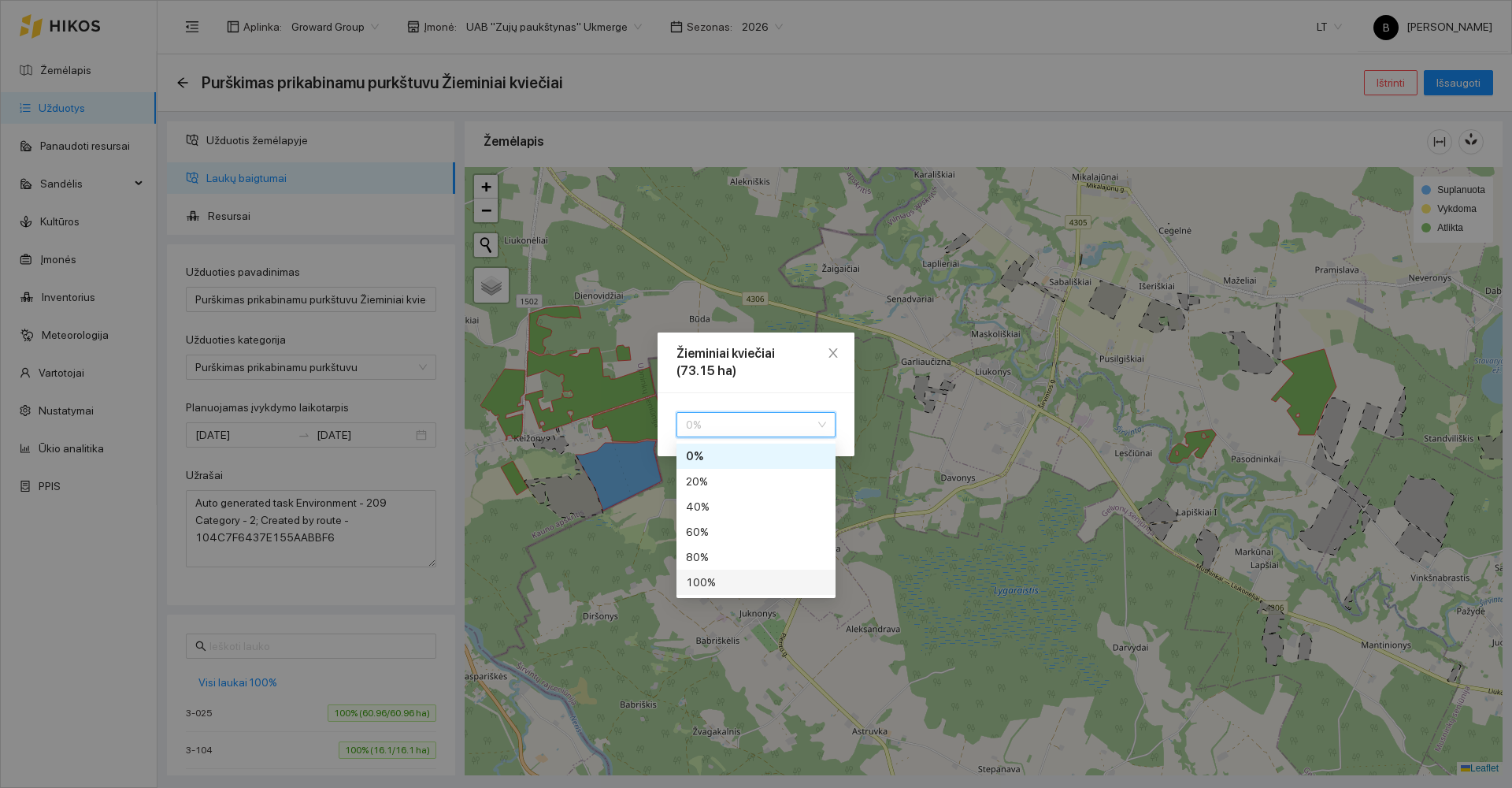
click at [727, 582] on div "100 %" at bounding box center [756, 582] width 140 height 18
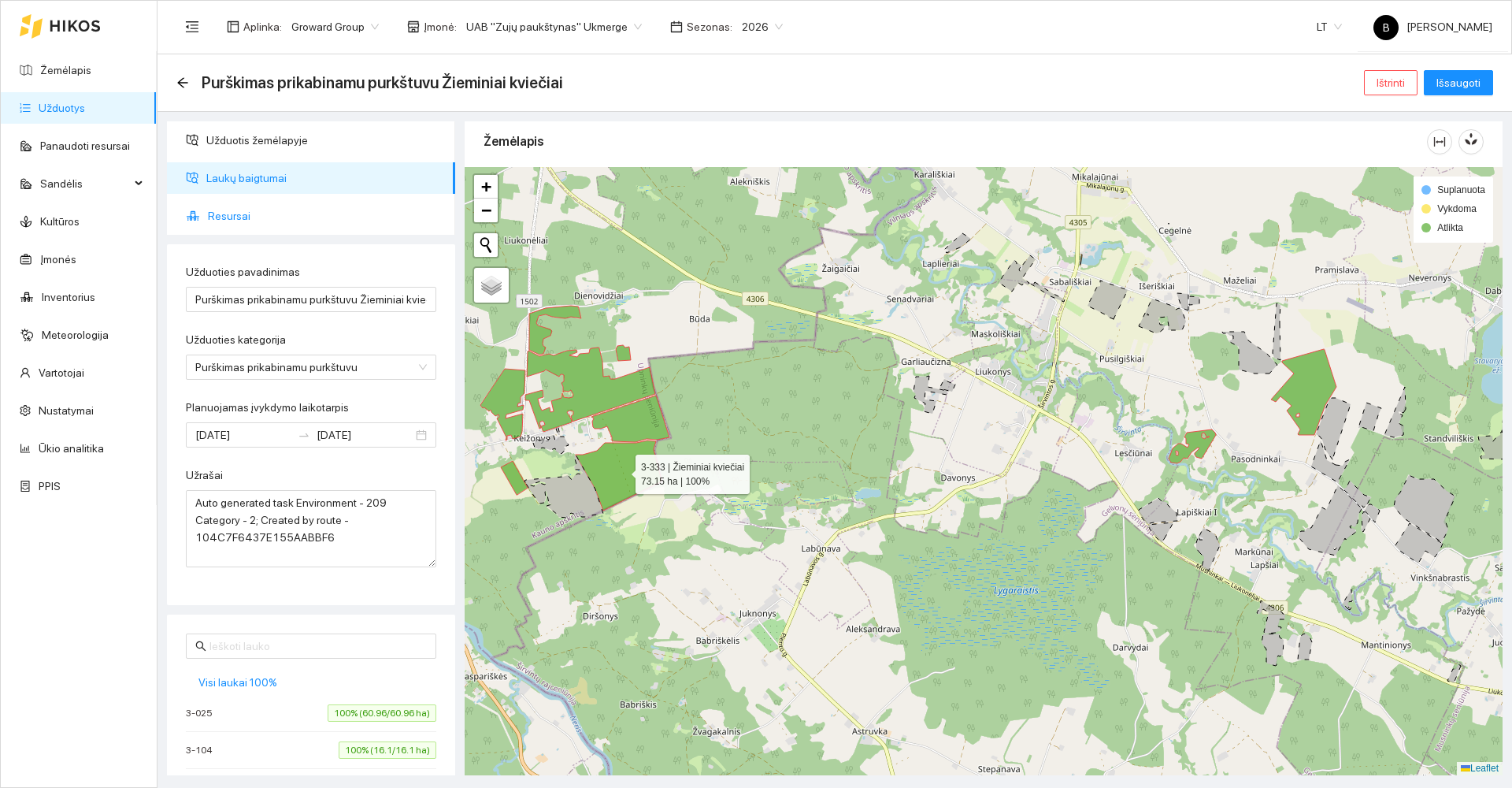
click at [219, 219] on span "Resursai" at bounding box center [325, 215] width 235 height 31
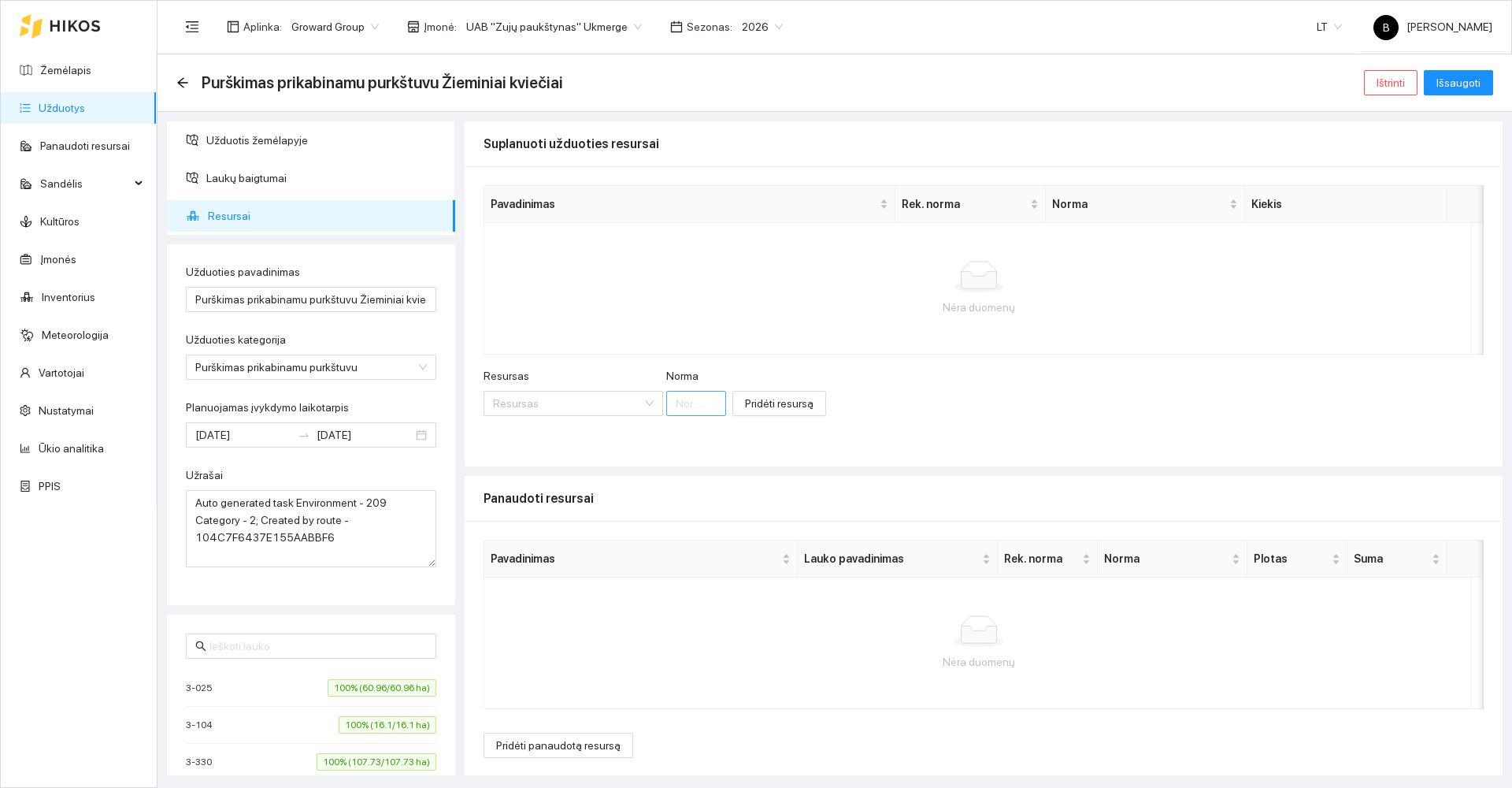
scroll to position [2, 0]
click at [565, 398] on input "Resursas" at bounding box center [568, 402] width 149 height 24
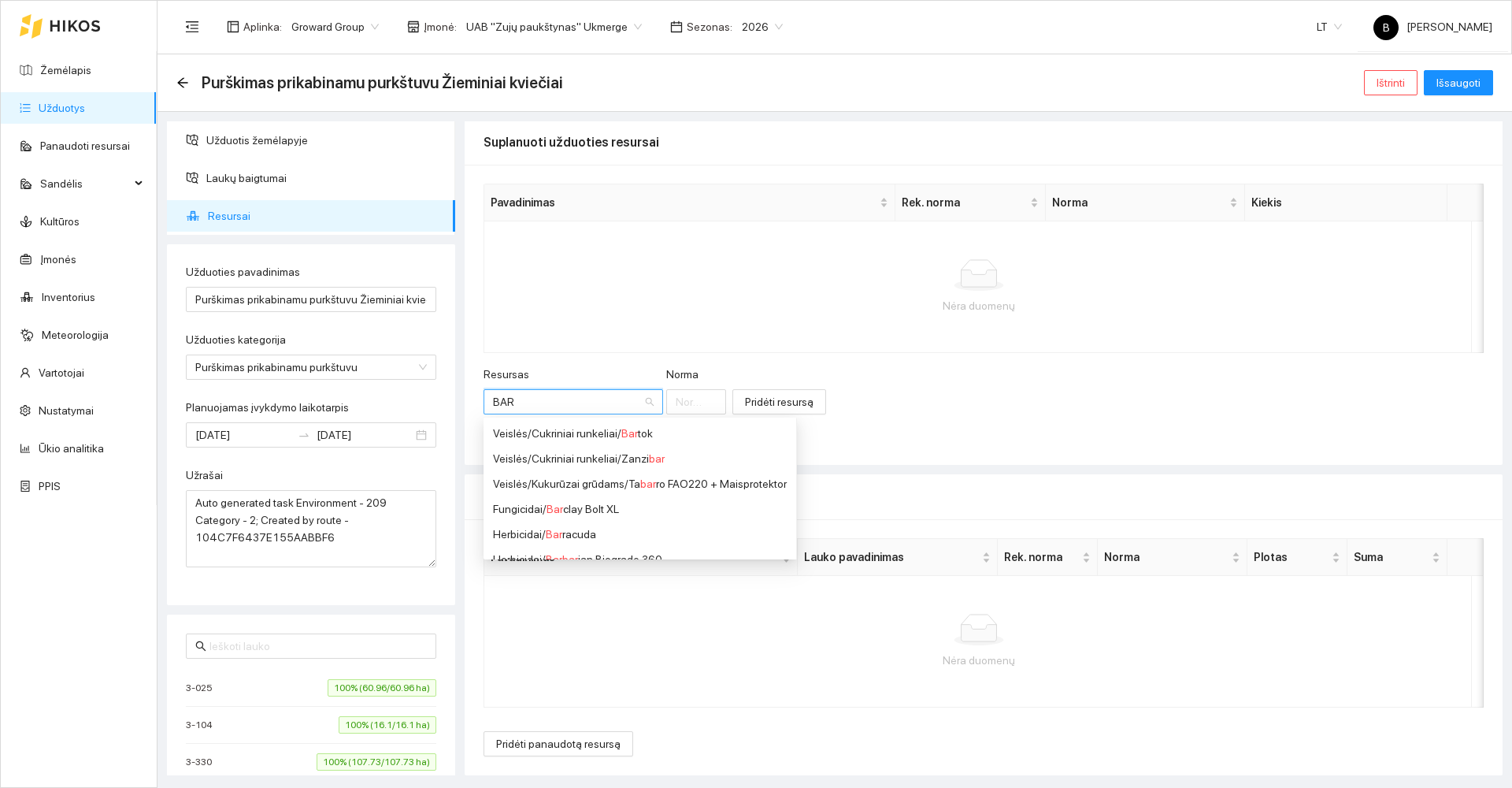
type input "BARB"
click at [570, 462] on div "Herbicidai / Barb arian Hi-Aktiv" at bounding box center [577, 458] width 170 height 18
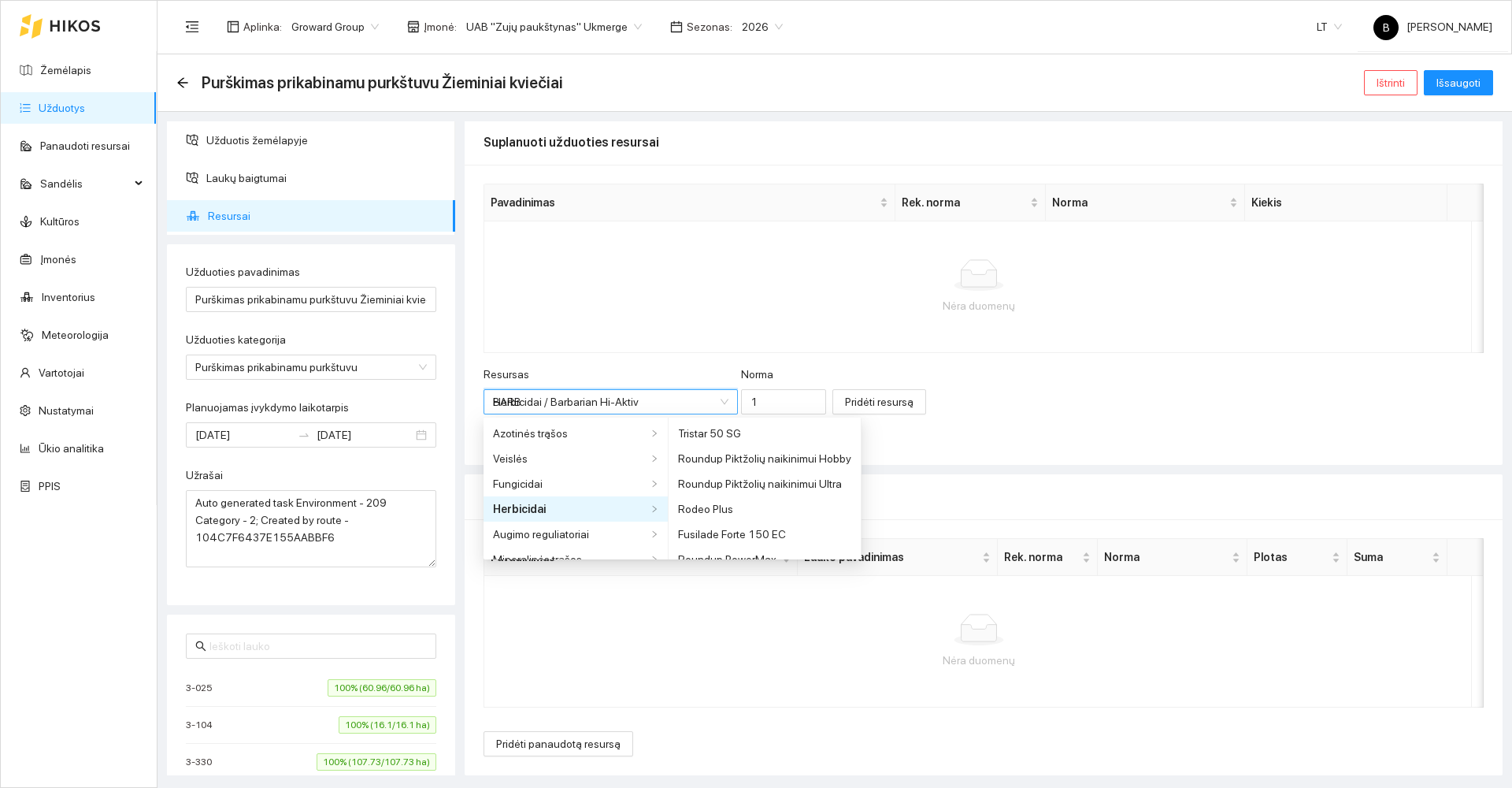
type input "1"
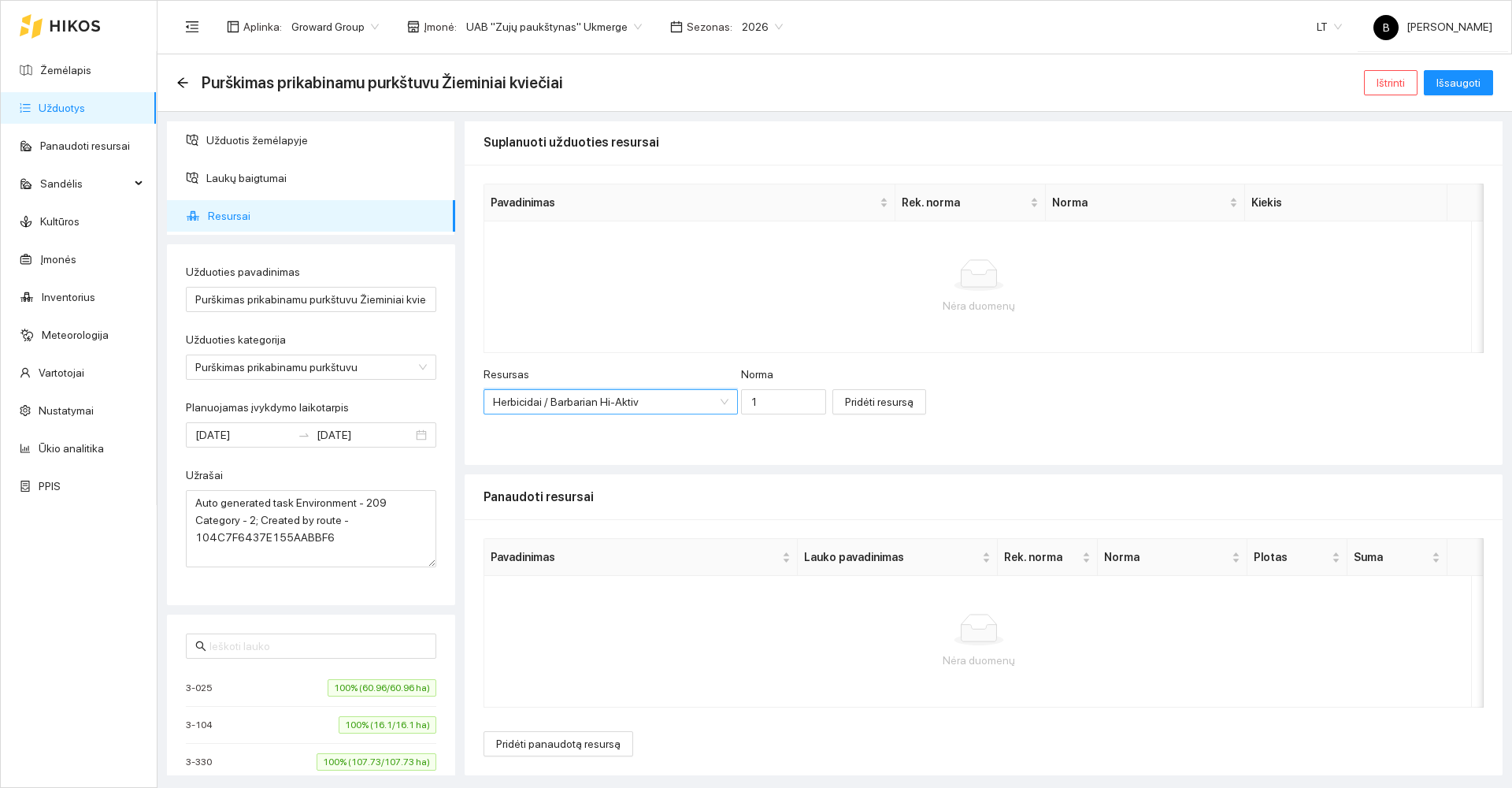
scroll to position [2759, 0]
click at [750, 401] on input "1" at bounding box center [784, 402] width 85 height 25
type input "2"
drag, startPoint x: 829, startPoint y: 402, endPoint x: 818, endPoint y: 405, distance: 11.4
click at [845, 400] on span "Pridėti resursą" at bounding box center [879, 402] width 68 height 18
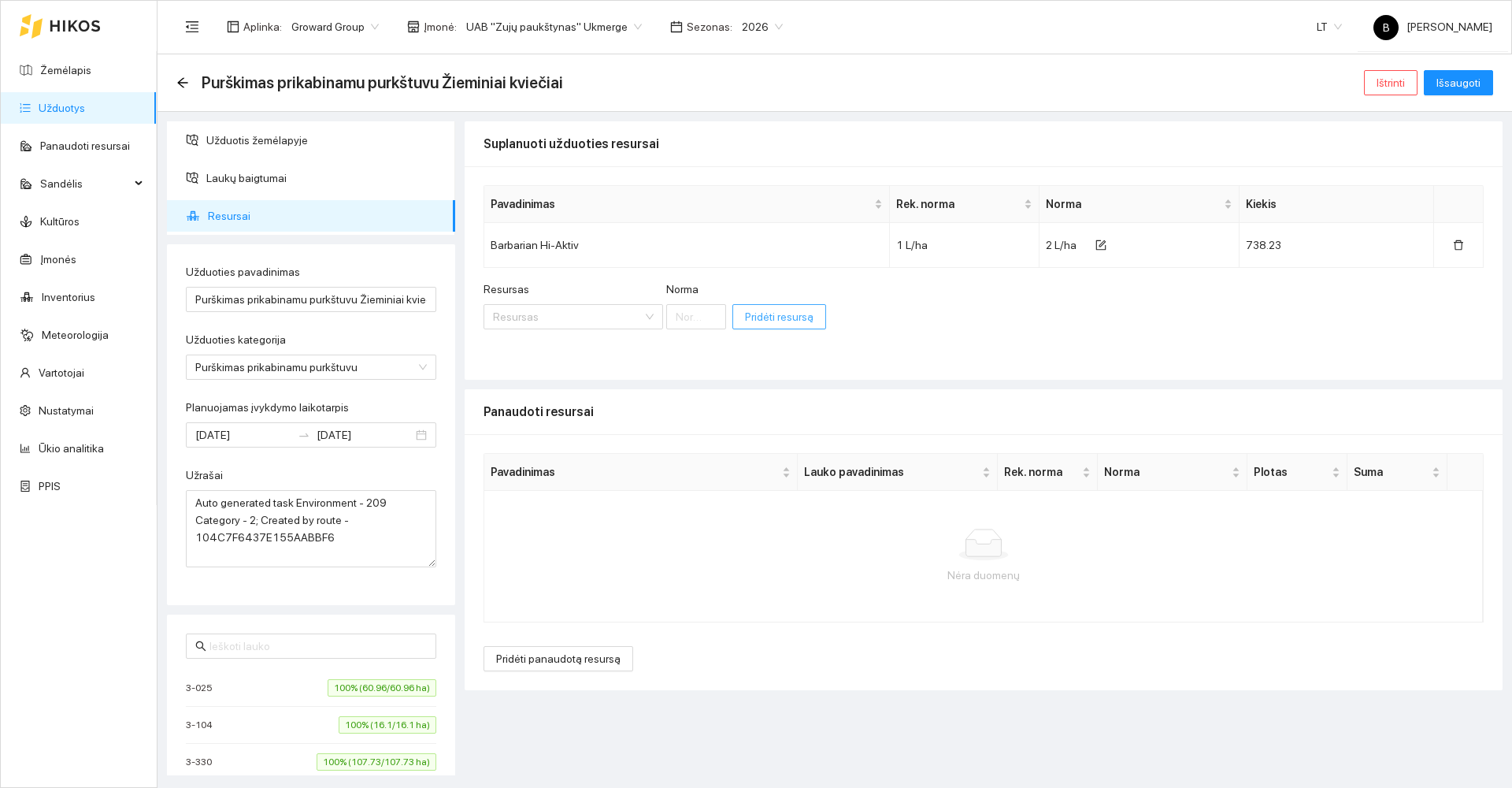
scroll to position [0, 0]
click at [550, 662] on span "Pridėti panaudotą resursą" at bounding box center [558, 658] width 124 height 18
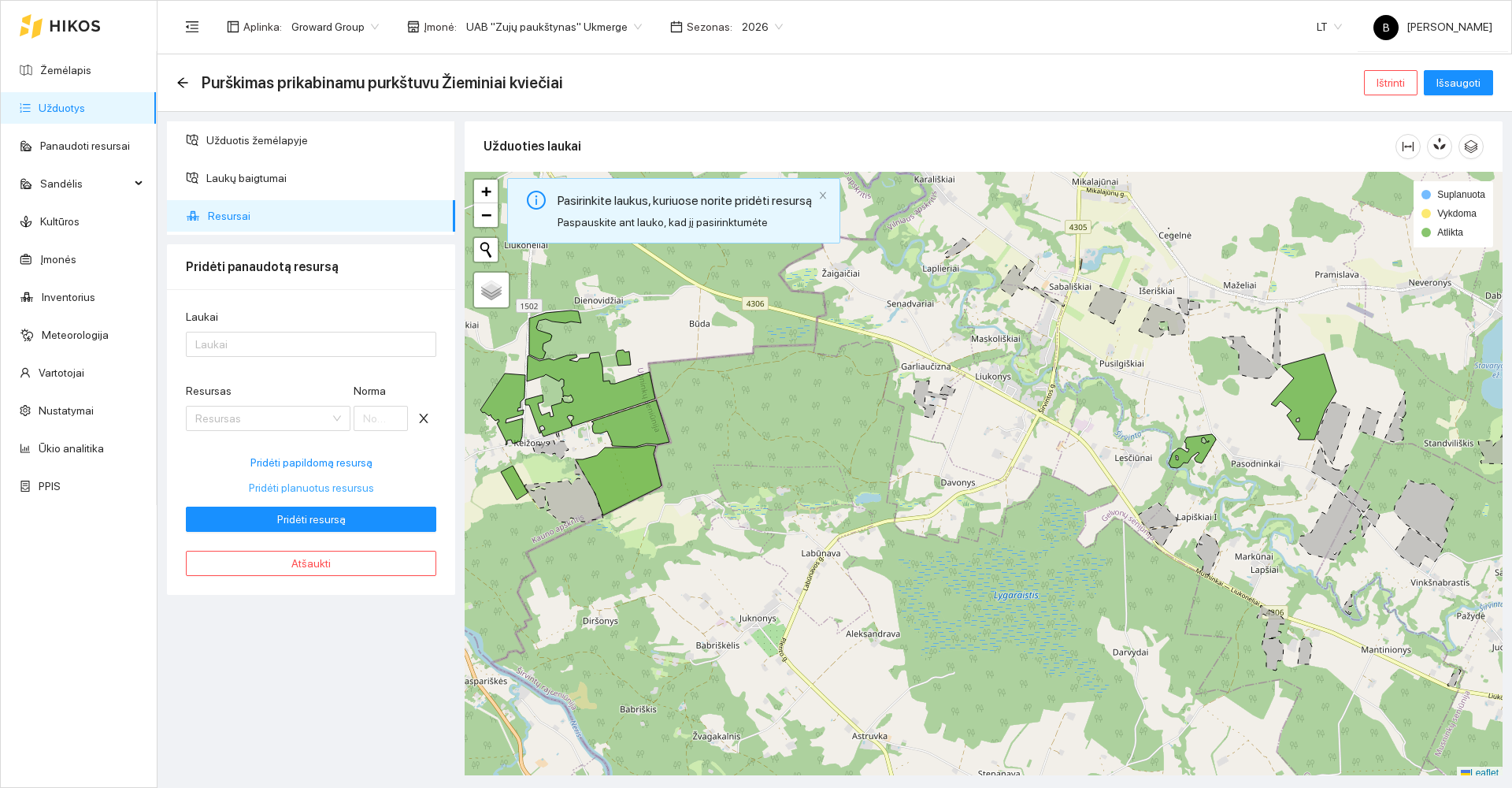
click at [320, 490] on span "Pridėti planuotus resursus" at bounding box center [311, 488] width 125 height 18
type input "2"
click at [259, 341] on div at bounding box center [303, 344] width 227 height 19
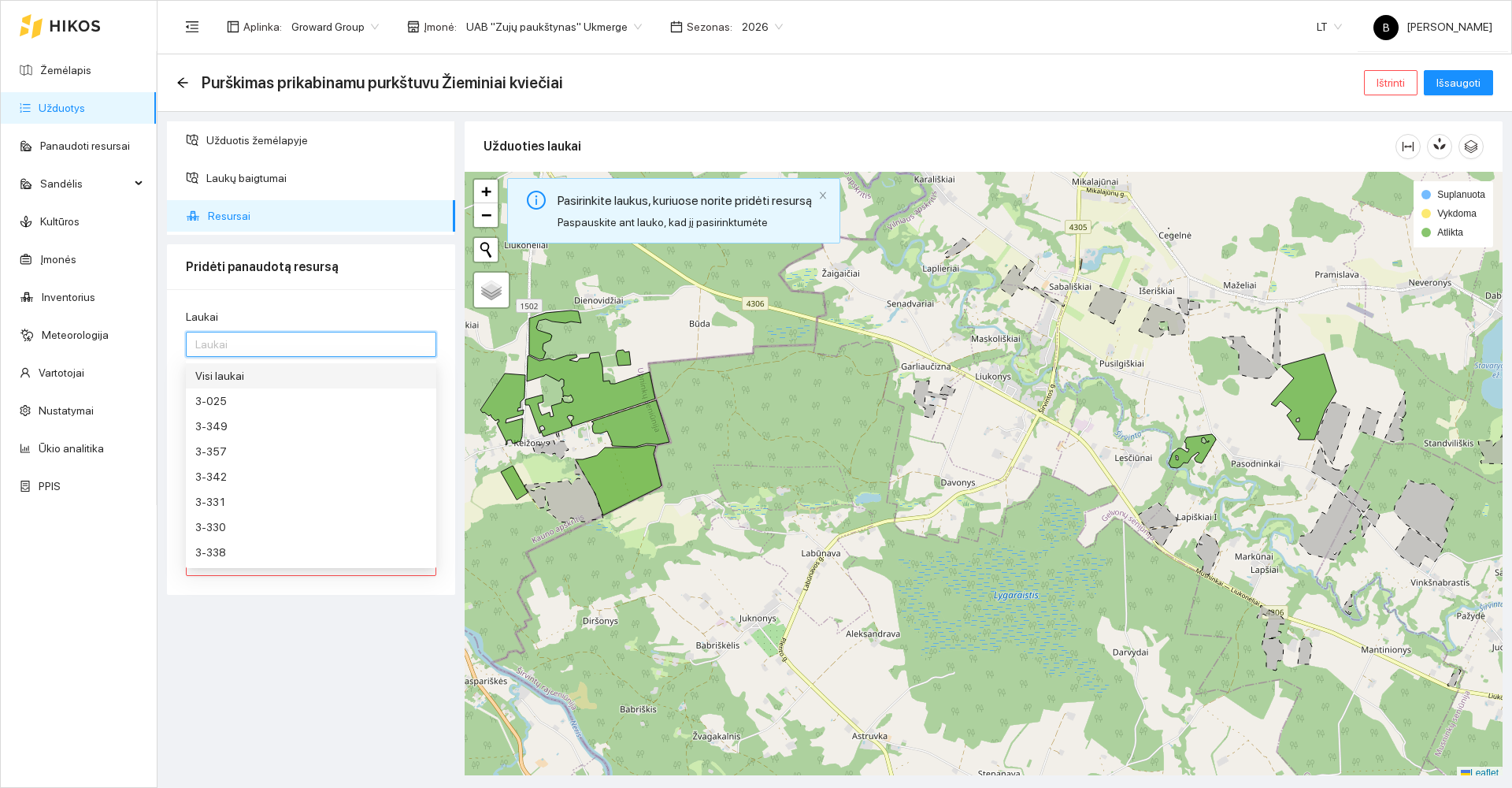
click at [267, 369] on div "Visi laukai" at bounding box center [311, 376] width 232 height 18
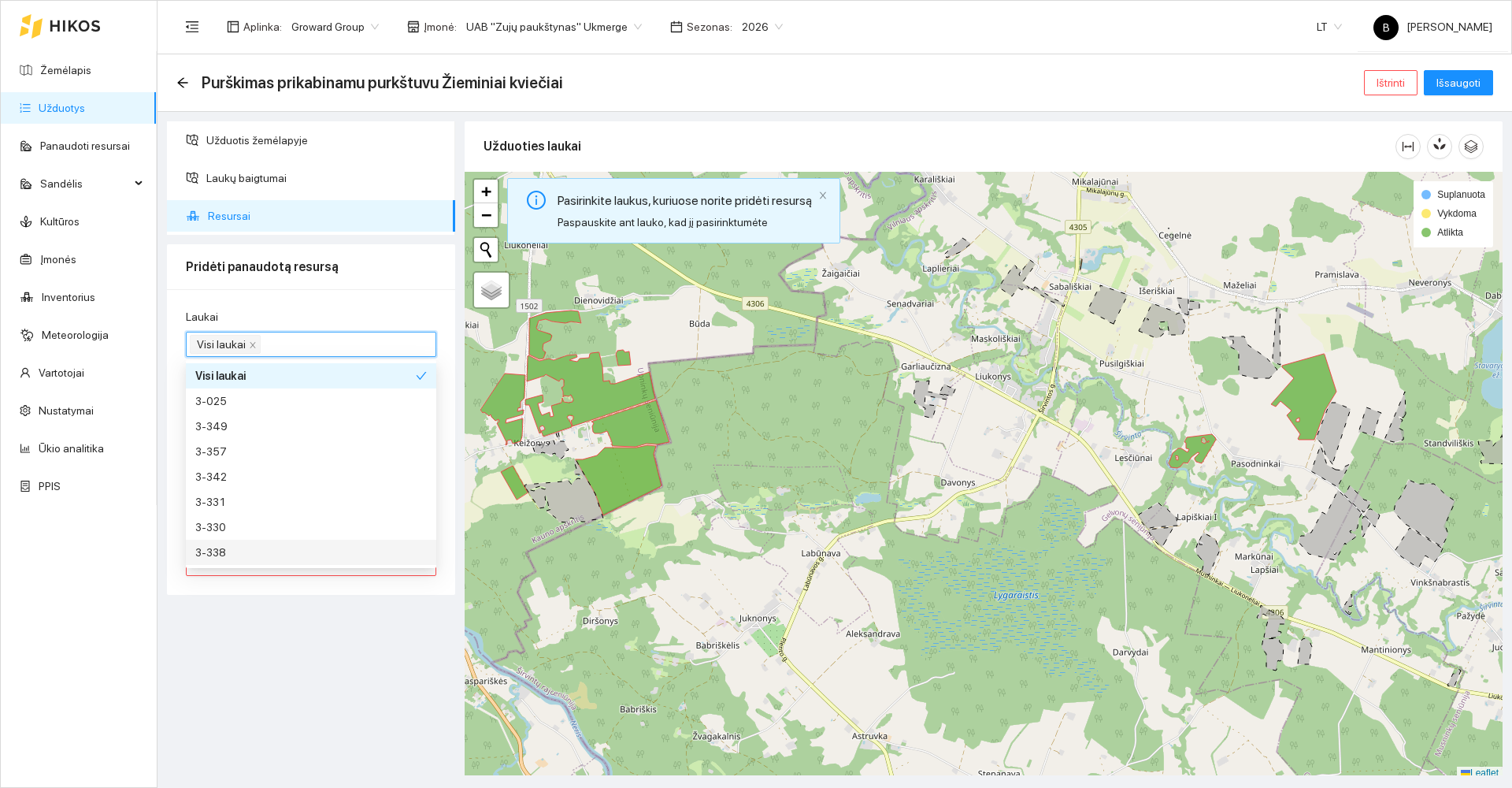
click at [338, 668] on div "Užduotis žemėlapyje Laukų baigtumai Resursai Pridėti panaudotą resursą Laukai V…" at bounding box center [311, 449] width 298 height 654
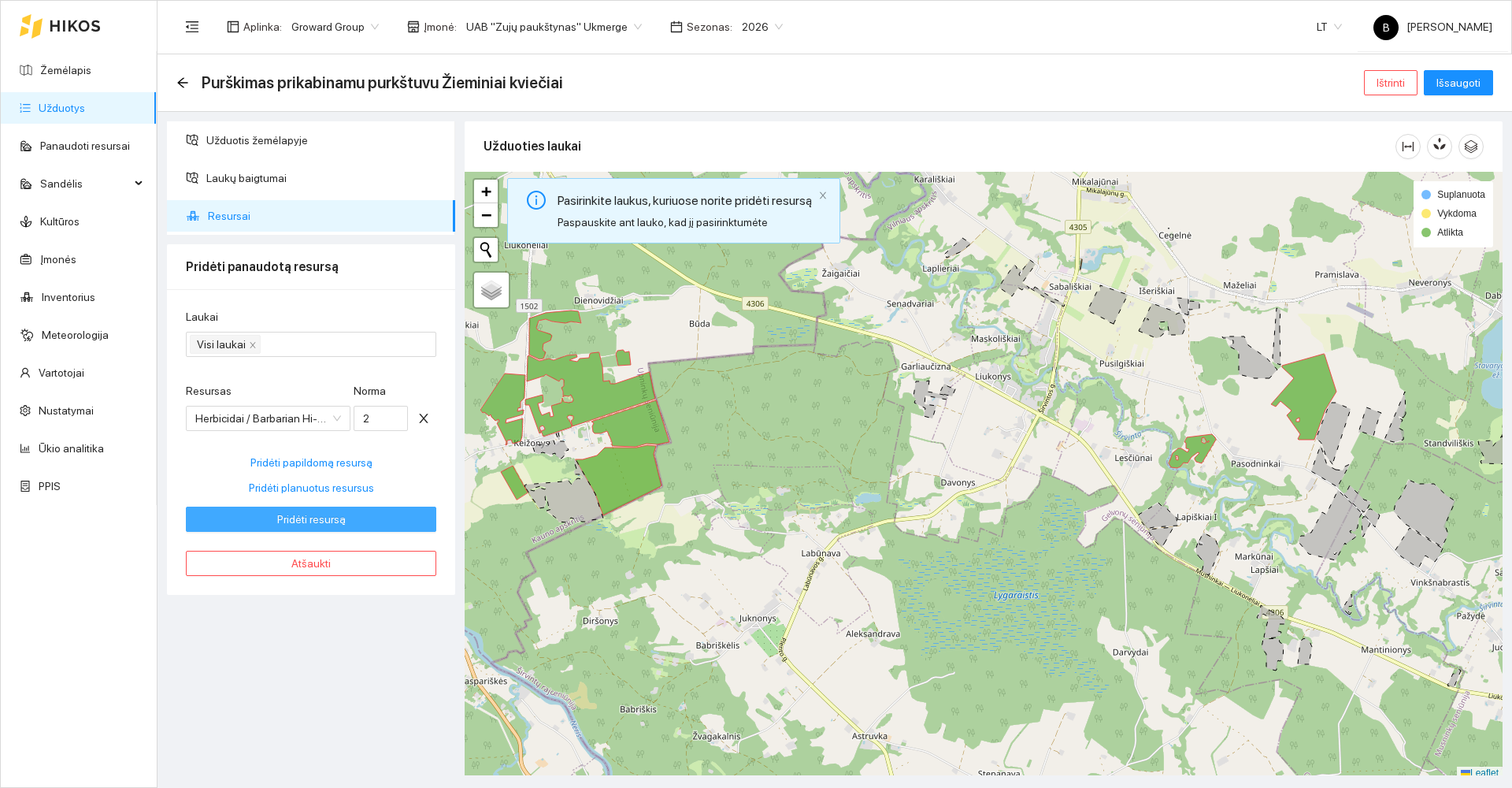
click at [278, 513] on span "Pridėti resursą" at bounding box center [311, 519] width 68 height 18
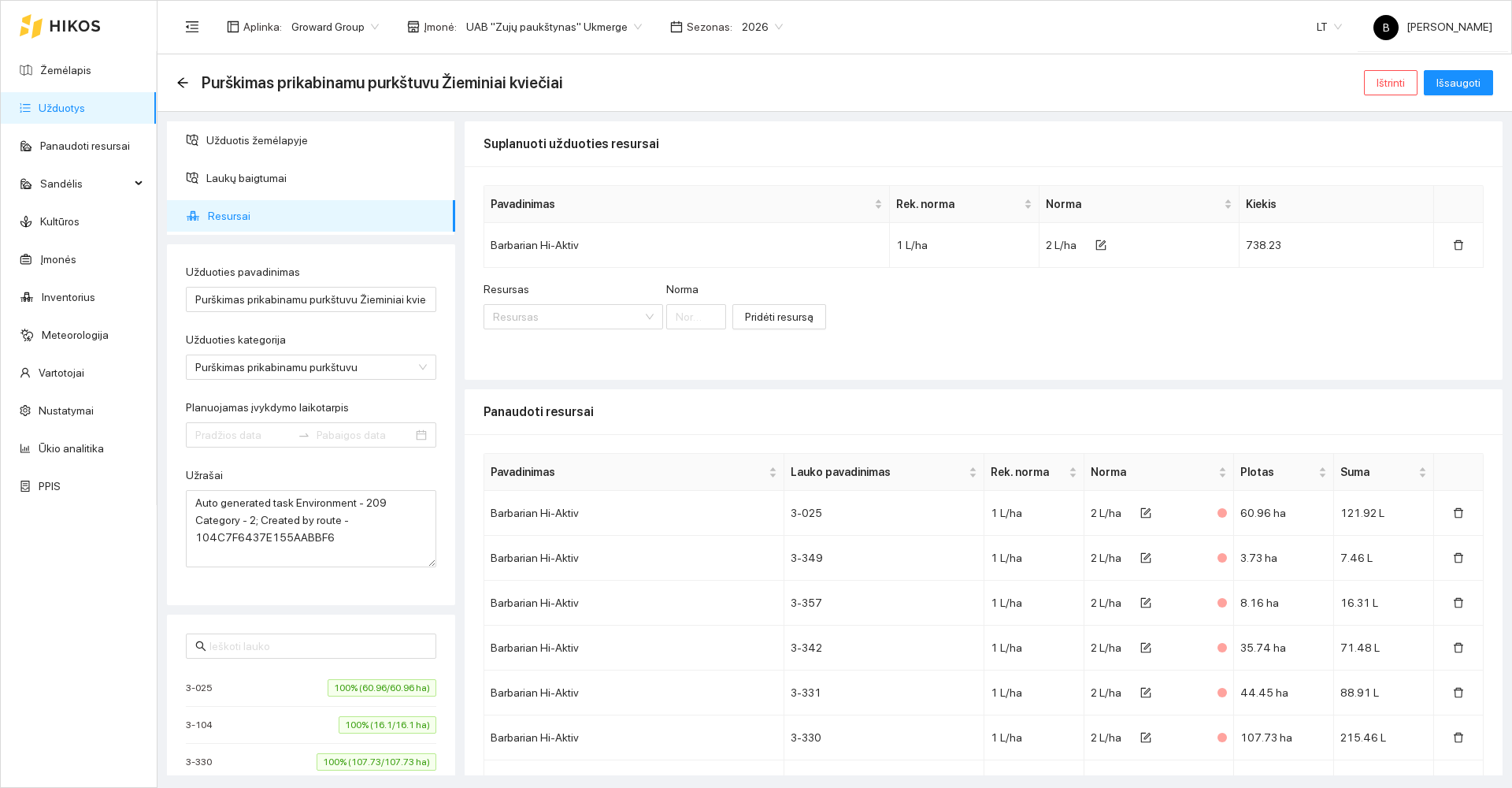
type input "[DATE]"
click at [1469, 80] on span "Išsaugoti" at bounding box center [1459, 83] width 44 height 18
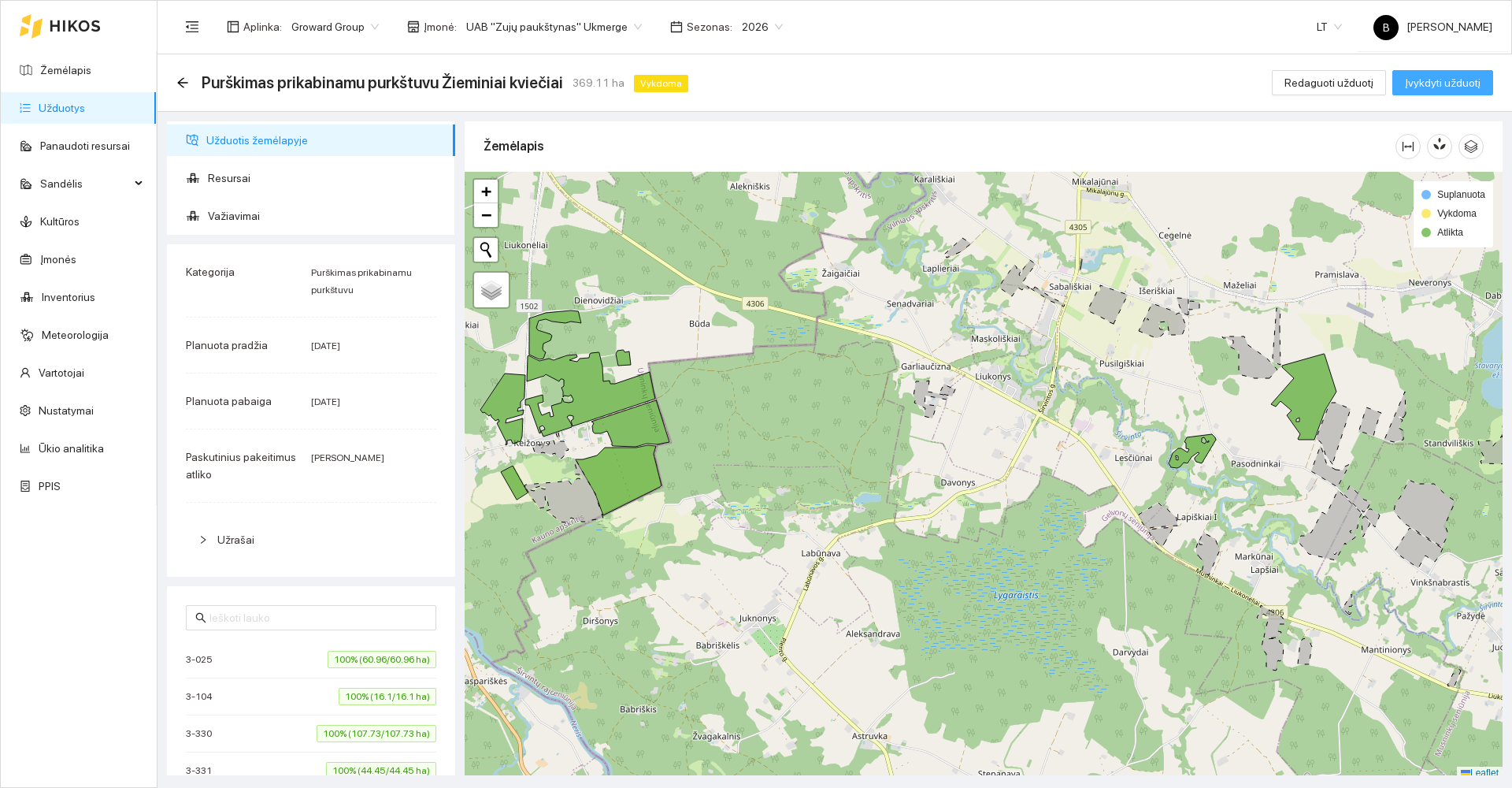
click at [1443, 84] on span "Įvykdyti užduotį" at bounding box center [1443, 83] width 76 height 18
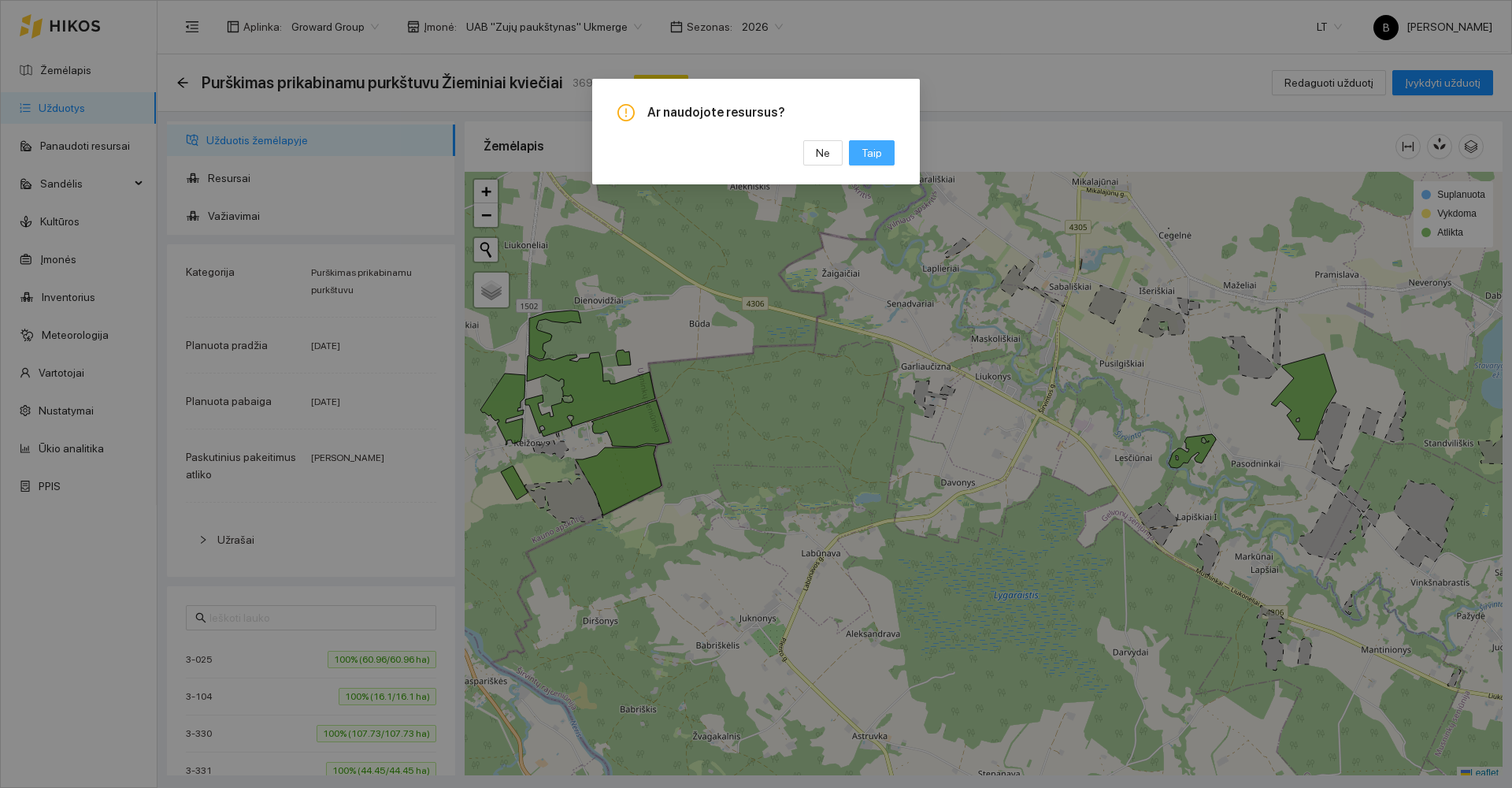
click at [884, 149] on button "Taip" at bounding box center [871, 153] width 45 height 25
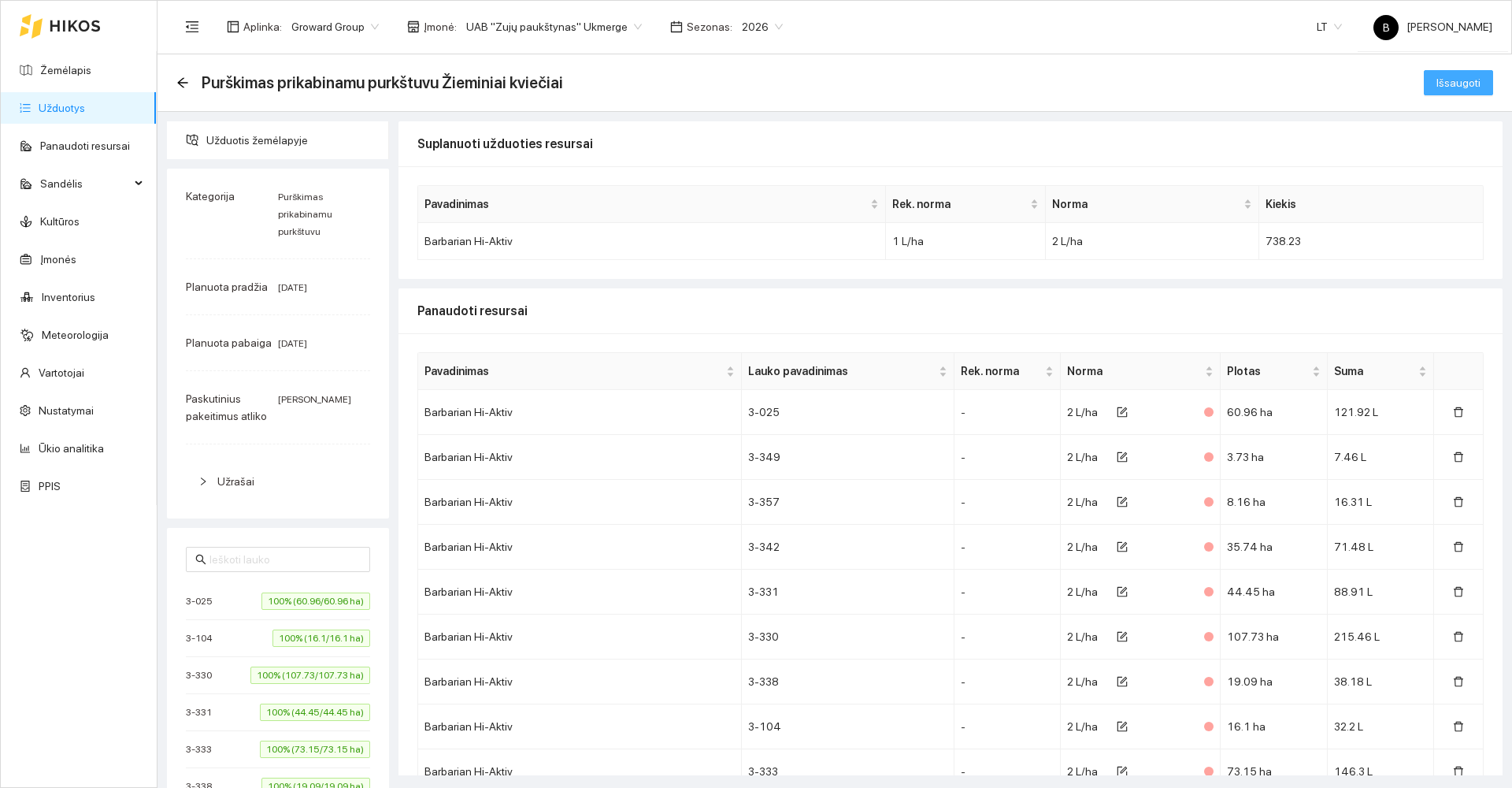
click at [1443, 80] on span "Išsaugoti" at bounding box center [1459, 83] width 44 height 18
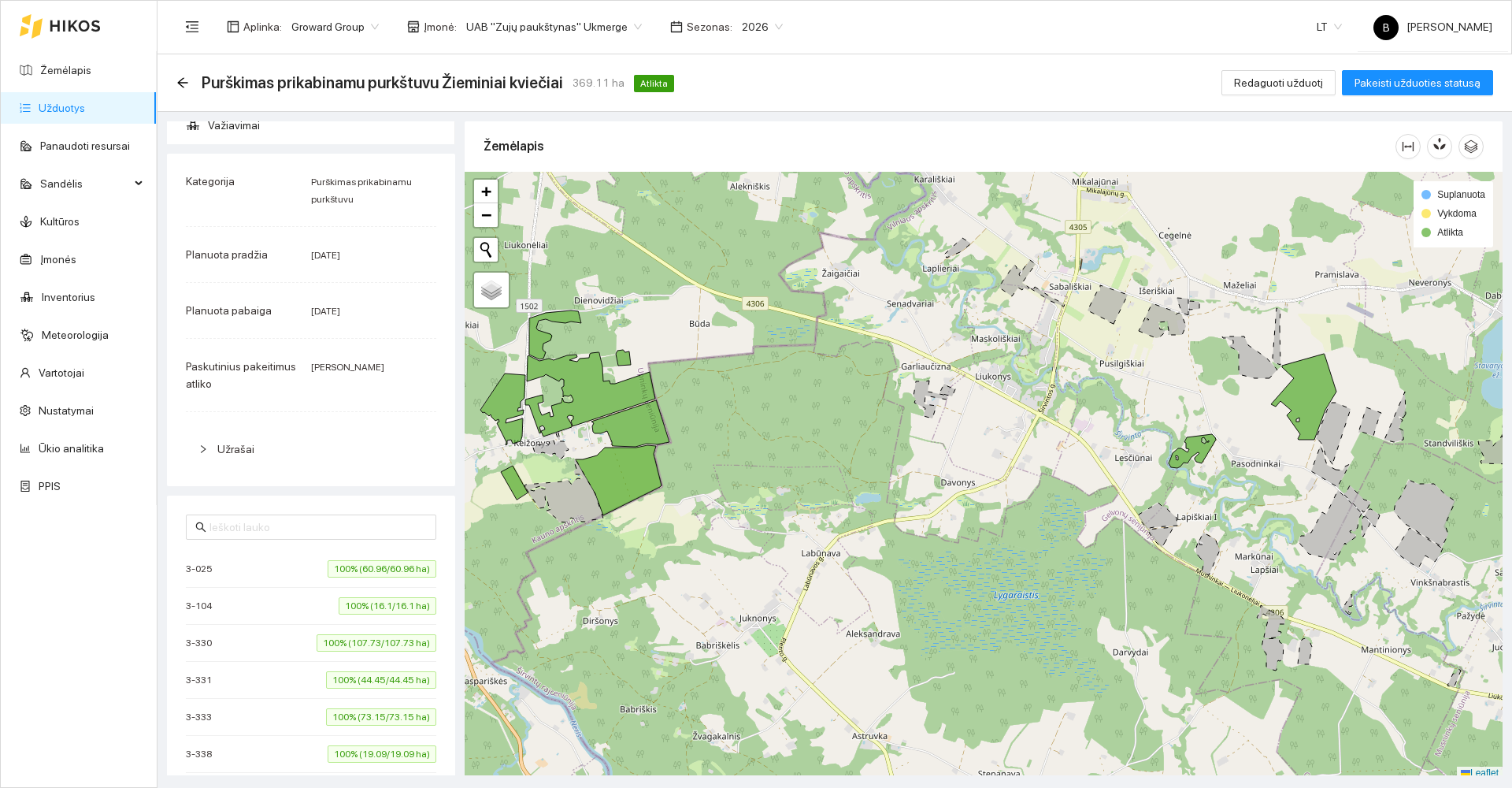
scroll to position [90, 0]
click at [182, 75] on div "Purškimas prikabinamu purkštuvu Žieminiai kviečiai 369.11 ha Atlikta" at bounding box center [428, 83] width 504 height 25
click at [180, 82] on icon "arrow-left" at bounding box center [182, 83] width 11 height 11
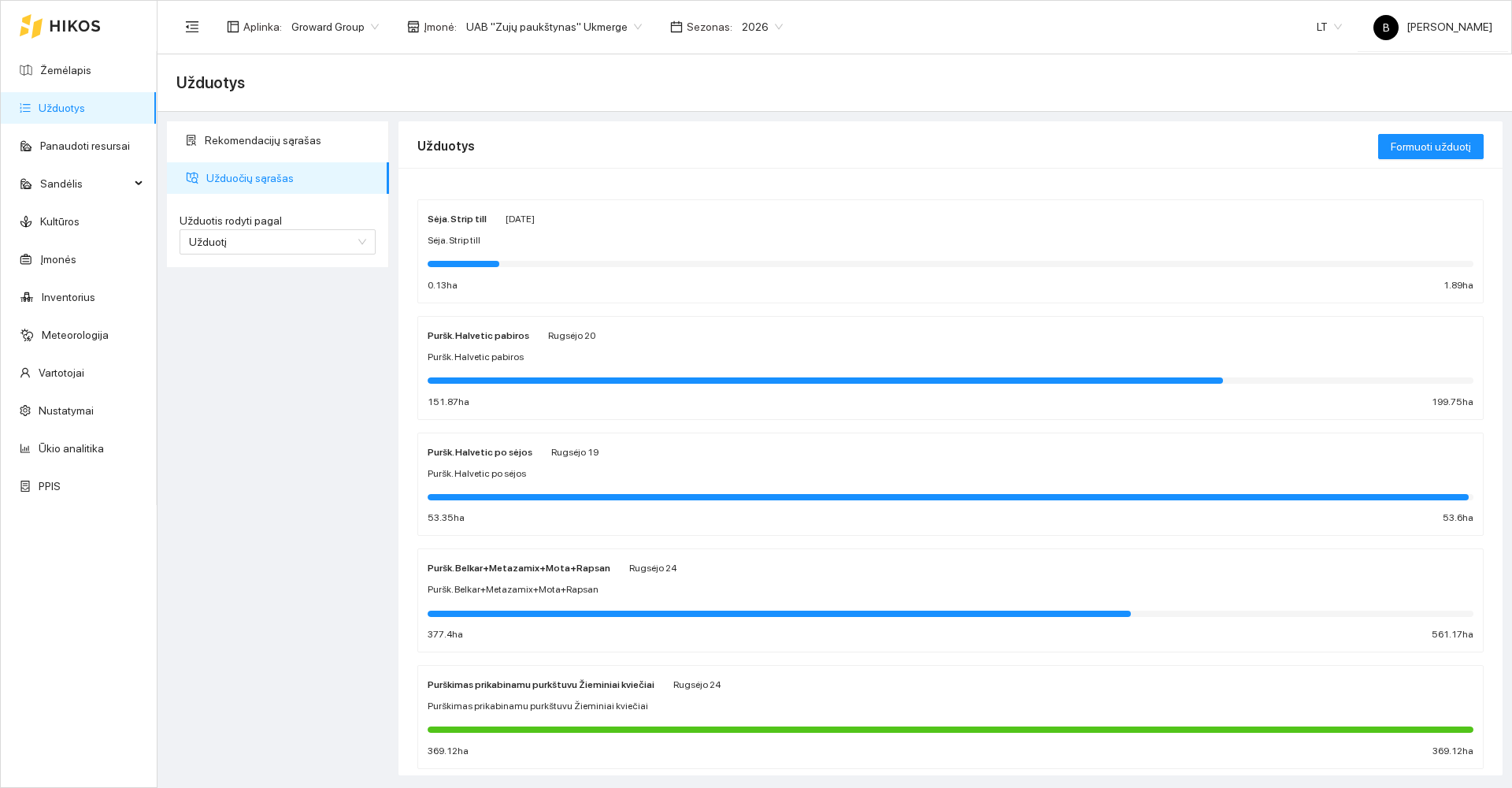
click at [568, 244] on div "Sėja. Strip till" at bounding box center [950, 240] width 1046 height 15
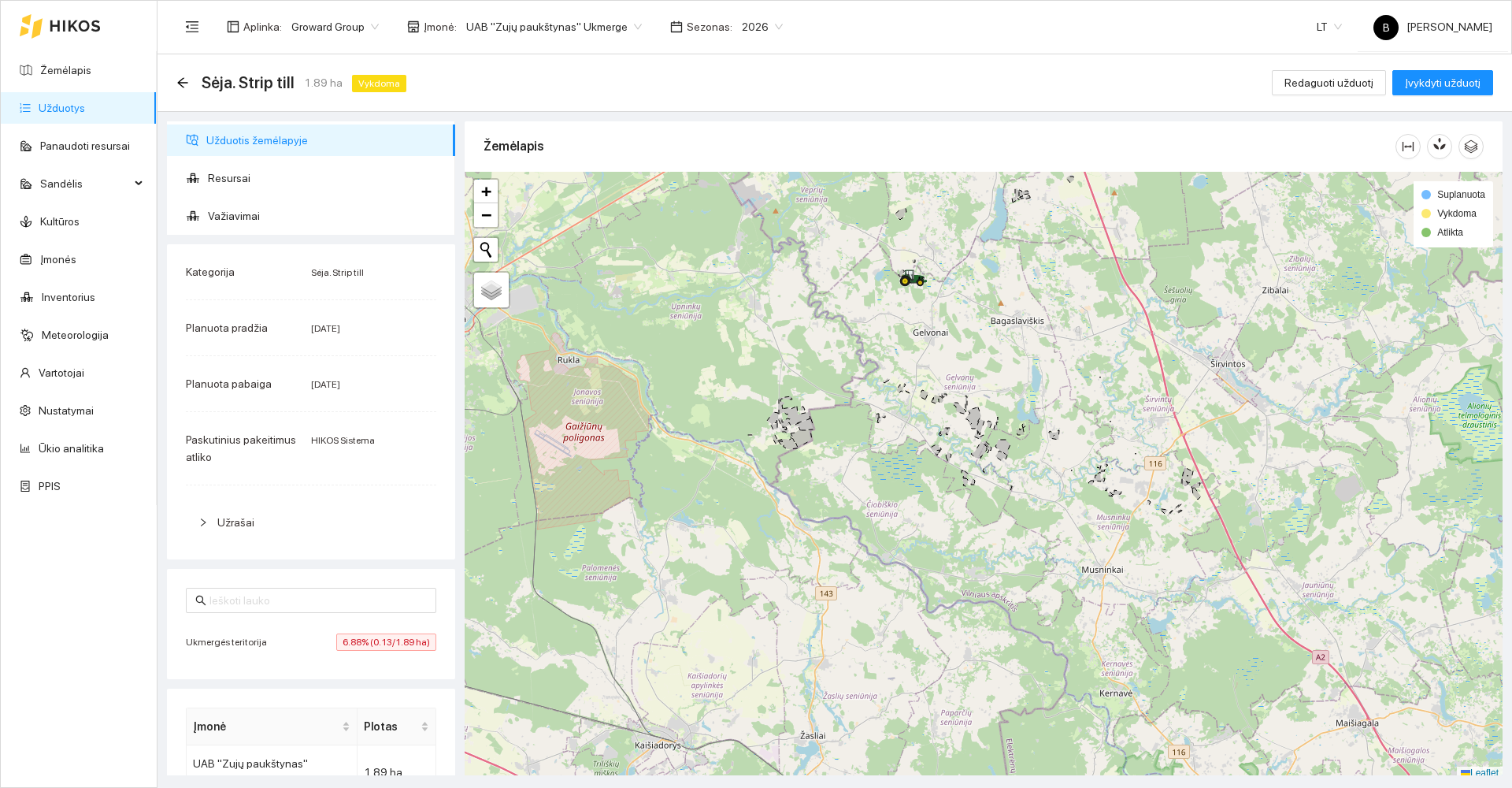
scroll to position [4, 0]
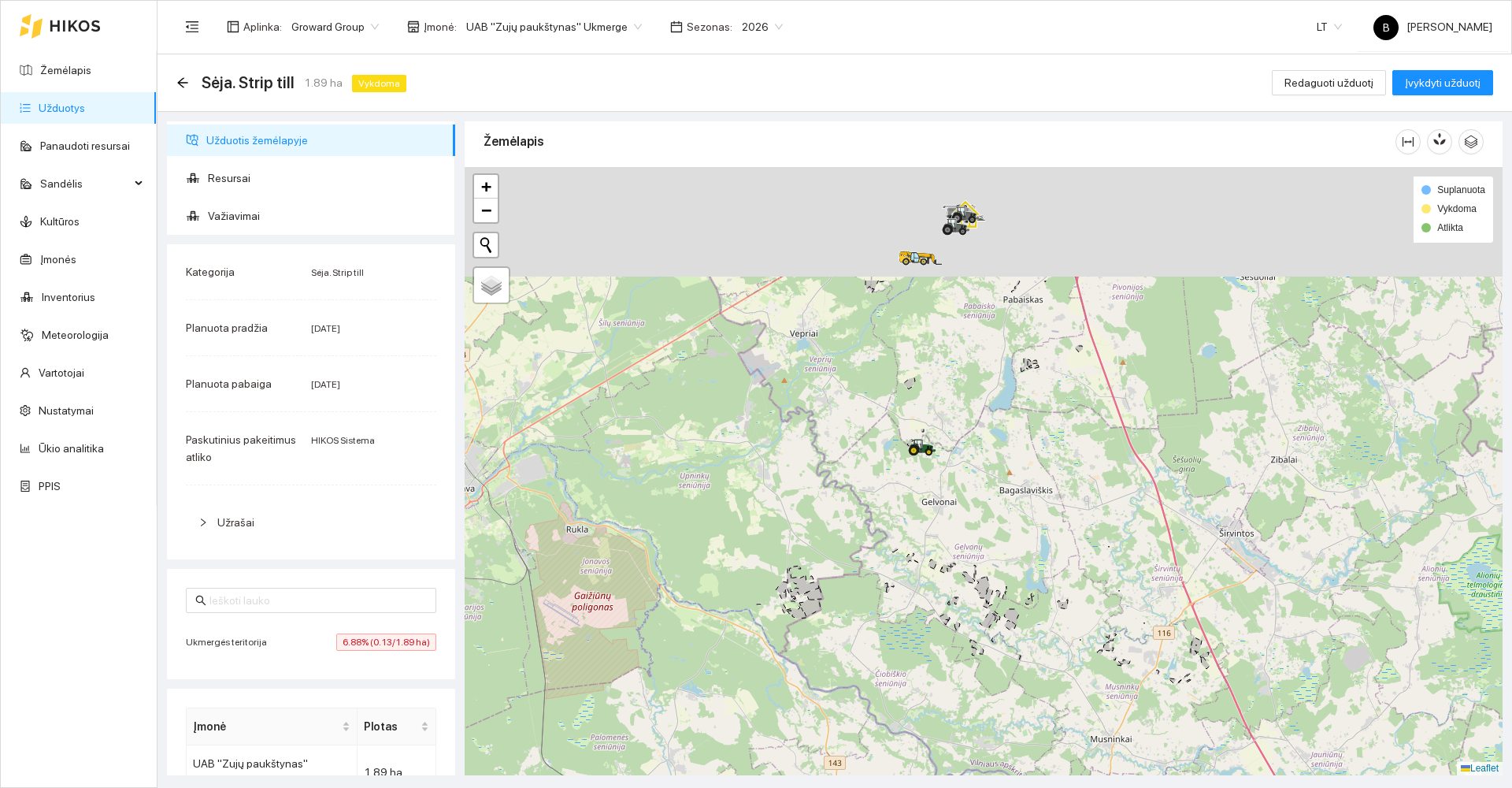
drag, startPoint x: 891, startPoint y: 413, endPoint x: 879, endPoint y: 466, distance: 54.3
click at [882, 468] on div at bounding box center [983, 471] width 1038 height 608
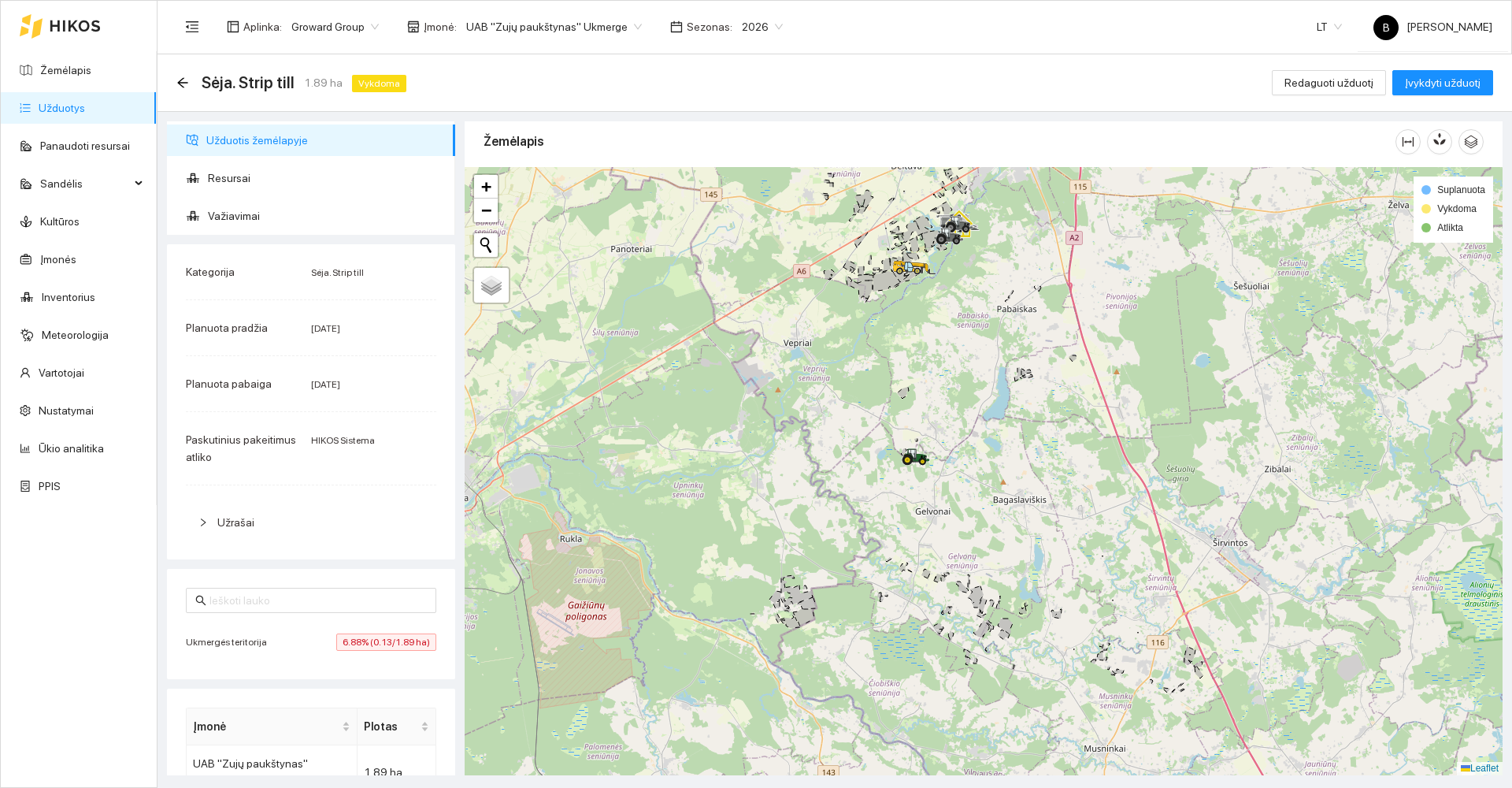
drag, startPoint x: 859, startPoint y: 299, endPoint x: 825, endPoint y: 435, distance: 140.2
click at [825, 435] on div at bounding box center [983, 471] width 1038 height 608
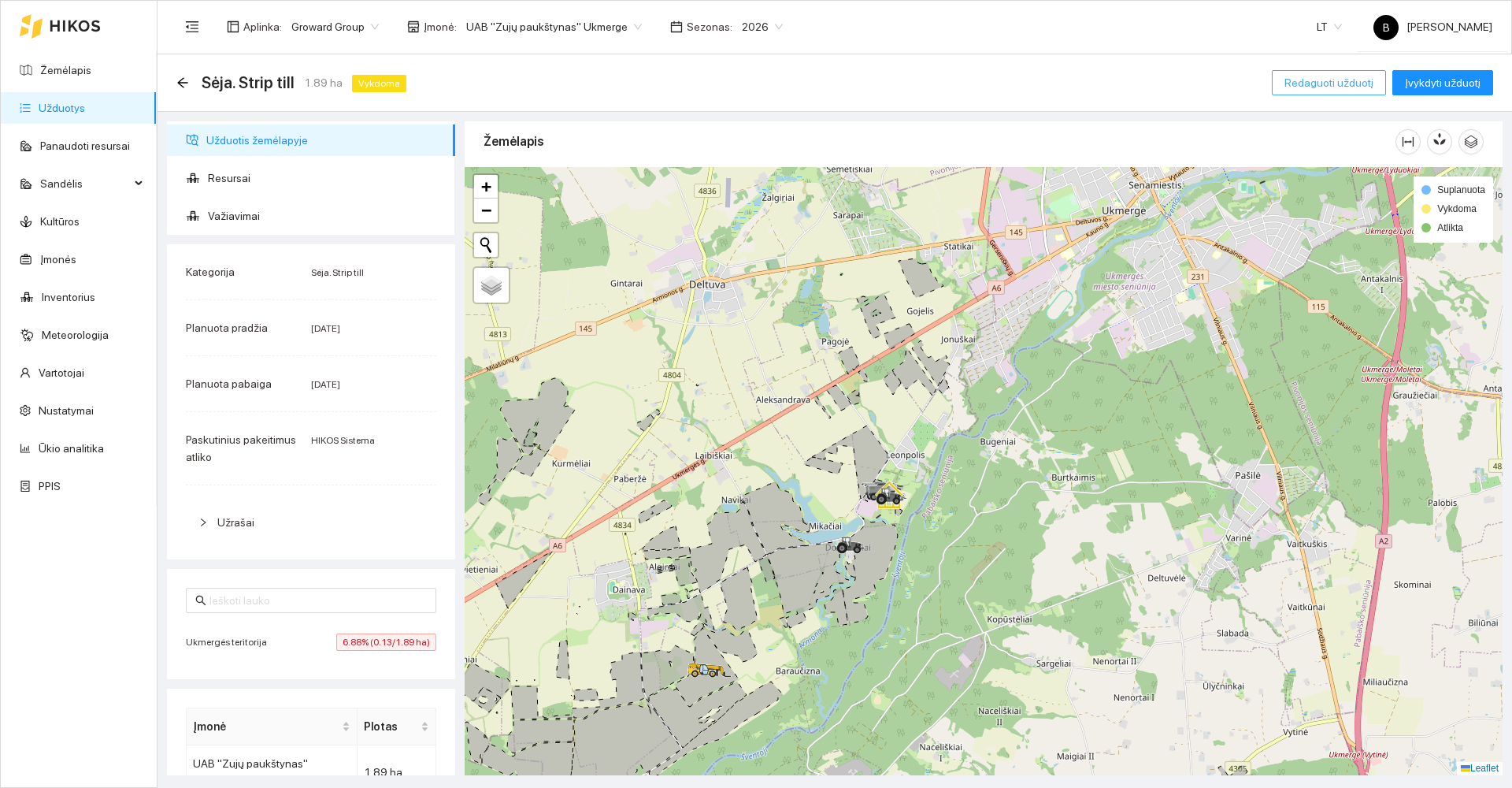
click at [1312, 84] on span "Redaguoti užduotį" at bounding box center [1329, 83] width 89 height 18
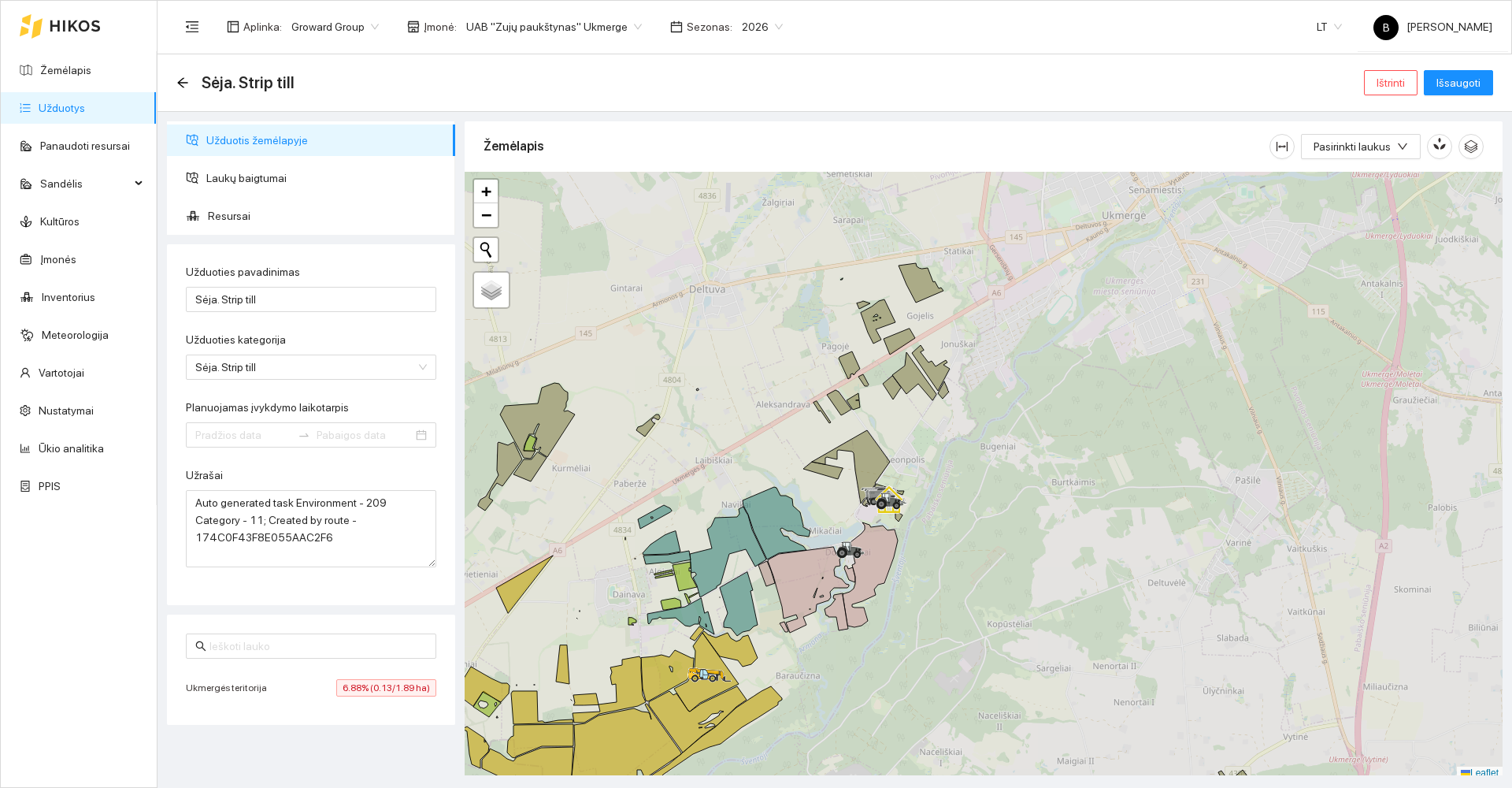
type input "[DATE]"
type input "2025-10-01"
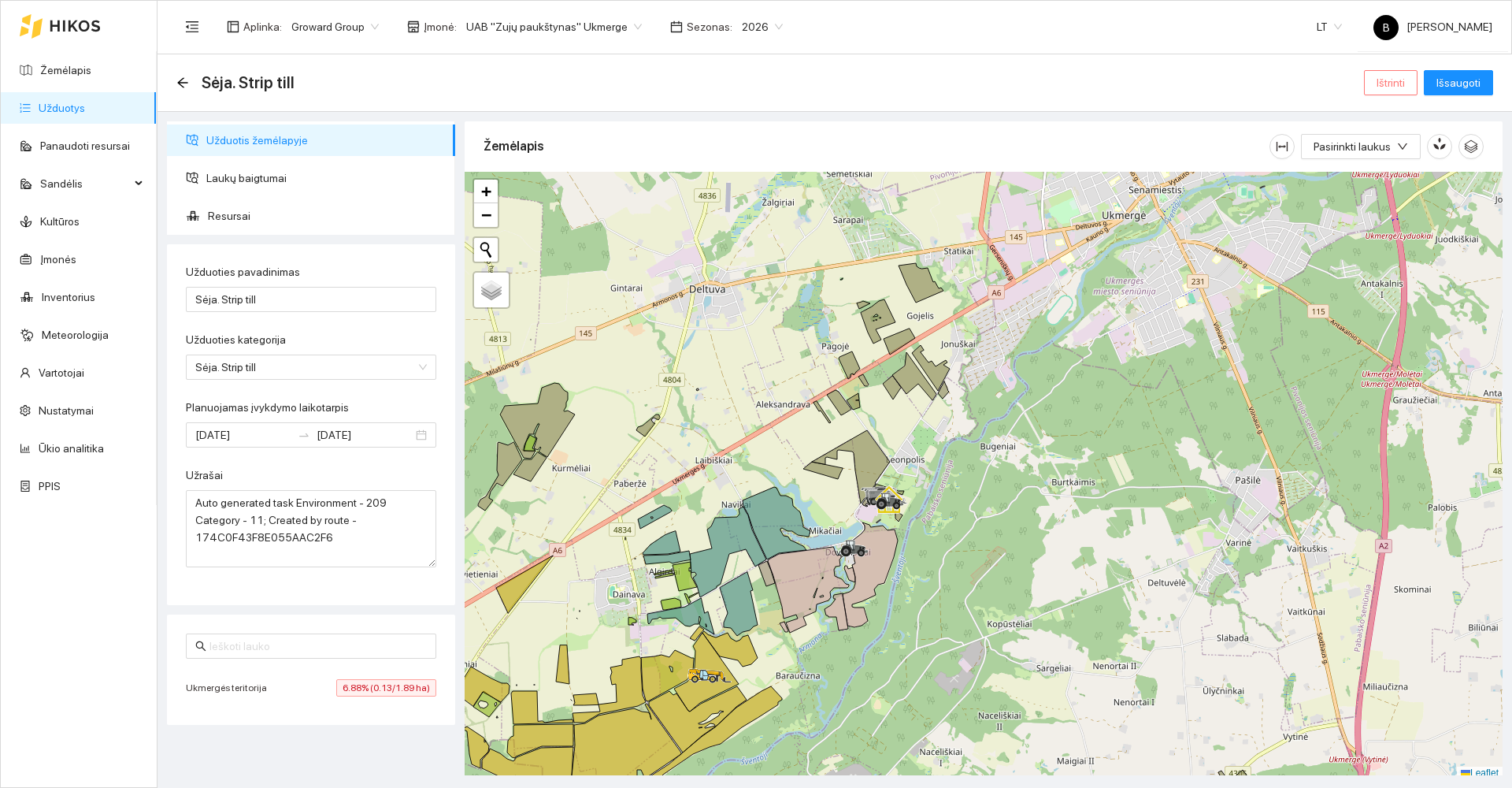
click at [1379, 84] on button "Ištrinti" at bounding box center [1390, 83] width 53 height 25
click at [1386, 161] on span "Taip" at bounding box center [1396, 159] width 20 height 18
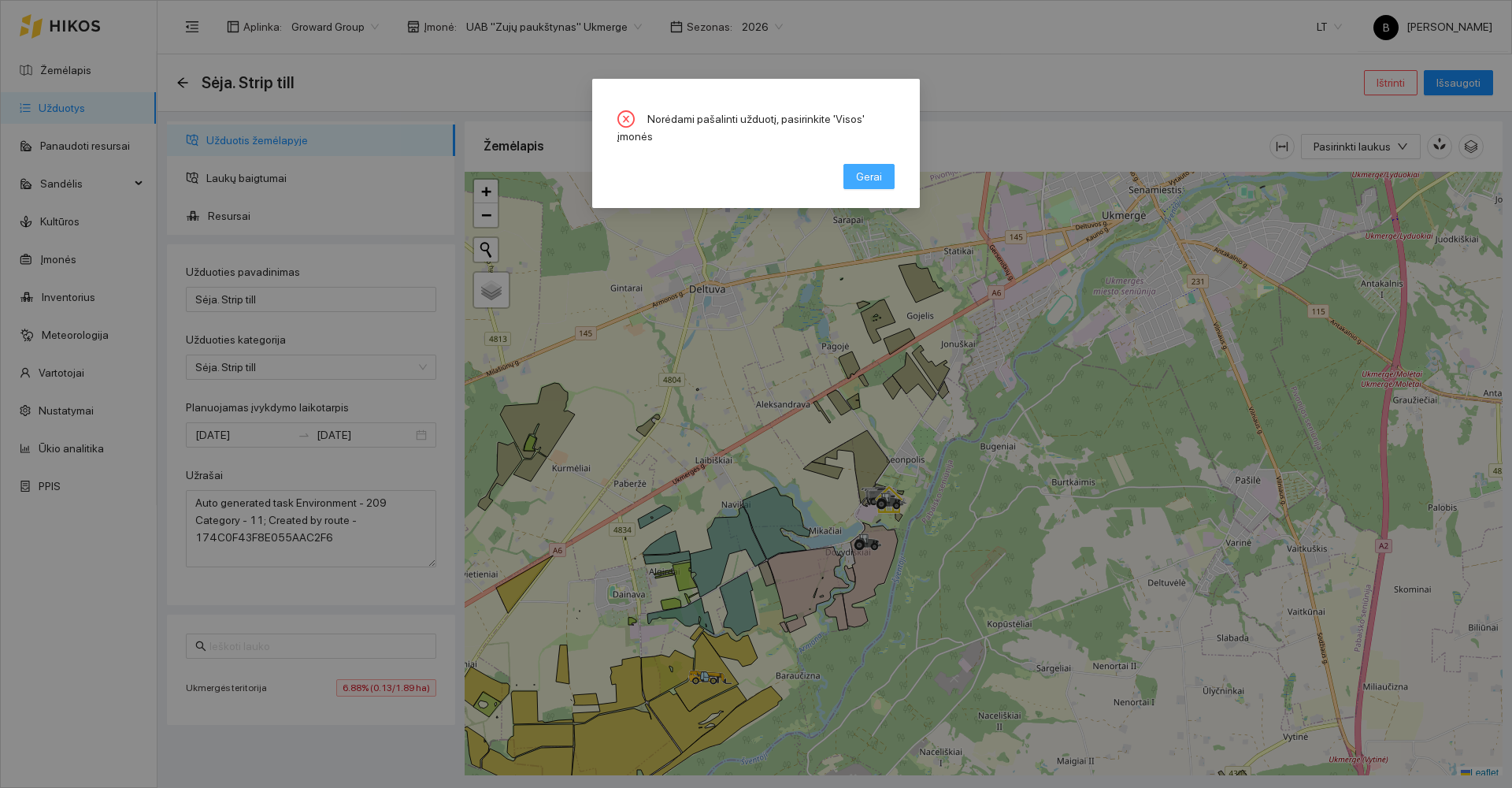
click at [856, 163] on button "Gerai" at bounding box center [869, 176] width 52 height 25
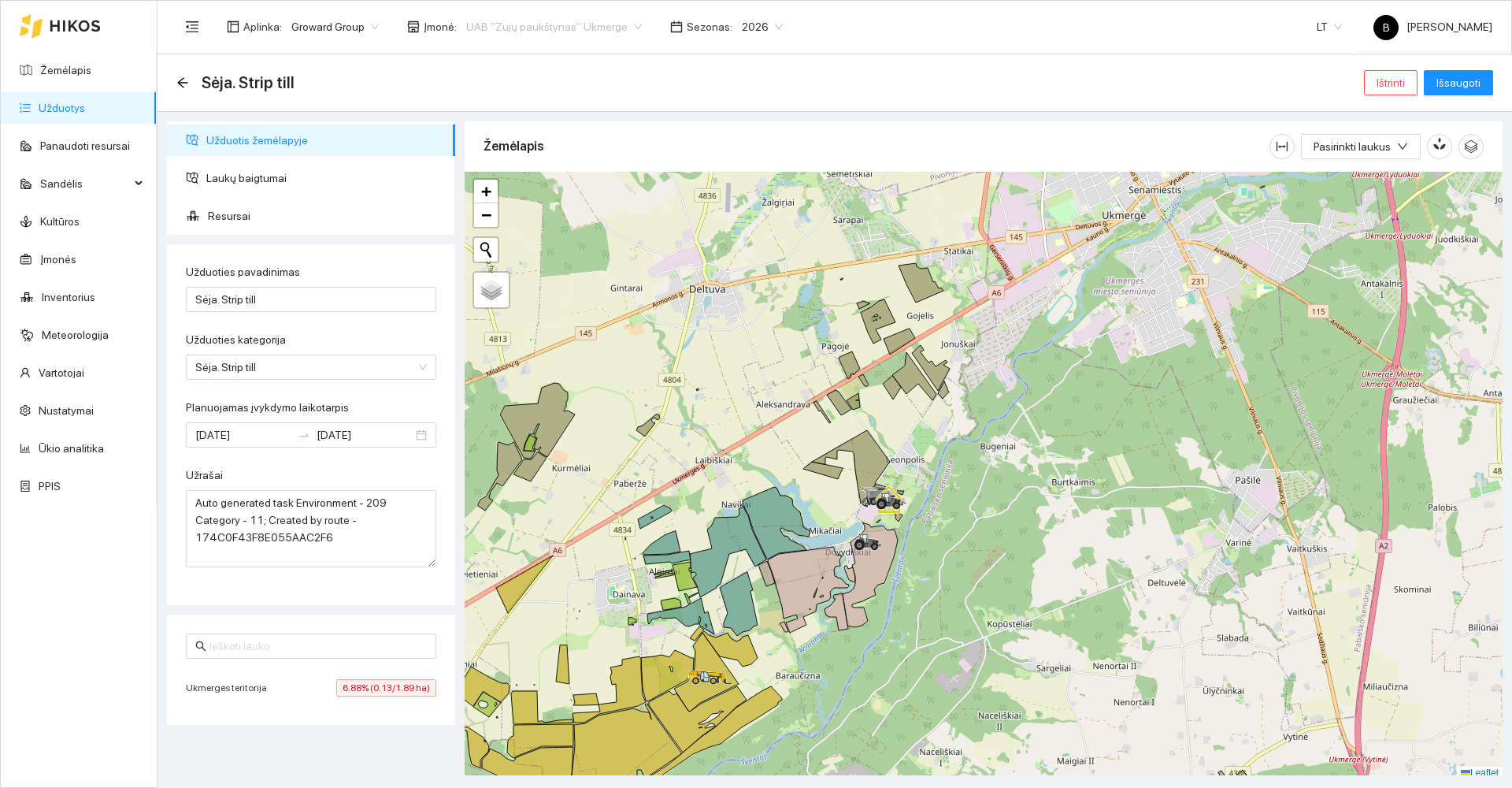
click at [527, 25] on span "UAB "Zujų paukštynas" Ukmerge" at bounding box center [554, 27] width 176 height 24
click at [505, 60] on div "Visos" at bounding box center [545, 58] width 171 height 18
click at [1397, 84] on span "Ištrinti" at bounding box center [1391, 83] width 28 height 18
click at [1393, 156] on span "Taip" at bounding box center [1396, 159] width 20 height 18
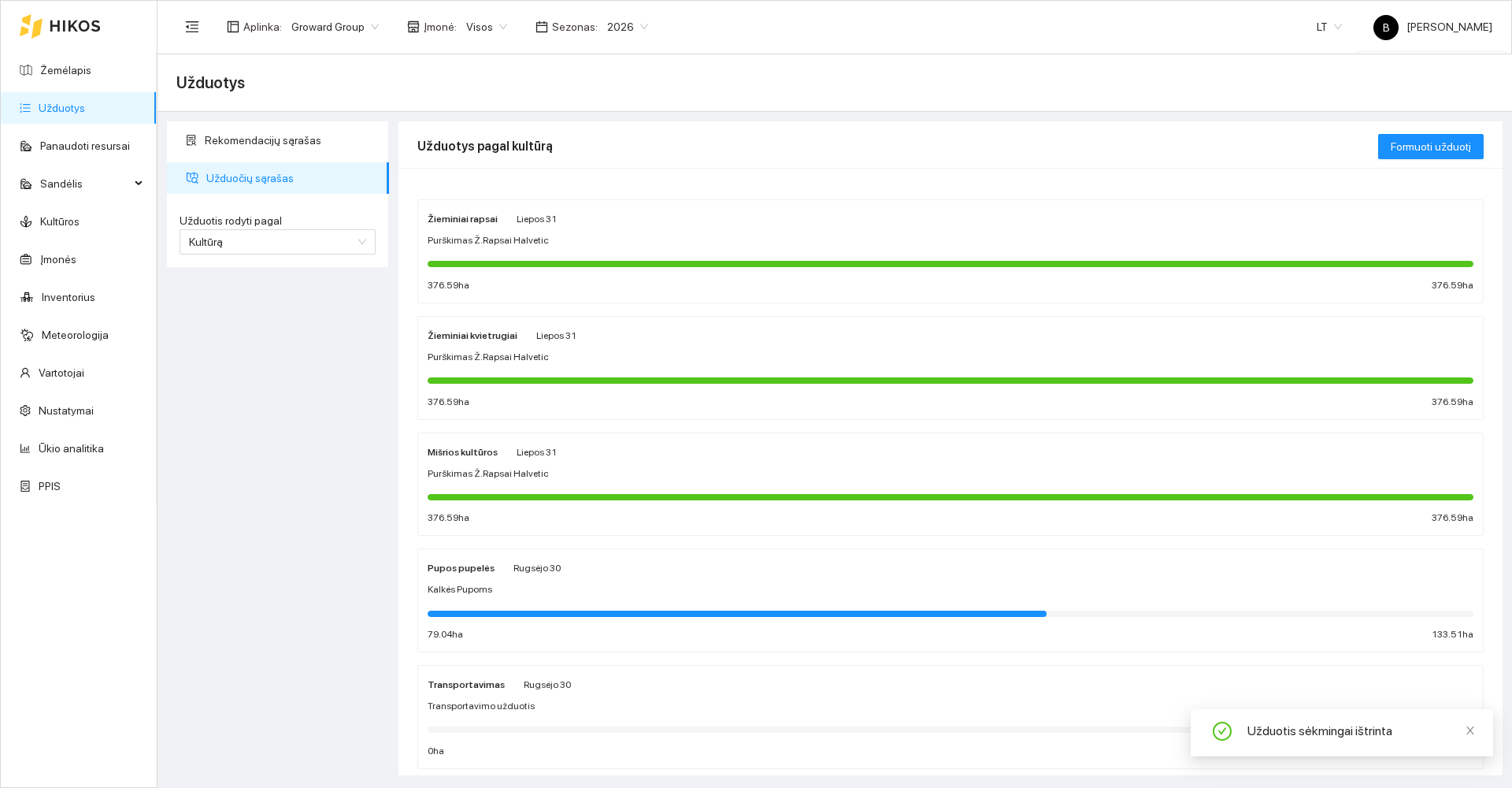
click at [480, 20] on span "Visos" at bounding box center [487, 27] width 41 height 24
click at [514, 82] on div "UAB "Zujų paukštynas" Ukmerge" at bounding box center [541, 83] width 162 height 18
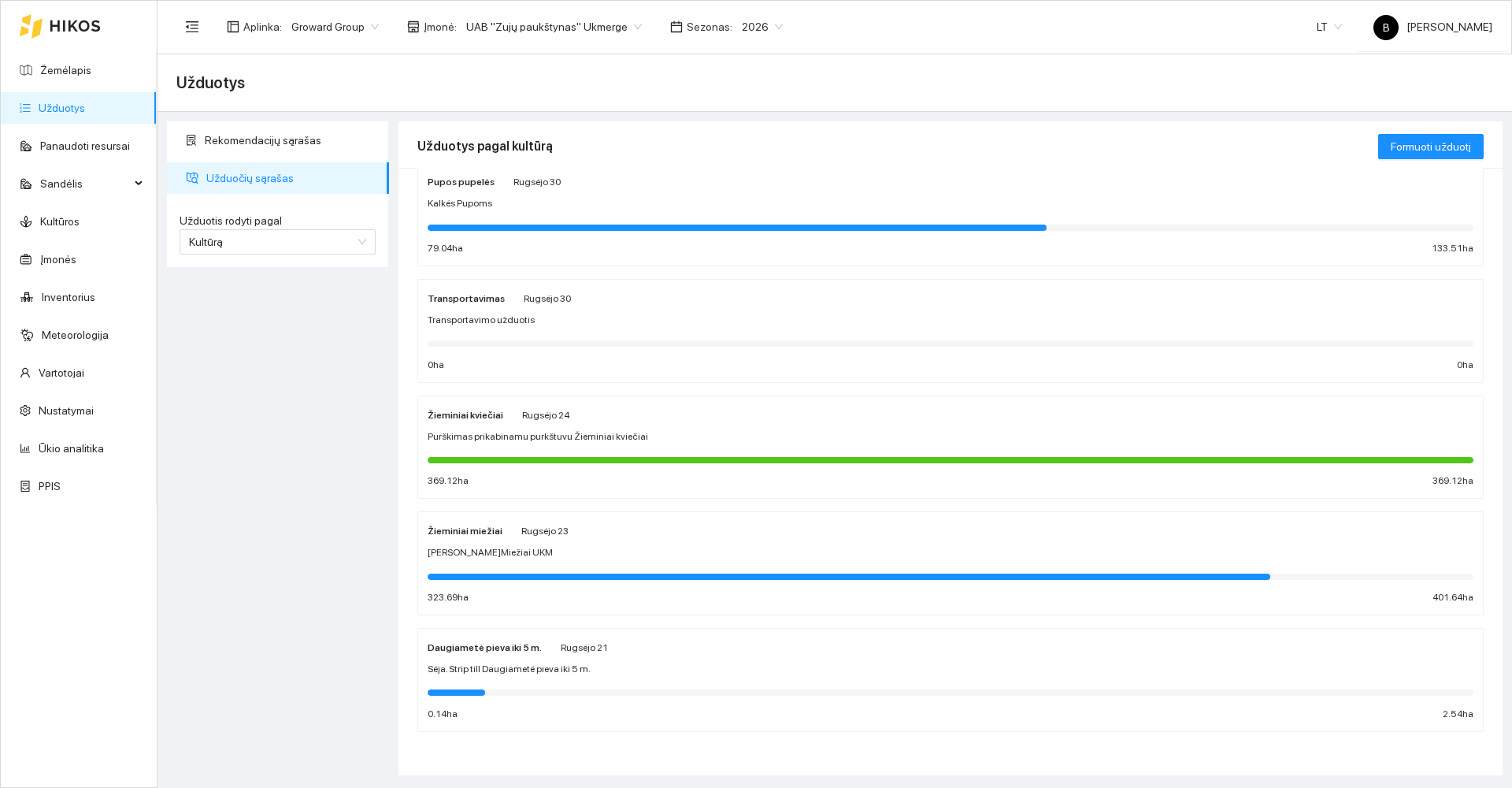
scroll to position [386, 0]
click at [712, 562] on div "Žieminiai miežiai Rugsėjo 23 Sėja Ž.Miežiai UKM 323.69 ha 401.64 ha" at bounding box center [950, 562] width 1046 height 84
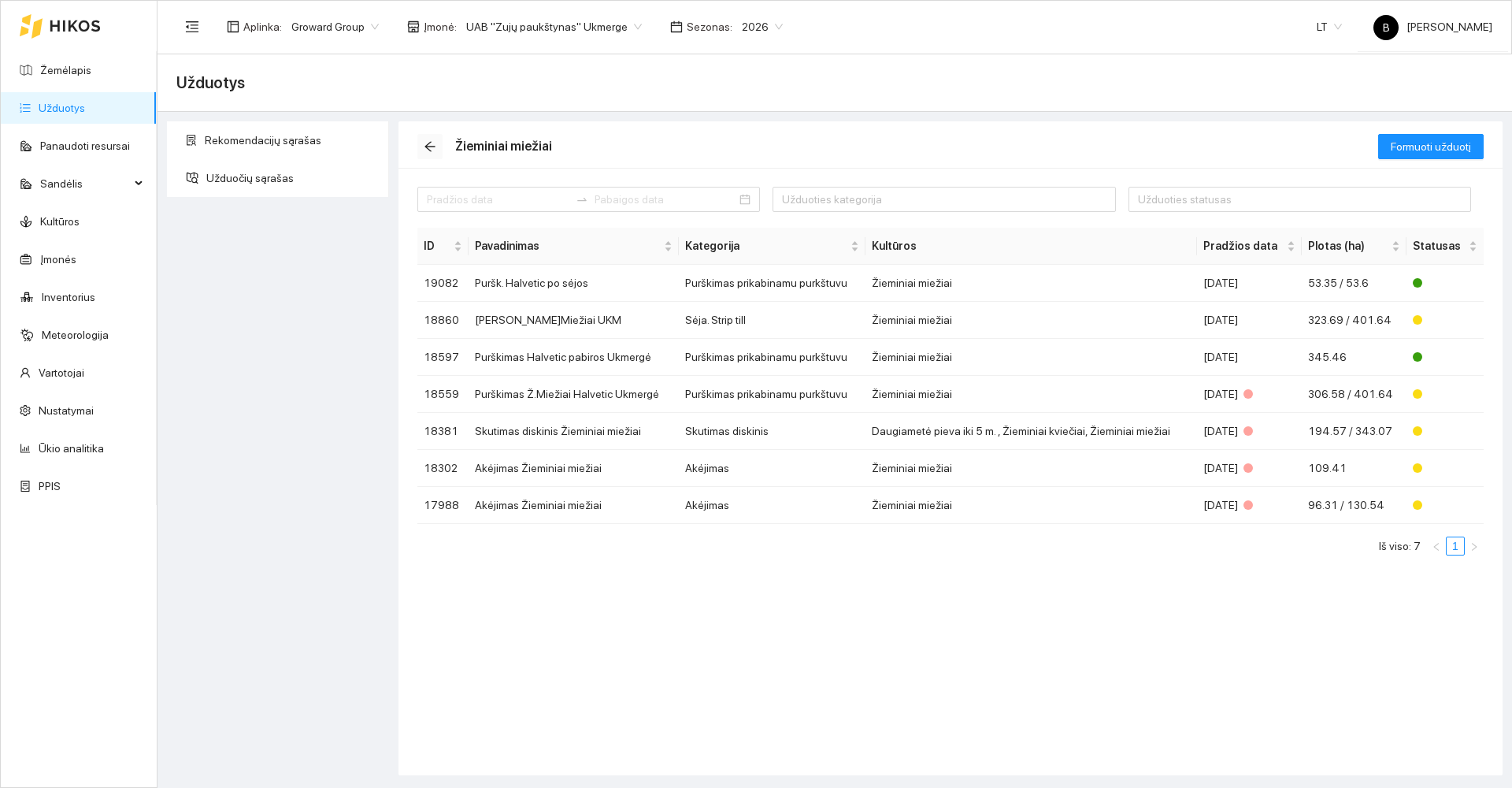
click at [424, 146] on icon "arrow-left" at bounding box center [430, 147] width 12 height 12
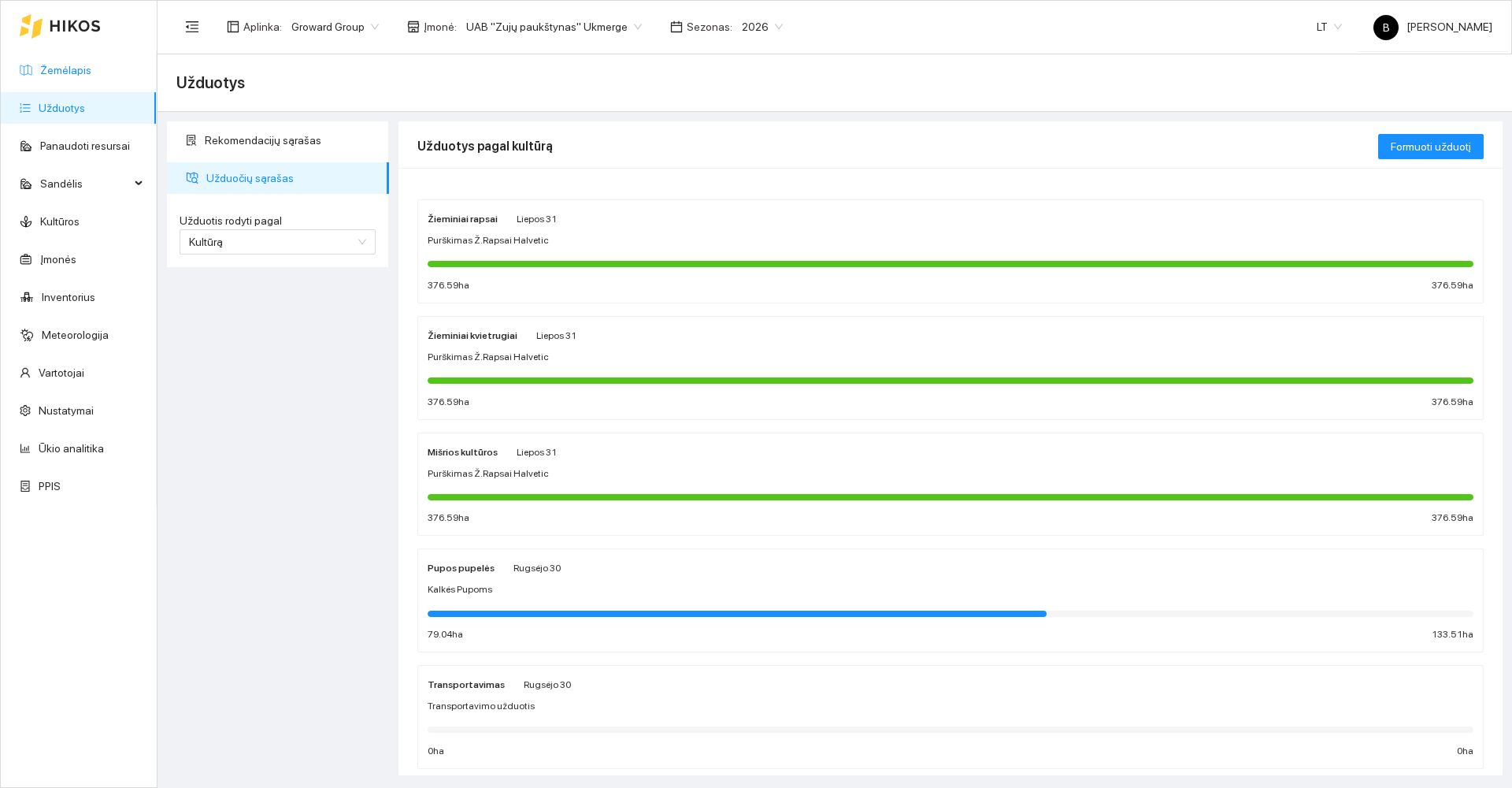
click at [69, 64] on link "Žemėlapis" at bounding box center [66, 70] width 52 height 12
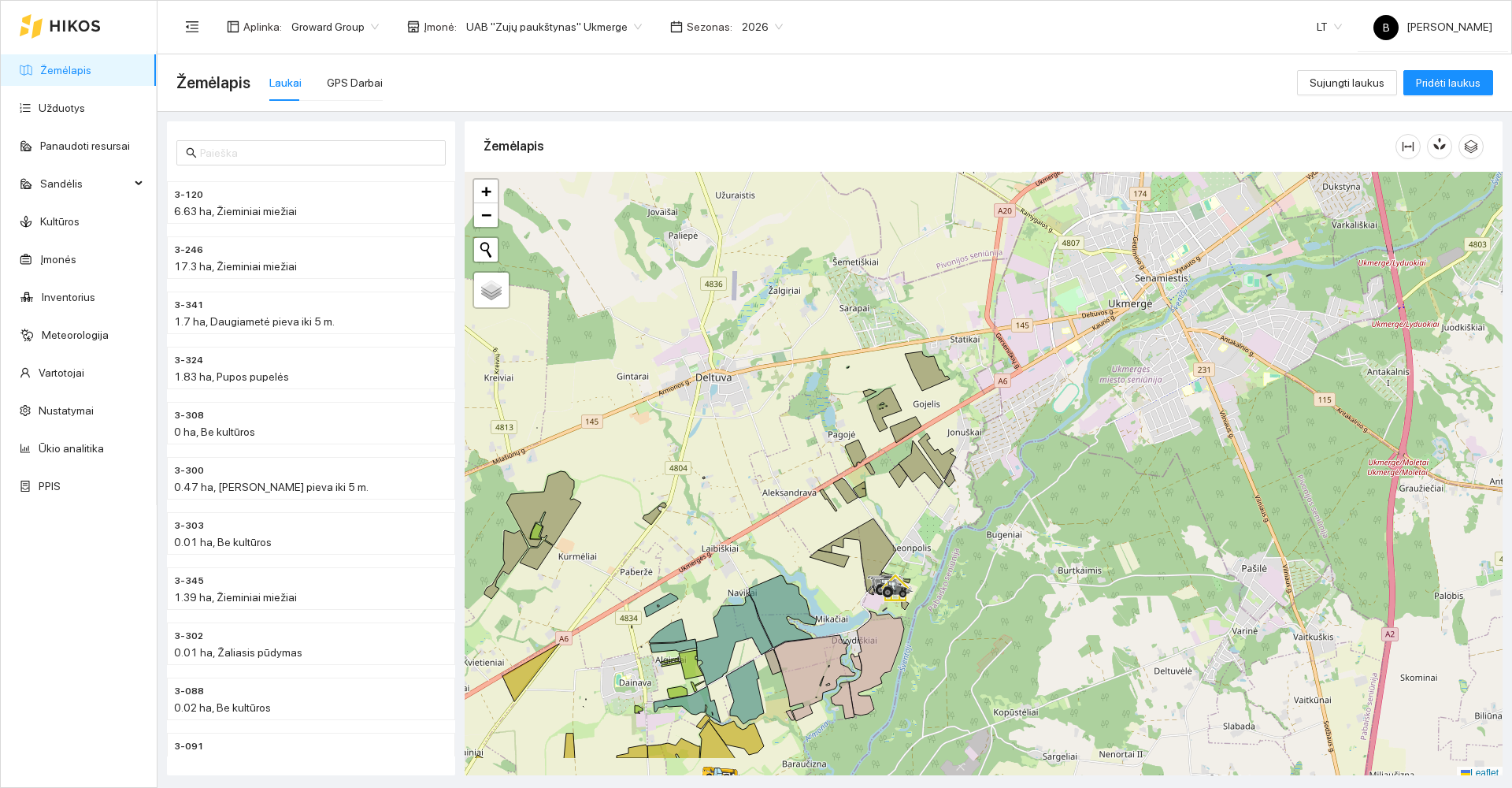
scroll to position [4, 0]
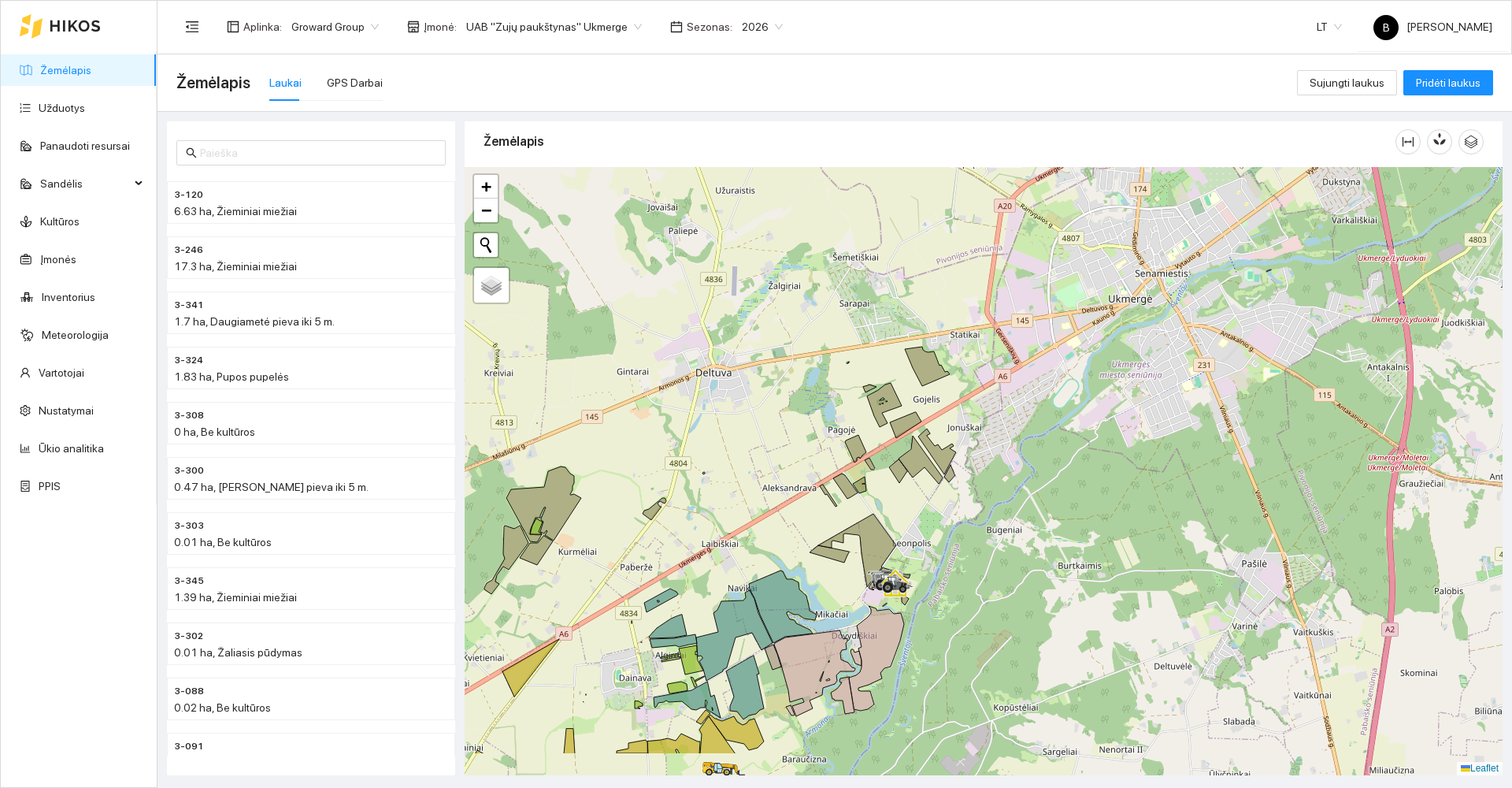
drag, startPoint x: 788, startPoint y: 392, endPoint x: 784, endPoint y: 324, distance: 68.1
click at [785, 329] on div at bounding box center [983, 471] width 1038 height 608
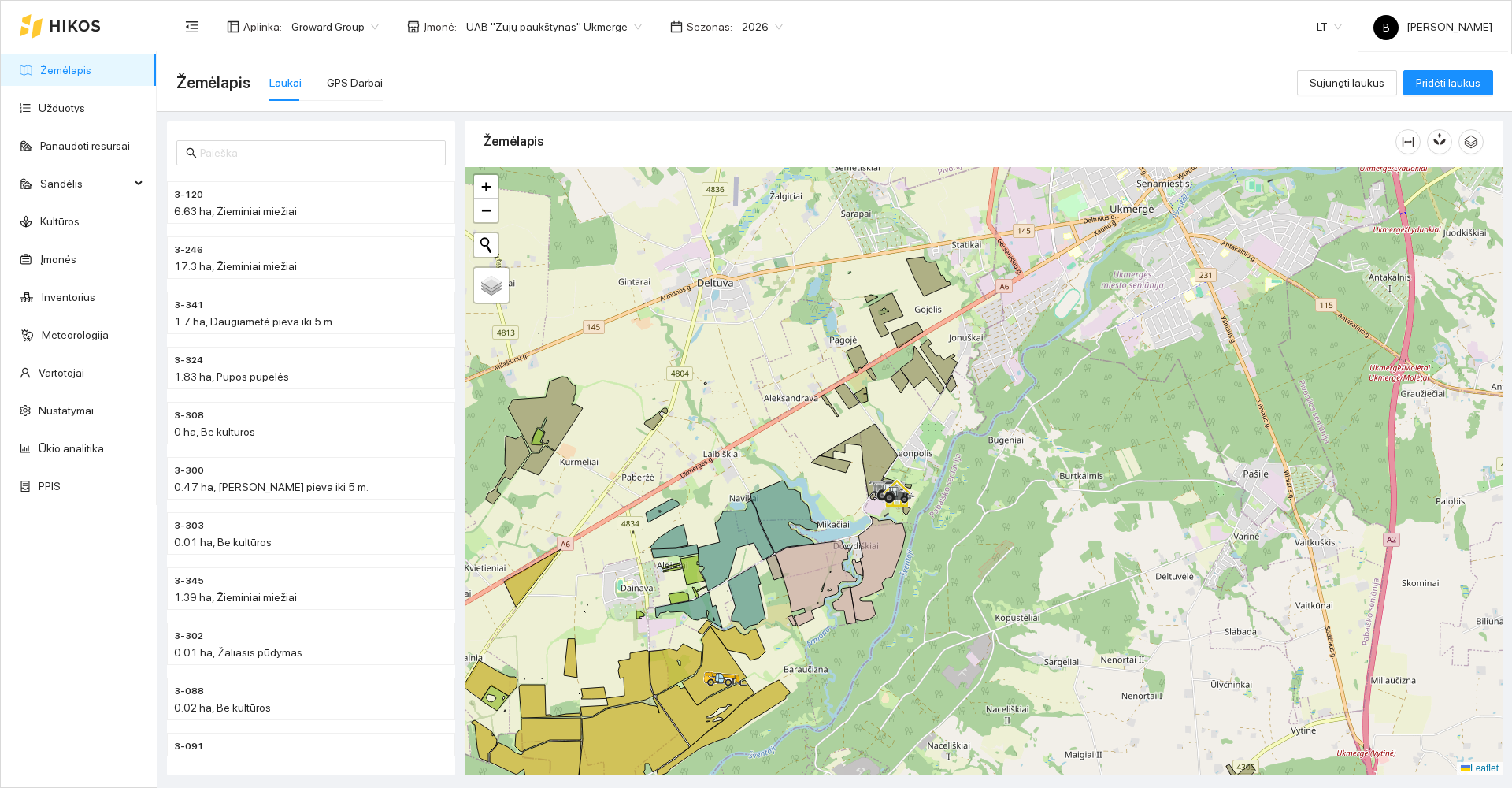
drag, startPoint x: 961, startPoint y: 469, endPoint x: 999, endPoint y: 435, distance: 51.0
click at [1037, 429] on div at bounding box center [983, 471] width 1038 height 608
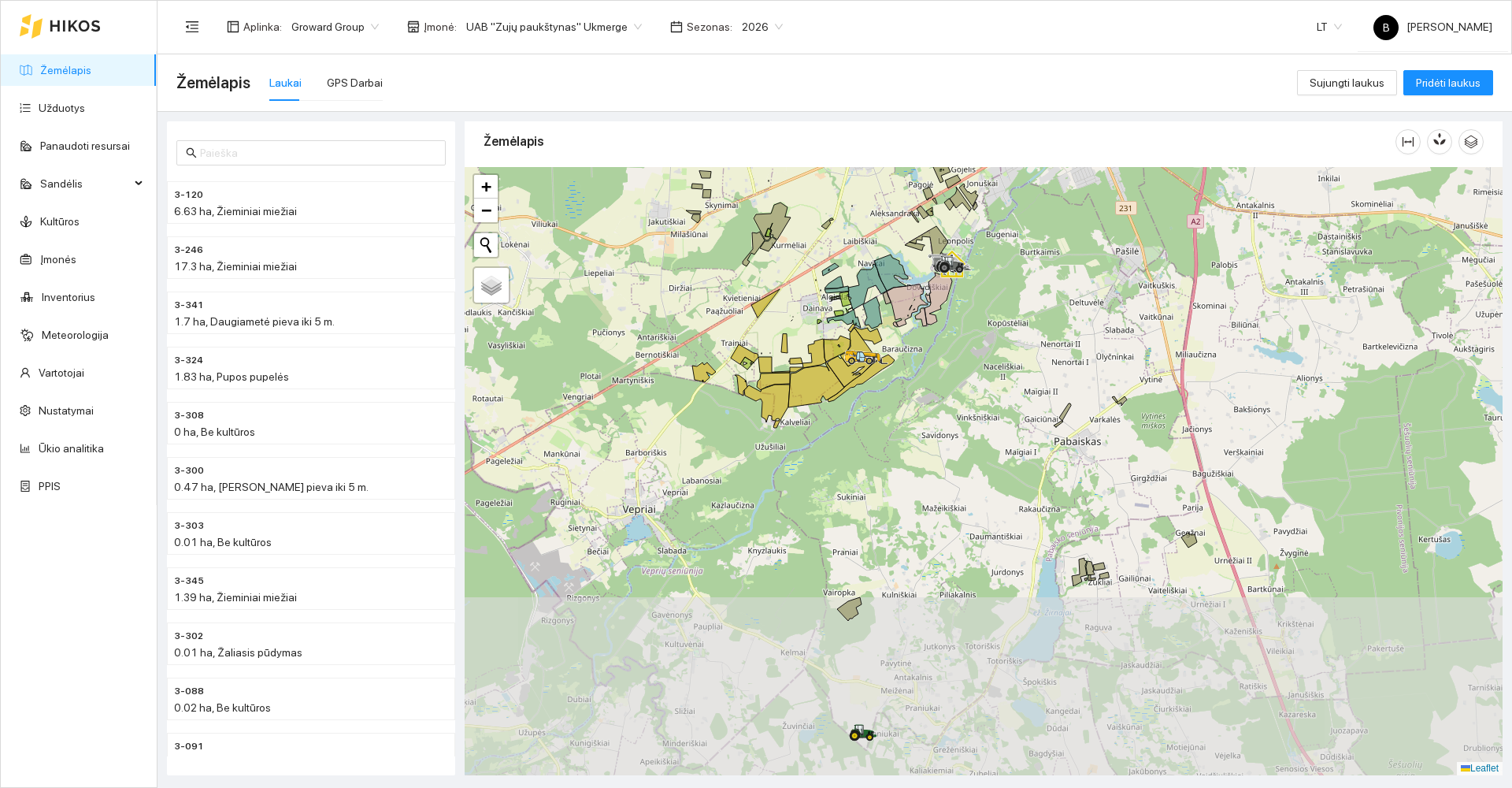
drag, startPoint x: 993, startPoint y: 644, endPoint x: 979, endPoint y: 378, distance: 266.4
click at [979, 378] on div at bounding box center [983, 471] width 1038 height 608
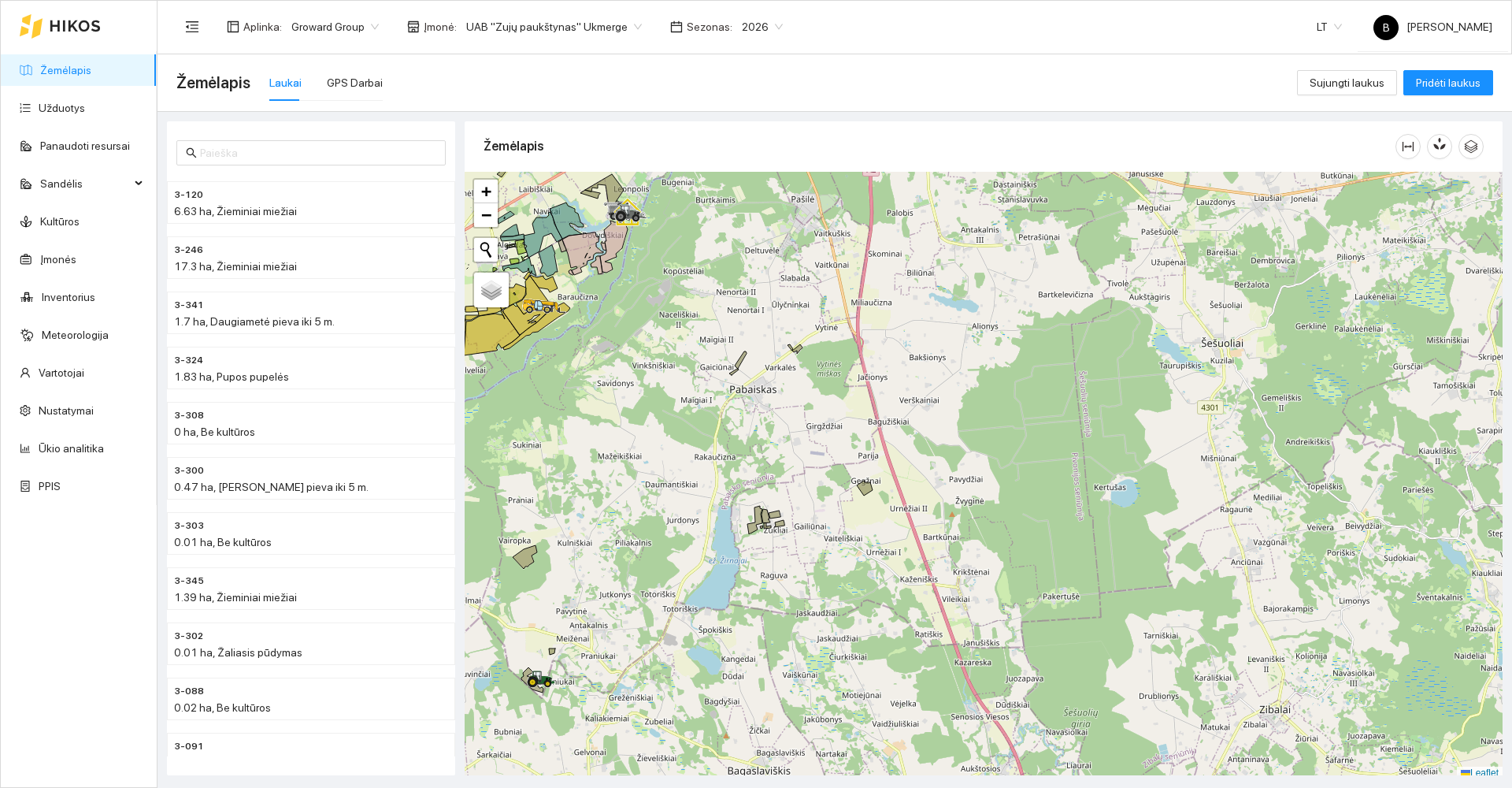
scroll to position [4, 0]
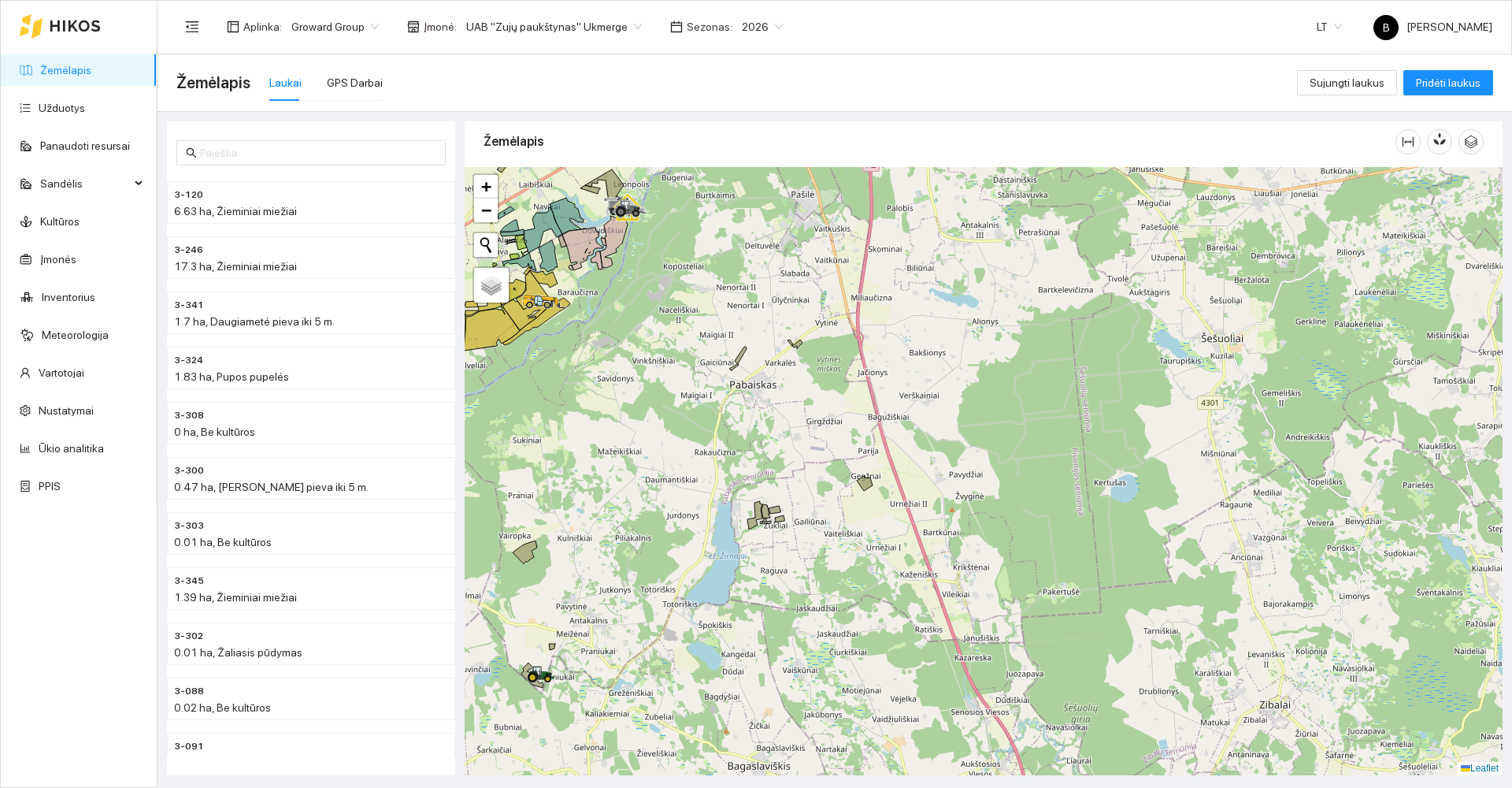
drag, startPoint x: 641, startPoint y: 405, endPoint x: 805, endPoint y: 591, distance: 248.0
click at [812, 596] on div at bounding box center [983, 471] width 1038 height 608
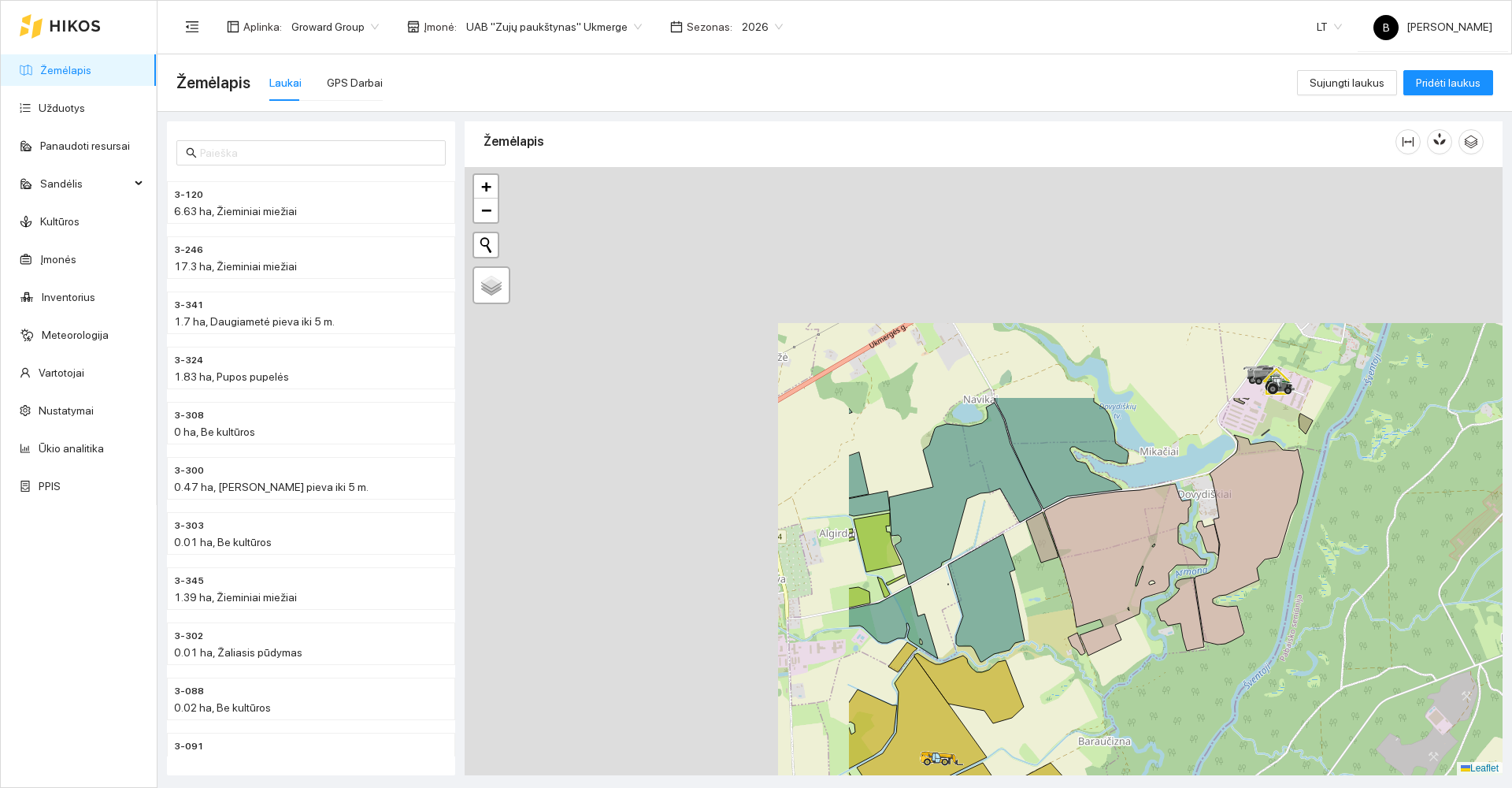
drag, startPoint x: 760, startPoint y: 442, endPoint x: 1186, endPoint y: 687, distance: 491.4
click at [1245, 711] on div at bounding box center [983, 471] width 1038 height 608
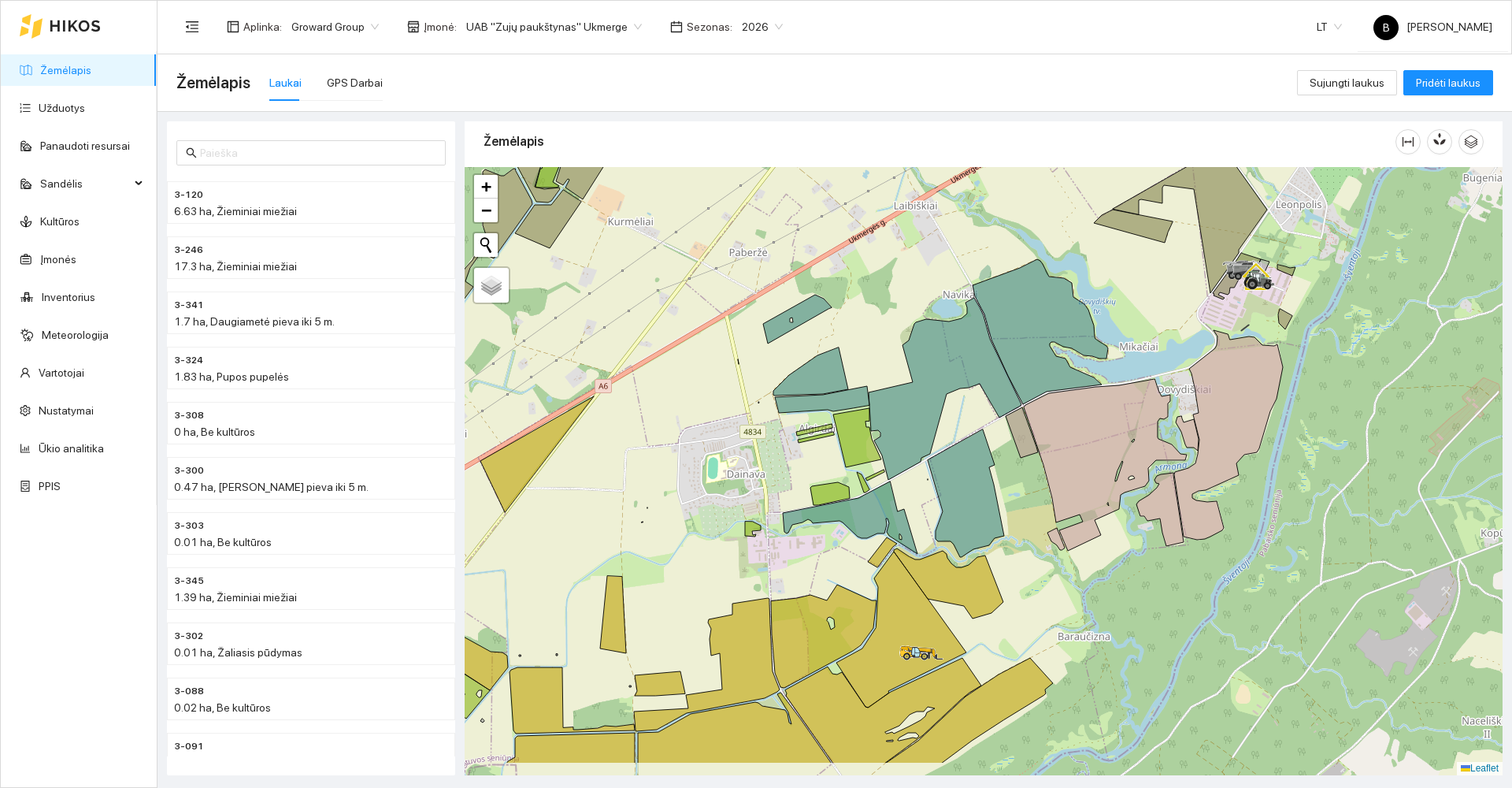
drag, startPoint x: 1034, startPoint y: 593, endPoint x: 1001, endPoint y: 563, distance: 44.6
click at [1009, 566] on div at bounding box center [983, 471] width 1038 height 608
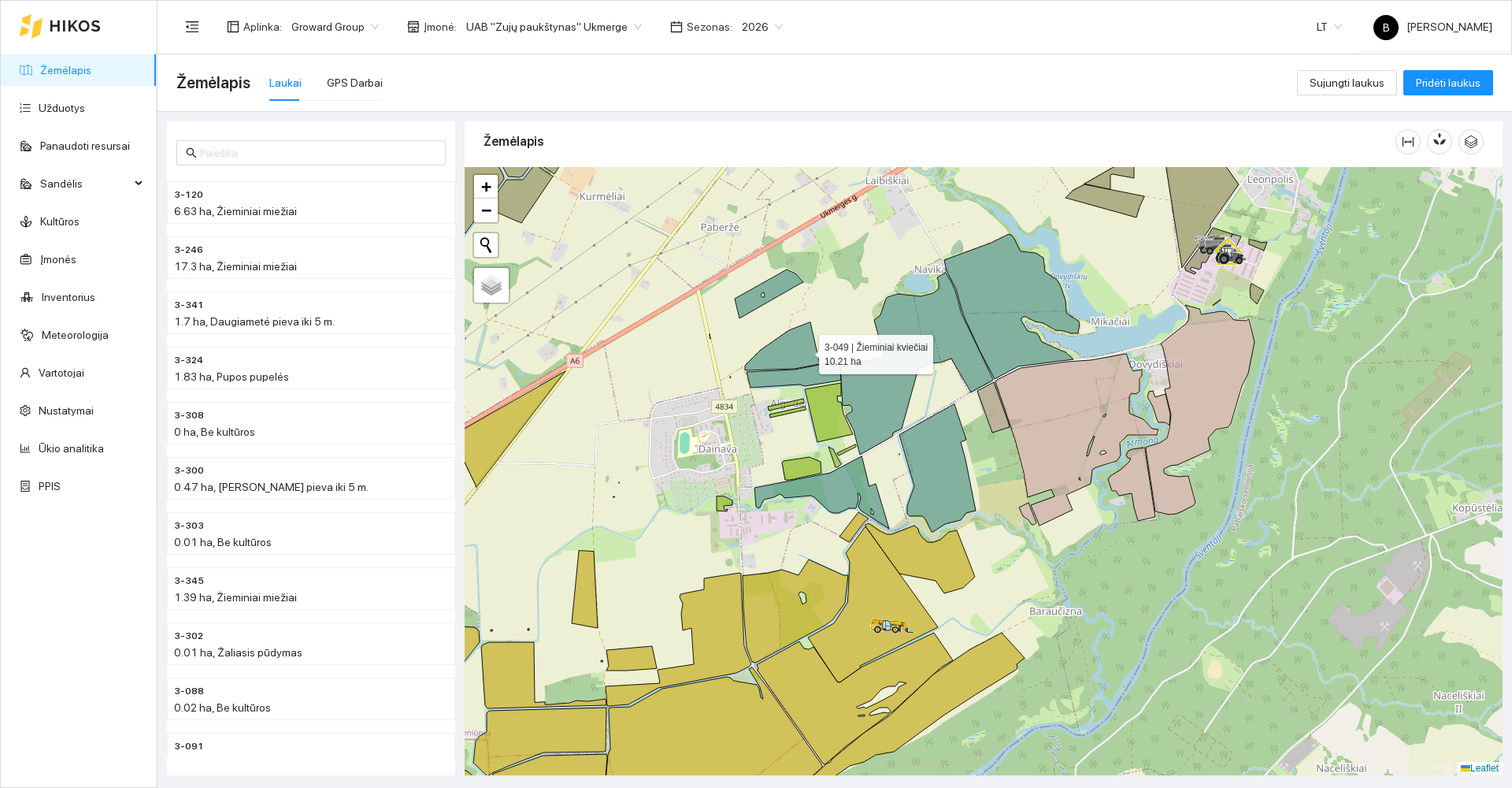
click at [804, 350] on icon at bounding box center [783, 346] width 75 height 48
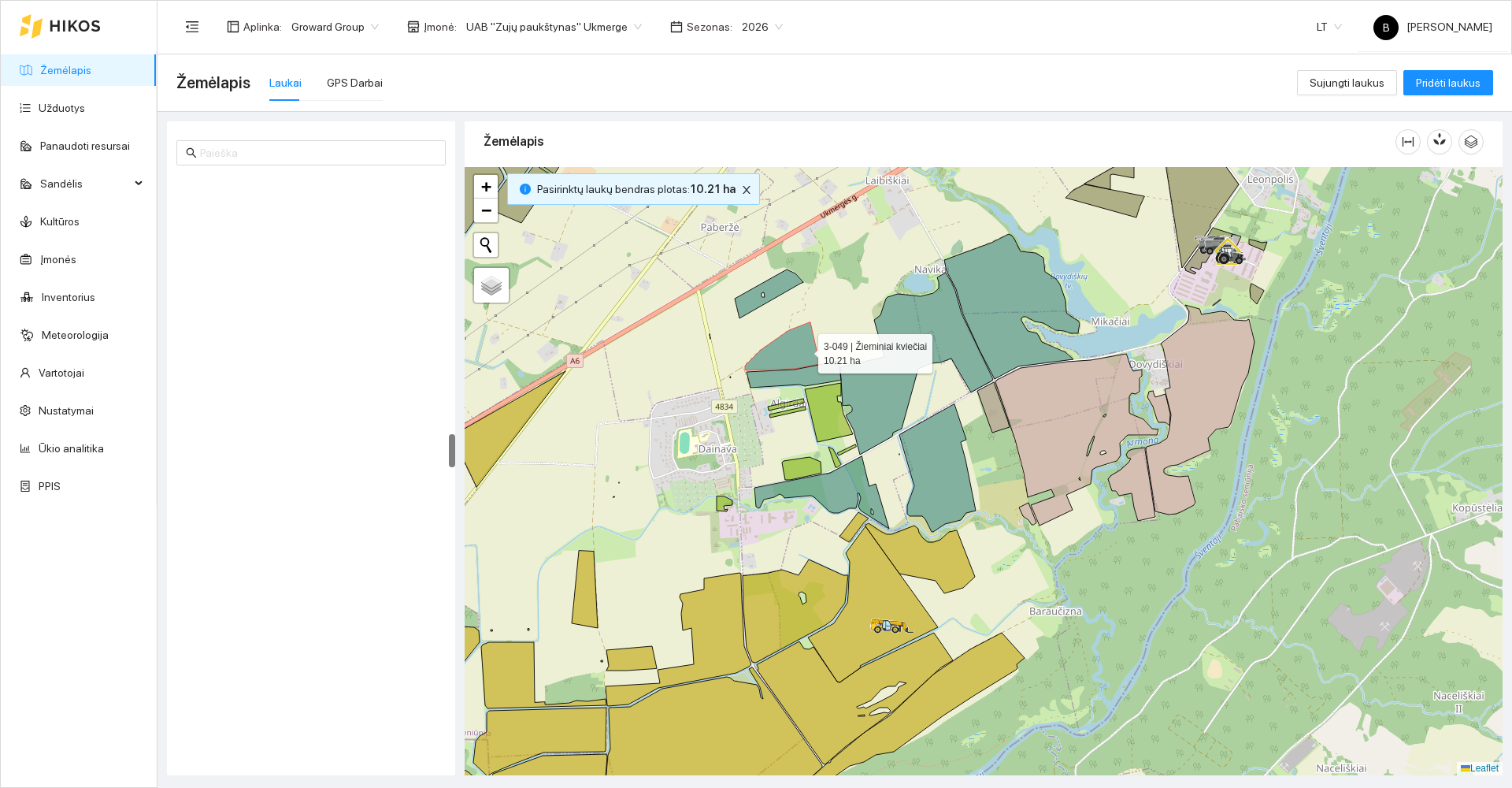
scroll to position [4454, 0]
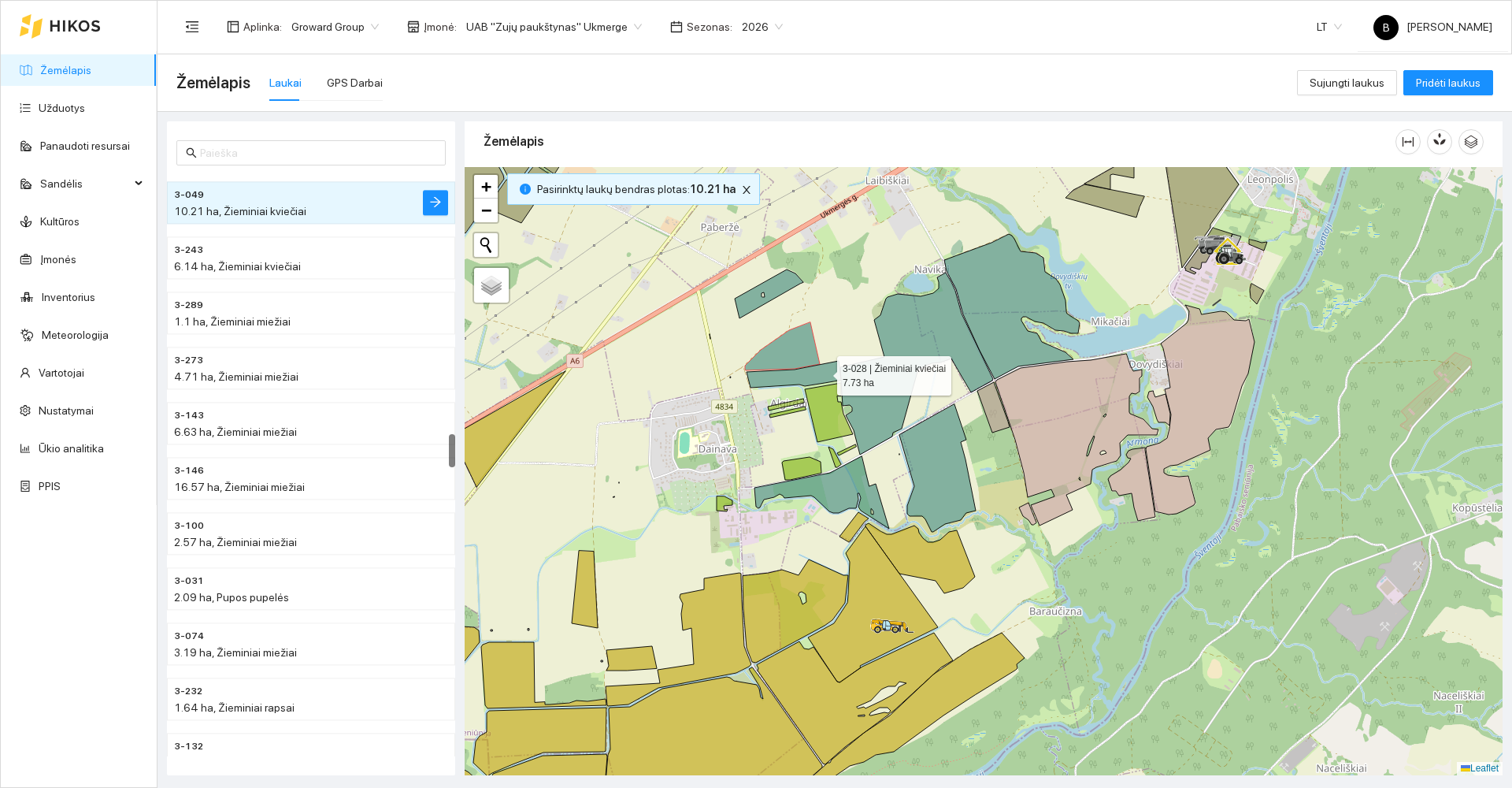
click at [823, 371] on icon at bounding box center [793, 374] width 94 height 27
click at [776, 284] on icon at bounding box center [768, 293] width 68 height 49
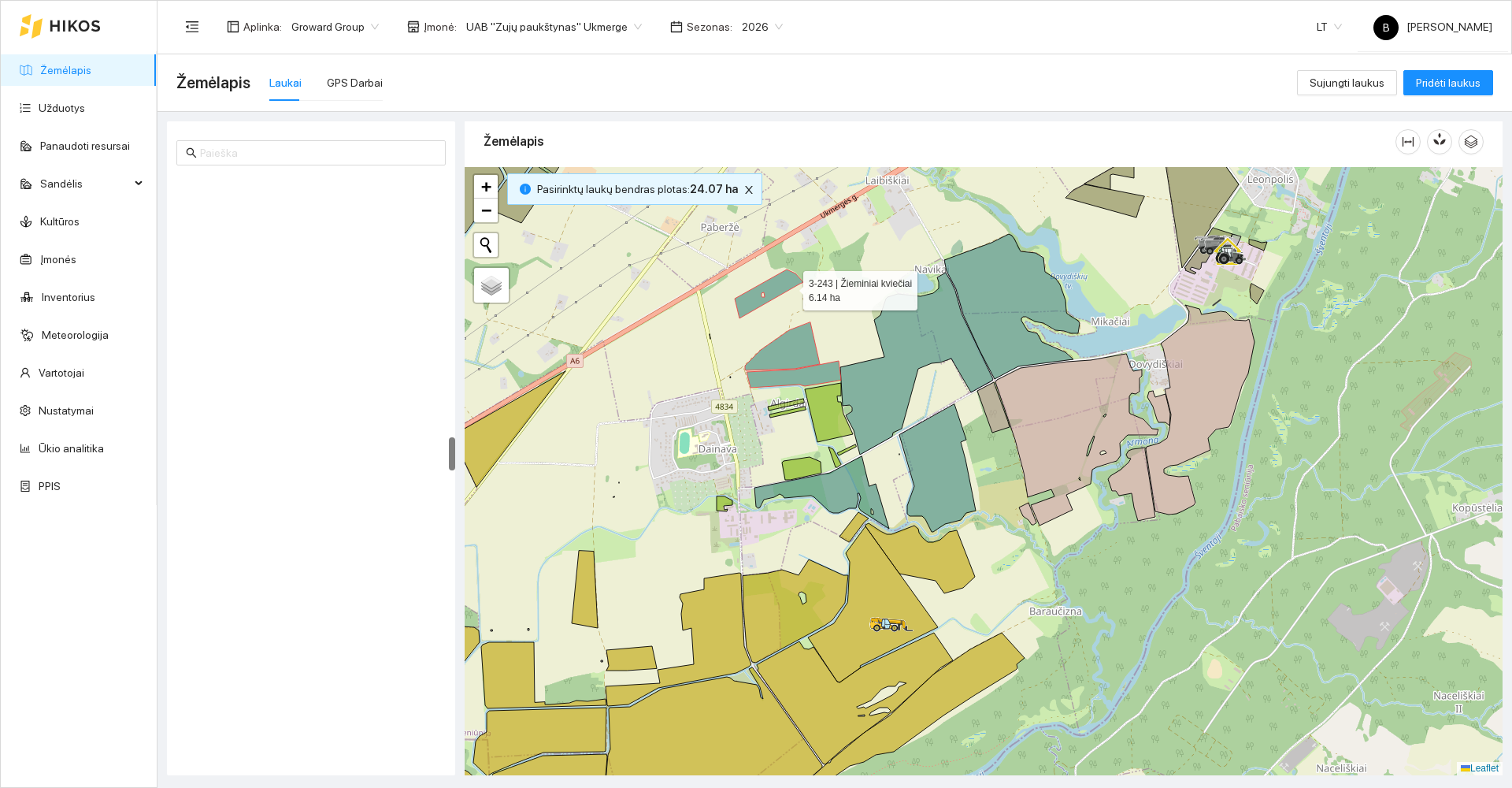
scroll to position [4509, 0]
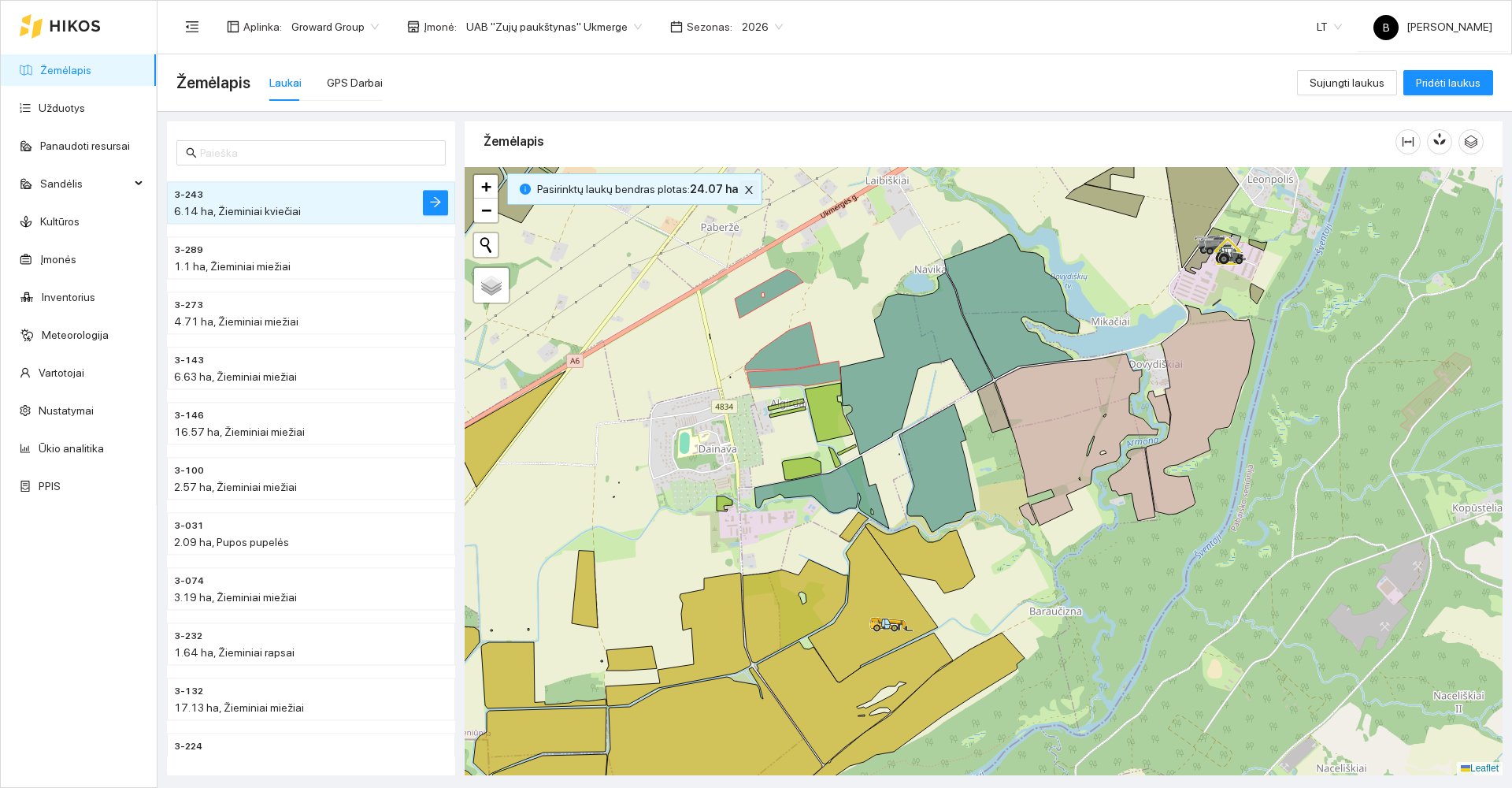
click at [744, 190] on icon "close" at bounding box center [749, 189] width 11 height 11
